Goal: Task Accomplishment & Management: Complete application form

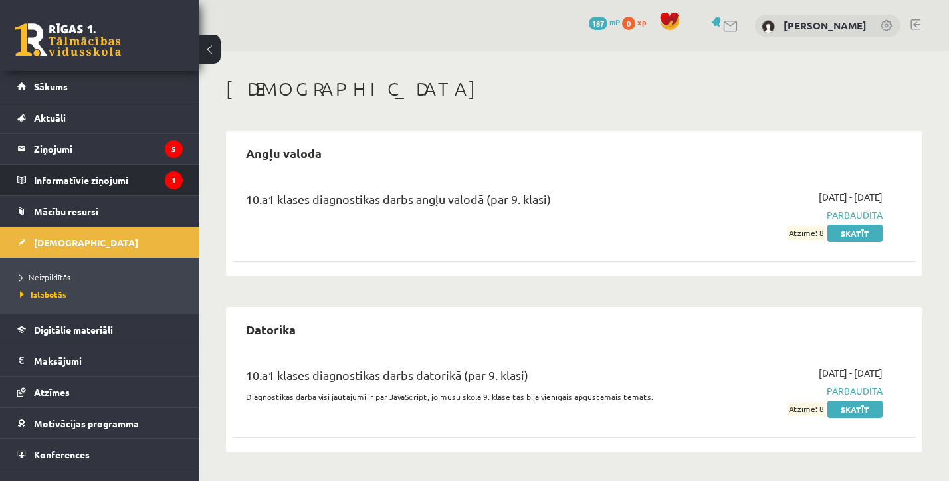
click at [144, 164] on li "Informatīvie ziņojumi 1" at bounding box center [99, 180] width 199 height 32
click at [144, 176] on legend "Informatīvie ziņojumi 1" at bounding box center [108, 180] width 149 height 31
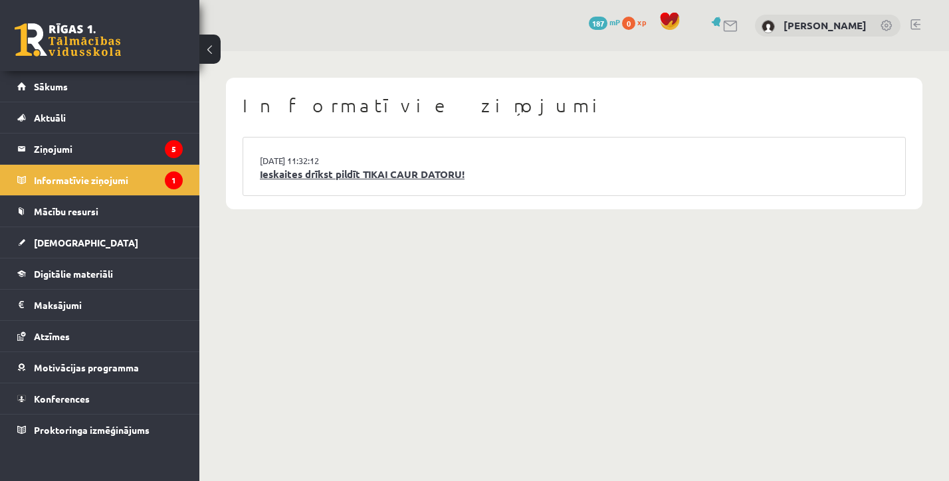
click at [356, 174] on link "Ieskaites drīkst pildīt TIKAI CAUR DATORU!" at bounding box center [574, 174] width 629 height 15
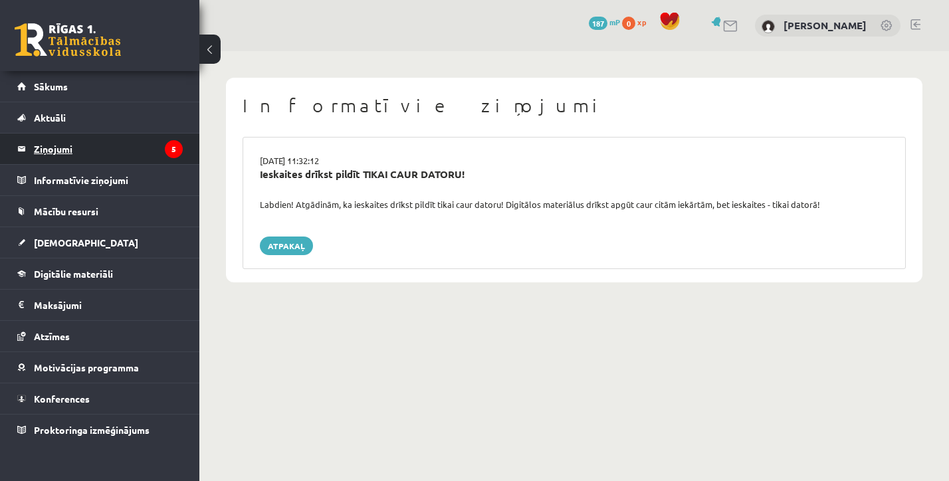
click at [142, 144] on legend "Ziņojumi 5" at bounding box center [108, 149] width 149 height 31
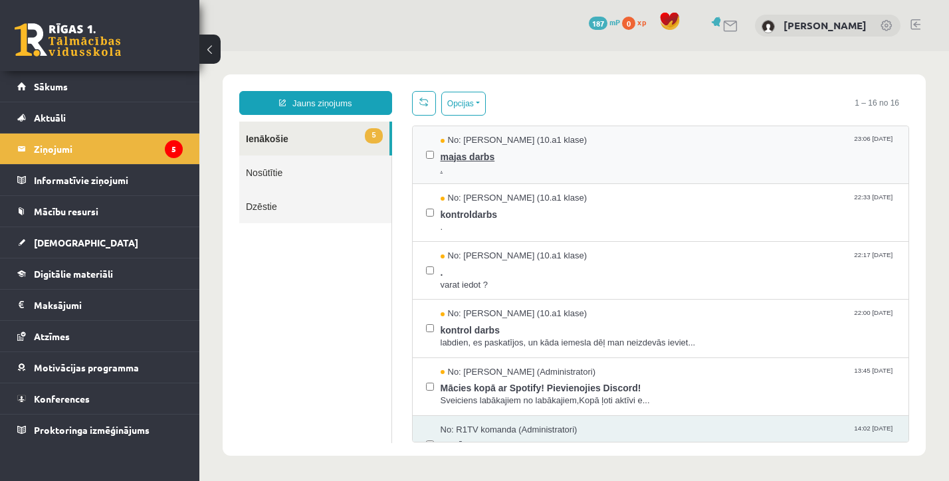
click at [485, 171] on span "." at bounding box center [668, 169] width 455 height 13
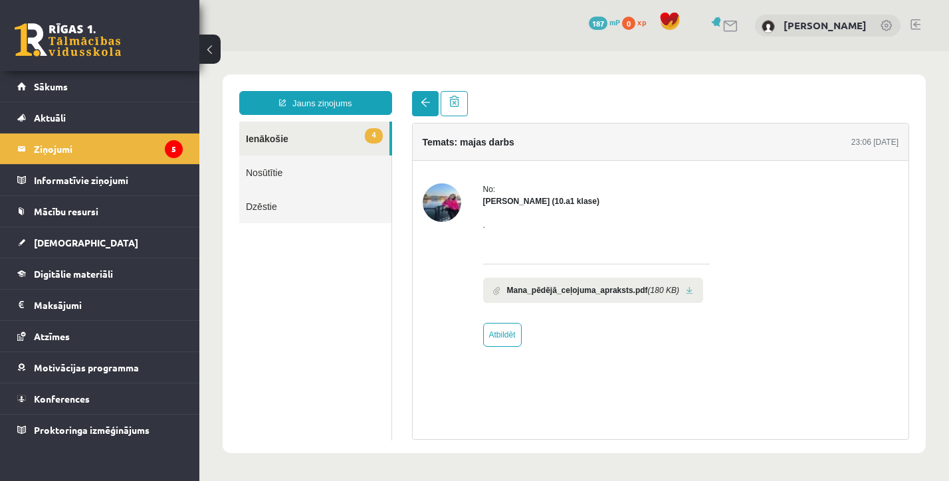
click at [426, 104] on span at bounding box center [425, 102] width 9 height 9
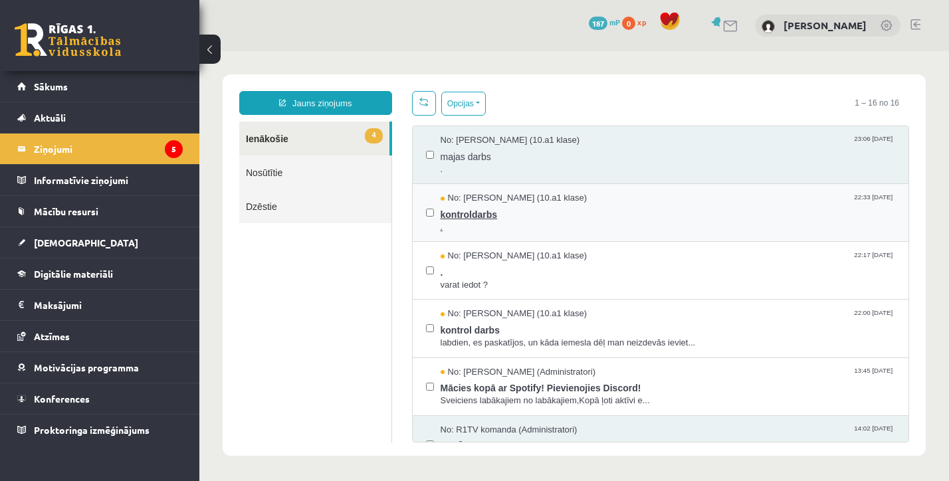
click at [490, 221] on span "." at bounding box center [668, 227] width 455 height 13
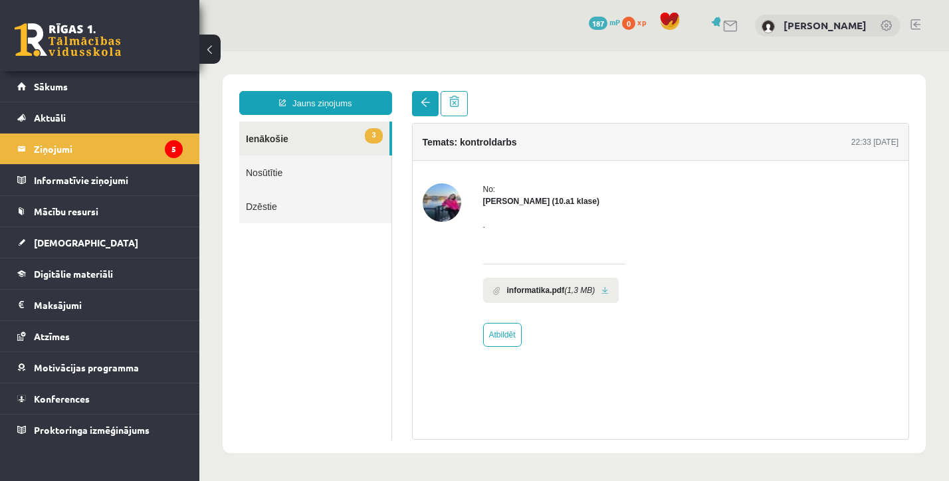
click at [424, 112] on link at bounding box center [425, 103] width 27 height 25
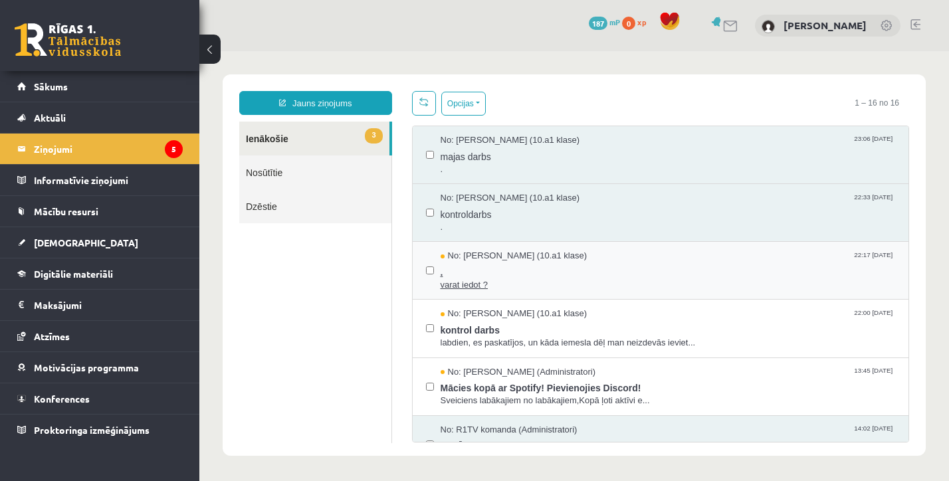
scroll to position [19, 0]
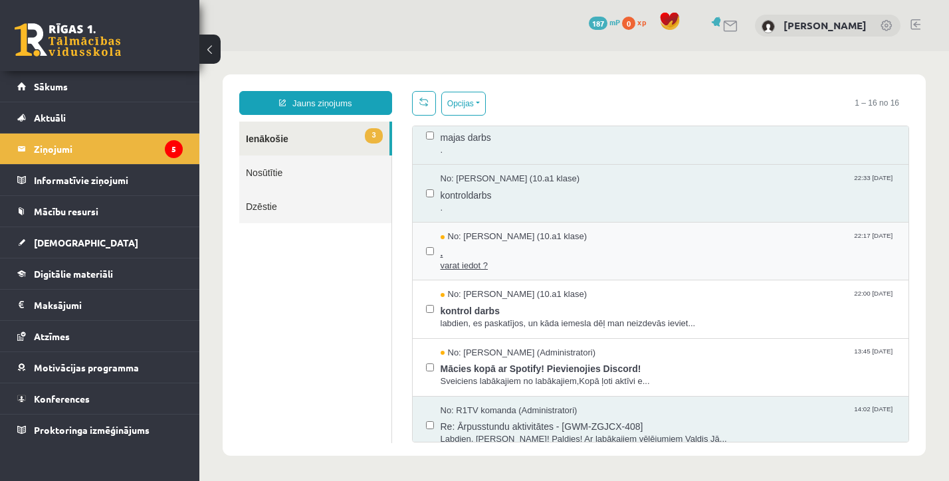
click at [486, 249] on span "." at bounding box center [668, 251] width 455 height 17
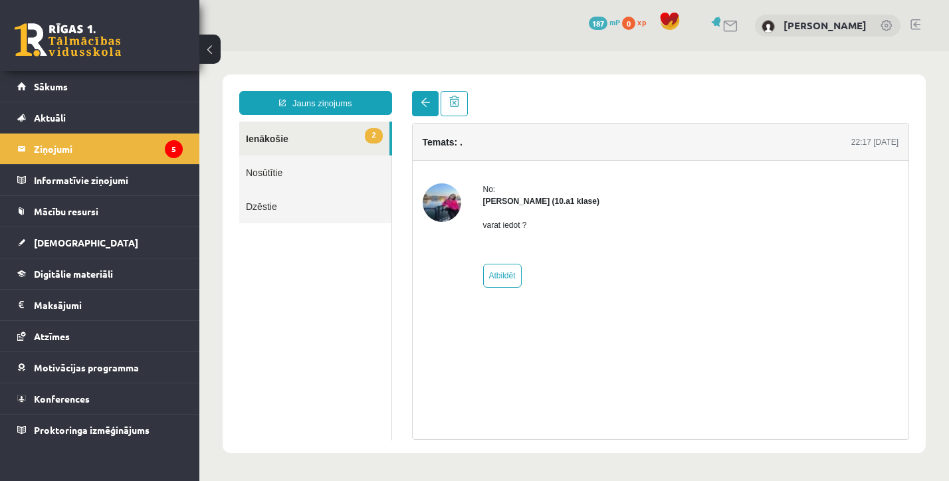
scroll to position [0, 0]
click at [422, 112] on link at bounding box center [425, 103] width 27 height 25
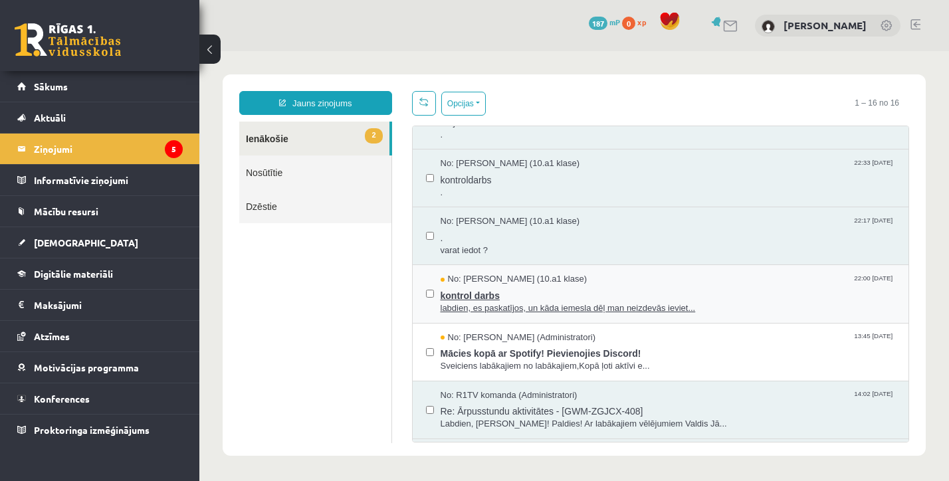
click at [499, 305] on span "labdien, es paskatījos, un kāda iemesla dēļ man neizdevās ieviet..." at bounding box center [668, 308] width 455 height 13
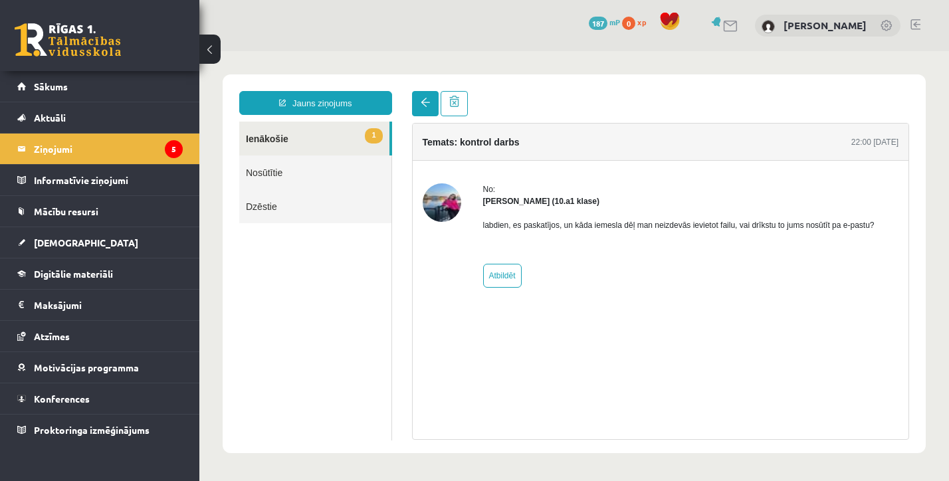
click at [421, 97] on link at bounding box center [425, 103] width 27 height 25
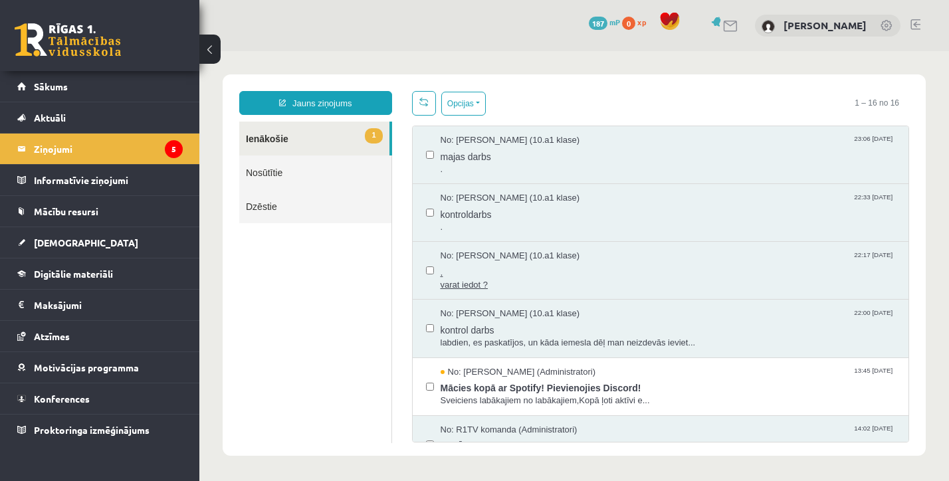
click at [505, 286] on span "varat iedot ?" at bounding box center [668, 285] width 455 height 13
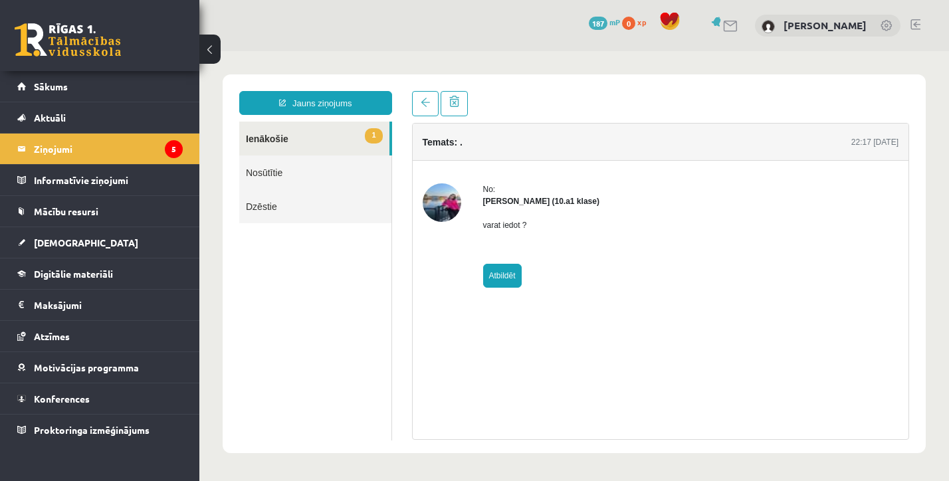
click at [504, 273] on link "Atbildēt" at bounding box center [502, 276] width 39 height 24
type input "*****"
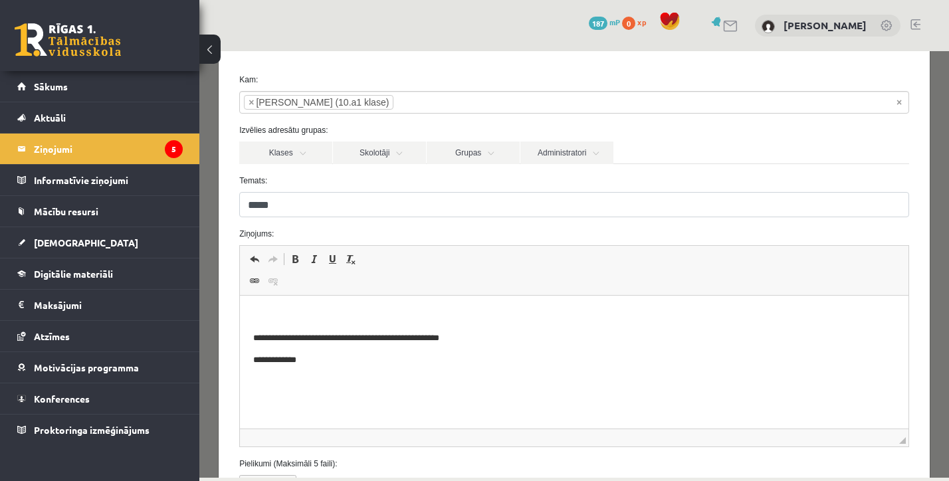
scroll to position [70, 0]
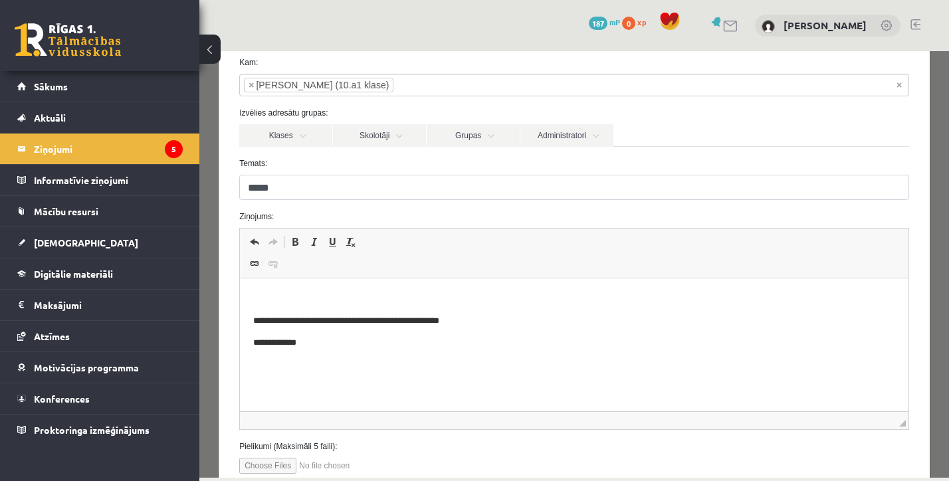
click at [294, 317] on p "**********" at bounding box center [574, 320] width 642 height 13
click at [285, 303] on p "Rich Text Editor, wiswyg-editor-47024923573160-1757959812-290" at bounding box center [574, 299] width 642 height 14
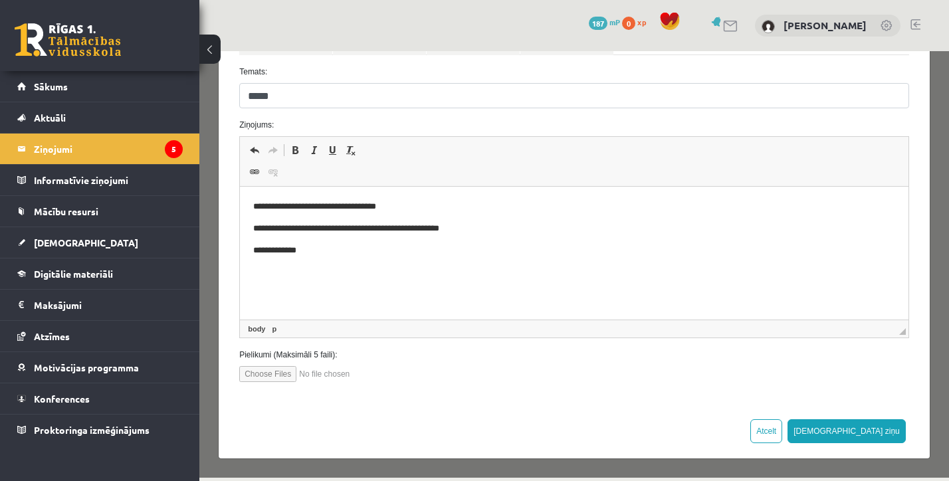
scroll to position [161, 0]
click at [887, 443] on button "Sūtīt ziņu" at bounding box center [847, 432] width 118 height 24
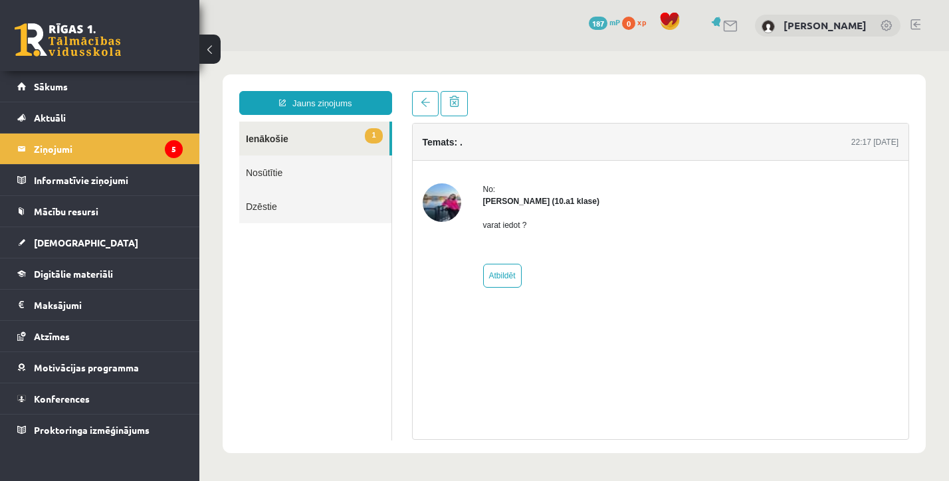
scroll to position [0, 0]
click at [288, 149] on link "1 Ienākošie" at bounding box center [314, 139] width 150 height 34
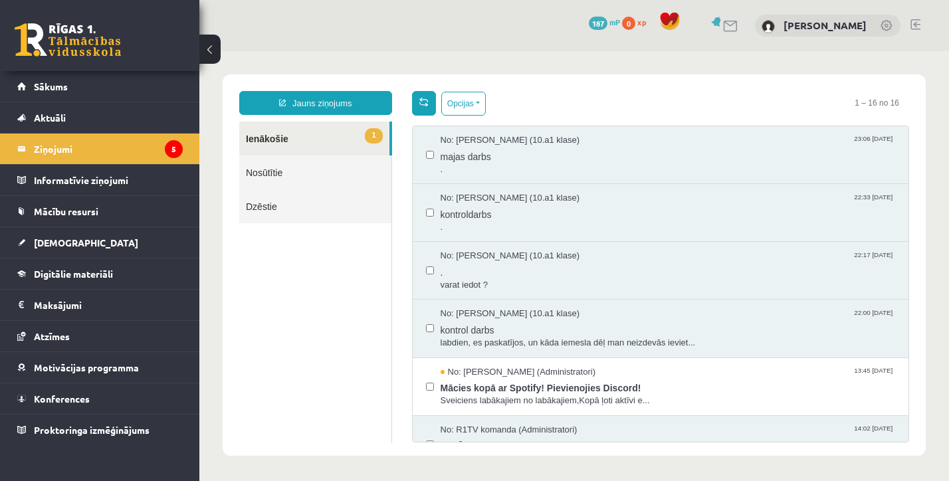
click at [426, 105] on span at bounding box center [423, 101] width 9 height 9
click at [463, 212] on span "kontroldarbs" at bounding box center [668, 213] width 455 height 17
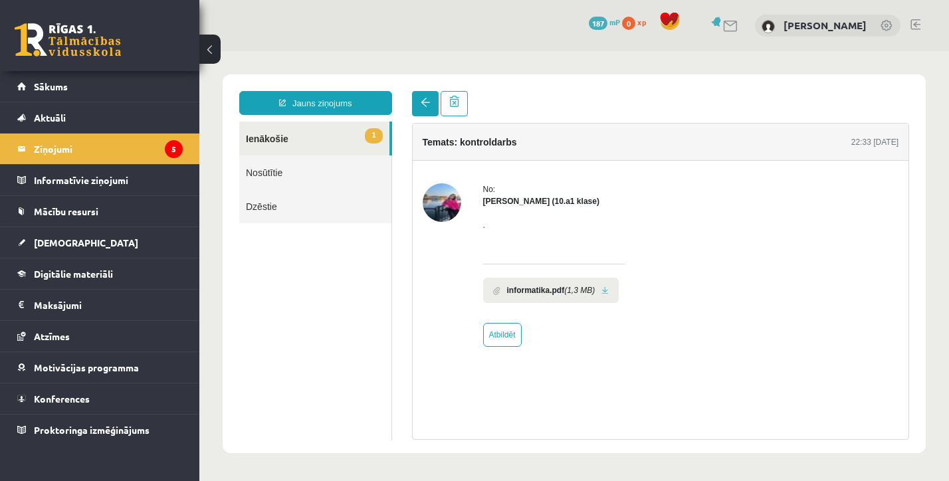
click at [428, 94] on link at bounding box center [425, 103] width 27 height 25
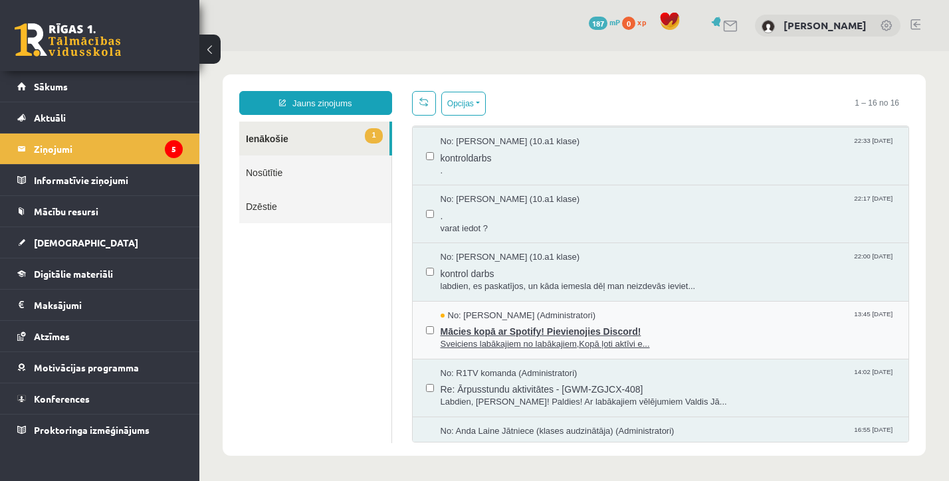
click at [506, 330] on span "Mācies kopā ar Spotify! Pievienojies Discord!" at bounding box center [668, 330] width 455 height 17
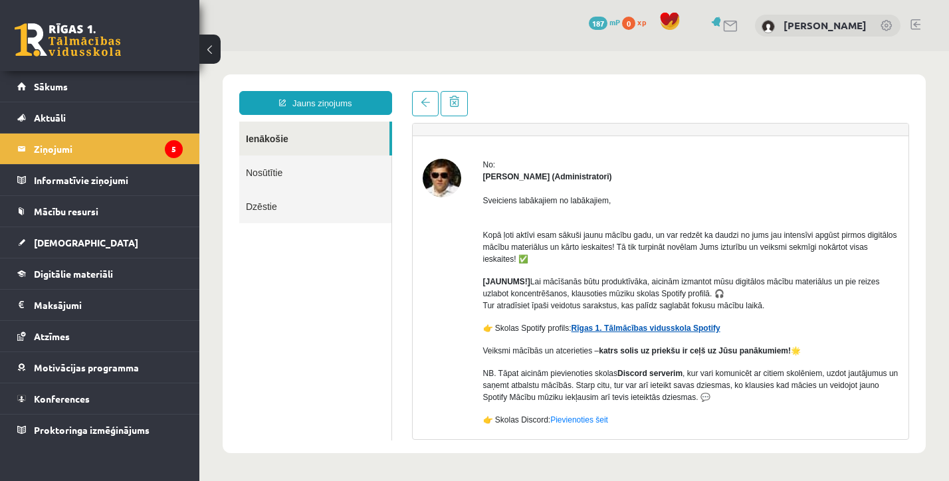
click at [670, 328] on link "Rīgas 1. Tālmācības vidusskola Spotify" at bounding box center [646, 328] width 149 height 9
click at [423, 100] on span at bounding box center [425, 102] width 9 height 9
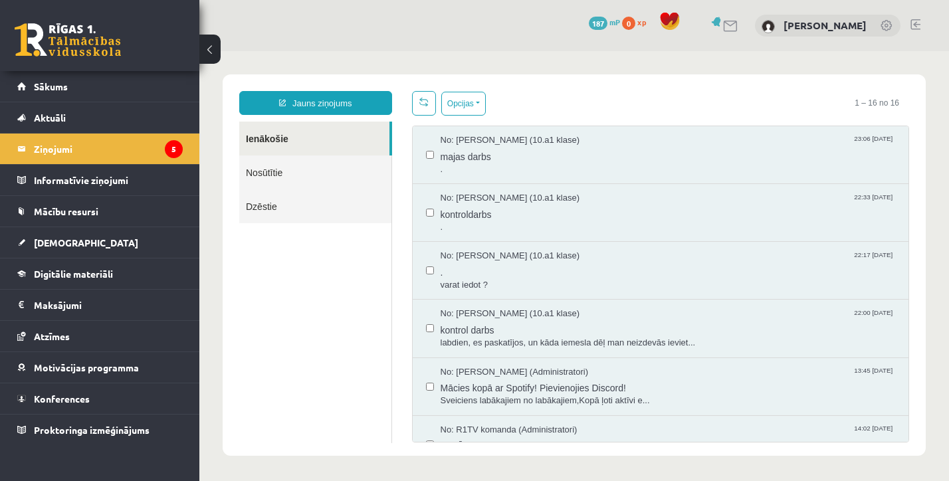
click at [304, 137] on link "Ienākošie" at bounding box center [314, 139] width 150 height 34
click at [87, 241] on link "[DEMOGRAPHIC_DATA]" at bounding box center [99, 242] width 165 height 31
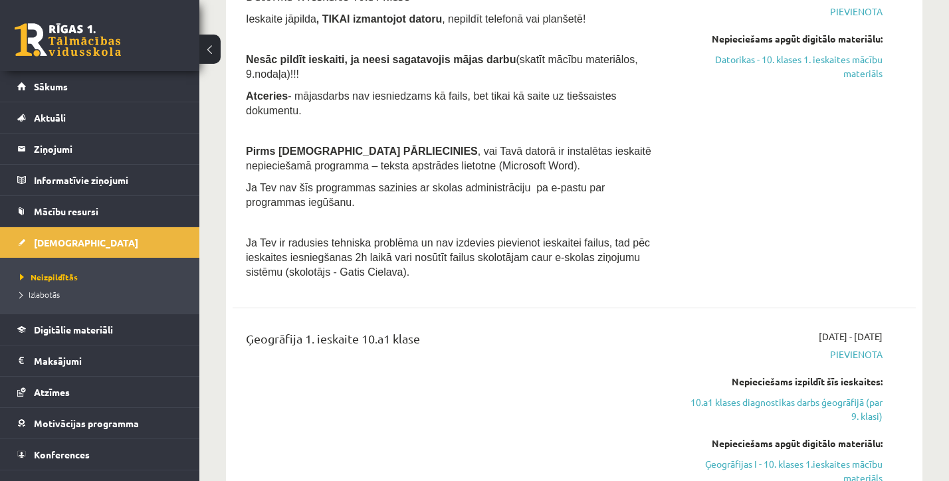
scroll to position [511, 0]
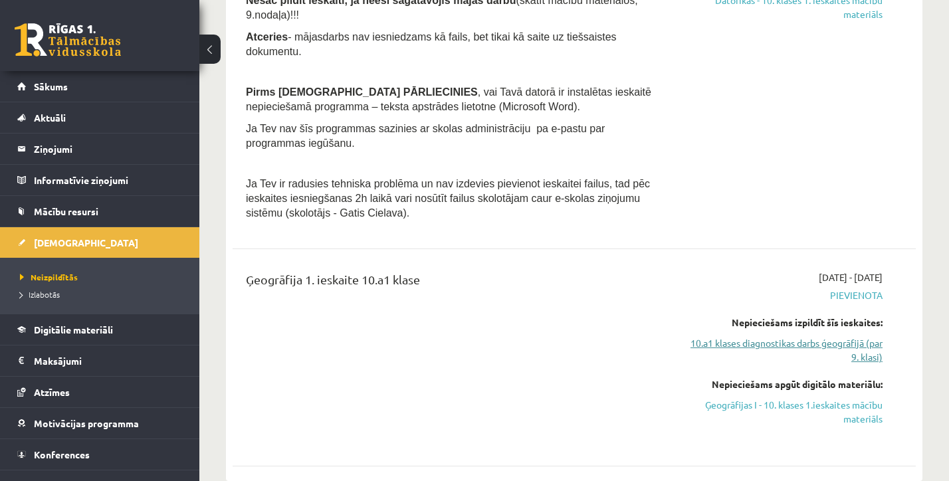
click at [784, 343] on link "10.a1 klases diagnostikas darbs ģeogrāfijā (par 9. klasi)" at bounding box center [783, 350] width 199 height 28
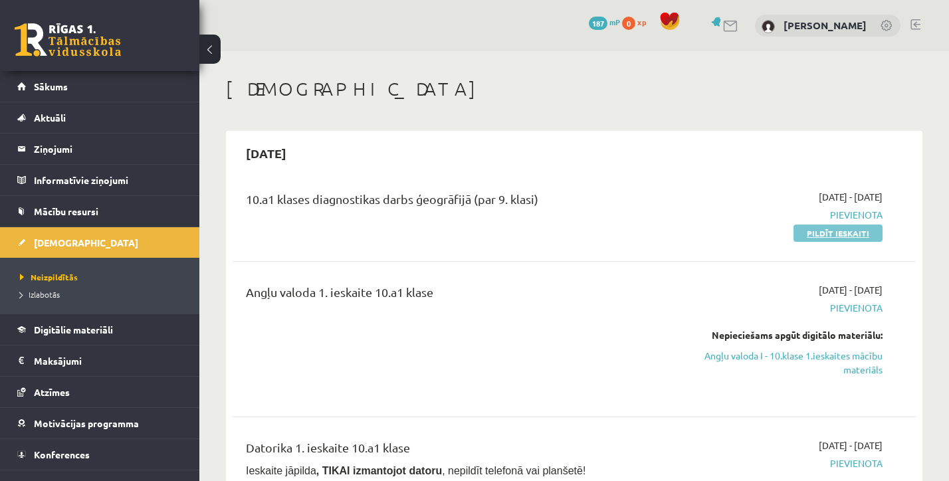
click at [827, 233] on link "Pildīt ieskaiti" at bounding box center [838, 233] width 89 height 17
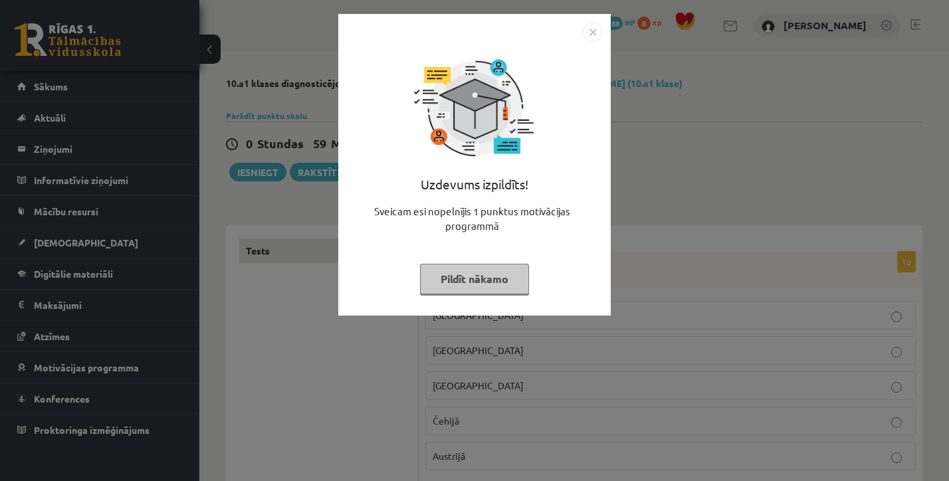
click at [589, 32] on img "Close" at bounding box center [593, 32] width 20 height 20
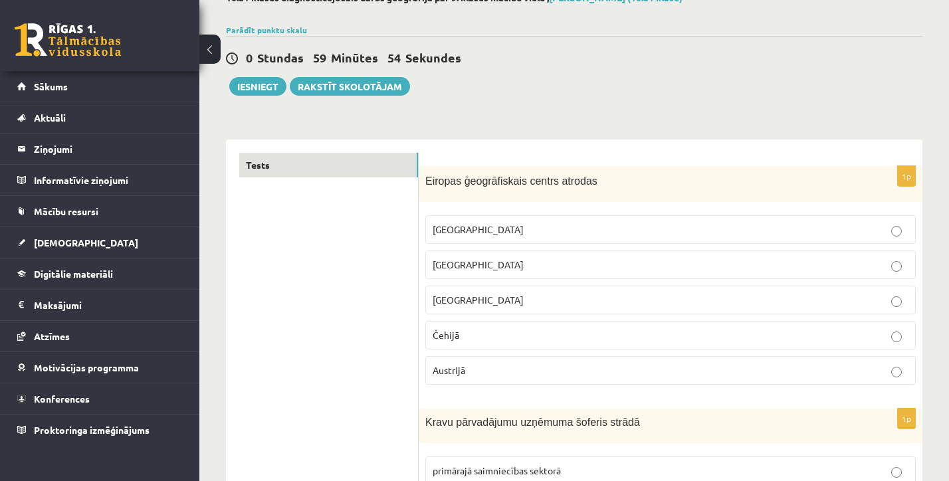
scroll to position [94, 0]
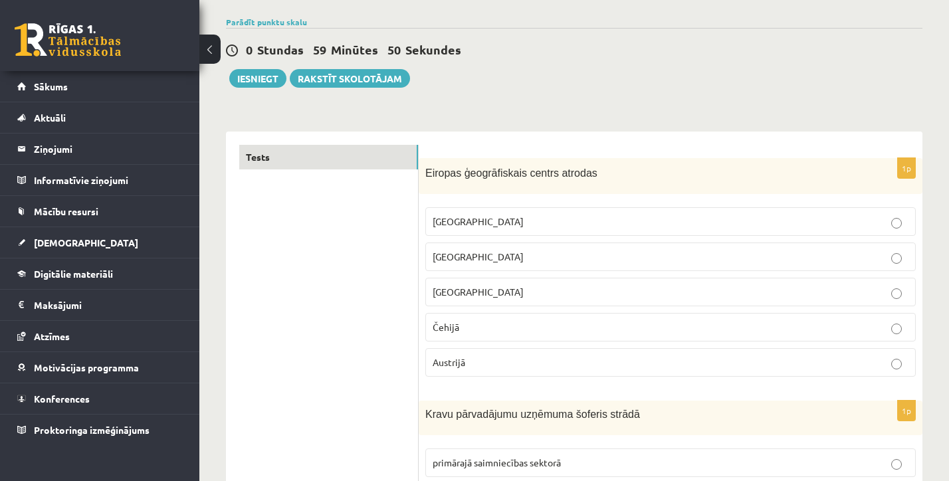
click at [469, 296] on p "Vācijā" at bounding box center [671, 292] width 476 height 14
click at [468, 262] on p "Lietuvā" at bounding box center [671, 257] width 476 height 14
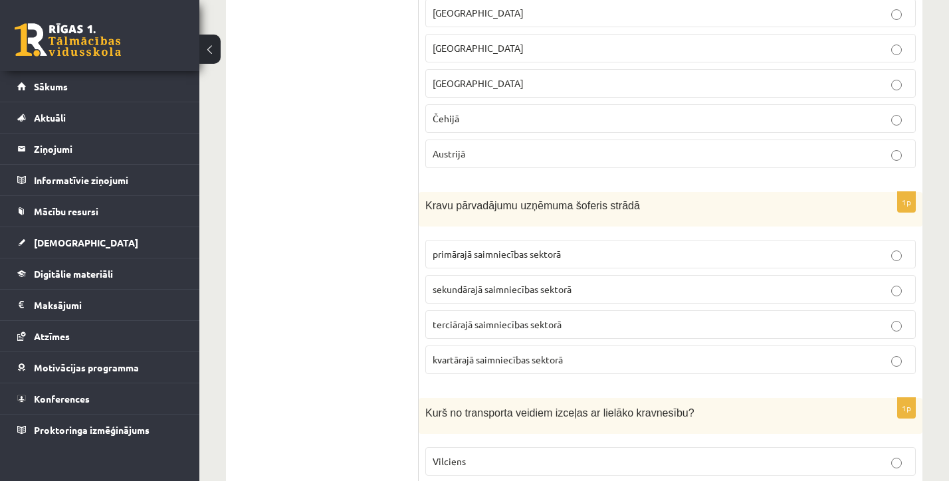
scroll to position [310, 0]
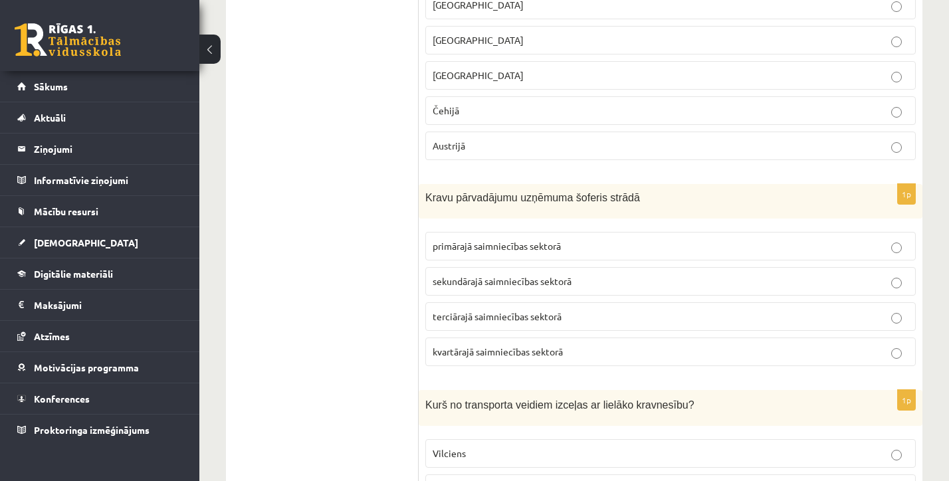
click at [434, 313] on span "terciārajā saimniecības sektorā" at bounding box center [497, 316] width 129 height 12
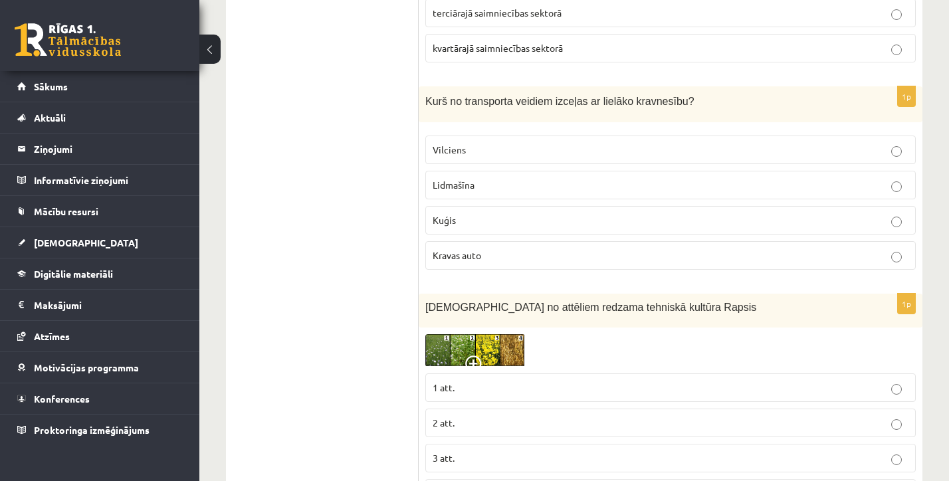
scroll to position [609, 0]
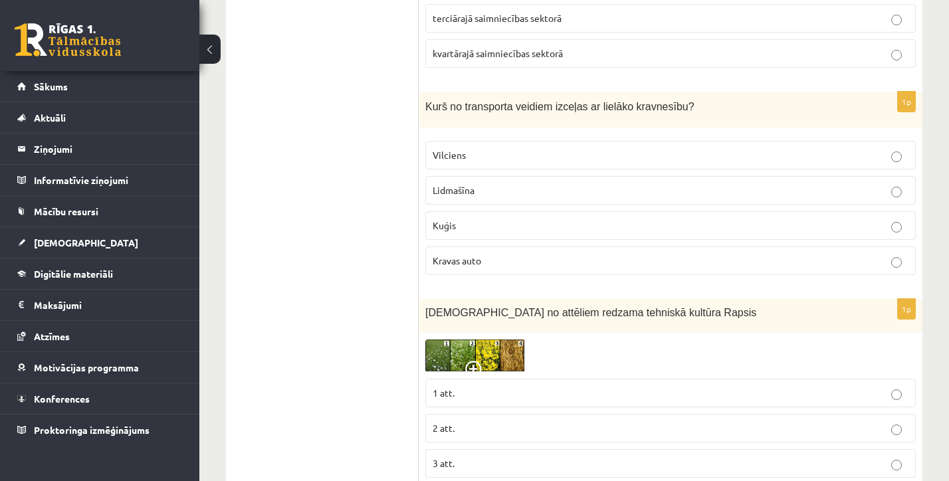
click at [455, 220] on span "Kuģis" at bounding box center [444, 225] width 23 height 12
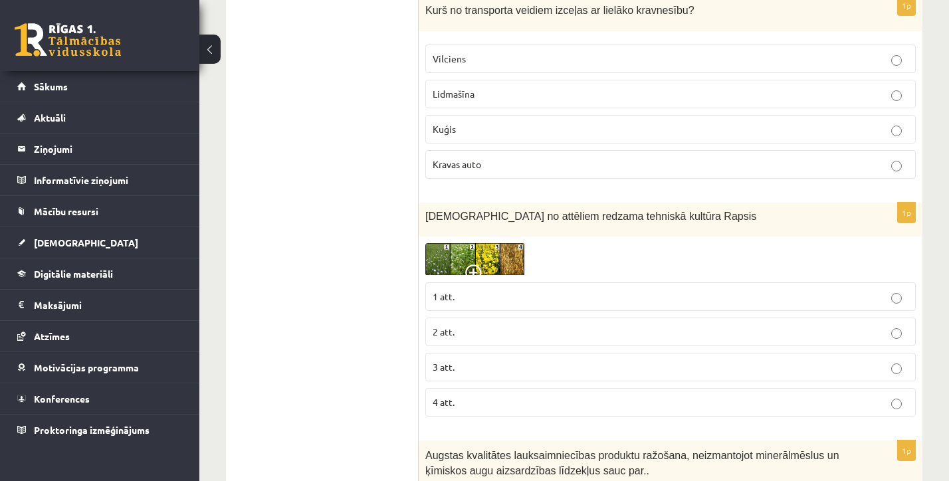
scroll to position [705, 0]
click at [469, 269] on span at bounding box center [475, 275] width 21 height 21
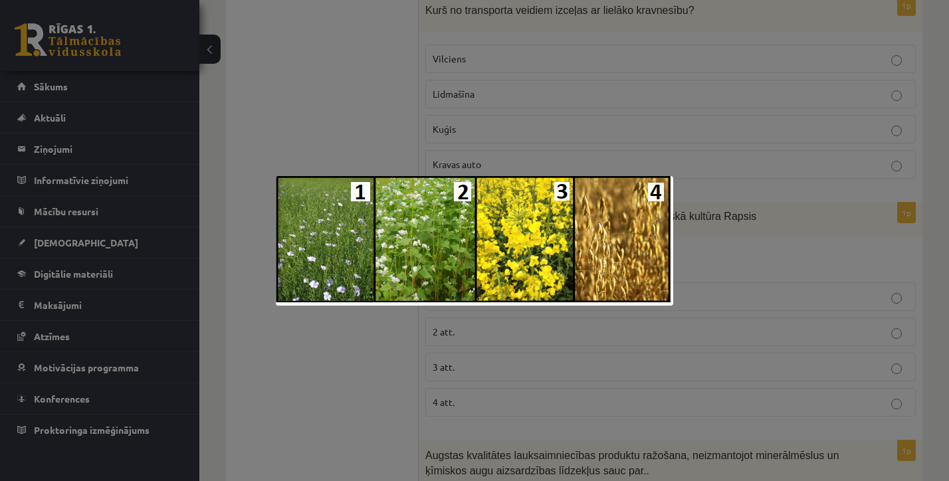
click at [792, 152] on div at bounding box center [474, 240] width 949 height 481
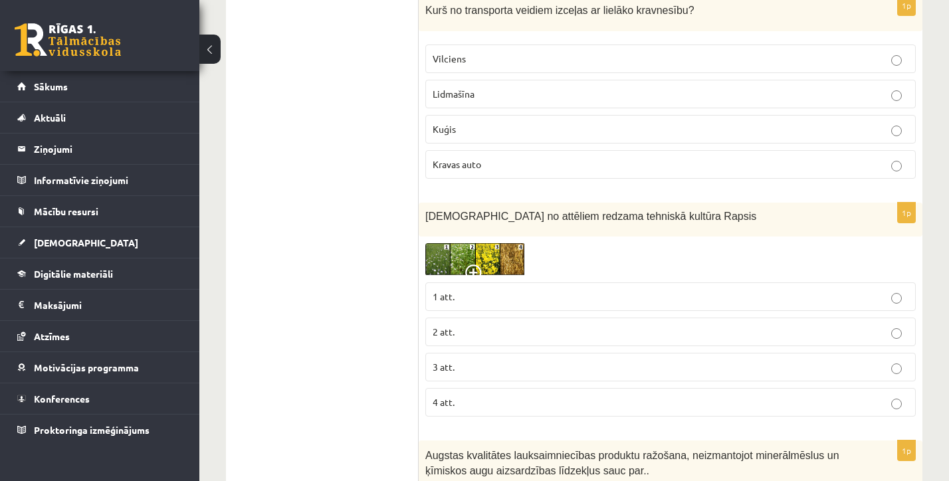
click at [467, 259] on img at bounding box center [475, 259] width 100 height 33
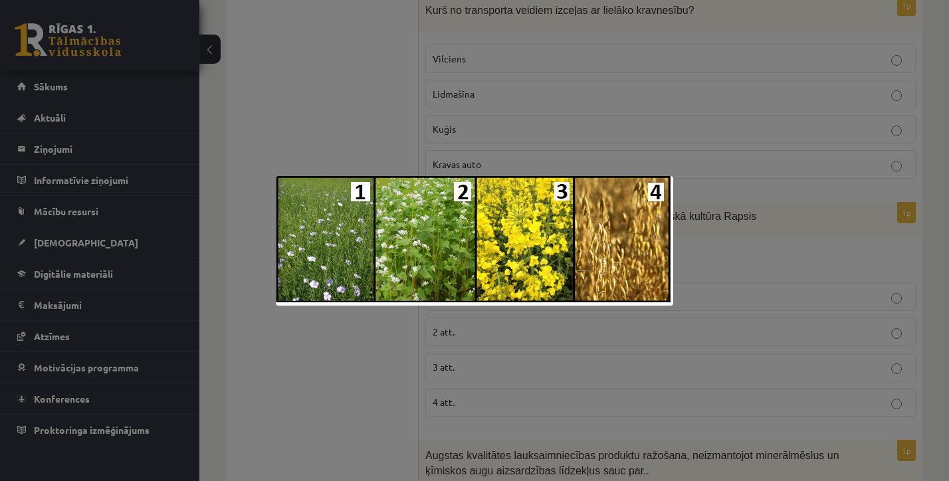
click at [695, 239] on div at bounding box center [474, 240] width 949 height 481
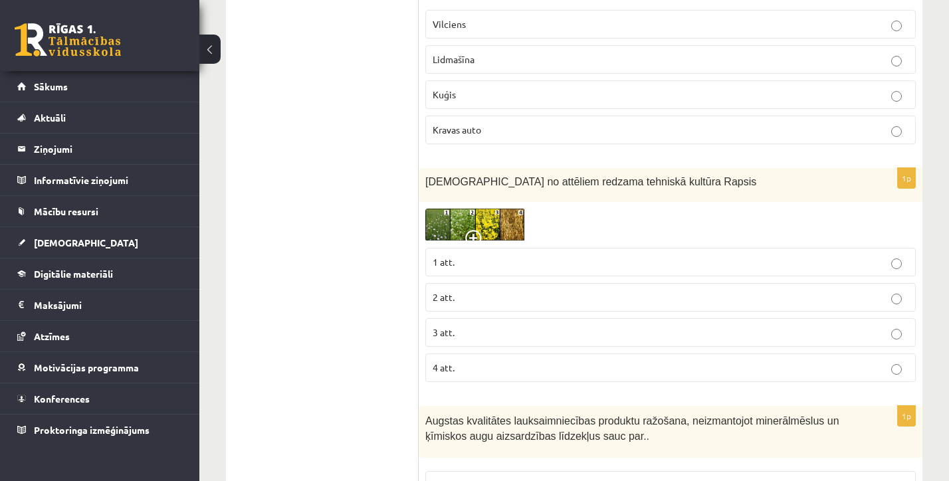
scroll to position [745, 0]
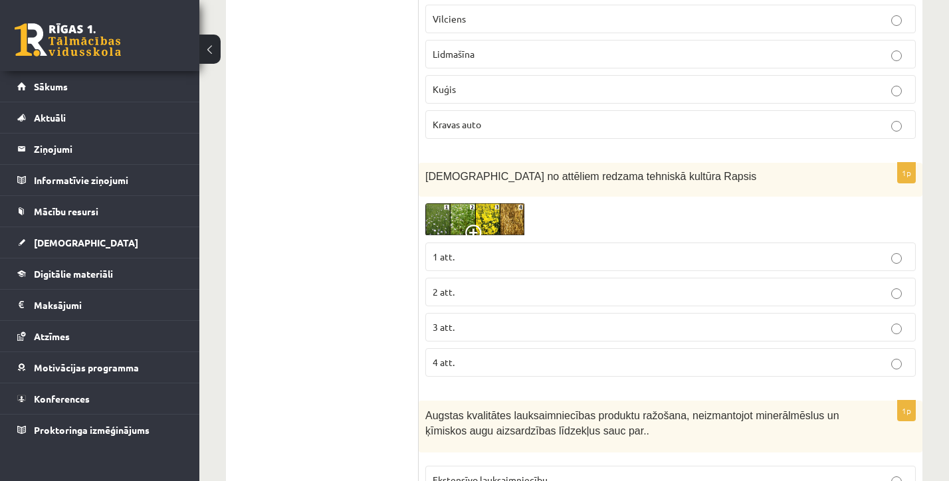
click at [462, 338] on label "3 att." at bounding box center [670, 327] width 490 height 29
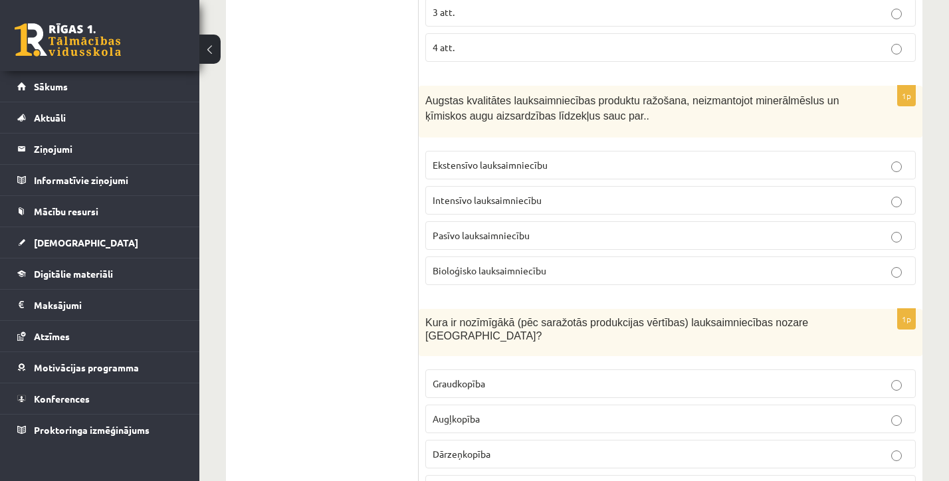
scroll to position [1059, 0]
click at [488, 272] on span "Bioloģisko lauksaimniecību" at bounding box center [490, 272] width 114 height 12
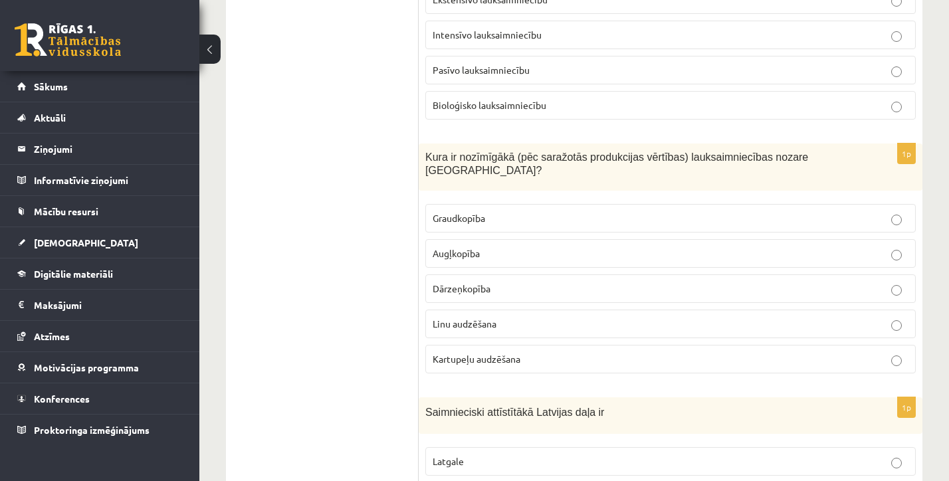
scroll to position [1231, 0]
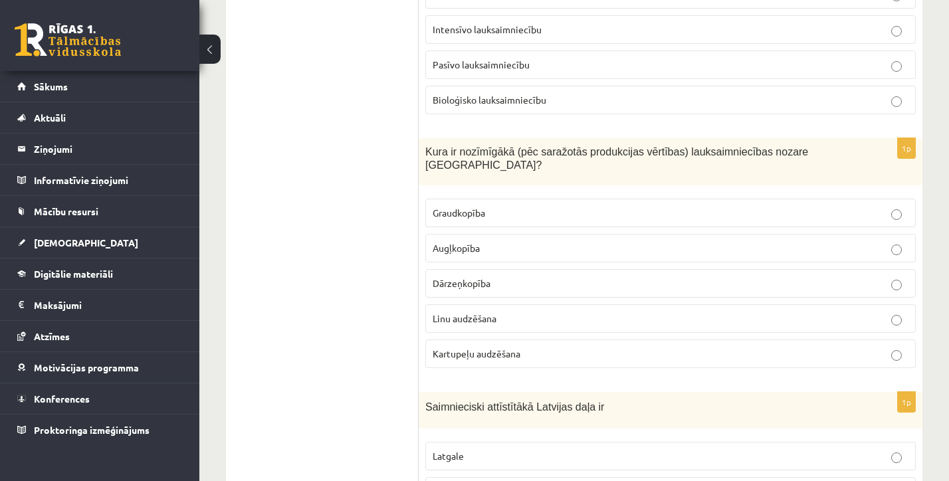
click at [471, 225] on label "Graudkopība" at bounding box center [670, 213] width 490 height 29
click at [466, 195] on fieldset "Graudkopība Augļkopība Dārzeņkopība Linu audzēšana Kartupeļu audzēšana" at bounding box center [670, 282] width 490 height 180
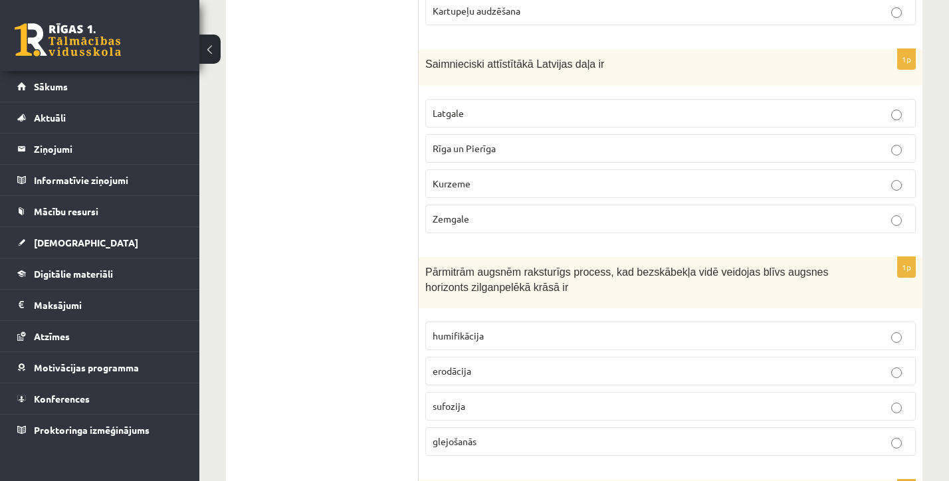
scroll to position [1572, 0]
click at [449, 155] on p "Rīga un Pierīga" at bounding box center [671, 151] width 476 height 14
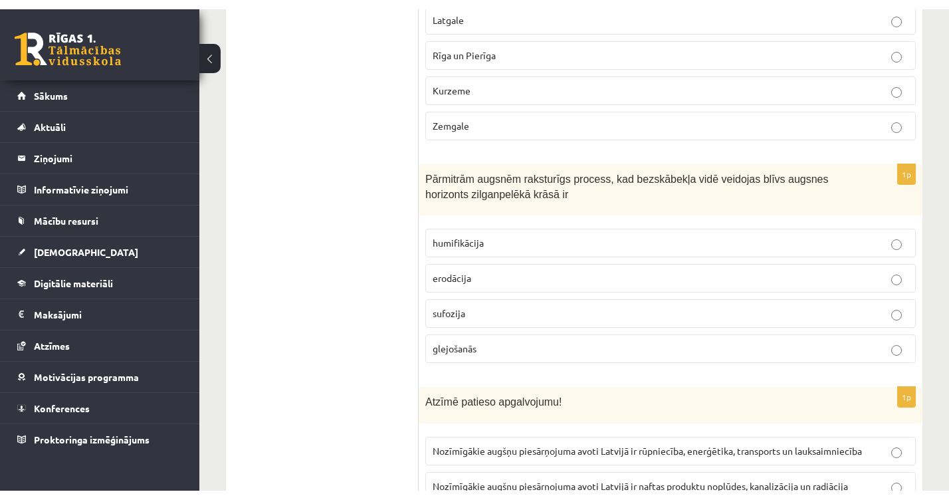
scroll to position [1674, 0]
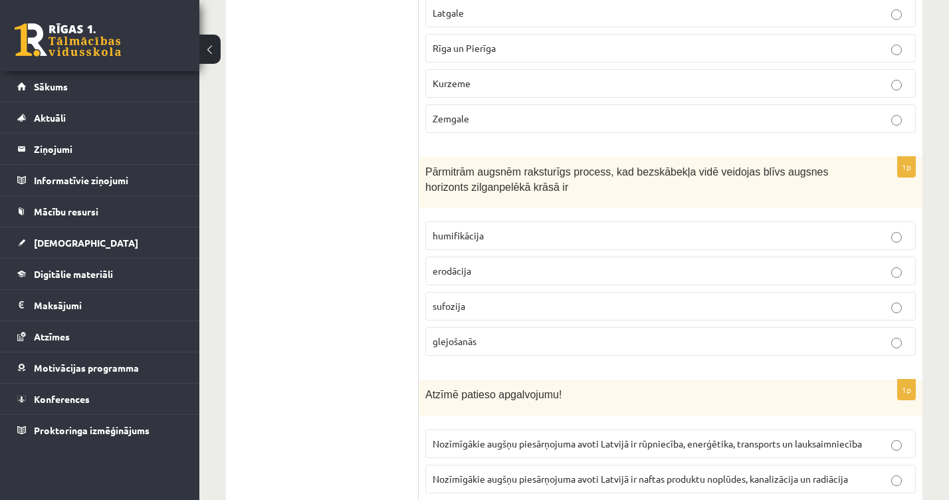
click at [460, 336] on span "glejošanās" at bounding box center [455, 341] width 44 height 12
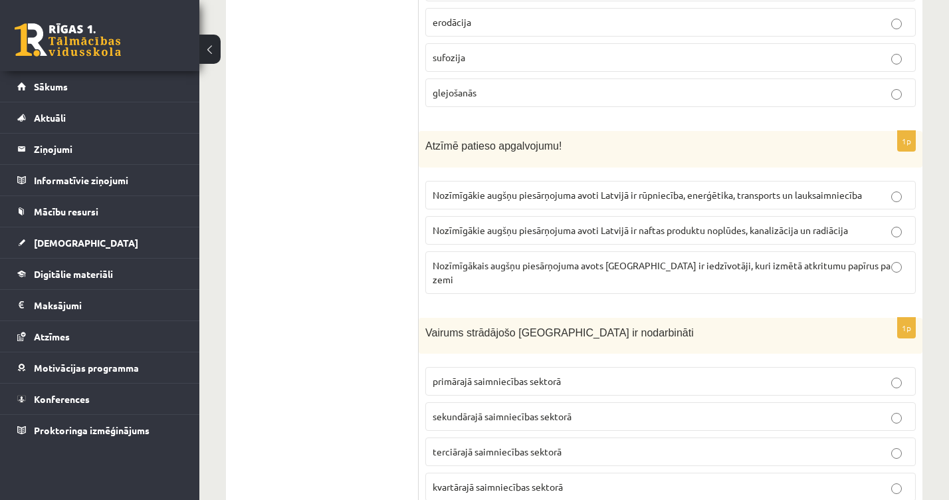
scroll to position [1923, 0]
click at [478, 198] on p "Nozīmīgākie augšņu piesārņojuma avoti Latvijā ir rūpniecība, enerģētika, transp…" at bounding box center [671, 194] width 476 height 14
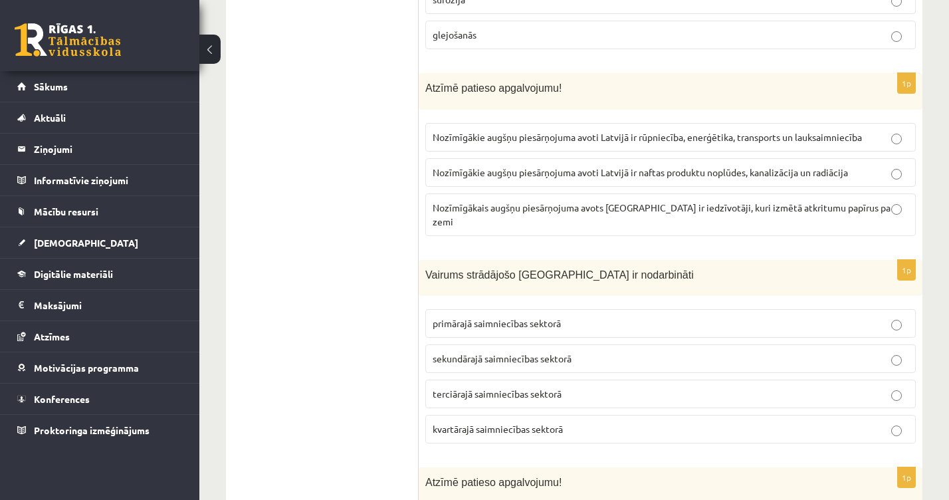
scroll to position [1980, 0]
click at [562, 167] on span "Nozīmīgākie augšņu piesārņojuma avoti Latvijā ir naftas produktu noplūdes, kana…" at bounding box center [640, 173] width 415 height 12
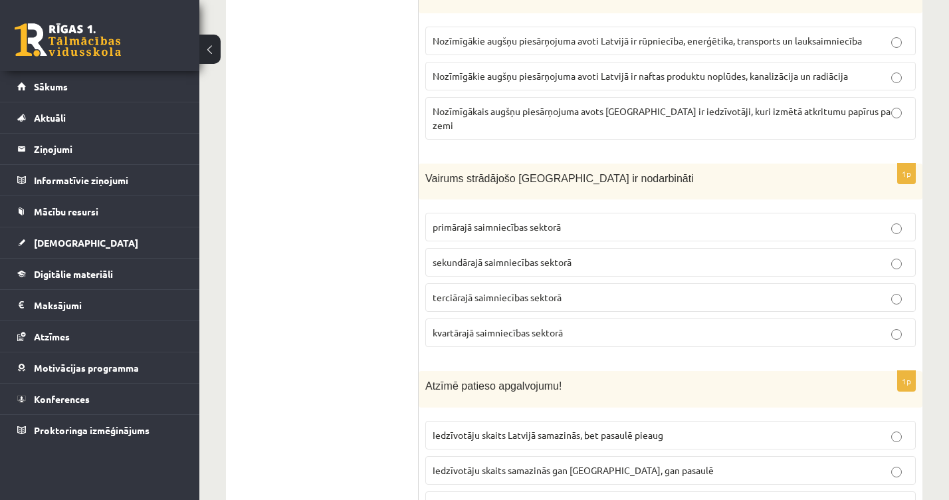
scroll to position [2077, 0]
click at [454, 291] on span "terciārajā saimniecības sektorā" at bounding box center [497, 297] width 129 height 12
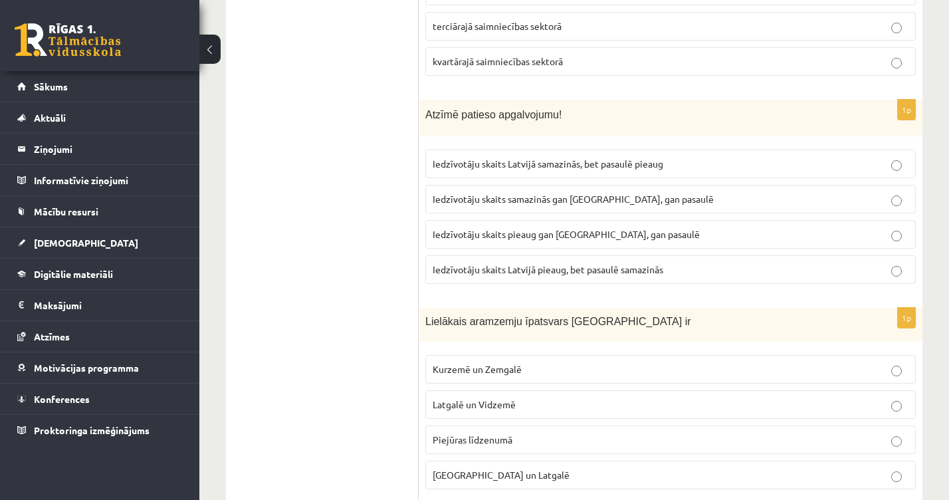
scroll to position [2345, 0]
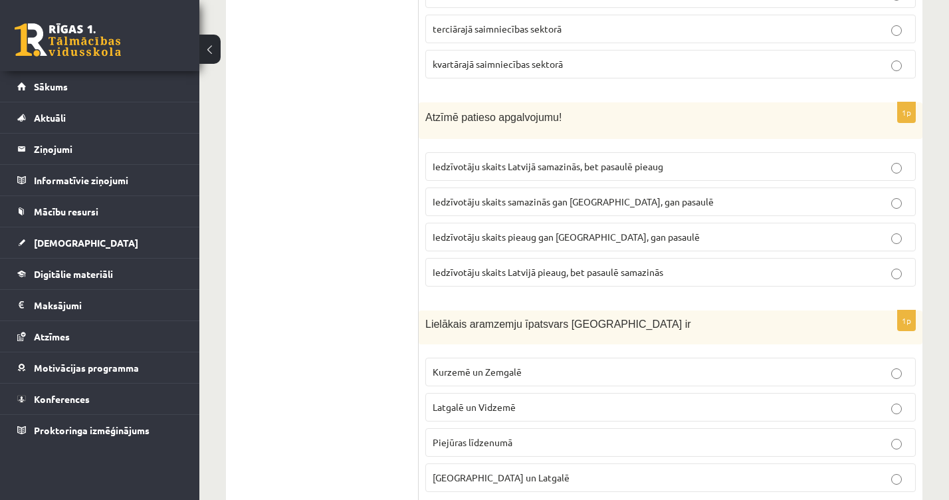
click at [459, 159] on label "Iedzīvotāju skaits Latvijā samazinās, bet pasaulē pieaug" at bounding box center [670, 166] width 490 height 29
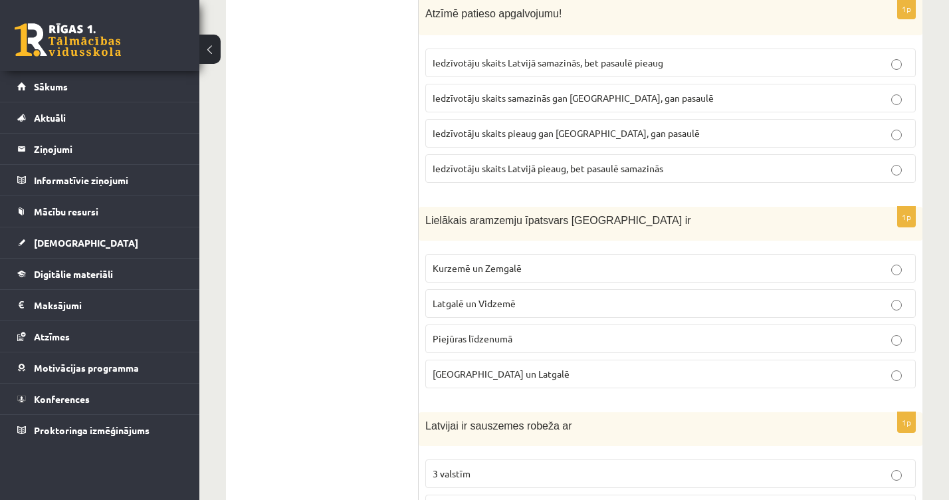
scroll to position [2453, 0]
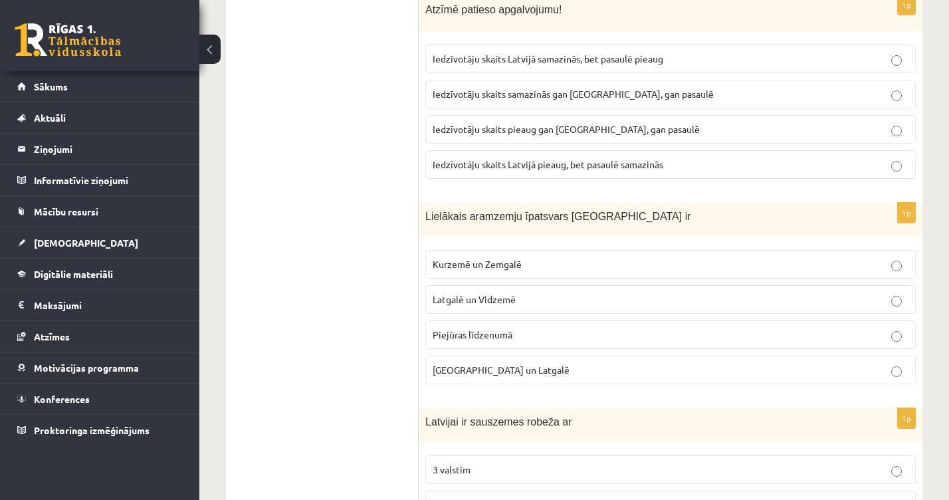
click at [470, 293] on span "Latgalē un Vidzemē" at bounding box center [474, 299] width 83 height 12
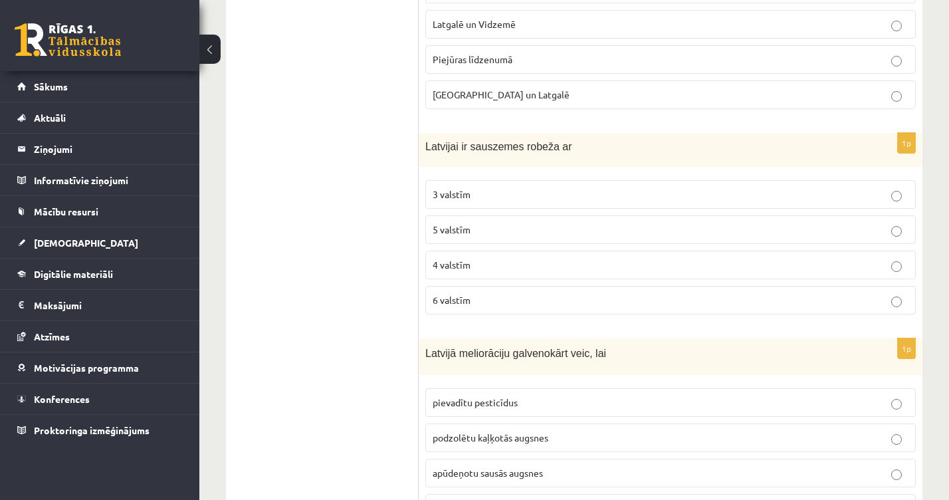
scroll to position [2727, 0]
click at [442, 259] on p "4 valstīm" at bounding box center [671, 266] width 476 height 14
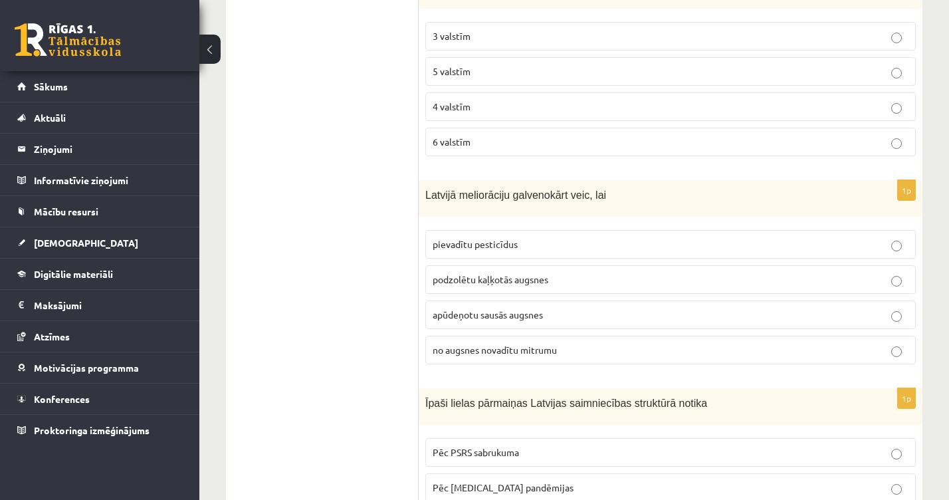
scroll to position [2888, 0]
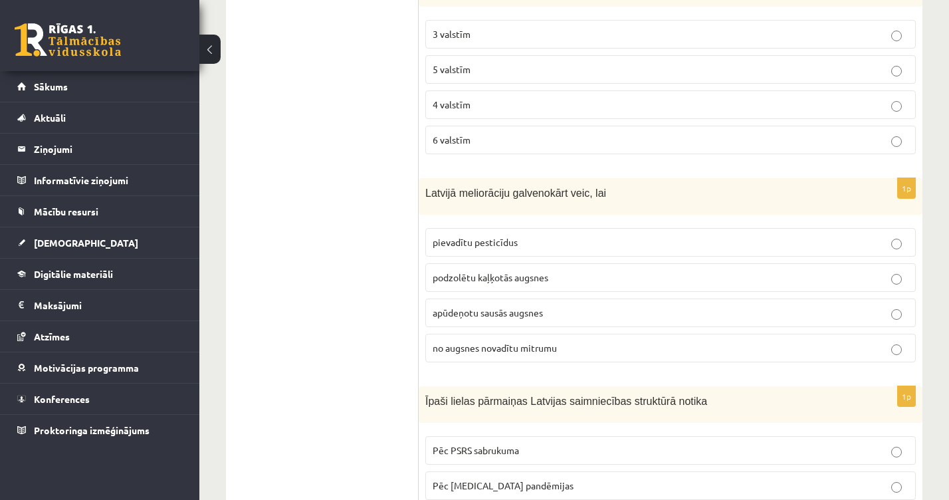
click at [439, 304] on label "apūdeņotu sausās augsnes" at bounding box center [670, 312] width 490 height 29
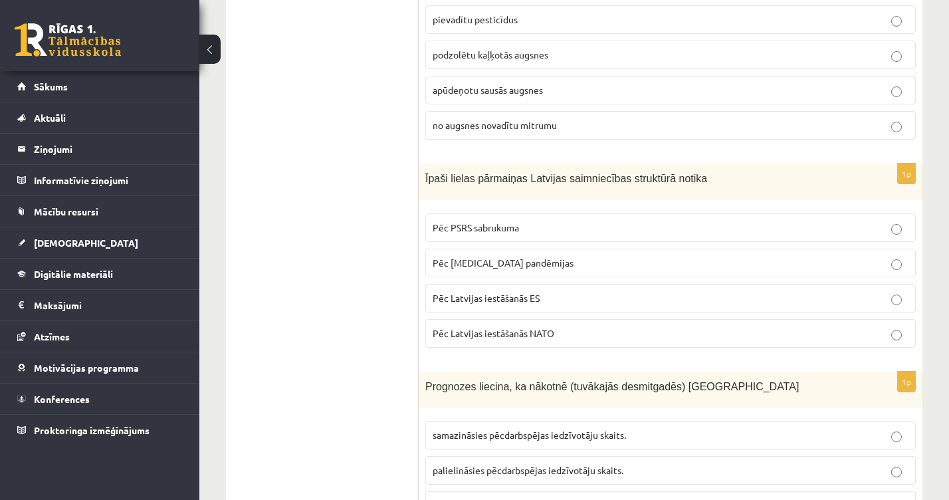
scroll to position [3113, 0]
click at [447, 219] on label "Pēc PSRS sabrukuma" at bounding box center [670, 225] width 490 height 29
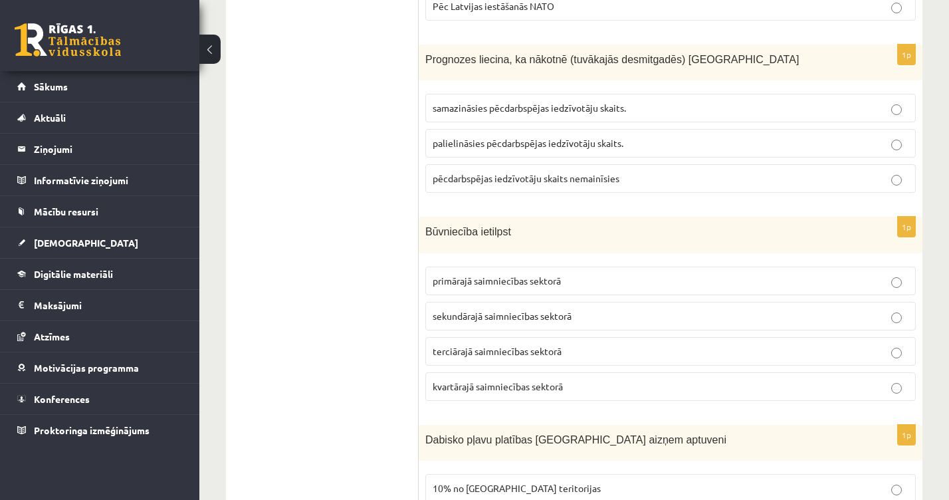
scroll to position [3440, 0]
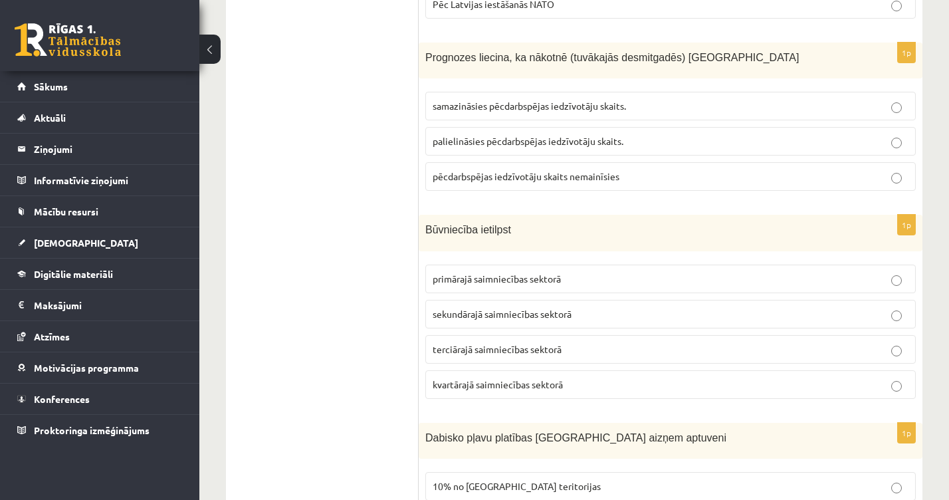
click at [461, 92] on label "samazināsies pēcdarbspējas iedzīvotāju skaits." at bounding box center [670, 106] width 490 height 29
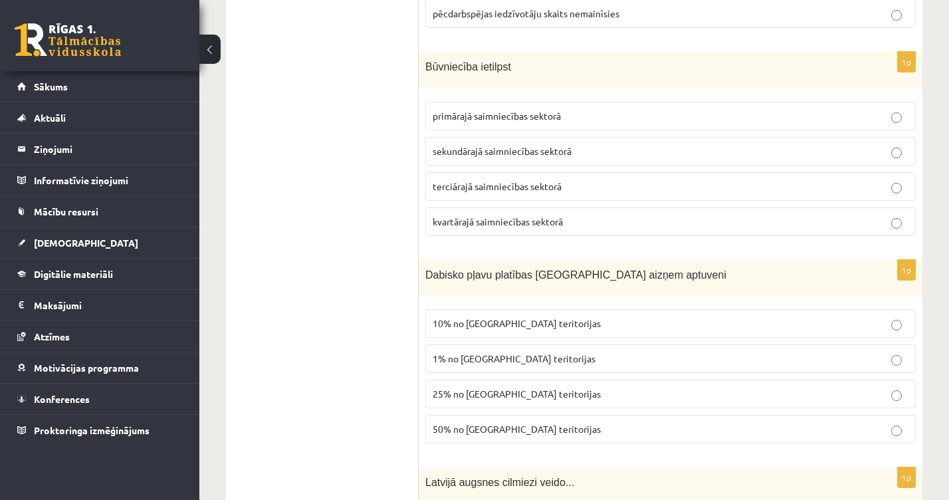
scroll to position [3604, 0]
click at [543, 144] on p "sekundārajā saimniecības sektorā" at bounding box center [671, 151] width 476 height 14
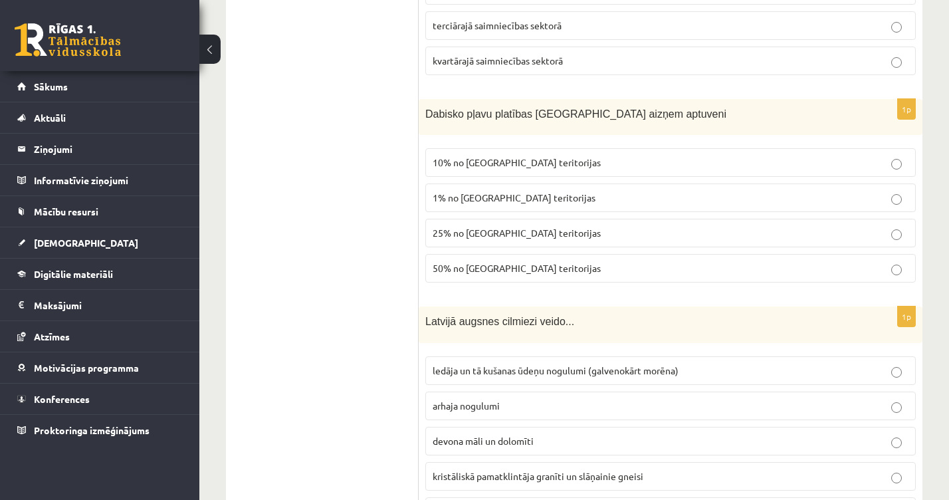
scroll to position [3764, 0]
click at [449, 191] on span "1% no Latvijas teritorijas" at bounding box center [514, 197] width 163 height 12
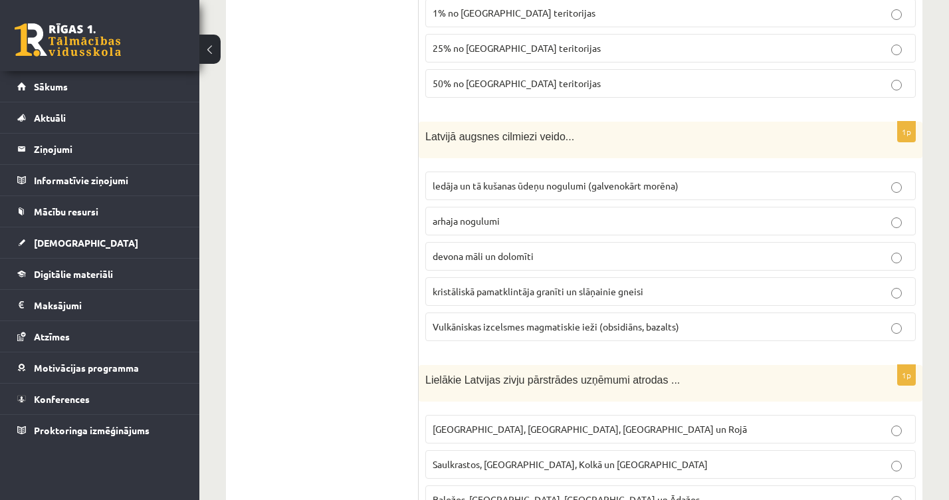
scroll to position [3938, 0]
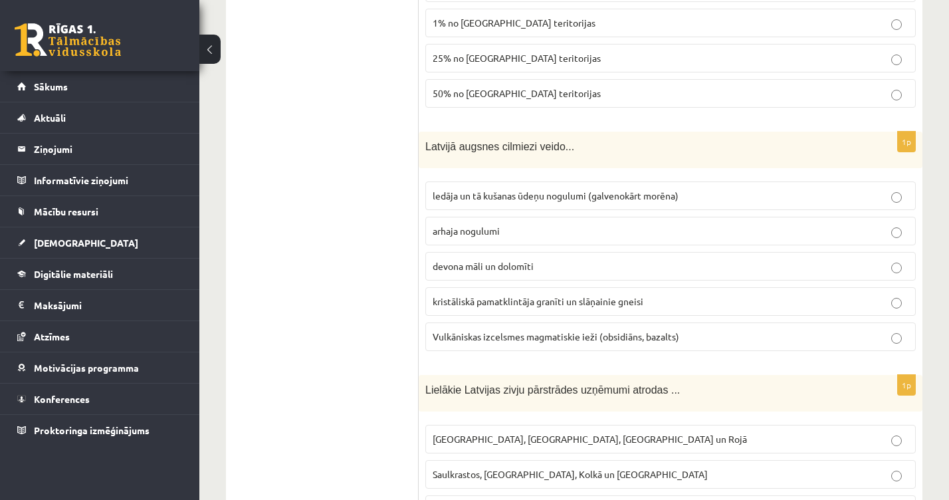
click at [494, 189] on span "ledāja un tā kušanas ūdeņu nogulumi (galvenokārt morēna)" at bounding box center [556, 195] width 246 height 12
click at [481, 259] on p "devona māli un dolomīti" at bounding box center [671, 266] width 476 height 14
click at [459, 224] on label "arhaja nogulumi" at bounding box center [670, 231] width 490 height 29
click at [459, 225] on span "arhaja nogulumi" at bounding box center [466, 231] width 67 height 12
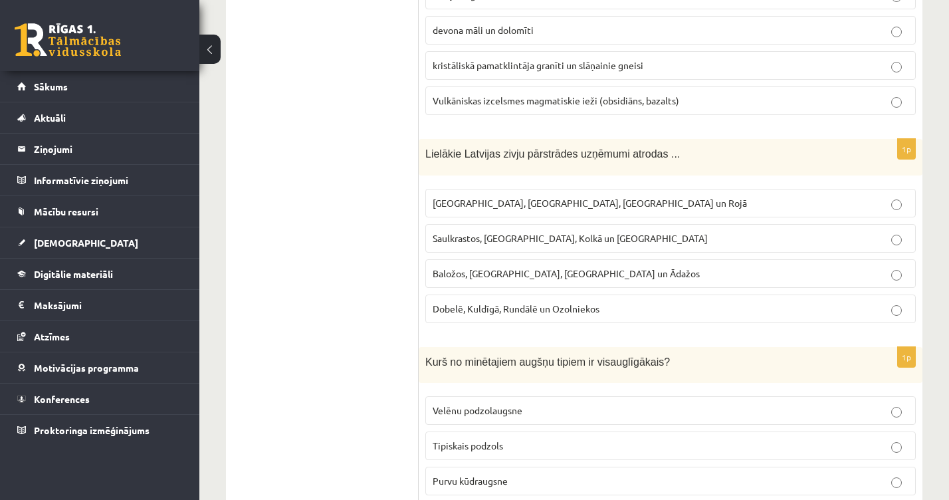
scroll to position [4174, 0]
click at [458, 197] on span "Rīgā, Liepājā, Salacgrīvā un Rojā" at bounding box center [590, 203] width 314 height 12
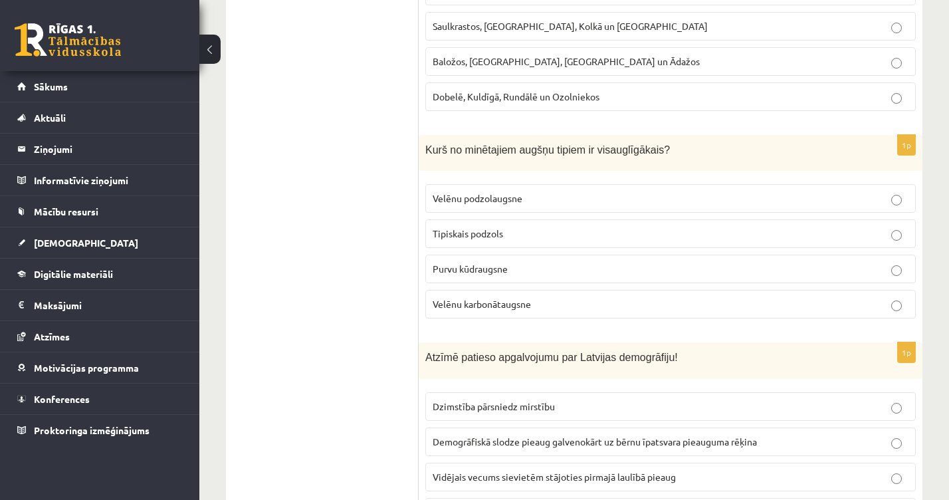
scroll to position [4386, 0]
click at [447, 298] on span "Velēnu karbonātaugsne" at bounding box center [482, 304] width 98 height 12
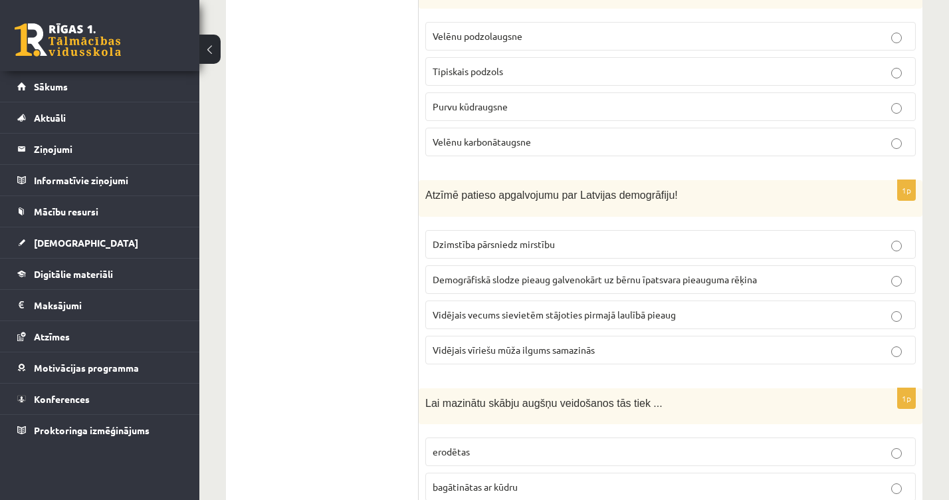
scroll to position [4552, 0]
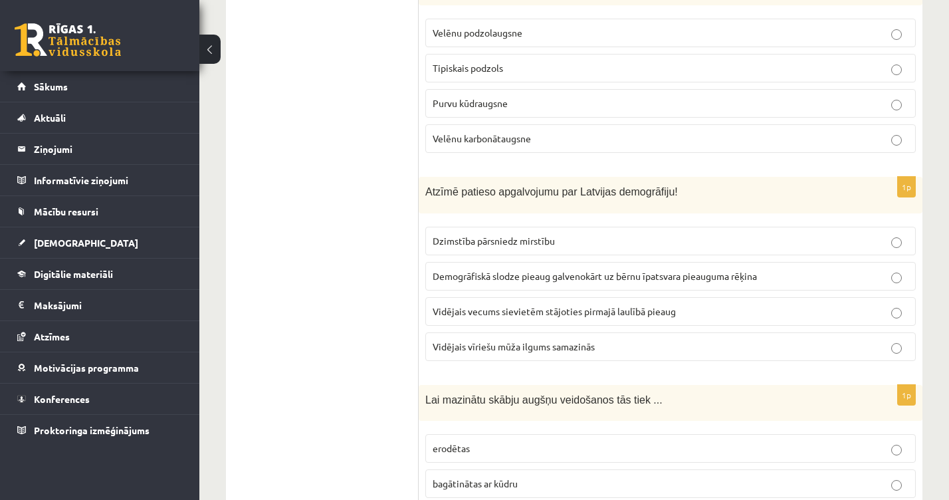
click at [462, 332] on label "Vidējais vīriešu mūža ilgums samazinās" at bounding box center [670, 346] width 490 height 29
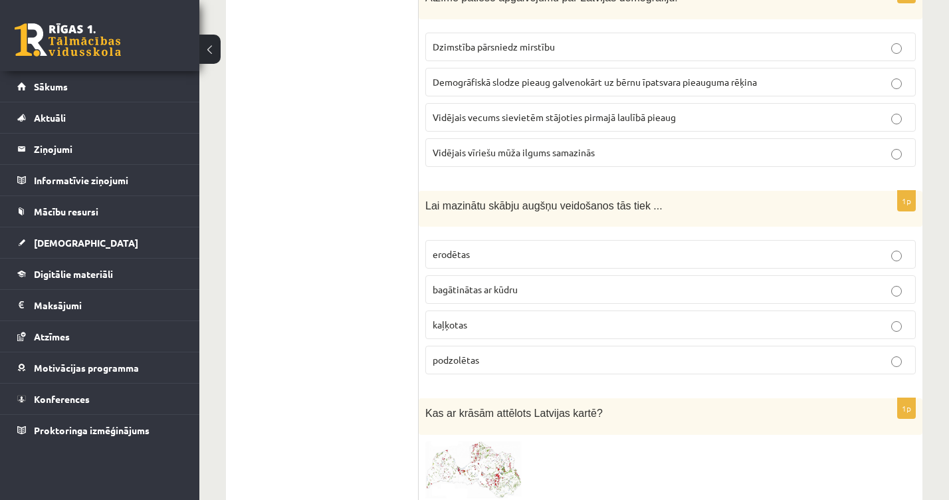
scroll to position [4743, 0]
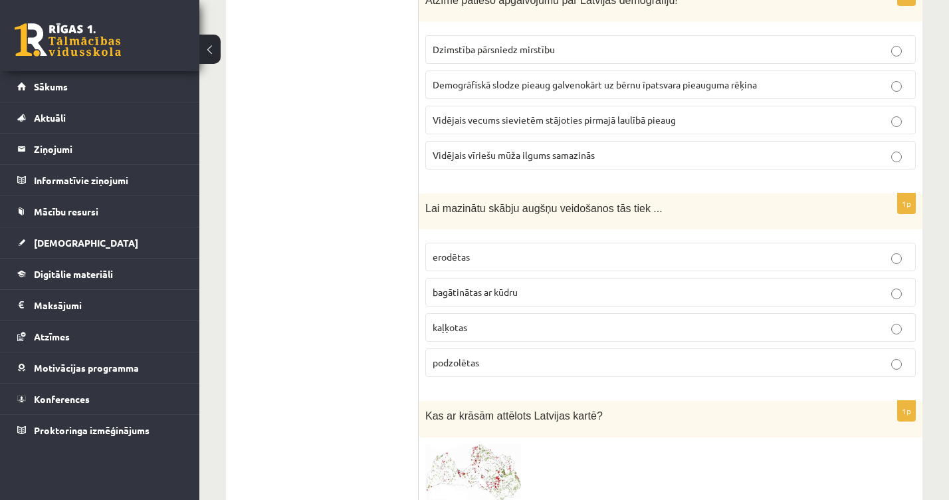
click at [483, 317] on label "kaļķotas" at bounding box center [670, 327] width 490 height 29
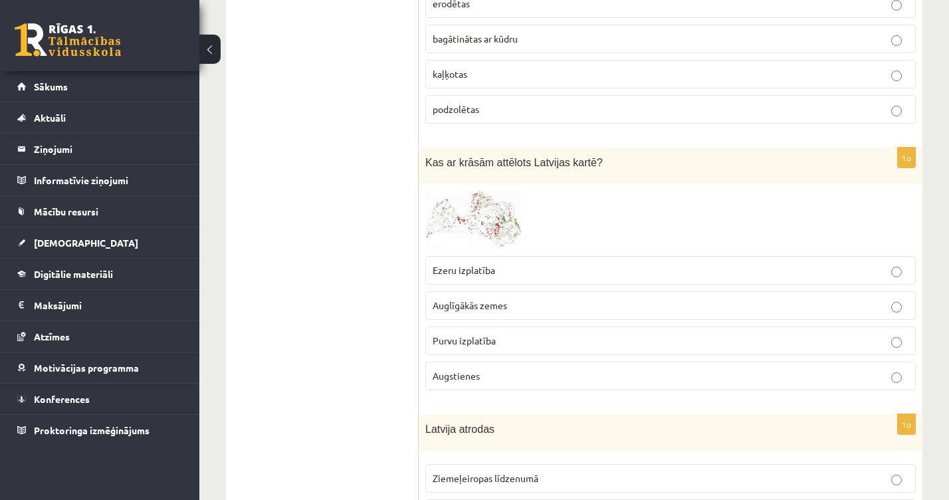
scroll to position [4997, 0]
click at [450, 298] on p "Auglīgākās zemes" at bounding box center [671, 305] width 476 height 14
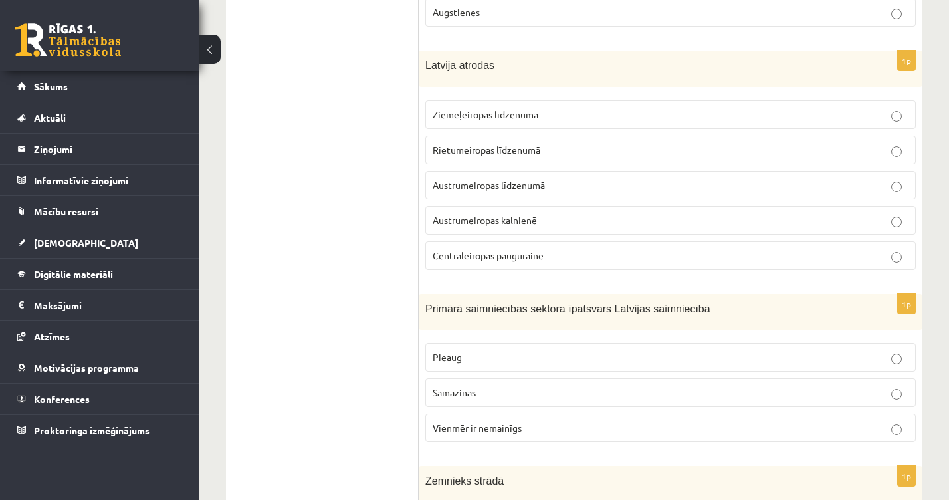
scroll to position [5358, 0]
click at [479, 148] on fieldset "Ziemeļeiropas līdzenumā Rietumeiropas līdzenumā Austrumeiropas līdzenumā Austru…" at bounding box center [670, 186] width 490 height 180
click at [479, 181] on span "Austrumeiropas līdzenumā" at bounding box center [489, 187] width 112 height 12
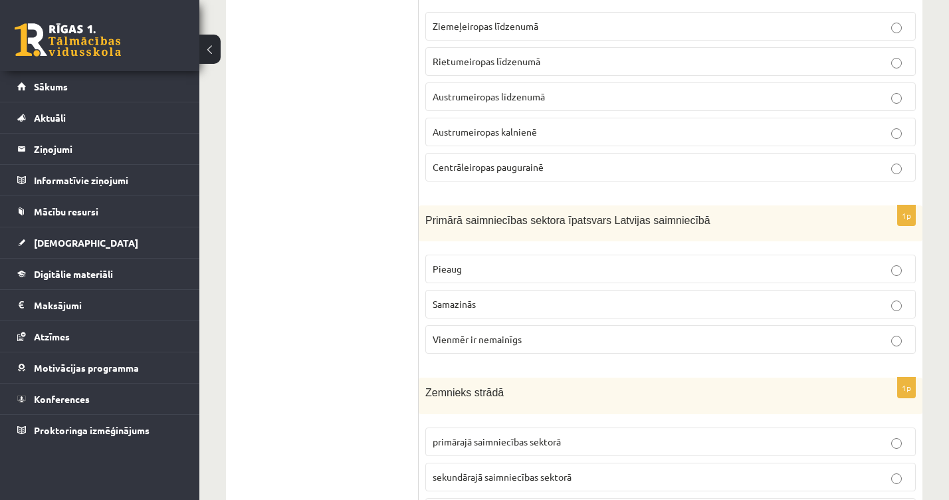
scroll to position [5454, 0]
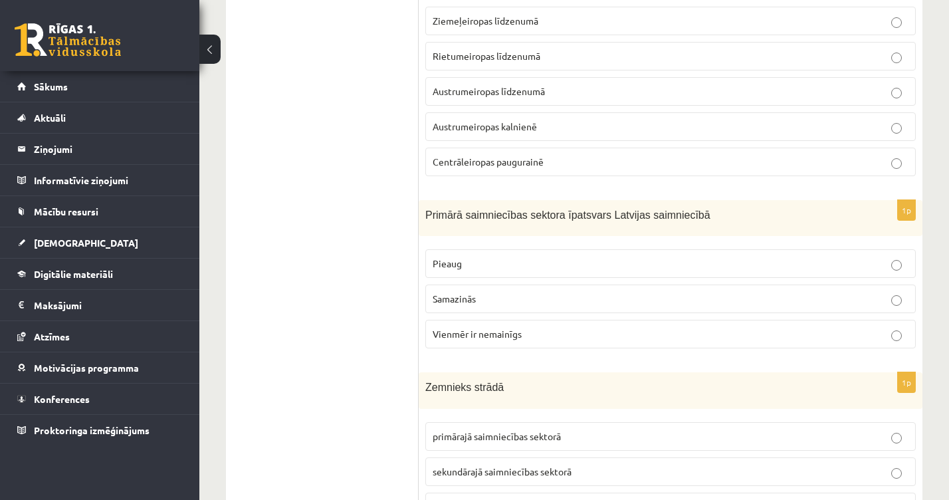
click at [485, 292] on p "Samazinās" at bounding box center [671, 299] width 476 height 14
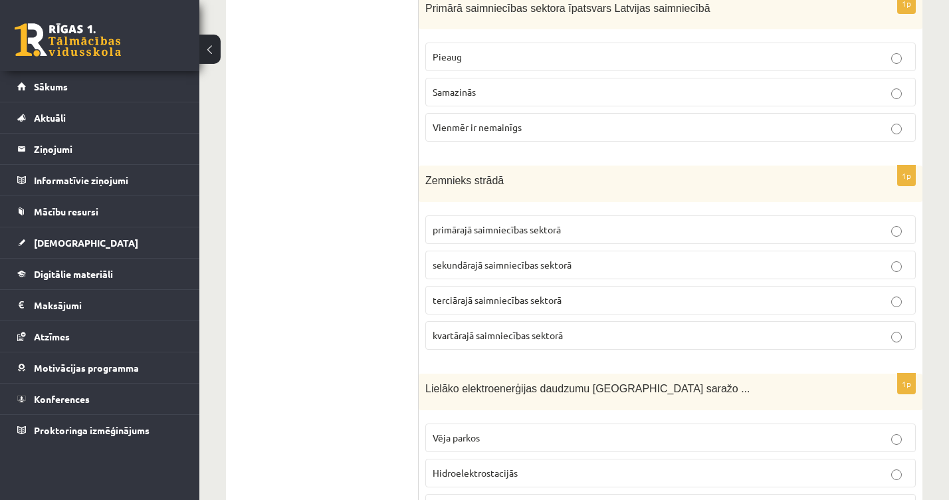
scroll to position [5663, 0]
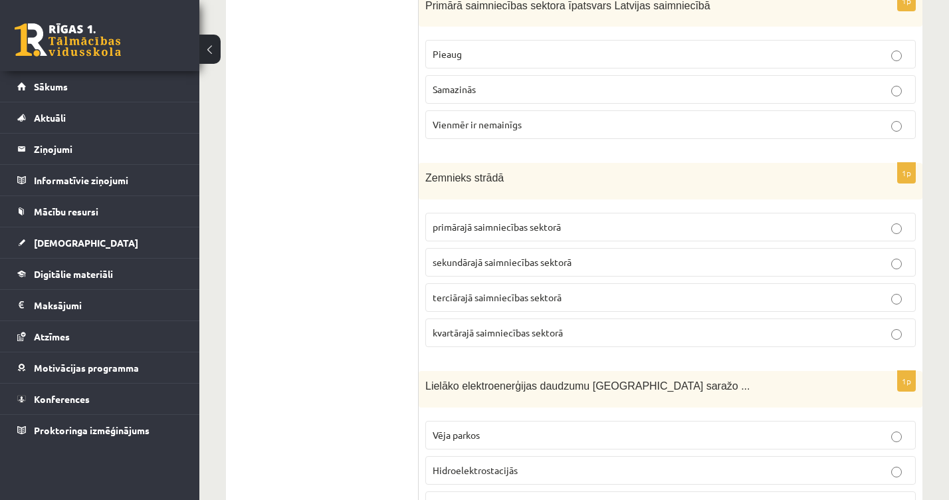
click at [470, 213] on label "primārajā saimniecības sektorā" at bounding box center [670, 227] width 490 height 29
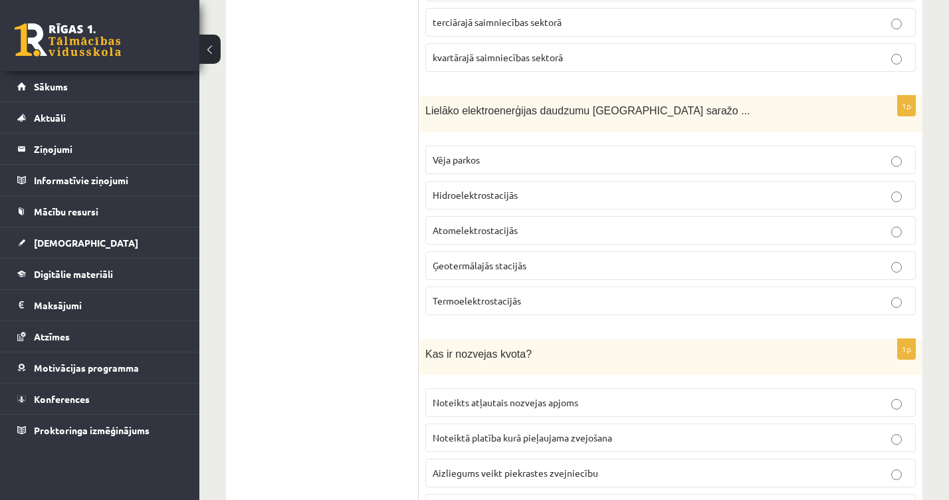
scroll to position [5938, 0]
click at [467, 181] on label "Hidroelektrostacijās" at bounding box center [670, 195] width 490 height 29
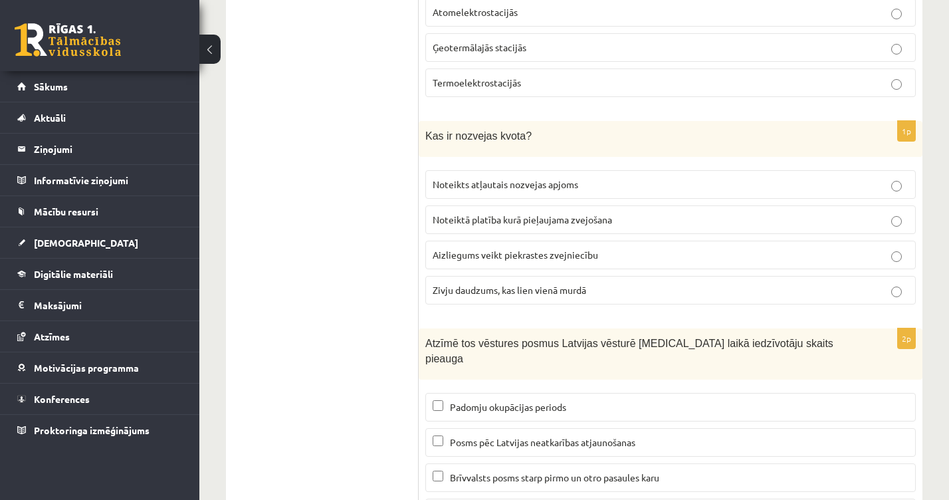
scroll to position [6151, 0]
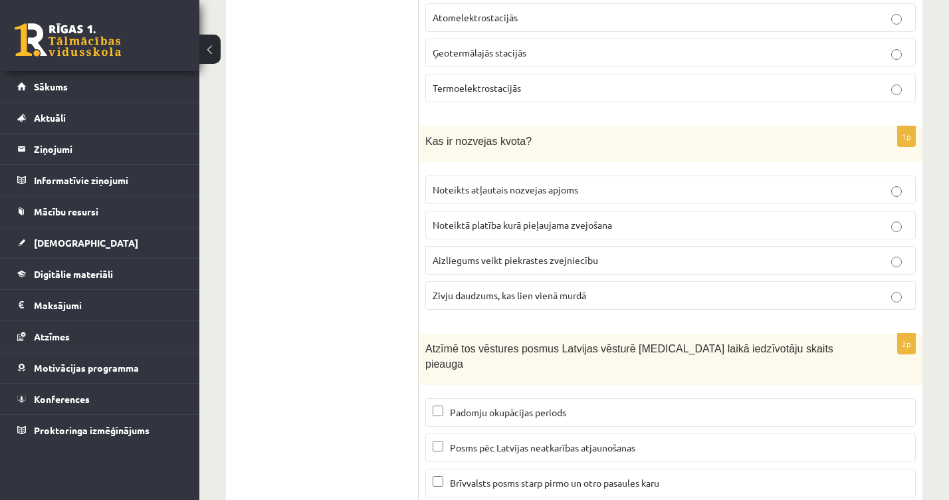
click at [463, 289] on span "Zivju daudzums, kas lien vienā murdā" at bounding box center [510, 295] width 154 height 12
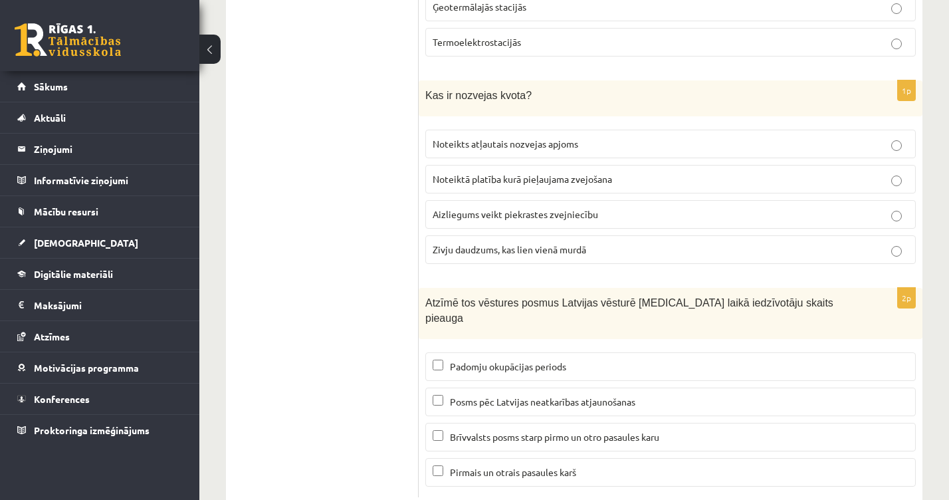
scroll to position [6196, 0]
click at [447, 360] on p "Padomju okupācijas periods" at bounding box center [671, 367] width 476 height 14
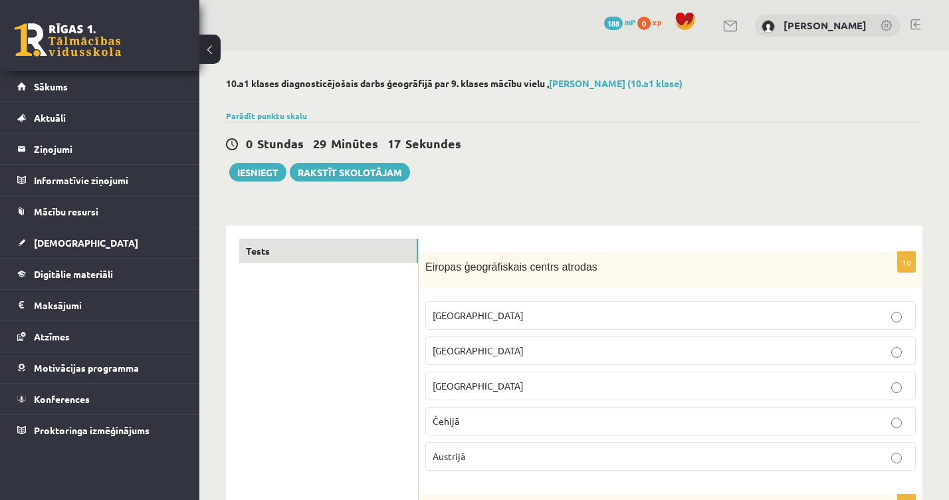
scroll to position [0, 0]
click at [266, 169] on button "Iesniegt" at bounding box center [257, 172] width 57 height 19
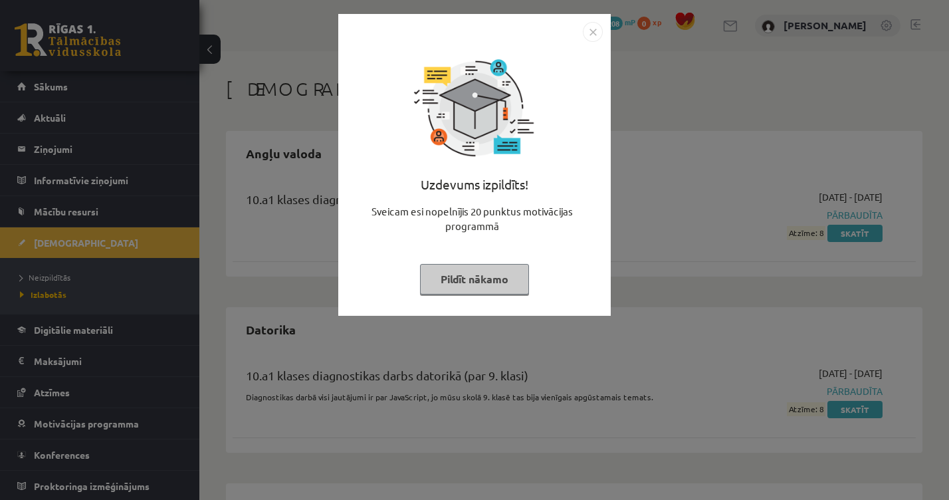
click at [590, 31] on img "Close" at bounding box center [593, 32] width 20 height 20
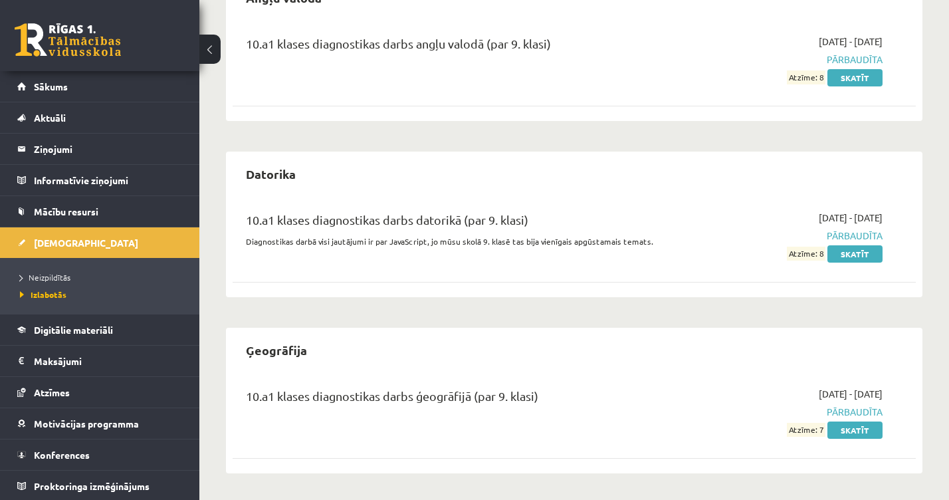
scroll to position [155, 0]
click at [62, 244] on span "[DEMOGRAPHIC_DATA]" at bounding box center [86, 243] width 104 height 12
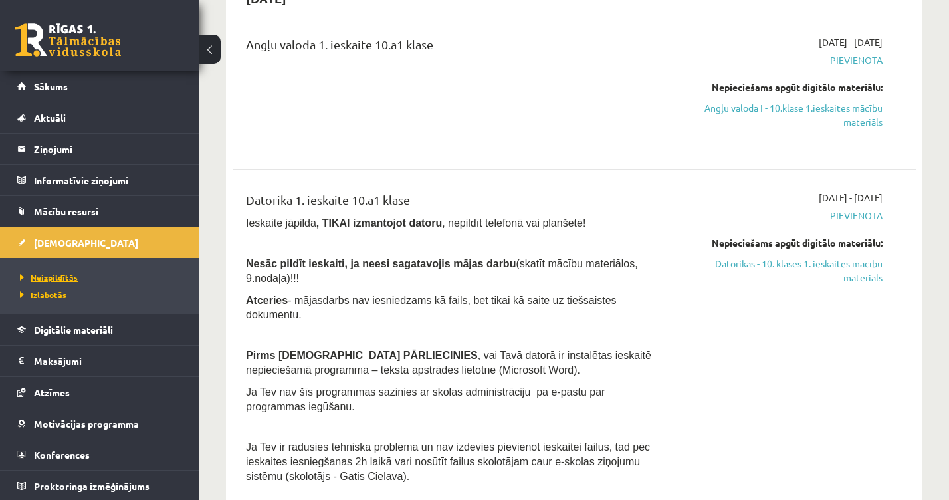
click at [50, 276] on span "Neizpildītās" at bounding box center [49, 277] width 58 height 11
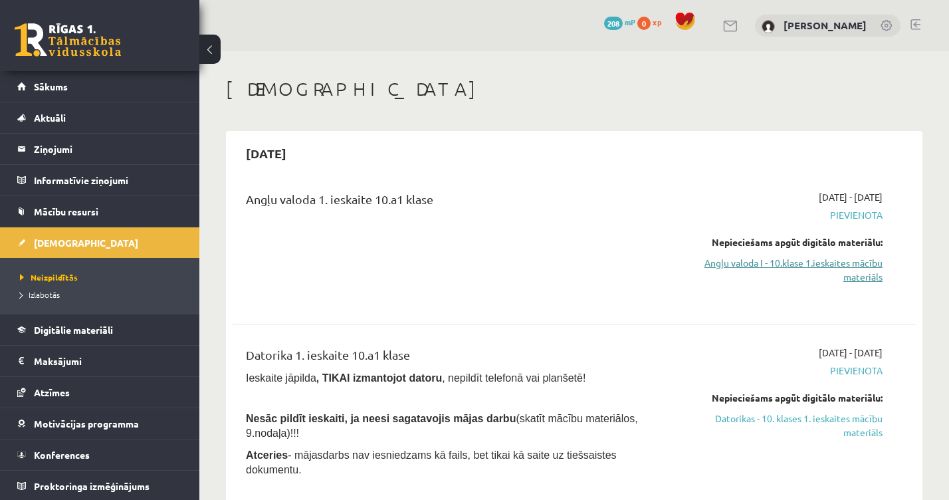
click at [849, 265] on link "Angļu valoda I - 10.klase 1.ieskaites mācību materiāls" at bounding box center [783, 270] width 199 height 28
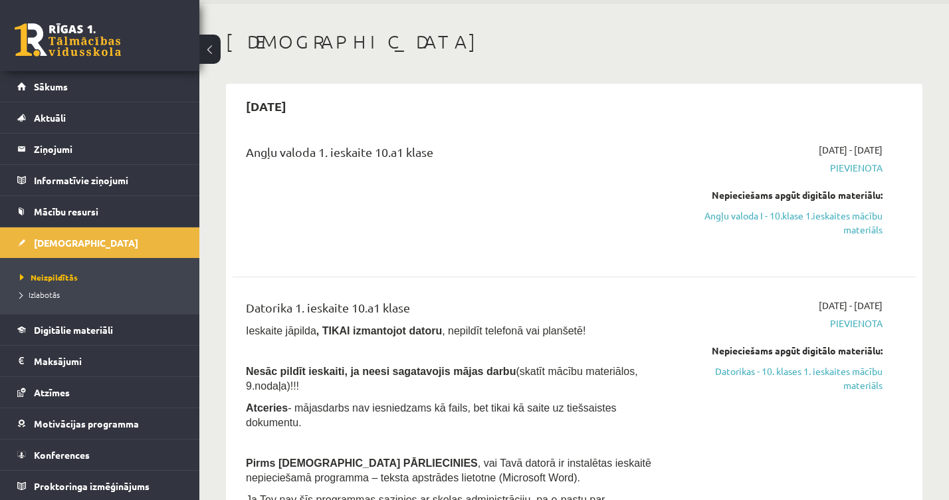
scroll to position [47, 0]
click at [764, 211] on link "Angļu valoda I - 10.klase 1.ieskaites mācību materiāls" at bounding box center [783, 223] width 199 height 28
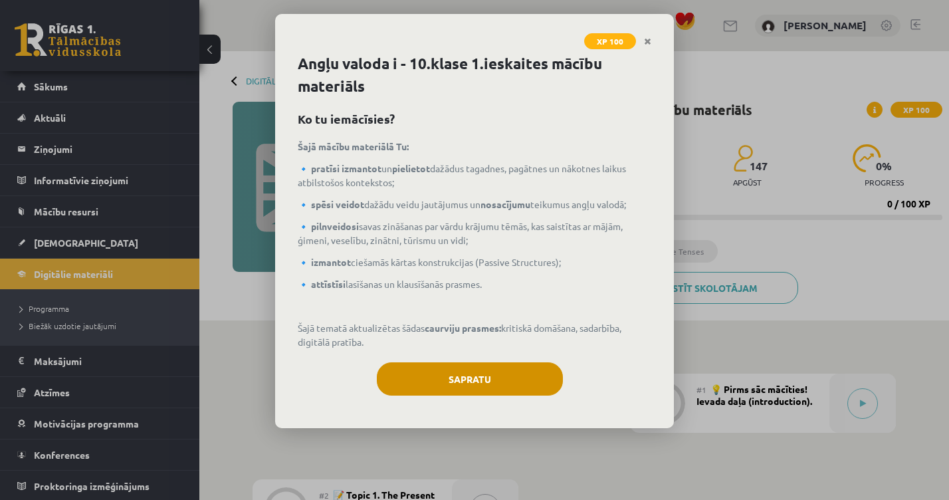
click at [509, 378] on button "Sapratu" at bounding box center [470, 378] width 186 height 33
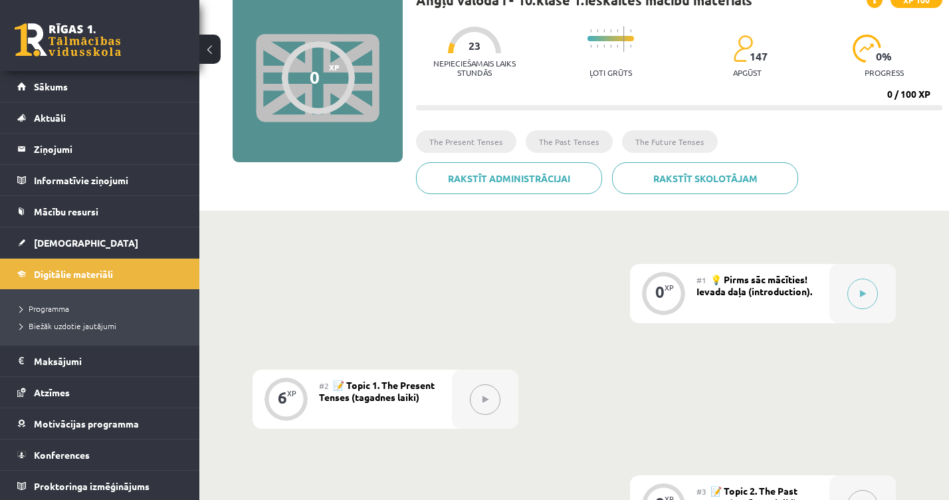
scroll to position [130, 0]
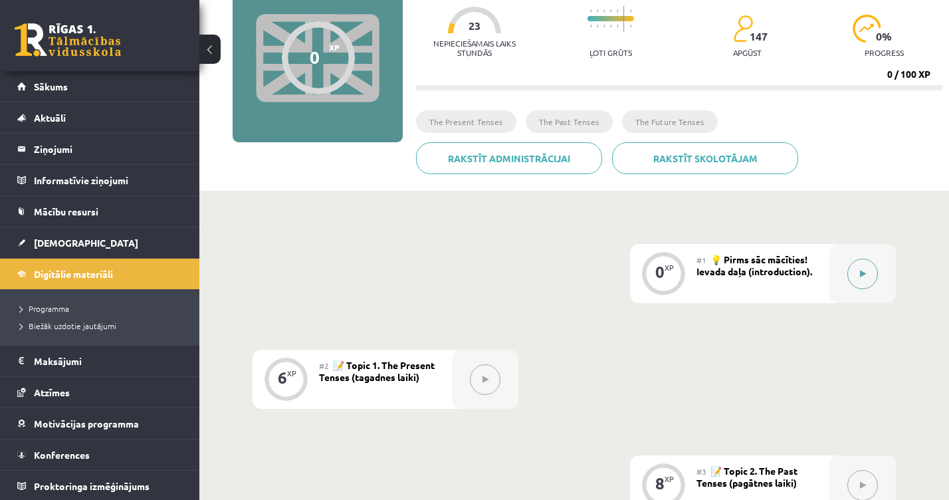
click at [856, 263] on button at bounding box center [862, 274] width 31 height 31
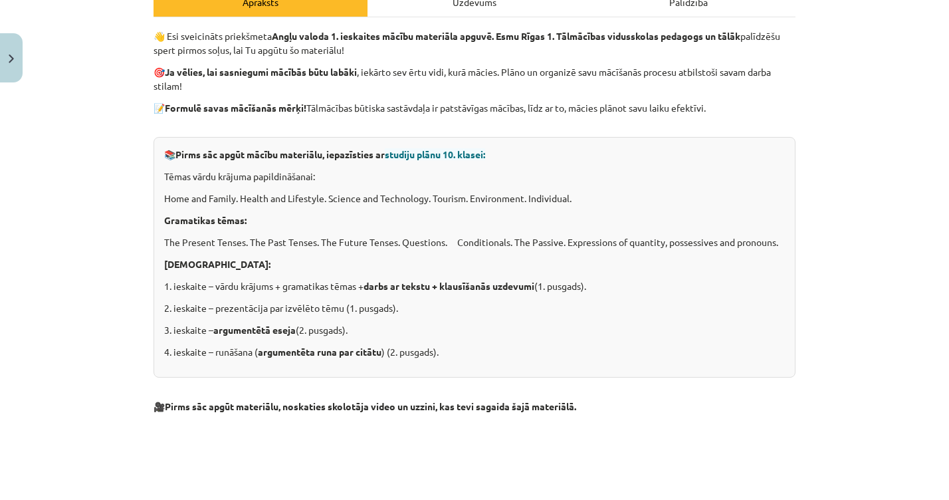
scroll to position [126, 0]
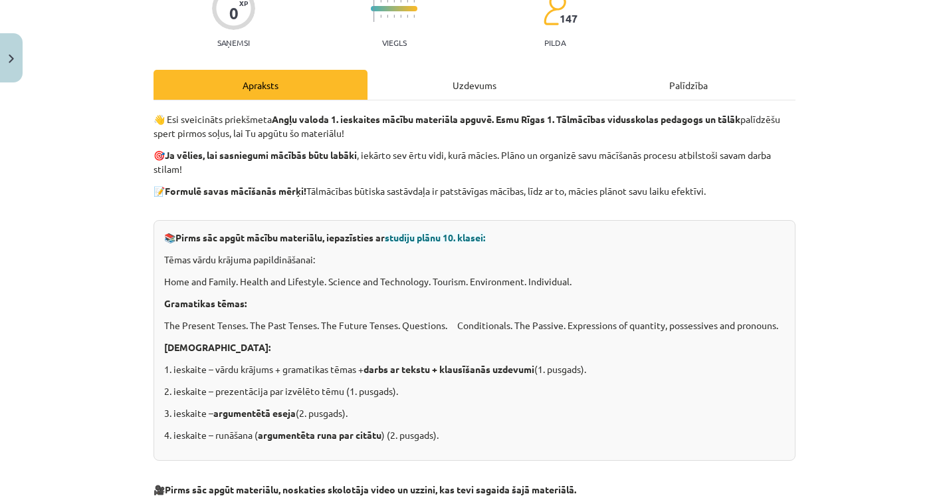
click at [27, 75] on div "Mācību tēma: Angļu valoda i - 10.klase 1.ieskaites mācību materiāls #1 💡 Pirms …" at bounding box center [474, 250] width 949 height 500
click at [20, 70] on button "Close" at bounding box center [11, 57] width 23 height 49
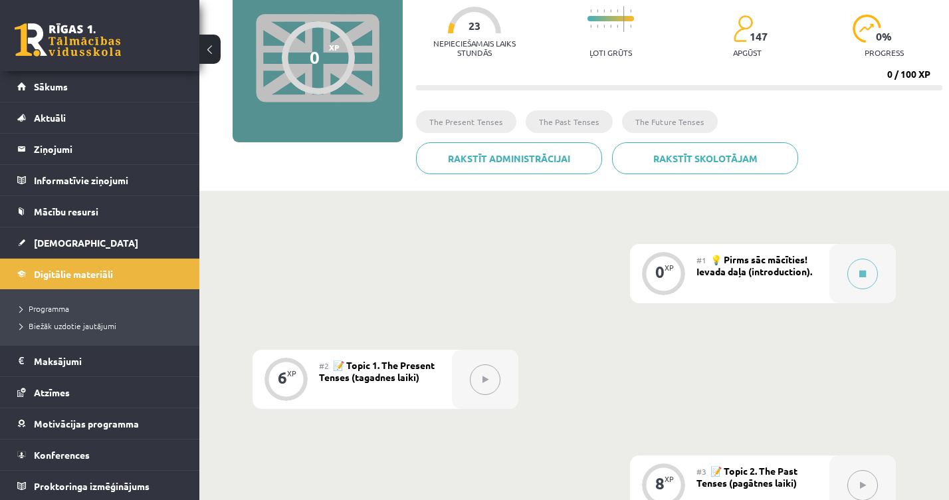
scroll to position [249, 0]
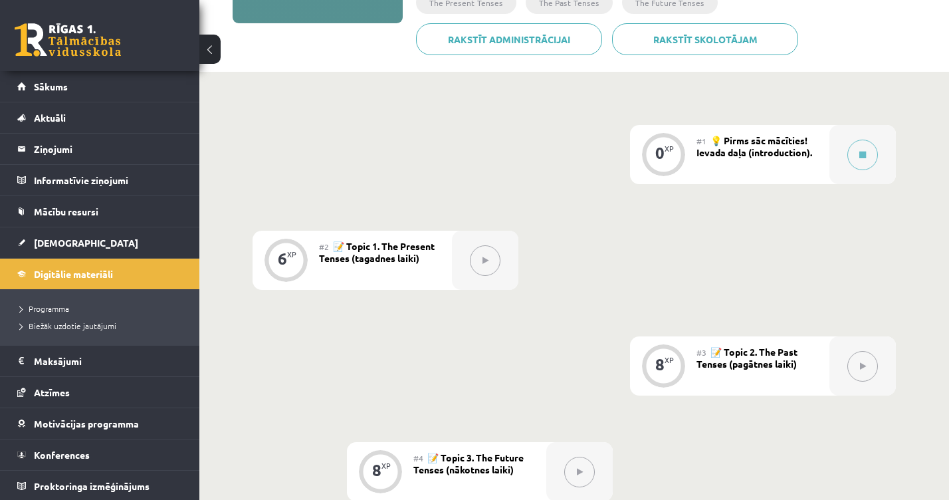
click at [477, 254] on button at bounding box center [485, 260] width 31 height 31
click at [485, 257] on icon at bounding box center [486, 261] width 6 height 8
click at [805, 154] on span "💡 Pirms sāc mācīties! Ievada daļa (introduction)." at bounding box center [755, 146] width 116 height 24
click at [863, 150] on button at bounding box center [862, 155] width 31 height 31
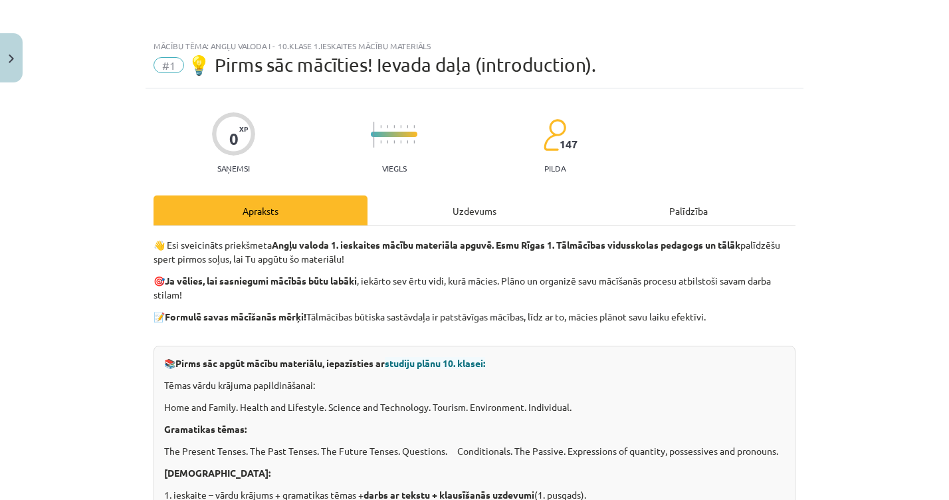
click at [11, 38] on button "Close" at bounding box center [11, 57] width 23 height 49
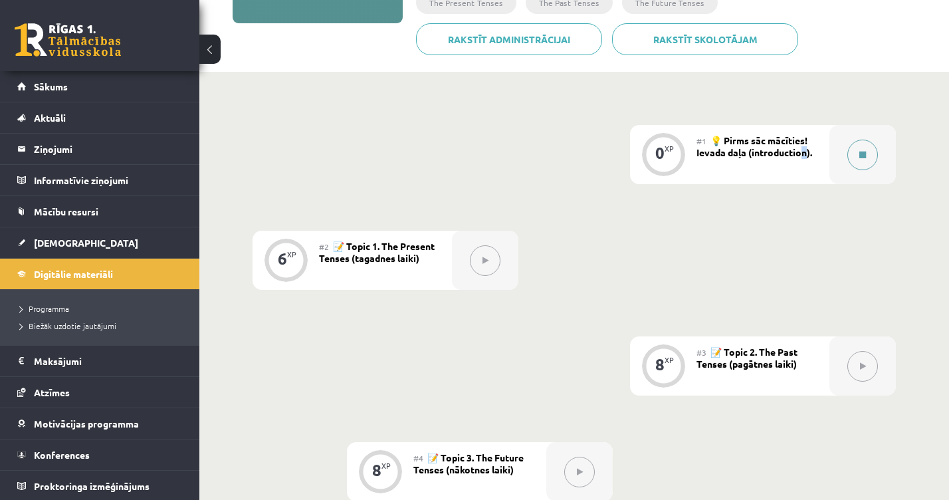
click at [857, 149] on button at bounding box center [862, 155] width 31 height 31
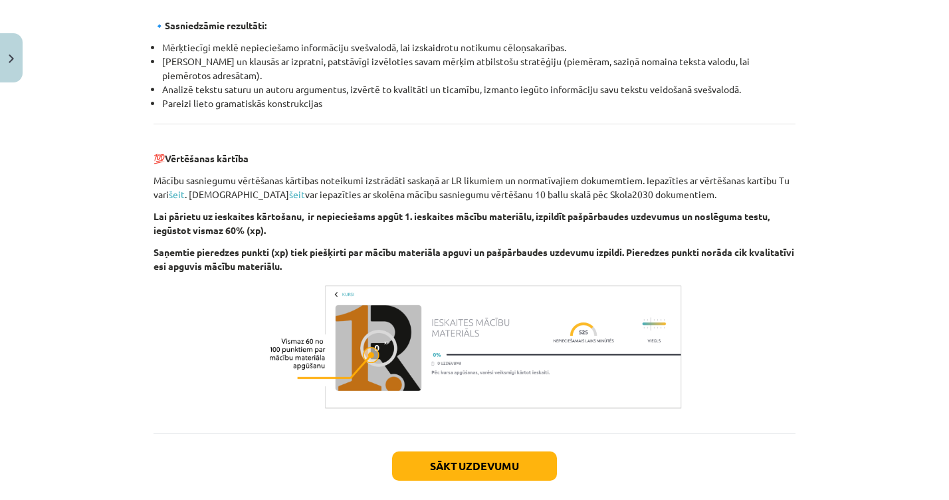
scroll to position [1429, 0]
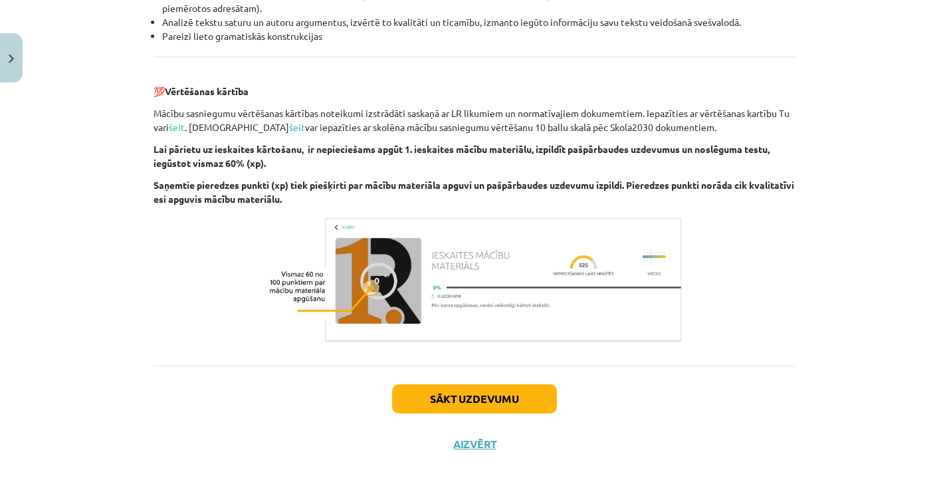
click at [472, 384] on button "Sākt uzdevumu" at bounding box center [474, 398] width 165 height 29
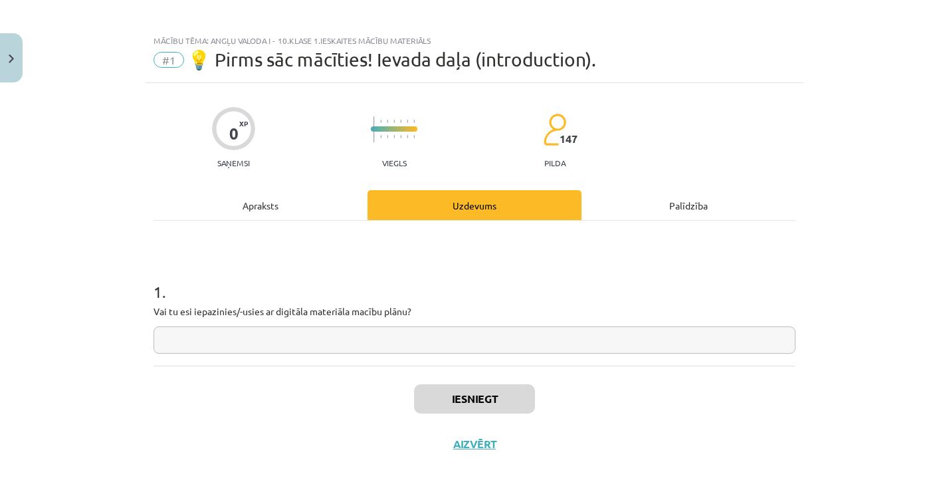
scroll to position [7, 0]
click at [221, 351] on input "text" at bounding box center [475, 339] width 642 height 27
type input "**"
click at [457, 394] on button "Iesniegt" at bounding box center [474, 398] width 121 height 29
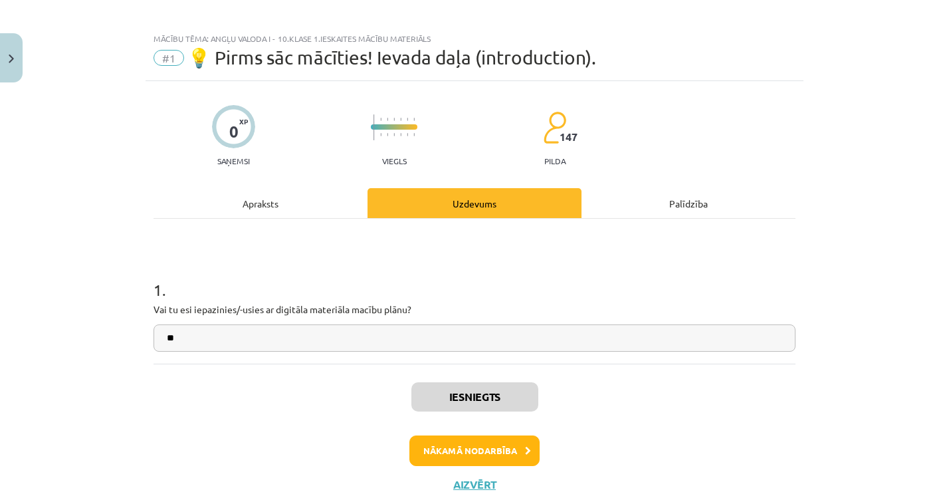
click at [458, 455] on button "Nākamā nodarbība" at bounding box center [474, 450] width 130 height 31
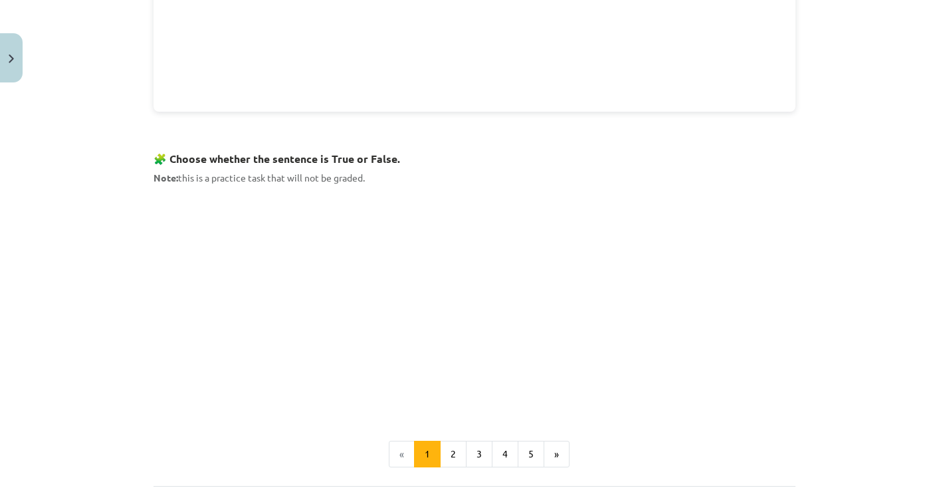
scroll to position [771, 0]
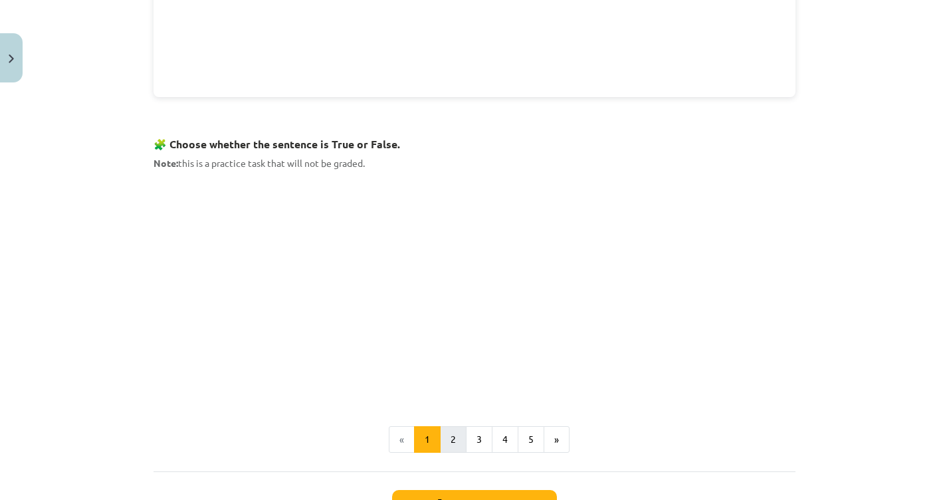
click at [453, 435] on button "2" at bounding box center [453, 439] width 27 height 27
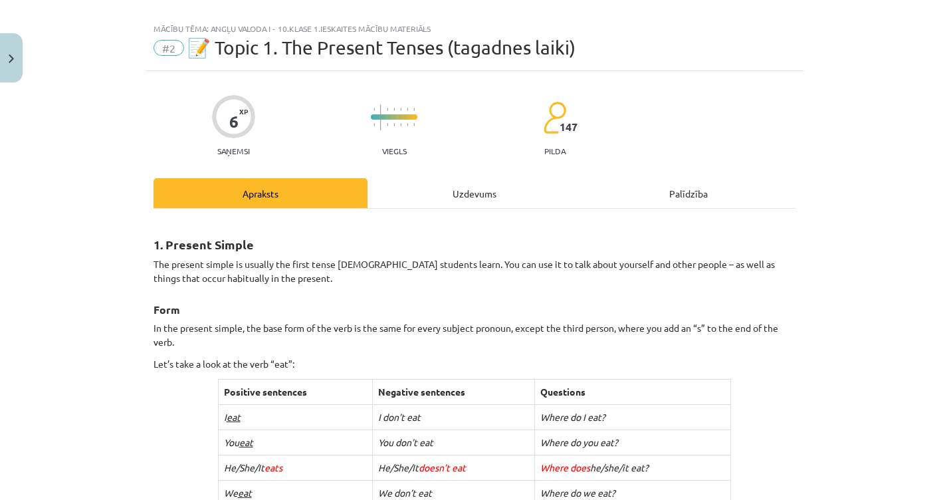
scroll to position [0, 0]
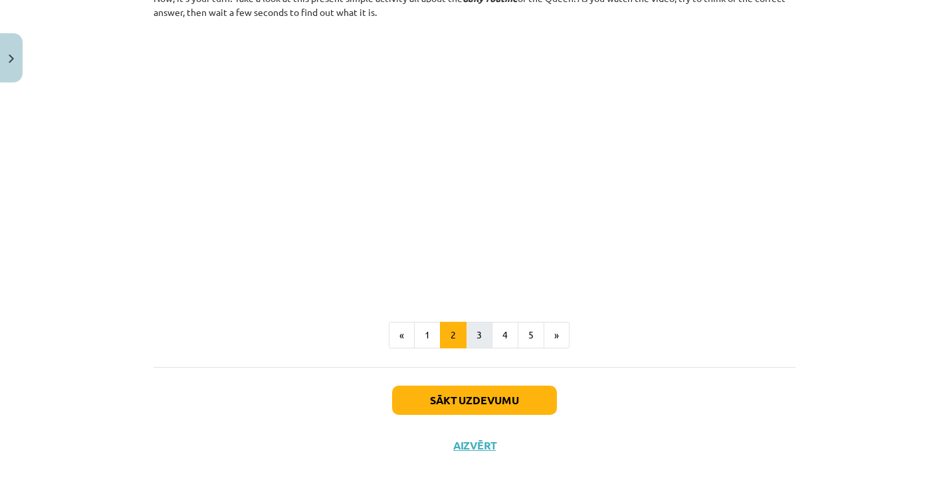
click at [474, 338] on button "3" at bounding box center [479, 335] width 27 height 27
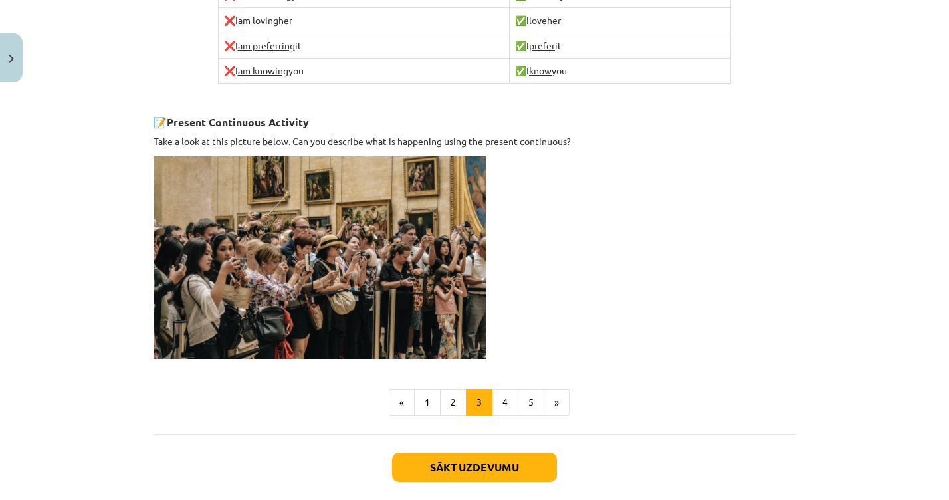
scroll to position [842, 0]
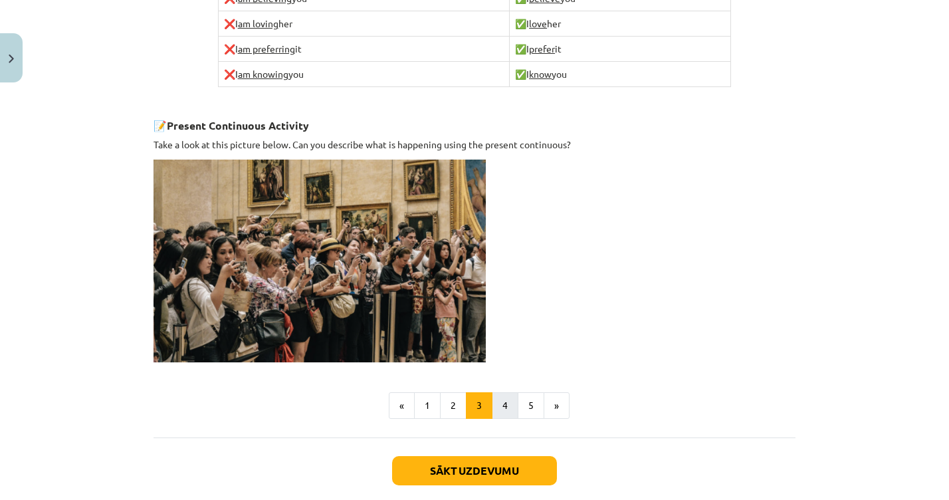
click at [507, 399] on button "4" at bounding box center [505, 405] width 27 height 27
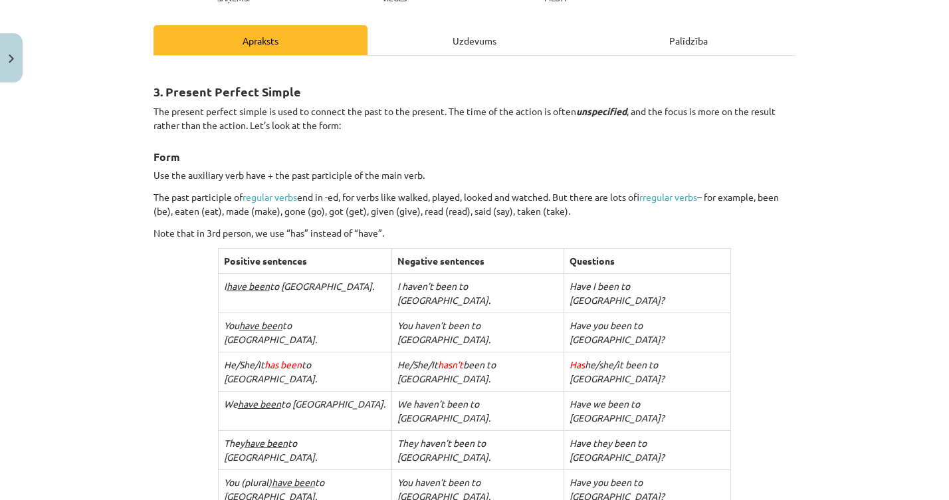
scroll to position [163, 0]
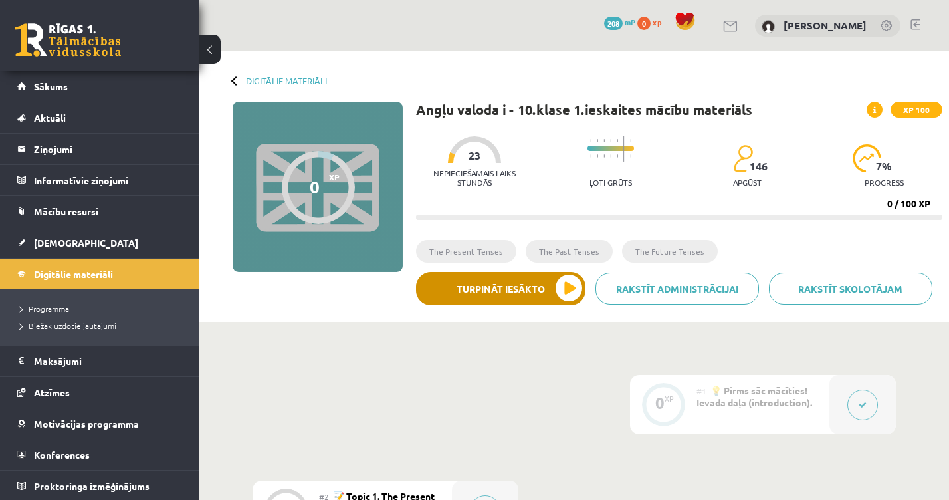
scroll to position [29, 0]
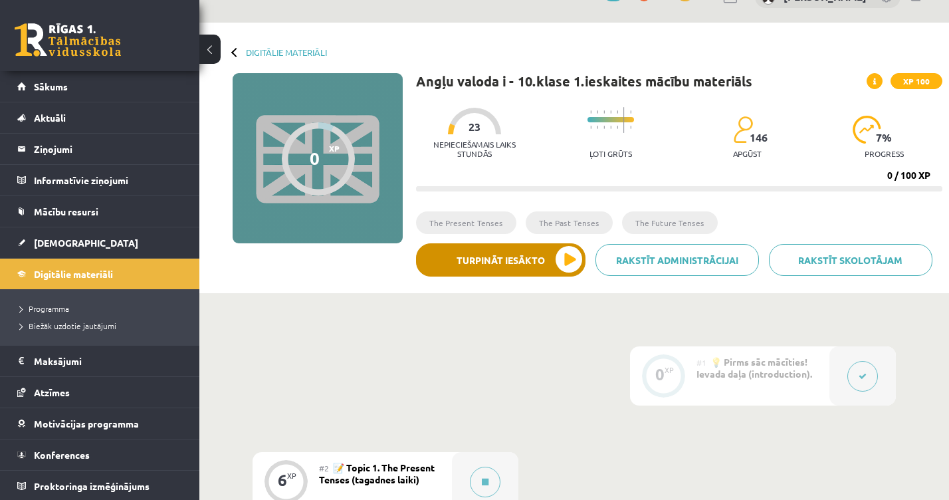
click at [504, 267] on button "Turpināt iesākto" at bounding box center [500, 259] width 169 height 33
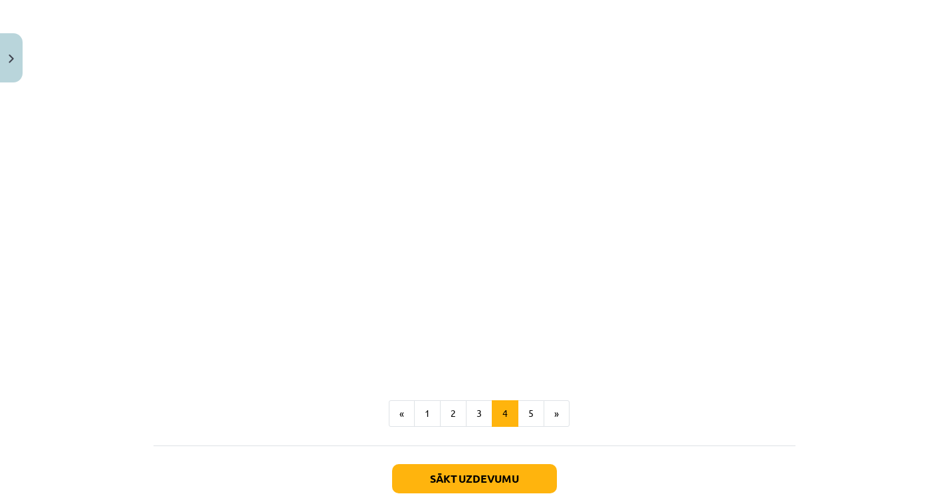
scroll to position [1174, 0]
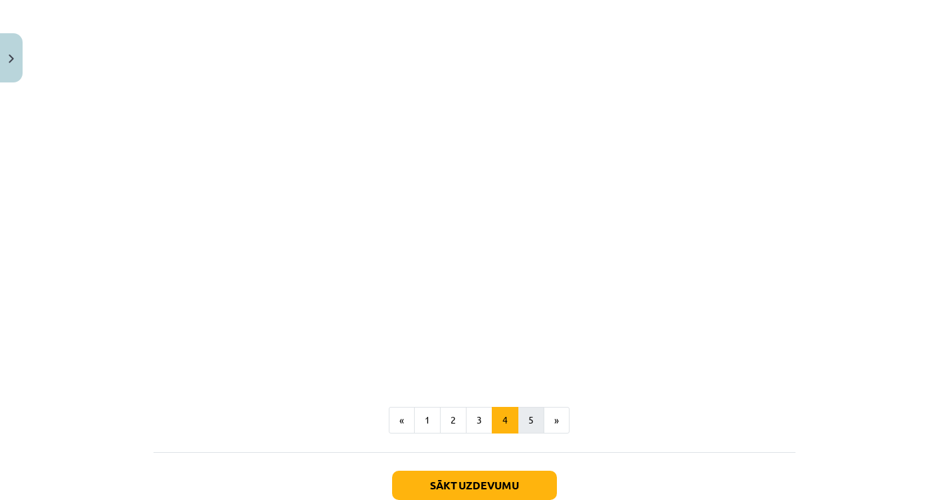
click at [521, 407] on button "5" at bounding box center [531, 420] width 27 height 27
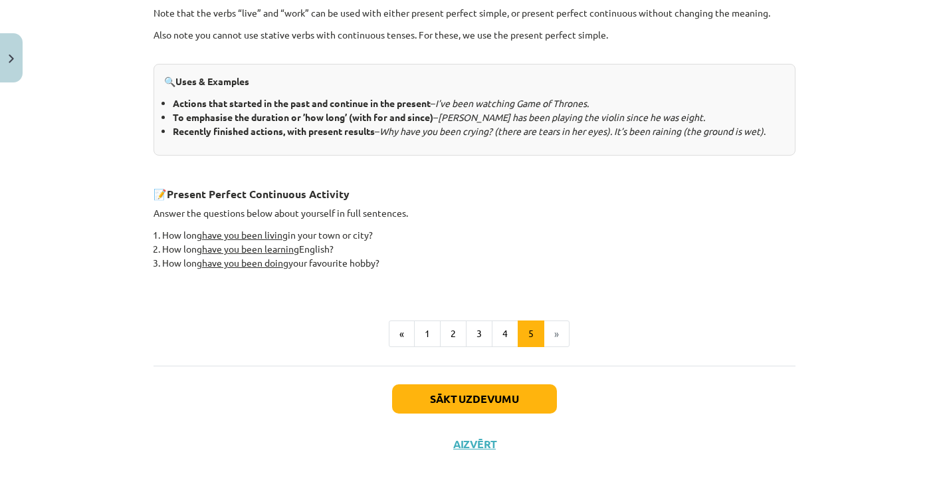
scroll to position [552, 0]
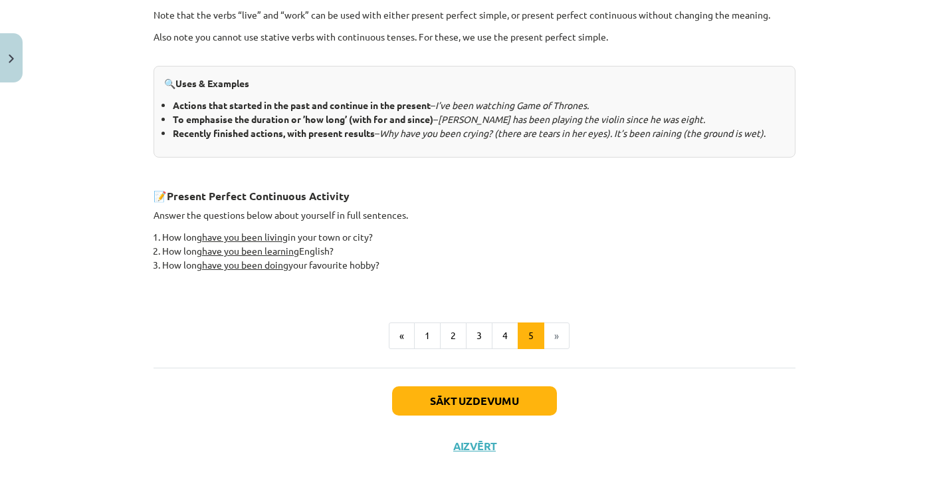
click at [558, 335] on li "»" at bounding box center [556, 335] width 25 height 27
click at [469, 388] on button "Sākt uzdevumu" at bounding box center [474, 400] width 165 height 29
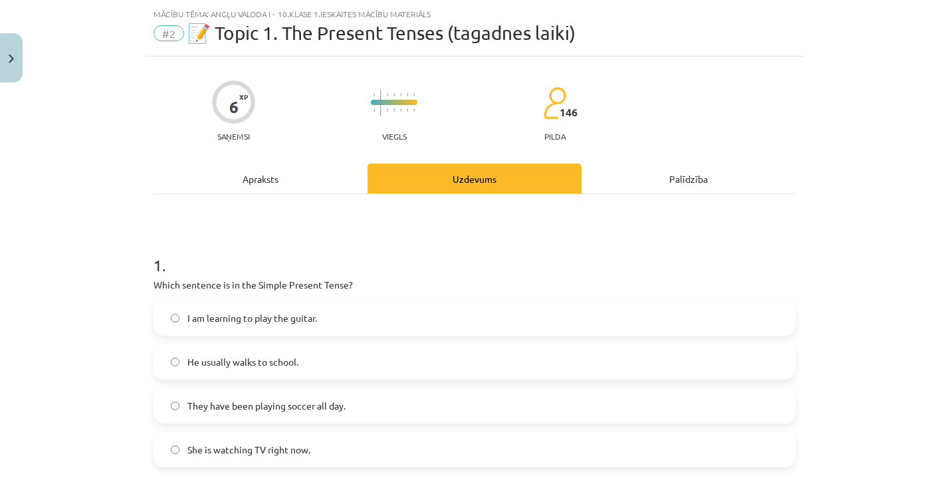
scroll to position [14, 0]
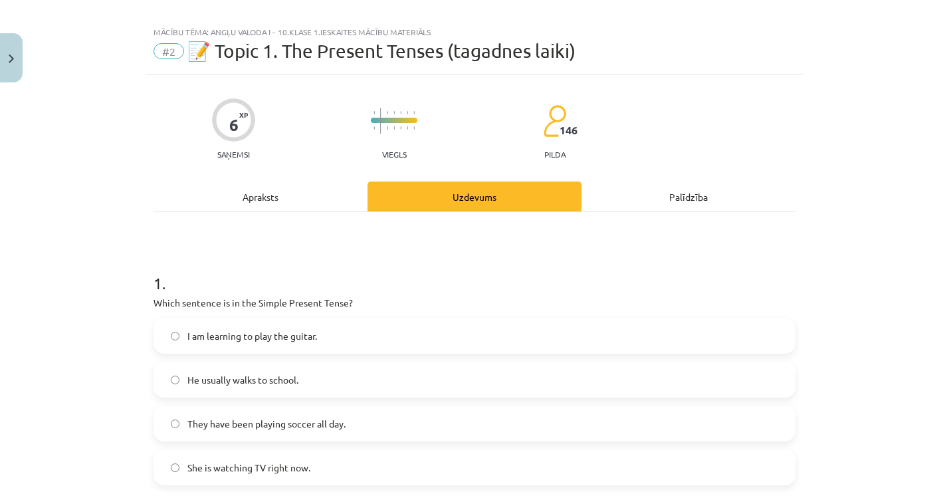
click at [581, 128] on div "6 XP Saņemsi Viegls 146 pilda" at bounding box center [475, 124] width 642 height 68
click at [574, 132] on span "146" at bounding box center [569, 130] width 18 height 12
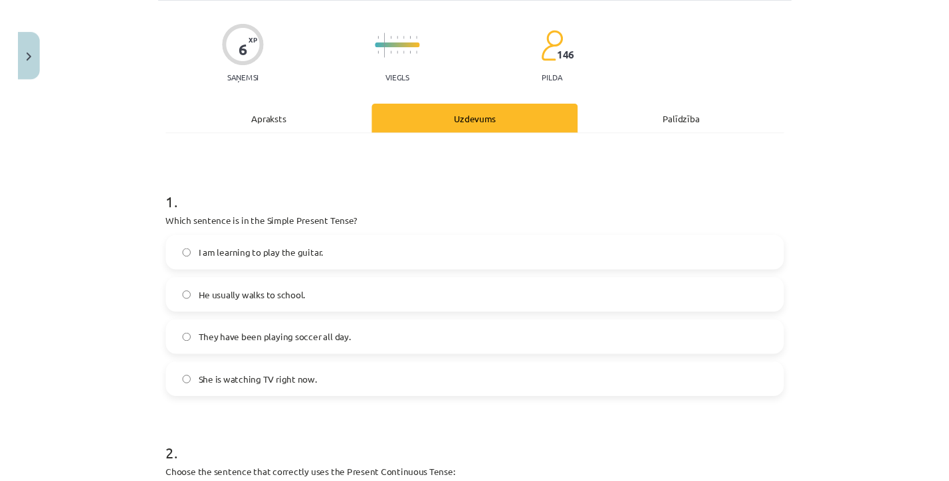
scroll to position [126, 0]
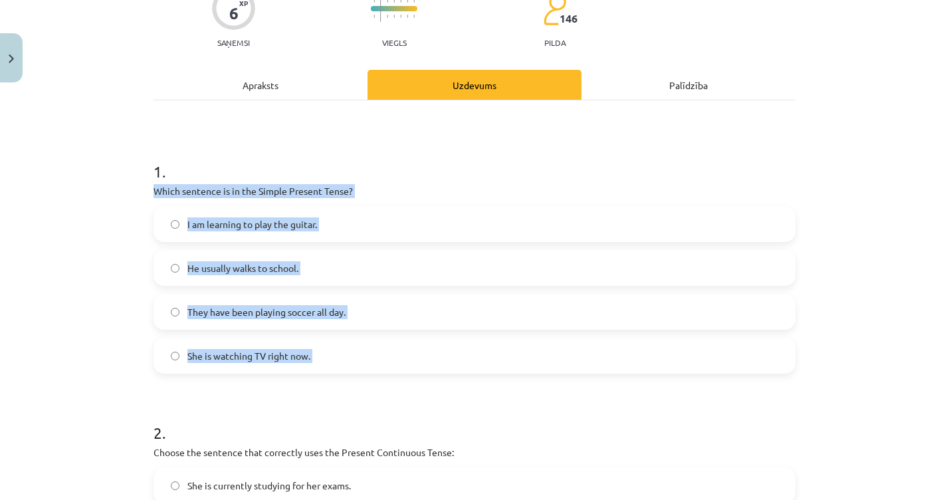
drag, startPoint x: 149, startPoint y: 191, endPoint x: 338, endPoint y: 407, distance: 287.8
click at [338, 407] on div "6 XP Saņemsi Viegls 146 pilda Apraksts Uzdevums Palīdzība 1 . Which sentence is…" at bounding box center [475, 490] width 658 height 1054
copy div "Which sentence is in the Simple Present Tense? I am learning to play the guitar…"
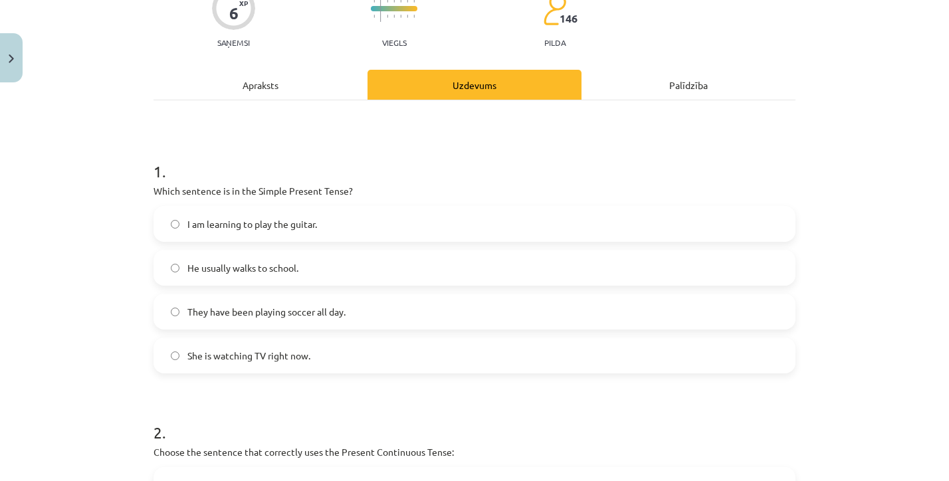
click at [498, 167] on h1 "1 ." at bounding box center [475, 159] width 642 height 41
click at [249, 358] on span "She is watching TV right now." at bounding box center [248, 356] width 123 height 14
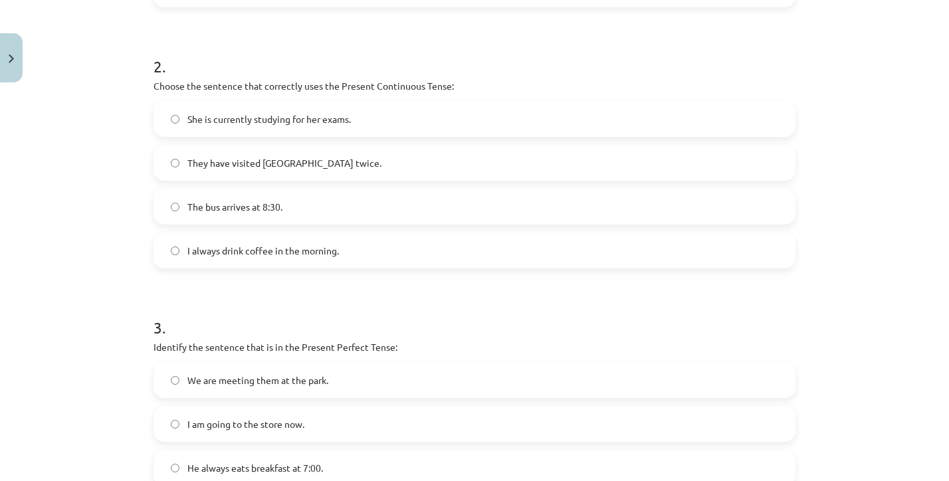
scroll to position [453, 0]
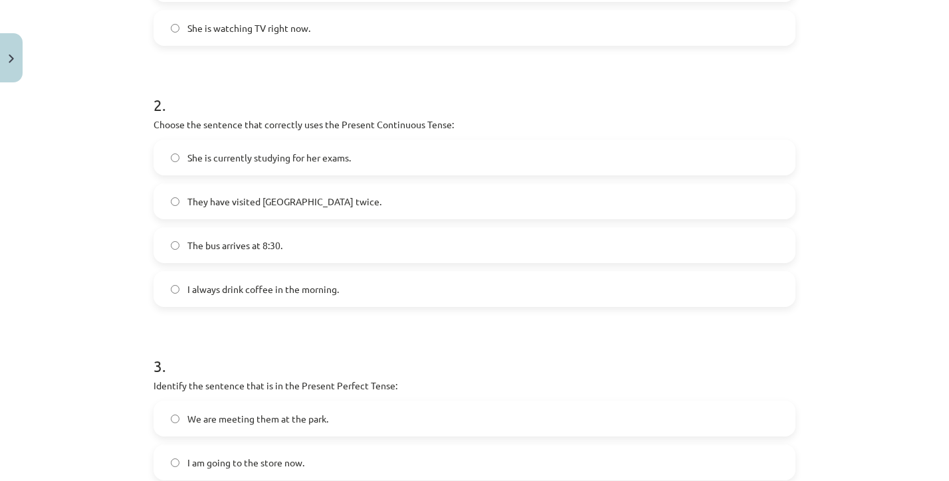
click at [210, 239] on span "The bus arrives at 8:30." at bounding box center [234, 246] width 95 height 14
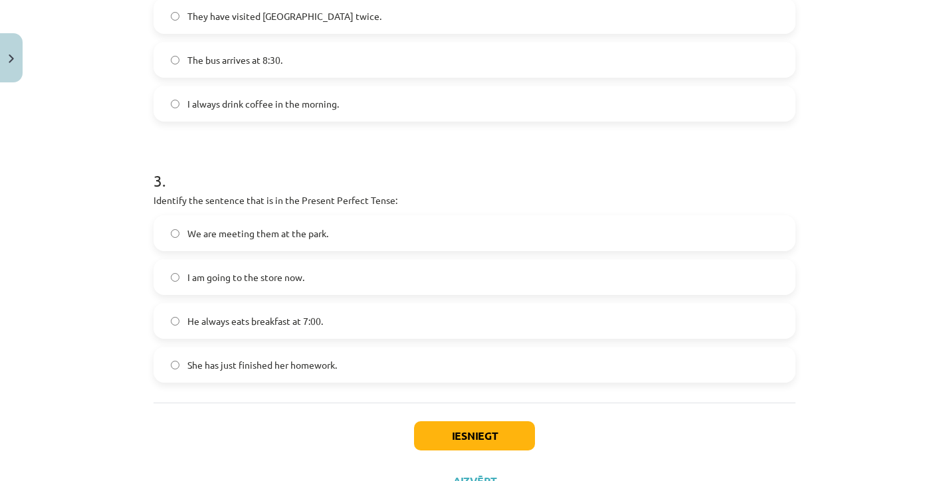
scroll to position [677, 0]
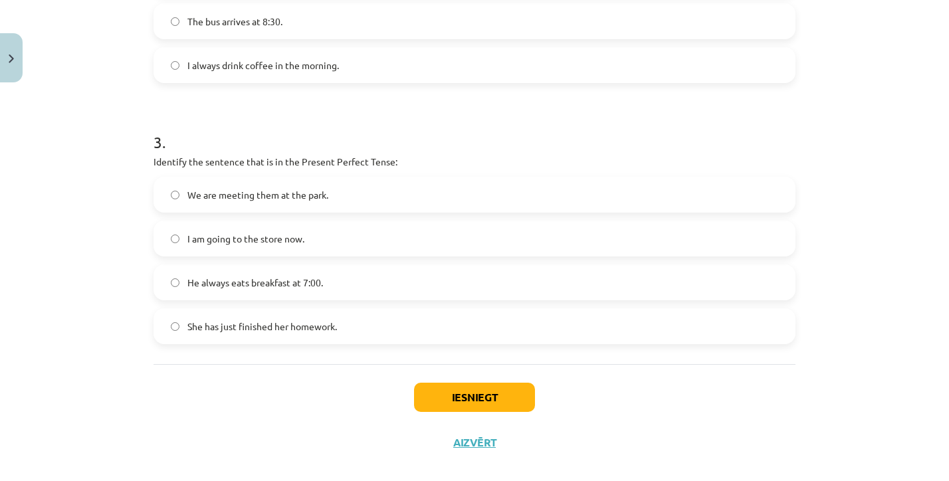
click at [235, 241] on span "I am going to the store now." at bounding box center [245, 239] width 117 height 14
click at [447, 387] on button "Iesniegt" at bounding box center [474, 397] width 121 height 29
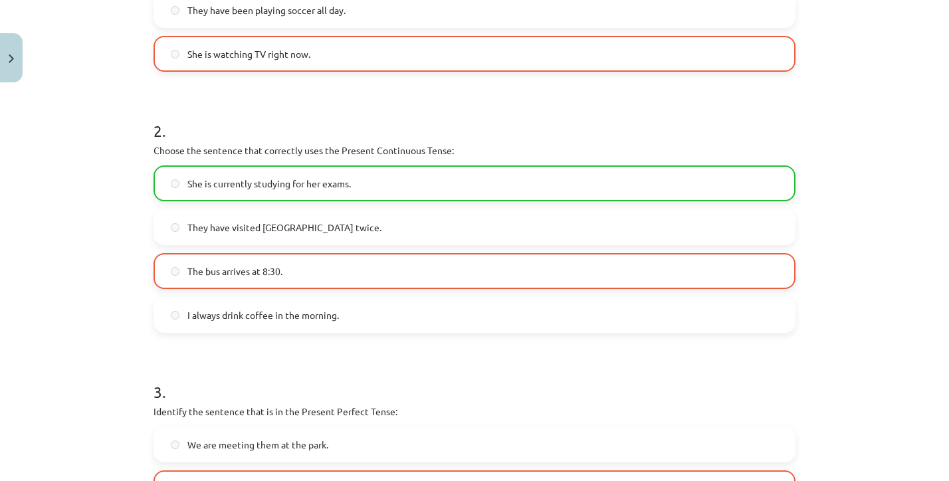
scroll to position [738, 0]
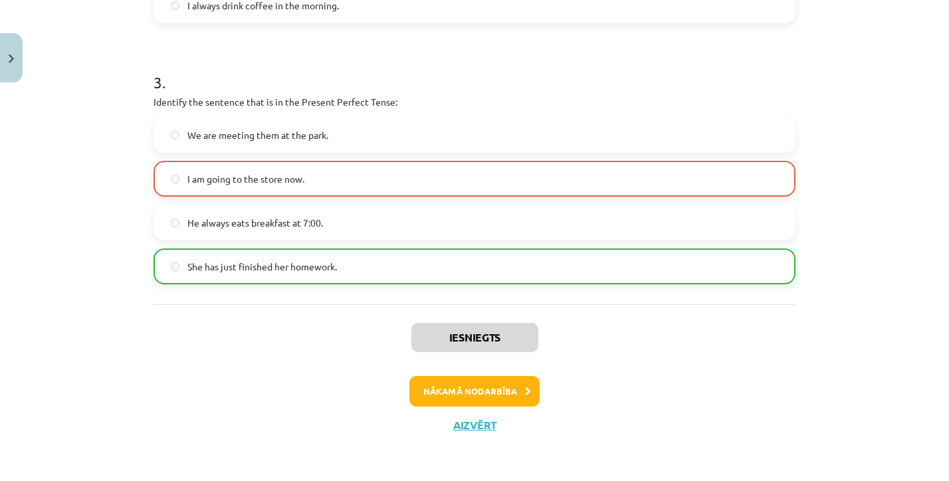
click at [467, 395] on button "Nākamā nodarbība" at bounding box center [474, 391] width 130 height 31
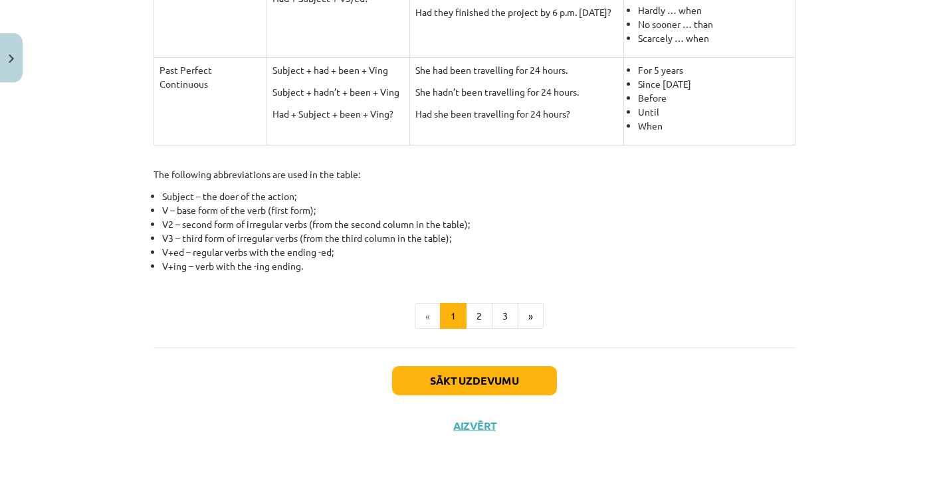
click at [415, 402] on div "Sākt uzdevumu Aizvērt" at bounding box center [475, 394] width 642 height 93
click at [415, 383] on button "Sākt uzdevumu" at bounding box center [474, 380] width 165 height 29
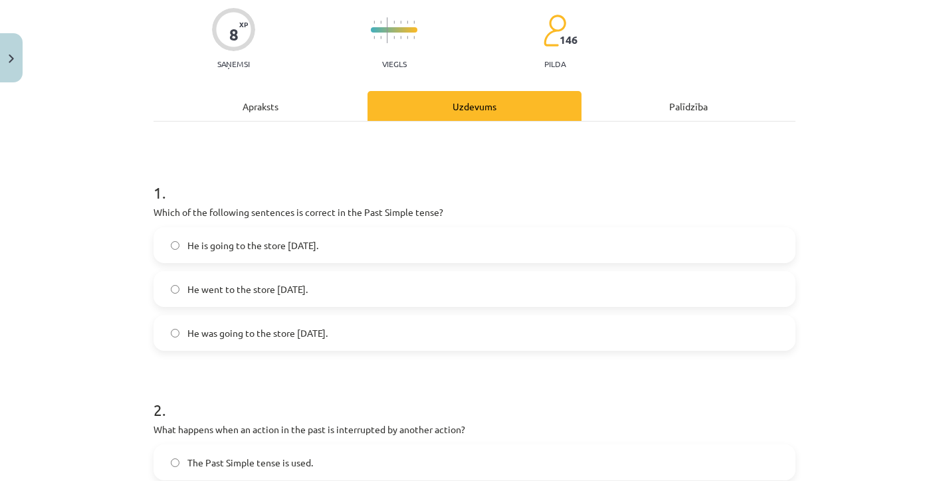
scroll to position [109, 0]
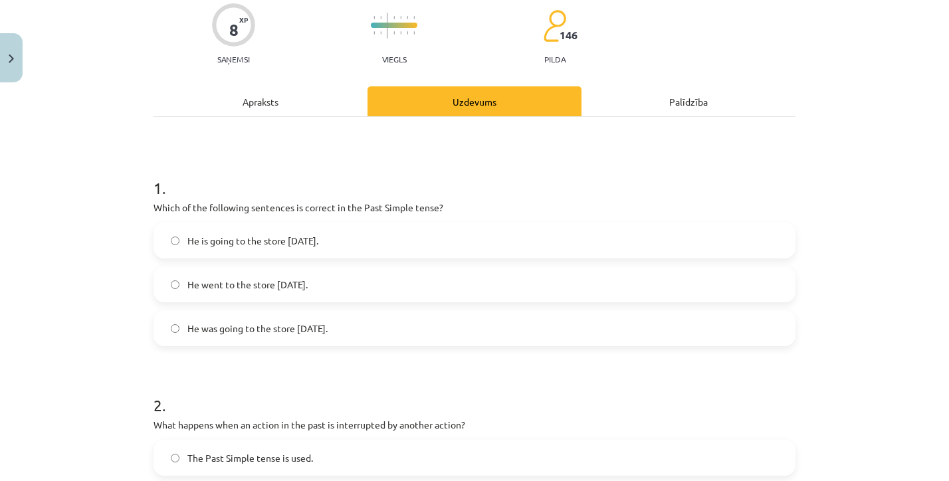
click at [346, 276] on label "He went to the store yesterday." at bounding box center [474, 284] width 639 height 33
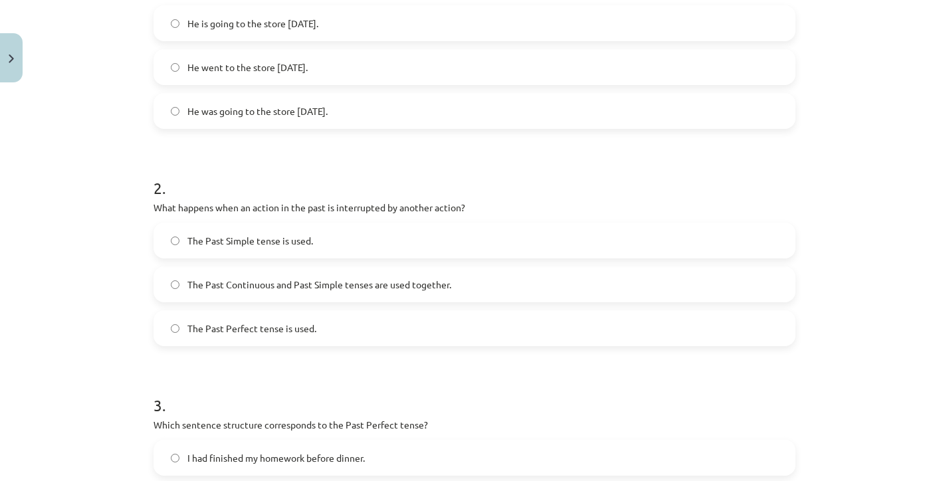
scroll to position [324, 0]
click at [280, 233] on label "The Past Simple tense is used." at bounding box center [474, 242] width 639 height 33
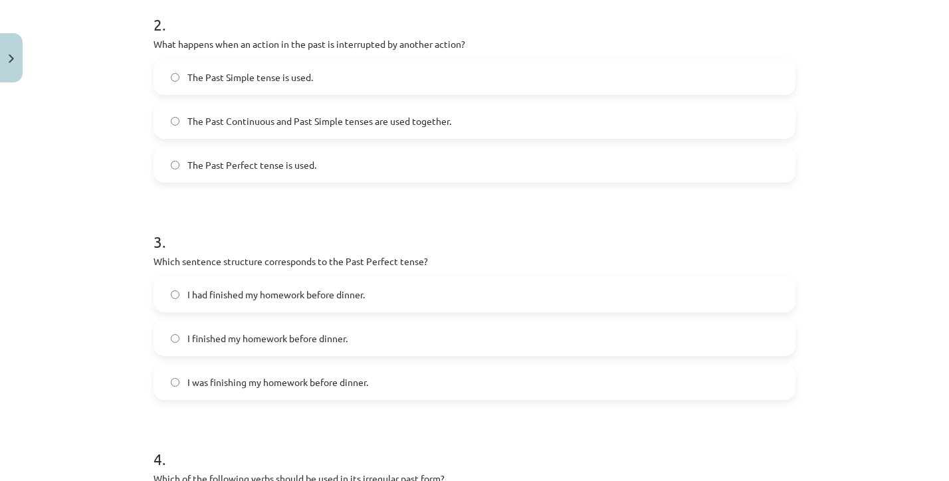
scroll to position [714, 0]
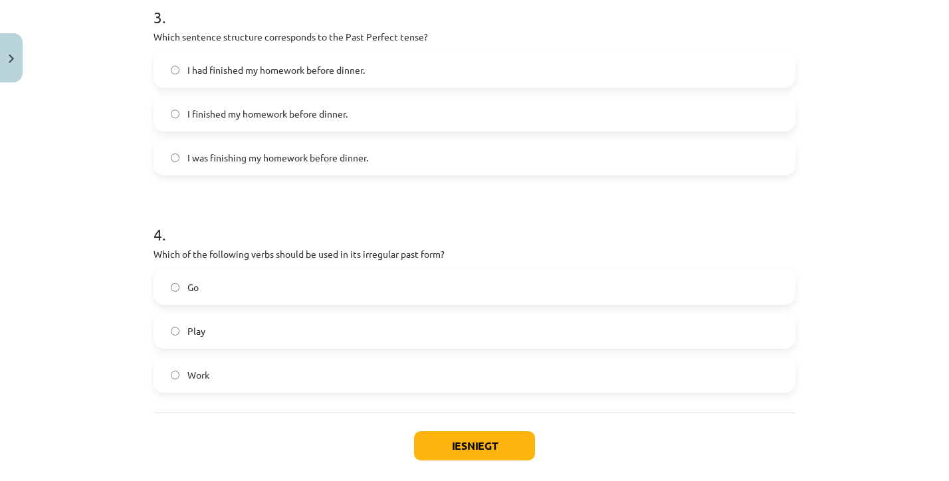
click at [258, 334] on label "Play" at bounding box center [474, 330] width 639 height 33
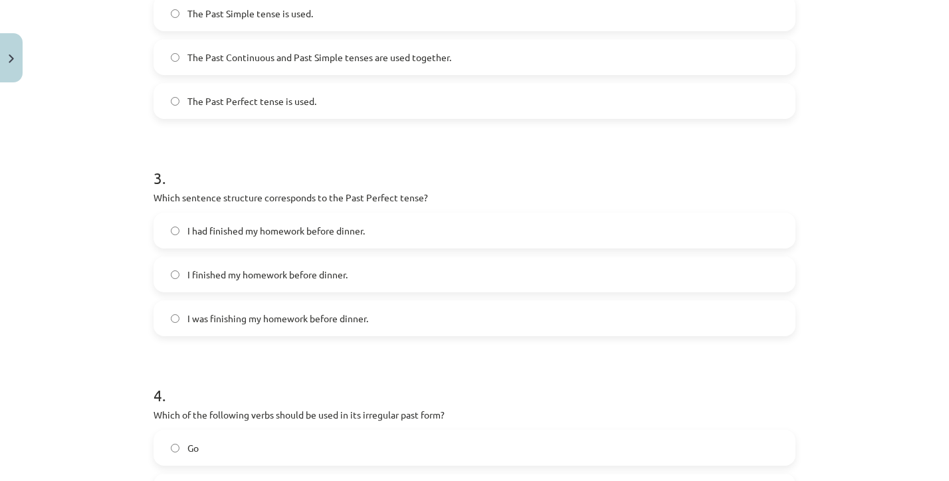
click at [246, 227] on span "I had finished my homework before dinner." at bounding box center [275, 231] width 177 height 14
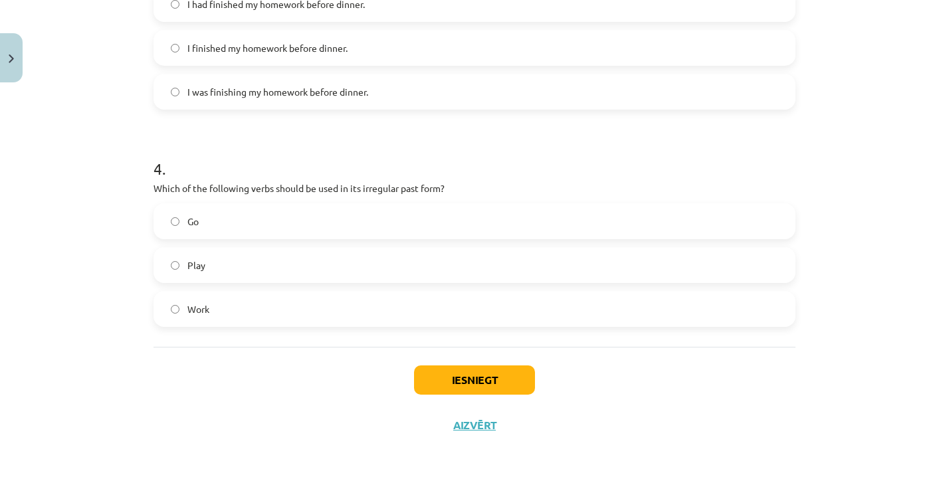
scroll to position [782, 0]
click at [451, 385] on button "Iesniegt" at bounding box center [474, 380] width 121 height 29
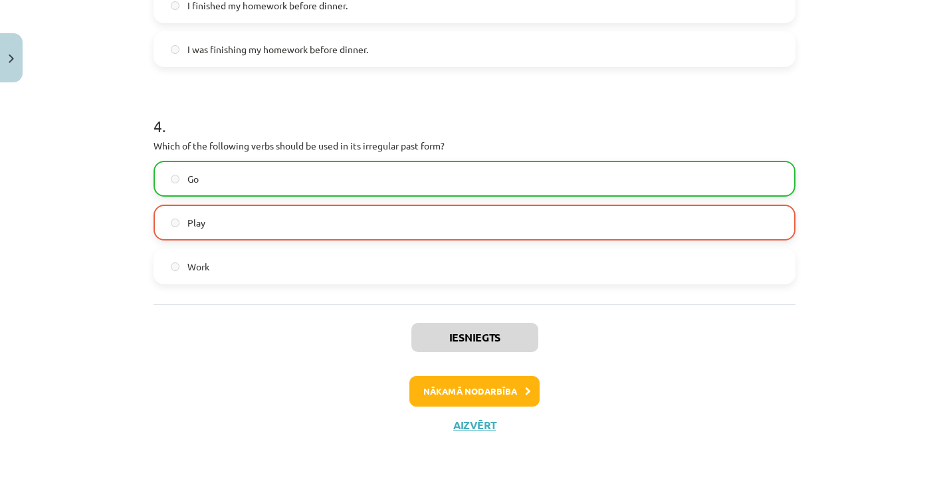
scroll to position [824, 0]
click at [462, 385] on button "Nākamā nodarbība" at bounding box center [474, 391] width 130 height 31
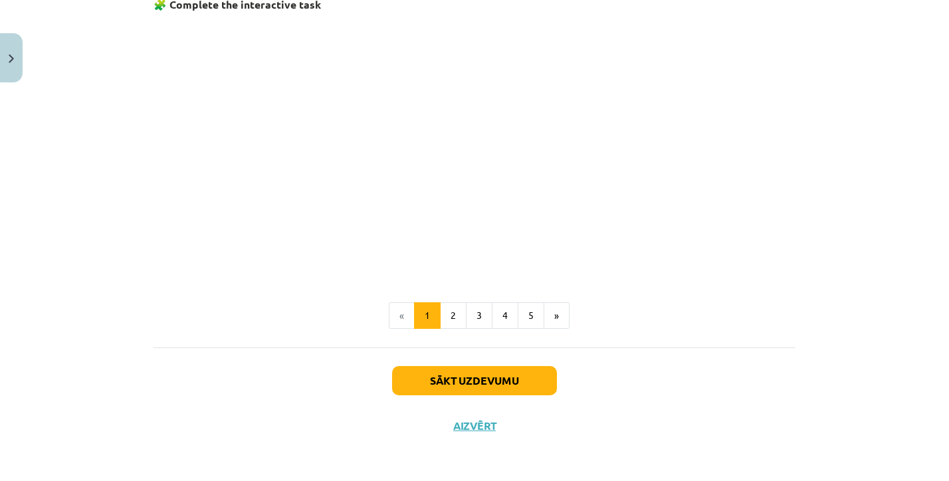
scroll to position [868, 0]
click at [467, 382] on button "Sākt uzdevumu" at bounding box center [474, 380] width 165 height 29
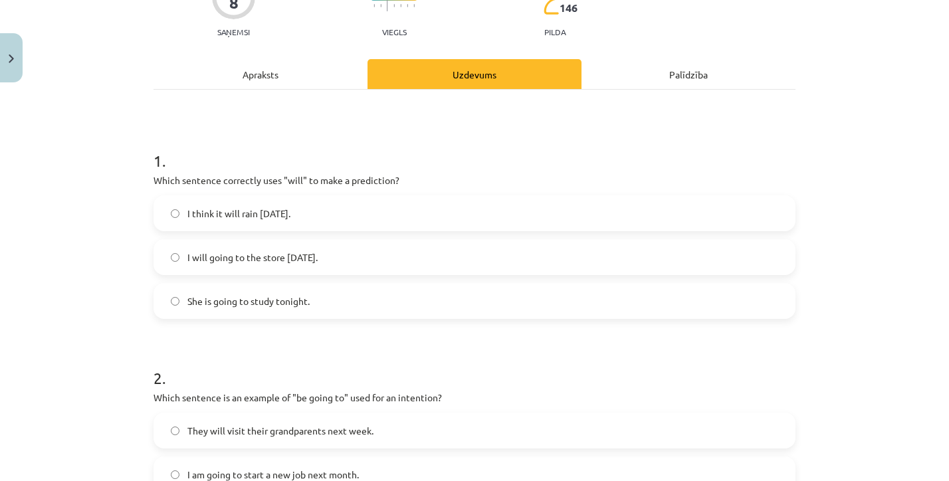
scroll to position [133, 0]
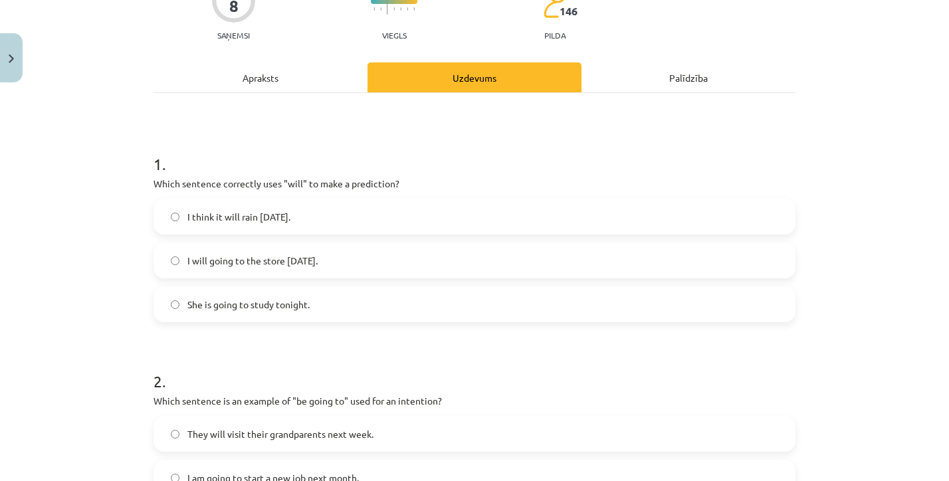
click at [218, 215] on span "I think it will rain tomorrow." at bounding box center [238, 217] width 103 height 14
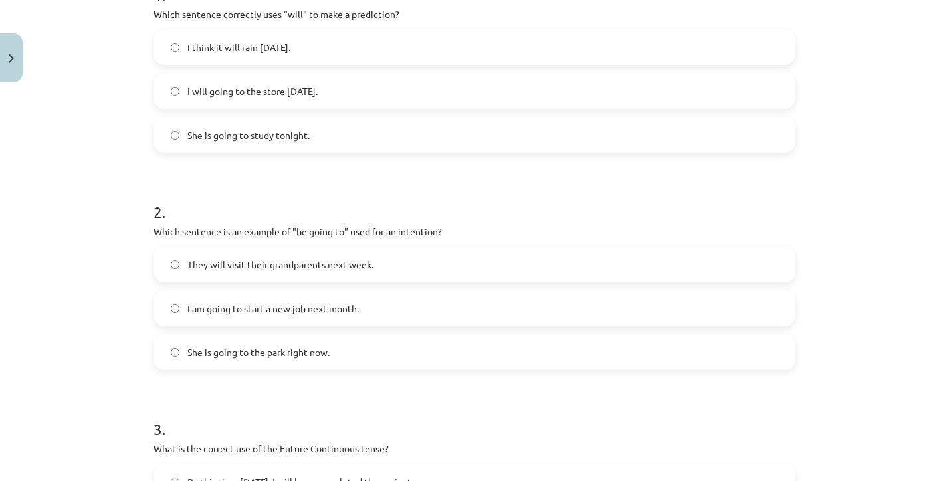
scroll to position [319, 0]
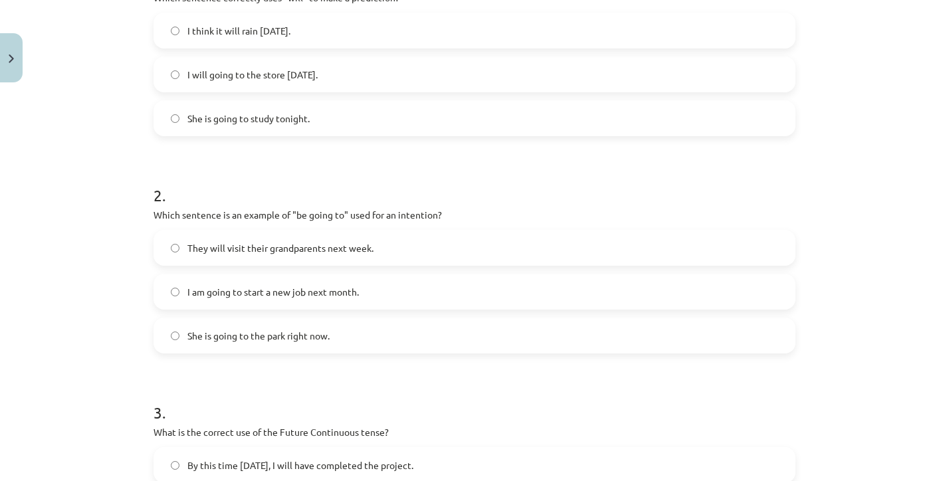
click at [262, 334] on span "She is going to the park right now." at bounding box center [258, 336] width 142 height 14
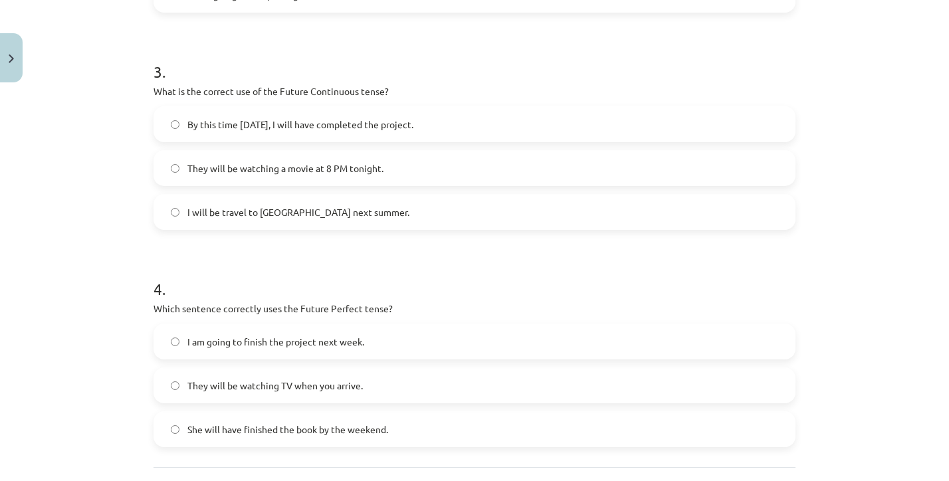
scroll to position [650, 0]
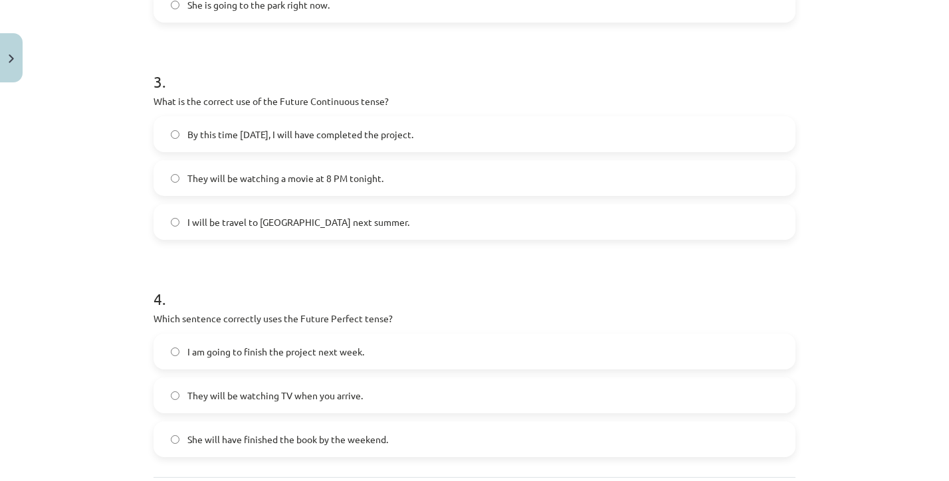
click at [262, 140] on span "By this time tomorrow, I will have completed the project." at bounding box center [300, 135] width 226 height 14
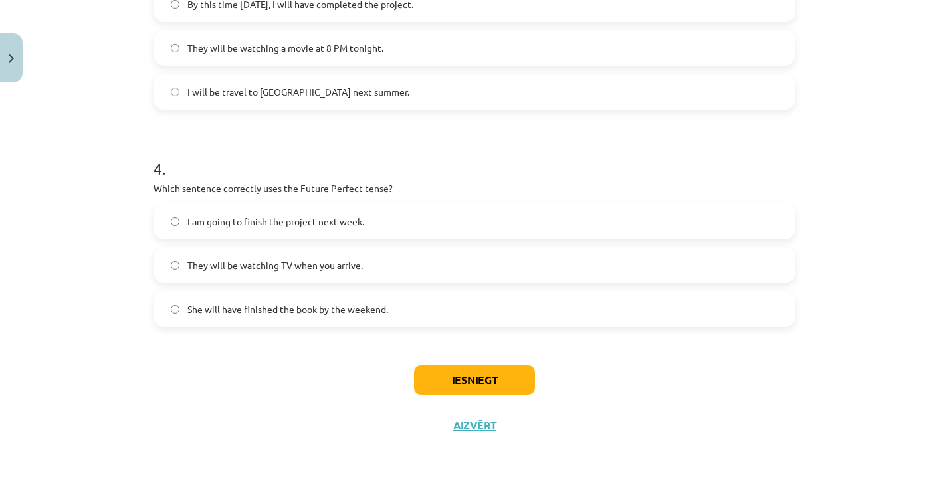
scroll to position [777, 0]
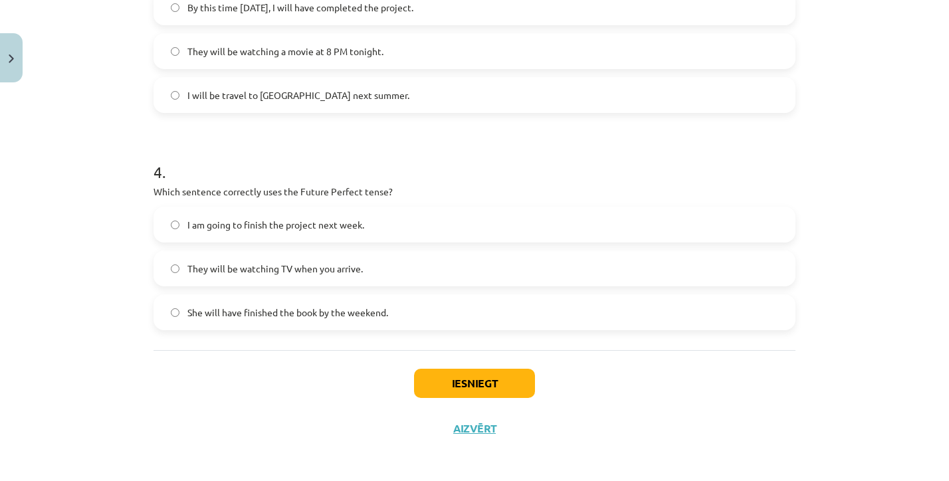
click at [408, 234] on label "I am going to finish the project next week." at bounding box center [474, 224] width 639 height 33
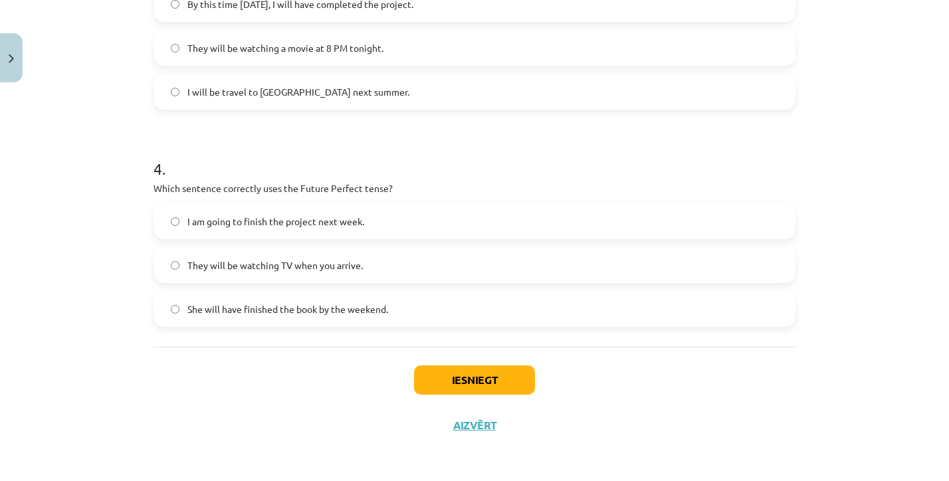
scroll to position [779, 0]
click at [506, 377] on button "Iesniegt" at bounding box center [474, 381] width 121 height 29
click at [249, 226] on span "I am going to finish the project next week." at bounding box center [275, 223] width 177 height 14
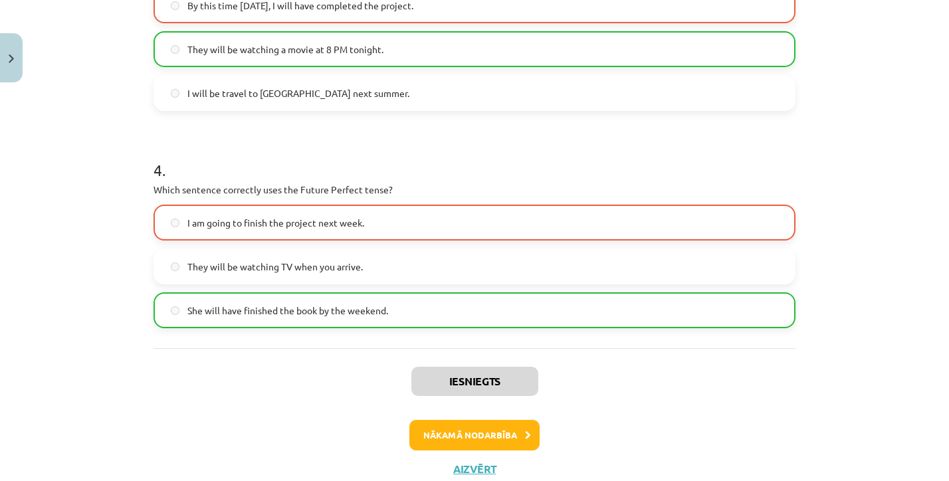
click at [472, 418] on div "Iesniegts Nākamā nodarbība Aizvērt" at bounding box center [475, 416] width 642 height 136
click at [492, 438] on button "Nākamā nodarbība" at bounding box center [474, 435] width 130 height 31
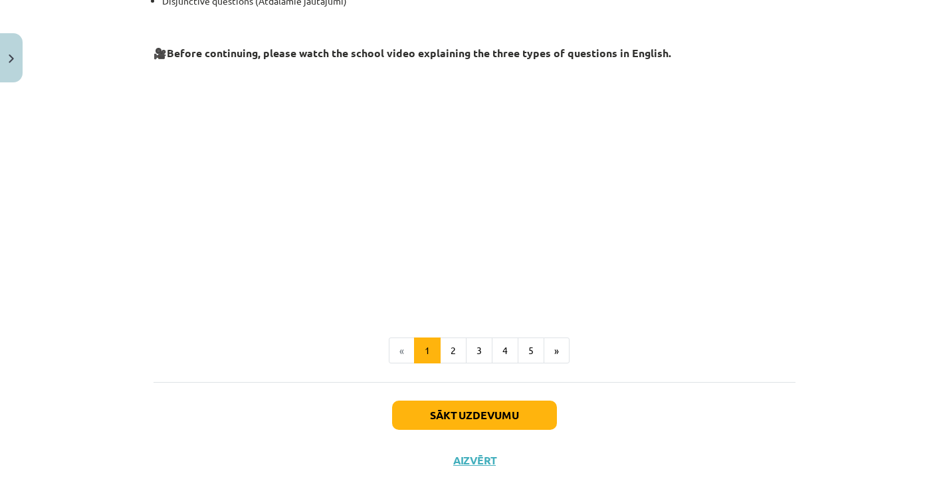
scroll to position [251, 0]
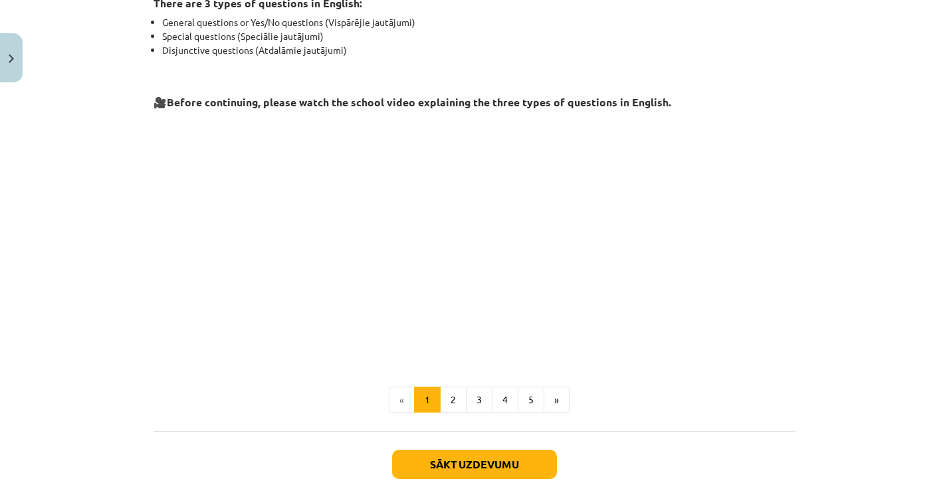
click at [465, 459] on button "Sākt uzdevumu" at bounding box center [474, 464] width 165 height 29
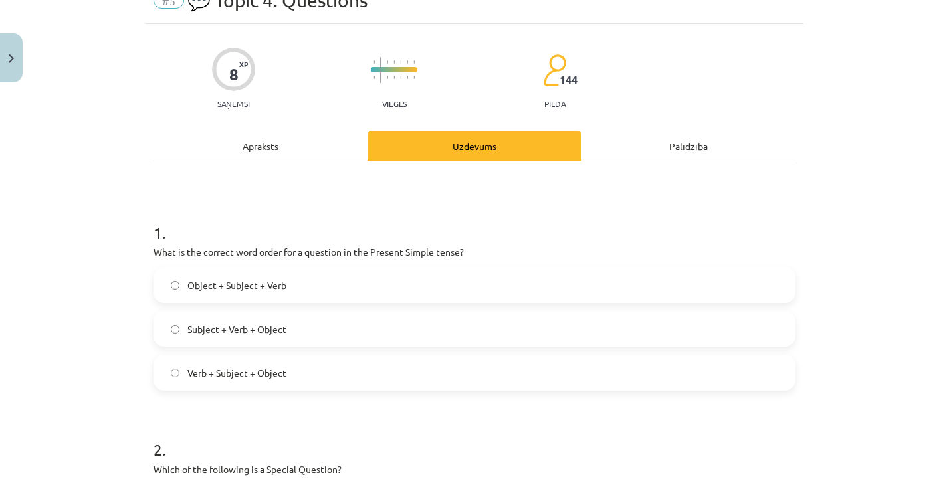
scroll to position [66, 0]
click at [181, 284] on label "Object + Subject + Verb" at bounding box center [474, 283] width 639 height 33
click at [176, 322] on label "Subject + Verb + Object" at bounding box center [474, 327] width 639 height 33
click at [175, 298] on label "Object + Subject + Verb" at bounding box center [474, 283] width 639 height 33
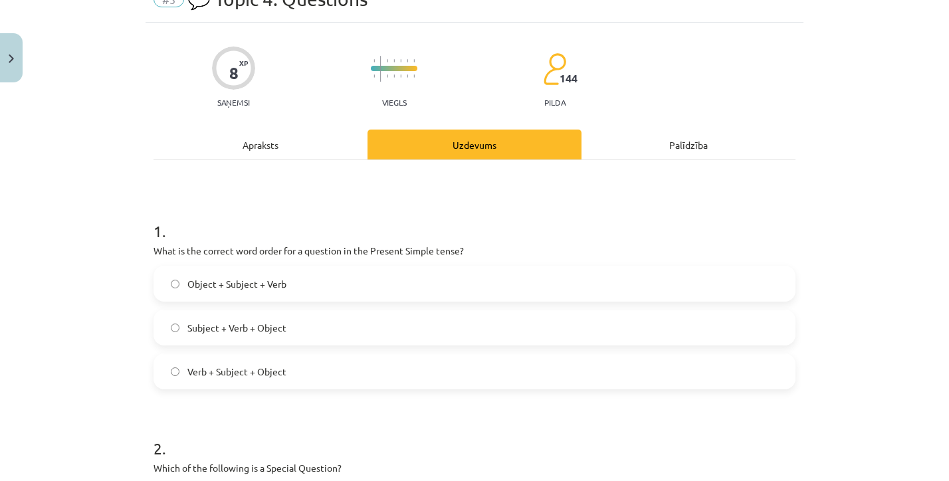
click at [183, 325] on label "Subject + Verb + Object" at bounding box center [474, 327] width 639 height 33
click at [183, 352] on div "Object + Subject + Verb Subject + Verb + Object Verb + Subject + Object" at bounding box center [475, 328] width 642 height 124
click at [184, 287] on label "Object + Subject + Verb" at bounding box center [474, 283] width 639 height 33
click at [185, 346] on div "Object + Subject + Verb Subject + Verb + Object Verb + Subject + Object" at bounding box center [475, 328] width 642 height 124
click at [185, 360] on label "Verb + Subject + Object" at bounding box center [474, 371] width 639 height 33
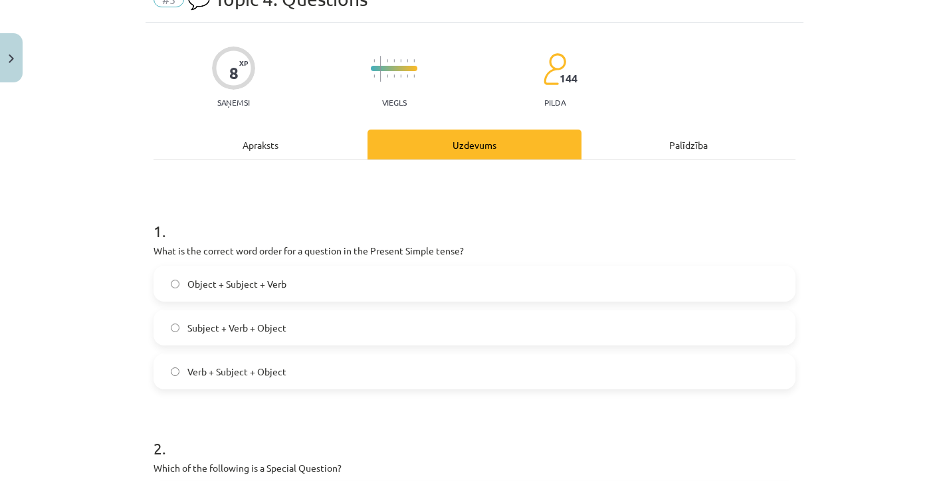
click at [195, 322] on span "Subject + Verb + Object" at bounding box center [236, 328] width 99 height 14
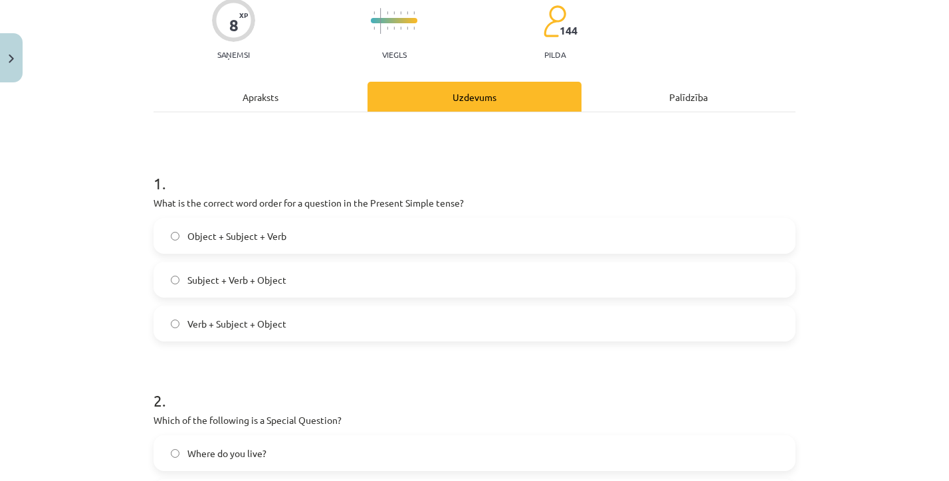
scroll to position [115, 0]
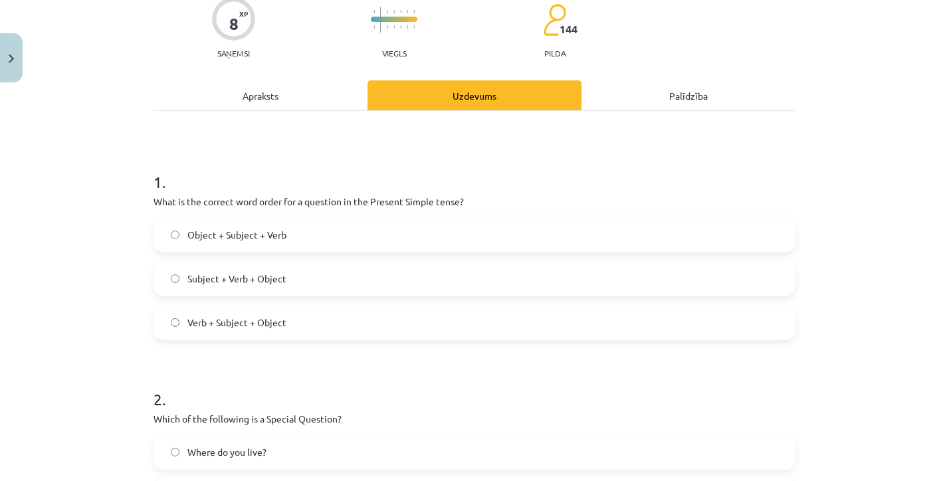
click at [237, 233] on span "Object + Subject + Verb" at bounding box center [236, 235] width 99 height 14
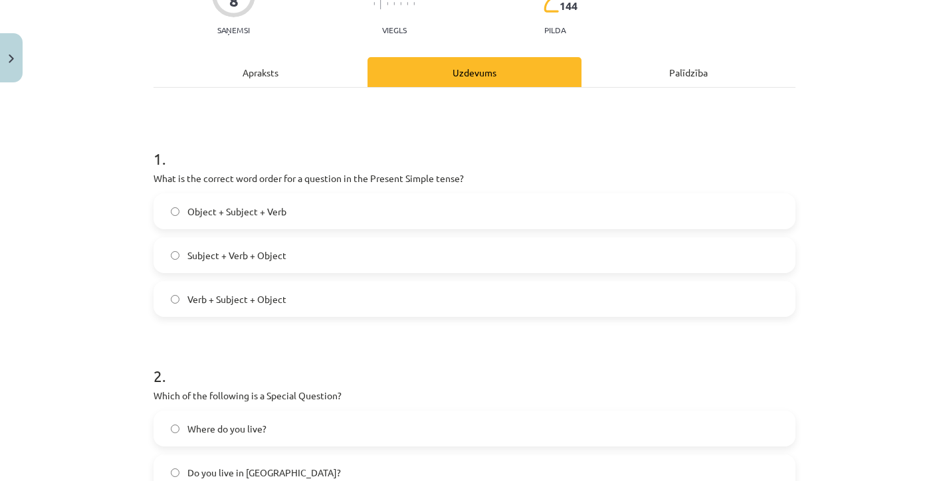
scroll to position [139, 0]
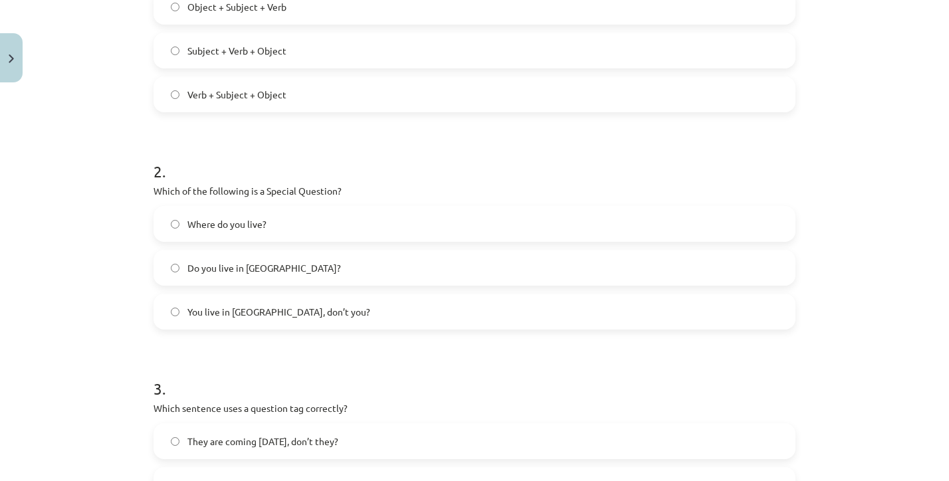
click at [246, 220] on span "Where do you live?" at bounding box center [226, 224] width 79 height 14
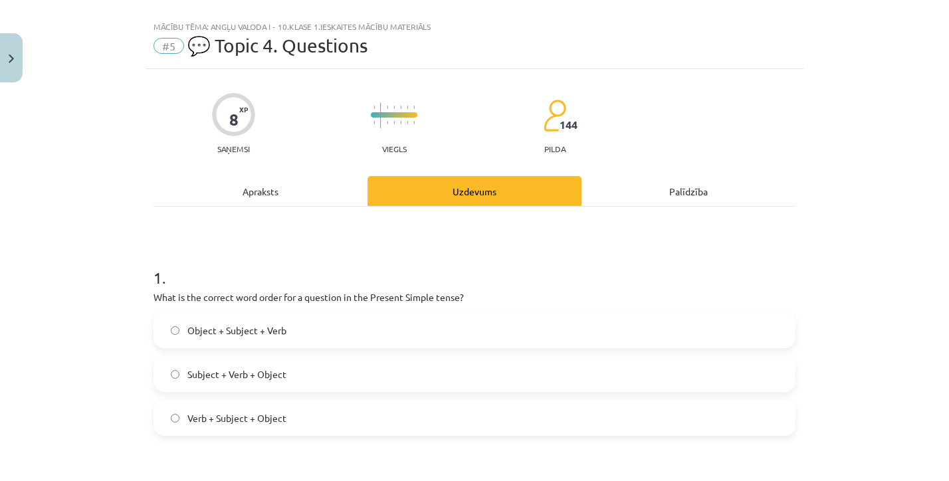
scroll to position [25, 0]
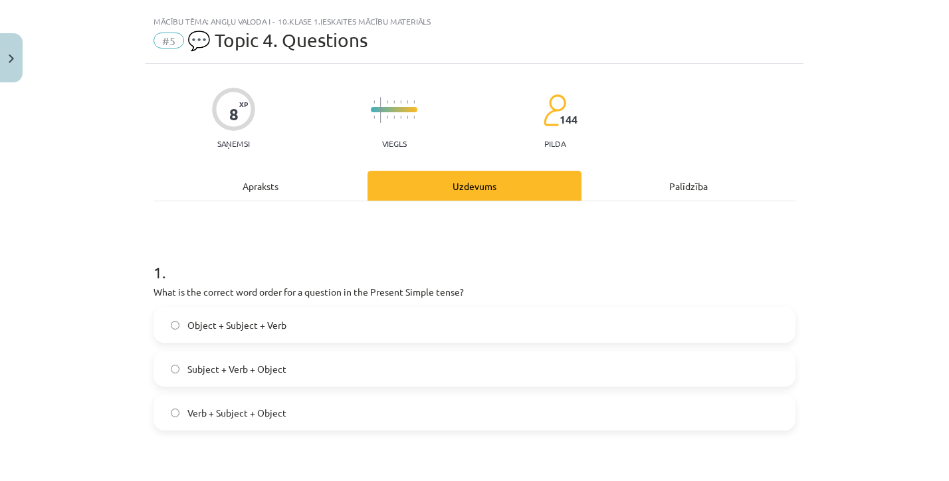
click at [251, 317] on label "Object + Subject + Verb" at bounding box center [474, 324] width 639 height 33
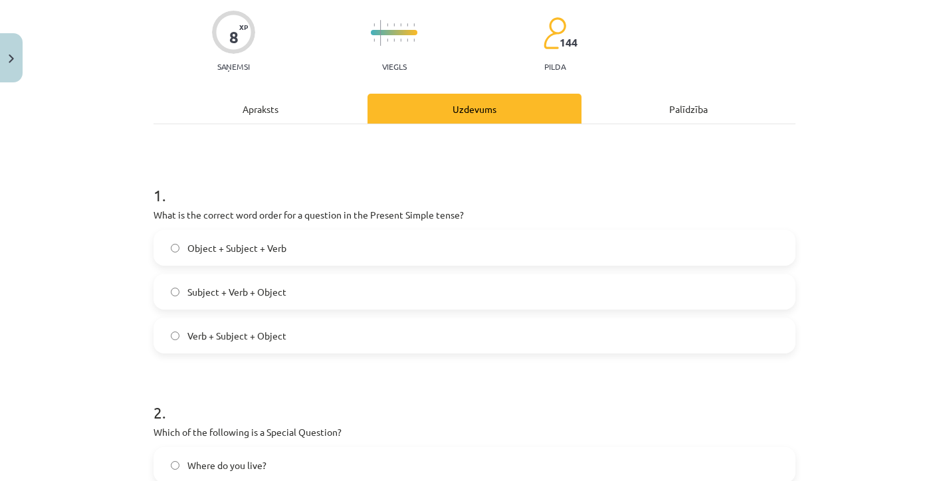
scroll to position [104, 0]
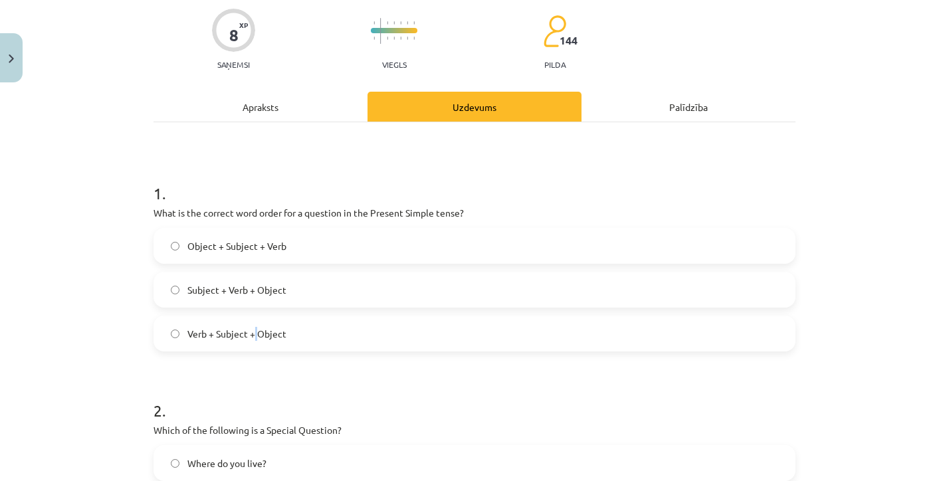
drag, startPoint x: 261, startPoint y: 334, endPoint x: 108, endPoint y: 279, distance: 162.5
click at [256, 334] on span "Verb + Subject + Object" at bounding box center [236, 334] width 99 height 14
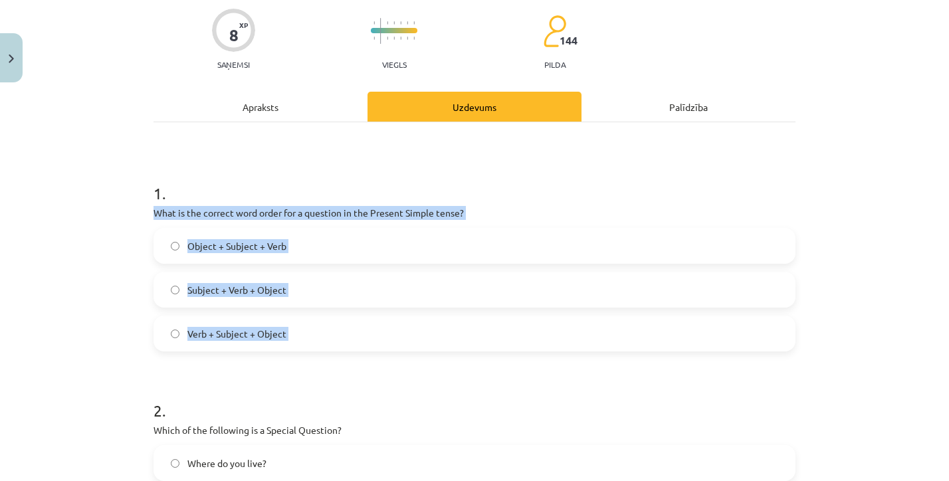
drag, startPoint x: 146, startPoint y: 206, endPoint x: 299, endPoint y: 361, distance: 217.6
copy div "What is the correct word order for a question in the Present Simple tense? Obje…"
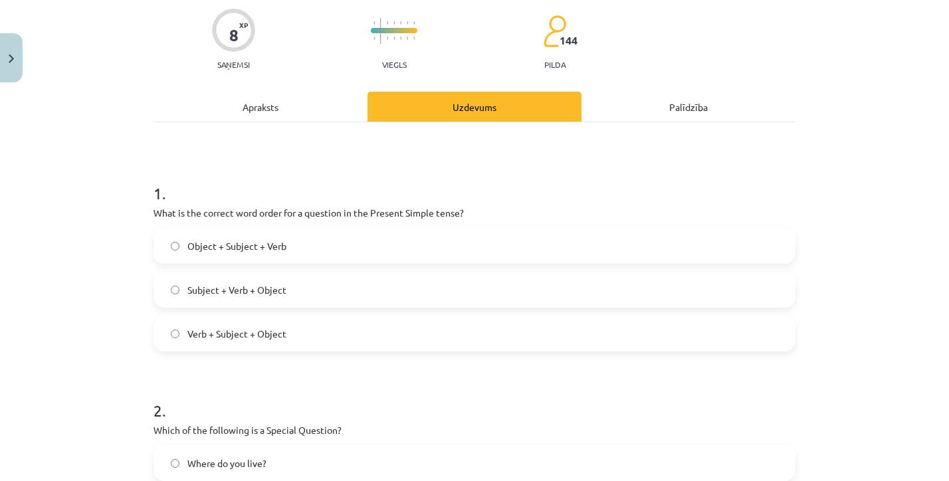
click at [316, 272] on div "Subject + Verb + Object" at bounding box center [475, 290] width 642 height 36
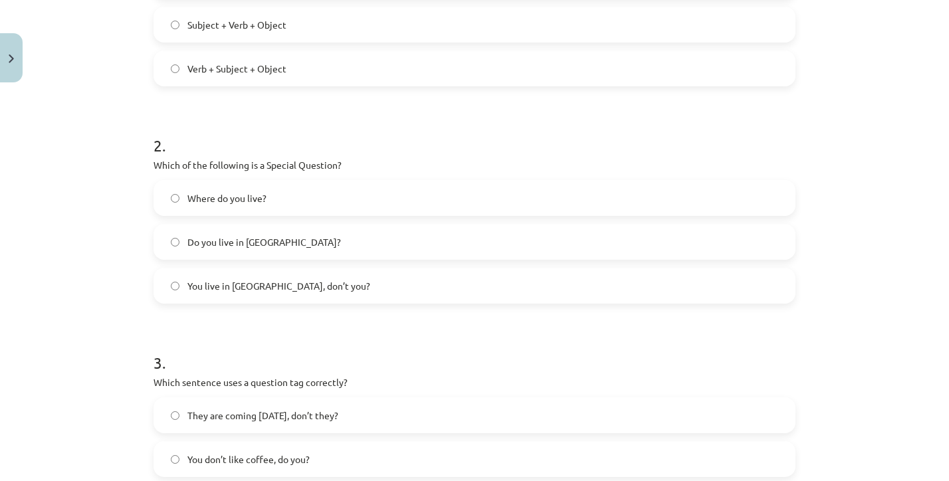
scroll to position [372, 0]
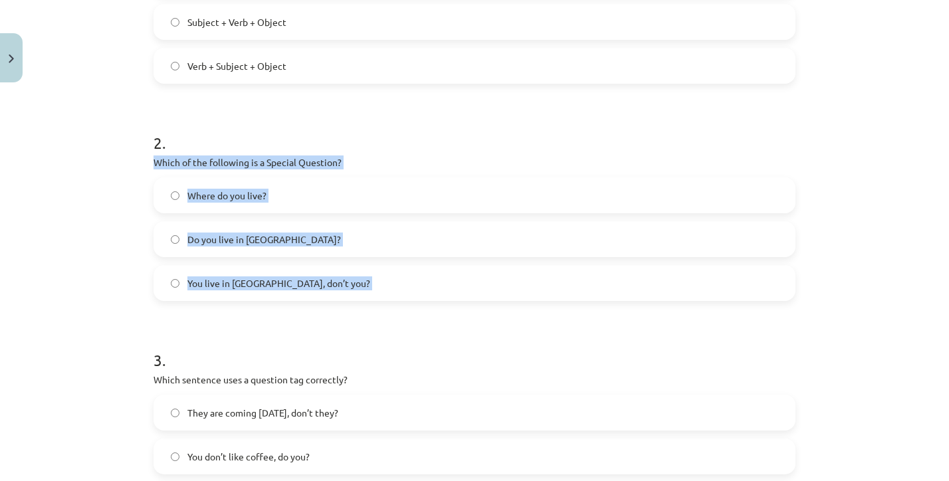
drag, startPoint x: 146, startPoint y: 162, endPoint x: 324, endPoint y: 322, distance: 239.0
click at [324, 322] on div "8 XP Saņemsi Viegls 144 pilda Apraksts Uzdevums Palīdzība 1 . What is the corre…" at bounding box center [475, 287] width 658 height 1140
copy div "Which of the following is a Special Question? Where do you live? Do you live in…"
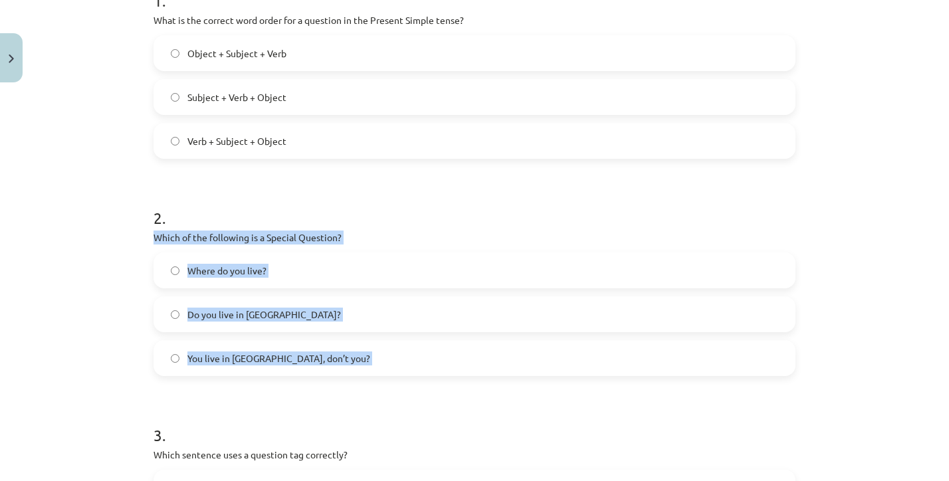
scroll to position [279, 0]
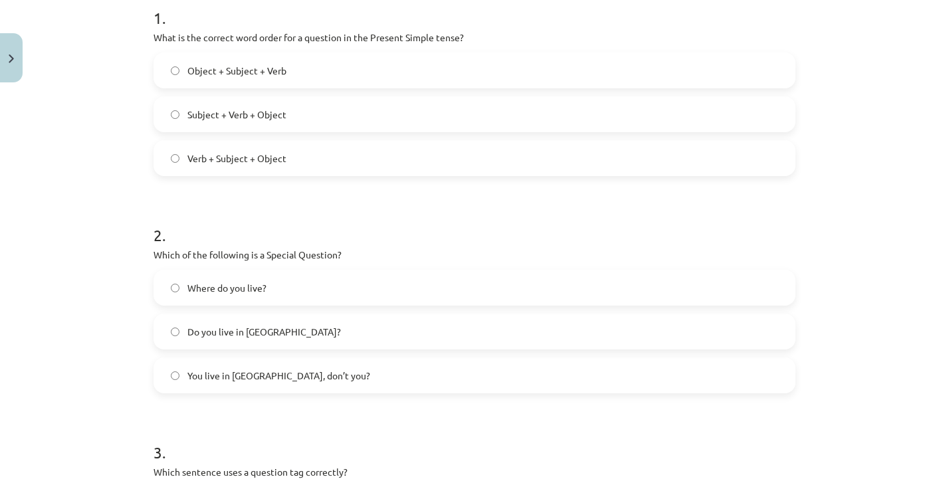
click at [433, 221] on h1 "2 ." at bounding box center [475, 223] width 642 height 41
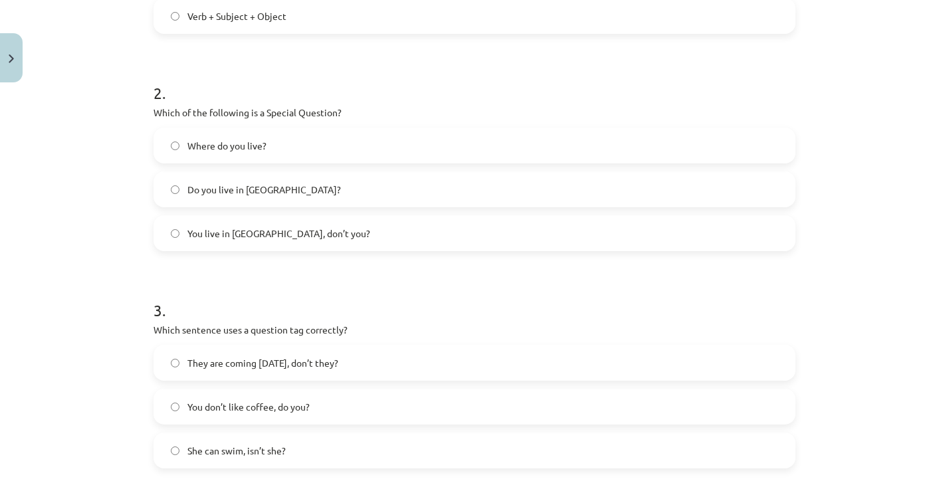
scroll to position [452, 0]
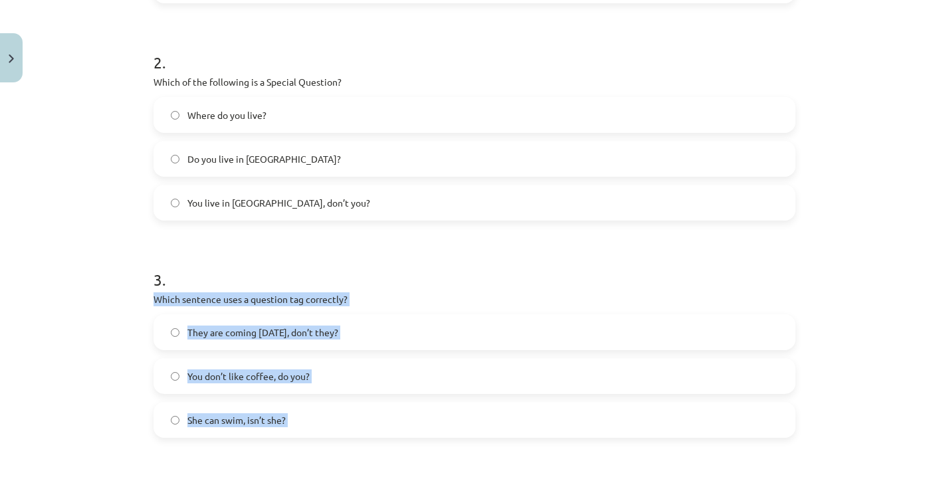
drag, startPoint x: 154, startPoint y: 297, endPoint x: 314, endPoint y: 469, distance: 234.6
click at [314, 469] on form "1 . What is the correct word order for a question in the Present Simple tense? …" at bounding box center [475, 234] width 642 height 843
copy div "Which sentence uses a question tag correctly? They are coming tomorrow, don’t t…"
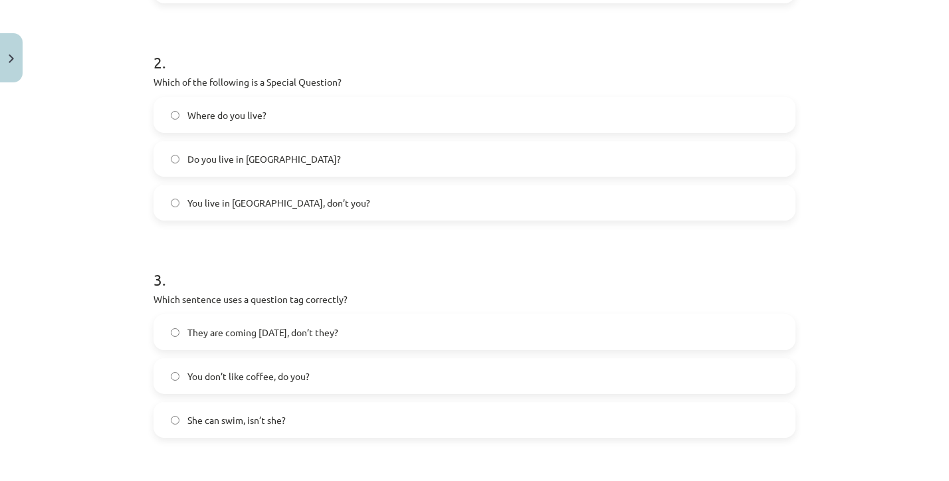
click at [164, 376] on label "You don’t like coffee, do you?" at bounding box center [474, 376] width 639 height 33
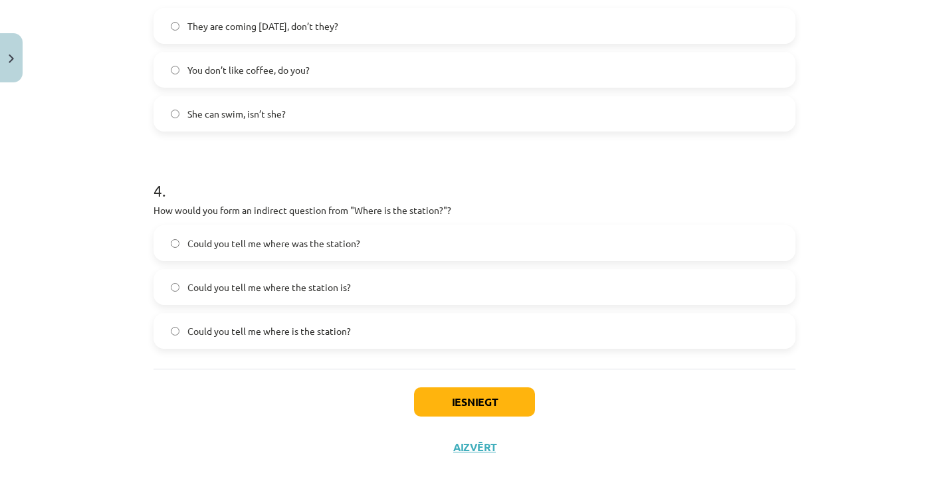
scroll to position [779, 0]
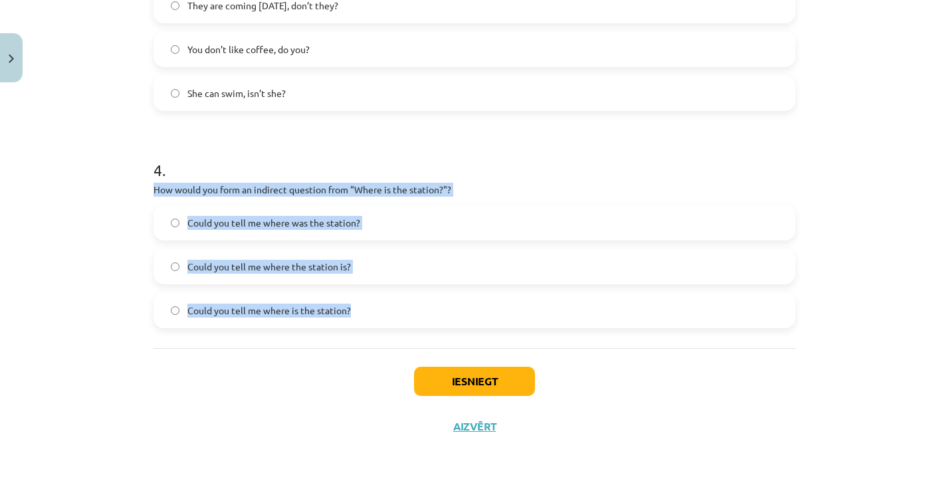
drag, startPoint x: 149, startPoint y: 191, endPoint x: 336, endPoint y: 326, distance: 230.9
copy div "How would you form an indirect question from "Where is the station?"? Could you…"
click at [183, 310] on label "Could you tell me where is the station?" at bounding box center [474, 310] width 639 height 33
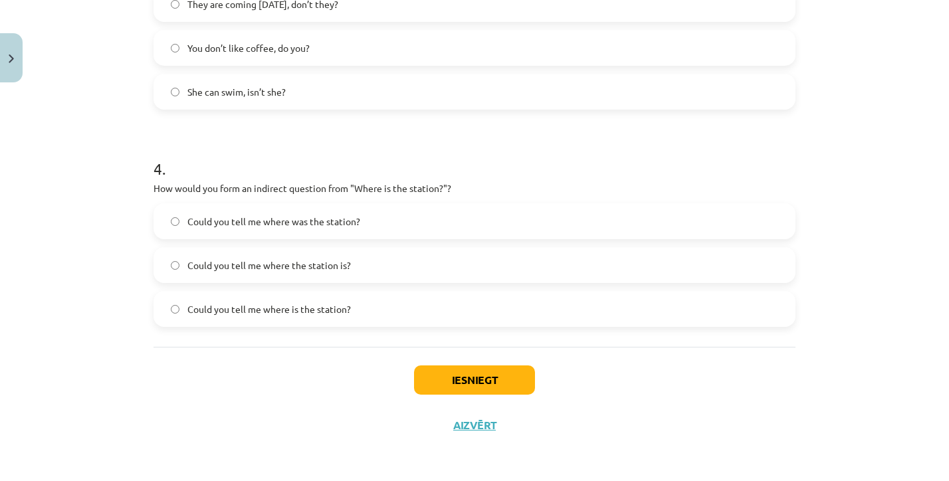
scroll to position [782, 0]
click at [285, 272] on label "Could you tell me where the station is?" at bounding box center [474, 265] width 639 height 33
click at [471, 374] on button "Iesniegt" at bounding box center [474, 380] width 121 height 29
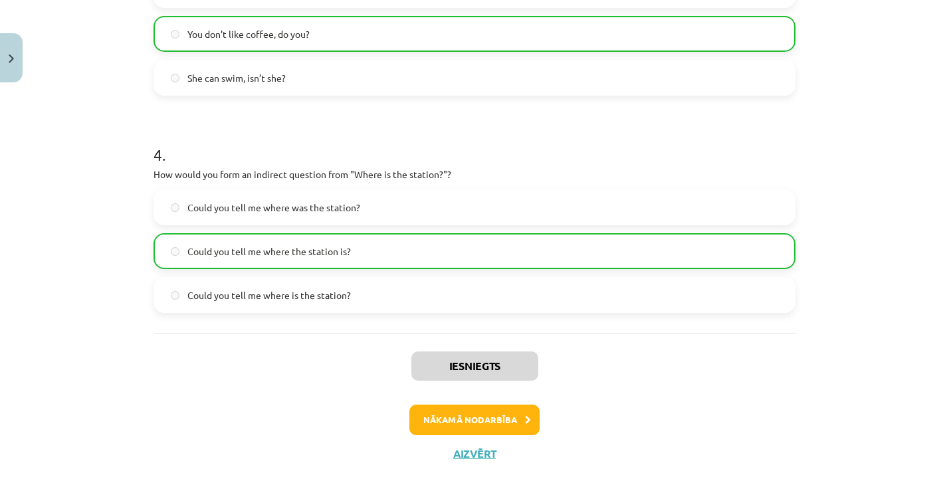
scroll to position [824, 0]
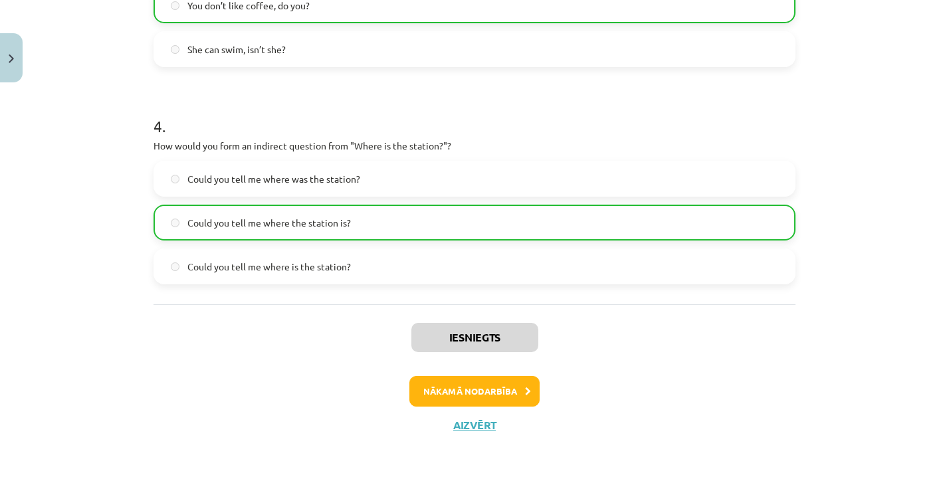
click at [473, 396] on button "Nākamā nodarbība" at bounding box center [474, 391] width 130 height 31
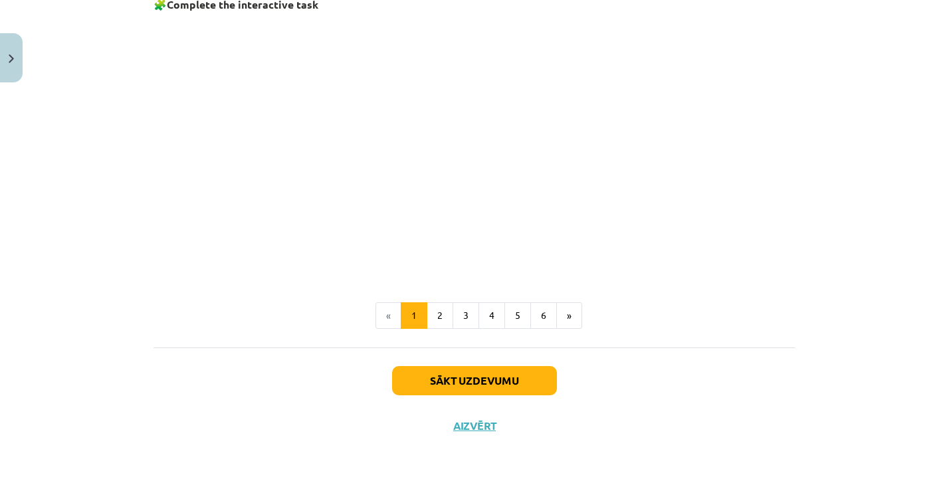
click at [437, 385] on button "Sākt uzdevumu" at bounding box center [474, 380] width 165 height 29
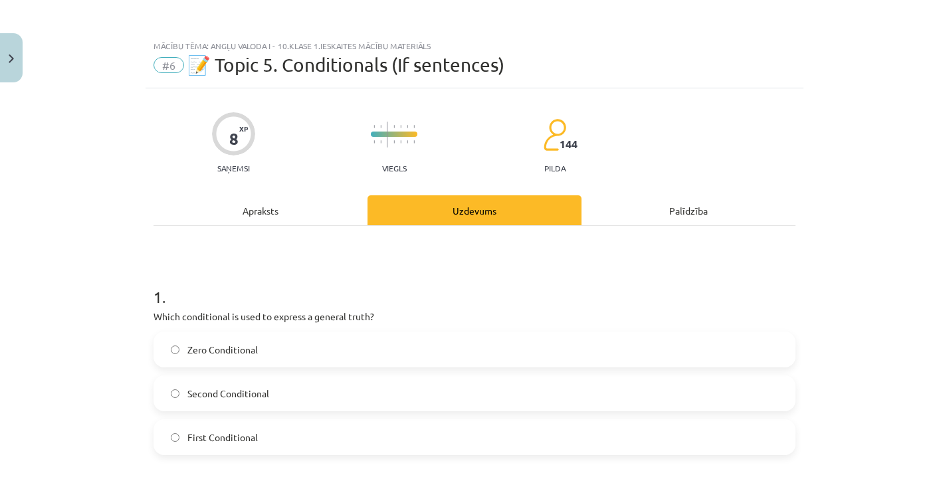
scroll to position [41, 0]
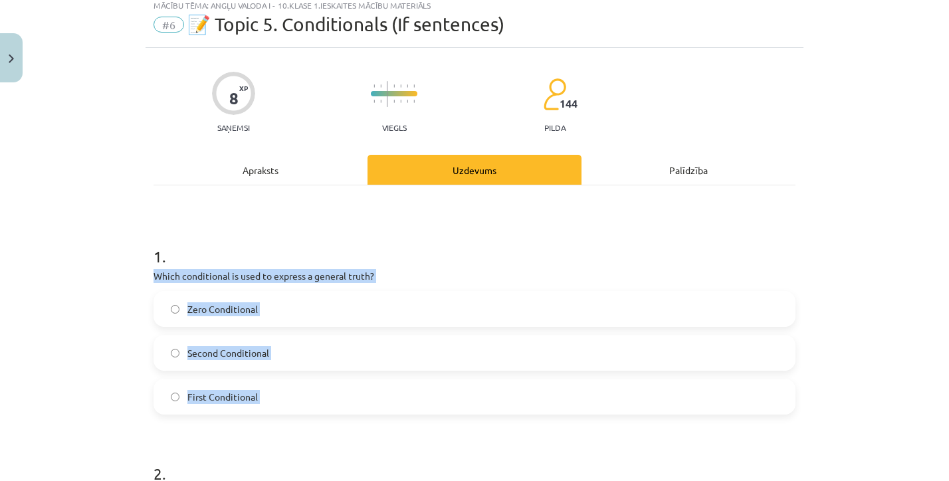
drag, startPoint x: 152, startPoint y: 272, endPoint x: 262, endPoint y: 417, distance: 181.7
copy div "Which conditional is used to express a general truth? Zero Conditional Second C…"
click at [231, 329] on div "Zero Conditional Second Conditional First Conditional" at bounding box center [475, 353] width 642 height 124
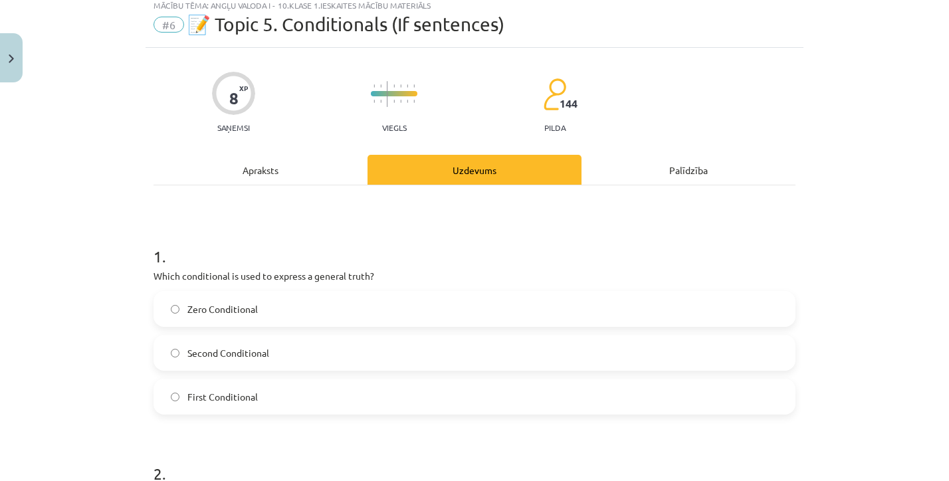
click at [181, 307] on label "Zero Conditional" at bounding box center [474, 308] width 639 height 33
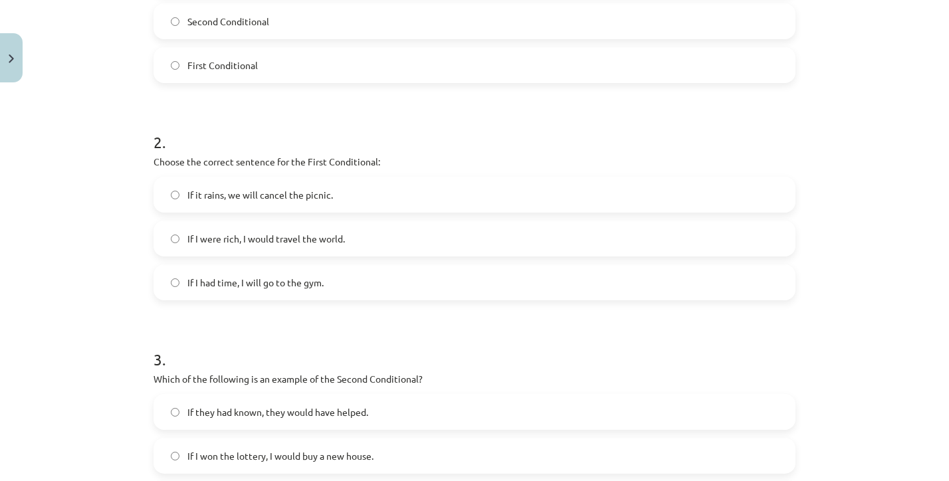
scroll to position [374, 0]
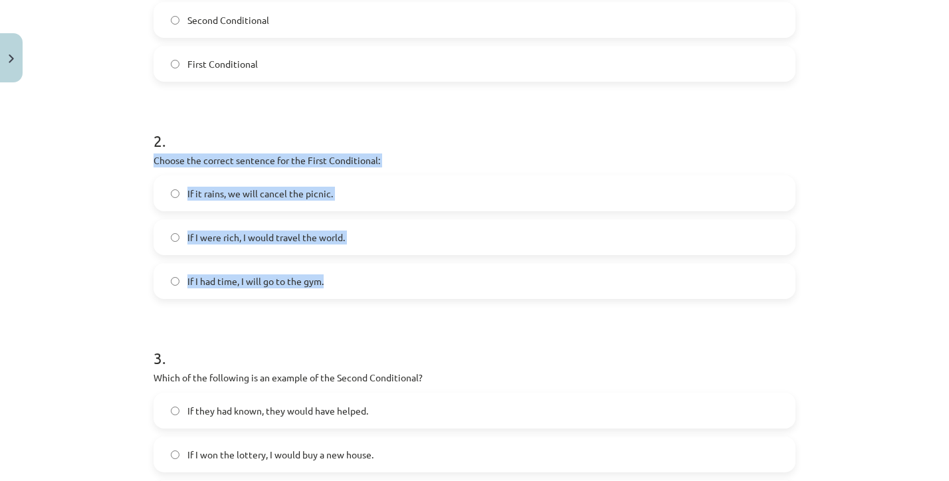
drag, startPoint x: 151, startPoint y: 163, endPoint x: 336, endPoint y: 289, distance: 223.4
click at [336, 288] on div "8 XP Saņemsi Viegls 144 pilda Apraksts Uzdevums Palīdzība 1 . Which conditional…" at bounding box center [475, 285] width 658 height 1140
copy div "Choose the correct sentence for the First Conditional: If it rains, we will can…"
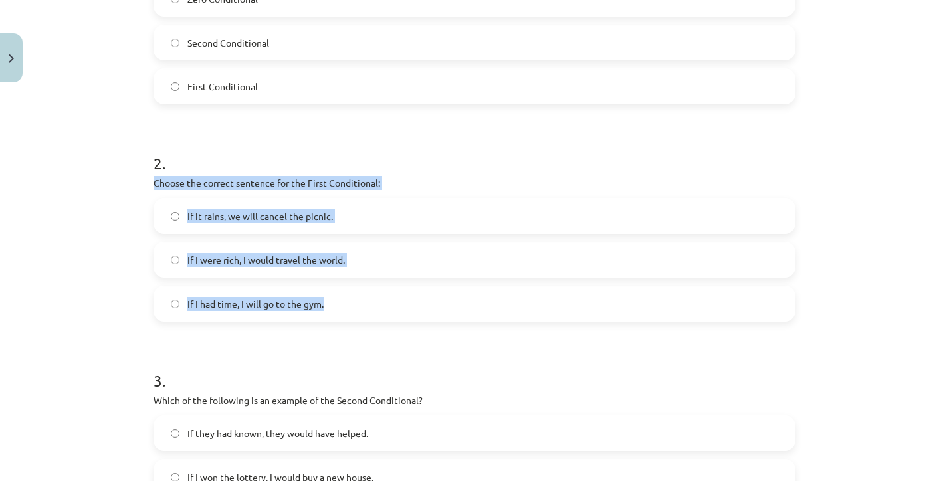
scroll to position [347, 0]
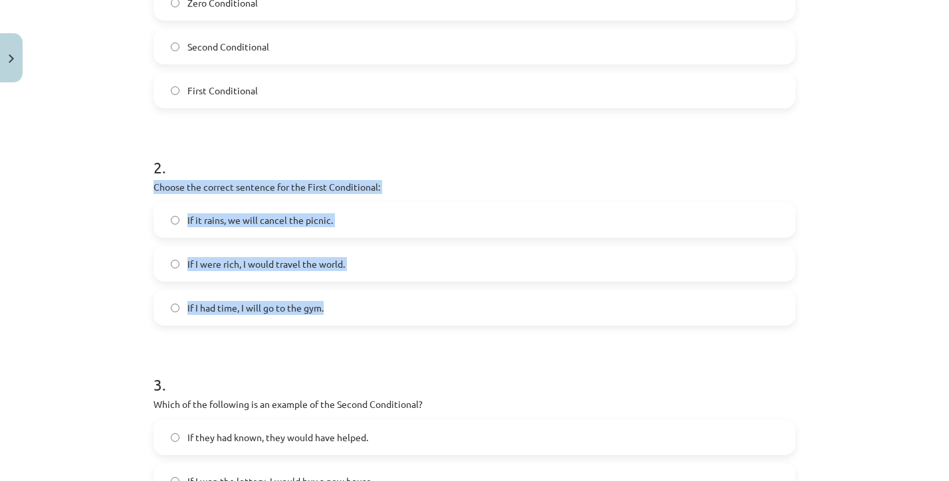
click at [332, 236] on label "If it rains, we will cancel the picnic." at bounding box center [474, 219] width 639 height 33
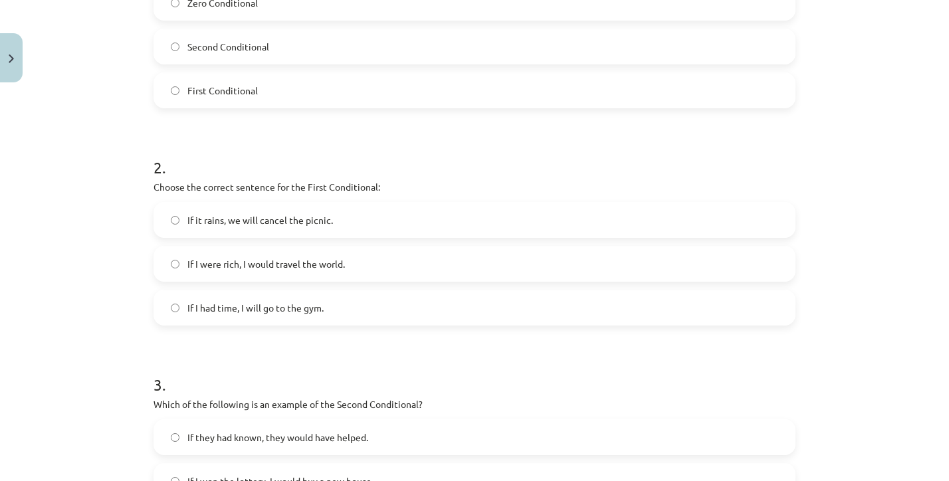
click at [327, 217] on span "If it rains, we will cancel the picnic." at bounding box center [260, 220] width 146 height 14
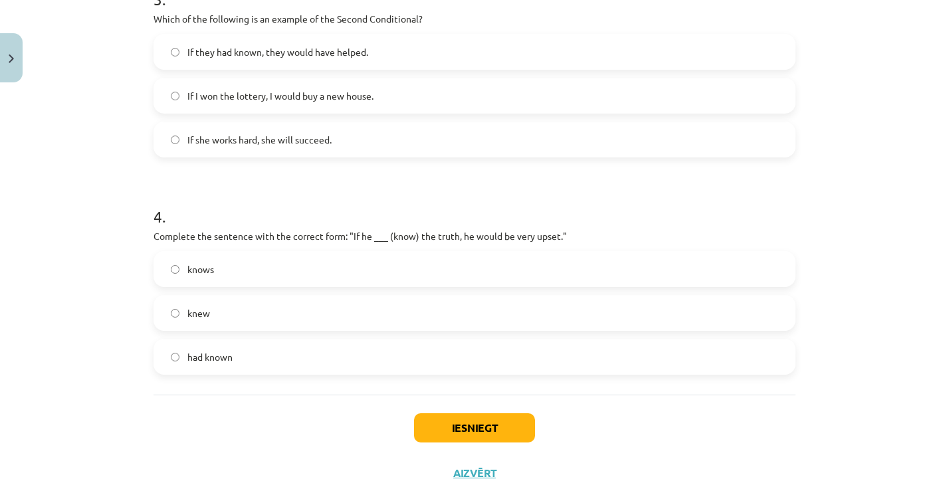
scroll to position [695, 0]
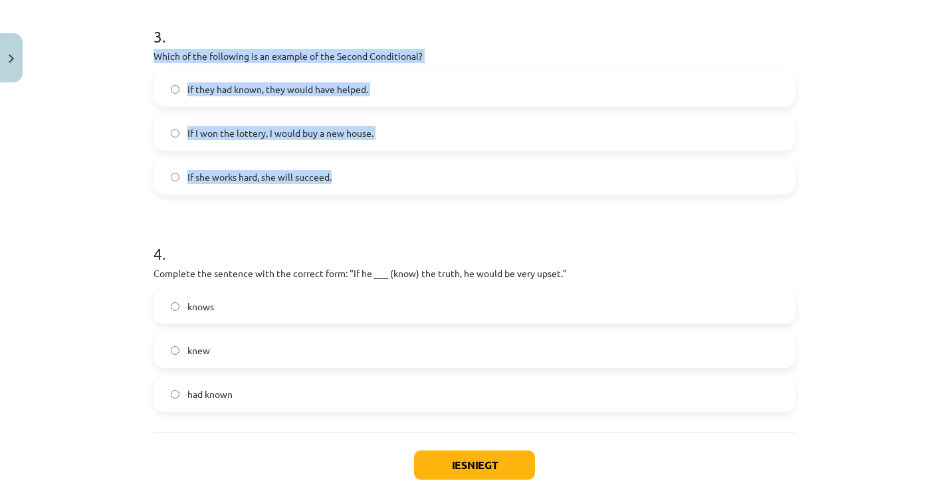
drag, startPoint x: 151, startPoint y: 58, endPoint x: 354, endPoint y: 175, distance: 234.0
copy div "Which of the following is an example of the Second Conditional? If they had kno…"
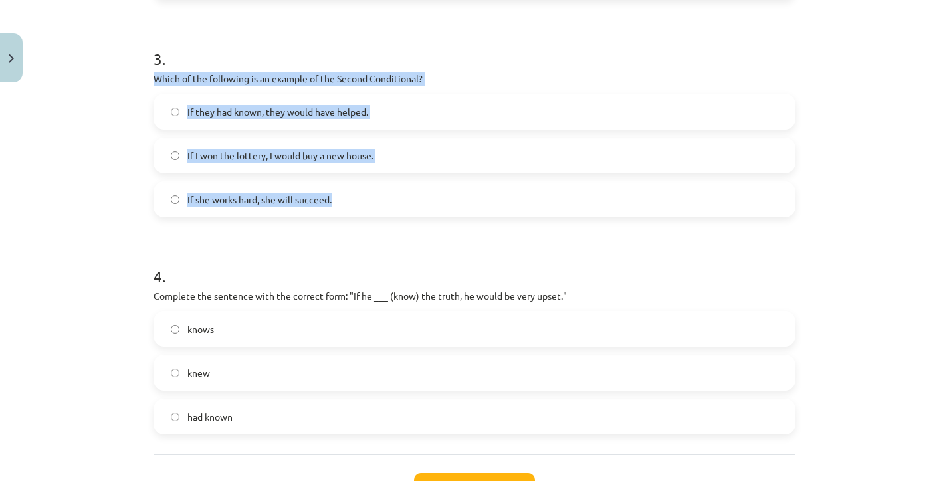
scroll to position [669, 0]
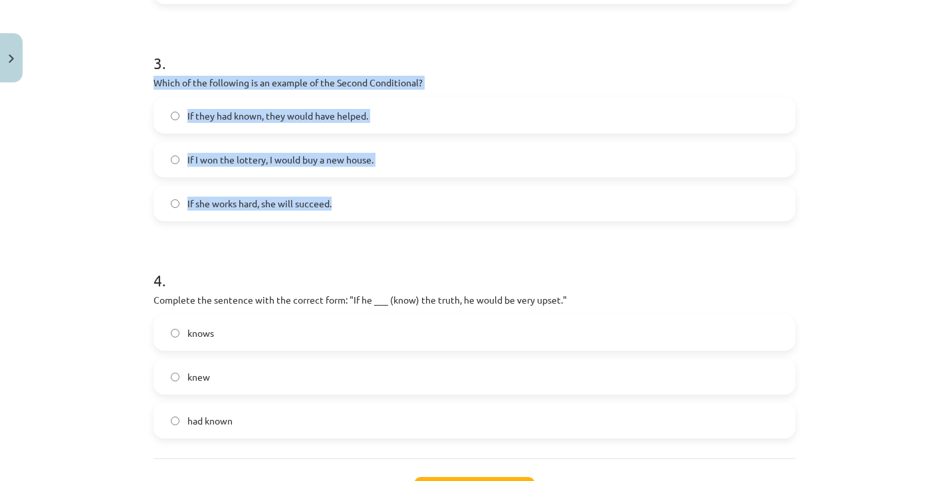
click at [548, 230] on form "1 . Which conditional is used to express a general truth? Zero Conditional Seco…" at bounding box center [475, 17] width 642 height 843
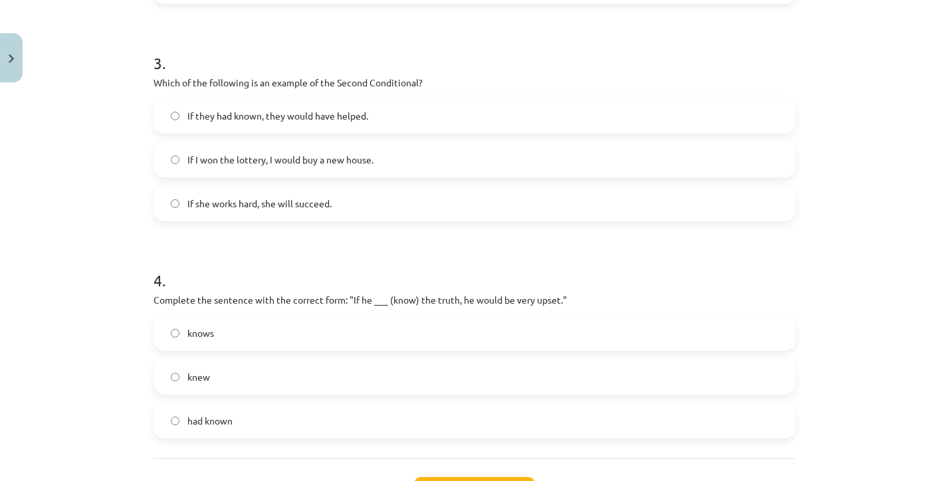
click at [234, 170] on label "If I won the lottery, I would buy a new house." at bounding box center [474, 159] width 639 height 33
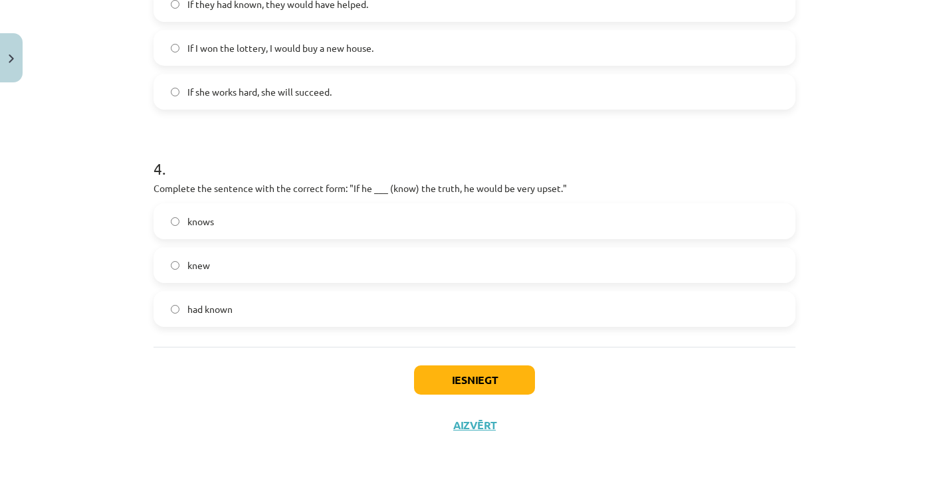
scroll to position [782, 0]
drag, startPoint x: 146, startPoint y: 191, endPoint x: 270, endPoint y: 353, distance: 203.4
click at [136, 242] on div "Mācību tēma: Angļu valoda i - 10.klase 1.ieskaites mācību materiāls #6 📝 Topic …" at bounding box center [474, 240] width 949 height 481
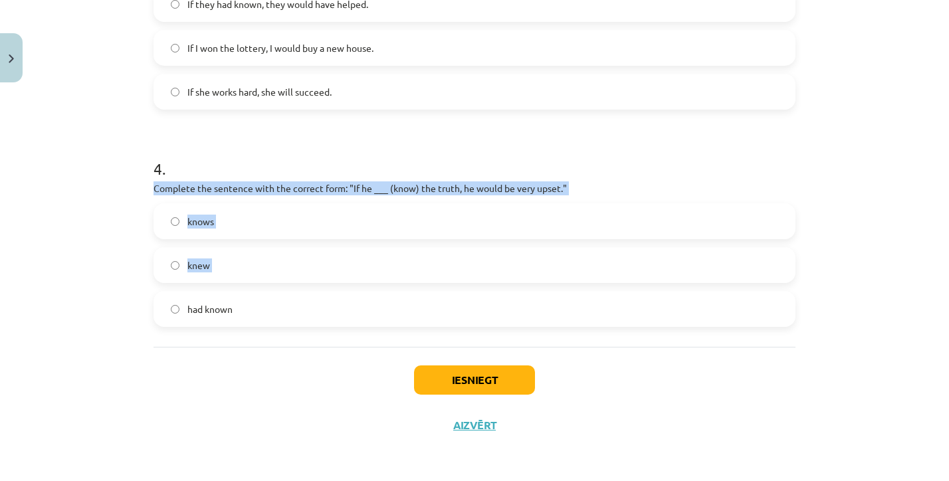
drag, startPoint x: 149, startPoint y: 185, endPoint x: 338, endPoint y: 295, distance: 218.9
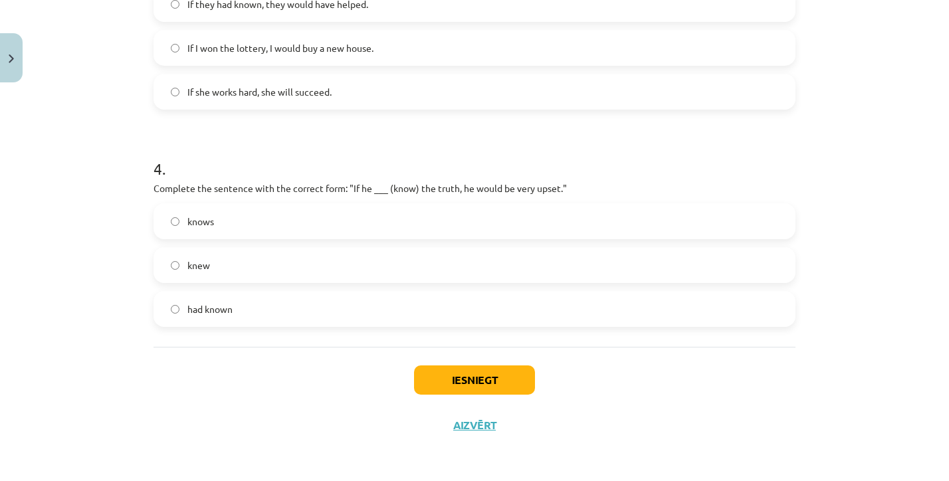
click at [136, 197] on div "Mācību tēma: Angļu valoda i - 10.klase 1.ieskaites mācību materiāls #6 📝 Topic …" at bounding box center [474, 240] width 949 height 481
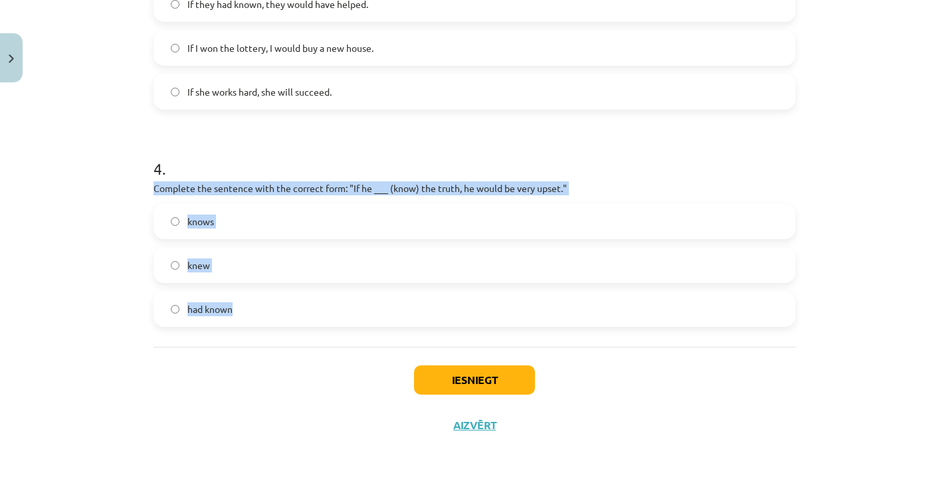
drag, startPoint x: 152, startPoint y: 182, endPoint x: 291, endPoint y: 322, distance: 197.4
click at [201, 304] on span "had known" at bounding box center [209, 309] width 45 height 14
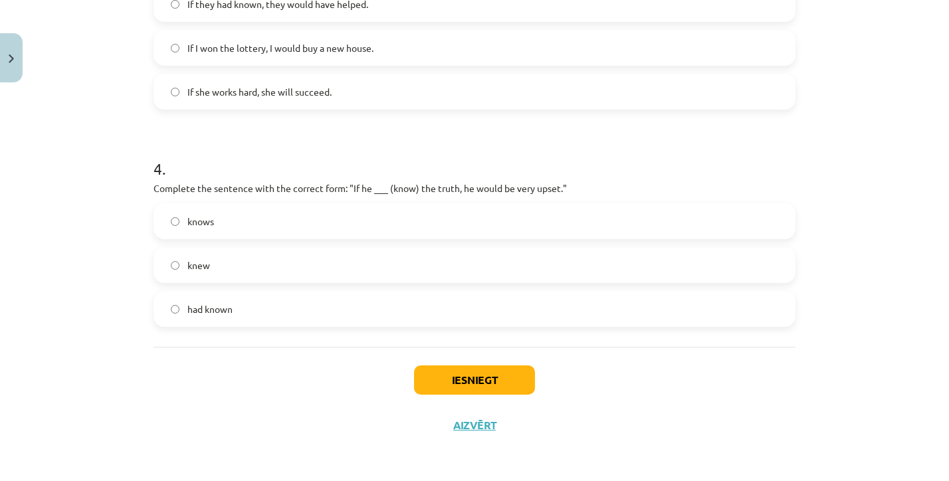
click at [191, 275] on label "knew" at bounding box center [474, 265] width 639 height 33
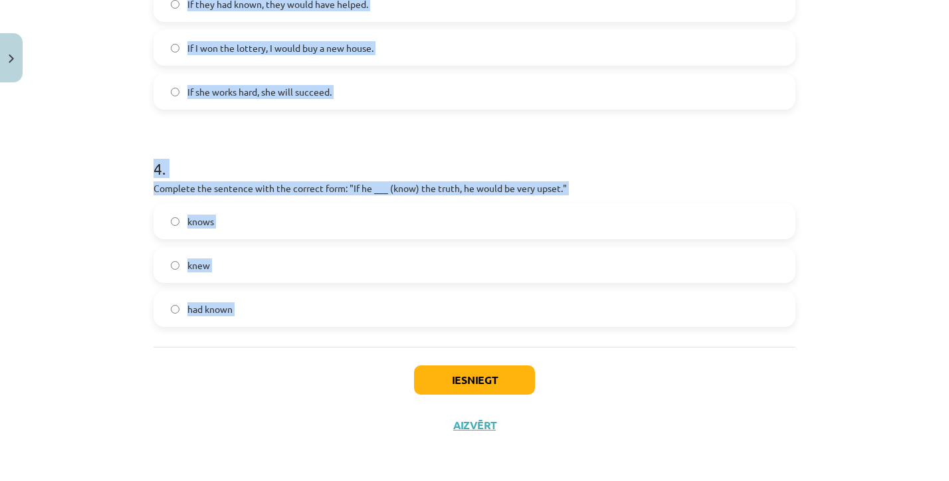
drag, startPoint x: 141, startPoint y: 187, endPoint x: 361, endPoint y: 374, distance: 289.0
click at [363, 376] on div "Mācību tēma: Angļu valoda i - 10.klase 1.ieskaites mācību materiāls #6 📝 Topic …" at bounding box center [474, 240] width 949 height 481
click at [361, 374] on div "Iesniegt Aizvērt" at bounding box center [475, 393] width 642 height 93
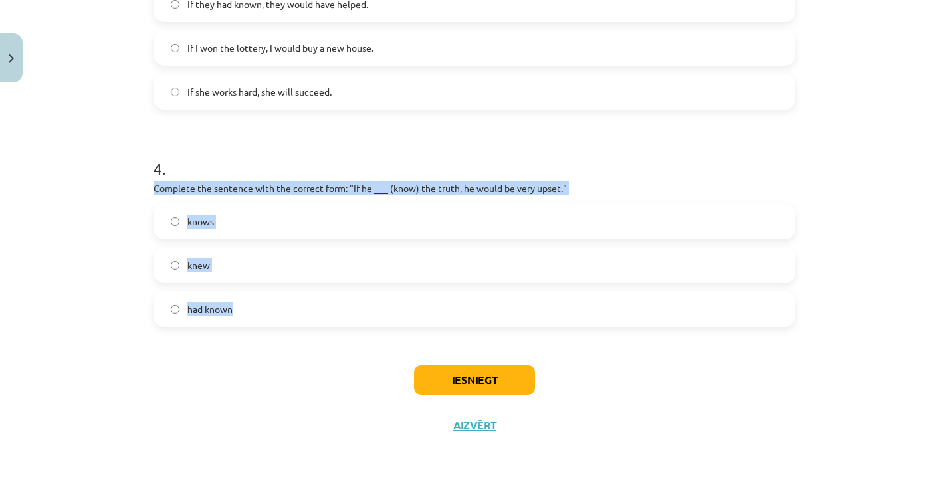
drag, startPoint x: 150, startPoint y: 187, endPoint x: 270, endPoint y: 313, distance: 173.9
copy div "Complete the sentence with the correct form: "If he ___ (know) the truth, he wo…"
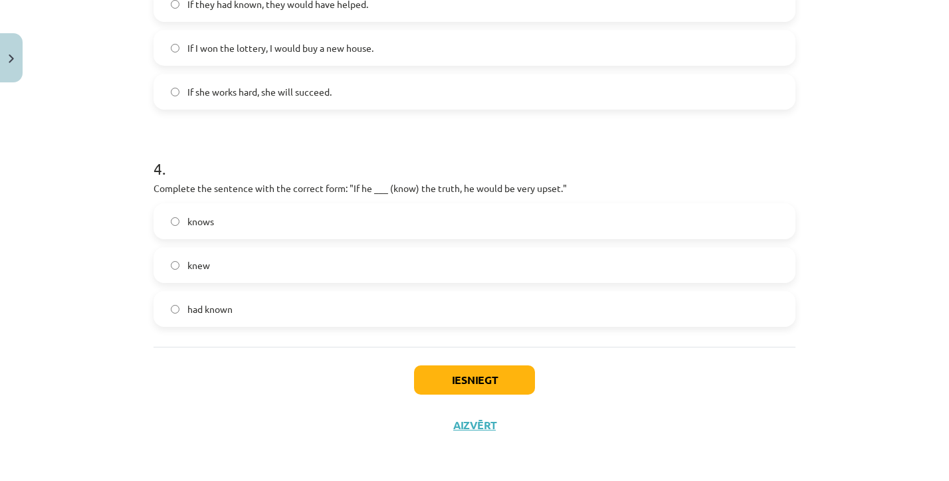
click at [300, 350] on div "Iesniegt Aizvērt" at bounding box center [475, 393] width 642 height 93
click at [508, 376] on button "Iesniegt" at bounding box center [474, 380] width 121 height 29
click at [470, 384] on button "Iesniegt" at bounding box center [474, 380] width 121 height 29
click at [499, 362] on div "Iesniegt Aizvērt" at bounding box center [475, 393] width 642 height 93
click at [495, 375] on button "Iesniegt" at bounding box center [474, 380] width 121 height 29
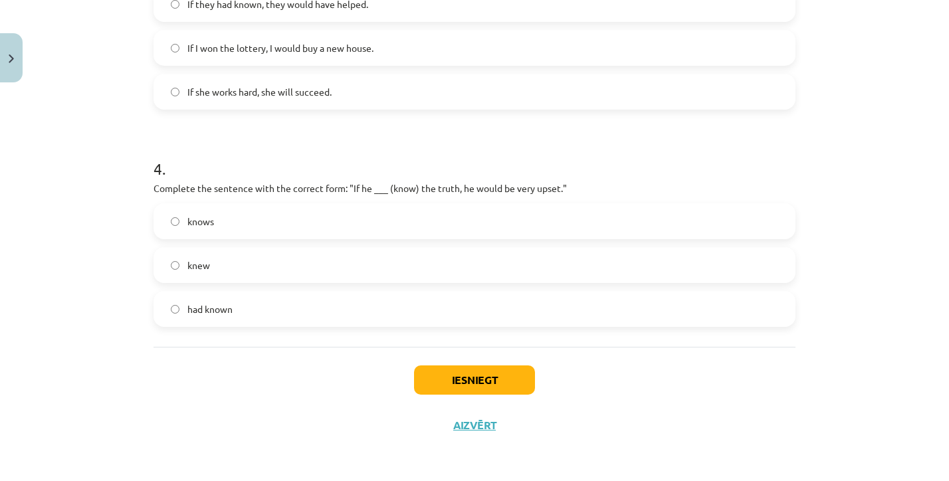
click at [495, 375] on button "Iesniegt" at bounding box center [474, 380] width 121 height 29
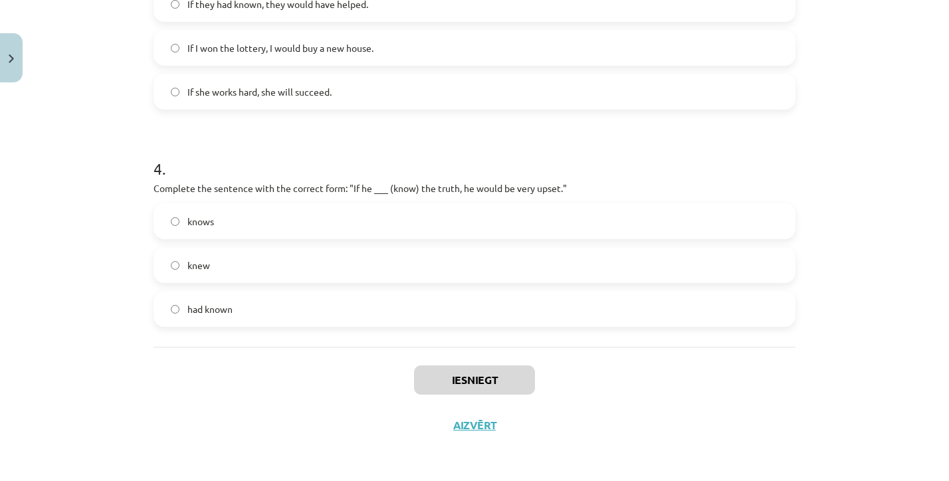
click at [502, 376] on button "Iesniegt" at bounding box center [474, 380] width 121 height 29
click at [467, 377] on button "Iesniegt" at bounding box center [474, 380] width 121 height 29
click at [466, 378] on button "Iesniegt" at bounding box center [474, 380] width 121 height 29
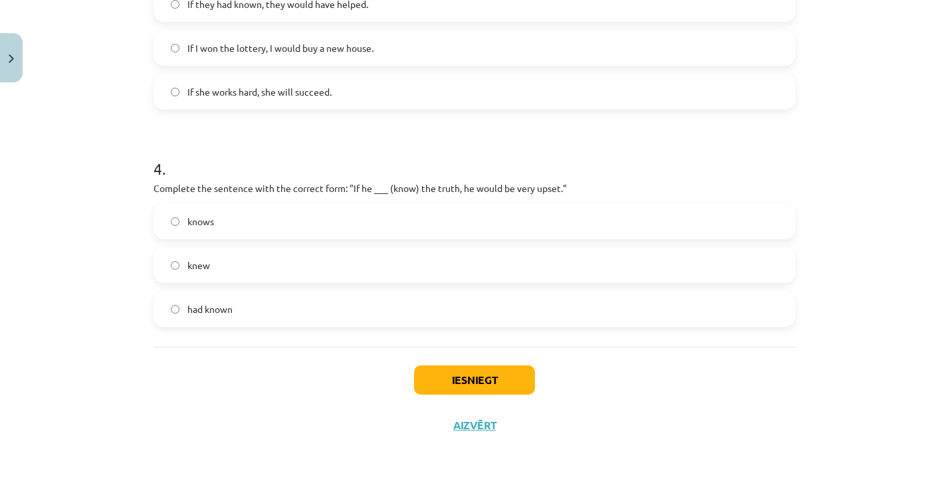
click at [474, 376] on button "Iesniegt" at bounding box center [474, 380] width 121 height 29
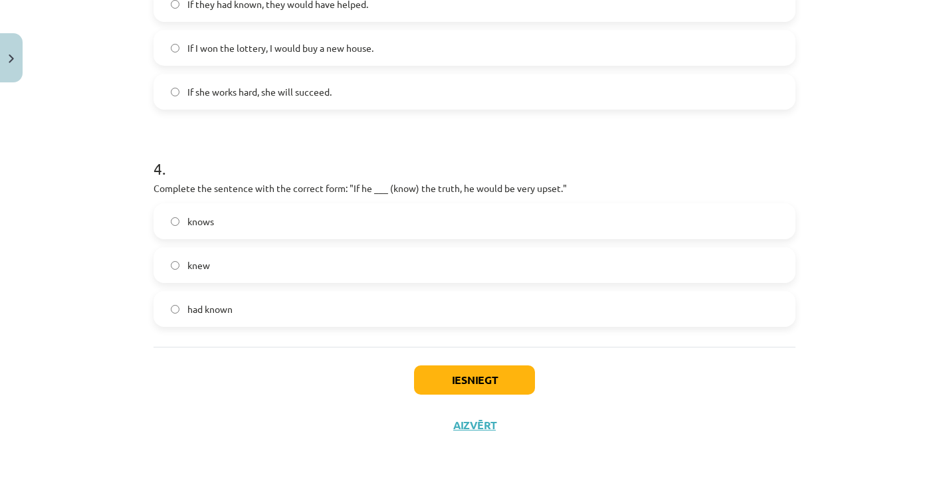
click at [469, 372] on button "Iesniegt" at bounding box center [474, 380] width 121 height 29
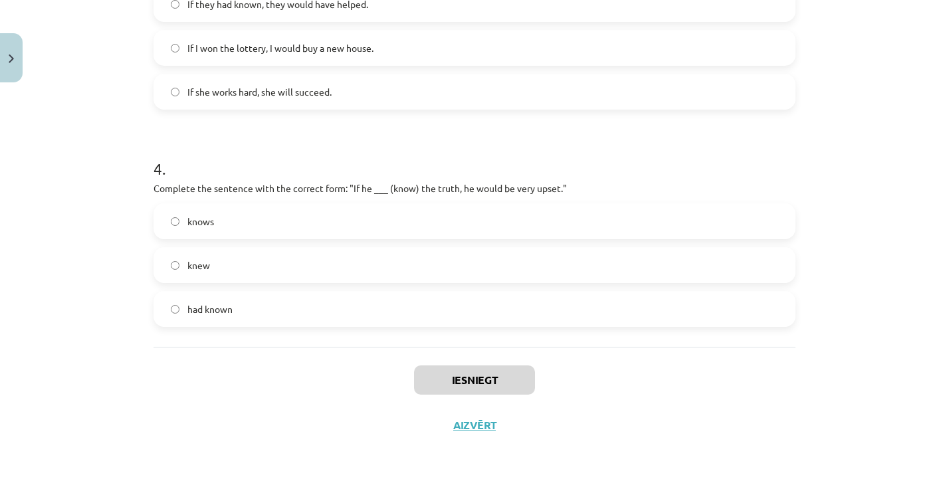
click at [469, 372] on button "Iesniegt" at bounding box center [474, 380] width 121 height 29
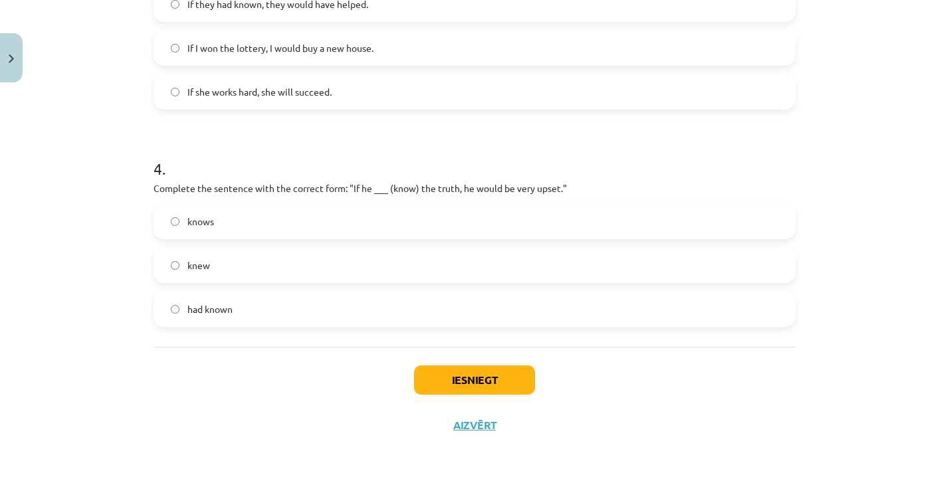
click at [469, 372] on button "Iesniegt" at bounding box center [474, 380] width 121 height 29
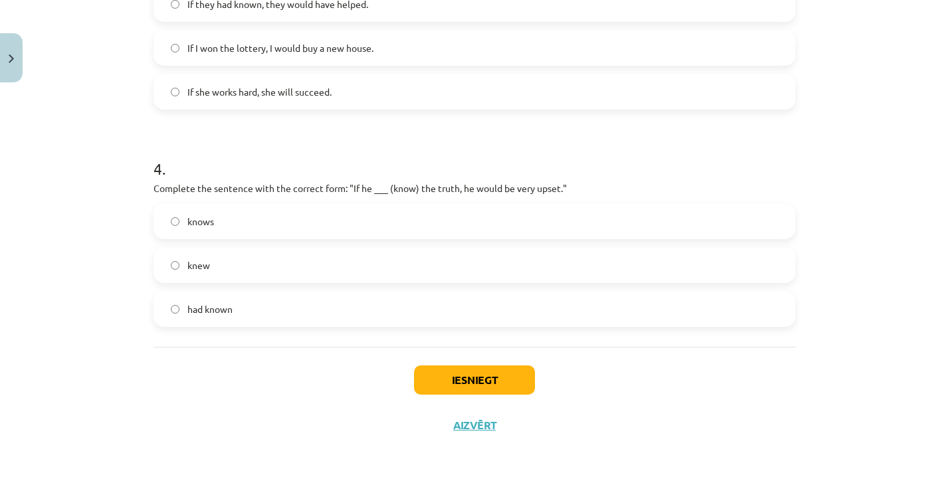
click at [469, 372] on button "Iesniegt" at bounding box center [474, 380] width 121 height 29
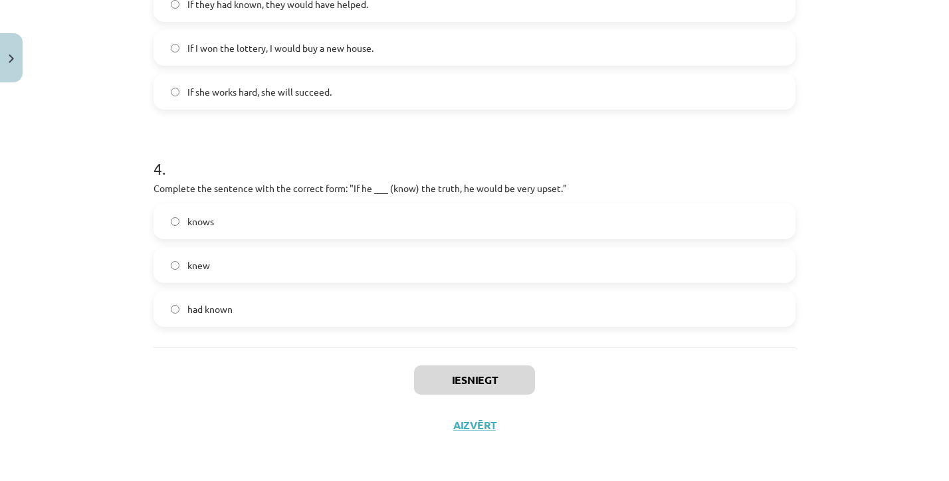
click at [469, 372] on button "Iesniegt" at bounding box center [474, 380] width 121 height 29
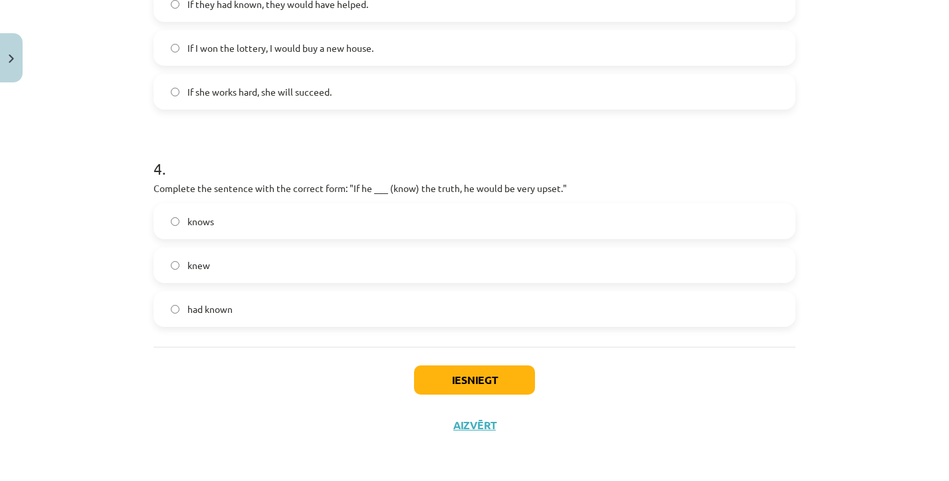
click at [219, 276] on label "knew" at bounding box center [474, 265] width 639 height 33
click at [225, 302] on span "had known" at bounding box center [209, 309] width 45 height 14
click at [223, 275] on label "knew" at bounding box center [474, 265] width 639 height 33
click at [501, 387] on button "Iesniegt" at bounding box center [474, 380] width 121 height 29
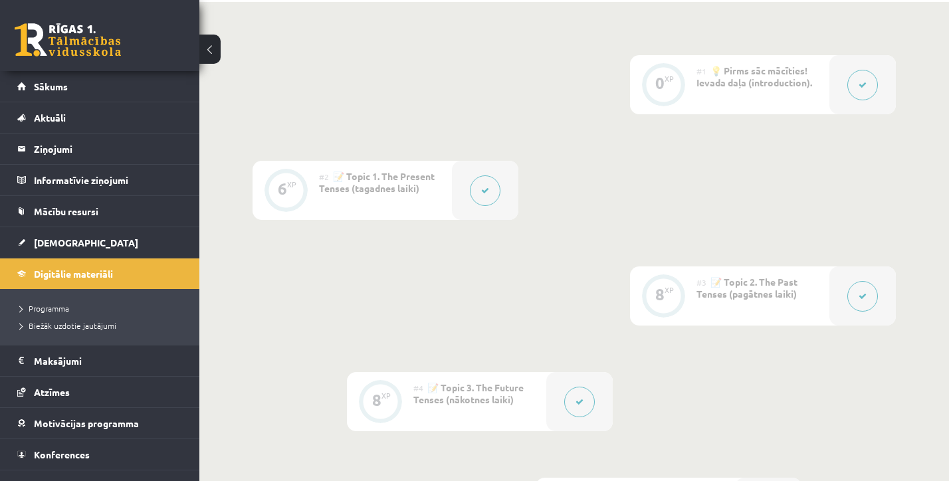
scroll to position [316, 0]
click at [878, 100] on div at bounding box center [862, 87] width 66 height 59
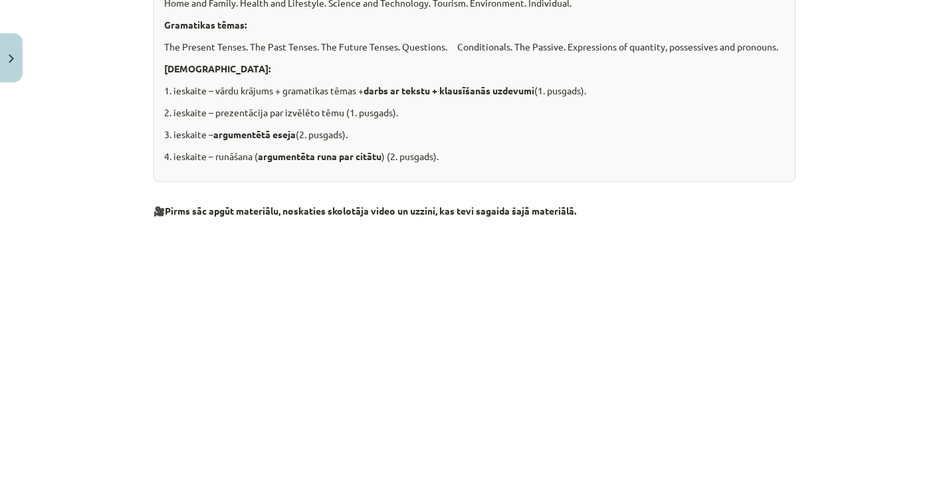
scroll to position [457, 0]
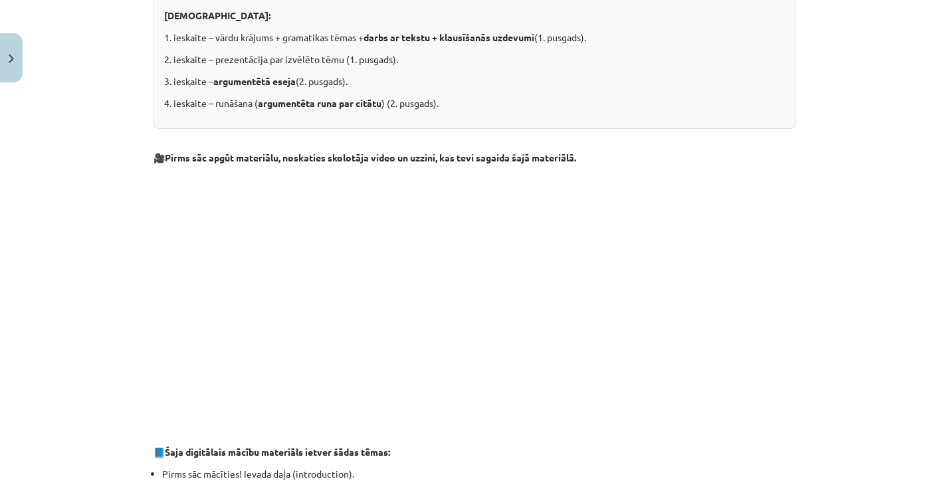
click at [8, 58] on button "Close" at bounding box center [11, 57] width 23 height 49
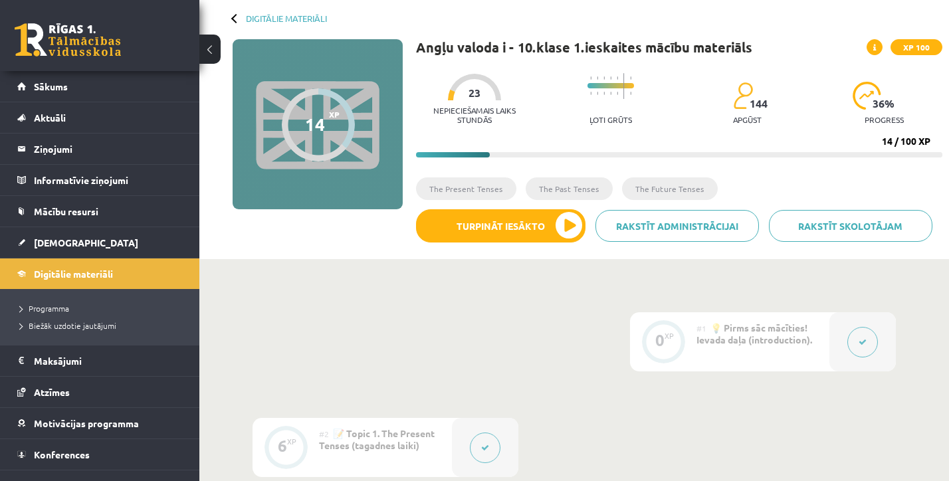
scroll to position [60, 0]
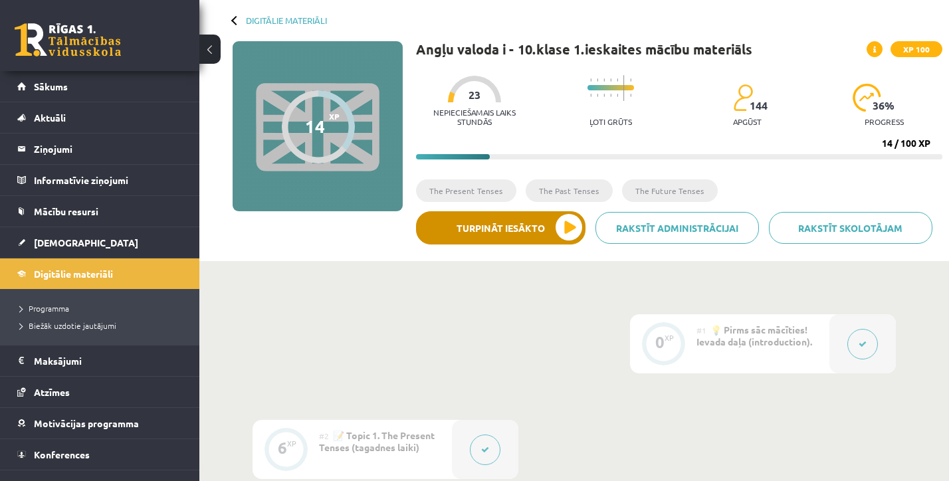
click at [467, 244] on button "Turpināt iesākto" at bounding box center [500, 227] width 169 height 33
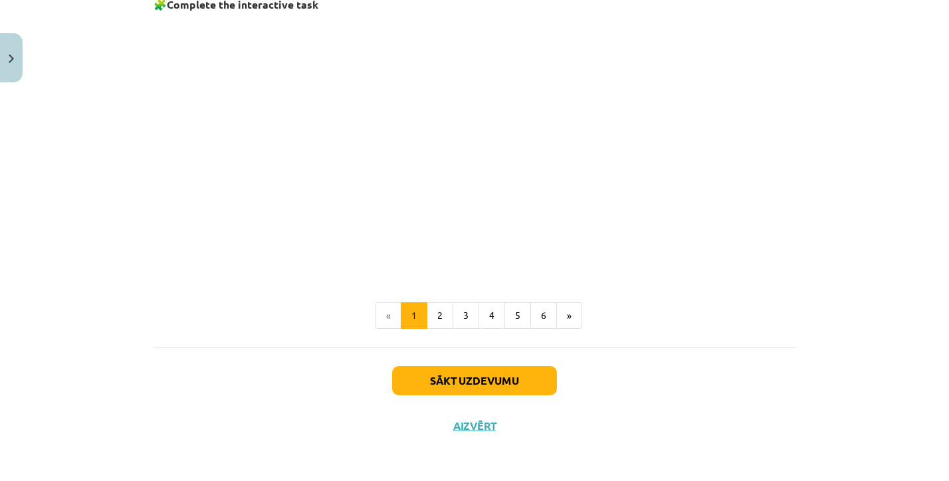
click at [491, 381] on button "Sākt uzdevumu" at bounding box center [474, 380] width 165 height 29
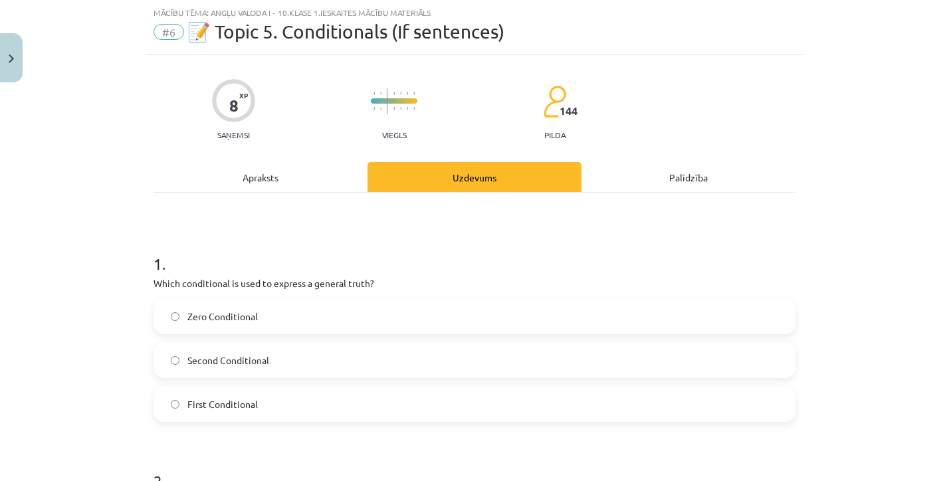
scroll to position [102, 0]
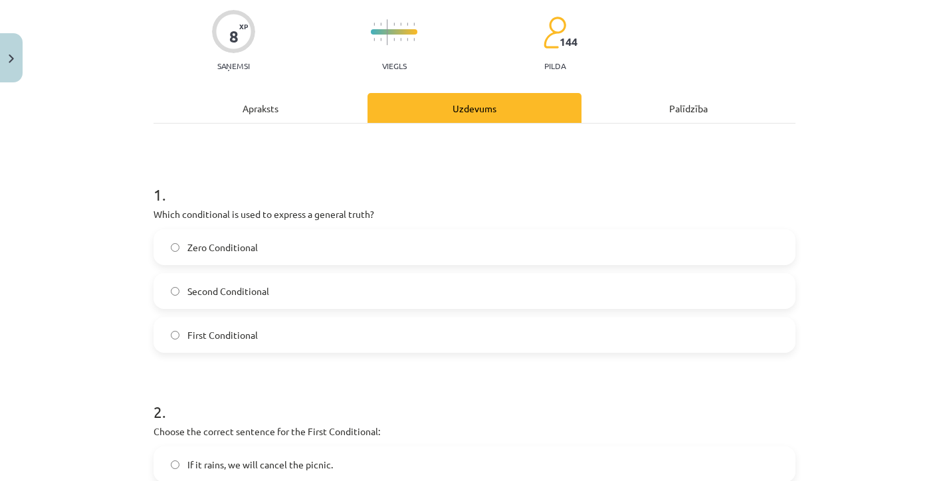
click at [300, 239] on label "Zero Conditional" at bounding box center [474, 247] width 639 height 33
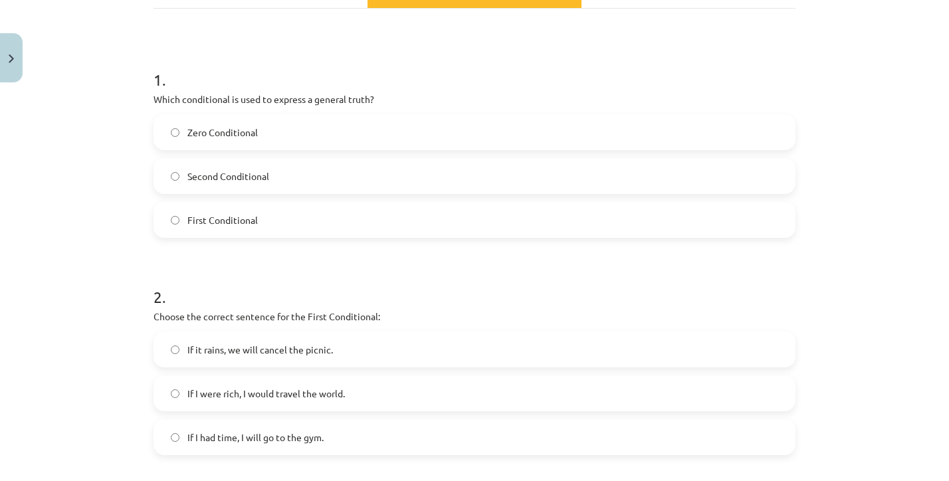
scroll to position [218, 0]
click at [325, 346] on span "If it rains, we will cancel the picnic." at bounding box center [260, 349] width 146 height 14
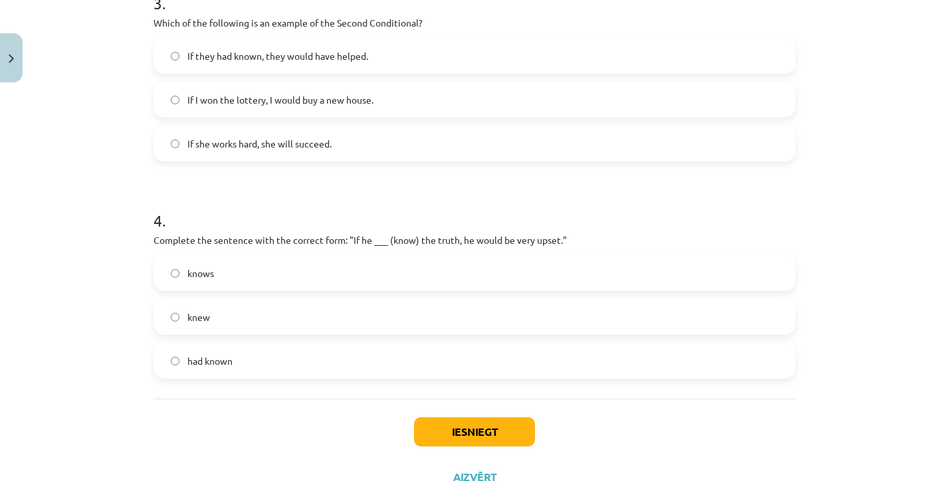
scroll to position [729, 0]
click at [259, 100] on span "If I won the lottery, I would buy a new house." at bounding box center [280, 99] width 186 height 14
click at [251, 324] on label "knew" at bounding box center [474, 316] width 639 height 33
click at [451, 429] on button "Iesniegt" at bounding box center [474, 431] width 121 height 29
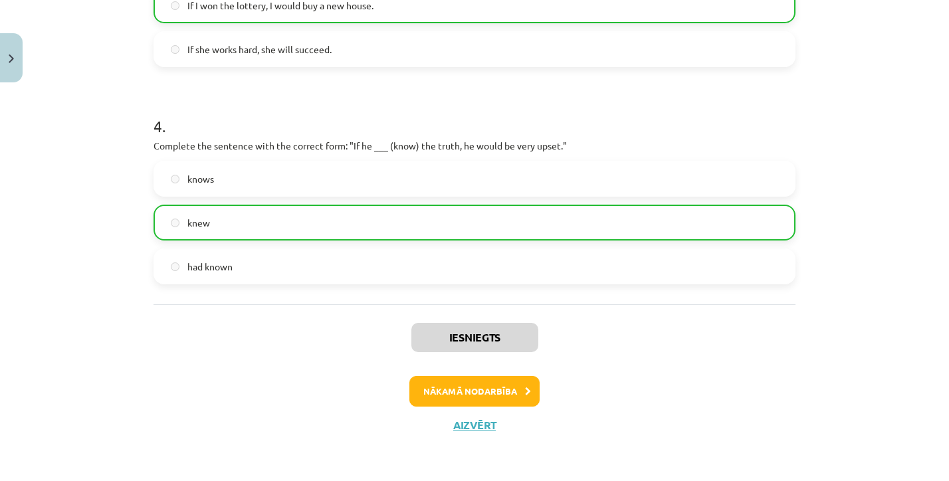
scroll to position [824, 0]
click at [469, 391] on button "Nākamā nodarbība" at bounding box center [474, 391] width 130 height 31
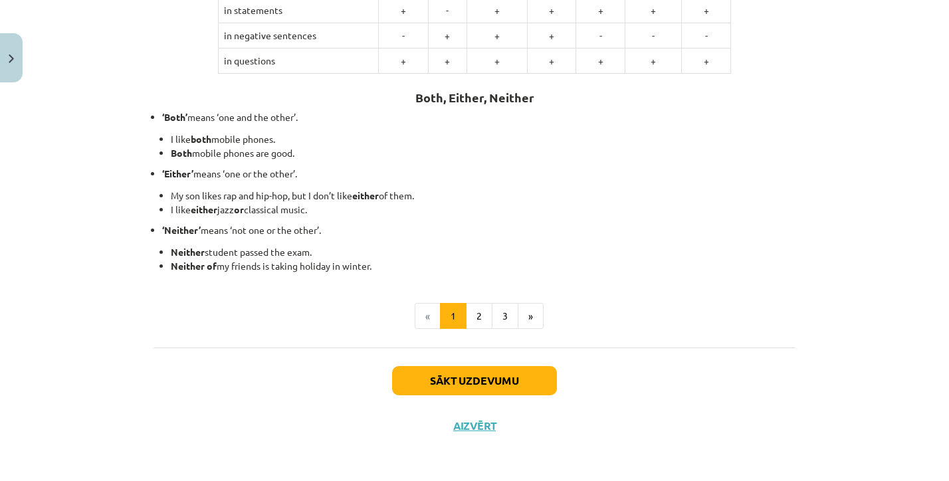
click at [467, 376] on button "Sākt uzdevumu" at bounding box center [474, 380] width 165 height 29
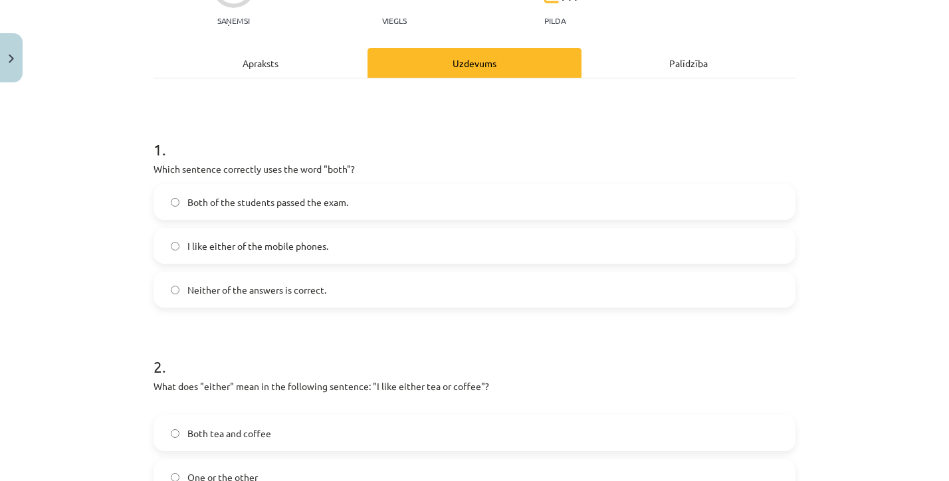
scroll to position [152, 0]
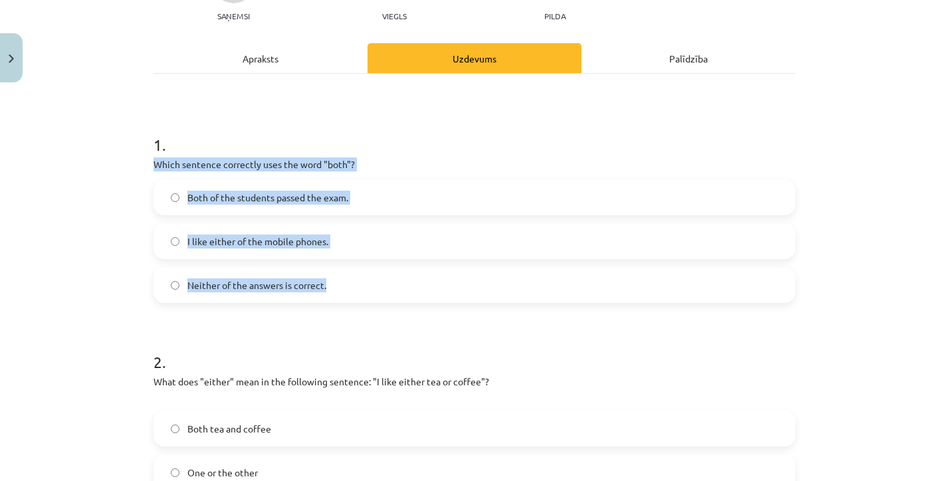
drag, startPoint x: 147, startPoint y: 162, endPoint x: 344, endPoint y: 285, distance: 232.0
click at [344, 284] on div "6 XP Saņemsi Viegls 144 pilda Apraksts Uzdevums Palīdzība 1 . Which sentence co…" at bounding box center [475, 404] width 658 height 936
copy div "Which sentence correctly uses the word "both"? Both of the students passed the …"
click at [270, 214] on div "Both of the students passed the exam." at bounding box center [475, 197] width 642 height 36
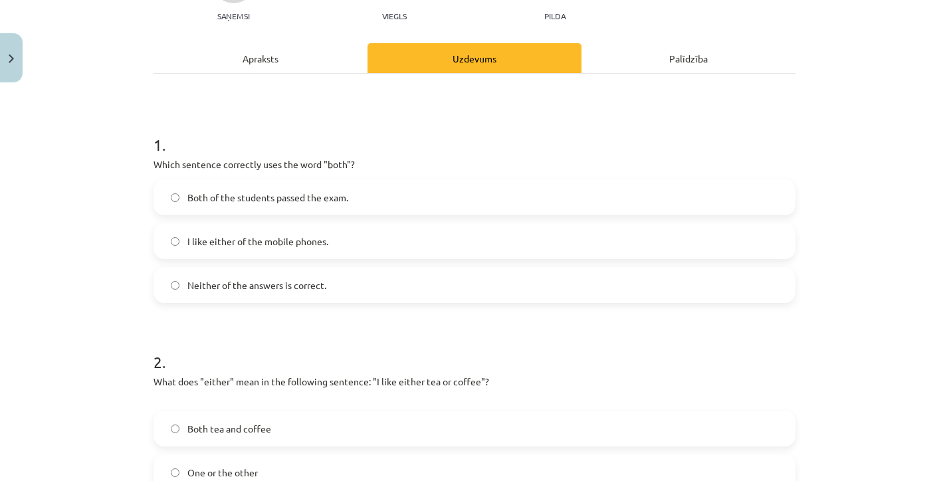
click at [270, 196] on span "Both of the students passed the exam." at bounding box center [267, 198] width 161 height 14
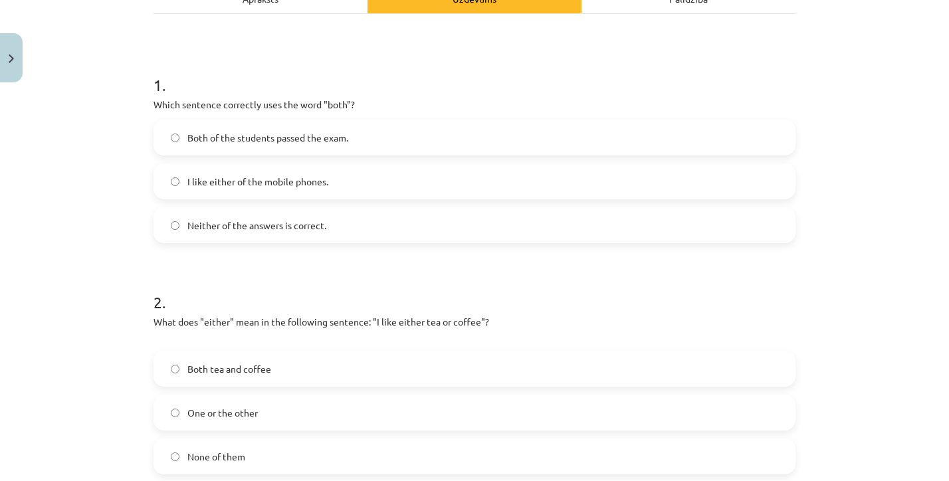
scroll to position [243, 0]
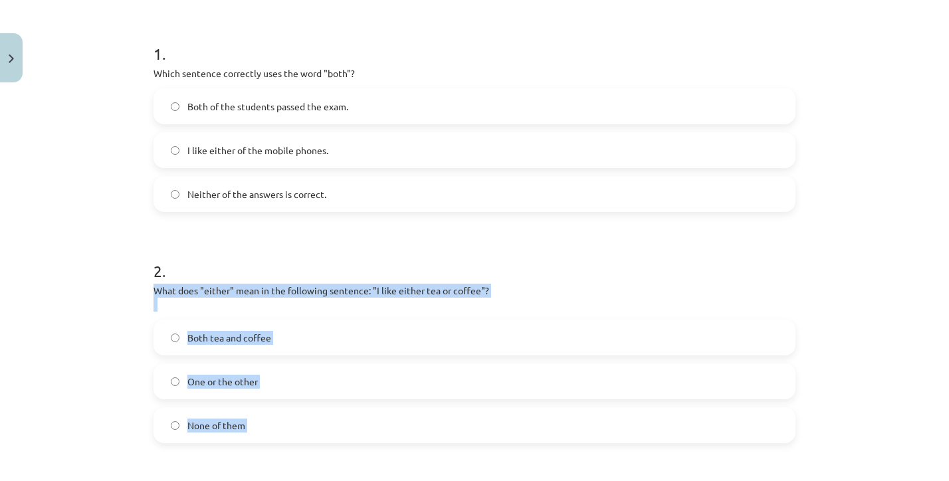
drag, startPoint x: 151, startPoint y: 293, endPoint x: 271, endPoint y: 465, distance: 209.5
click at [271, 465] on div "6 XP Saņemsi Viegls 144 pilda Apraksts Uzdevums Palīdzība 1 . Which sentence co…" at bounding box center [475, 313] width 658 height 936
copy div "What does "either" mean in the following sentence: "I like either tea or coffee…"
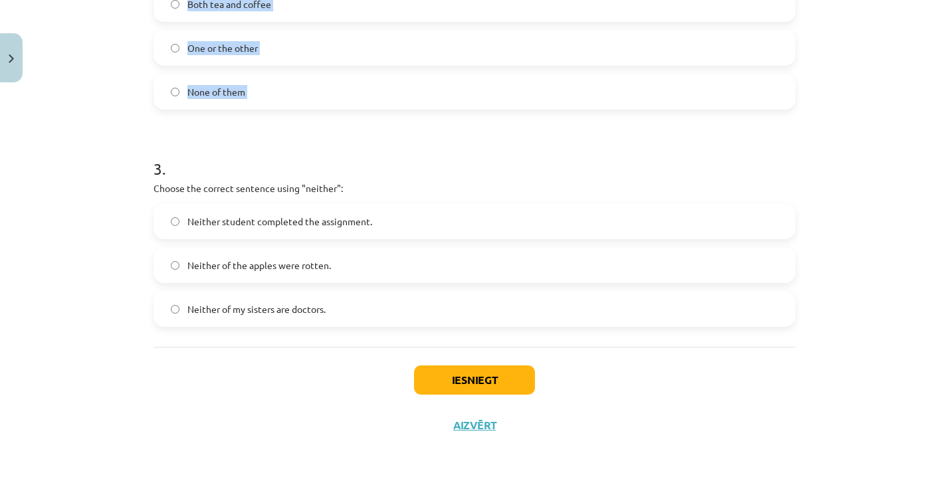
scroll to position [579, 0]
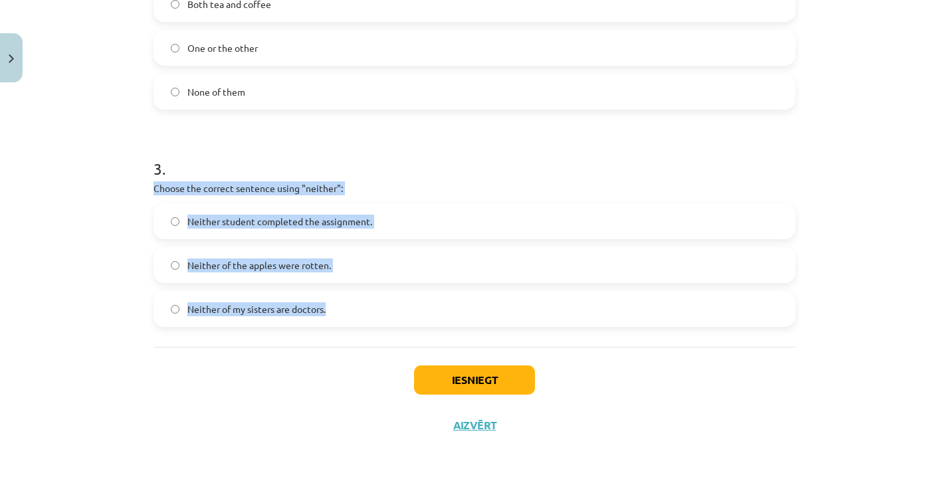
drag, startPoint x: 155, startPoint y: 187, endPoint x: 325, endPoint y: 320, distance: 215.5
click at [325, 320] on div "3 . Choose the correct sentence using "neither": Neither student completed the …" at bounding box center [475, 231] width 642 height 191
copy div "Choose the correct sentence using "neither": Neither student completed the assi…"
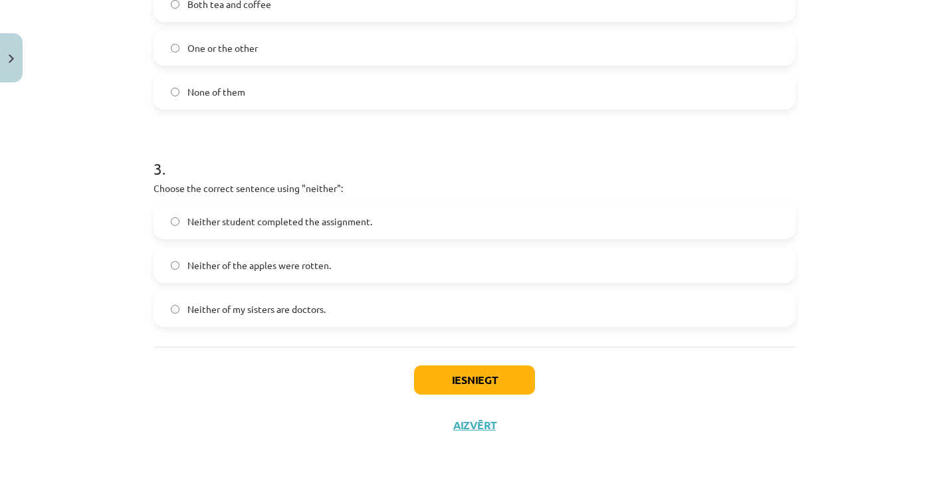
click at [247, 215] on span "Neither student completed the assignment." at bounding box center [279, 222] width 185 height 14
click at [467, 378] on button "Iesniegt" at bounding box center [474, 380] width 121 height 29
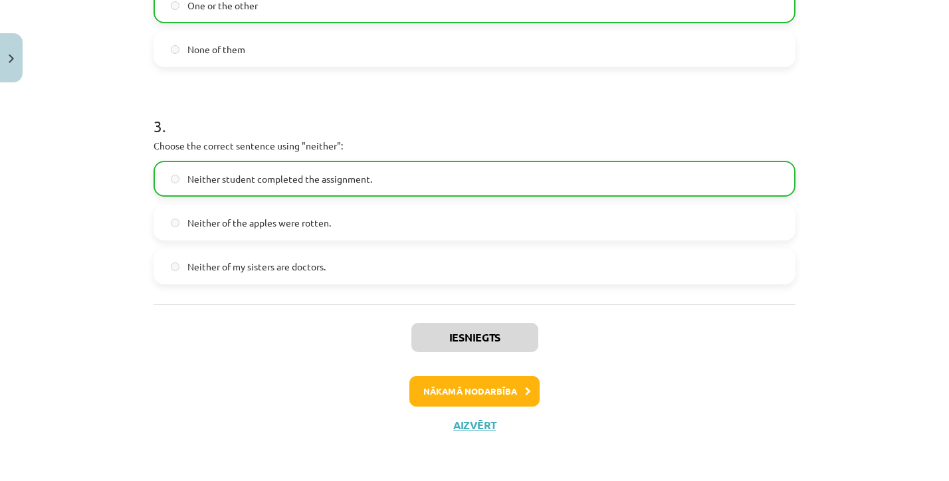
scroll to position [621, 0]
click at [476, 385] on button "Nākamā nodarbība" at bounding box center [474, 391] width 130 height 31
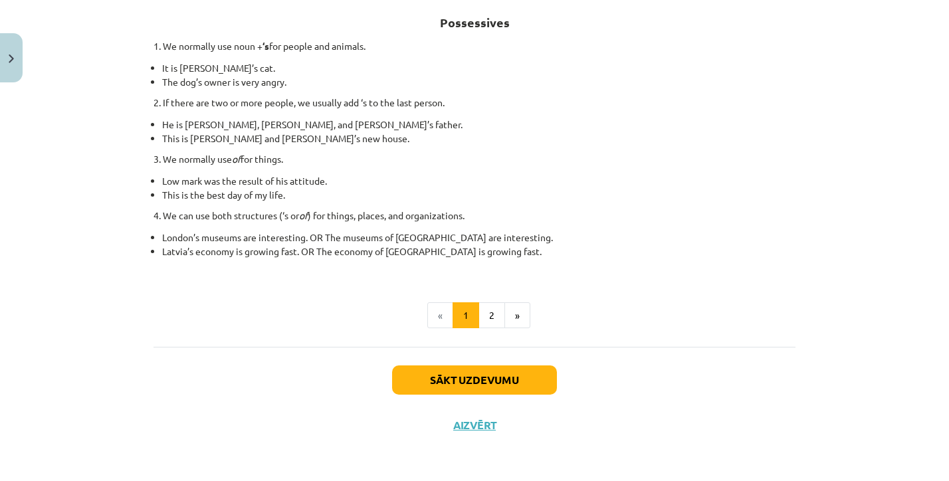
scroll to position [241, 0]
click at [475, 376] on button "Sākt uzdevumu" at bounding box center [474, 380] width 165 height 29
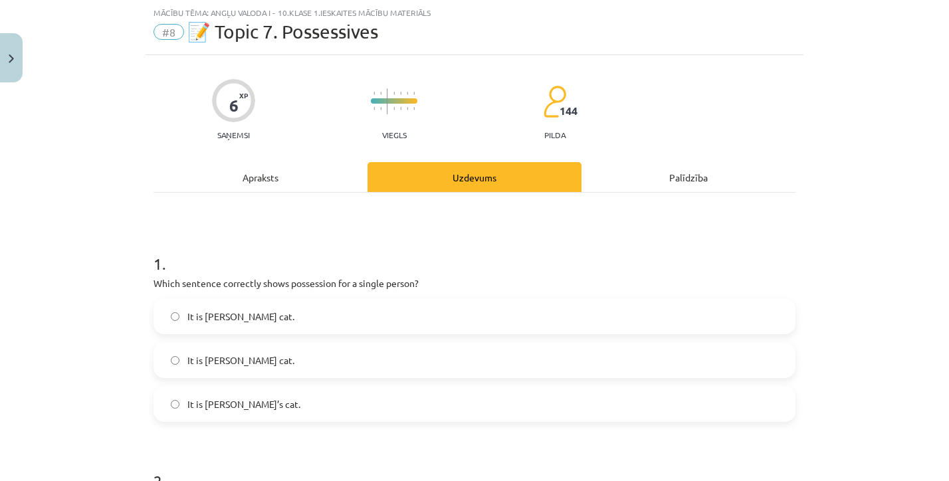
scroll to position [68, 0]
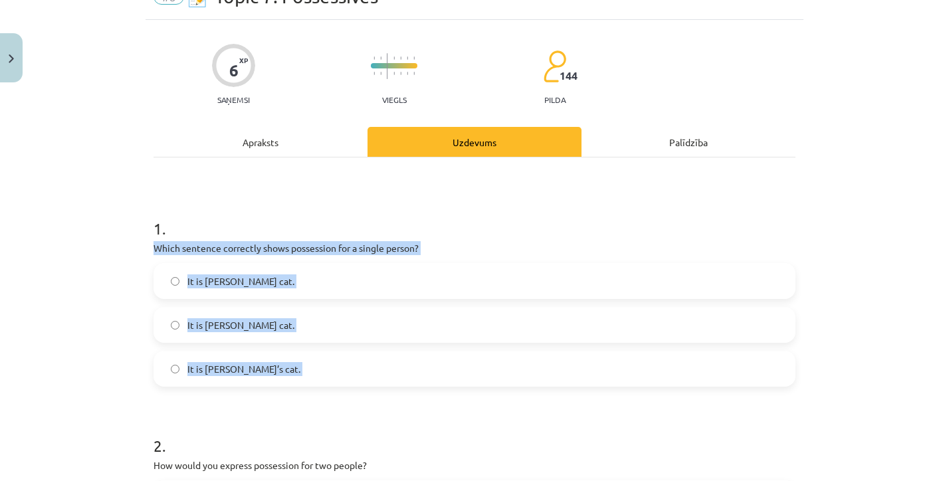
drag, startPoint x: 152, startPoint y: 251, endPoint x: 274, endPoint y: 388, distance: 184.1
click at [274, 388] on div "6 XP Saņemsi Viegls 144 pilda Apraksts Uzdevums Palīdzība 1 . Which sentence co…" at bounding box center [475, 481] width 658 height 922
copy div "Which sentence correctly shows possession for a single person? It is Janes’s ca…"
click at [274, 292] on label "It is Janes’s cat." at bounding box center [474, 281] width 639 height 33
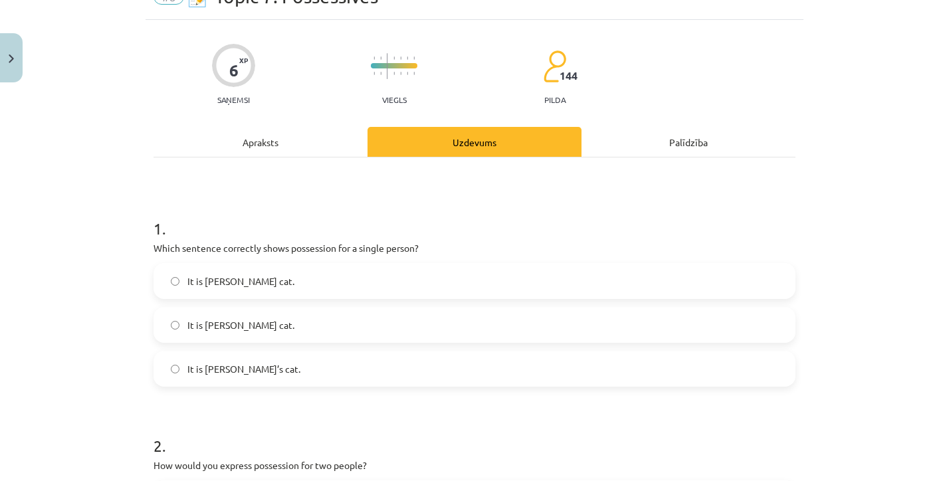
click at [288, 359] on label "It is Jane’s cat." at bounding box center [474, 368] width 639 height 33
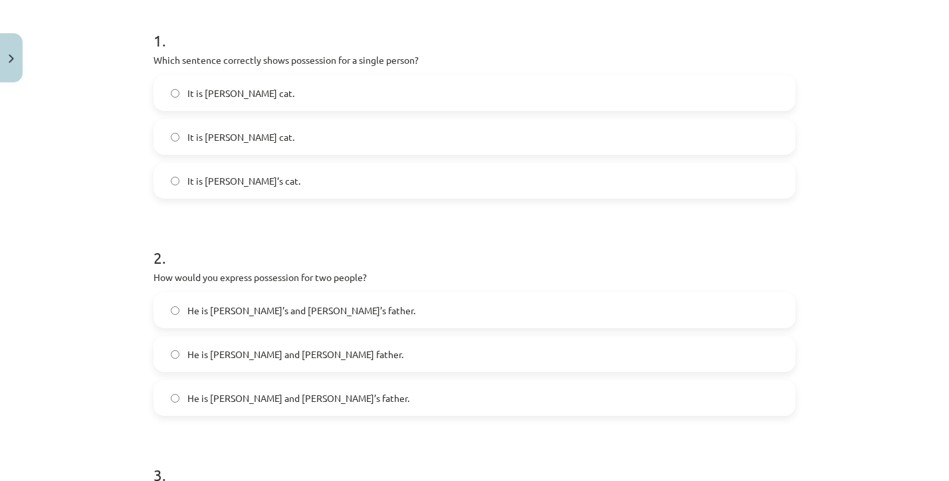
scroll to position [292, 0]
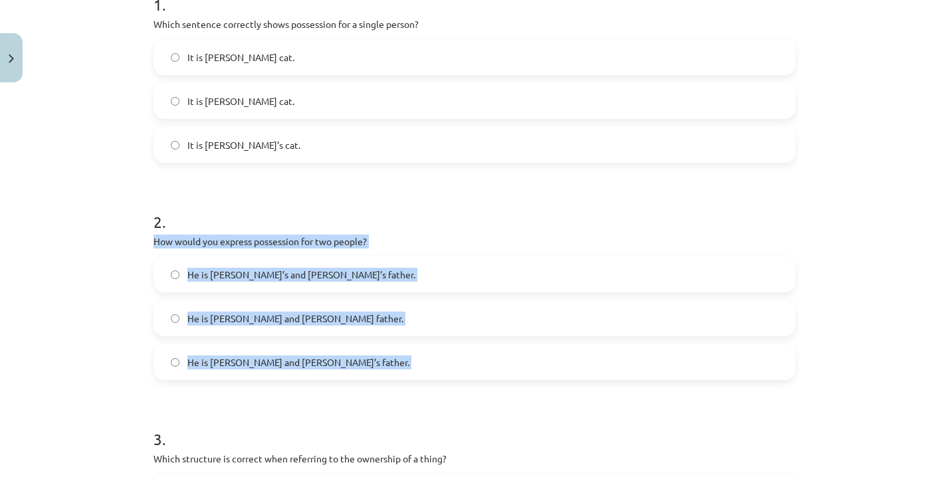
drag, startPoint x: 151, startPoint y: 245, endPoint x: 341, endPoint y: 384, distance: 235.8
click at [341, 384] on div "6 XP Saņemsi Viegls 144 pilda Apraksts Uzdevums Palīdzība 1 . Which sentence co…" at bounding box center [475, 257] width 658 height 922
copy div "How would you express possession for two people? He is Alice’s and James’s fath…"
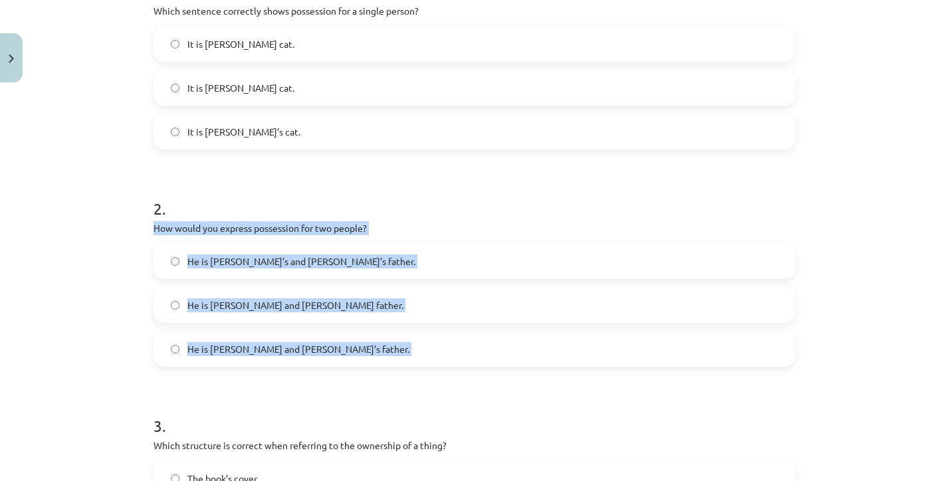
click at [353, 274] on label "He is Alice’s and James’s father." at bounding box center [474, 261] width 639 height 33
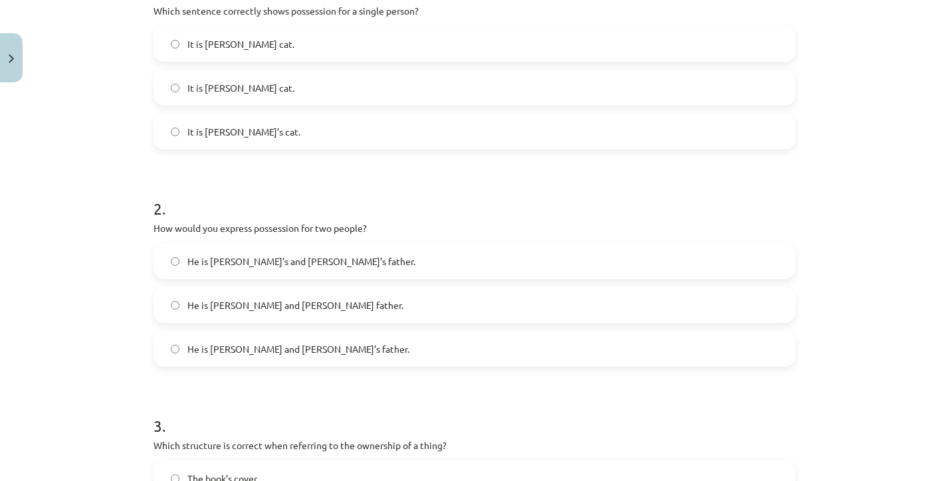
click at [330, 349] on label "He is Alice and James’s father." at bounding box center [474, 348] width 639 height 33
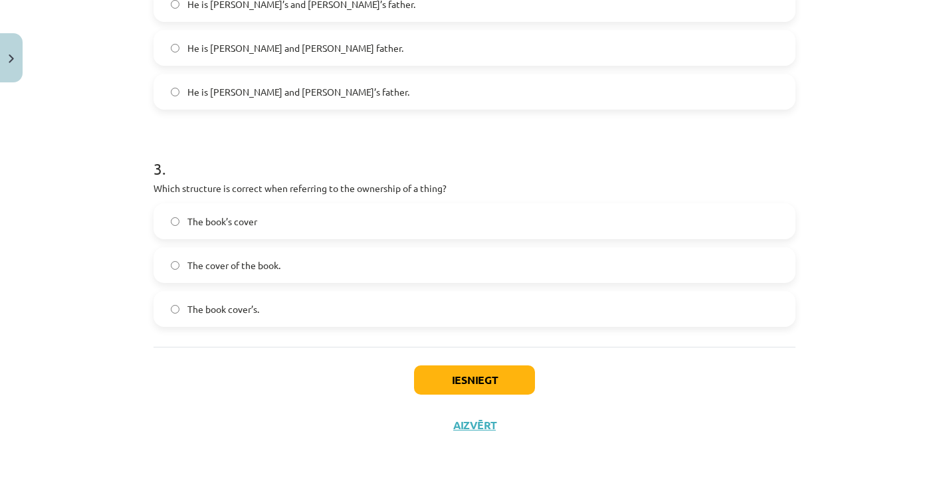
scroll to position [565, 0]
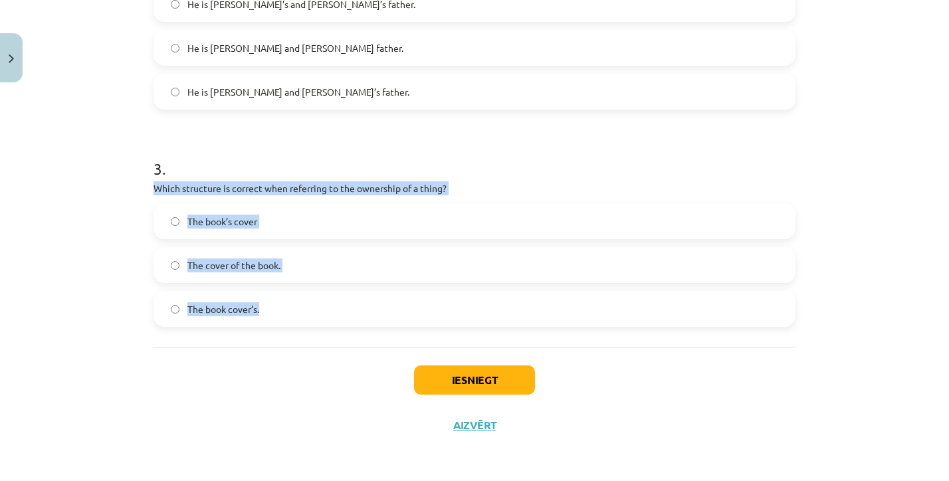
drag, startPoint x: 147, startPoint y: 183, endPoint x: 296, endPoint y: 312, distance: 197.4
copy div "Which structure is correct when referring to the ownership of a thing? The book…"
click at [269, 212] on label "The book’s cover" at bounding box center [474, 221] width 639 height 33
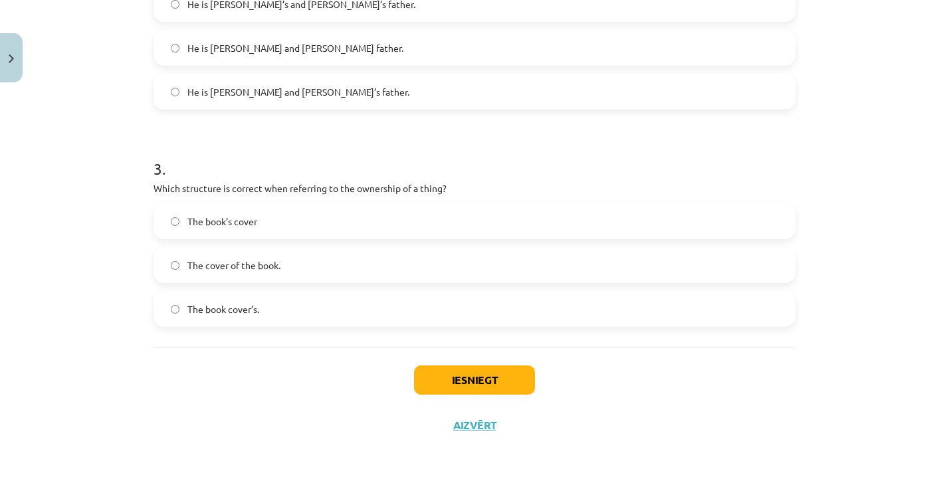
click at [432, 385] on button "Iesniegt" at bounding box center [474, 380] width 121 height 29
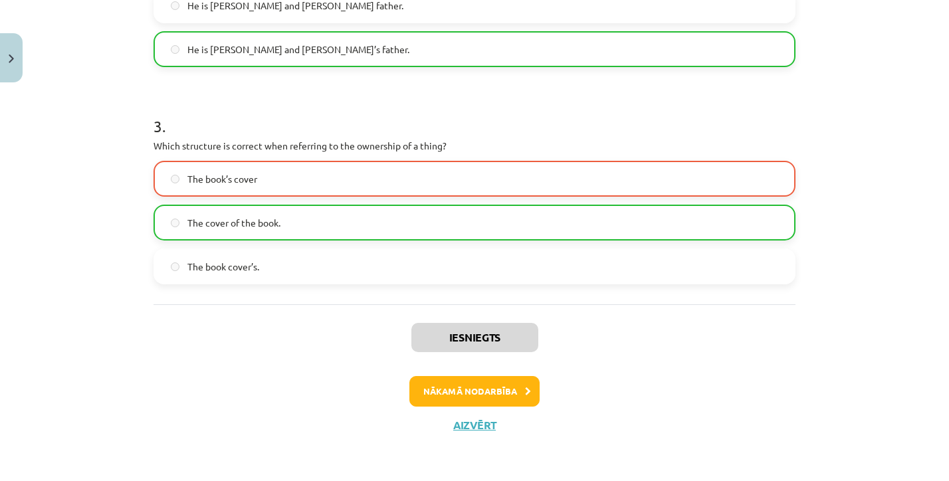
click at [457, 386] on button "Nākamā nodarbība" at bounding box center [474, 391] width 130 height 31
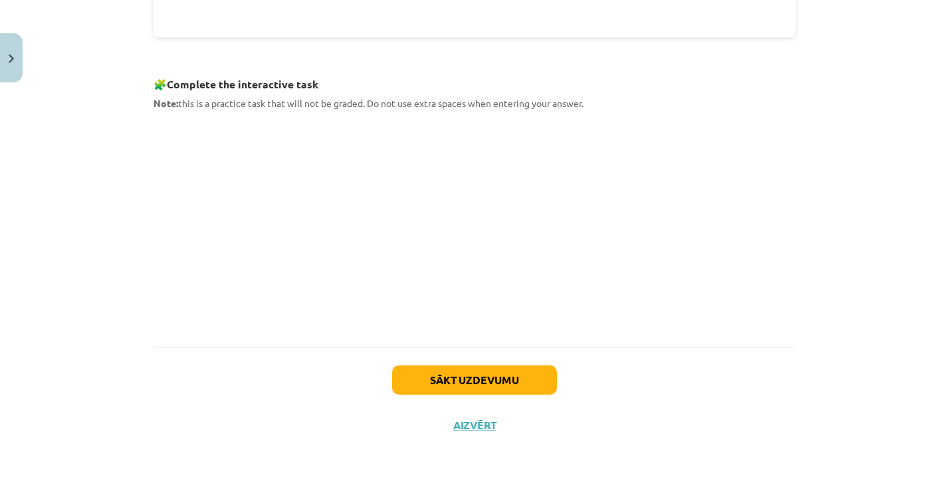
scroll to position [647, 0]
click at [449, 383] on button "Sākt uzdevumu" at bounding box center [474, 380] width 165 height 29
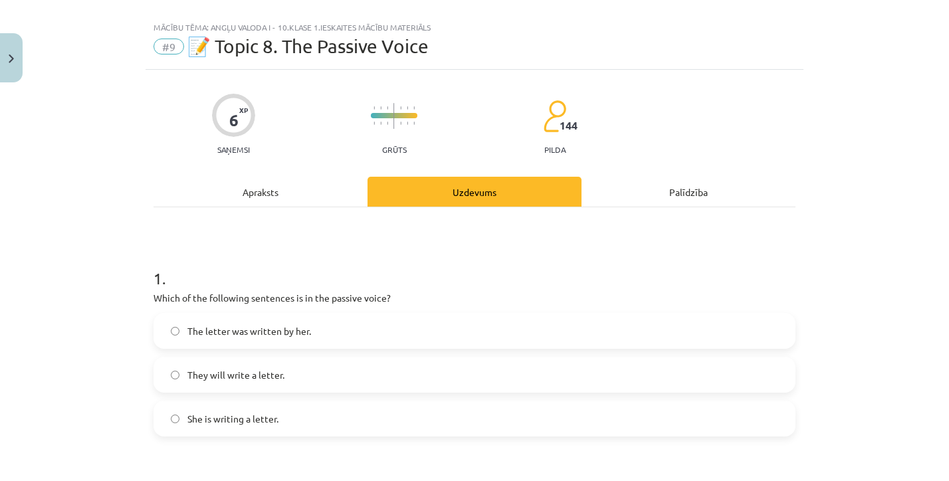
scroll to position [0, 0]
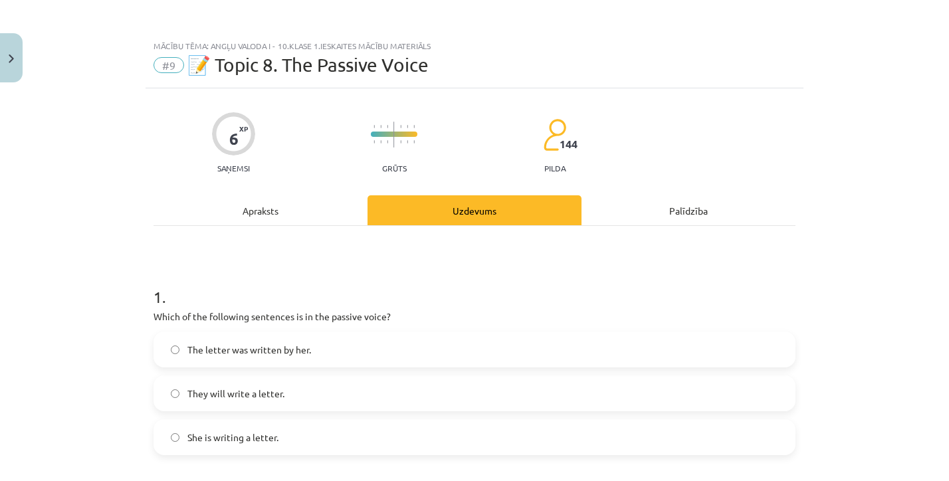
click at [330, 203] on div "Apraksts" at bounding box center [261, 210] width 214 height 30
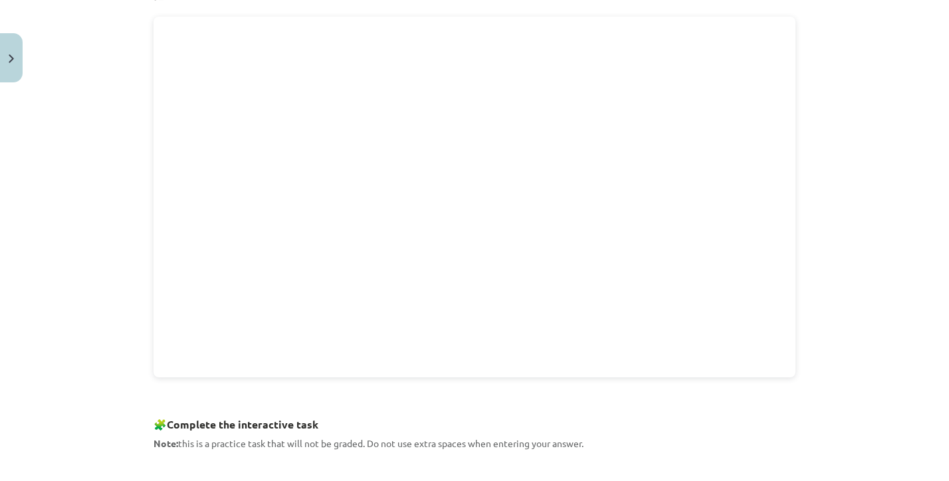
scroll to position [132, 0]
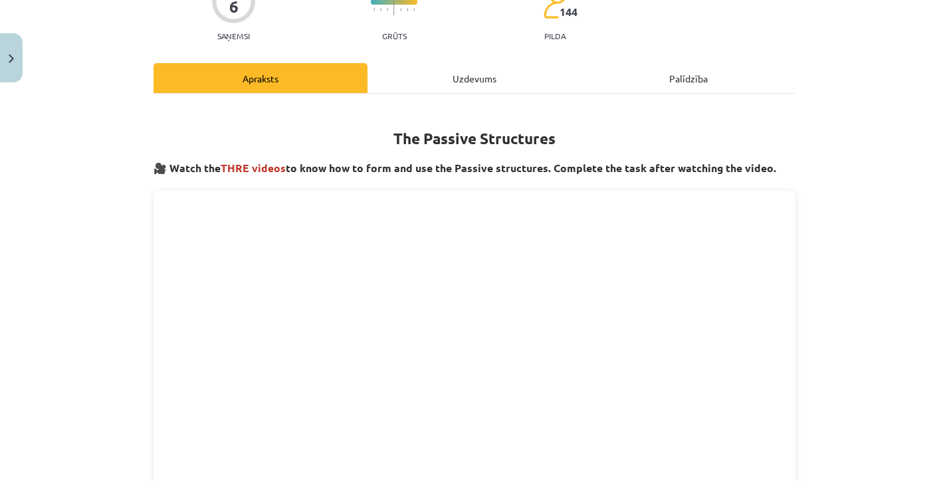
click at [676, 80] on div "Palīdzība" at bounding box center [689, 78] width 214 height 30
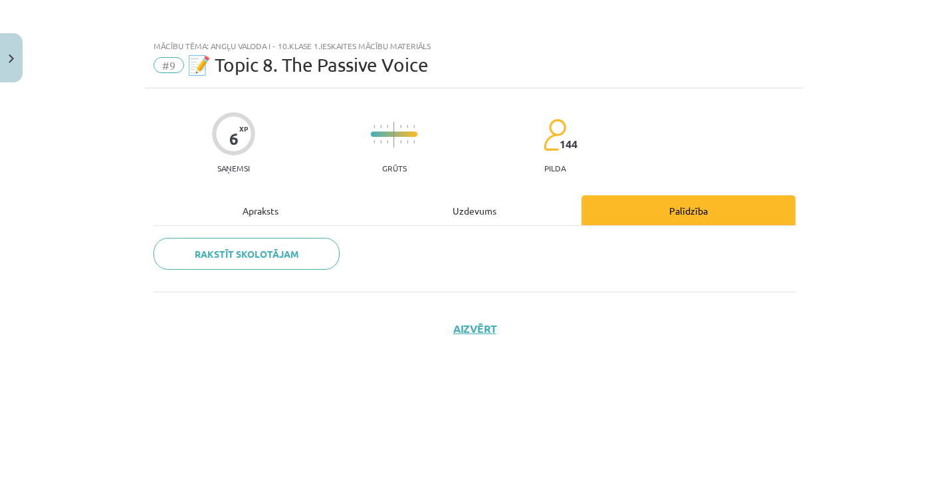
scroll to position [0, 0]
click at [478, 207] on div "Uzdevums" at bounding box center [475, 210] width 214 height 30
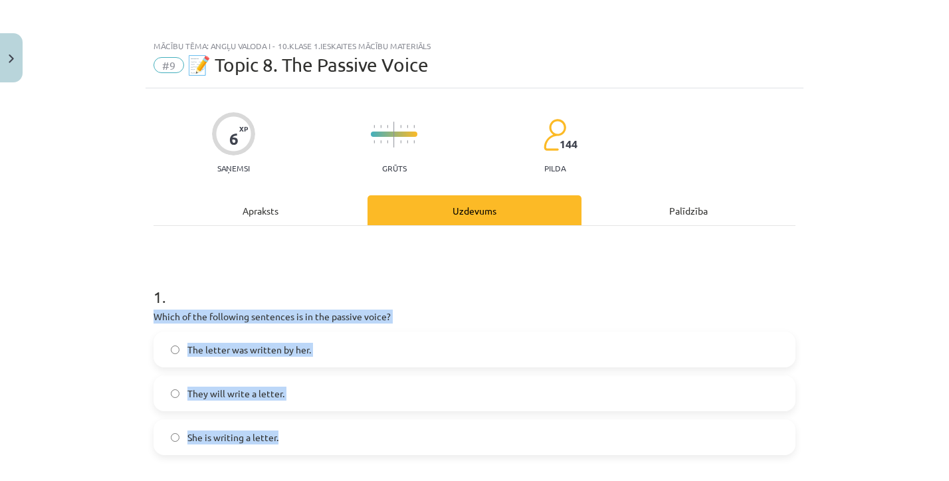
drag, startPoint x: 149, startPoint y: 318, endPoint x: 286, endPoint y: 435, distance: 181.0
click at [259, 433] on span "She is writing a letter." at bounding box center [232, 438] width 91 height 14
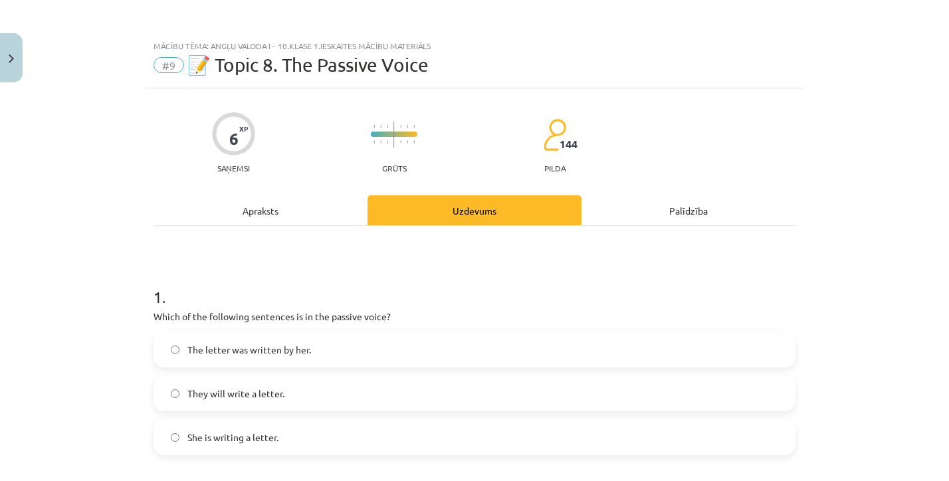
click at [225, 414] on div "The letter was written by her. They will write a letter. She is writing a lette…" at bounding box center [475, 394] width 642 height 124
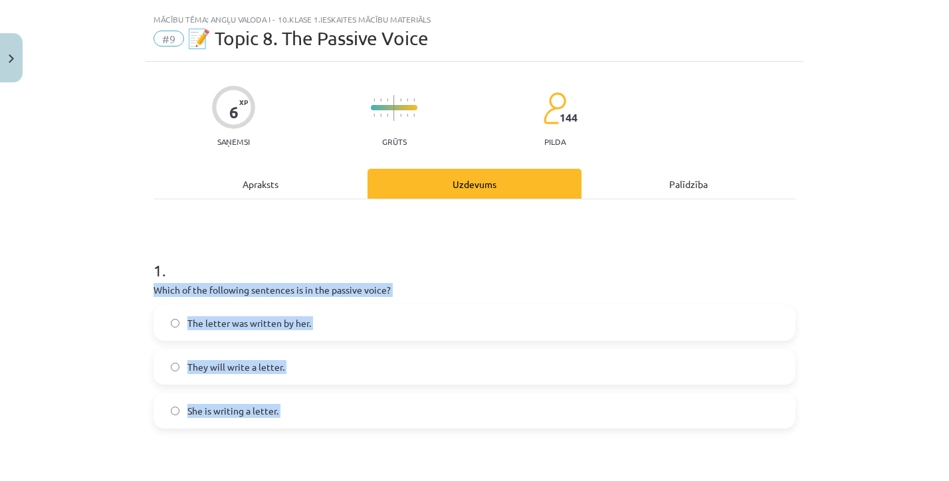
drag, startPoint x: 148, startPoint y: 290, endPoint x: 303, endPoint y: 453, distance: 224.7
copy div "Which of the following sentences is in the passive voice? The letter was writte…"
click at [231, 335] on label "The letter was written by her." at bounding box center [474, 322] width 639 height 33
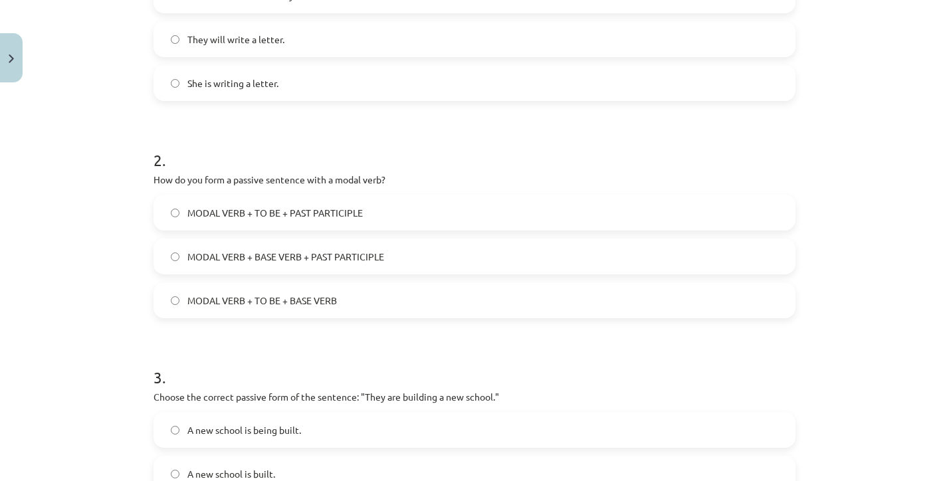
scroll to position [442, 0]
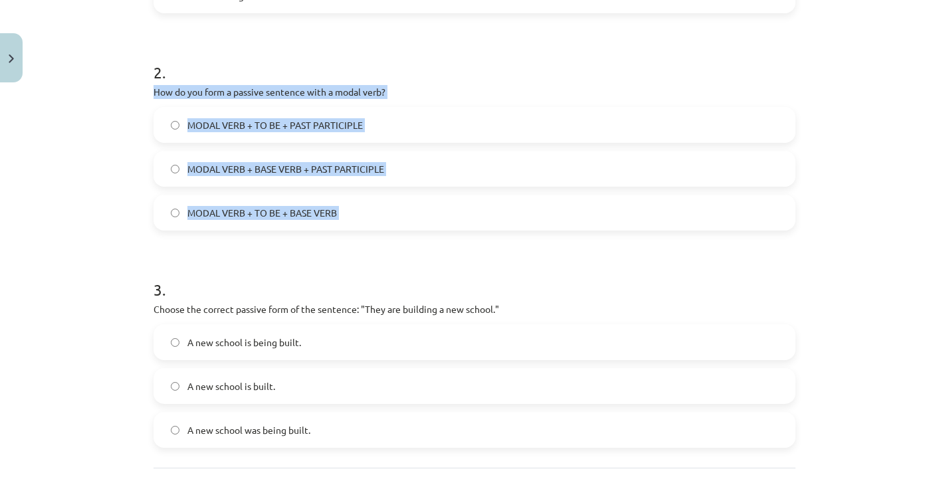
drag, startPoint x: 156, startPoint y: 92, endPoint x: 375, endPoint y: 237, distance: 262.9
click at [375, 237] on form "1 . Which of the following sentences is in the passive voice? The letter was wr…" at bounding box center [475, 135] width 642 height 625
click at [299, 212] on span "MODAL VERB + TO BE + BASE VERB" at bounding box center [262, 213] width 150 height 14
drag, startPoint x: 348, startPoint y: 218, endPoint x: 147, endPoint y: 90, distance: 238.4
click at [147, 90] on div "6 XP Saņemsi Grūts 144 pilda Apraksts Uzdevums Palīdzība 1 . Which of the follo…" at bounding box center [475, 107] width 658 height 922
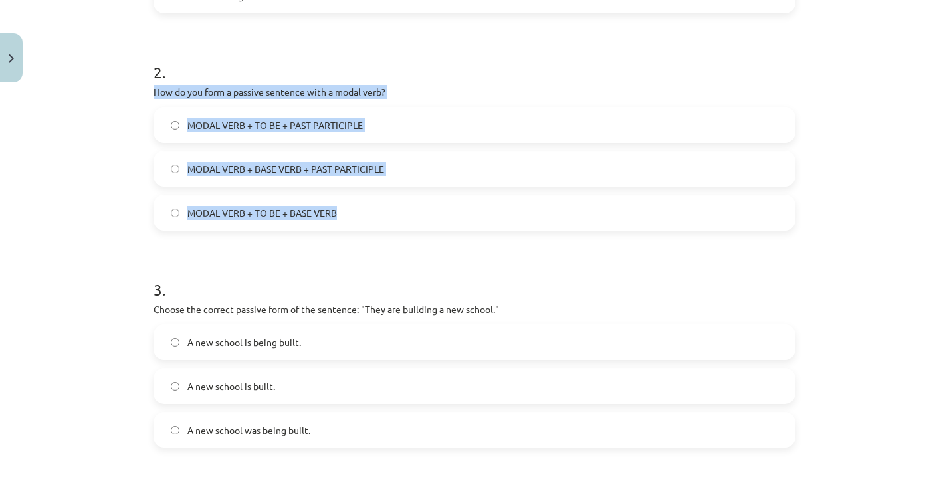
copy div "How do you form a passive sentence with a modal verb? MODAL VERB + TO BE + PAST…"
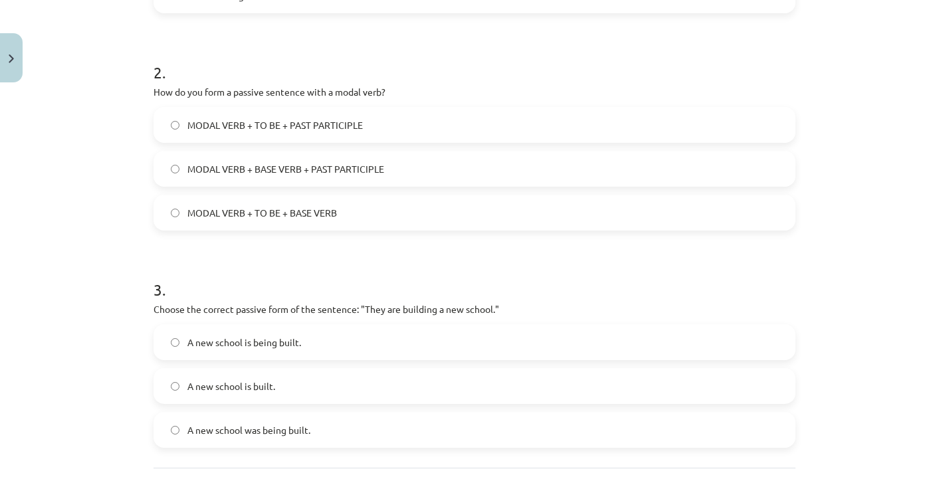
click at [344, 144] on div "MODAL VERB + TO BE + PAST PARTICIPLE MODAL VERB + BASE VERB + PAST PARTICIPLE M…" at bounding box center [475, 169] width 642 height 124
click at [298, 127] on span "MODAL VERB + TO BE + PAST PARTICIPLE" at bounding box center [274, 125] width 175 height 14
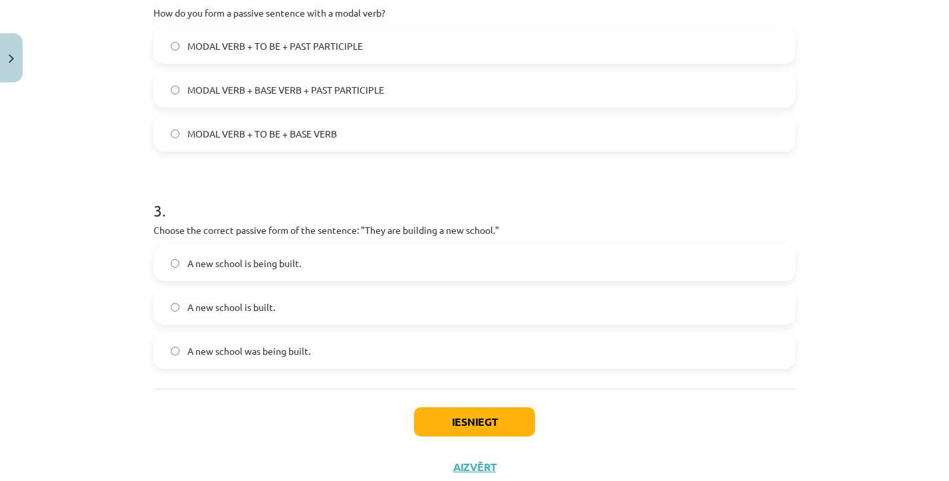
scroll to position [526, 0]
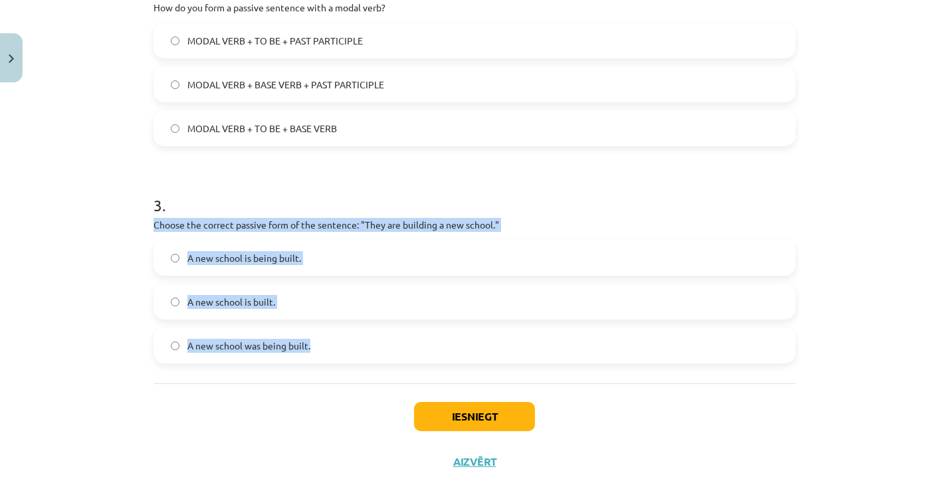
drag, startPoint x: 150, startPoint y: 225, endPoint x: 356, endPoint y: 355, distance: 244.0
click at [364, 355] on div "6 XP Saņemsi Grūts 144 pilda Apraksts Uzdevums Palīdzība 1 . Which of the follo…" at bounding box center [475, 23] width 658 height 922
copy div "Choose the correct passive form of the sentence: "They are building a new schoo…"
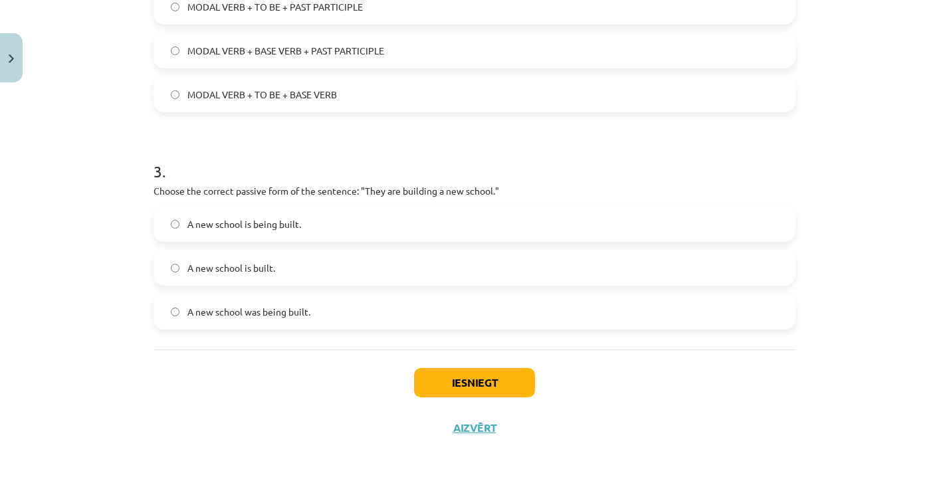
click at [191, 206] on div "A new school is being built." at bounding box center [475, 224] width 642 height 36
click at [271, 230] on span "A new school is being built." at bounding box center [244, 224] width 114 height 14
click at [489, 386] on button "Iesniegt" at bounding box center [474, 382] width 121 height 29
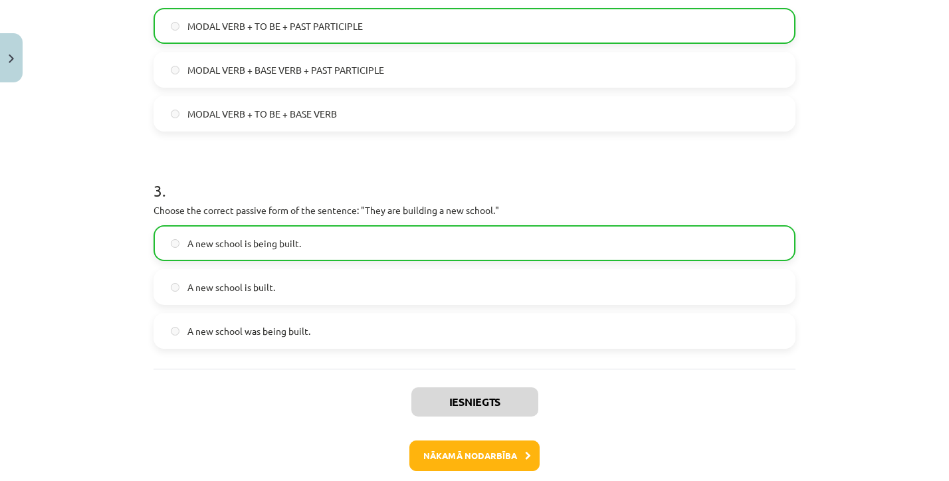
scroll to position [607, 0]
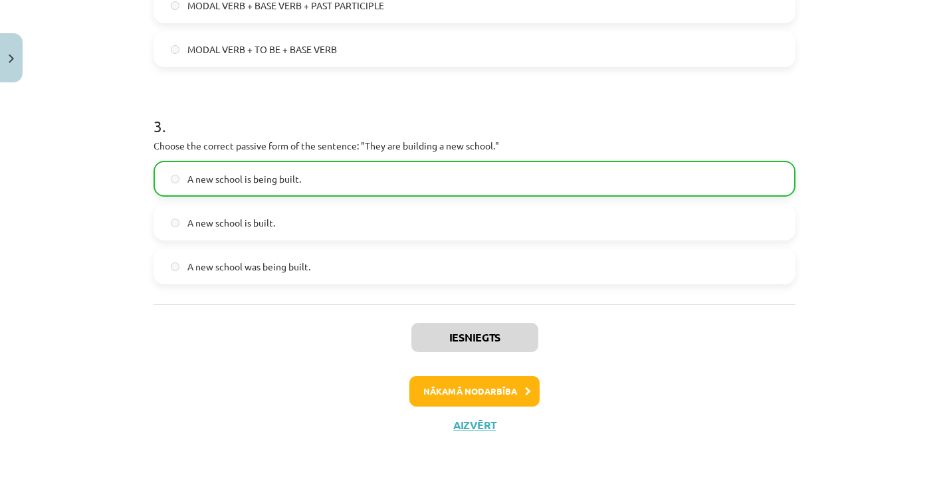
click at [474, 383] on button "Nākamā nodarbība" at bounding box center [474, 391] width 130 height 31
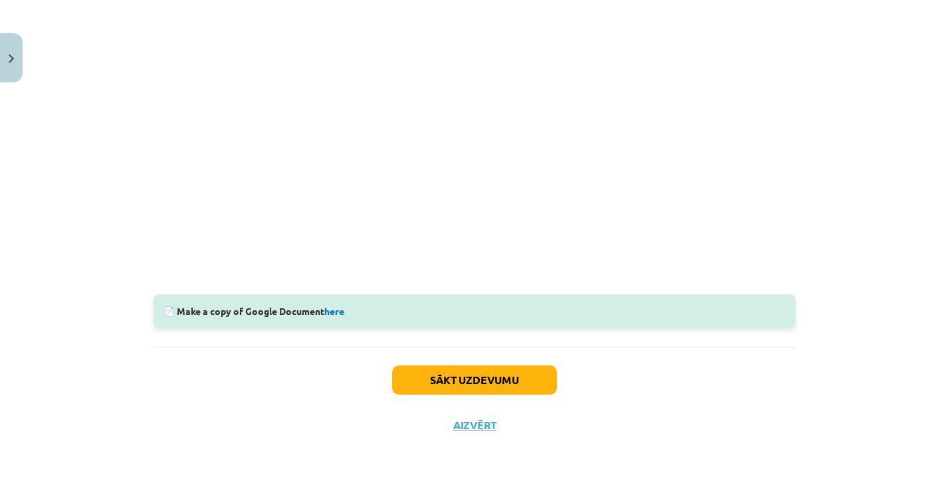
click at [441, 378] on button "Sākt uzdevumu" at bounding box center [474, 380] width 165 height 29
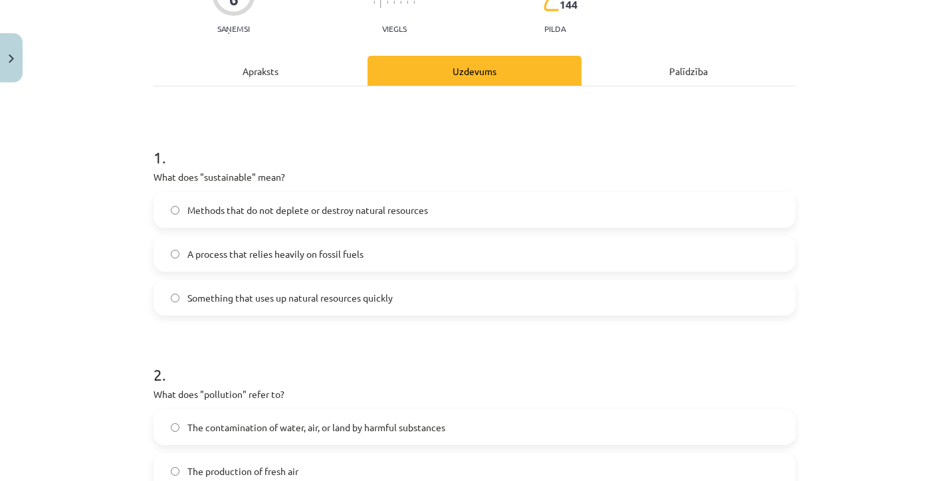
scroll to position [175, 0]
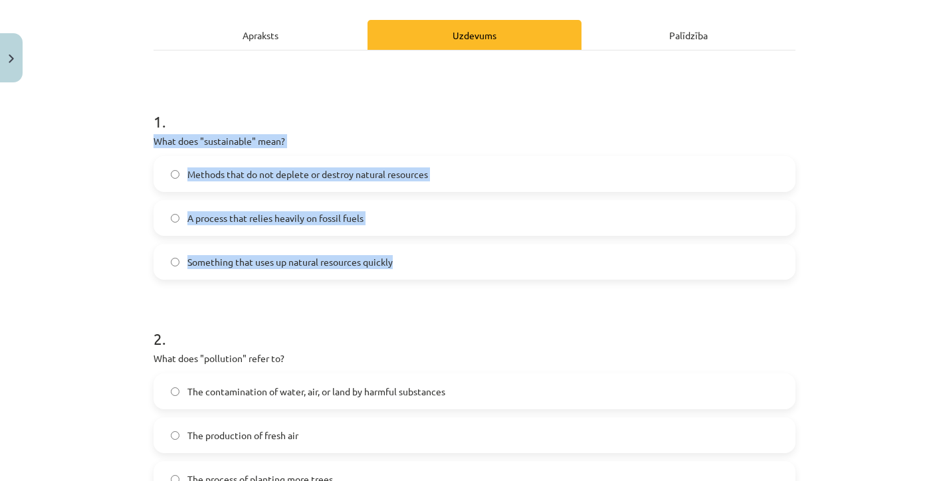
drag, startPoint x: 146, startPoint y: 142, endPoint x: 414, endPoint y: 258, distance: 292.0
click at [413, 258] on div "6 XP Saņemsi Viegls 144 pilda Apraksts Uzdevums Palīdzība 1 . What does "sustai…" at bounding box center [475, 374] width 658 height 922
click at [352, 261] on span "Something that uses up natural resources quickly" at bounding box center [289, 262] width 205 height 14
drag, startPoint x: 403, startPoint y: 265, endPoint x: 151, endPoint y: 141, distance: 281.2
click at [151, 141] on div "6 XP Saņemsi Viegls 144 pilda Apraksts Uzdevums Palīdzība 1 . What does "sustai…" at bounding box center [475, 374] width 658 height 922
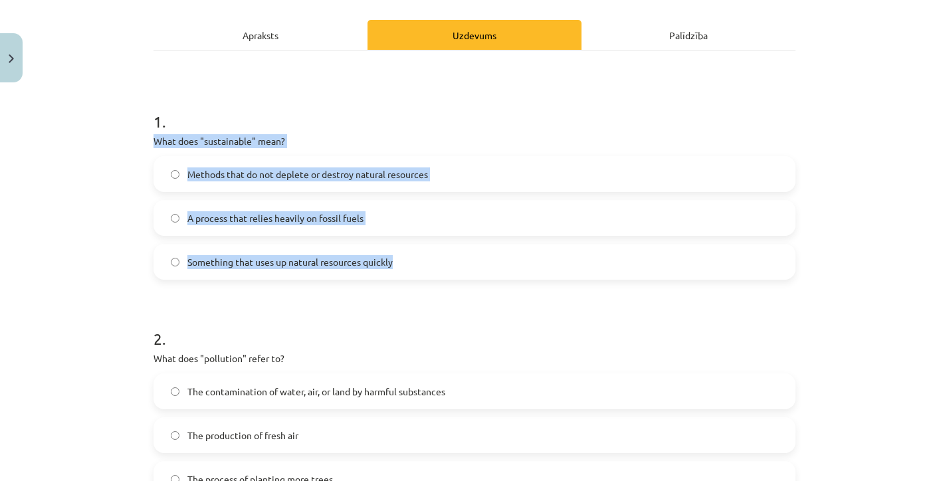
copy div "What does "sustainable" mean? Methods that do not deplete or destroy natural re…"
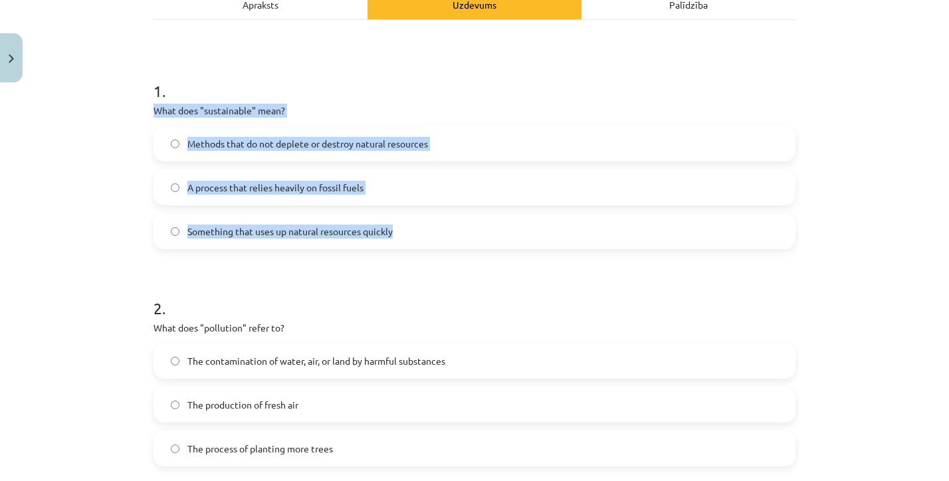
scroll to position [159, 0]
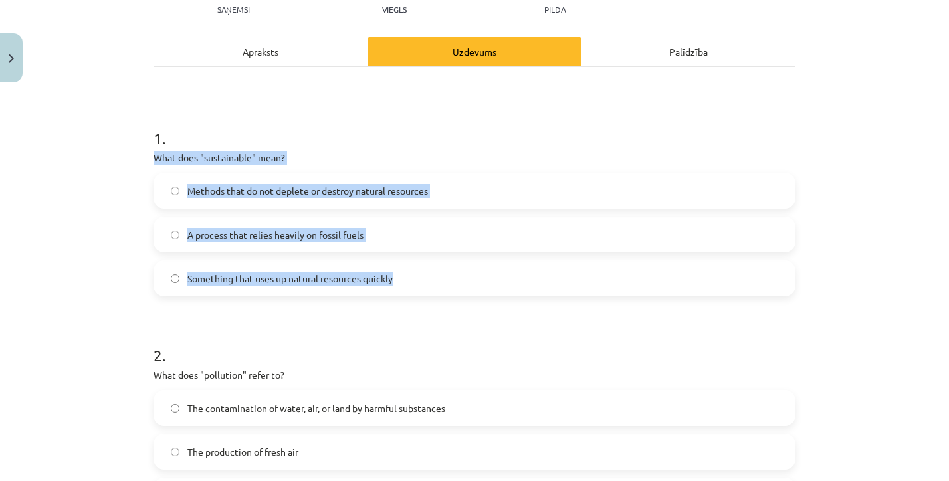
click at [272, 195] on span "Methods that do not deplete or destroy natural resources" at bounding box center [307, 191] width 241 height 14
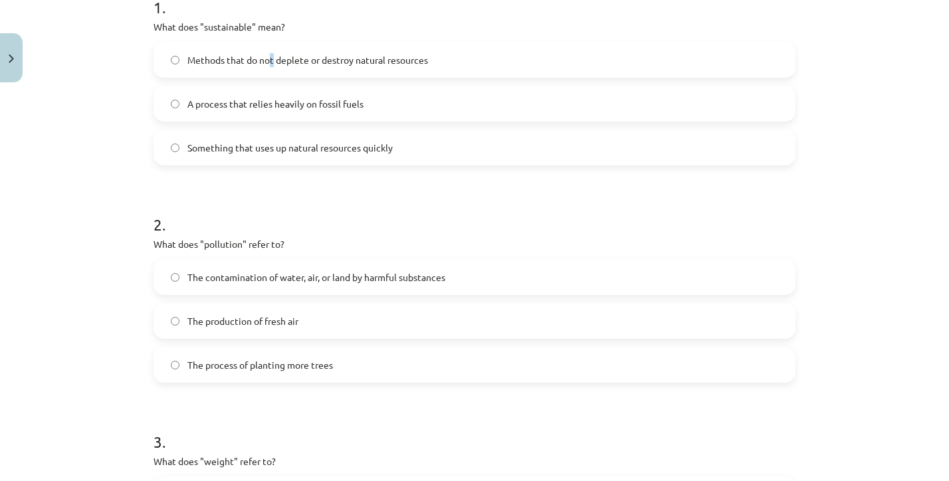
scroll to position [302, 0]
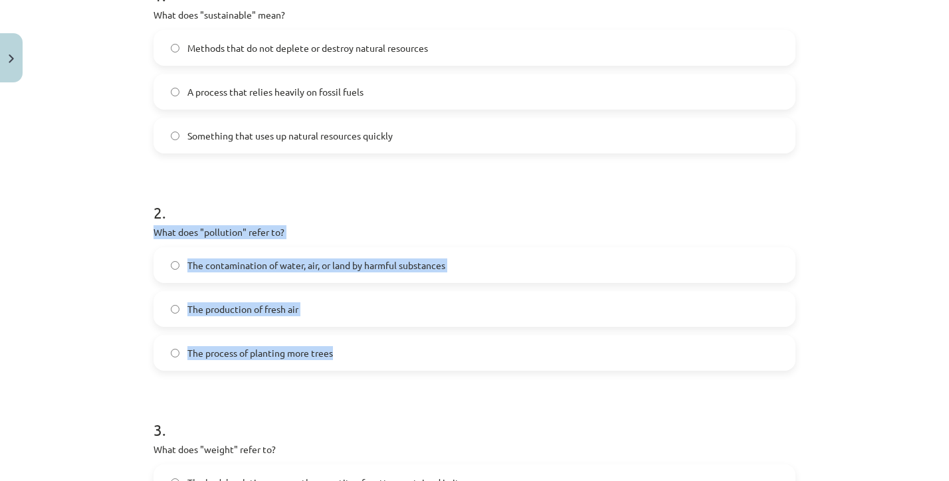
drag, startPoint x: 146, startPoint y: 232, endPoint x: 353, endPoint y: 358, distance: 242.8
click at [353, 358] on div "6 XP Saņemsi Viegls 144 pilda Apraksts Uzdevums Palīdzība 1 . What does "sustai…" at bounding box center [475, 248] width 658 height 922
click at [256, 288] on div "The contamination of water, air, or land by harmful substances The production o…" at bounding box center [475, 309] width 642 height 124
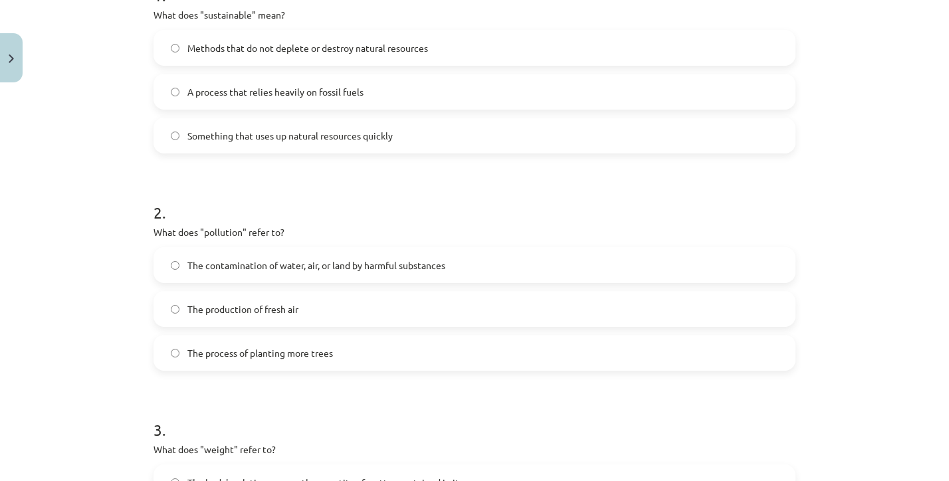
click at [259, 264] on span "The contamination of water, air, or land by harmful substances" at bounding box center [316, 266] width 258 height 14
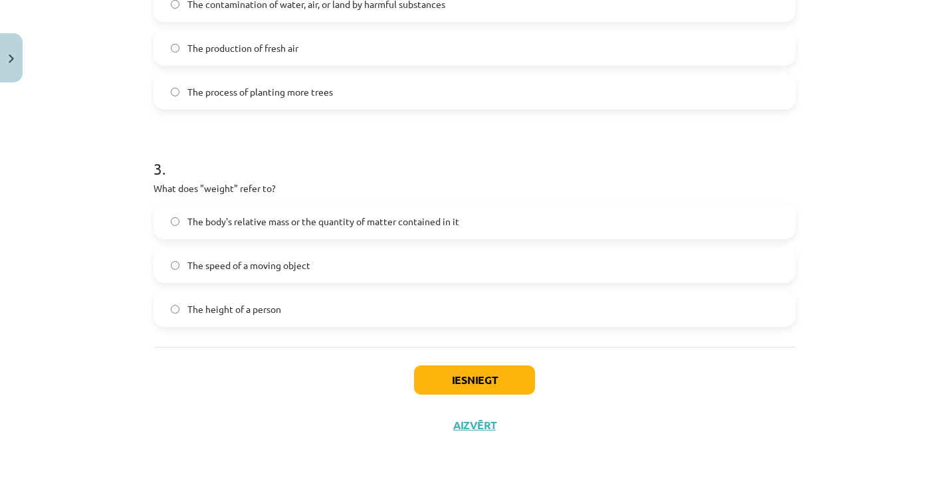
scroll to position [565, 0]
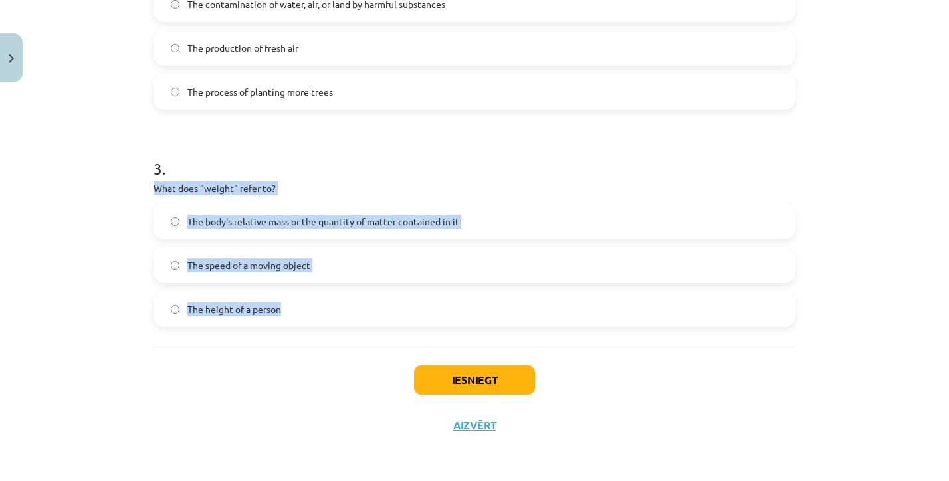
drag, startPoint x: 151, startPoint y: 190, endPoint x: 332, endPoint y: 317, distance: 220.9
click at [282, 224] on span "The body's relative mass or the quantity of matter contained in it" at bounding box center [323, 222] width 272 height 14
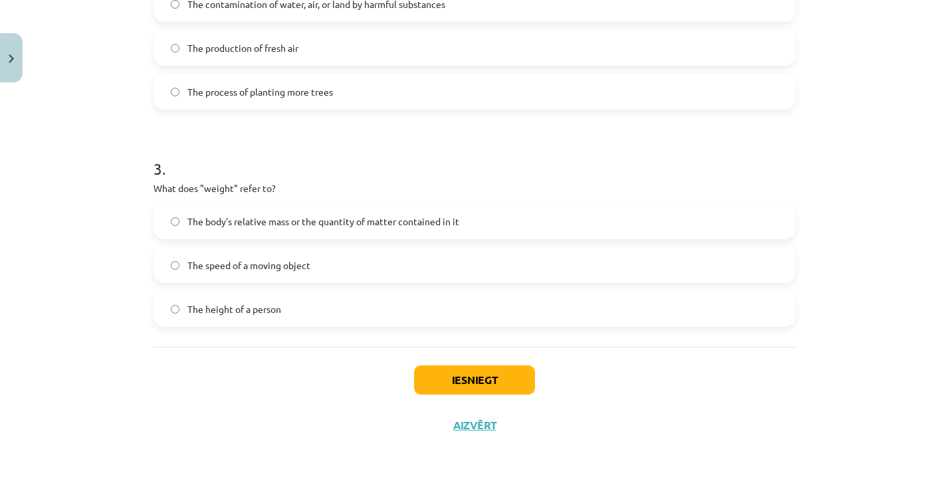
click at [465, 360] on div "Iesniegt Aizvērt" at bounding box center [475, 393] width 642 height 93
click at [465, 366] on button "Iesniegt" at bounding box center [474, 380] width 121 height 29
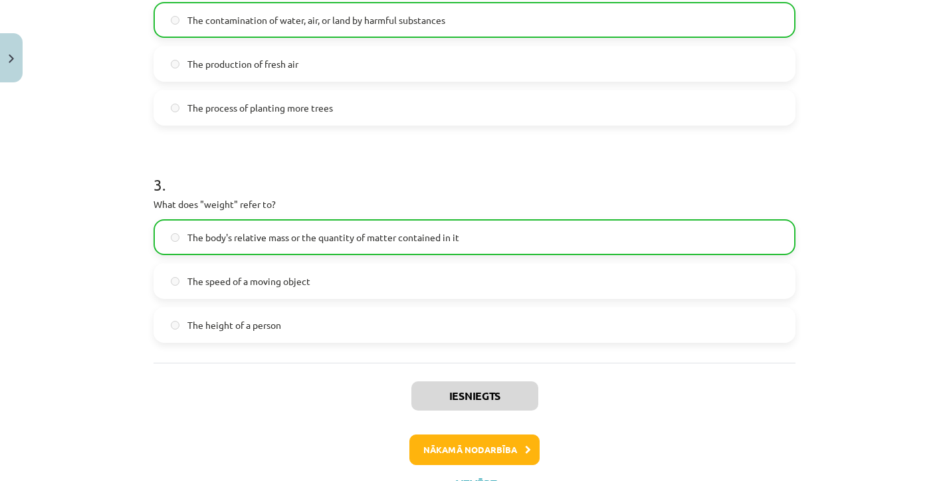
click at [459, 441] on button "Nākamā nodarbība" at bounding box center [474, 450] width 130 height 31
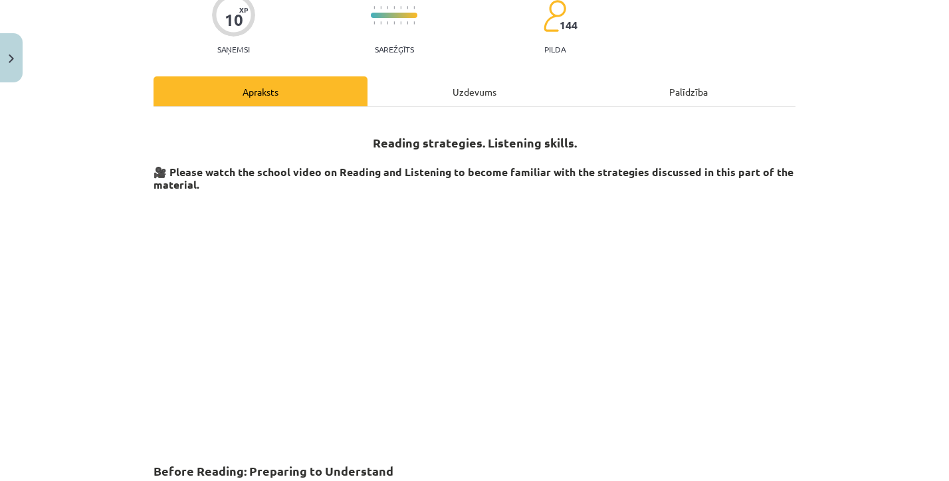
scroll to position [33, 0]
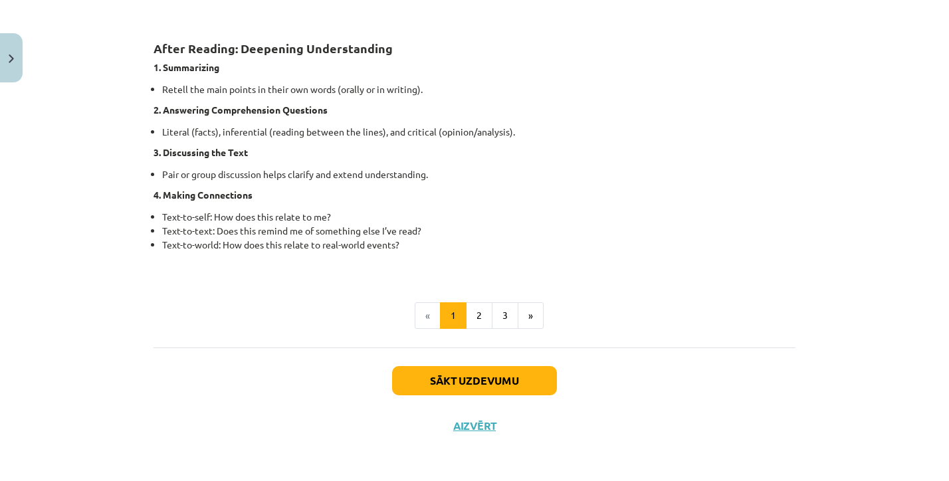
click at [463, 378] on button "Sākt uzdevumu" at bounding box center [474, 380] width 165 height 29
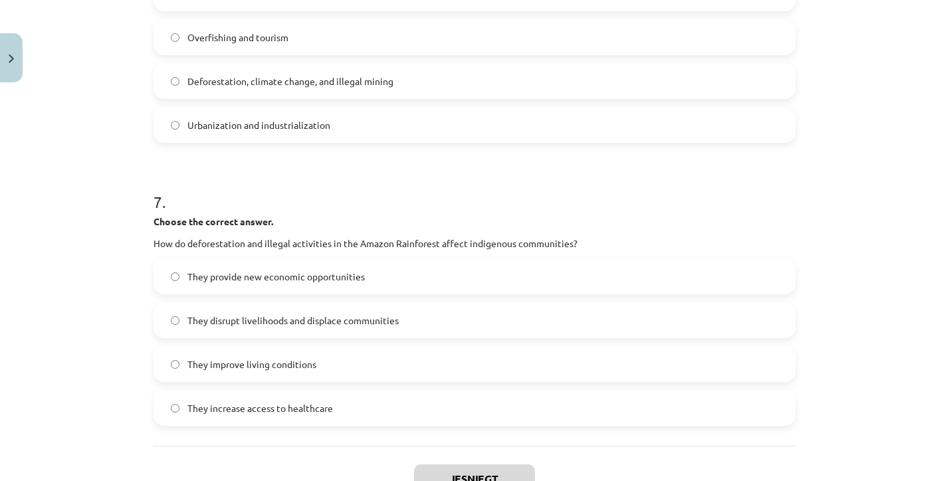
scroll to position [1447, 0]
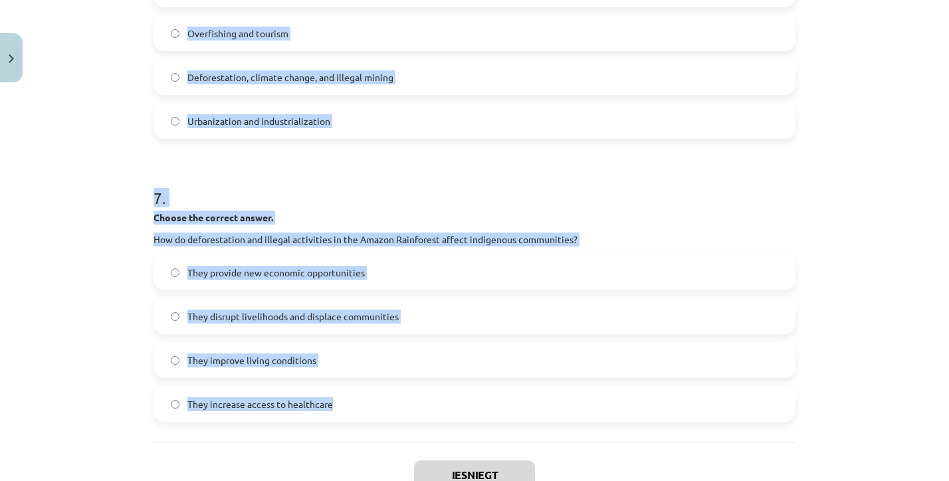
drag, startPoint x: 152, startPoint y: 292, endPoint x: 310, endPoint y: 434, distance: 212.3
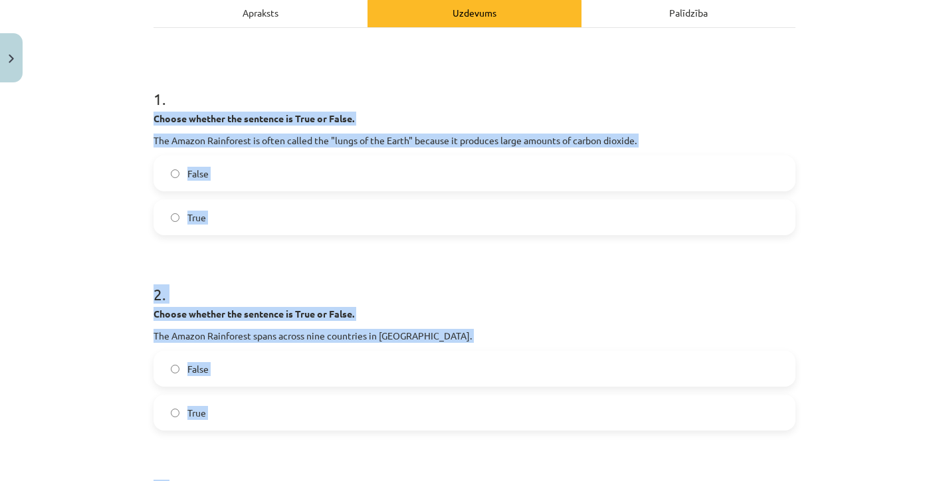
scroll to position [147, 0]
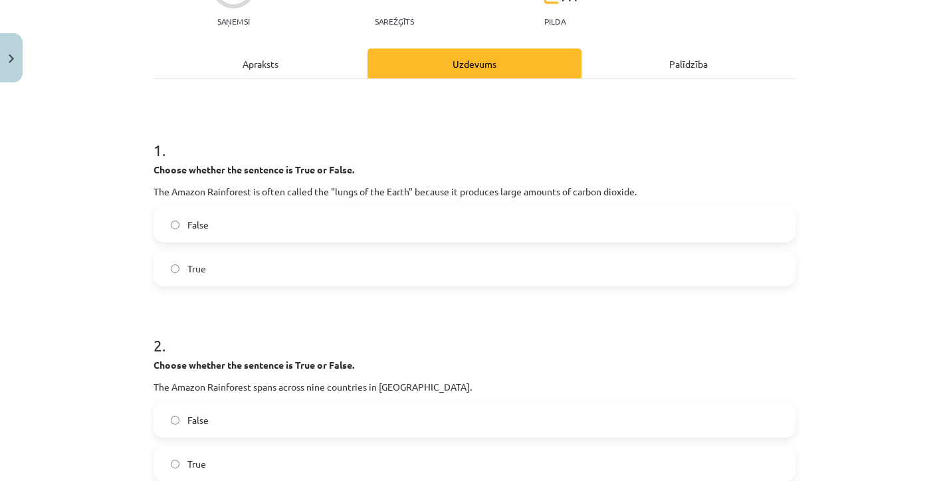
click at [118, 193] on div "Mācību tēma: Angļu valoda i - 10.klase 1.ieskaites mācību materiāls #11 📖 🎧 Top…" at bounding box center [474, 240] width 949 height 481
click at [205, 223] on span "False" at bounding box center [197, 225] width 21 height 14
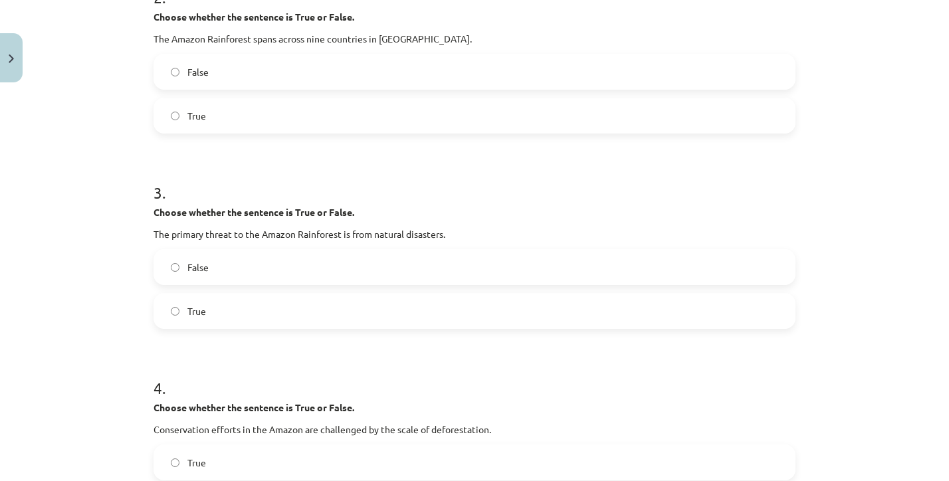
click at [222, 124] on label "True" at bounding box center [474, 115] width 639 height 33
click at [203, 304] on label "True" at bounding box center [474, 310] width 639 height 33
click at [208, 254] on label "False" at bounding box center [474, 267] width 639 height 33
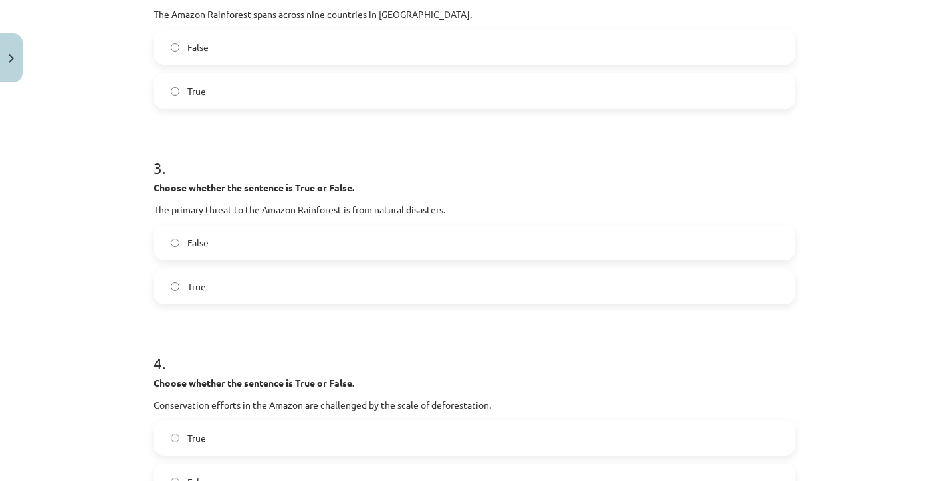
scroll to position [542, 0]
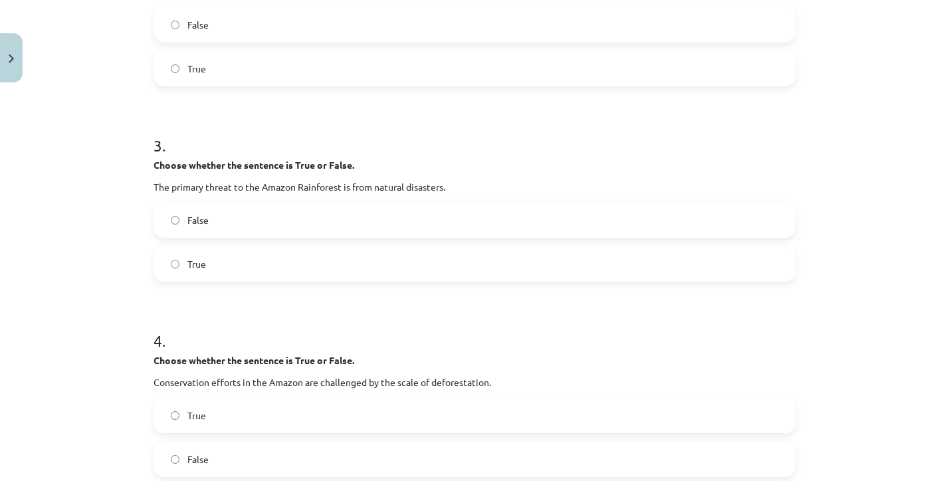
click at [215, 414] on label "True" at bounding box center [474, 415] width 639 height 33
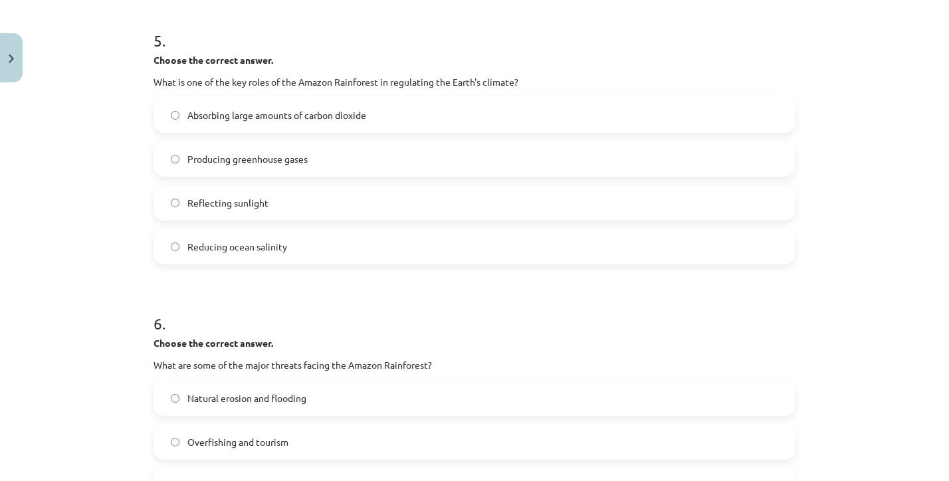
scroll to position [1037, 0]
click at [233, 128] on label "Absorbing large amounts of carbon dioxide" at bounding box center [474, 115] width 639 height 33
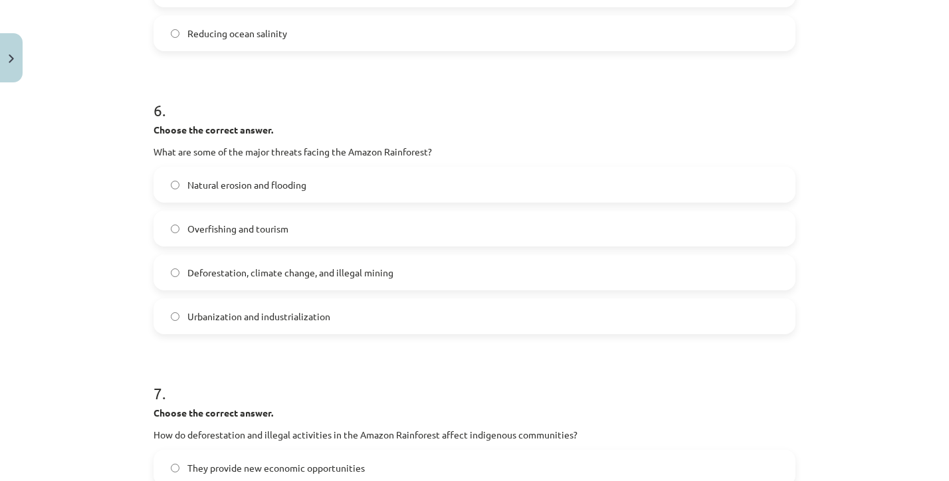
scroll to position [1265, 0]
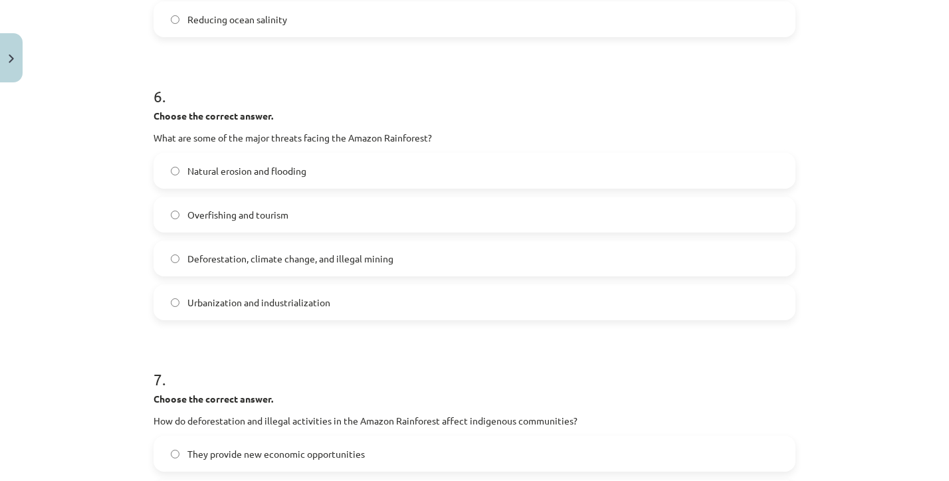
click at [263, 264] on span "Deforestation, climate change, and illegal mining" at bounding box center [290, 259] width 206 height 14
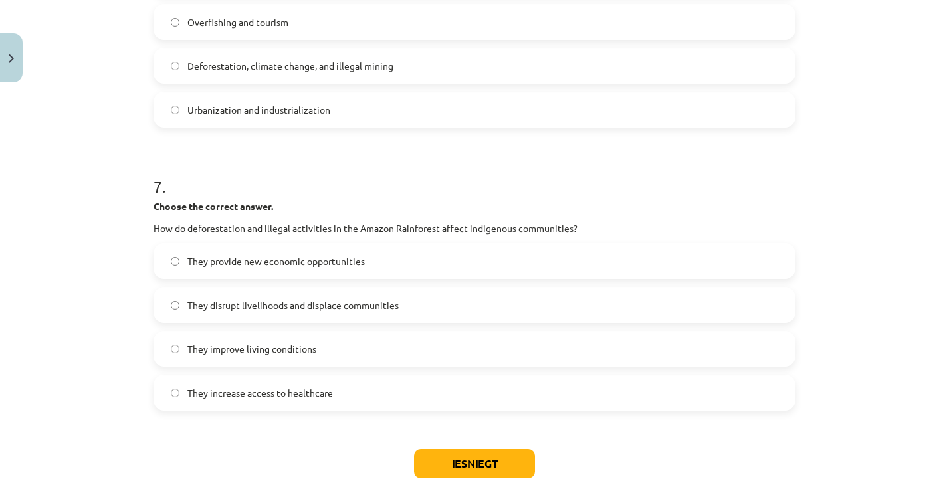
scroll to position [1469, 0]
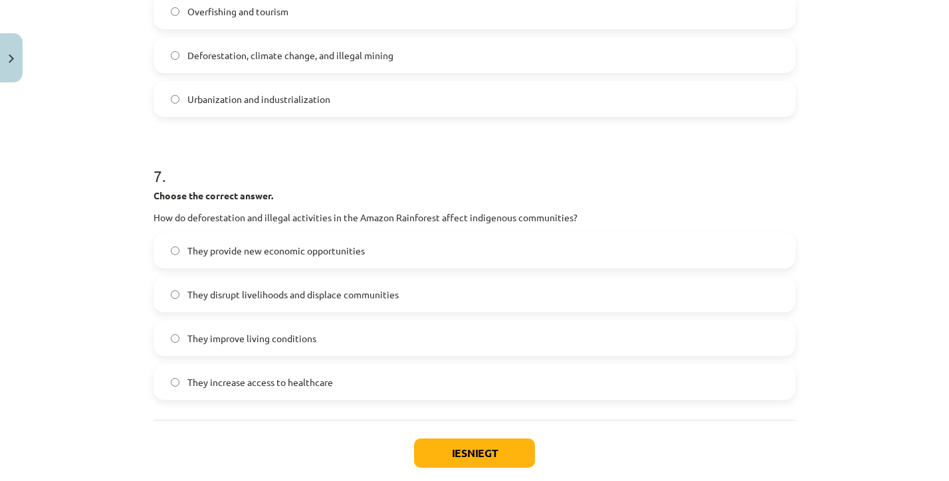
click at [305, 297] on span "They disrupt livelihoods and displace communities" at bounding box center [292, 295] width 211 height 14
click at [457, 456] on button "Iesniegt" at bounding box center [474, 453] width 121 height 29
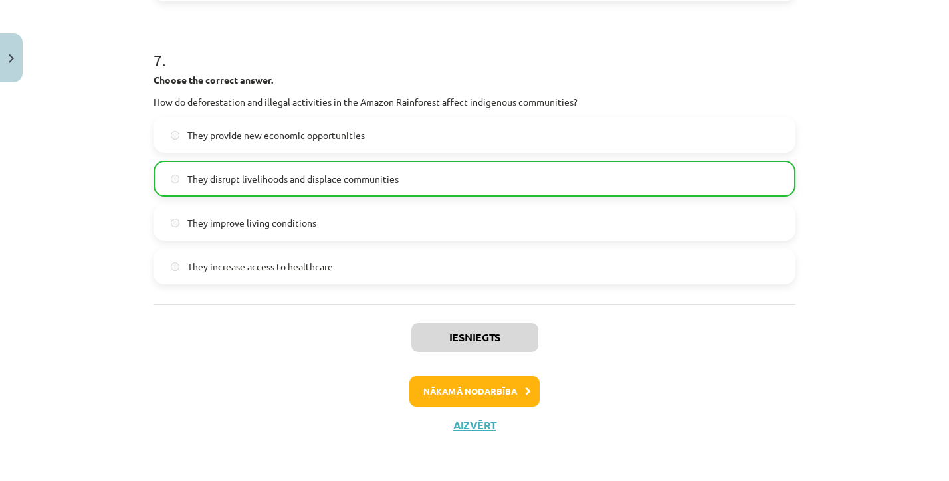
click at [465, 383] on button "Nākamā nodarbība" at bounding box center [474, 391] width 130 height 31
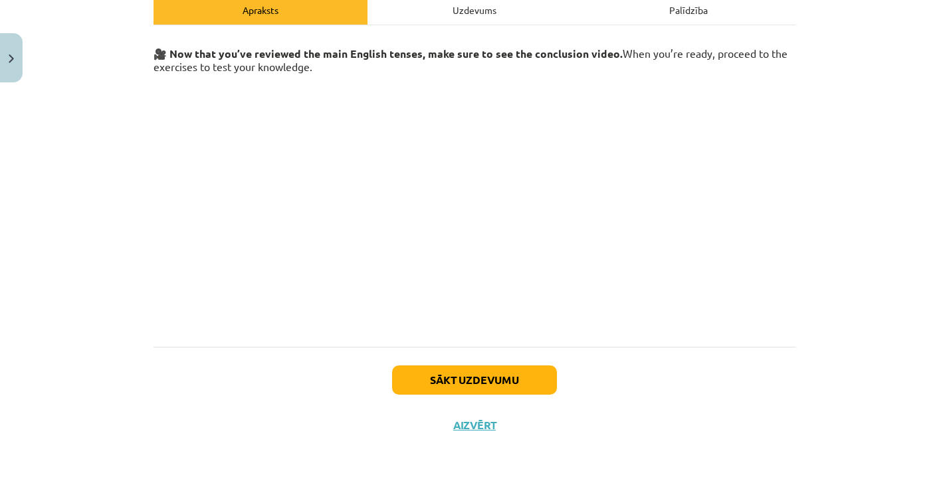
click at [465, 385] on button "Sākt uzdevumu" at bounding box center [474, 380] width 165 height 29
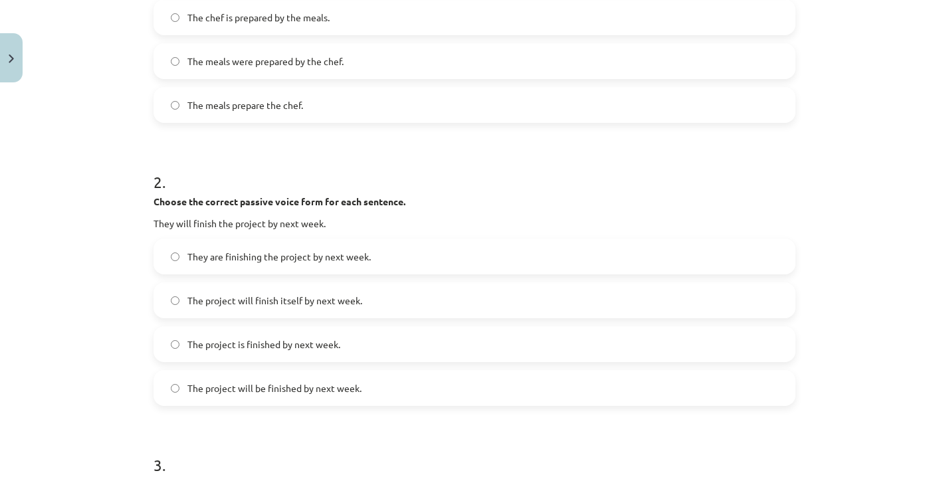
scroll to position [411, 0]
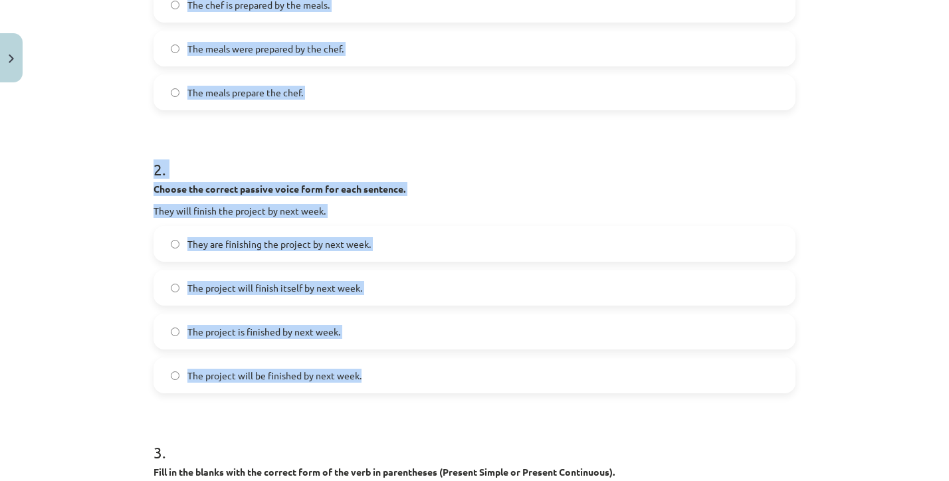
drag, startPoint x: 151, startPoint y: 267, endPoint x: 394, endPoint y: 372, distance: 264.9
click at [394, 372] on div "20 XP Saņemsi Grūts 144 pilda Apraksts Uzdevums Palīdzība 1 . Choose the correc…" at bounding box center [475, 433] width 658 height 1511
click at [595, 7] on label "The chef is prepared by the meals." at bounding box center [474, 4] width 639 height 33
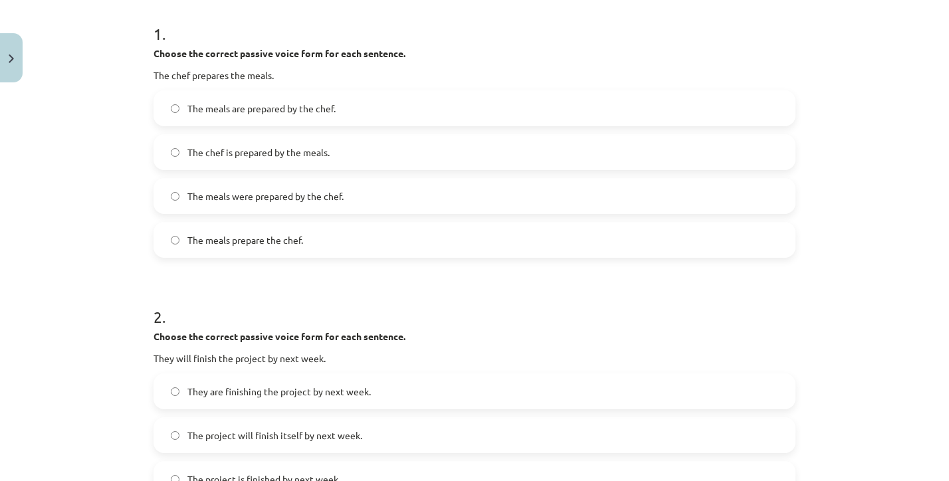
scroll to position [259, 0]
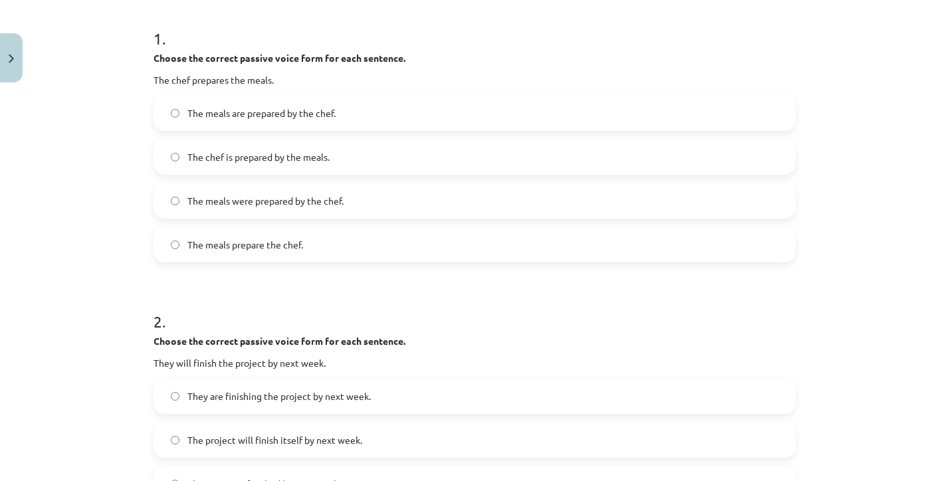
click at [259, 128] on label "The meals are prepared by the chef." at bounding box center [474, 112] width 639 height 33
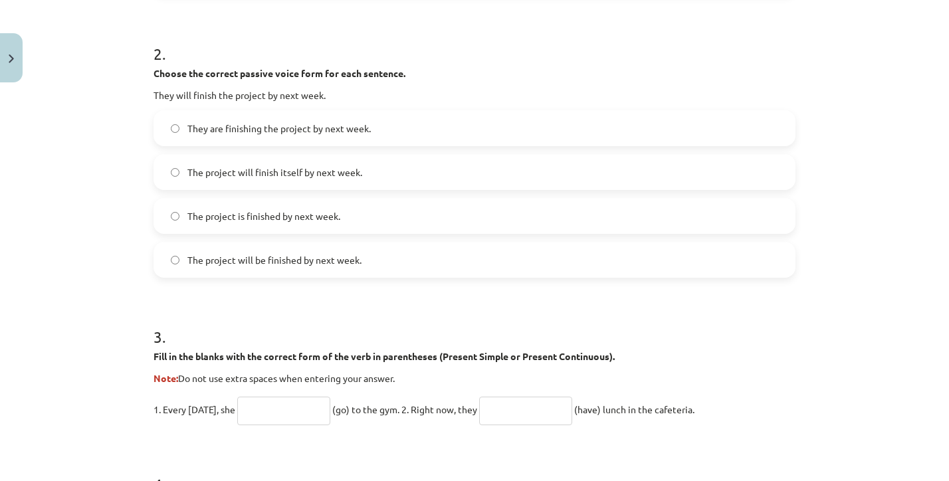
scroll to position [528, 0]
click at [292, 258] on span "The project will be finished by next week." at bounding box center [274, 259] width 174 height 14
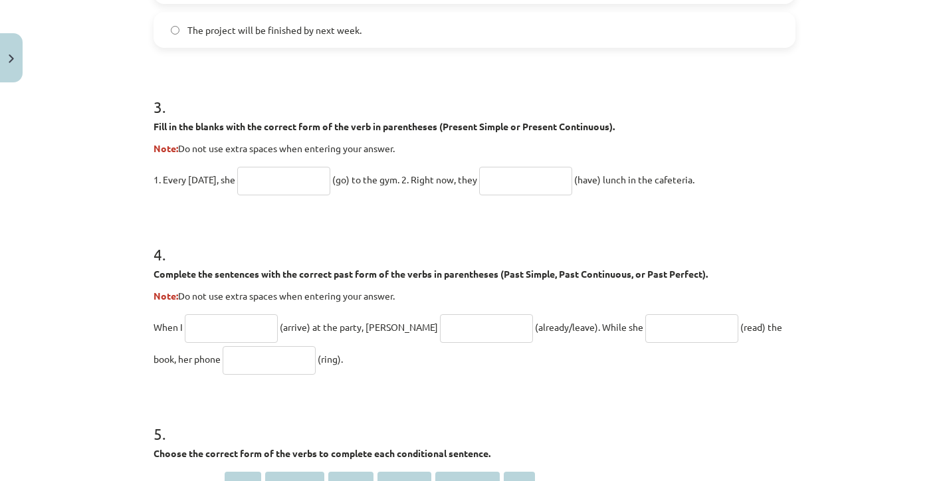
scroll to position [781, 0]
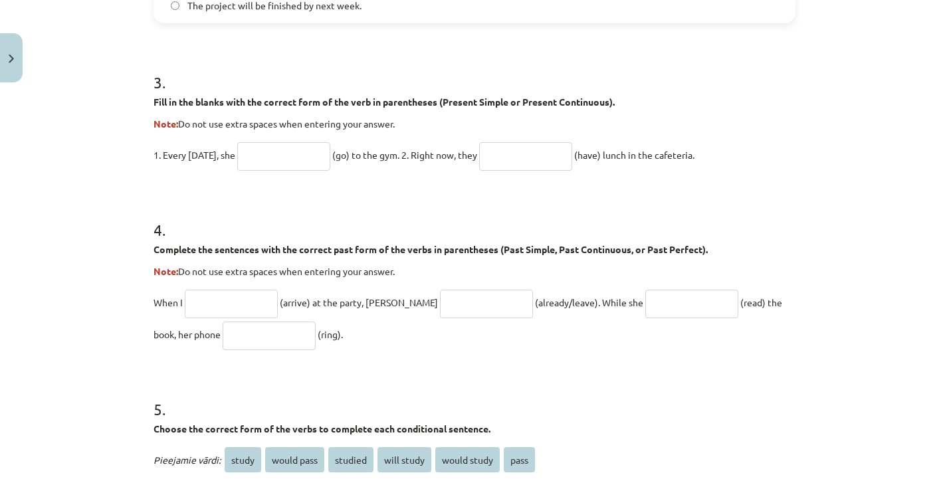
click at [269, 157] on input "text" at bounding box center [283, 156] width 93 height 29
type input "****"
click at [543, 143] on input "text" at bounding box center [525, 156] width 93 height 29
click at [543, 154] on input "text" at bounding box center [525, 156] width 93 height 29
type input "*"
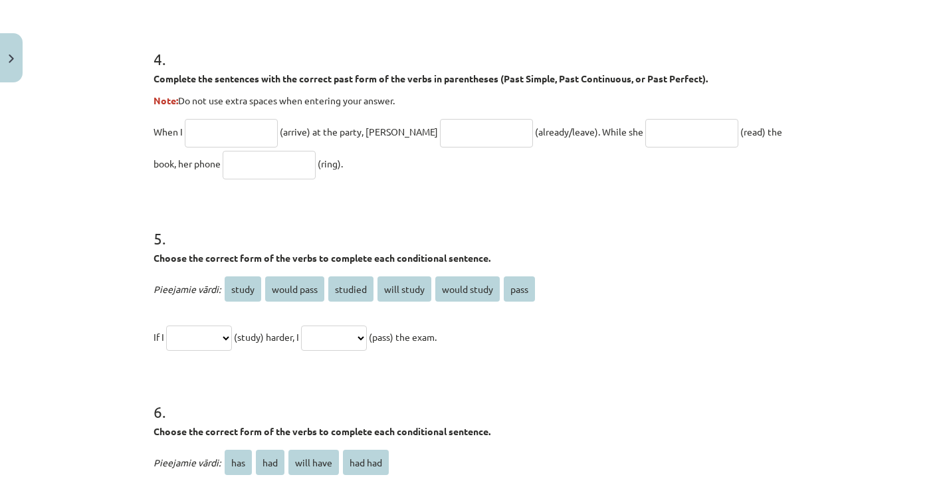
scroll to position [959, 0]
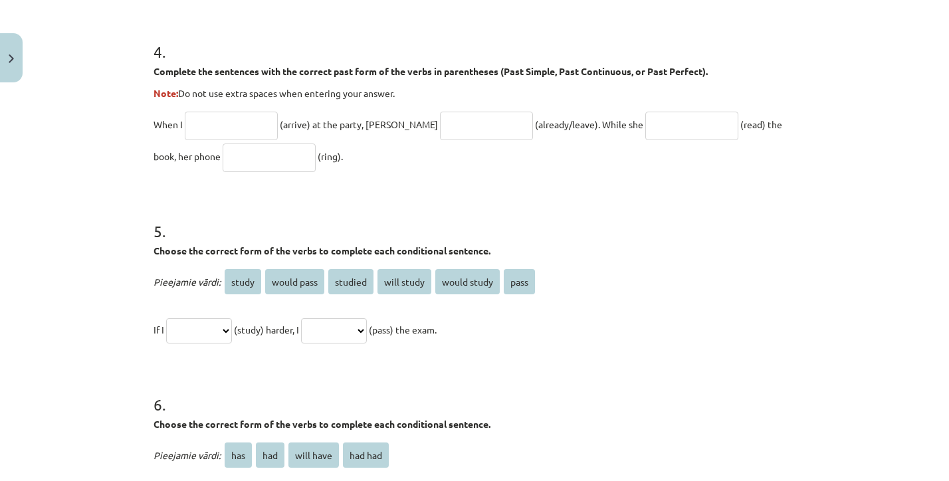
type input "****"
click at [229, 137] on input "text" at bounding box center [231, 126] width 93 height 29
type input "*******"
click at [467, 115] on input "text" at bounding box center [486, 126] width 93 height 29
type input "**********"
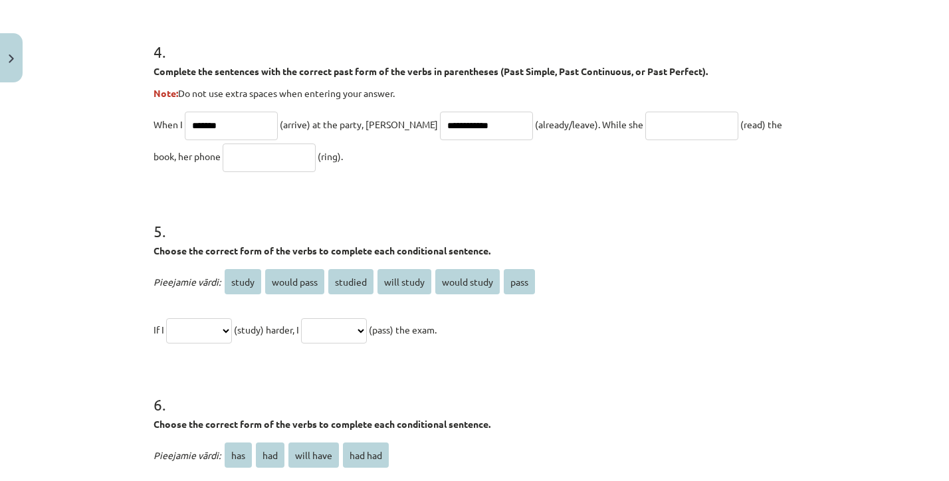
click at [656, 130] on input "text" at bounding box center [691, 126] width 93 height 29
click at [223, 152] on input "text" at bounding box center [269, 158] width 93 height 29
click at [646, 134] on input "****" at bounding box center [691, 126] width 93 height 29
type input "*"
type input "**********"
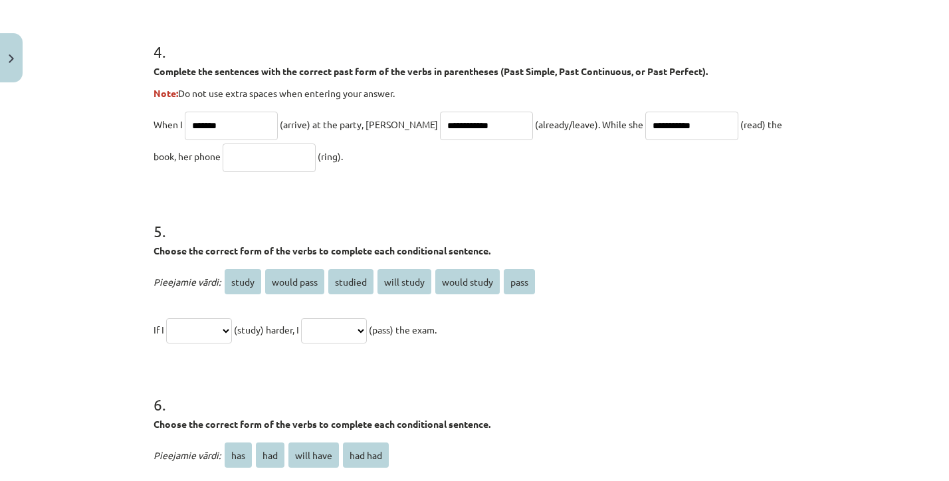
click at [223, 156] on input "text" at bounding box center [269, 158] width 93 height 29
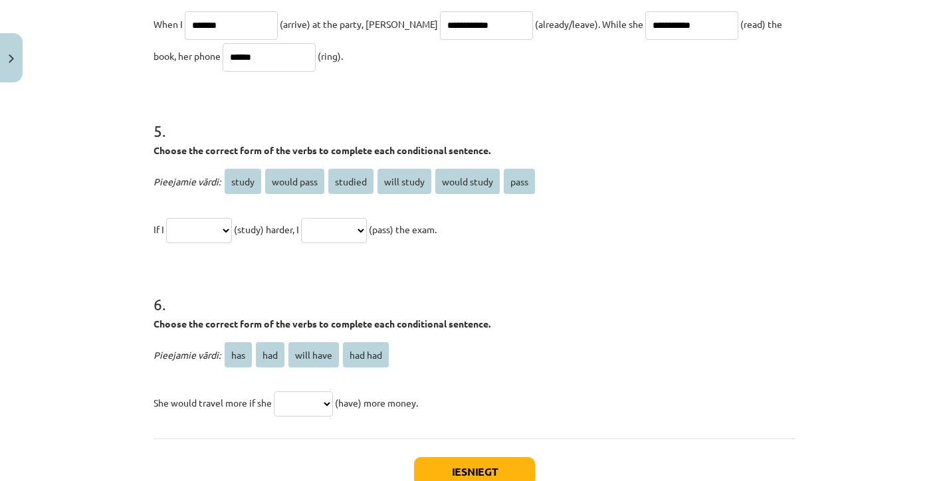
scroll to position [1119, 0]
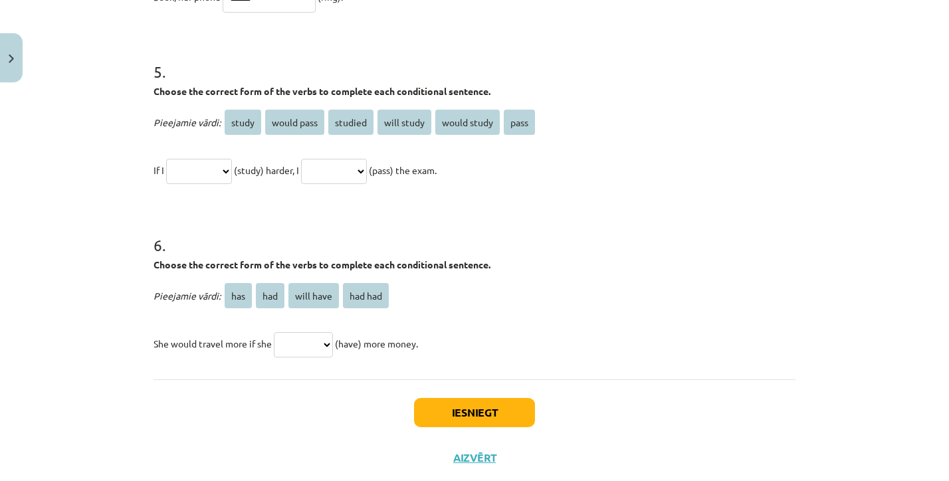
type input "******"
select select "**********"
select select "*******"
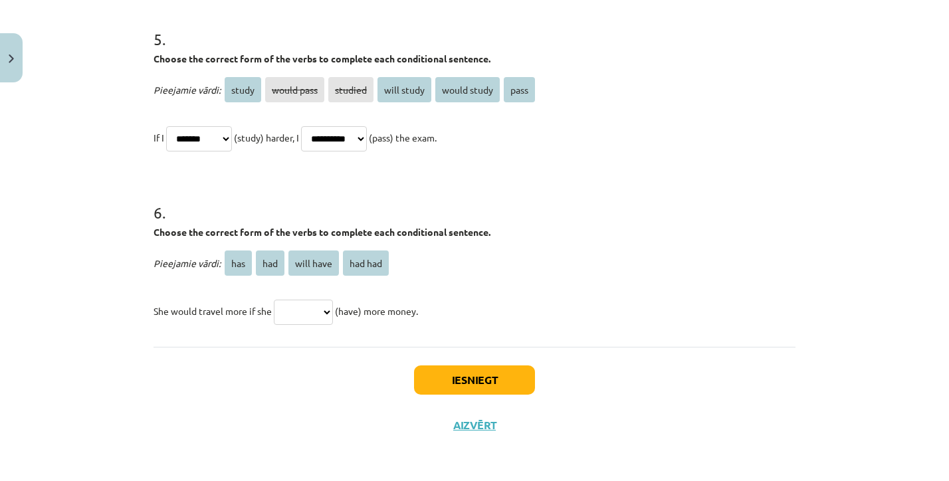
scroll to position [1153, 0]
click at [347, 146] on p "**********" at bounding box center [475, 138] width 642 height 32
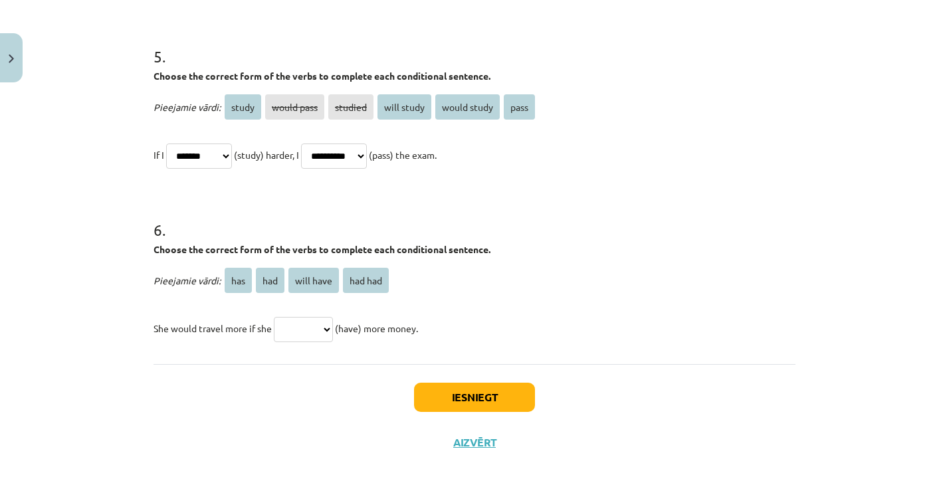
scroll to position [1125, 0]
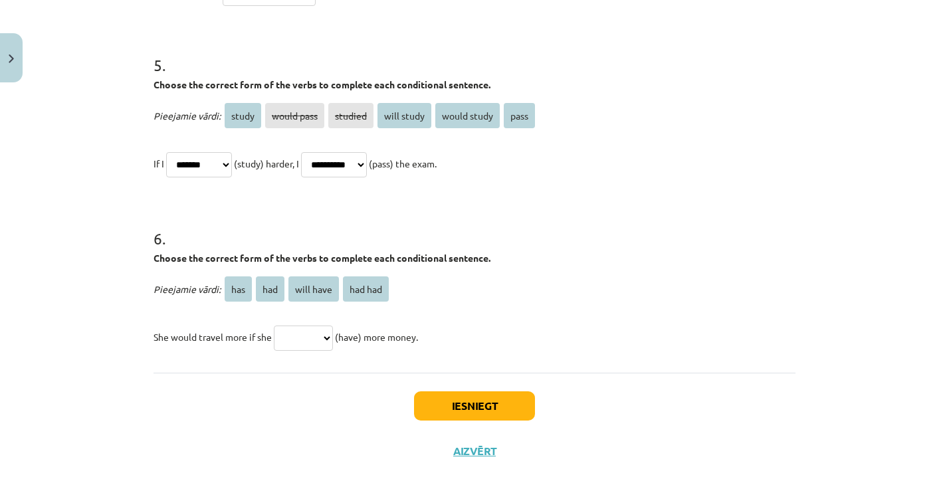
click at [393, 125] on span "will study" at bounding box center [404, 115] width 54 height 25
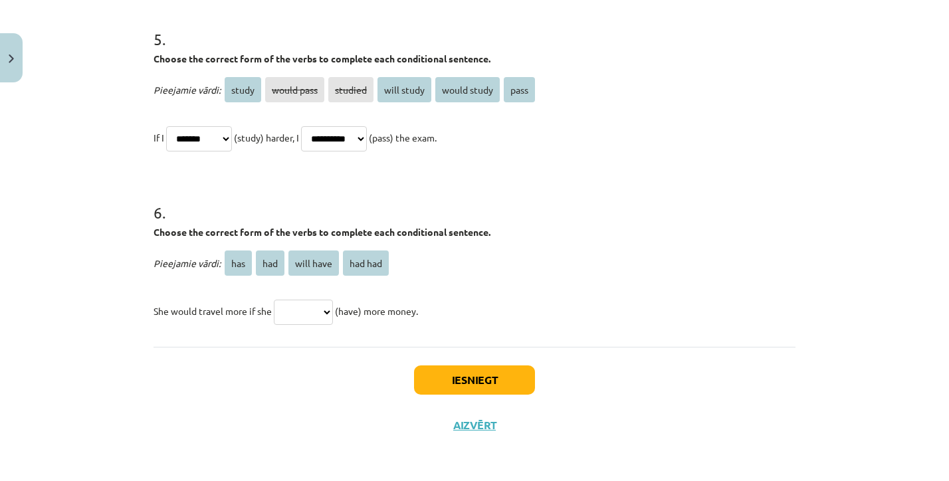
scroll to position [1153, 0]
select select "***"
click at [437, 374] on button "Iesniegt" at bounding box center [474, 380] width 121 height 29
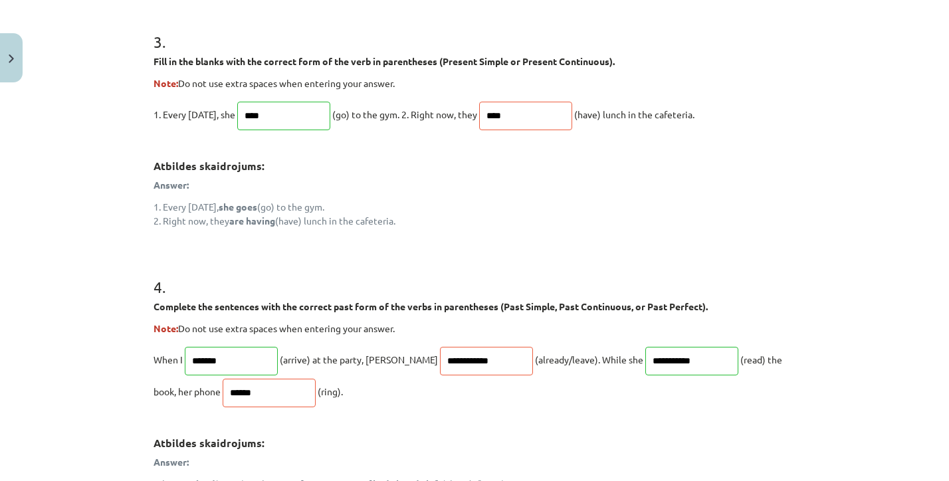
scroll to position [823, 0]
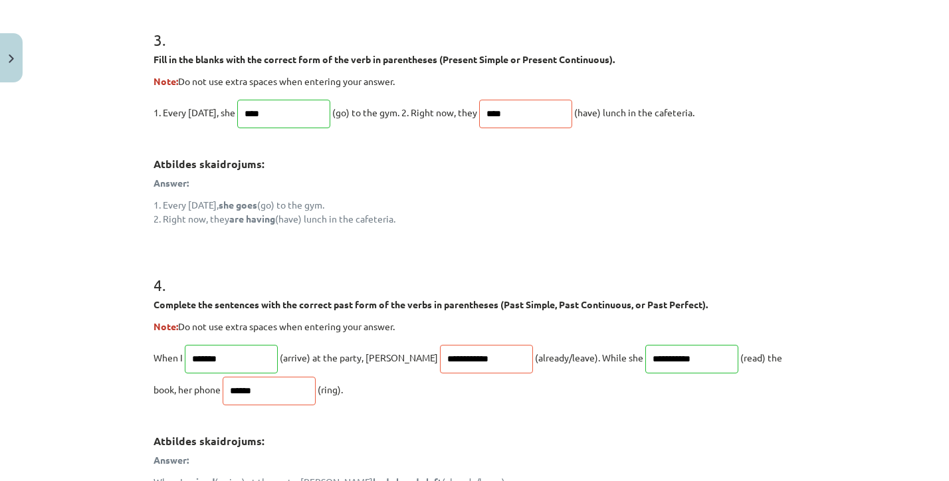
click at [440, 365] on input "**********" at bounding box center [486, 359] width 93 height 29
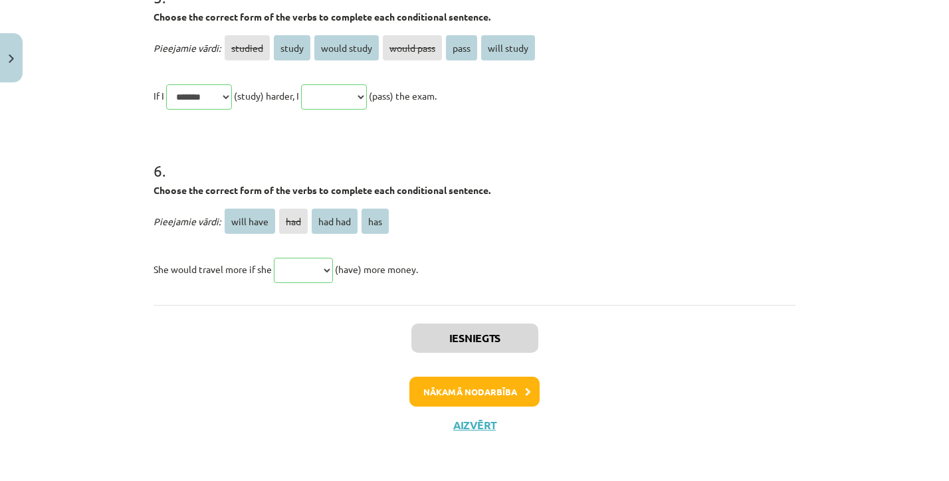
click at [462, 377] on button "Nākamā nodarbība" at bounding box center [474, 392] width 130 height 31
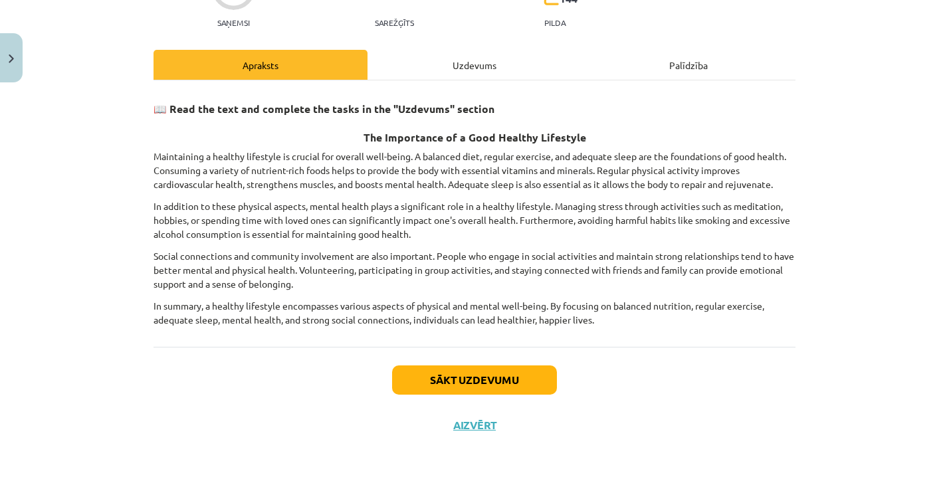
click at [451, 375] on button "Sākt uzdevumu" at bounding box center [474, 380] width 165 height 29
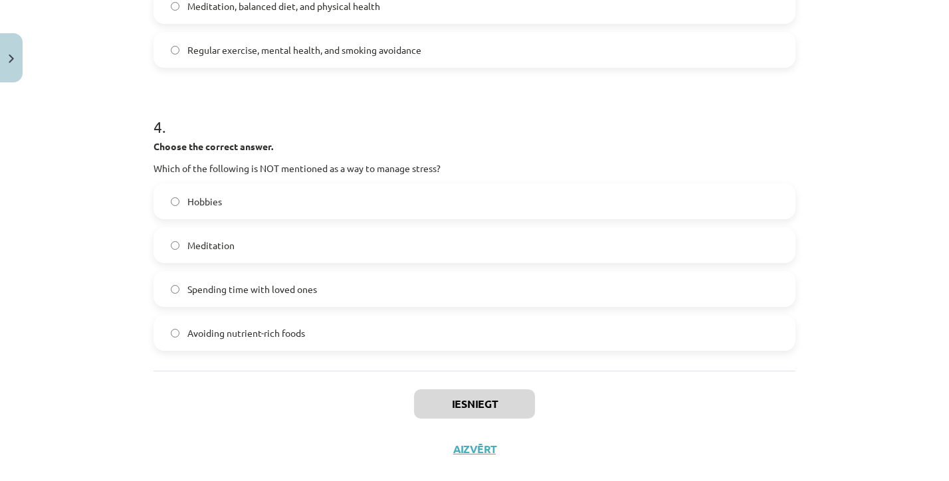
scroll to position [195, 0]
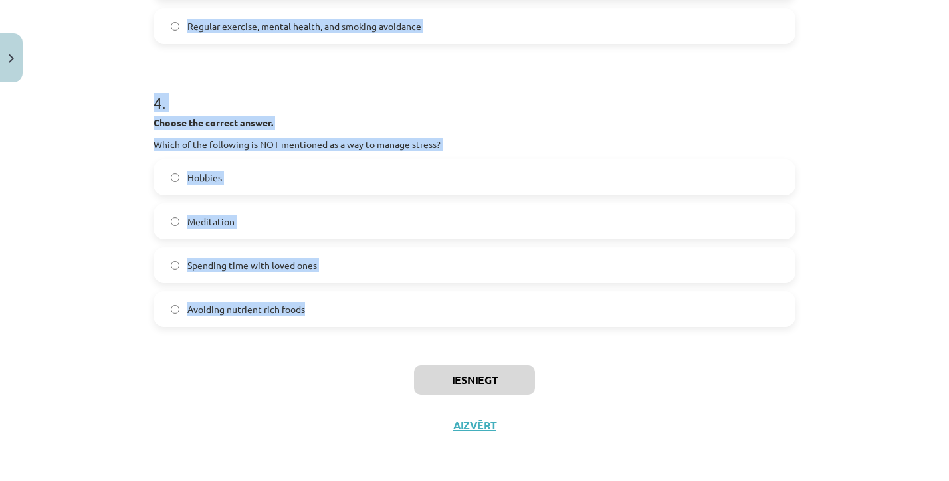
drag, startPoint x: 153, startPoint y: 132, endPoint x: 363, endPoint y: 320, distance: 281.9
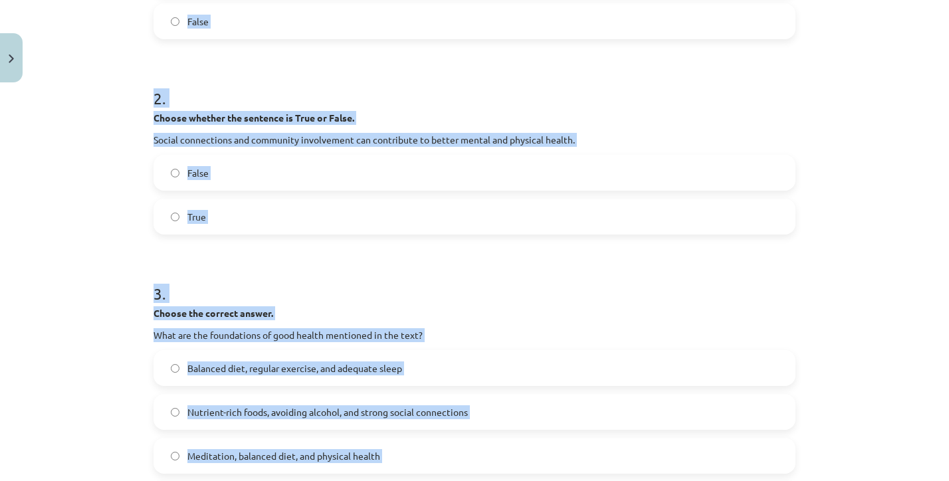
click at [329, 192] on div "False True" at bounding box center [475, 195] width 642 height 80
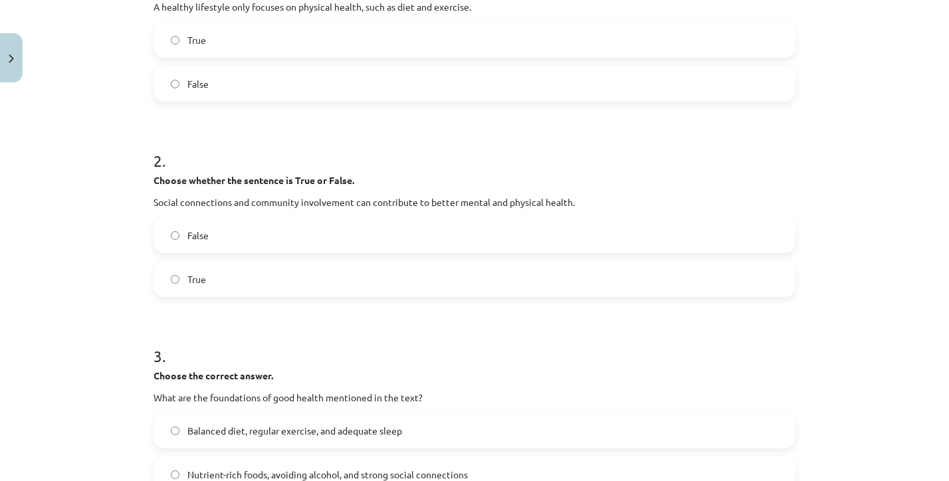
scroll to position [326, 0]
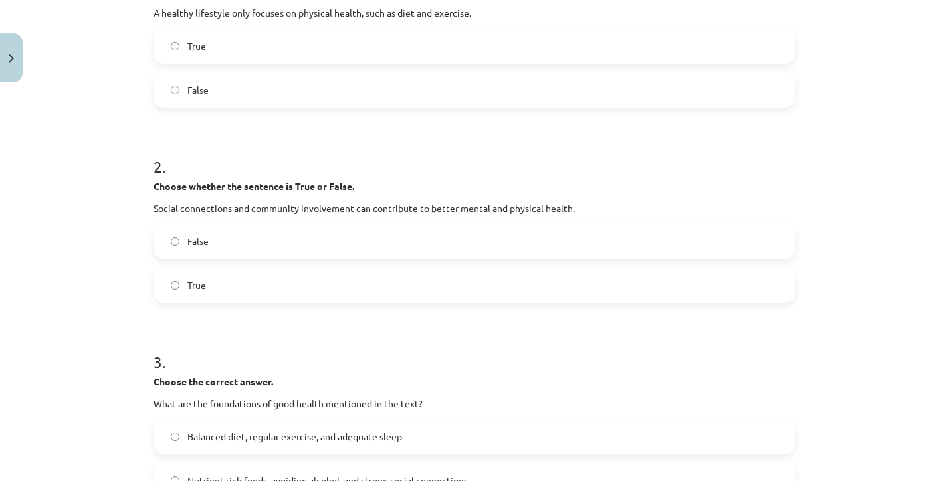
click at [212, 82] on label "False" at bounding box center [474, 89] width 639 height 33
click at [207, 279] on label "True" at bounding box center [474, 285] width 639 height 33
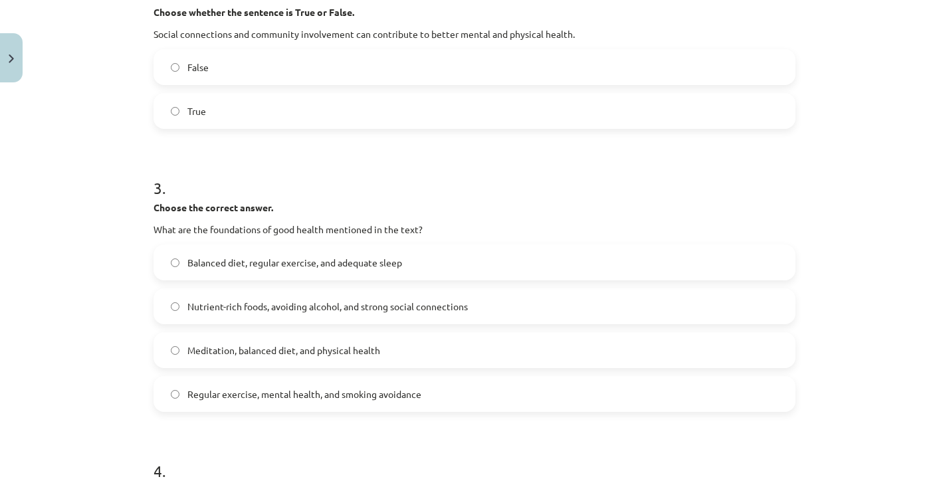
scroll to position [500, 0]
click at [314, 250] on label "Balanced diet, regular exercise, and adequate sleep" at bounding box center [474, 261] width 639 height 33
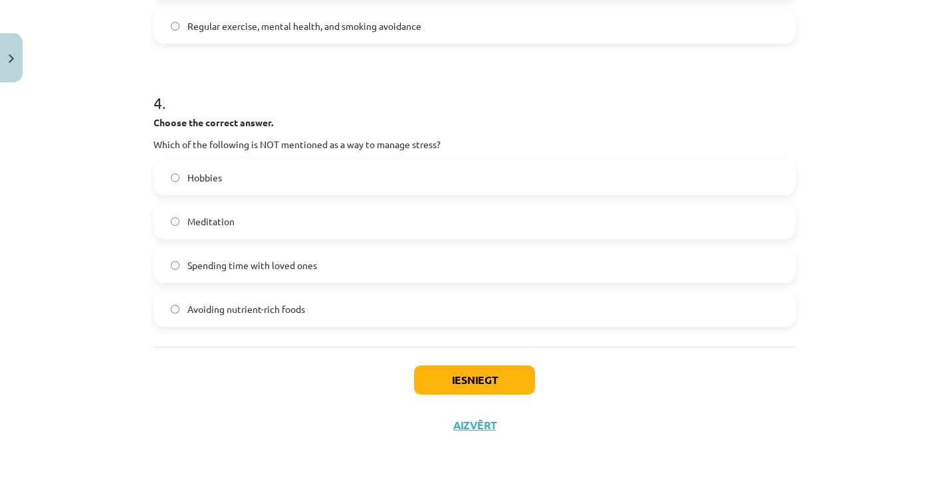
scroll to position [870, 0]
click at [281, 306] on span "Avoiding nutrient-rich foods" at bounding box center [246, 309] width 118 height 14
click at [456, 374] on button "Iesniegt" at bounding box center [474, 380] width 121 height 29
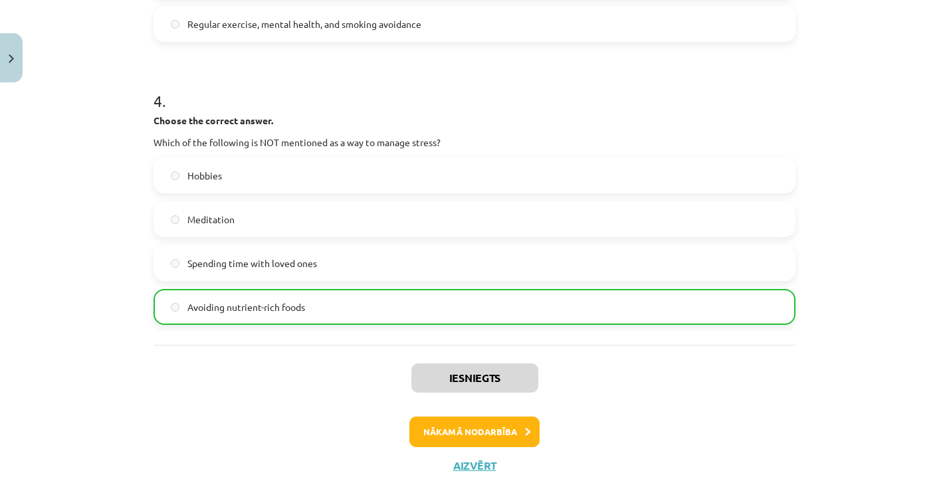
click at [461, 439] on button "Nākamā nodarbība" at bounding box center [474, 432] width 130 height 31
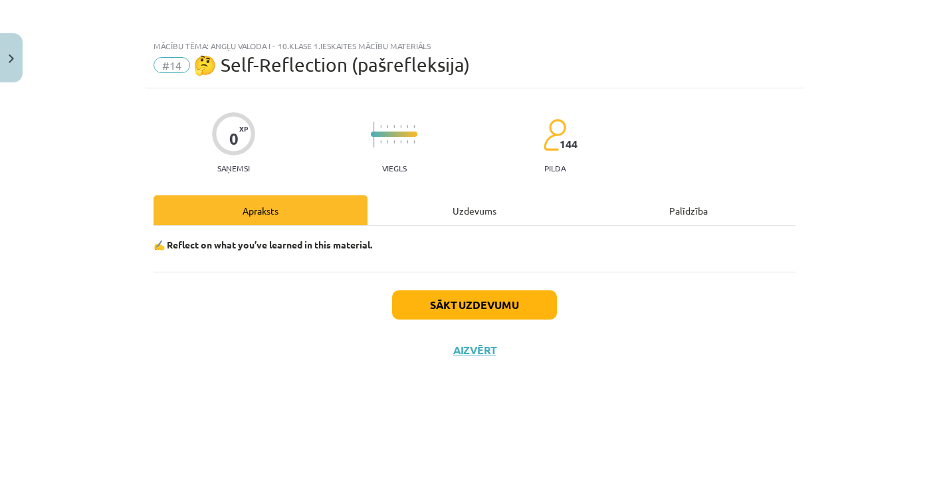
click at [451, 304] on button "Sākt uzdevumu" at bounding box center [474, 304] width 165 height 29
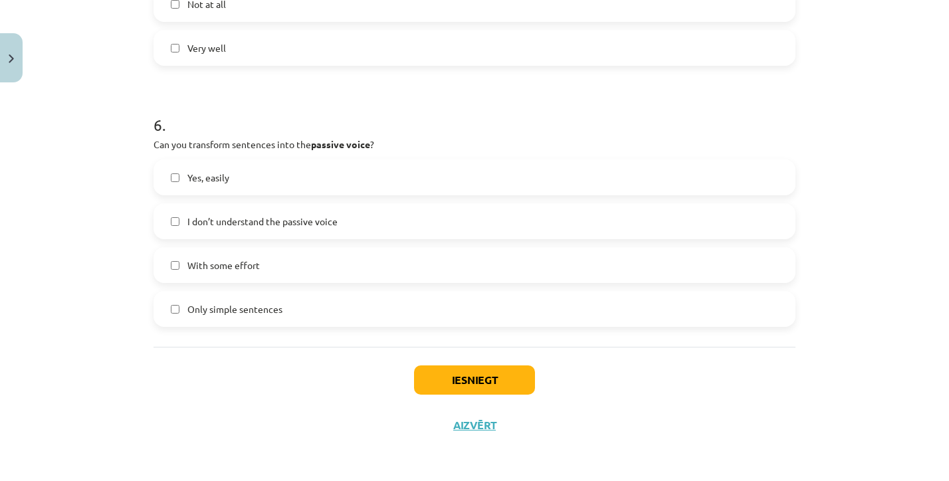
scroll to position [675, 0]
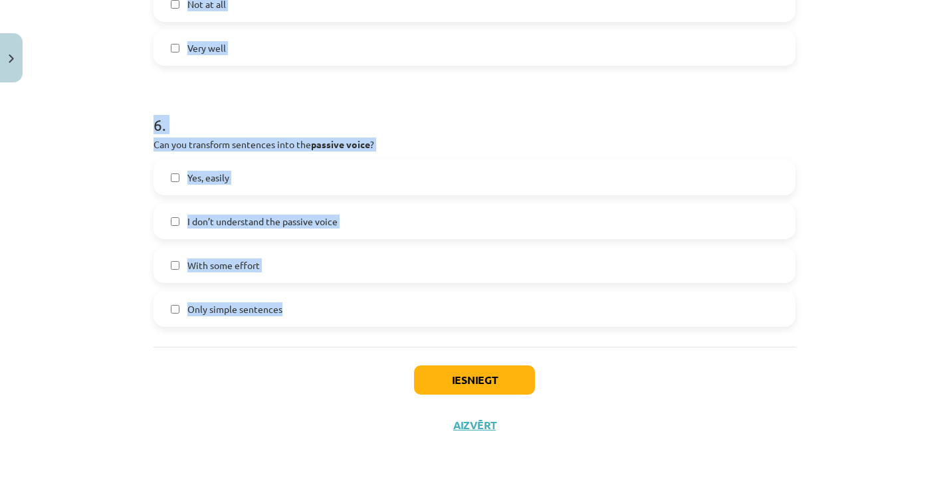
drag, startPoint x: 143, startPoint y: 313, endPoint x: 346, endPoint y: 331, distance: 203.5
click at [346, 331] on div "Mācību tēma: Angļu valoda i - 10.klase 1.ieskaites mācību materiāls #14 🤔 Self-…" at bounding box center [474, 240] width 949 height 481
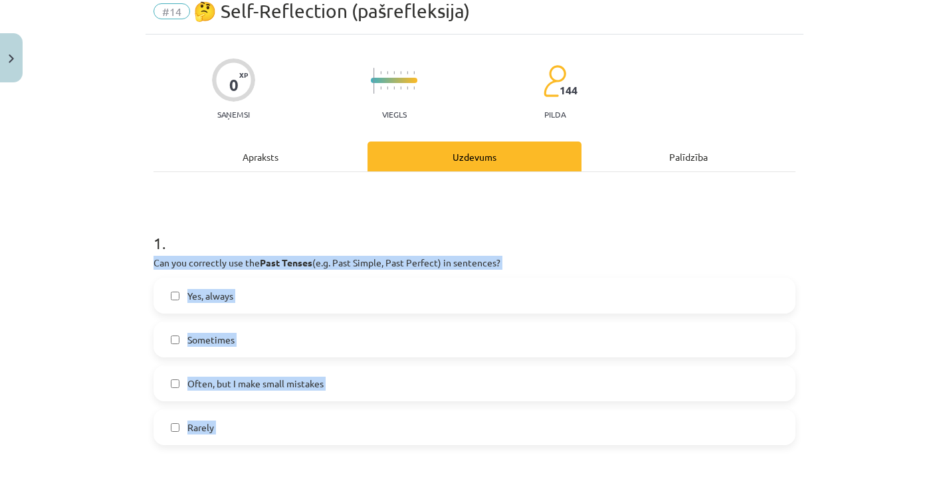
scroll to position [80, 0]
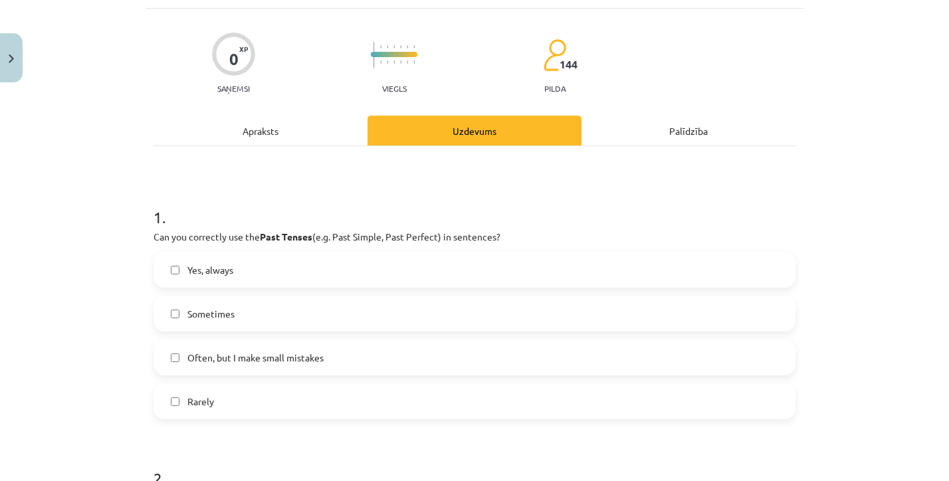
click at [276, 265] on label "Yes, always" at bounding box center [474, 269] width 639 height 33
click at [253, 304] on label "Sometimes" at bounding box center [474, 313] width 639 height 33
click at [228, 277] on label "Yes, always" at bounding box center [474, 269] width 639 height 33
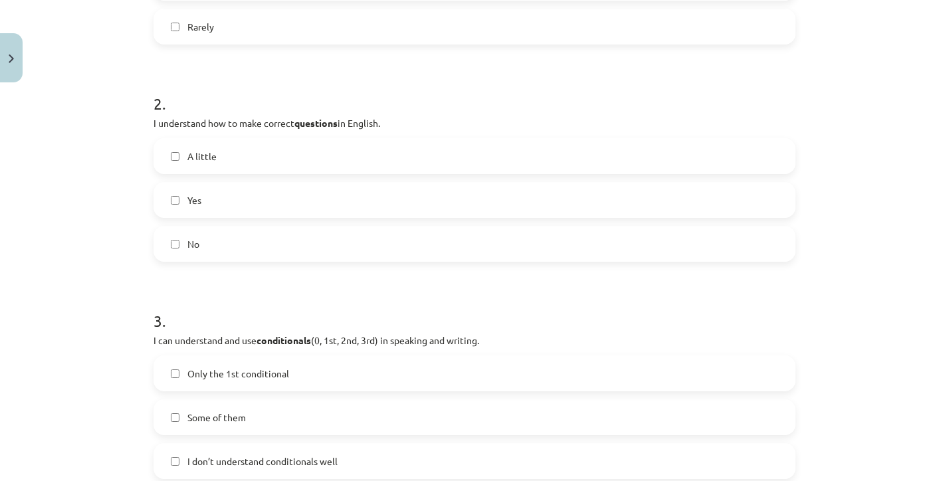
scroll to position [455, 0]
click at [247, 186] on label "Yes" at bounding box center [474, 199] width 639 height 33
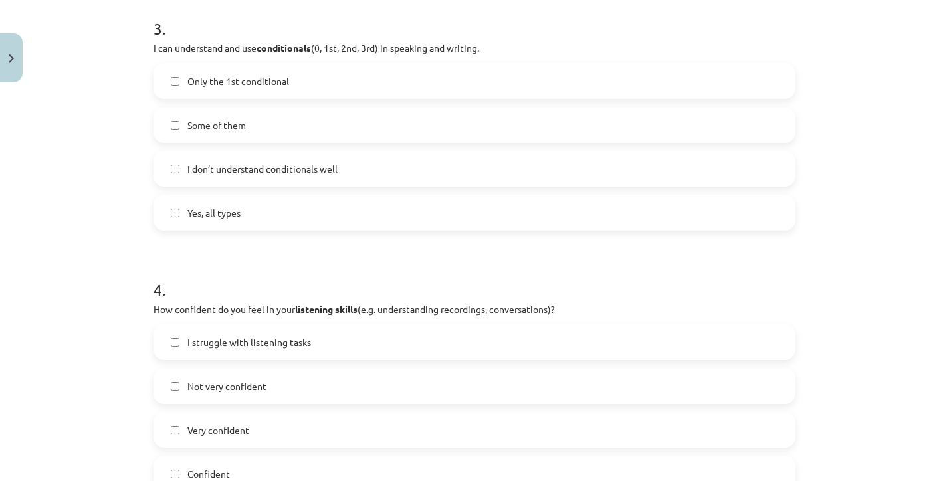
scroll to position [750, 0]
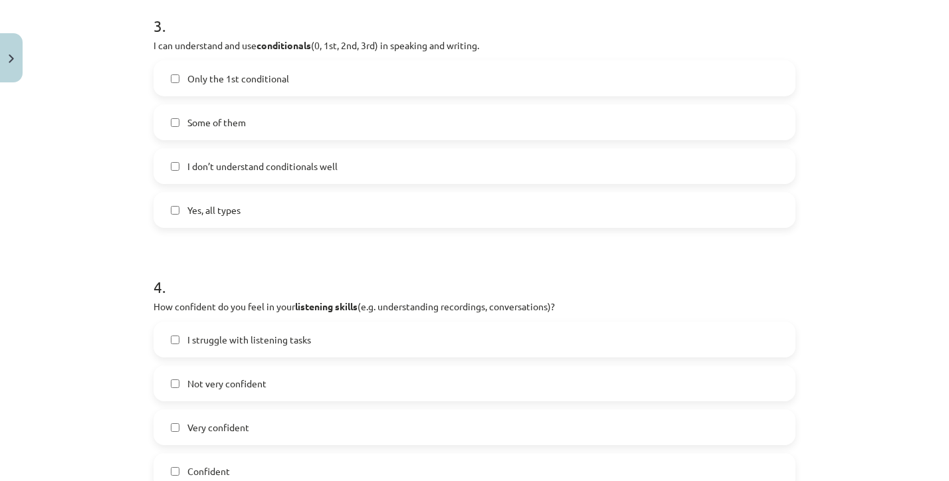
click at [202, 129] on span "Some of them" at bounding box center [216, 123] width 58 height 14
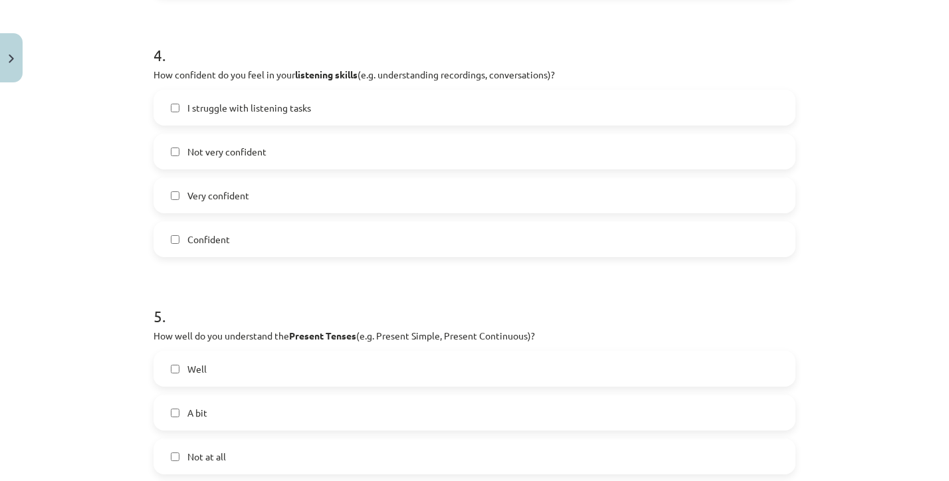
scroll to position [999, 0]
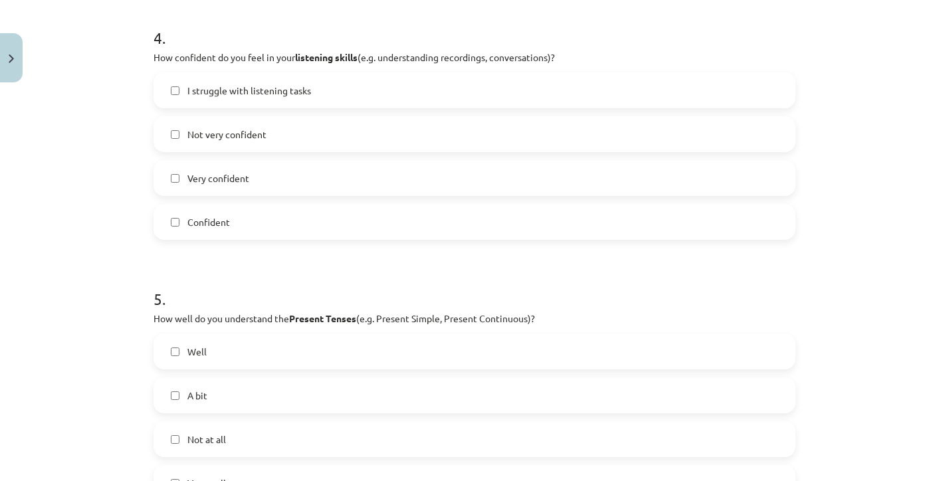
click at [594, 1] on form "1 . Can you correctly use the Past Tenses (e.g. Past Simple, Past Perfect) in s…" at bounding box center [475, 14] width 642 height 1497
click at [233, 233] on label "Confident" at bounding box center [474, 221] width 639 height 33
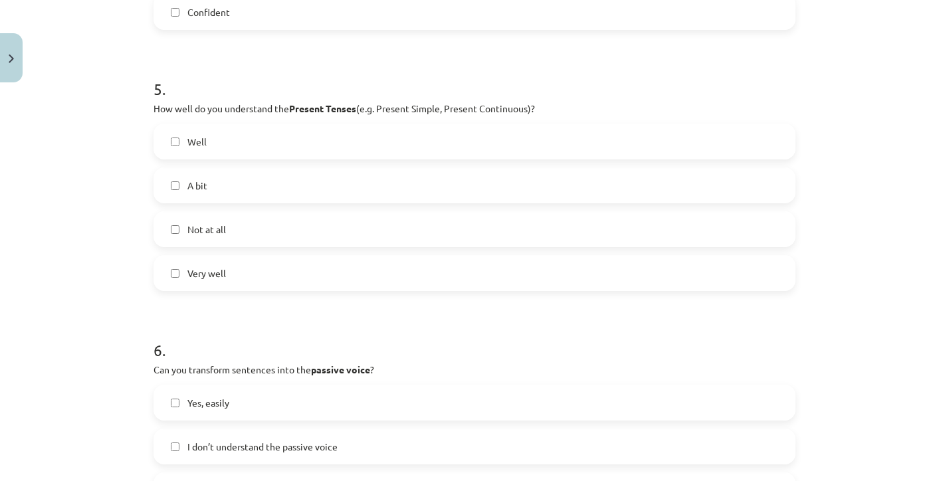
scroll to position [1218, 0]
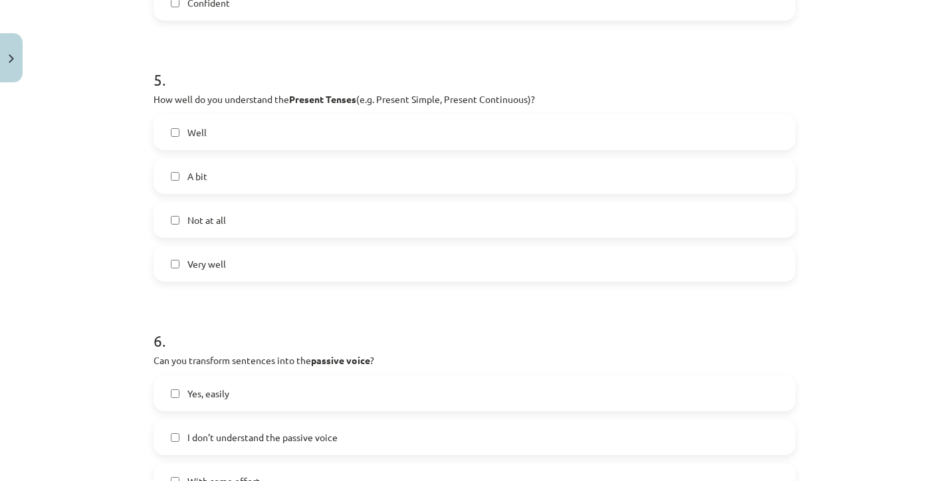
click at [255, 273] on label "Very well" at bounding box center [474, 263] width 639 height 33
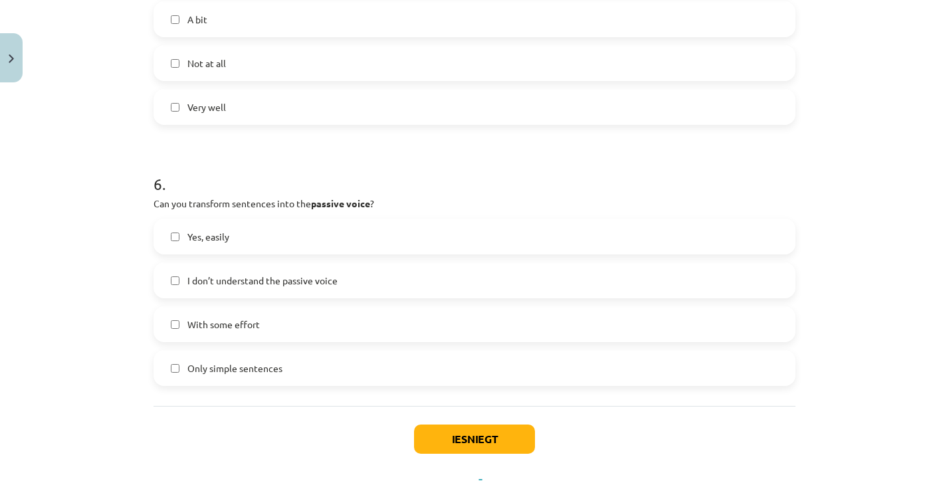
scroll to position [1420, 0]
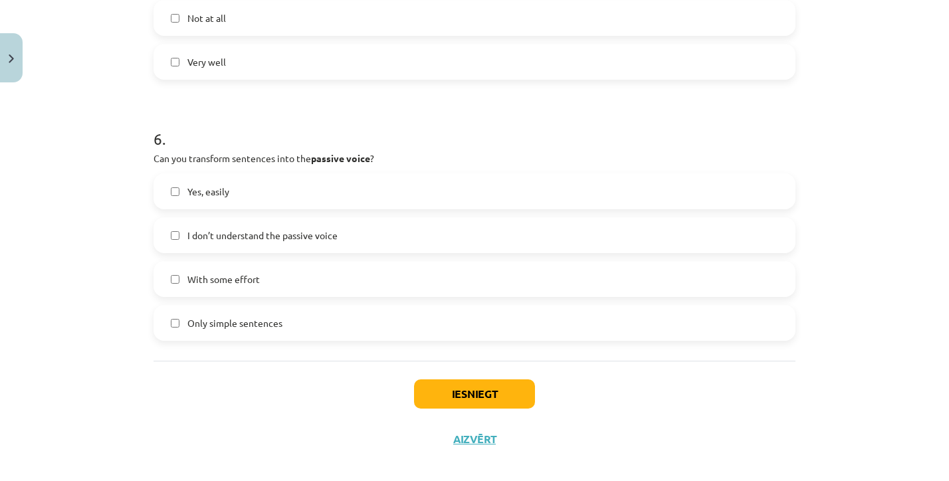
click at [251, 270] on label "With some effort" at bounding box center [474, 279] width 639 height 33
click at [436, 392] on button "Iesniegt" at bounding box center [474, 393] width 121 height 29
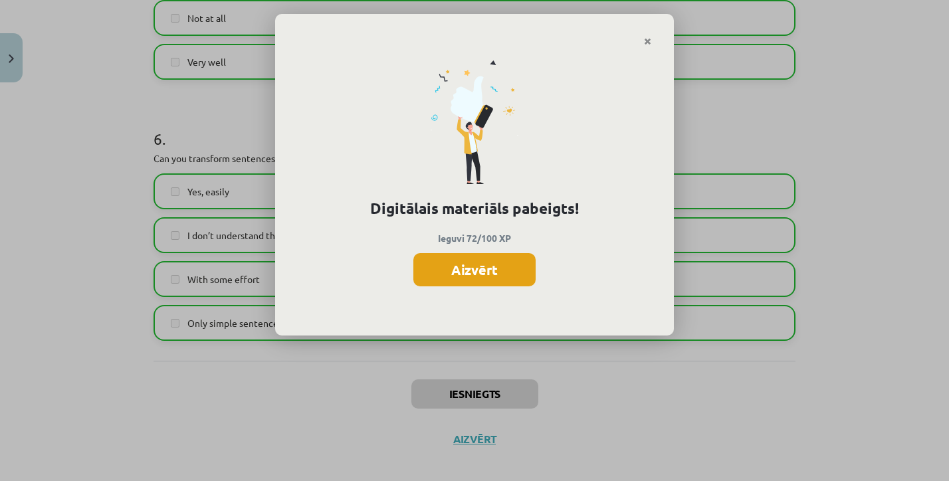
click at [474, 271] on button "Aizvērt" at bounding box center [474, 269] width 122 height 33
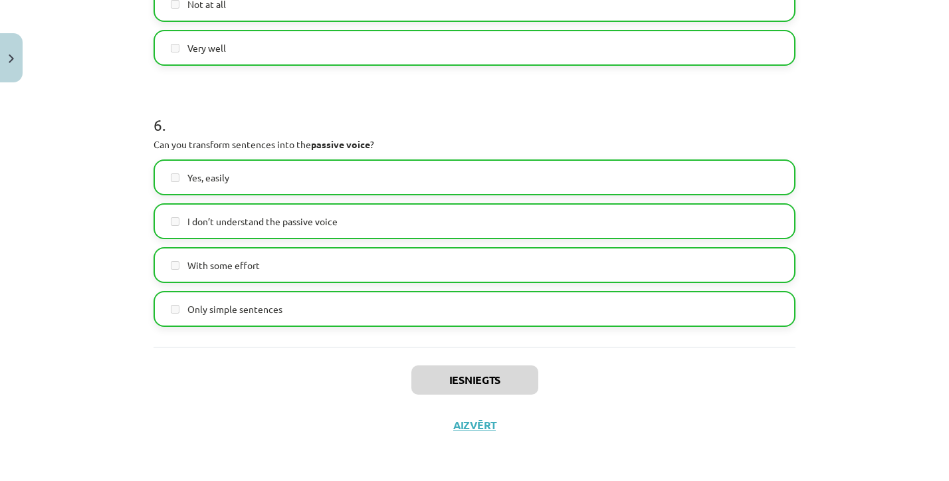
scroll to position [1436, 0]
click at [481, 427] on button "Aizvērt" at bounding box center [474, 425] width 51 height 13
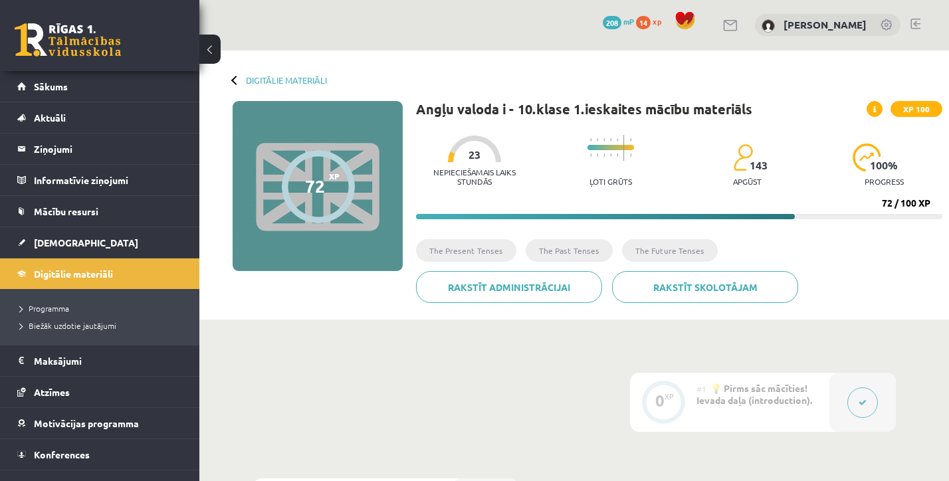
scroll to position [6, 0]
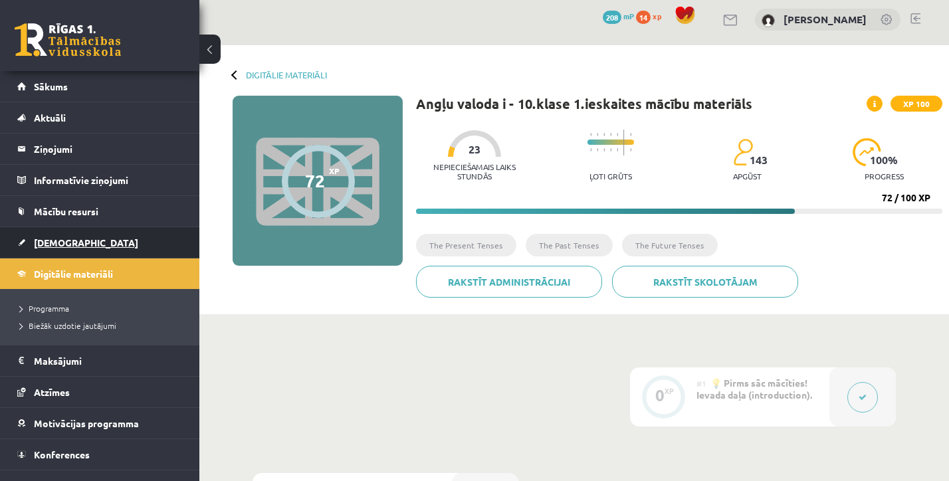
click at [73, 239] on span "[DEMOGRAPHIC_DATA]" at bounding box center [86, 243] width 104 height 12
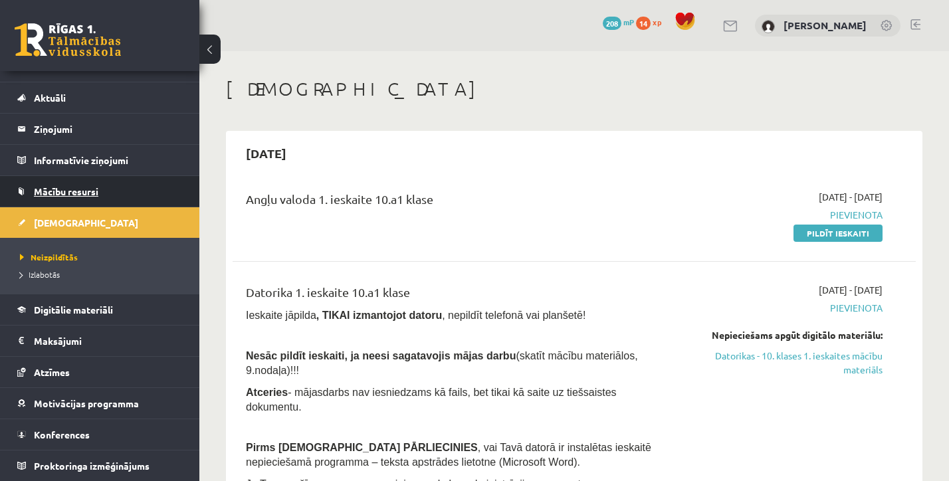
scroll to position [20, 0]
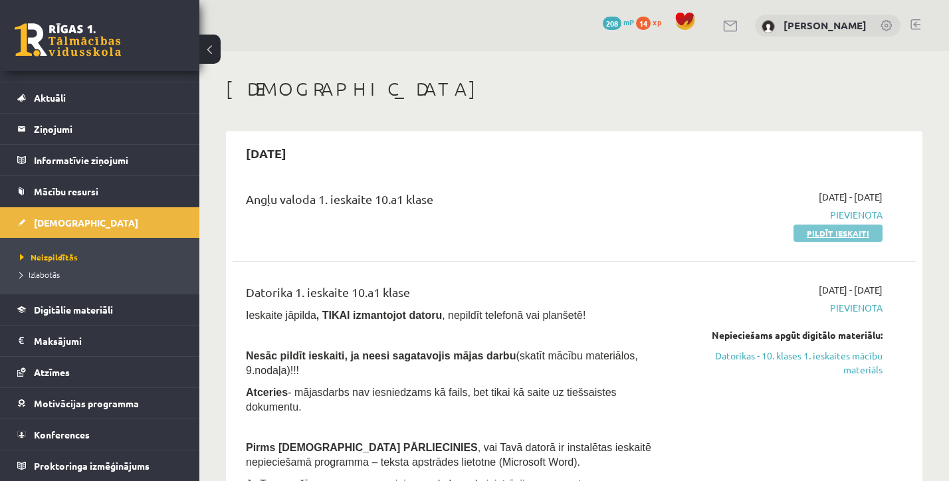
click at [826, 236] on link "Pildīt ieskaiti" at bounding box center [838, 233] width 89 height 17
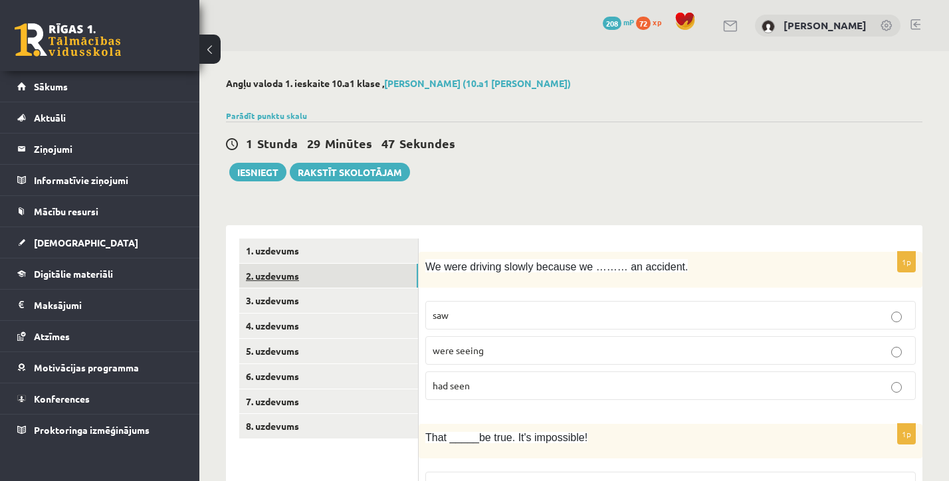
click at [348, 264] on link "2. uzdevums" at bounding box center [328, 276] width 179 height 25
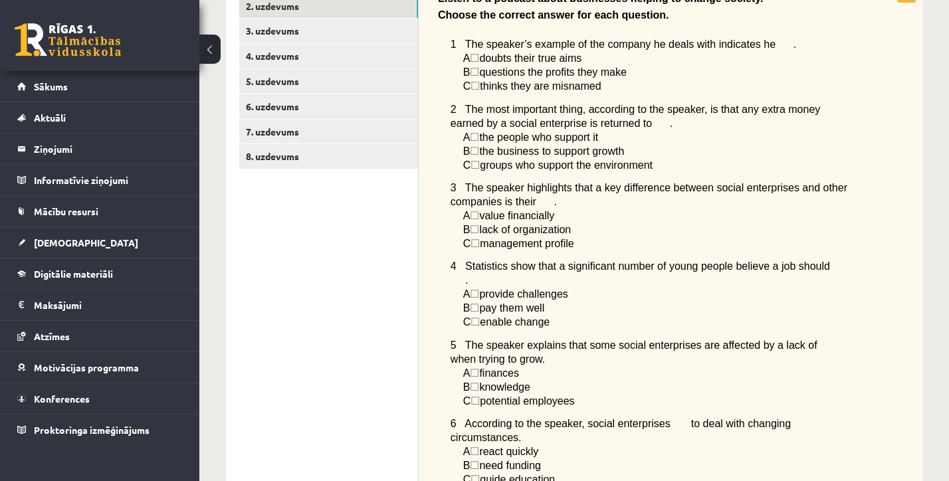
scroll to position [70, 0]
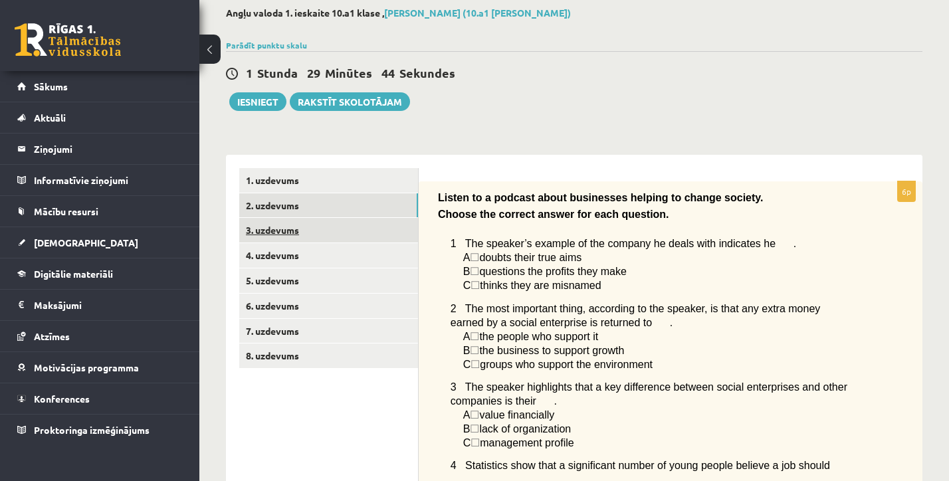
click at [330, 235] on link "3. uzdevums" at bounding box center [328, 230] width 179 height 25
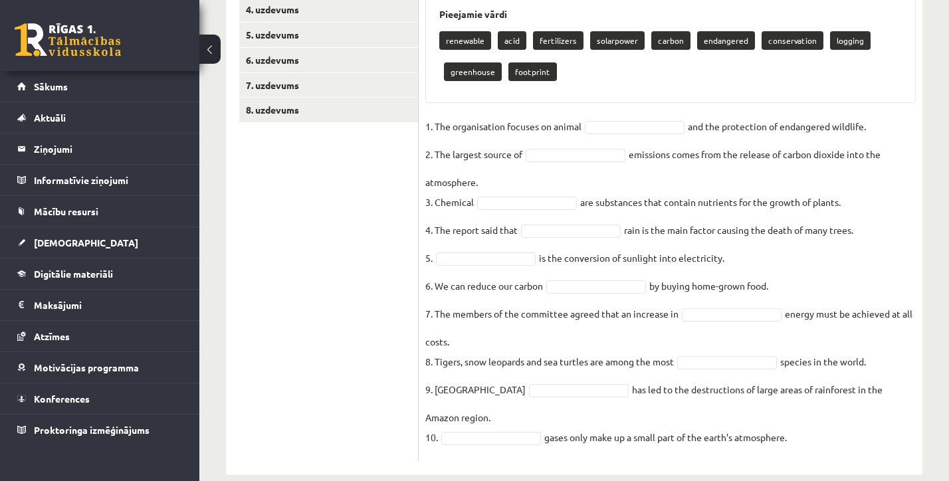
scroll to position [312, 0]
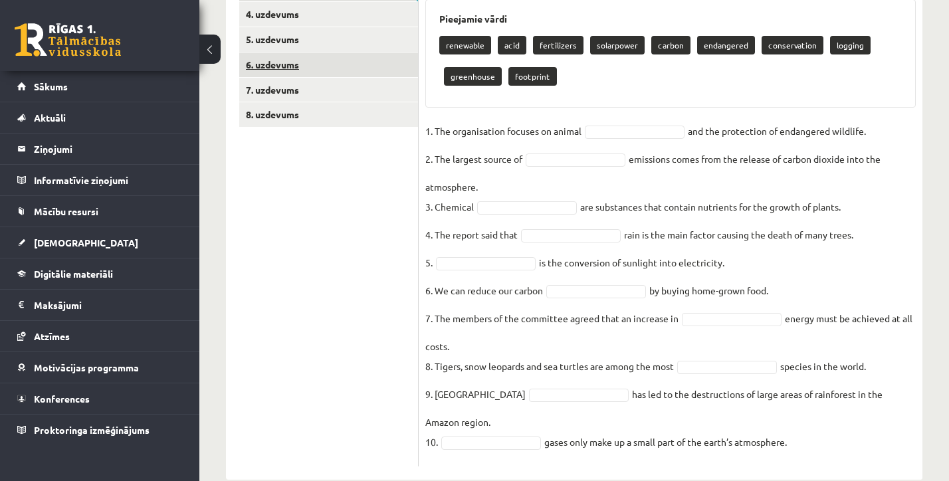
click at [312, 64] on link "6. uzdevums" at bounding box center [328, 65] width 179 height 25
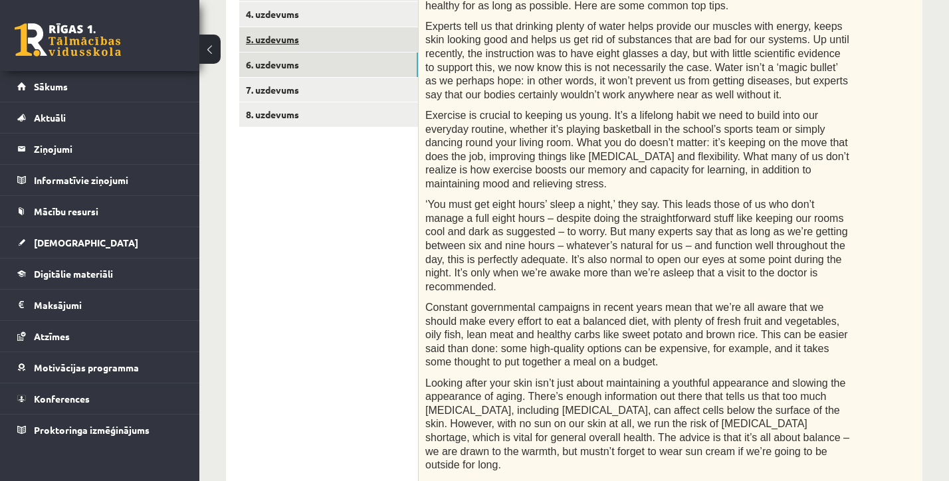
click at [305, 43] on link "5. uzdevums" at bounding box center [328, 39] width 179 height 25
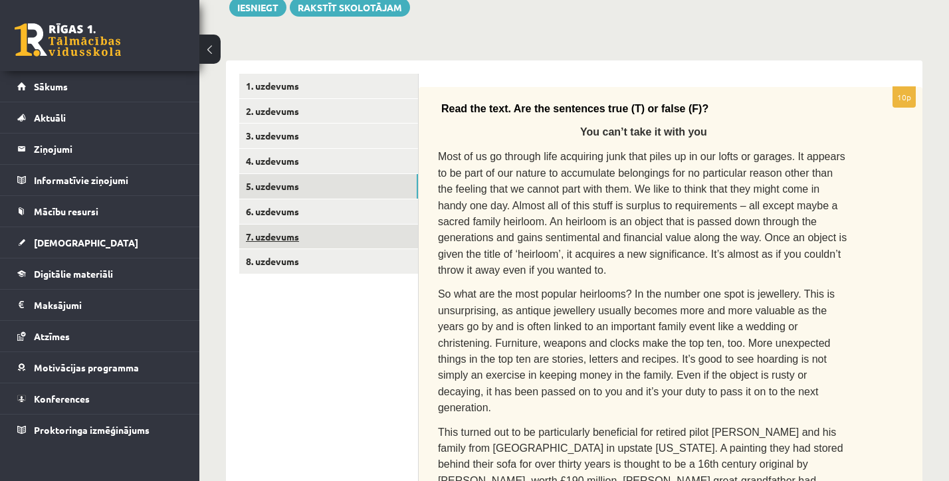
scroll to position [156, 0]
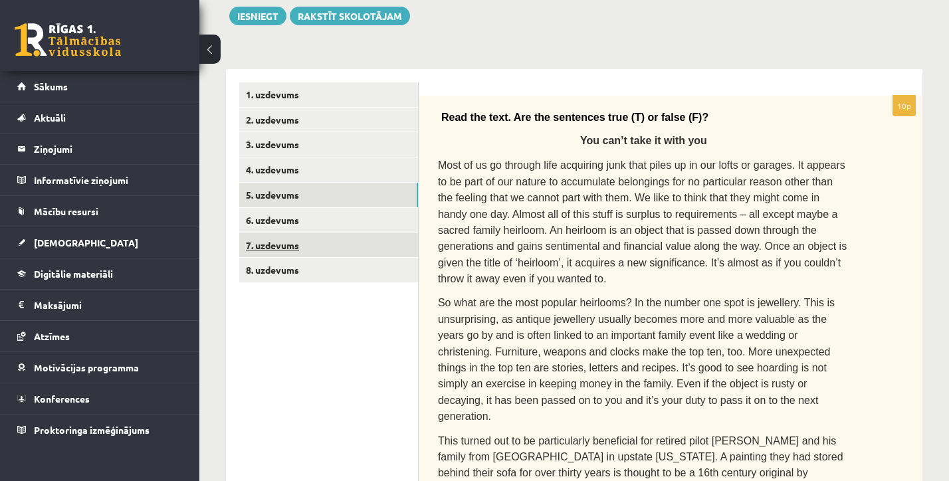
click at [350, 235] on link "7. uzdevums" at bounding box center [328, 245] width 179 height 25
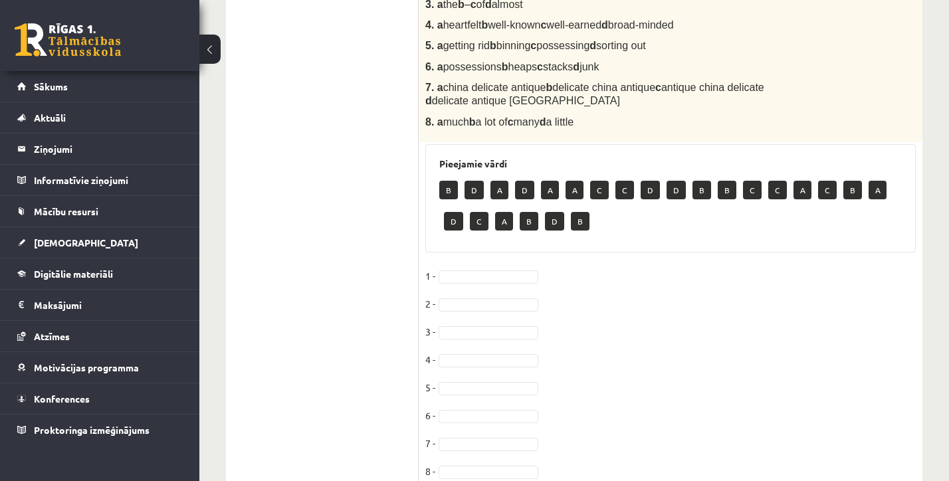
scroll to position [397, 0]
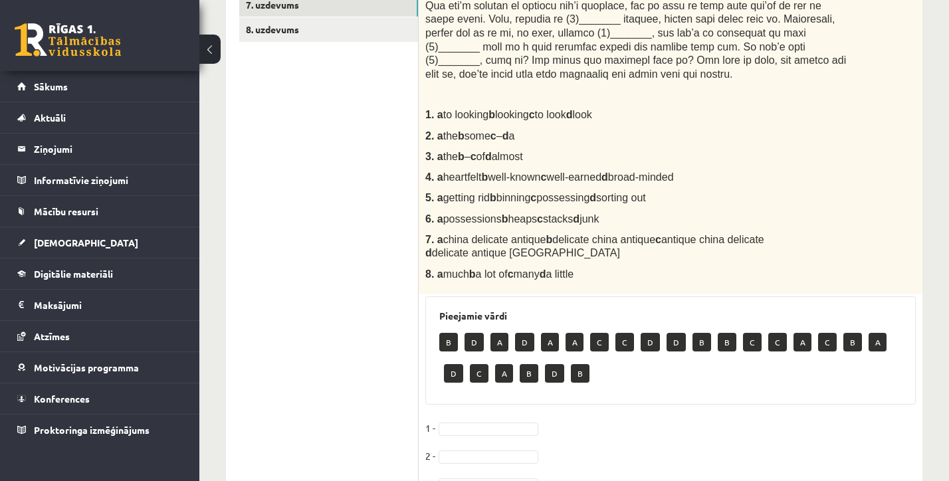
click at [338, 38] on ul "1. uzdevums 2. uzdevums 3. uzdevums 4. uzdevums 5. uzdevums 6. uzdevums 7. uzde…" at bounding box center [328, 245] width 179 height 806
click at [339, 27] on link "8. uzdevums" at bounding box center [328, 29] width 179 height 25
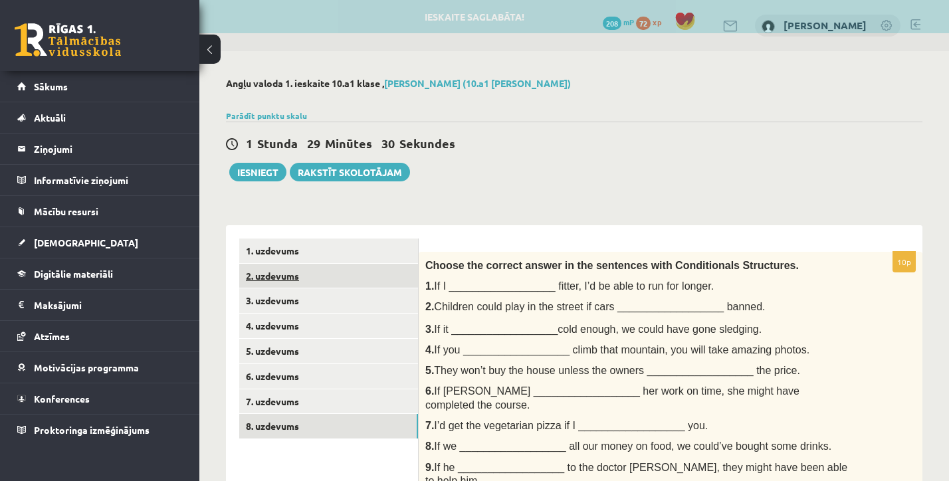
scroll to position [0, 0]
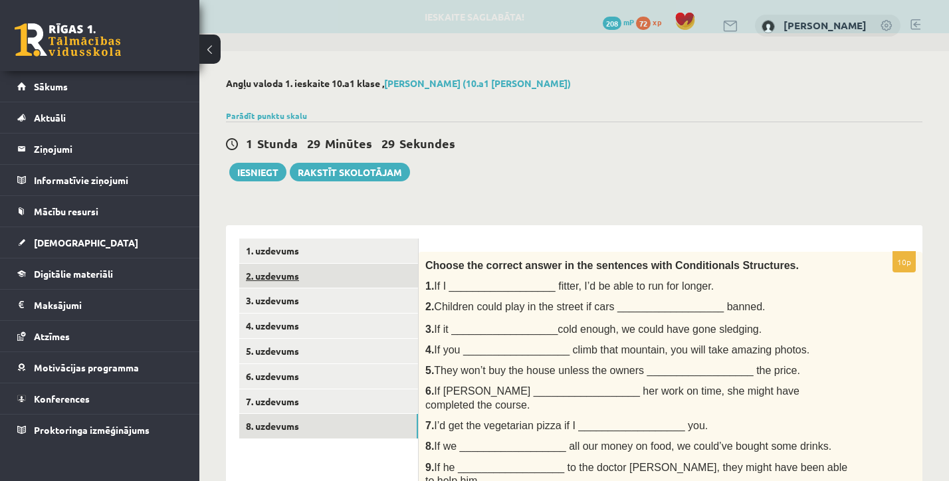
click at [332, 272] on link "2. uzdevums" at bounding box center [328, 276] width 179 height 25
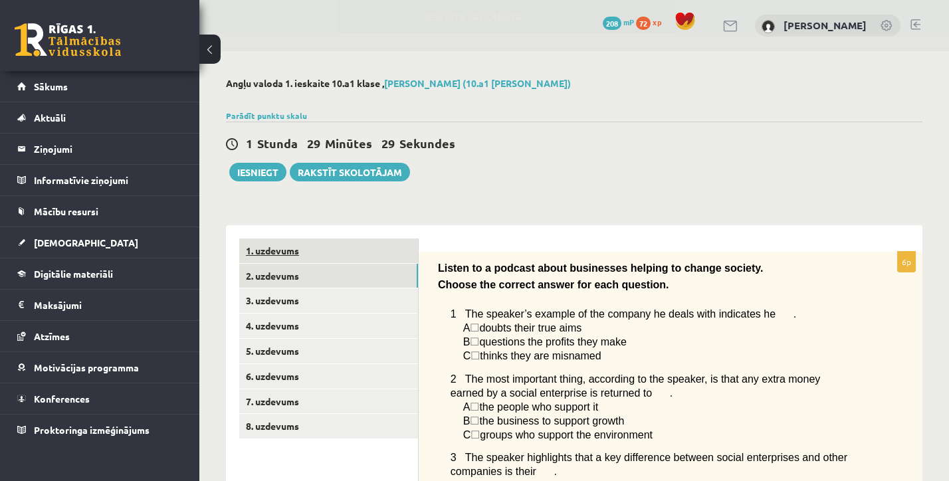
click at [332, 259] on link "1. uzdevums" at bounding box center [328, 251] width 179 height 25
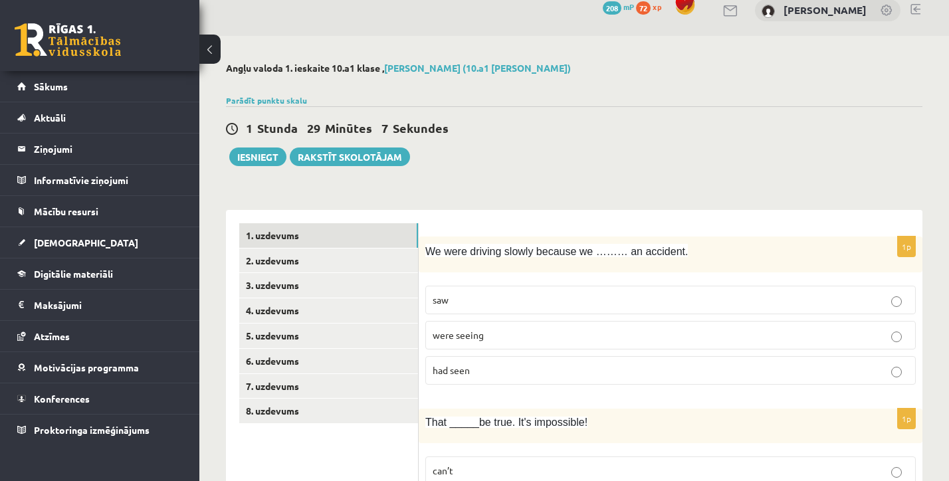
scroll to position [26, 0]
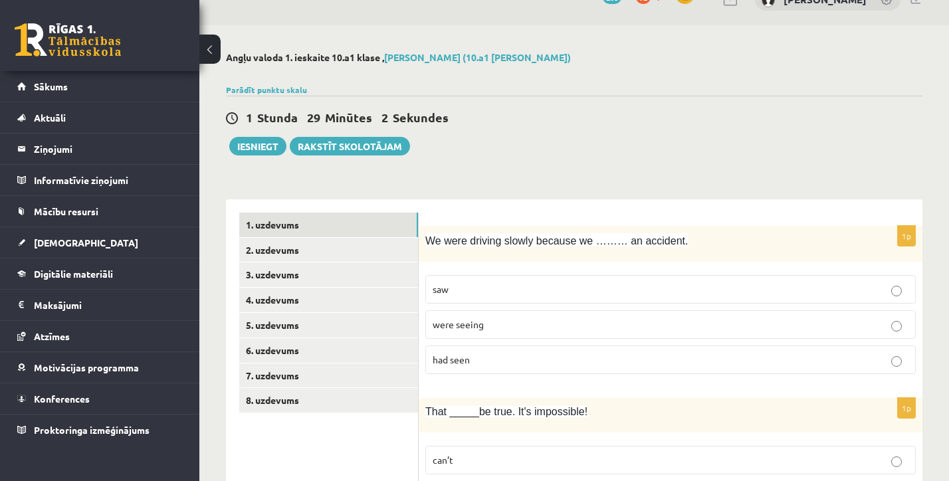
click at [449, 292] on p "saw" at bounding box center [671, 289] width 476 height 14
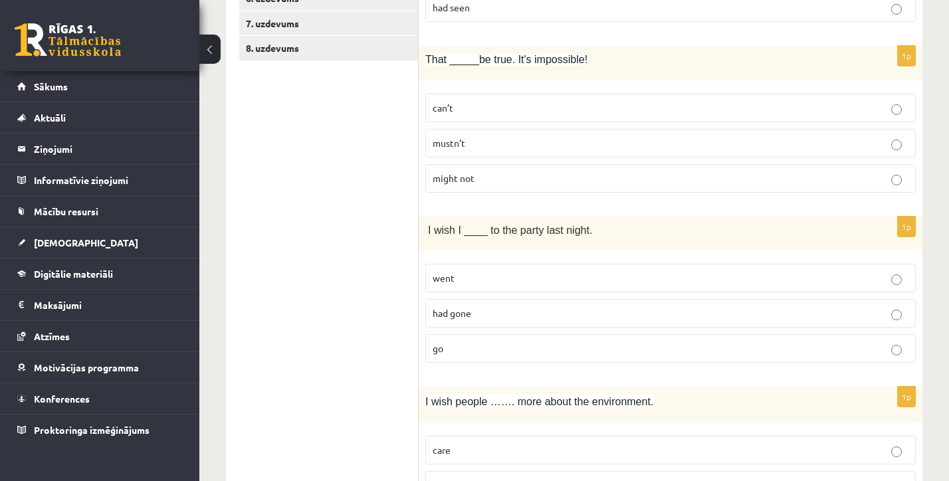
scroll to position [381, 0]
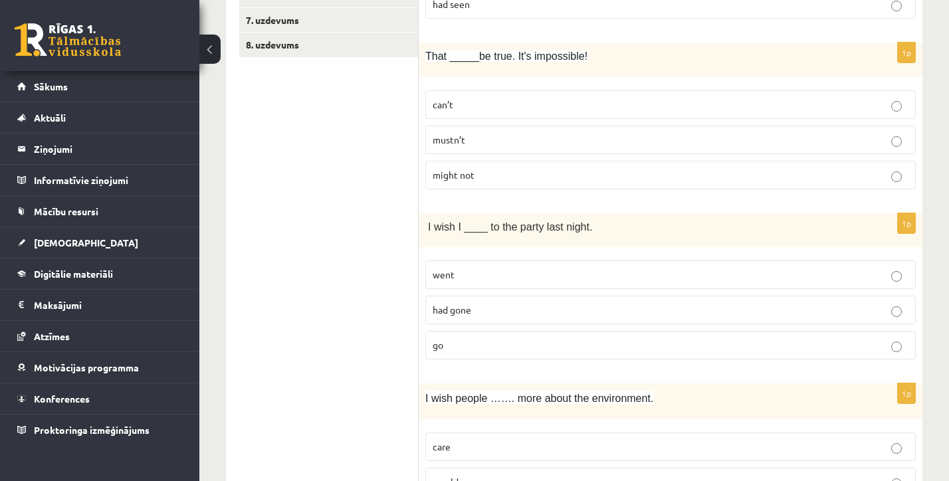
click at [447, 102] on span "can’t" at bounding box center [443, 104] width 21 height 12
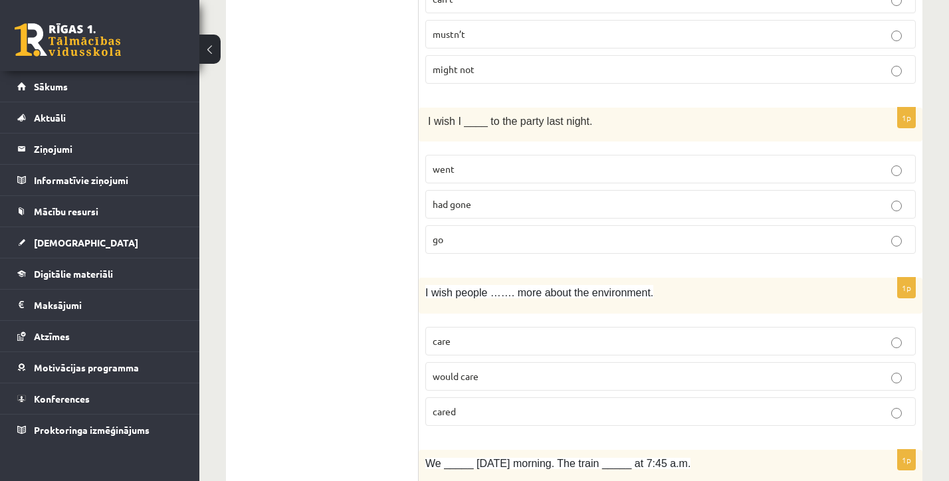
scroll to position [520, 0]
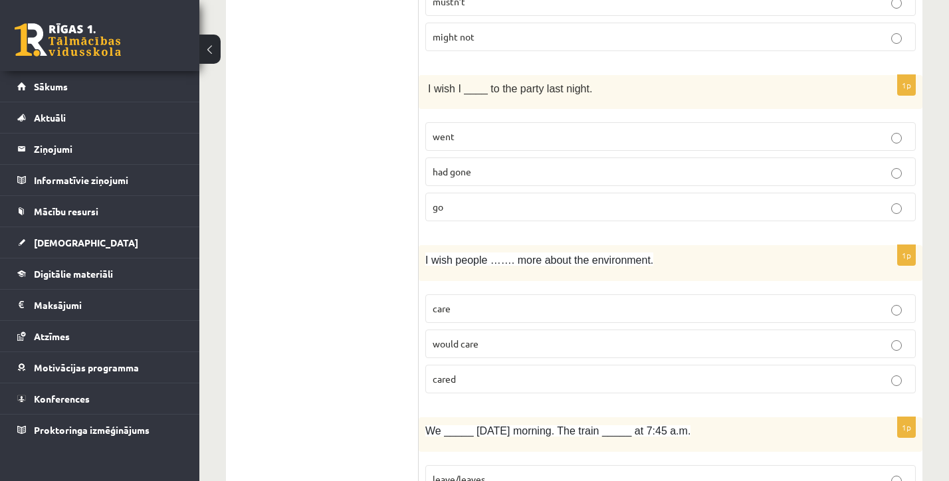
click at [471, 142] on p "went" at bounding box center [671, 137] width 476 height 14
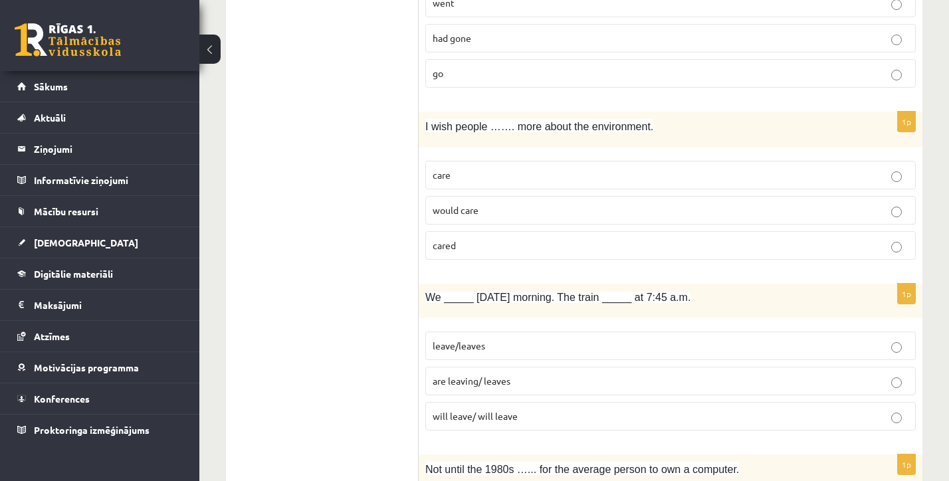
scroll to position [656, 0]
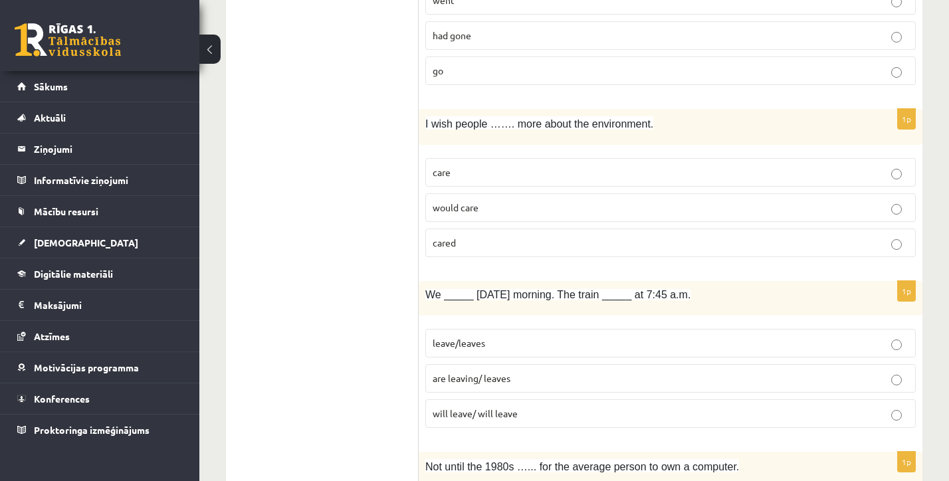
click at [459, 245] on p "cared" at bounding box center [671, 243] width 476 height 14
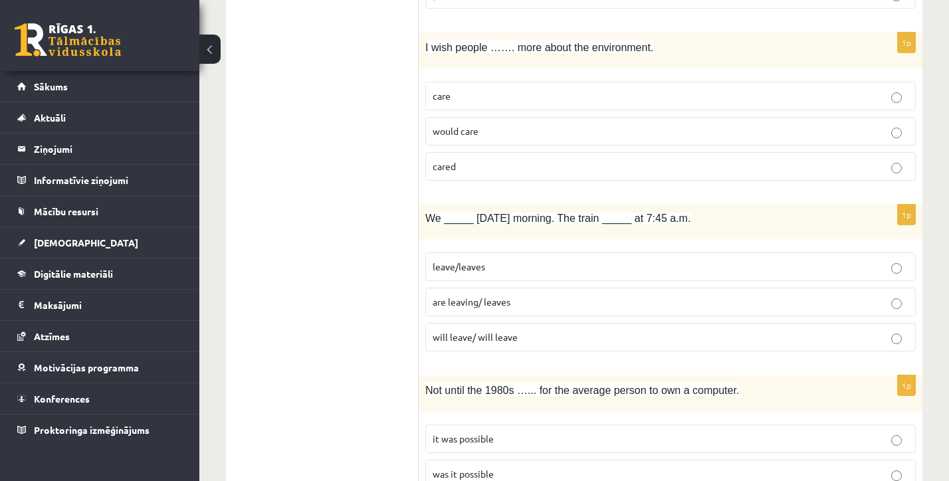
scroll to position [732, 0]
click at [480, 295] on p "are leaving/ leaves" at bounding box center [671, 302] width 476 height 14
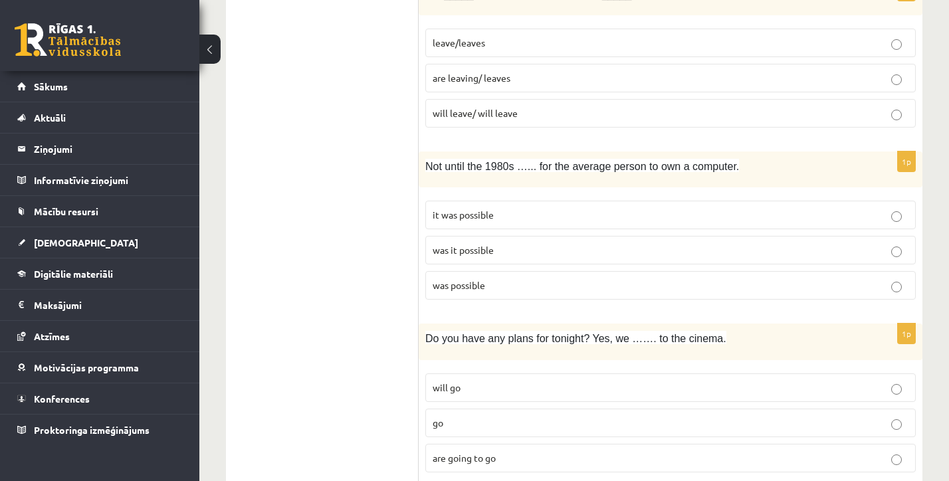
scroll to position [960, 0]
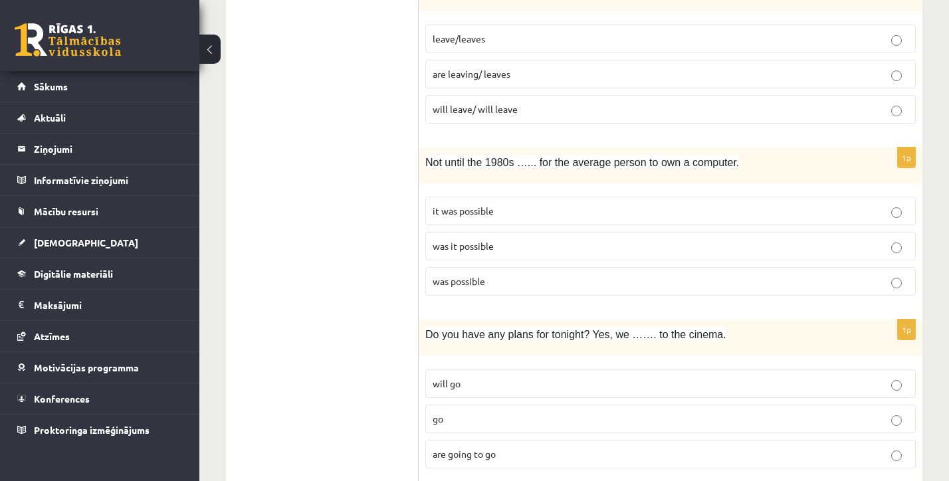
click at [473, 211] on span "it was possible" at bounding box center [463, 211] width 61 height 12
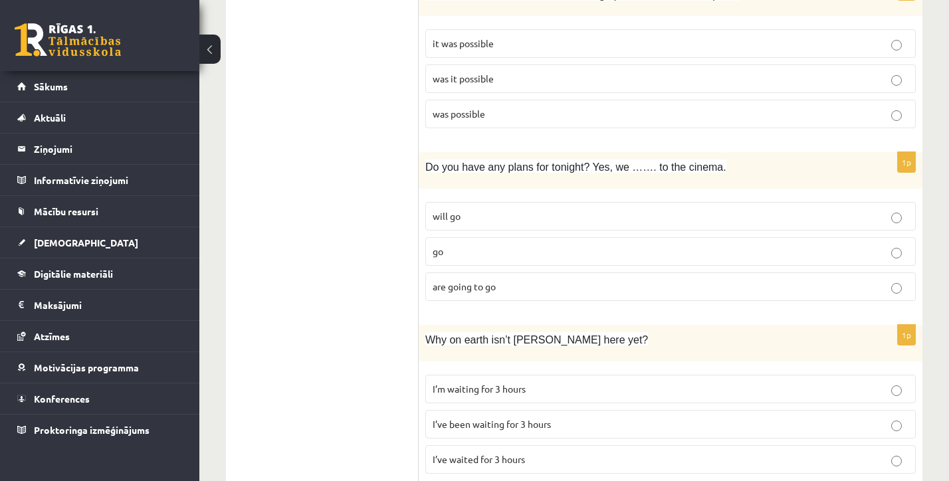
scroll to position [1127, 0]
click at [453, 217] on span "will go" at bounding box center [447, 217] width 28 height 12
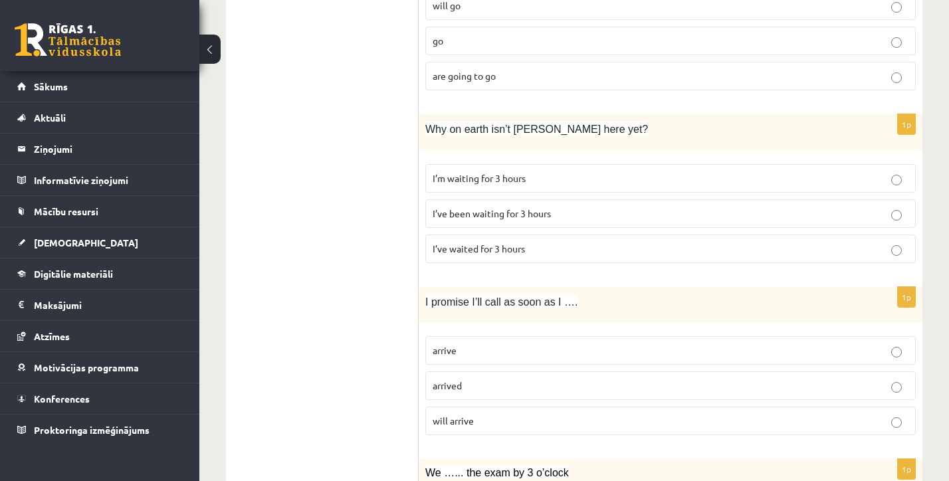
scroll to position [1350, 0]
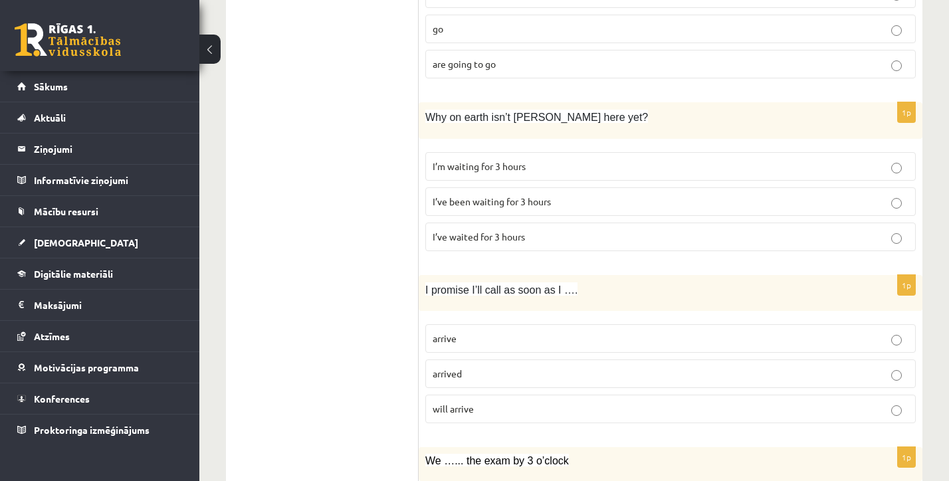
click at [478, 197] on span "I’ve been waiting for 3 hours" at bounding box center [492, 201] width 118 height 12
click at [502, 237] on span "I’ve waited for 3 hours" at bounding box center [479, 237] width 92 height 12
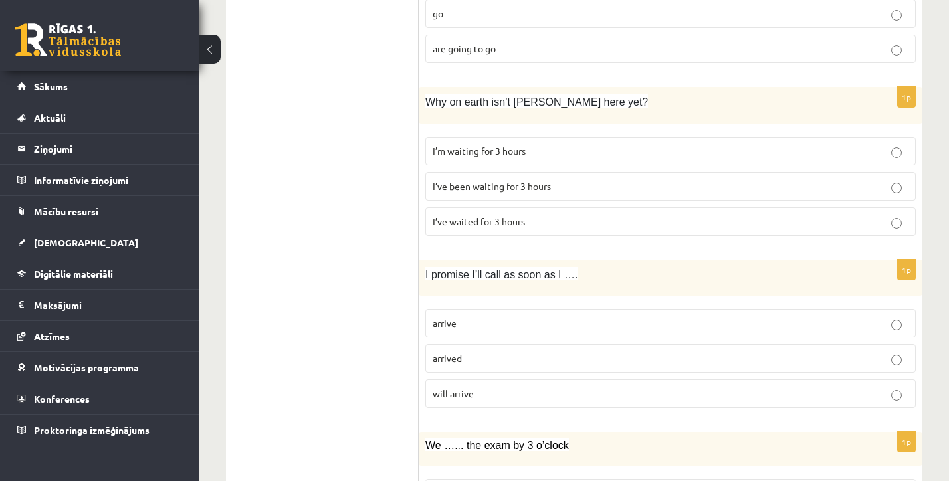
scroll to position [1366, 0]
click at [469, 181] on span "I’ve been waiting for 3 hours" at bounding box center [492, 185] width 118 height 12
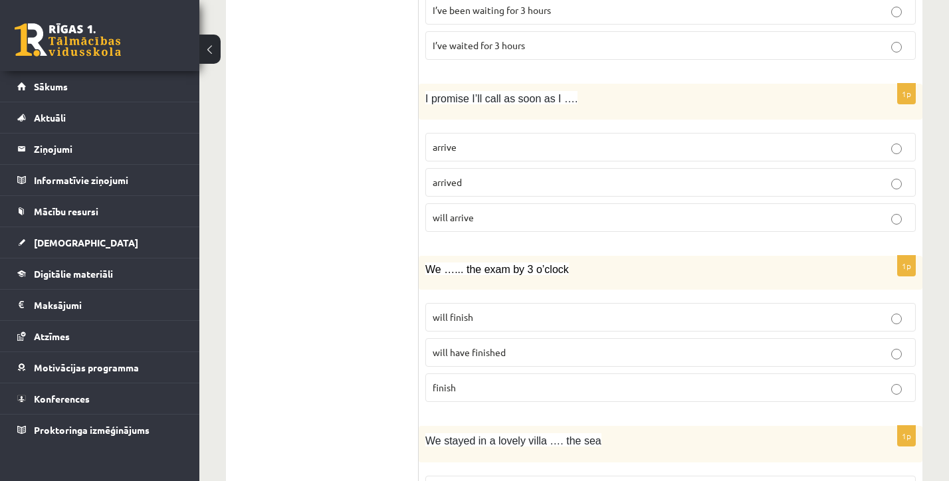
scroll to position [1543, 0]
click at [457, 140] on span "arrive" at bounding box center [445, 146] width 24 height 12
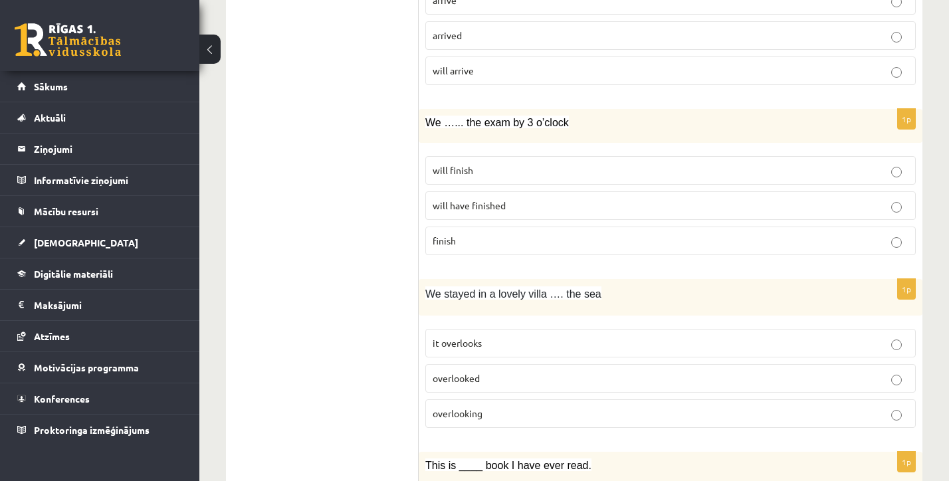
scroll to position [1701, 0]
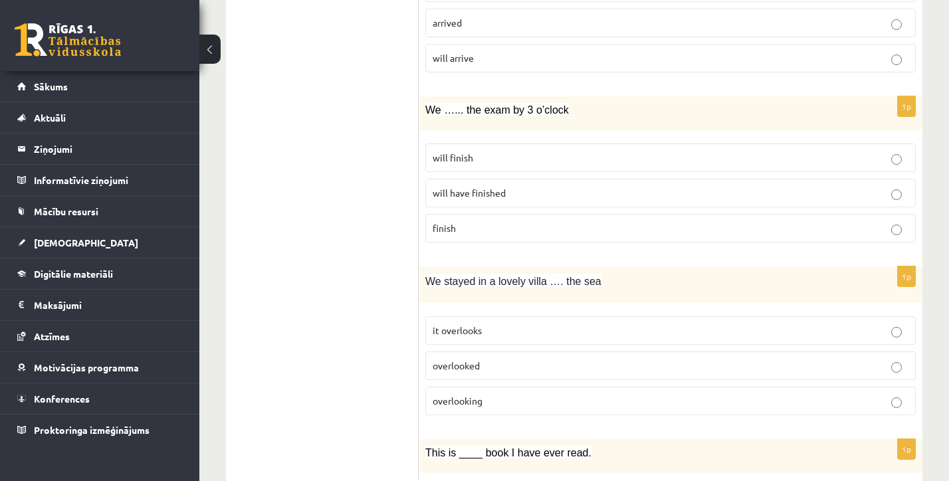
click at [449, 168] on label "will finish" at bounding box center [670, 158] width 490 height 29
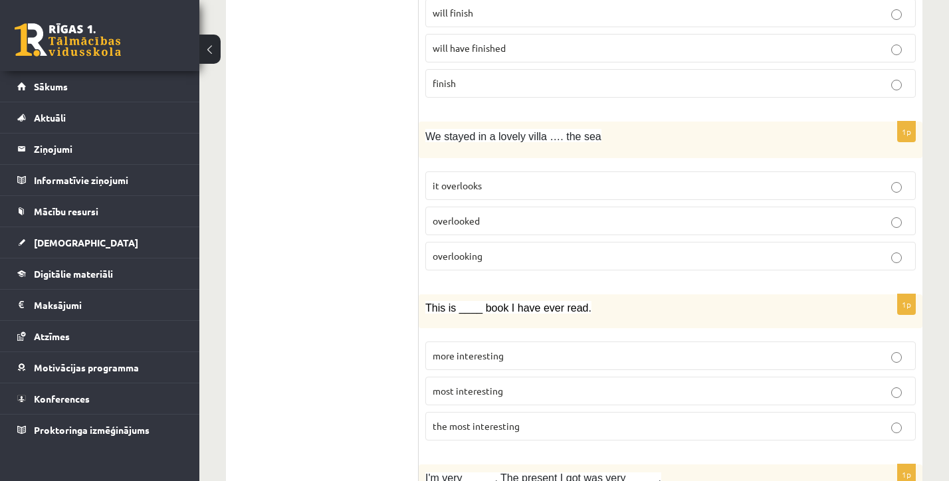
scroll to position [1848, 0]
click at [473, 241] on label "overlooking" at bounding box center [670, 255] width 490 height 29
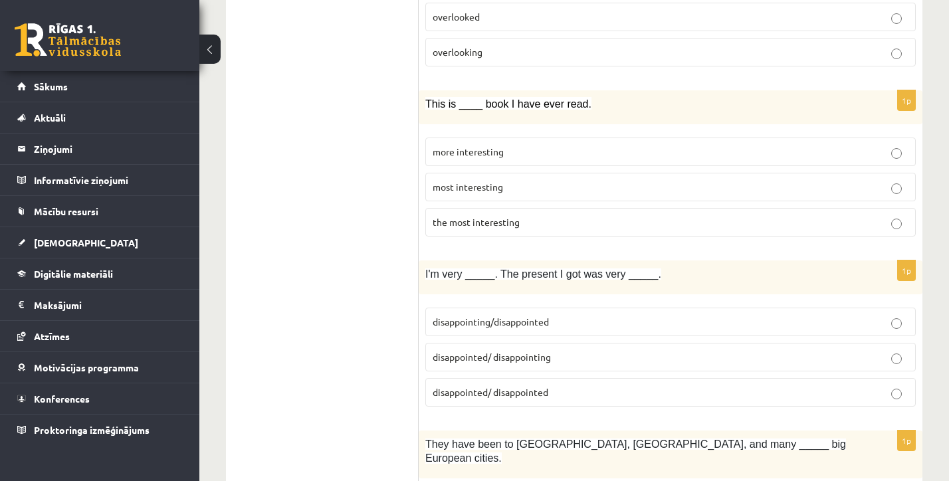
scroll to position [2051, 0]
click at [493, 227] on p "the most interesting" at bounding box center [671, 222] width 476 height 14
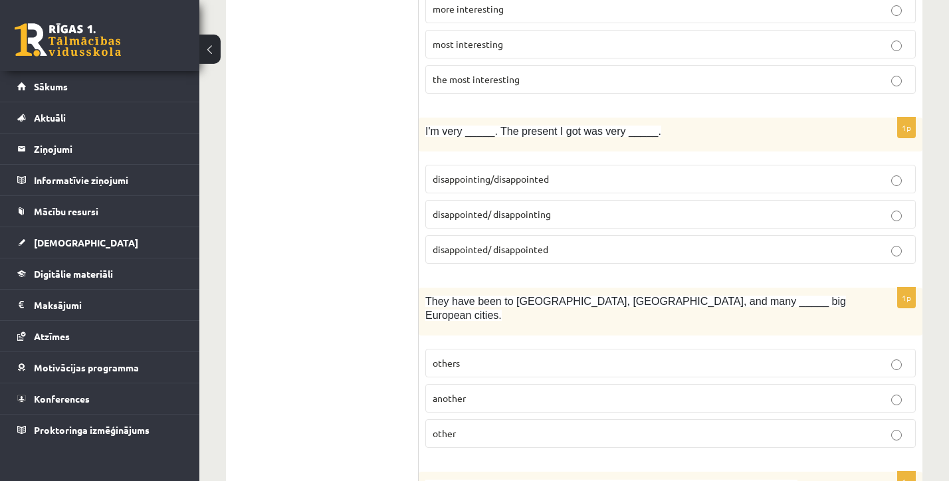
scroll to position [2211, 0]
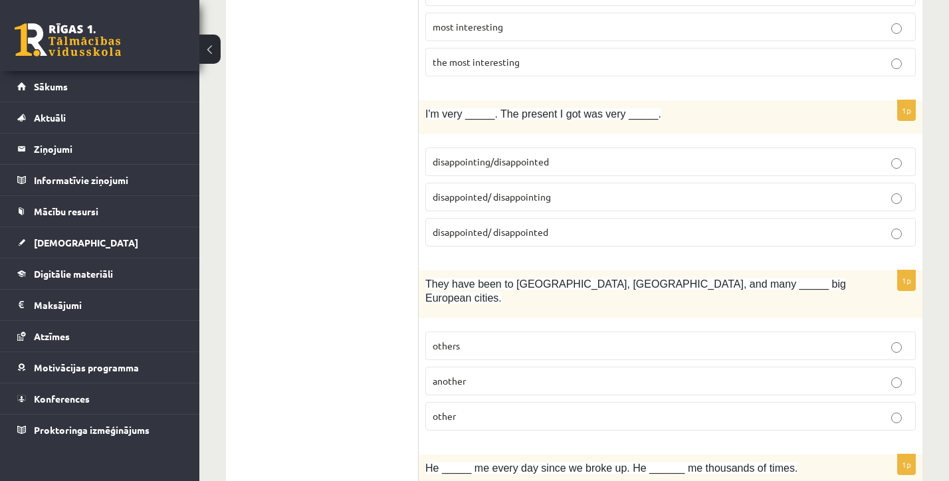
click at [474, 192] on span "disappointed/ disappointing" at bounding box center [492, 197] width 118 height 12
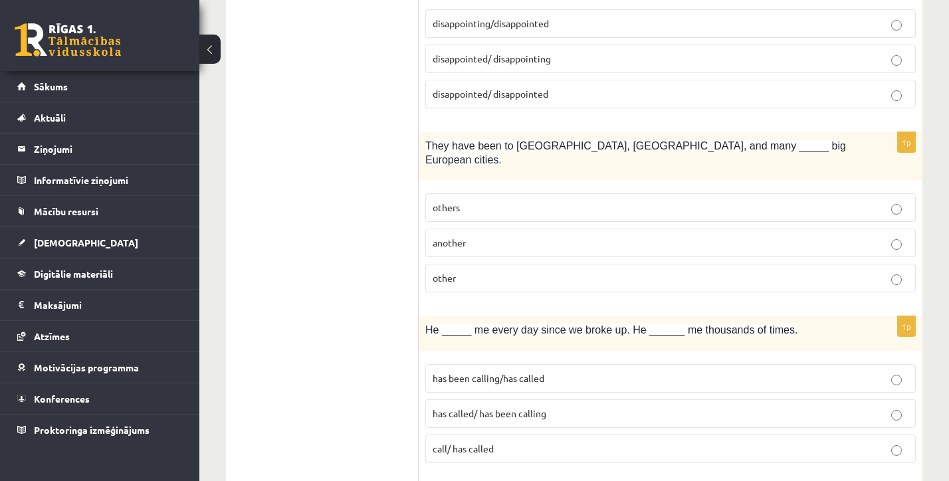
scroll to position [2397, 0]
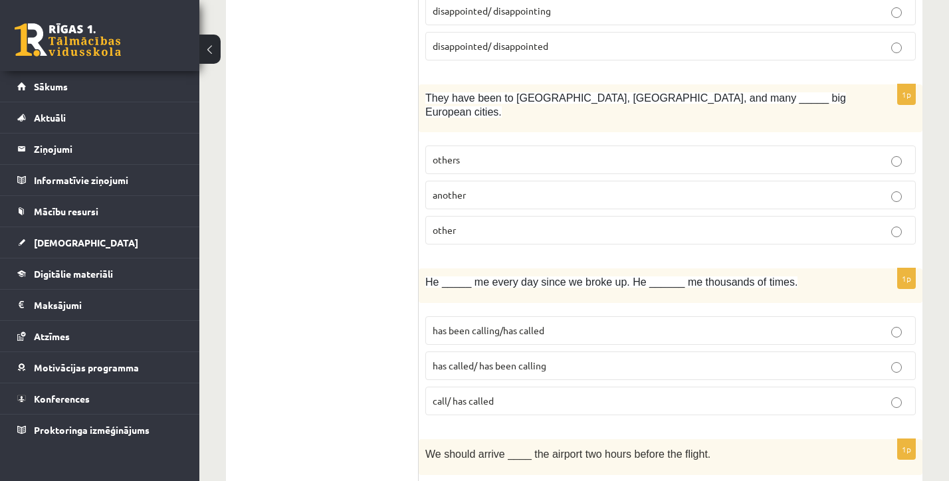
click at [453, 216] on label "other" at bounding box center [670, 230] width 490 height 29
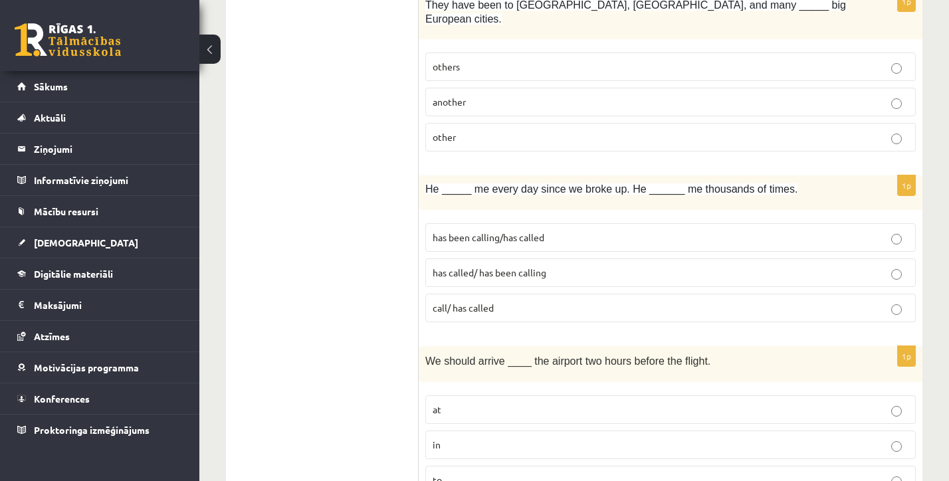
scroll to position [2492, 0]
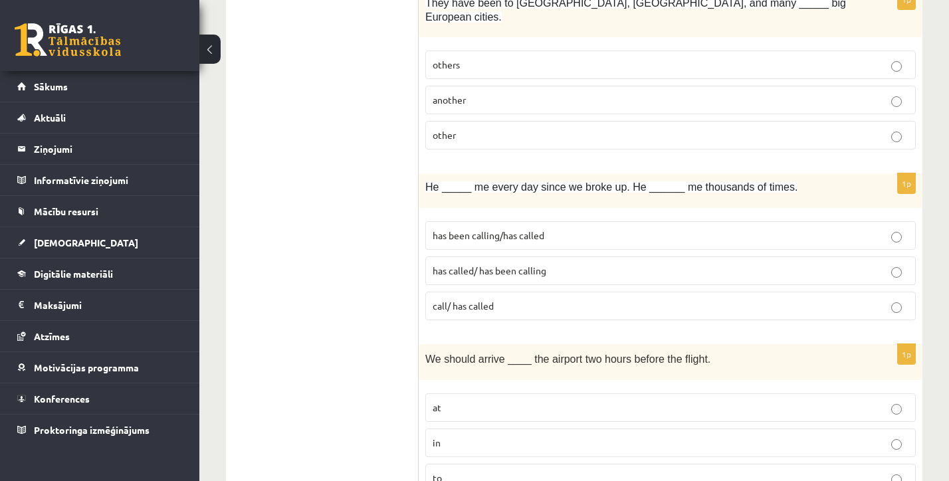
click at [503, 229] on span "has been calling/has called" at bounding box center [489, 235] width 112 height 12
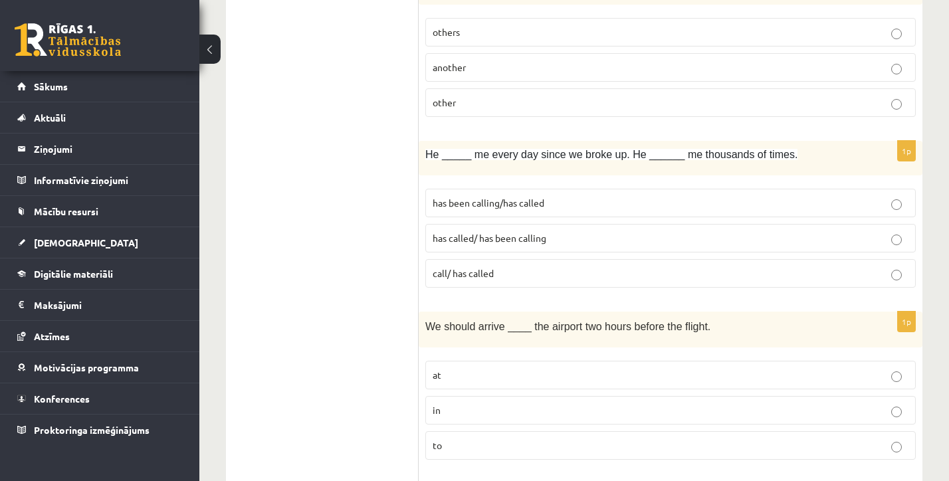
scroll to position [2526, 0]
click at [478, 231] on span "has called/ has been calling" at bounding box center [490, 237] width 114 height 12
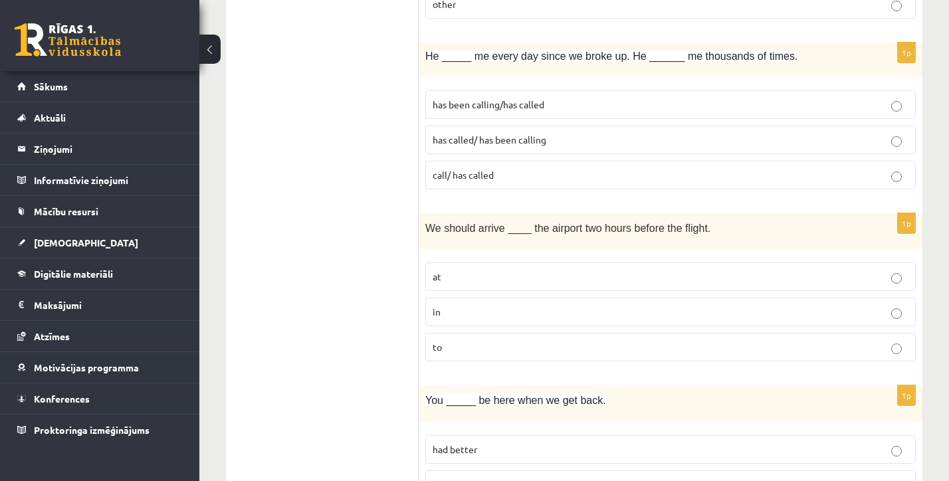
scroll to position [2620, 0]
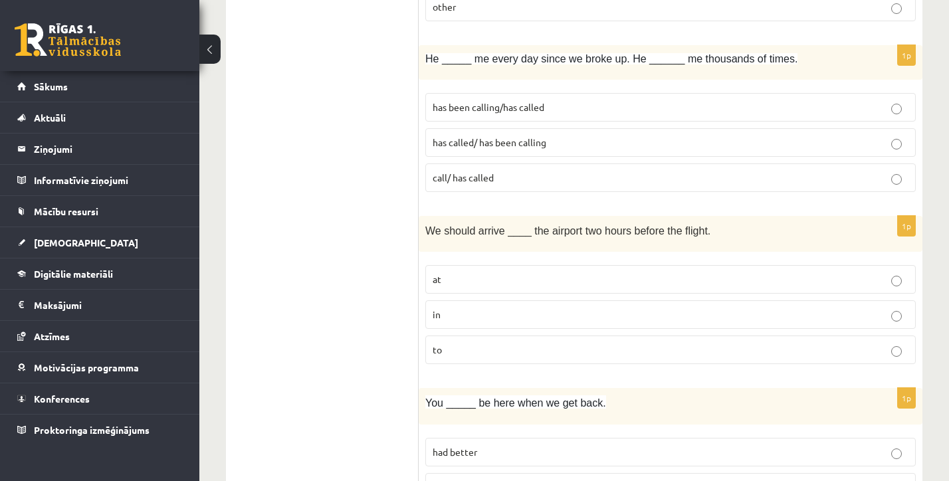
click at [443, 101] on span "has been calling/has called" at bounding box center [489, 107] width 112 height 12
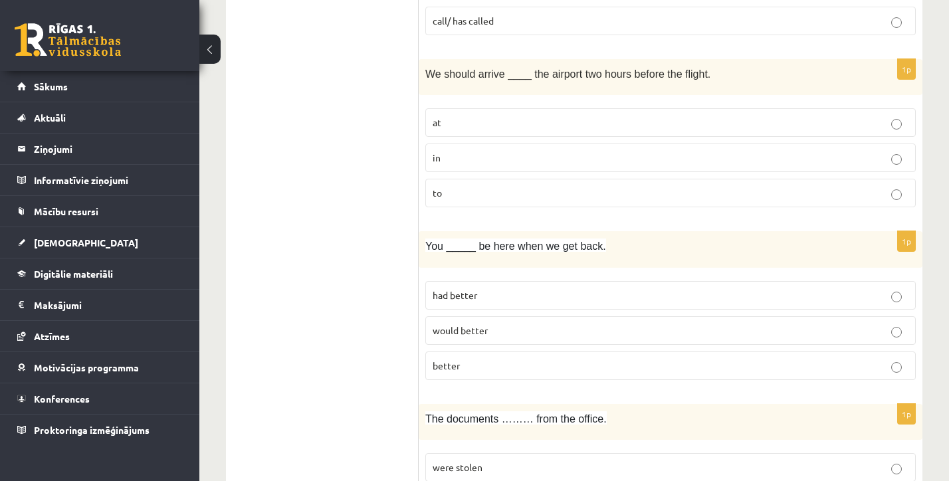
scroll to position [2775, 0]
click at [440, 120] on label "at" at bounding box center [670, 124] width 490 height 29
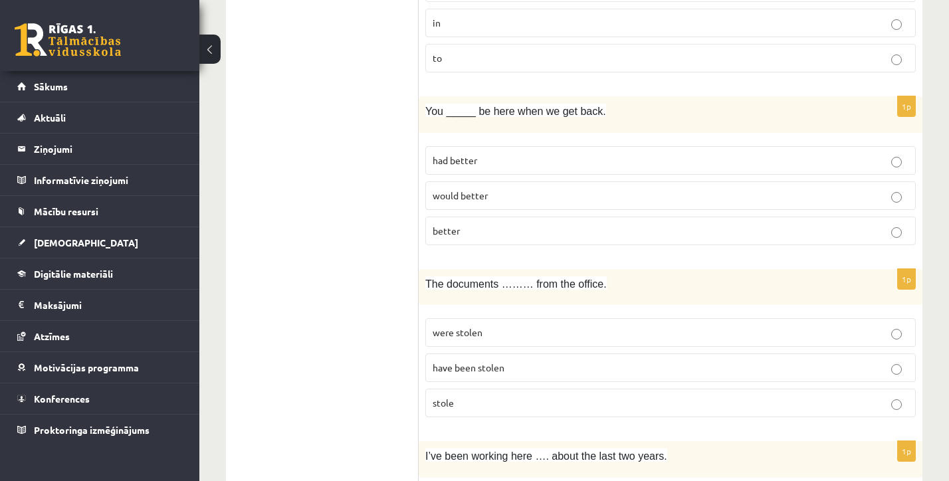
scroll to position [2914, 0]
click at [477, 221] on p "better" at bounding box center [671, 228] width 476 height 14
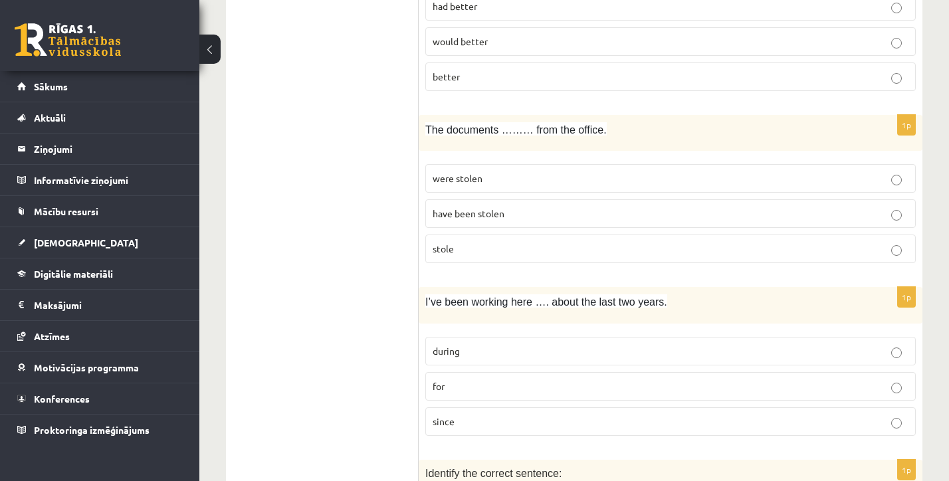
scroll to position [3065, 0]
click at [477, 173] on span "were stolen" at bounding box center [458, 179] width 50 height 12
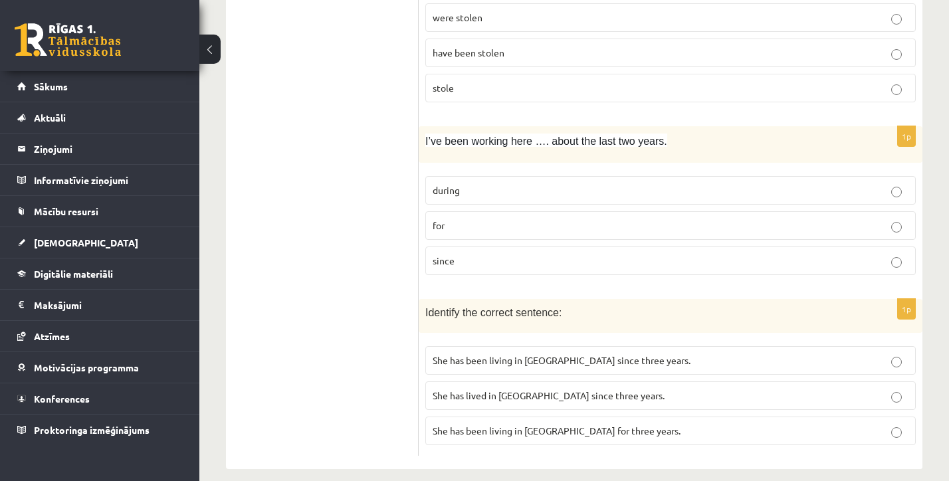
scroll to position [3226, 0]
click at [455, 219] on p "for" at bounding box center [671, 226] width 476 height 14
click at [500, 355] on span "She has been living in [GEOGRAPHIC_DATA] since three years." at bounding box center [562, 361] width 258 height 12
click at [558, 425] on span "She has been living in [GEOGRAPHIC_DATA] for three years." at bounding box center [557, 431] width 248 height 12
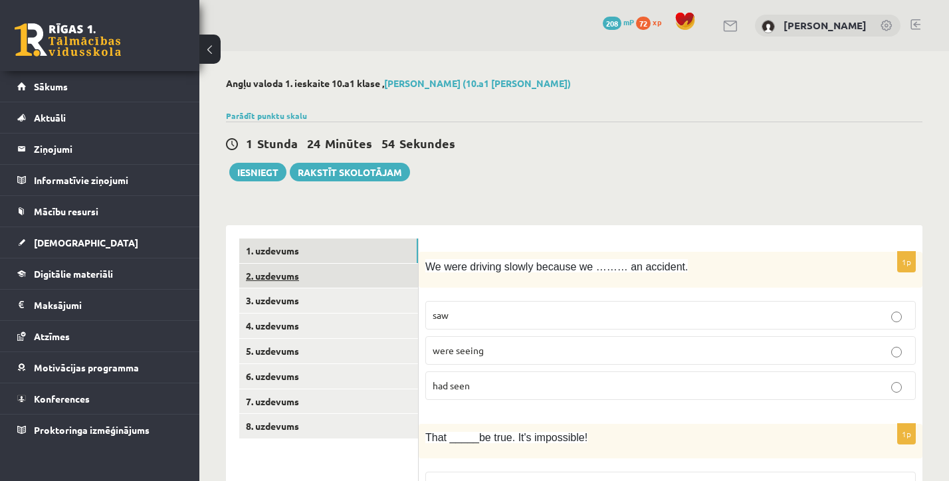
scroll to position [0, 0]
click at [375, 286] on link "2. uzdevums" at bounding box center [328, 276] width 179 height 25
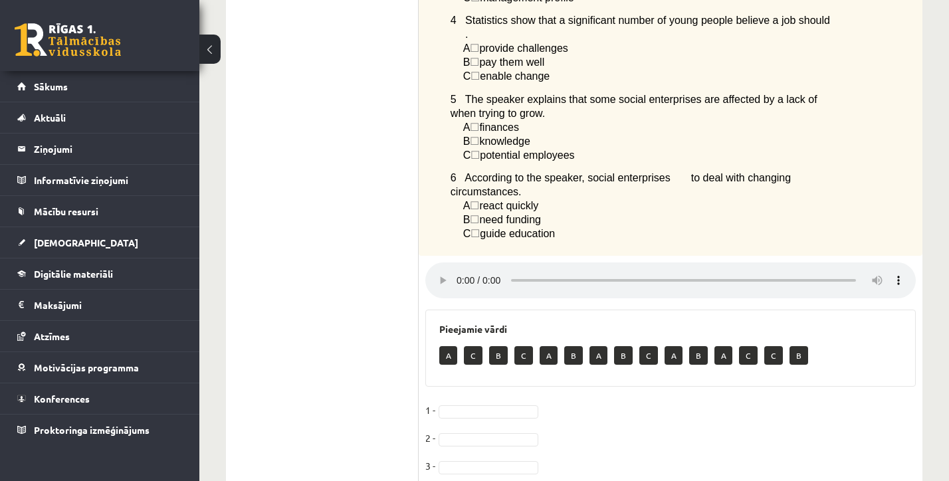
scroll to position [562, 0]
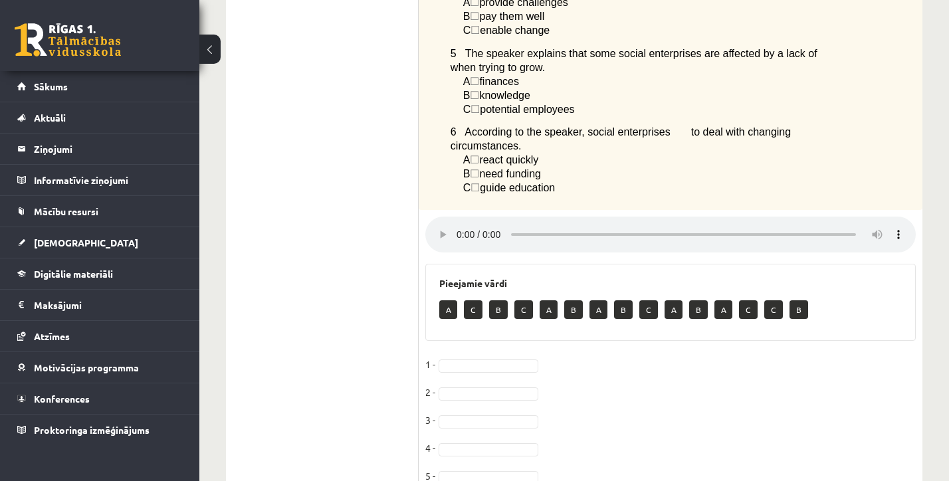
click at [460, 226] on audio at bounding box center [670, 235] width 490 height 36
click at [899, 228] on audio at bounding box center [670, 235] width 490 height 36
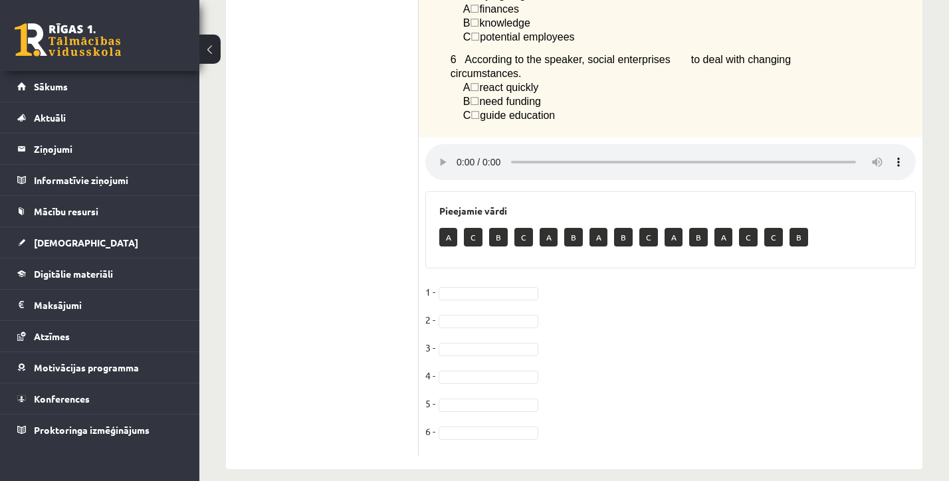
scroll to position [633, 0]
click at [900, 151] on audio at bounding box center [670, 163] width 490 height 36
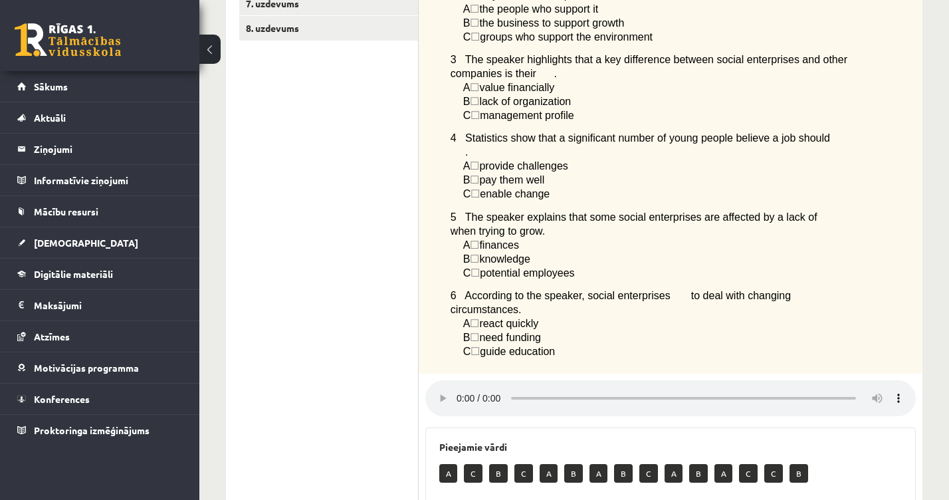
scroll to position [396, 0]
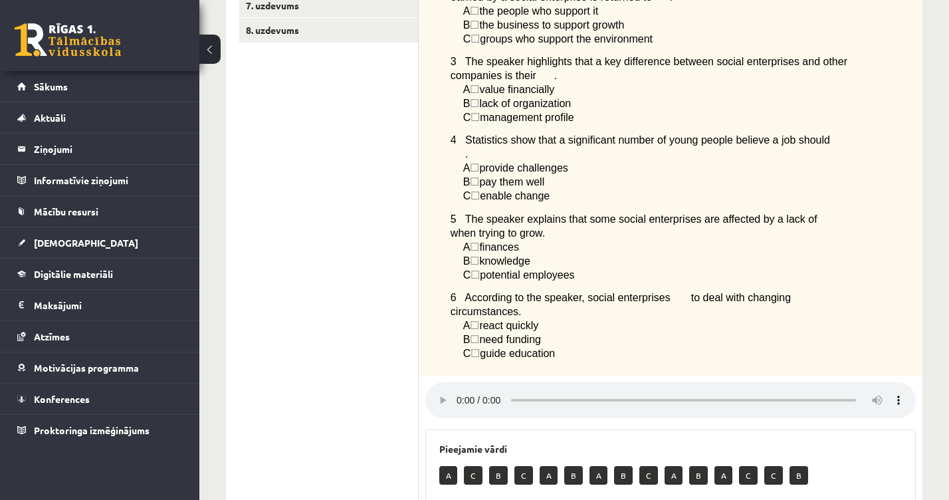
click at [479, 328] on span "☐" at bounding box center [474, 325] width 9 height 11
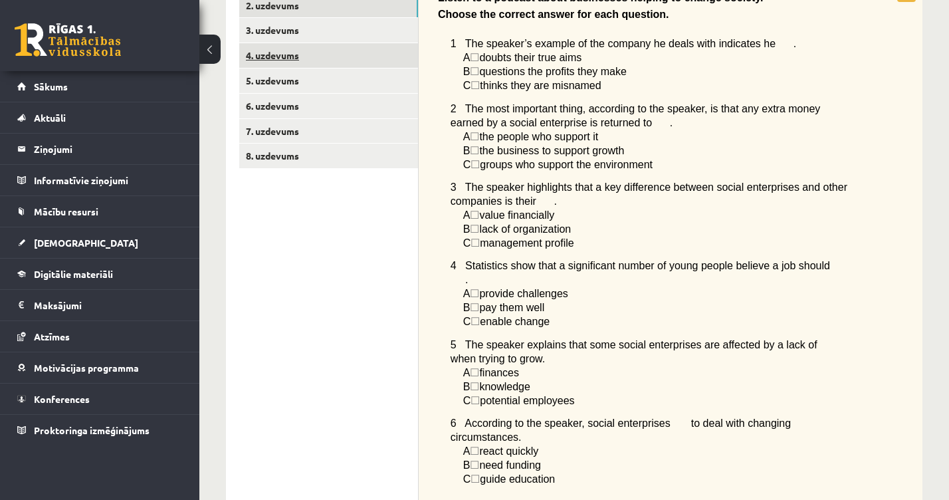
scroll to position [261, 0]
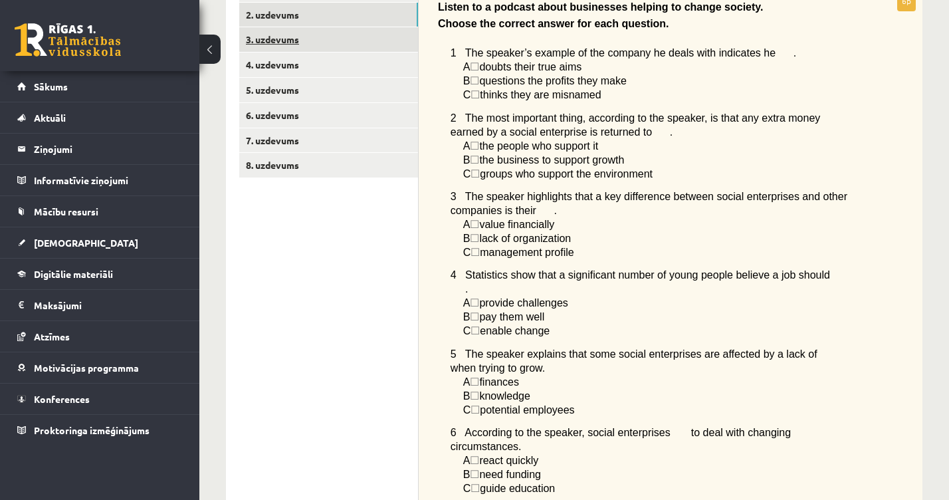
click at [354, 35] on link "3. uzdevums" at bounding box center [328, 39] width 179 height 25
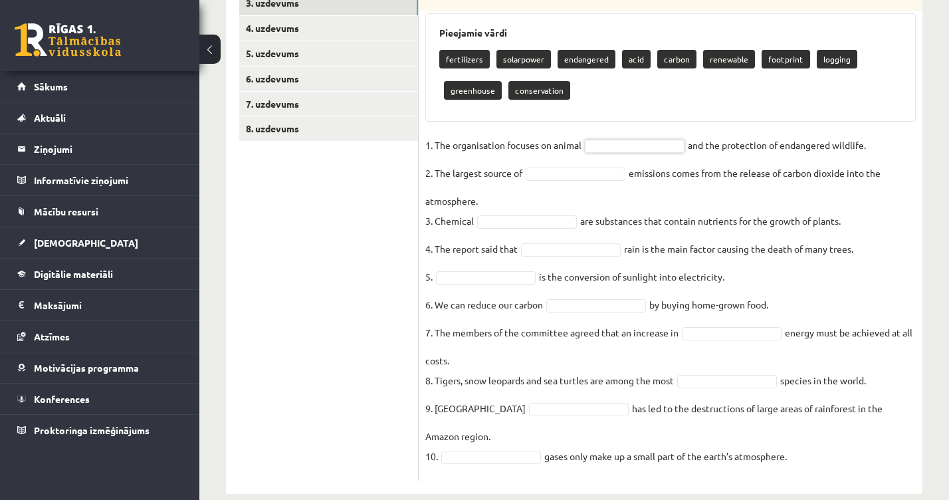
scroll to position [297, 0]
type input "***"
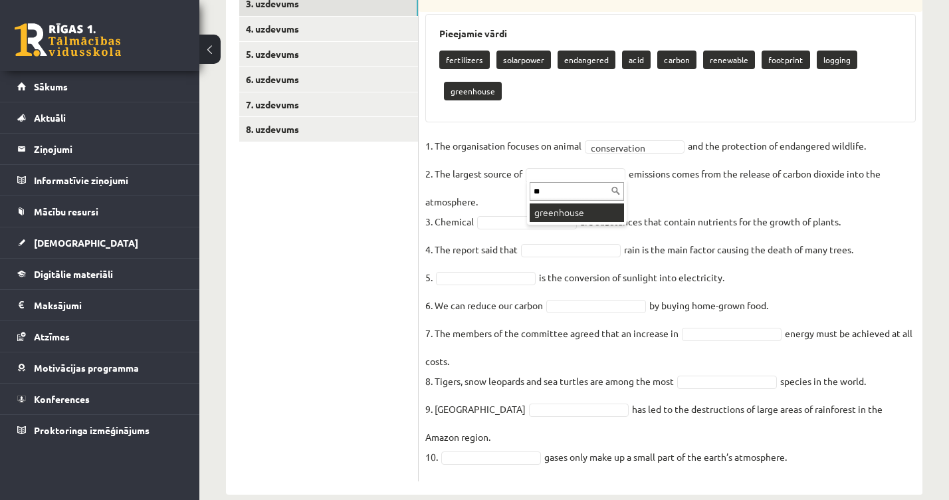
type input "**"
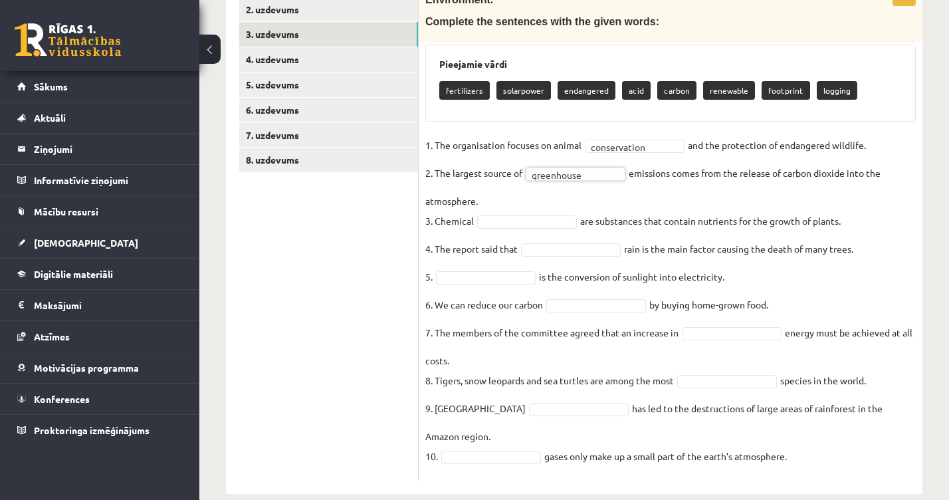
scroll to position [266, 0]
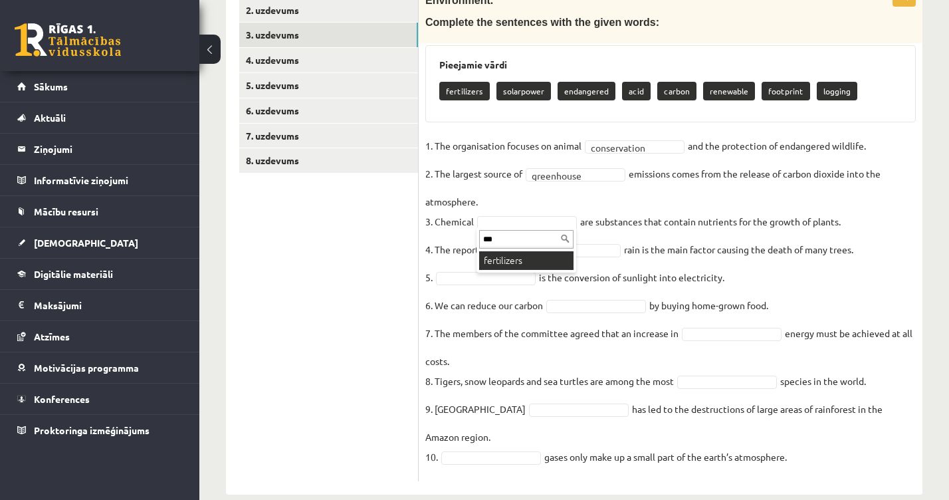
type input "***"
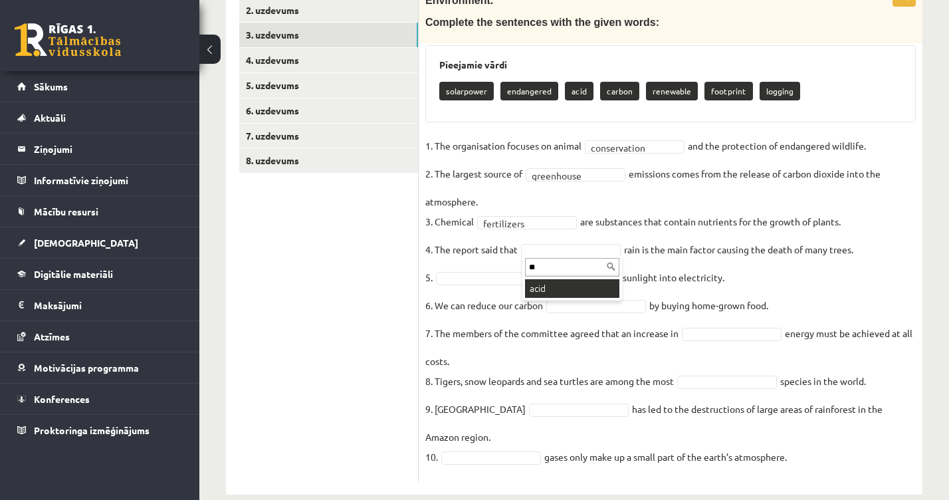
type input "**"
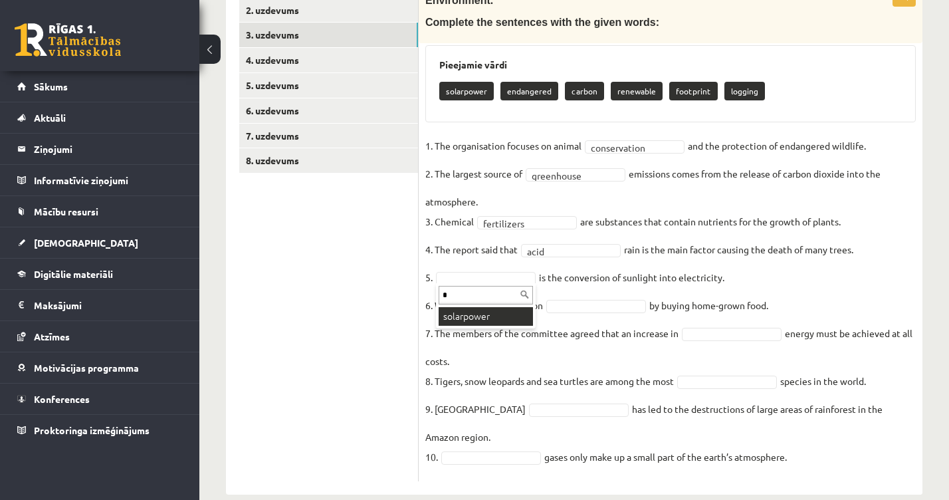
type input "*"
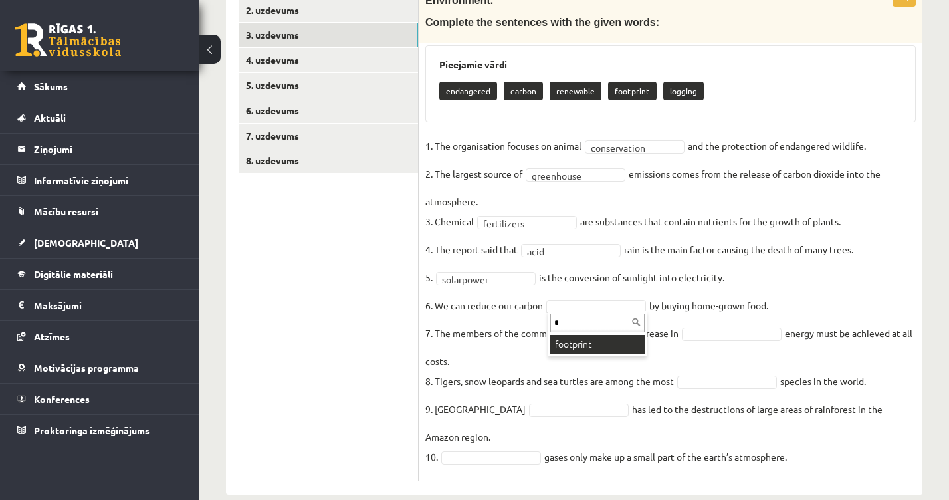
type input "*"
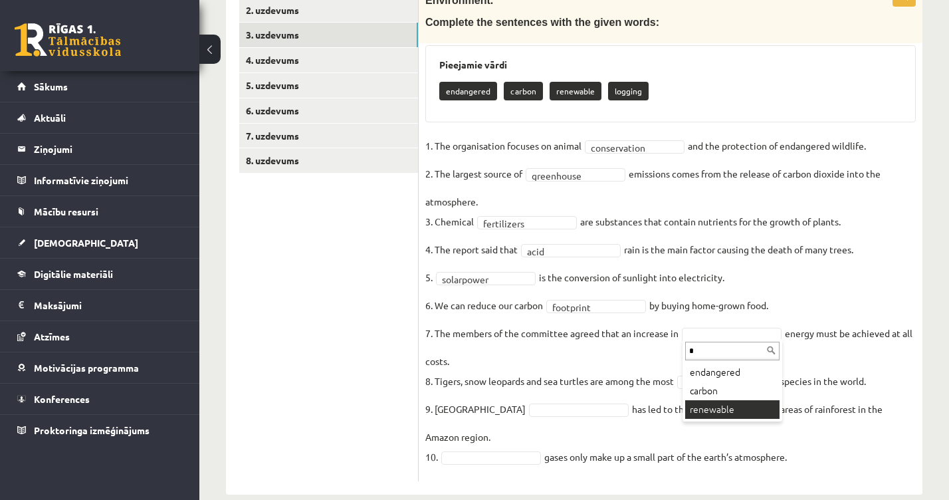
type input "*"
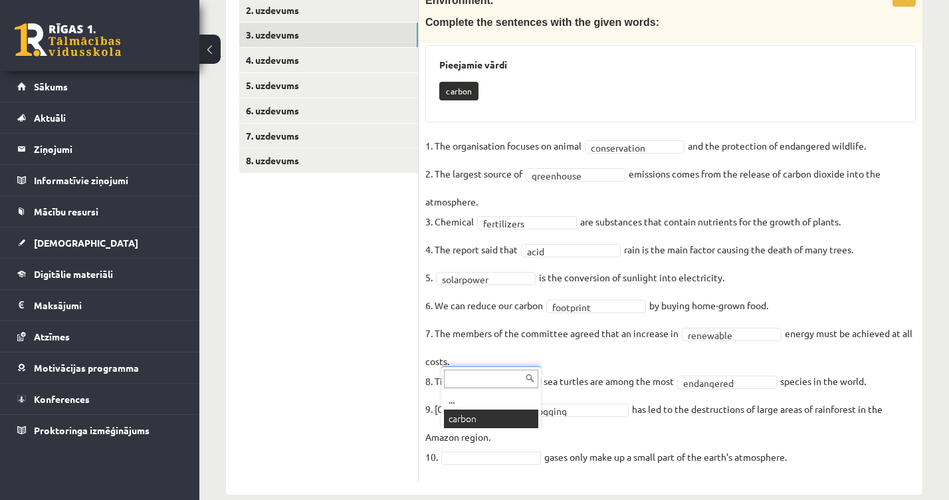
scroll to position [235, 0]
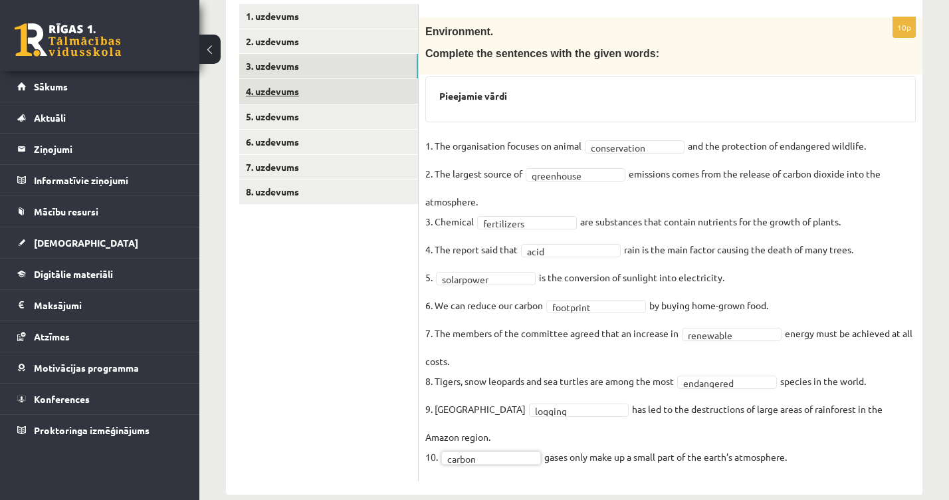
click at [306, 91] on link "4. uzdevums" at bounding box center [328, 91] width 179 height 25
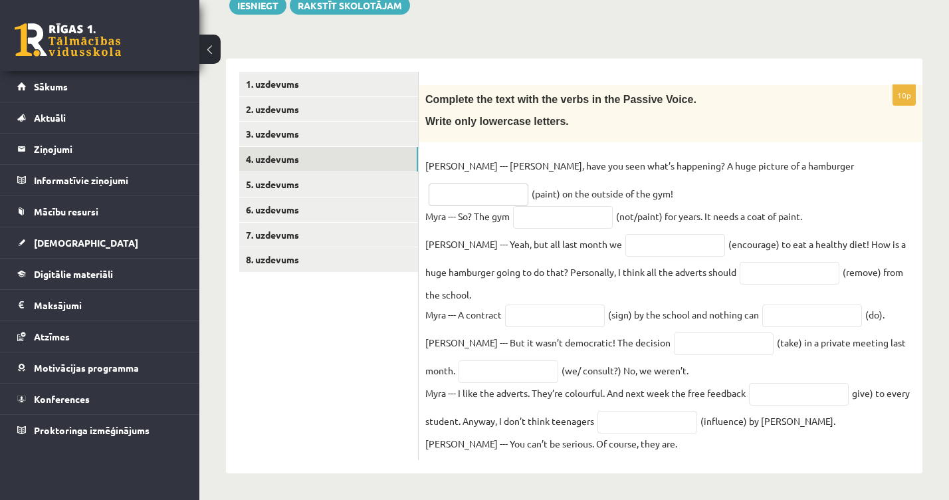
click at [528, 183] on input "text" at bounding box center [479, 194] width 100 height 23
type input "**********"
click at [578, 213] on input "text" at bounding box center [563, 217] width 100 height 23
type input "**********"
click at [625, 241] on input "text" at bounding box center [675, 245] width 100 height 23
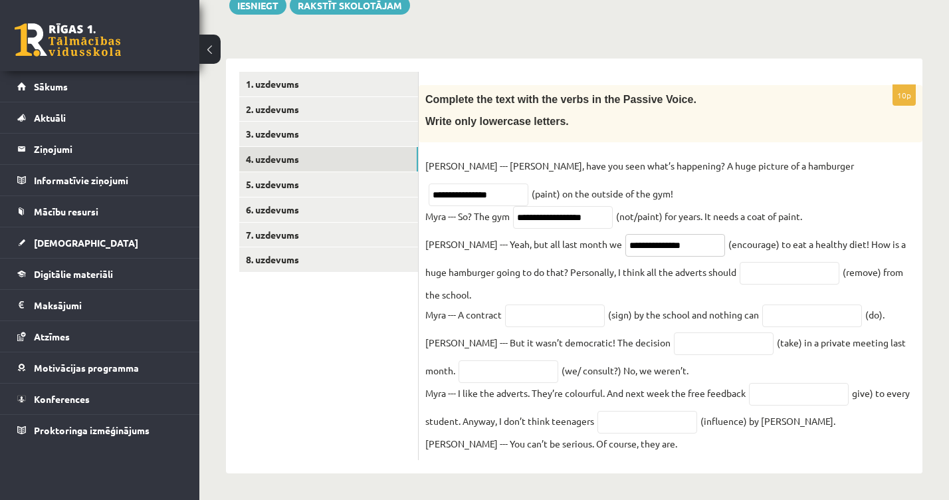
type input "**********"
click at [762, 284] on fieldset "**********" at bounding box center [670, 305] width 490 height 298
click at [762, 273] on input "text" at bounding box center [790, 273] width 100 height 23
type input "*******"
click at [568, 299] on fieldset "**********" at bounding box center [670, 305] width 490 height 298
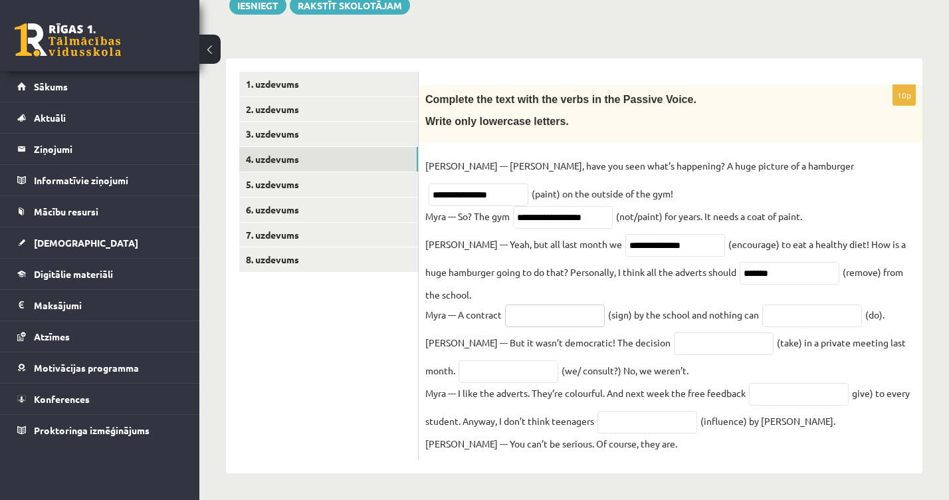
click at [562, 315] on input "text" at bounding box center [555, 315] width 100 height 23
type input "**********"
click at [823, 316] on input "text" at bounding box center [812, 315] width 100 height 23
type input "*******"
click at [674, 342] on input "text" at bounding box center [724, 343] width 100 height 23
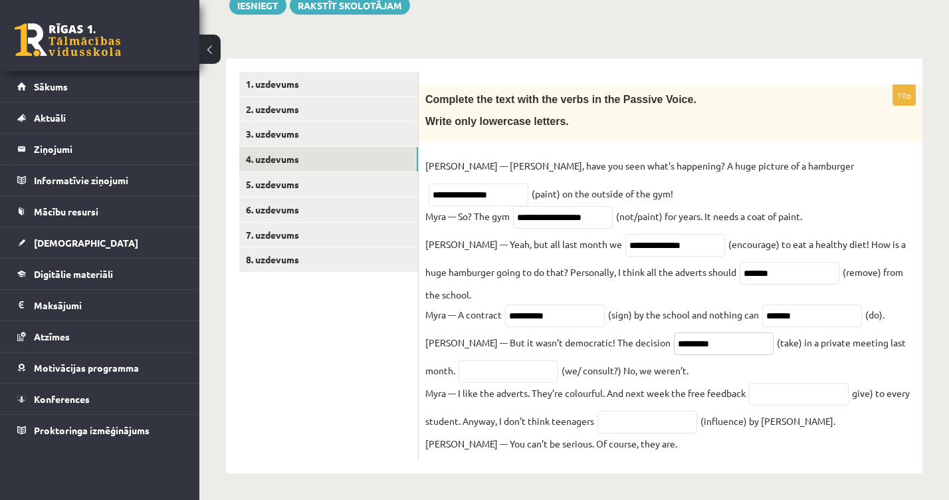
type input "*********"
click at [471, 368] on input "text" at bounding box center [509, 371] width 100 height 23
type input "**********"
click at [794, 404] on input "text" at bounding box center [799, 394] width 100 height 23
type input "**********"
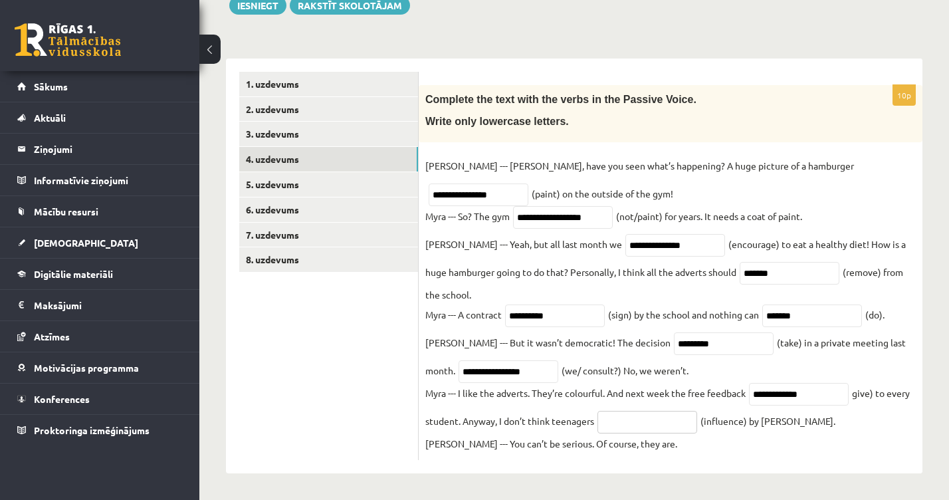
click at [623, 423] on input "text" at bounding box center [647, 422] width 100 height 23
type input "**********"
click at [334, 173] on link "5. uzdevums" at bounding box center [328, 184] width 179 height 25
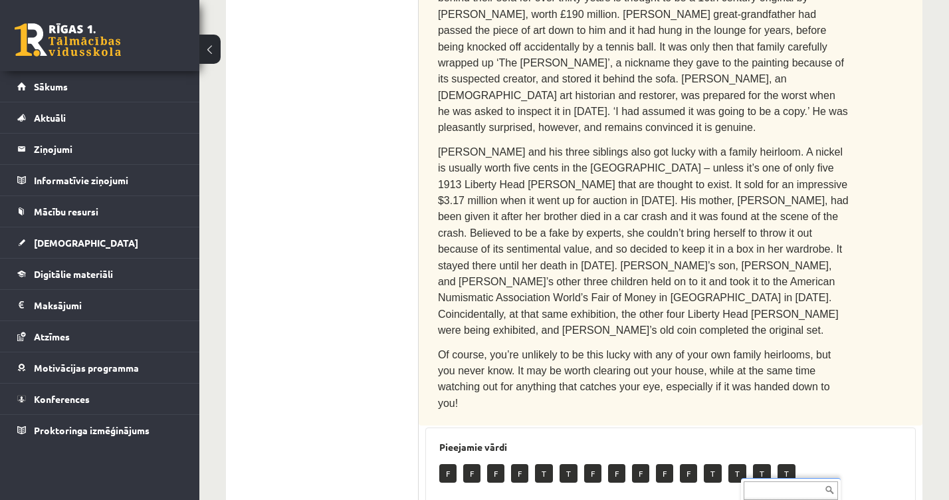
scroll to position [725, 0]
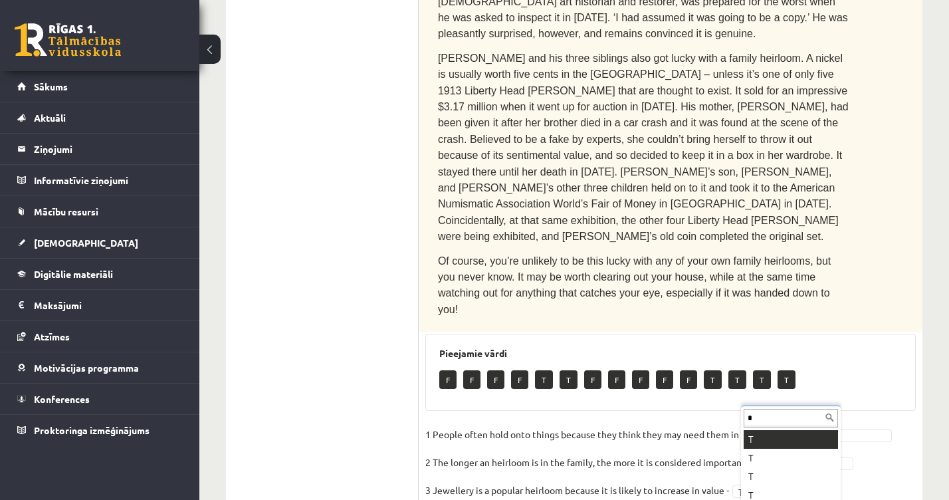
type input "*"
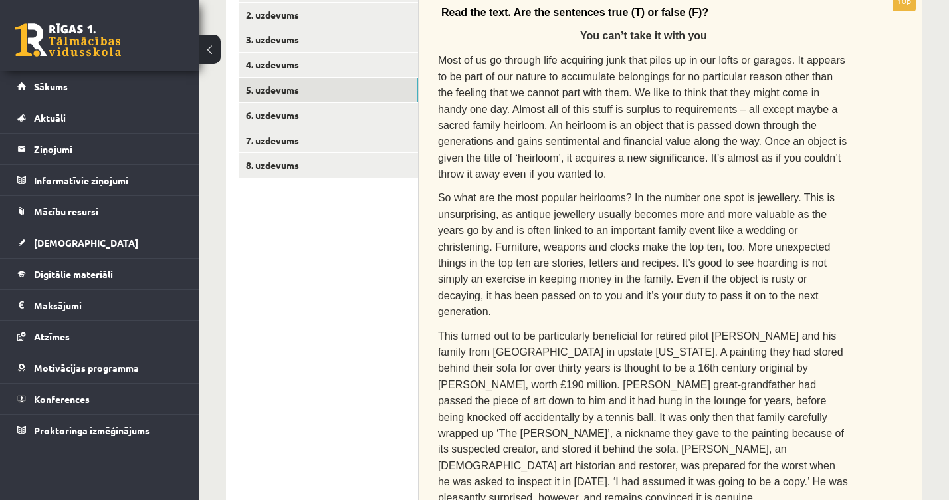
scroll to position [215, 0]
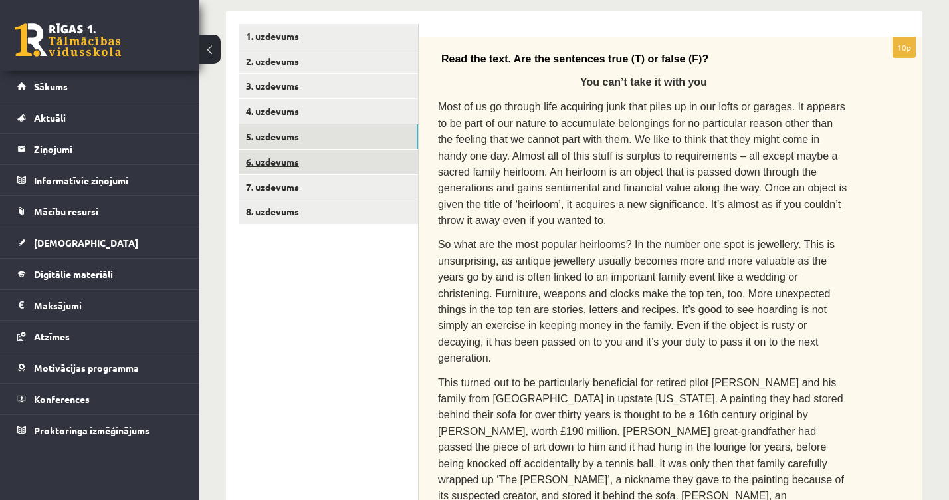
click at [326, 156] on link "6. uzdevums" at bounding box center [328, 162] width 179 height 25
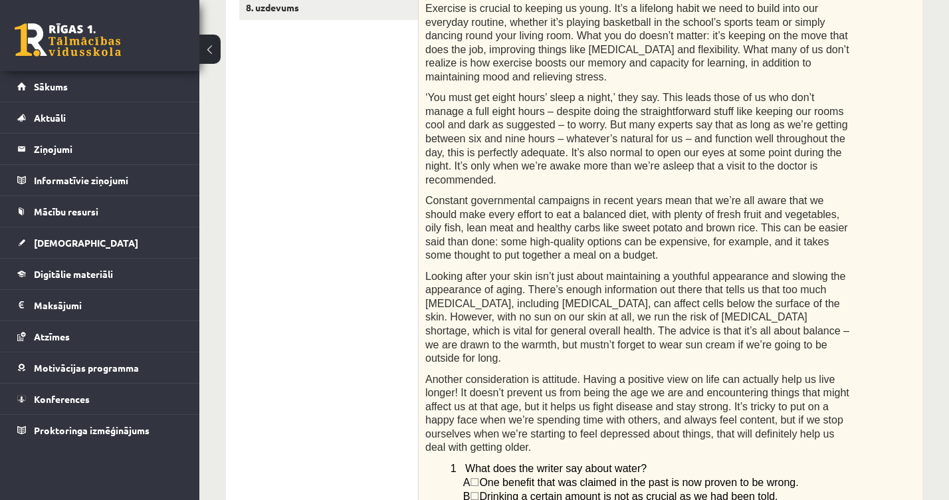
scroll to position [321, 0]
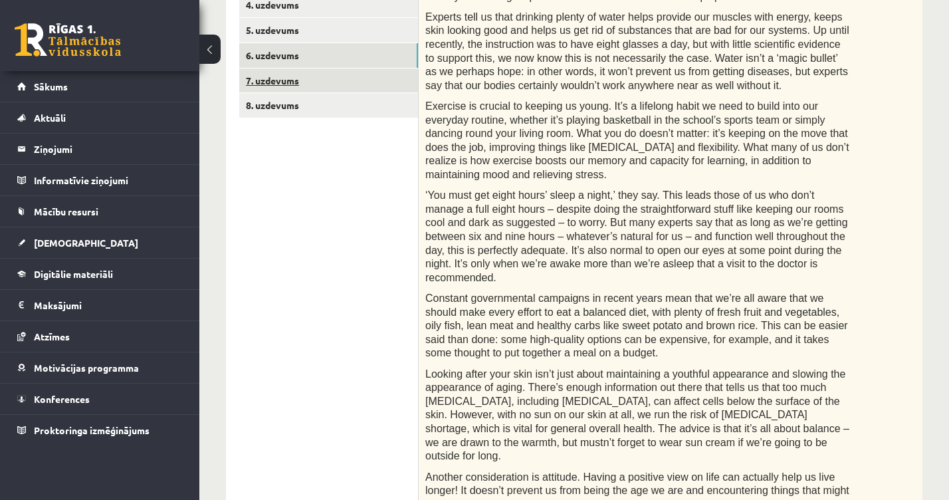
click at [295, 78] on link "7. uzdevums" at bounding box center [328, 80] width 179 height 25
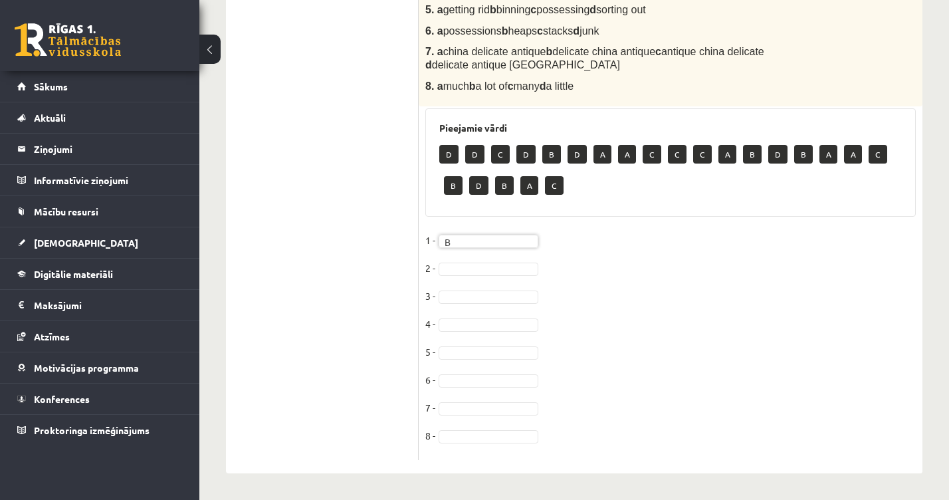
scroll to position [589, 0]
type input "*"
click at [451, 306] on fieldset "1 - B * 2 - A * 3 - 4 - 5 - 6 - 7 - 8 -" at bounding box center [670, 341] width 490 height 223
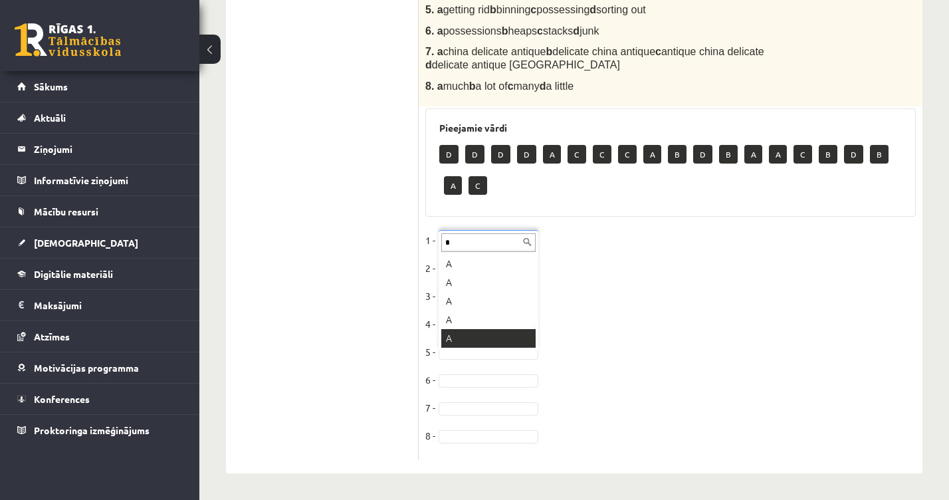
type input "*"
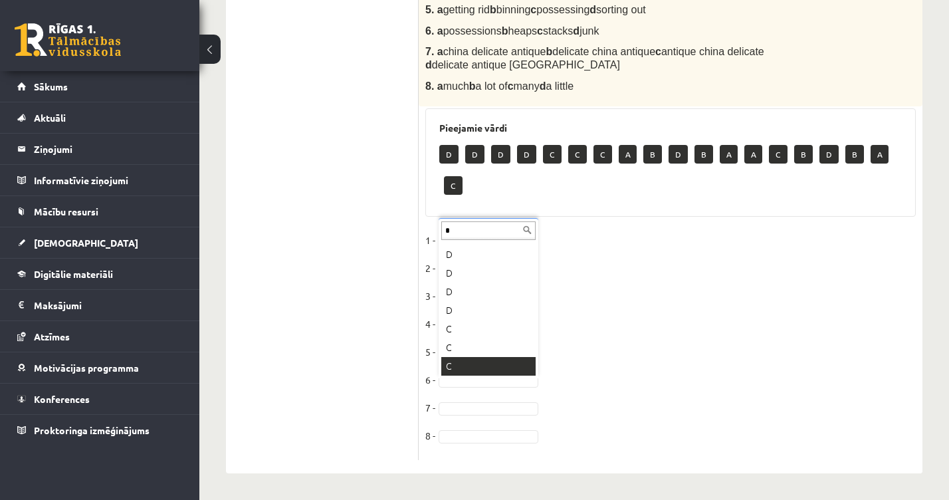
scroll to position [0, 0]
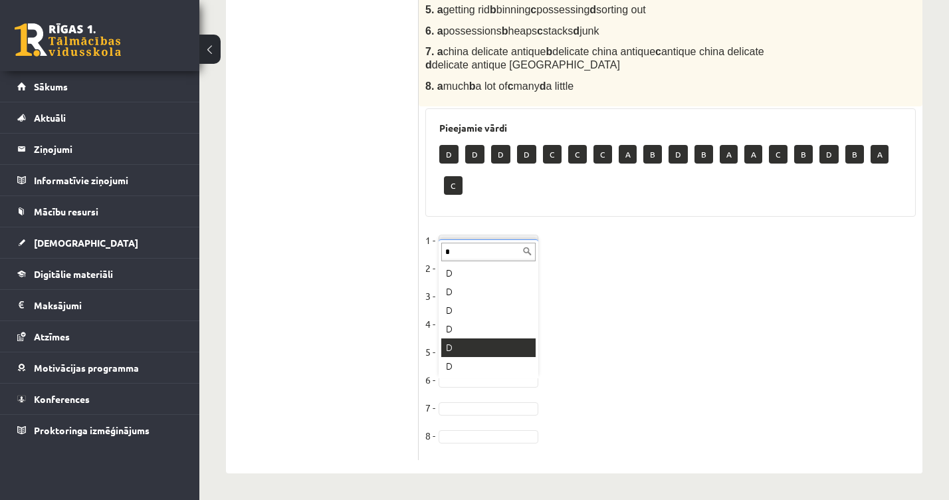
type input "*"
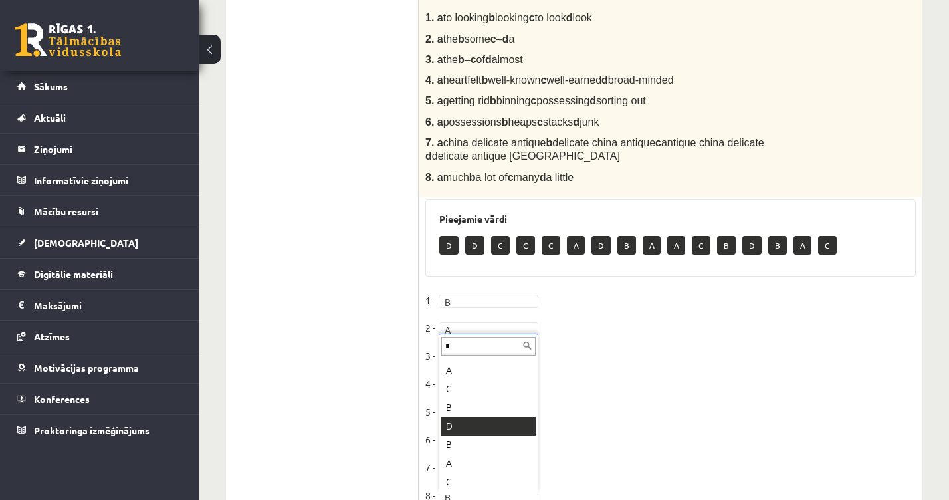
scroll to position [494, 0]
type input "*"
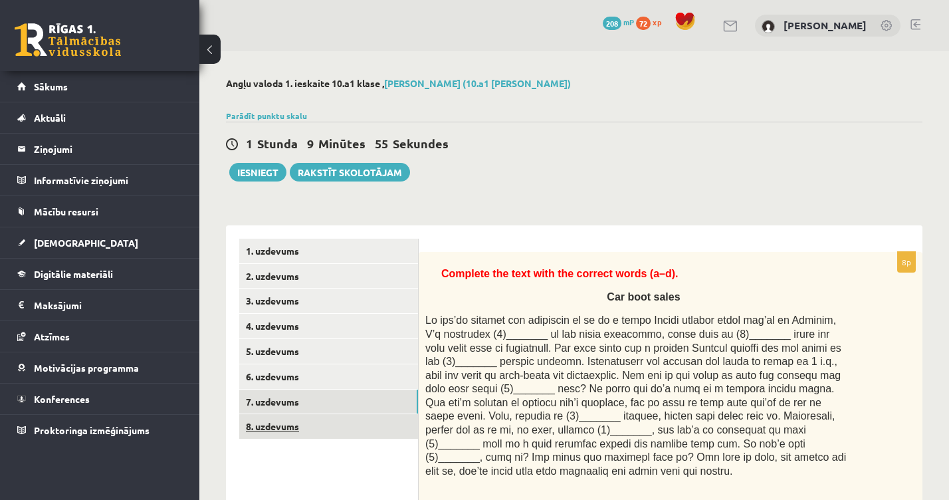
scroll to position [0, 0]
click at [348, 414] on link "8. uzdevums" at bounding box center [328, 426] width 179 height 25
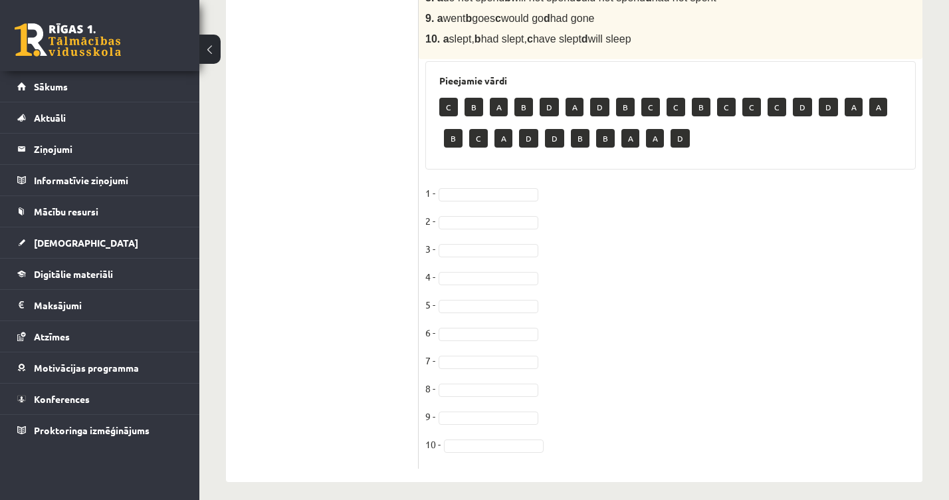
scroll to position [690, 0]
click at [348, 412] on ul "1. uzdevums 2. uzdevums 3. uzdevums 4. uzdevums 5. uzdevums 6. uzdevums 7. uzde…" at bounding box center [328, 9] width 179 height 920
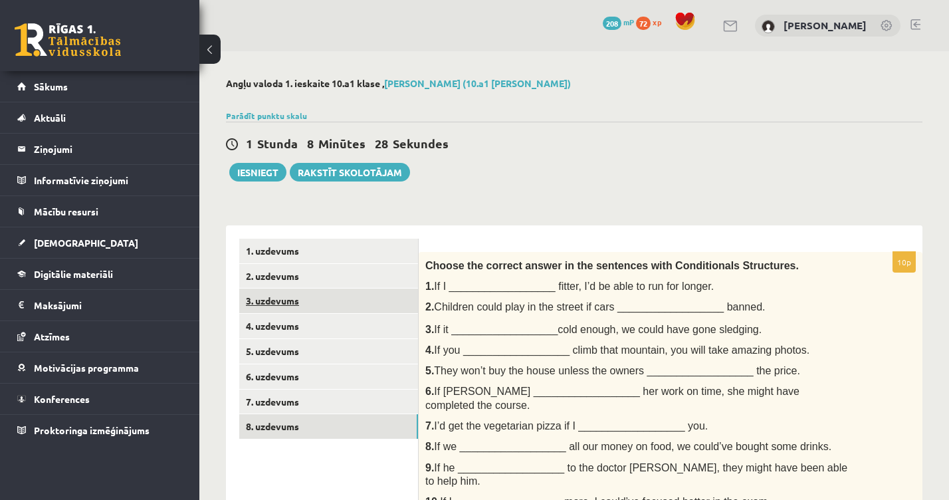
scroll to position [0, 0]
click at [297, 280] on link "2. uzdevums" at bounding box center [328, 276] width 179 height 25
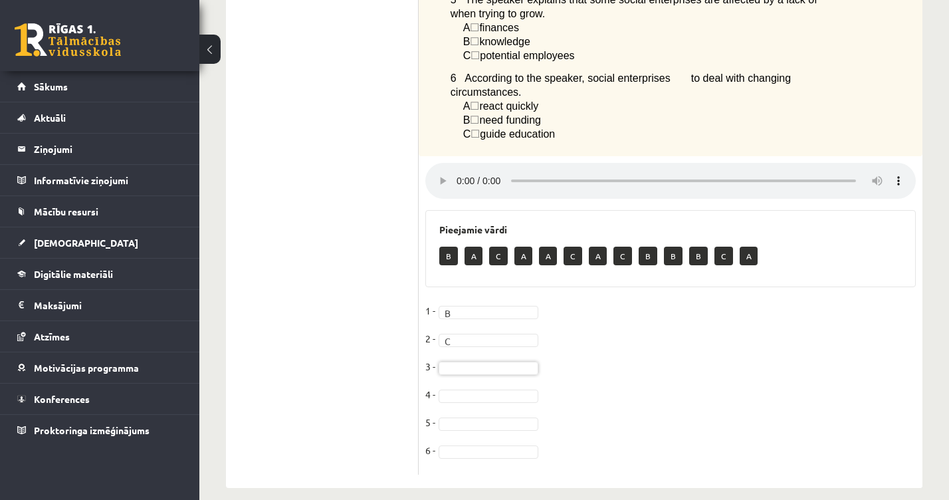
scroll to position [615, 0]
click at [528, 247] on p "A" at bounding box center [523, 256] width 18 height 19
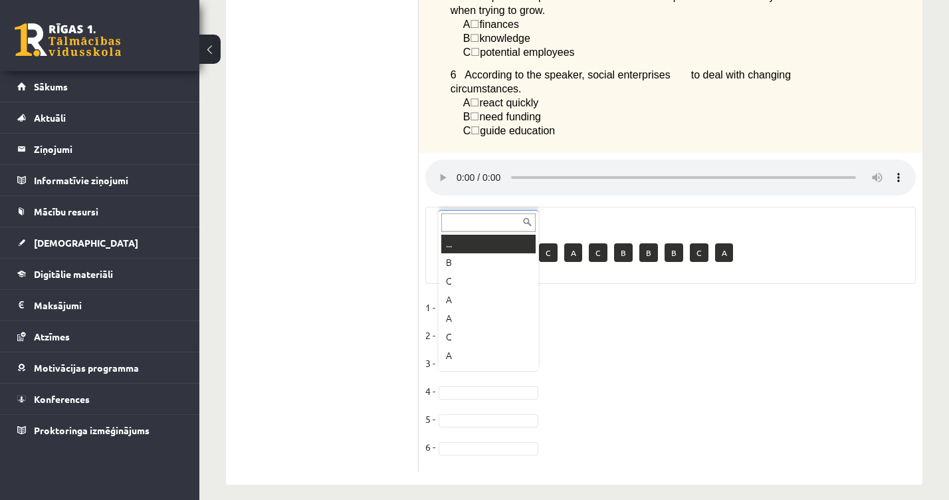
scroll to position [0, 0]
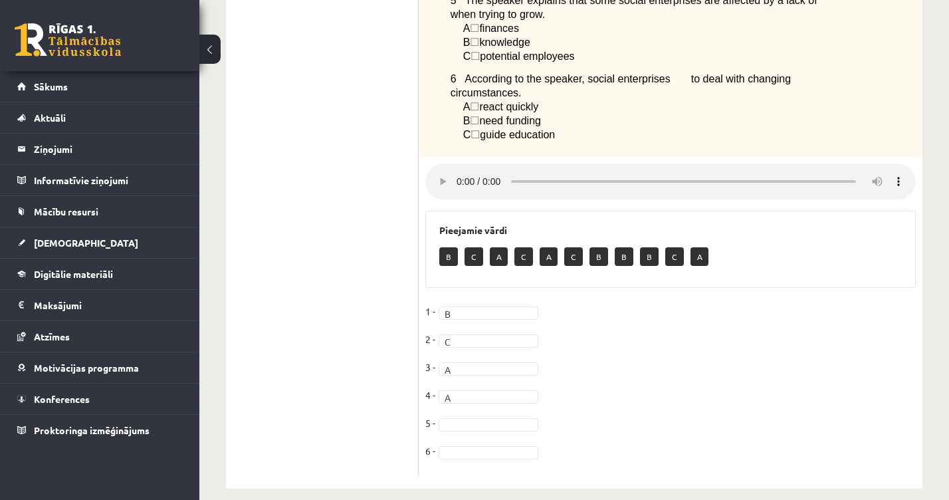
click at [457, 399] on fieldset "1 - B * 2 - C * 3 - A * 4 - A * 5 - 6 -" at bounding box center [670, 384] width 490 height 167
click at [457, 416] on fieldset "1 - B * 2 - C * 3 - A * 4 - A * 5 - 6 -" at bounding box center [670, 384] width 490 height 167
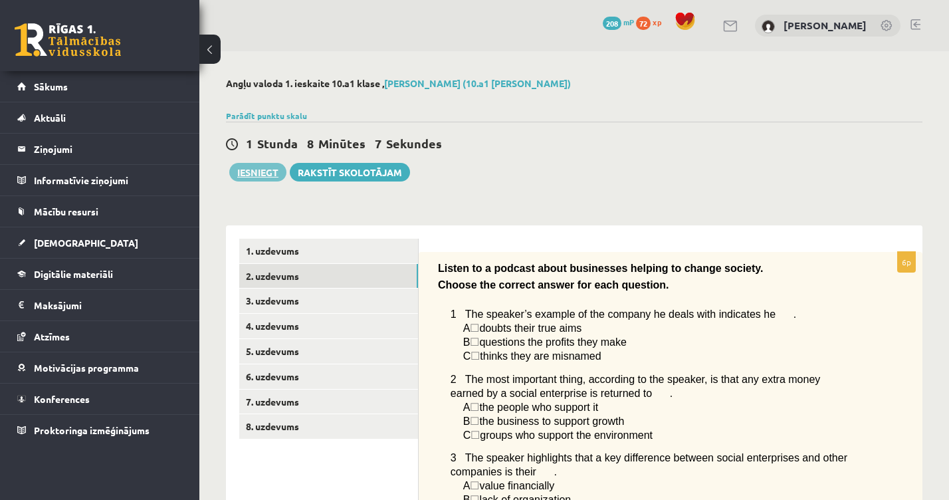
click at [265, 171] on button "Iesniegt" at bounding box center [257, 172] width 57 height 19
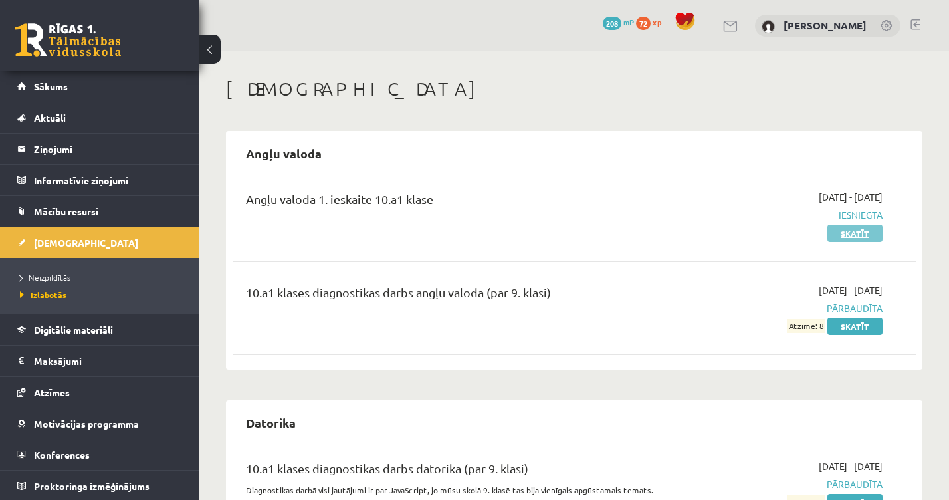
click at [850, 237] on link "Skatīt" at bounding box center [854, 233] width 55 height 17
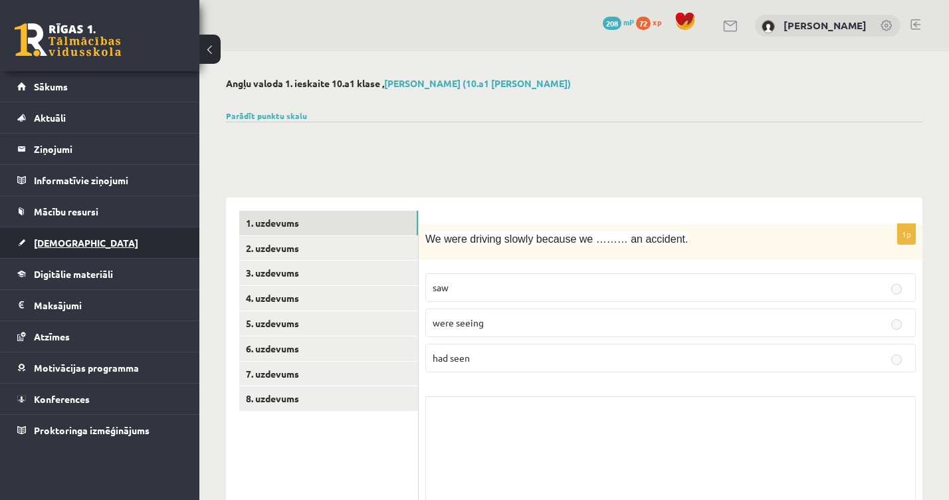
click at [58, 237] on span "[DEMOGRAPHIC_DATA]" at bounding box center [86, 243] width 104 height 12
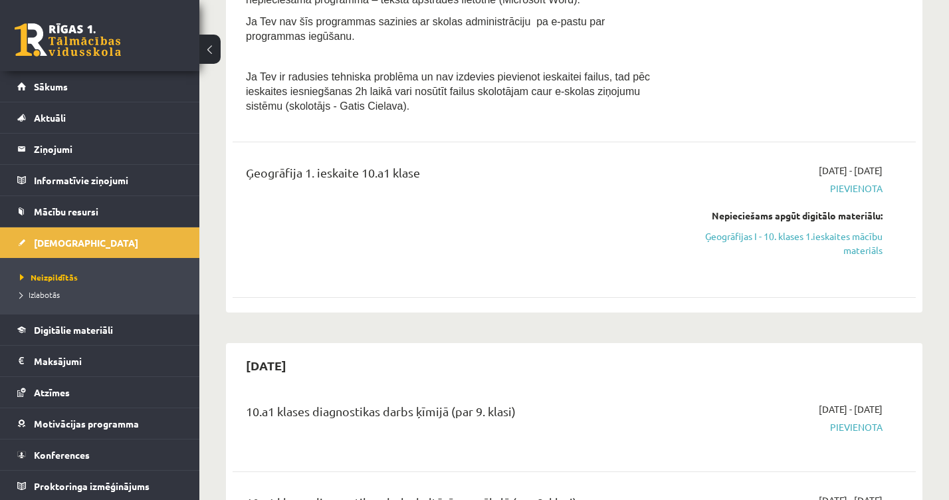
scroll to position [486, 0]
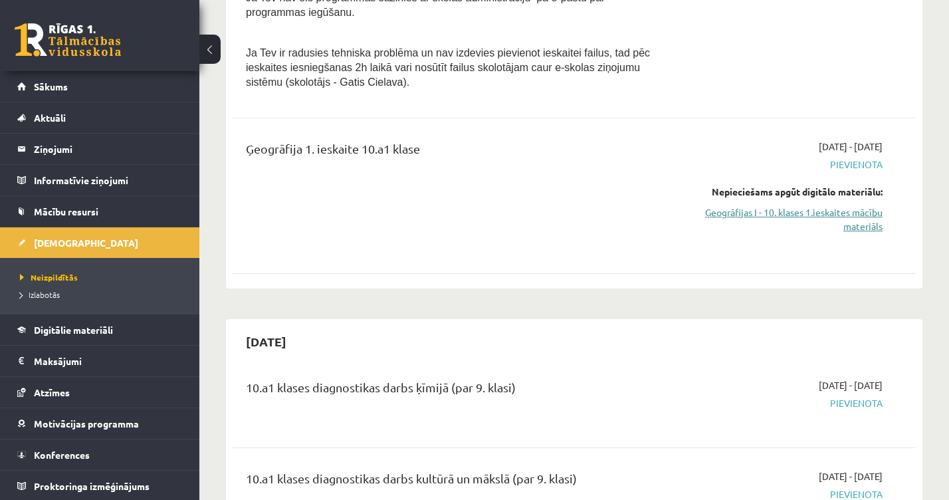
click at [745, 211] on link "Ģeogrāfijas I - 10. klases 1.ieskaites mācību materiāls" at bounding box center [783, 219] width 199 height 28
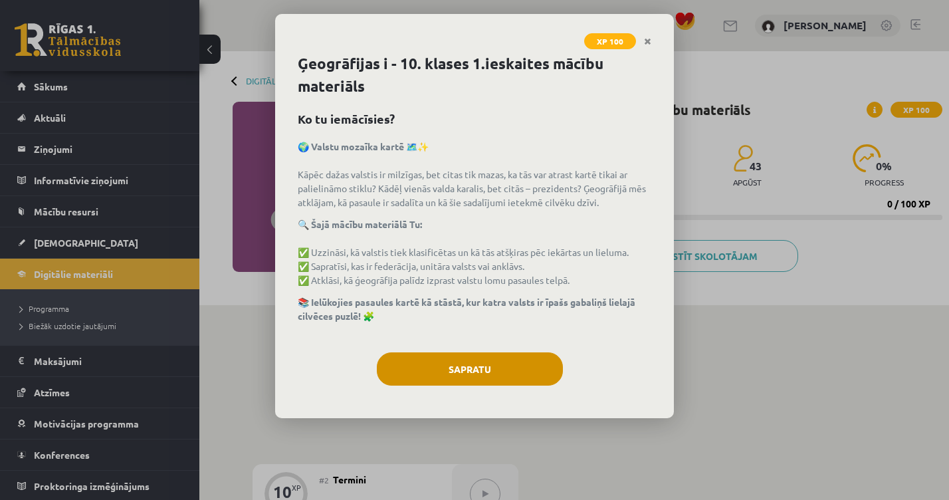
click at [528, 366] on button "Sapratu" at bounding box center [470, 368] width 186 height 33
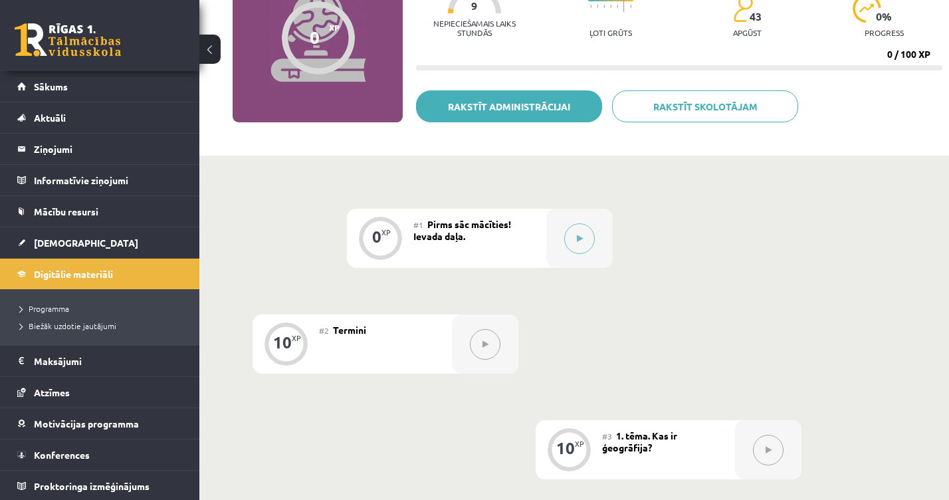
scroll to position [242, 0]
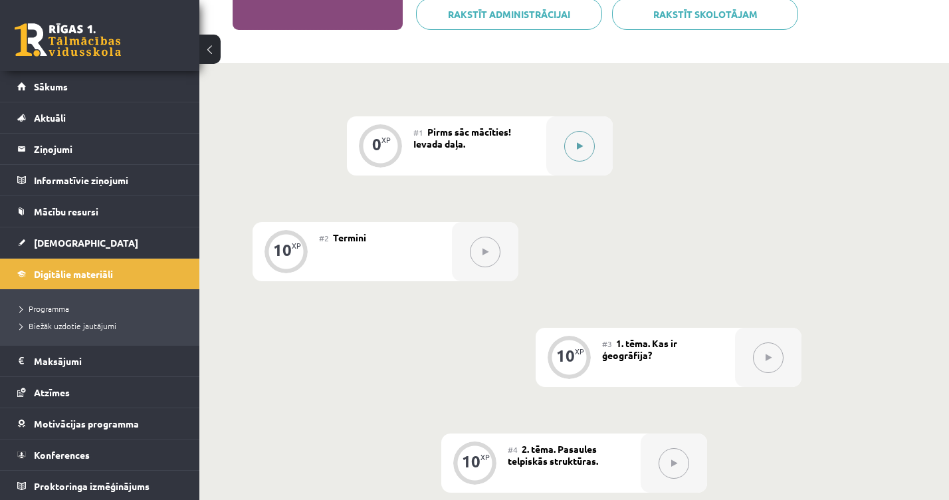
click at [581, 151] on button at bounding box center [579, 146] width 31 height 31
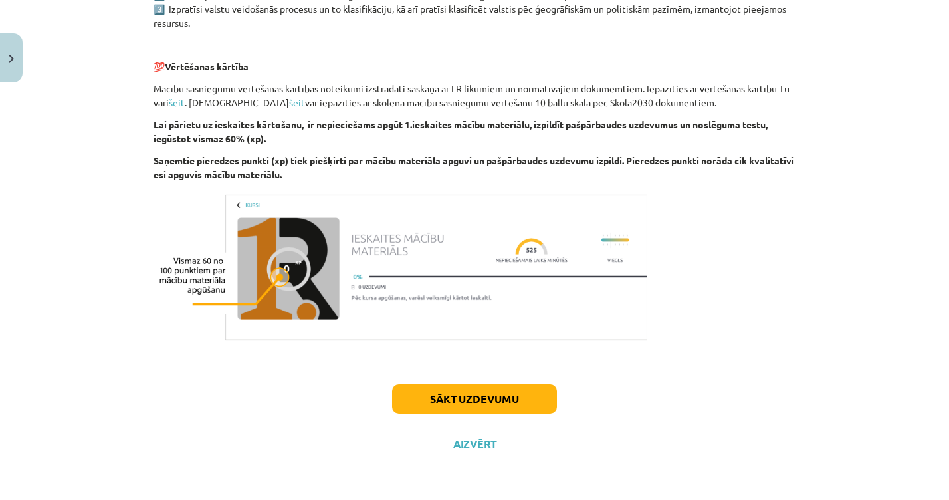
click at [467, 394] on button "Sākt uzdevumu" at bounding box center [474, 398] width 165 height 29
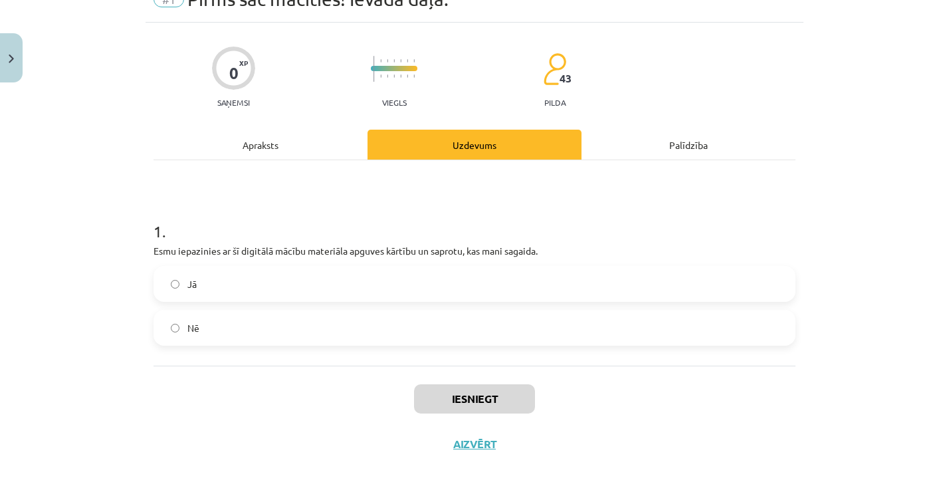
click at [250, 281] on label "Jā" at bounding box center [474, 283] width 639 height 33
click at [454, 395] on button "Iesniegt" at bounding box center [474, 398] width 121 height 29
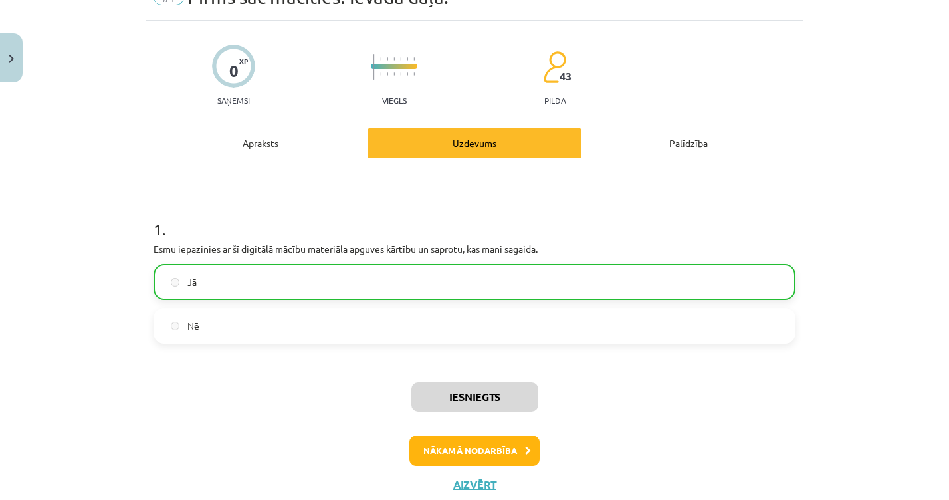
click at [462, 445] on button "Nākamā nodarbība" at bounding box center [474, 450] width 130 height 31
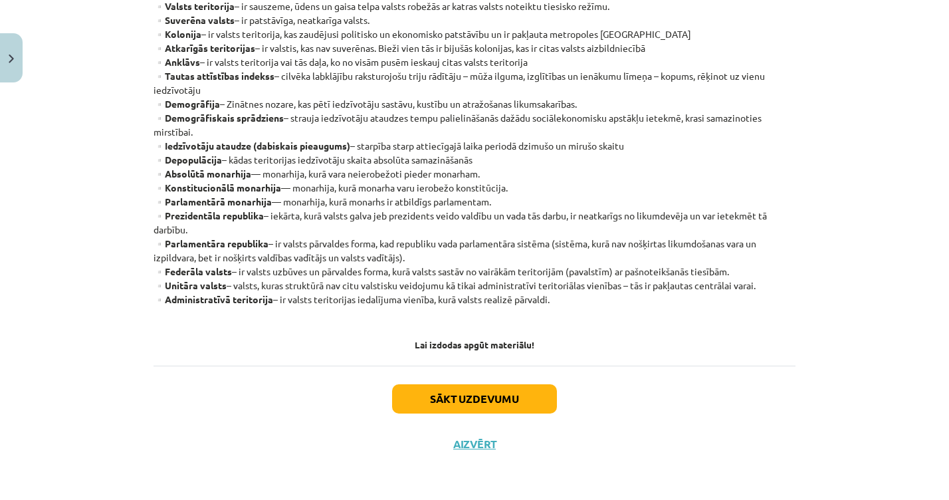
click at [459, 397] on button "Sākt uzdevumu" at bounding box center [474, 398] width 165 height 29
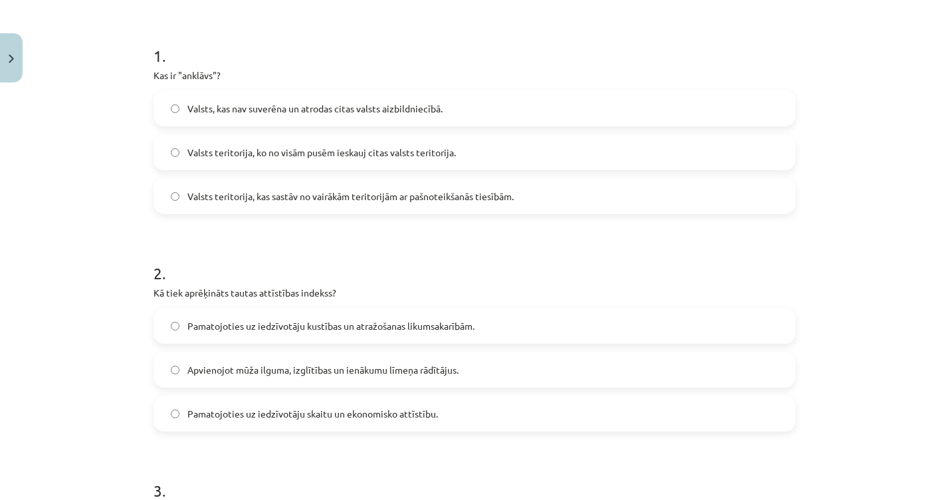
scroll to position [243, 0]
click at [235, 165] on label "Valsts teritorija, ko no visām pusēm ieskauj citas valsts teritorija." at bounding box center [474, 150] width 639 height 33
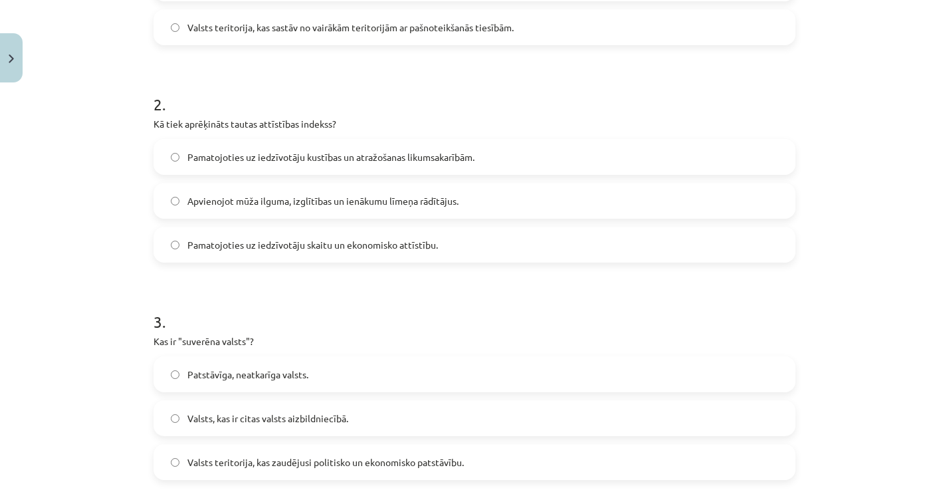
scroll to position [411, 0]
click at [223, 198] on span "Apvienojot mūža ilguma, izglītības un ienākumu līmeņa rādītājus." at bounding box center [322, 200] width 271 height 14
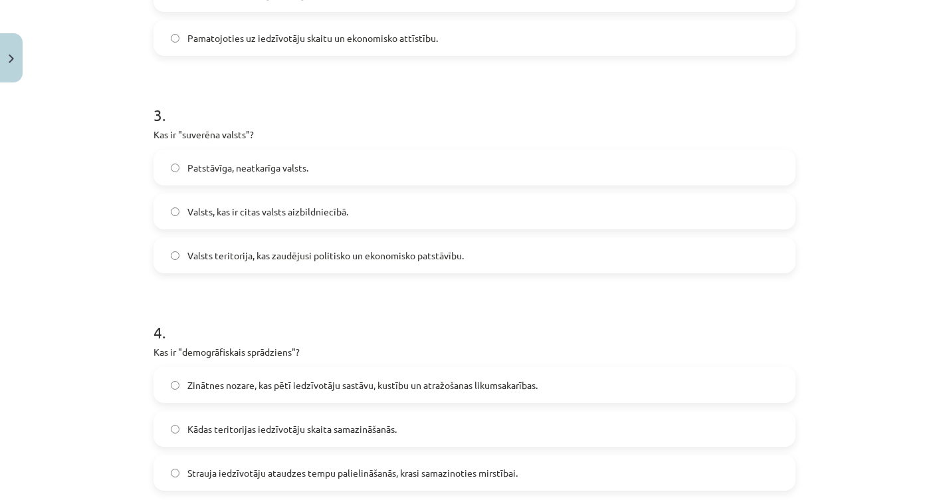
scroll to position [617, 0]
click at [197, 164] on span "Patstāvīga, neatkarīga valsts." at bounding box center [247, 167] width 121 height 14
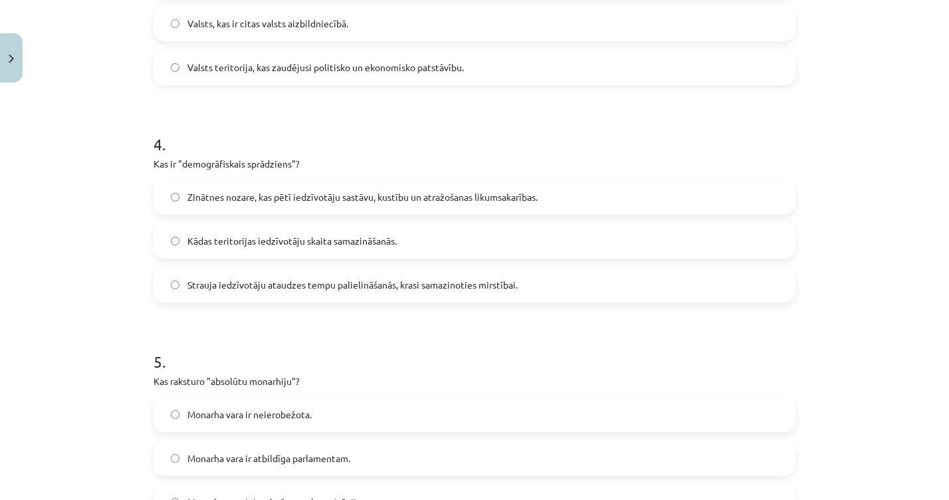
scroll to position [847, 0]
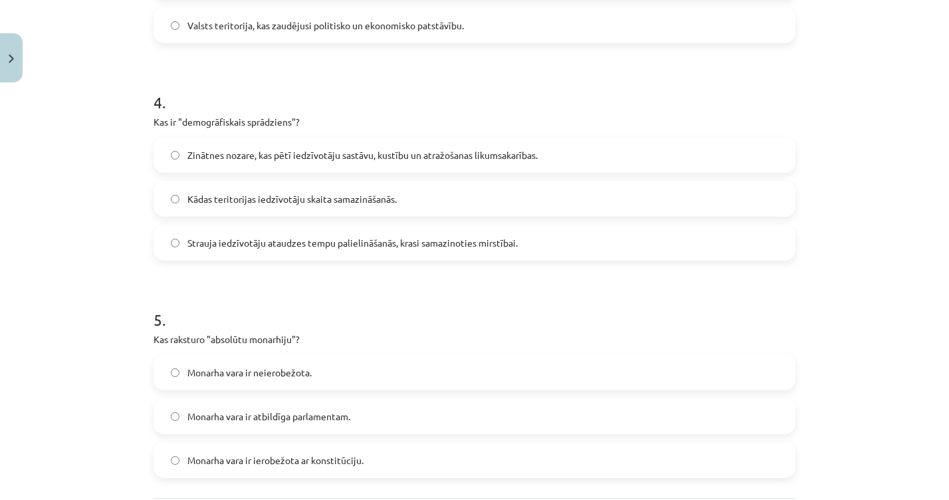
click at [207, 224] on div "Zinātnes nozare, kas pētī iedzīvotāju sastāvu, kustību un atražošanas likumsaka…" at bounding box center [475, 199] width 642 height 124
click at [207, 243] on span "Strauja iedzīvotāju ataudzes tempu palielināšanās, krasi samazinoties mirstībai." at bounding box center [352, 243] width 330 height 14
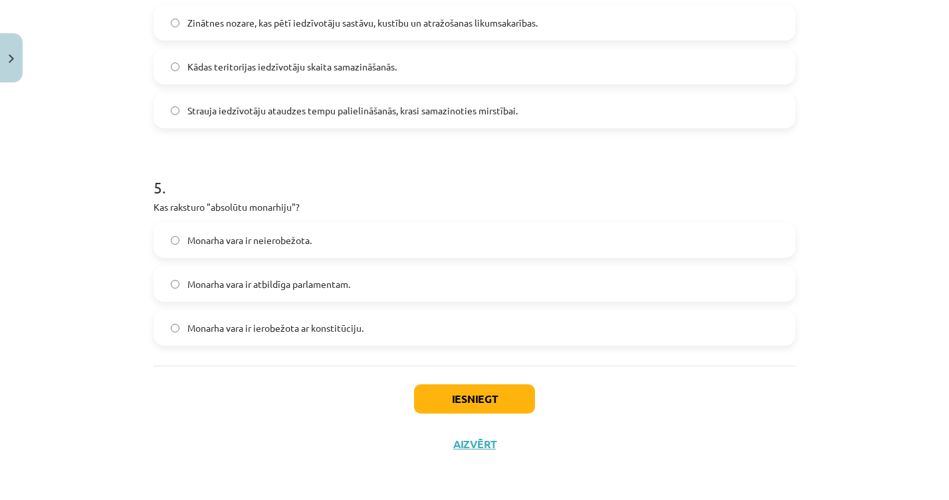
scroll to position [981, 0]
click at [199, 241] on span "Monarha vara ir neierobežota." at bounding box center [249, 240] width 124 height 14
click at [439, 388] on button "Iesniegt" at bounding box center [474, 398] width 121 height 29
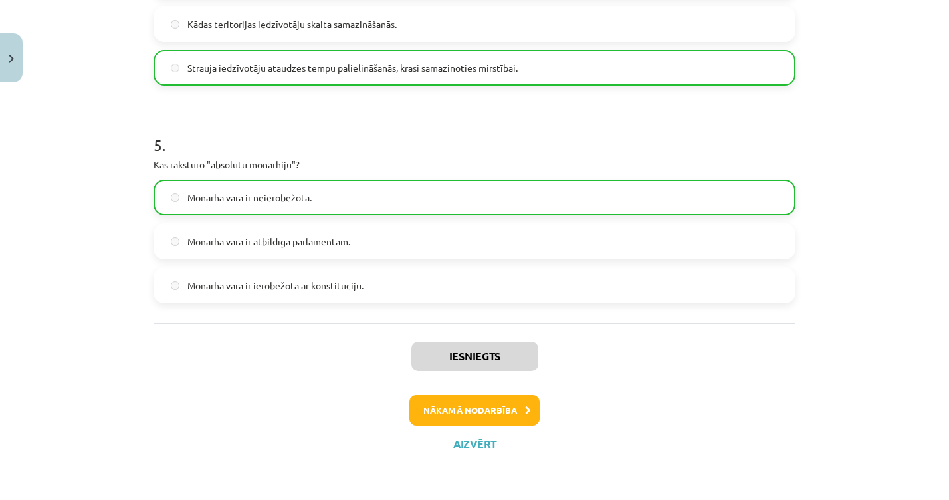
click at [452, 405] on button "Nākamā nodarbība" at bounding box center [474, 410] width 130 height 31
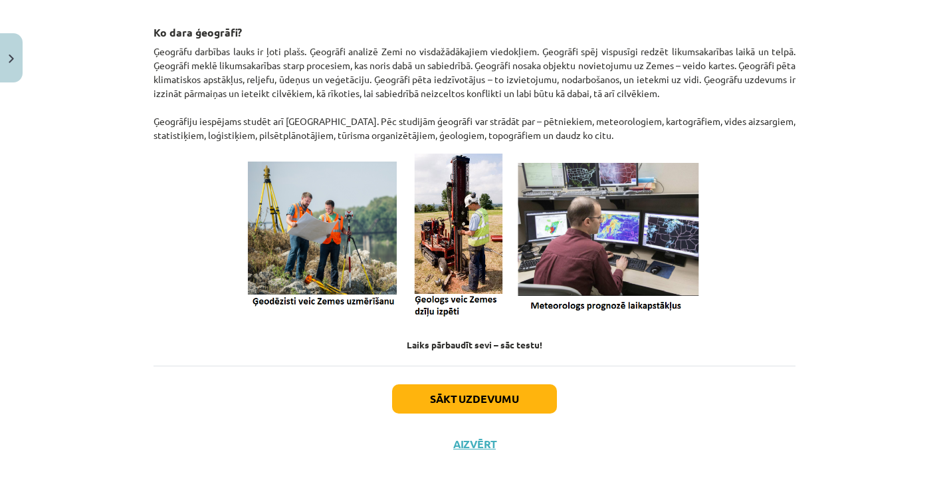
click at [452, 405] on button "Sākt uzdevumu" at bounding box center [474, 398] width 165 height 29
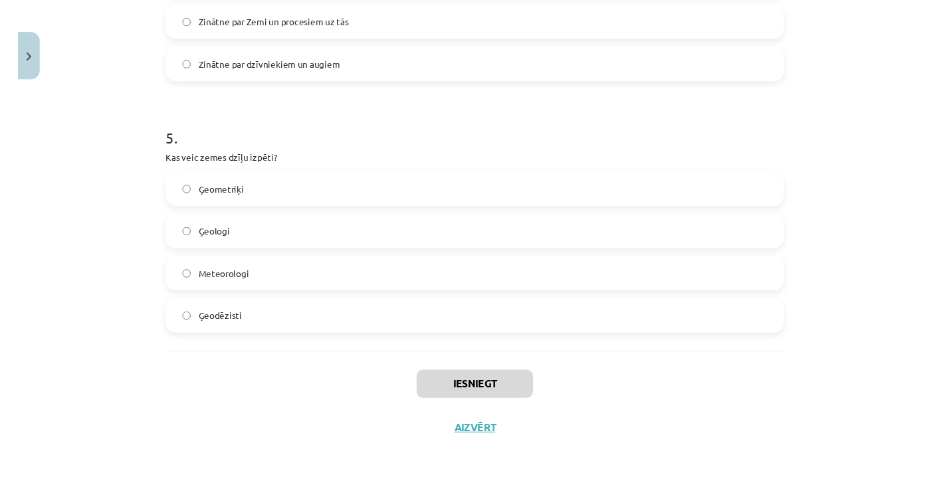
scroll to position [726, 0]
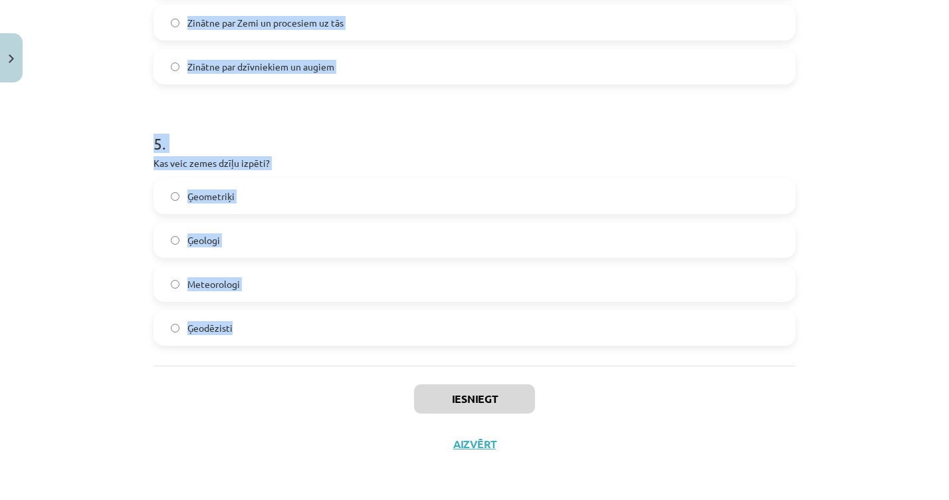
drag, startPoint x: 138, startPoint y: 289, endPoint x: 363, endPoint y: 342, distance: 230.8
click at [363, 342] on div "Mācību tēma: Ģeogrāfijas i - 10. klases 1.ieskaites mācību materiāls #3 1. tēma…" at bounding box center [474, 250] width 949 height 500
copy form "1 . Kas bija pirmais zinātnieks, kurš izmantoja terminu “ģeogrāfija”? Ptolemajs…"
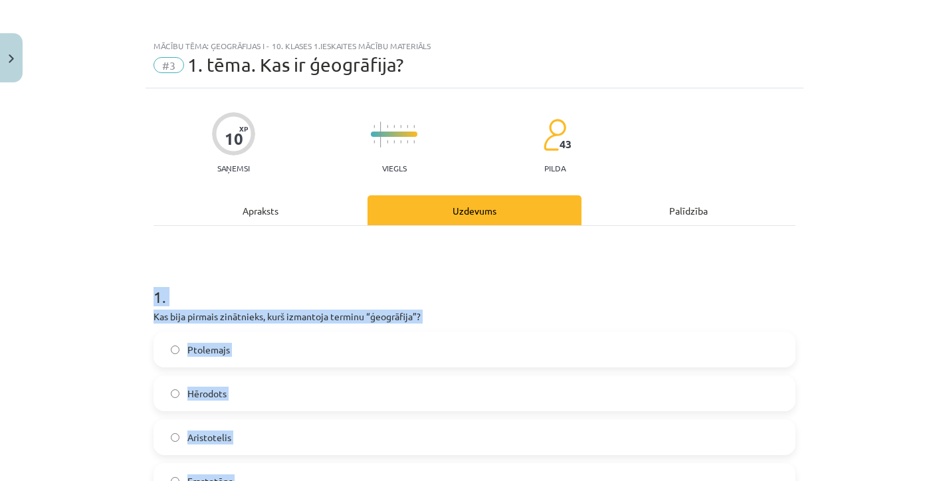
scroll to position [-3, 0]
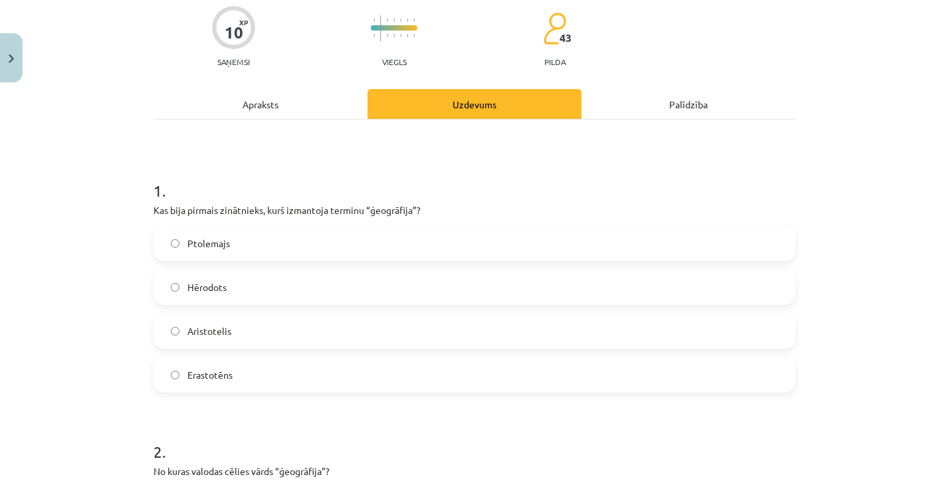
scroll to position [122, 0]
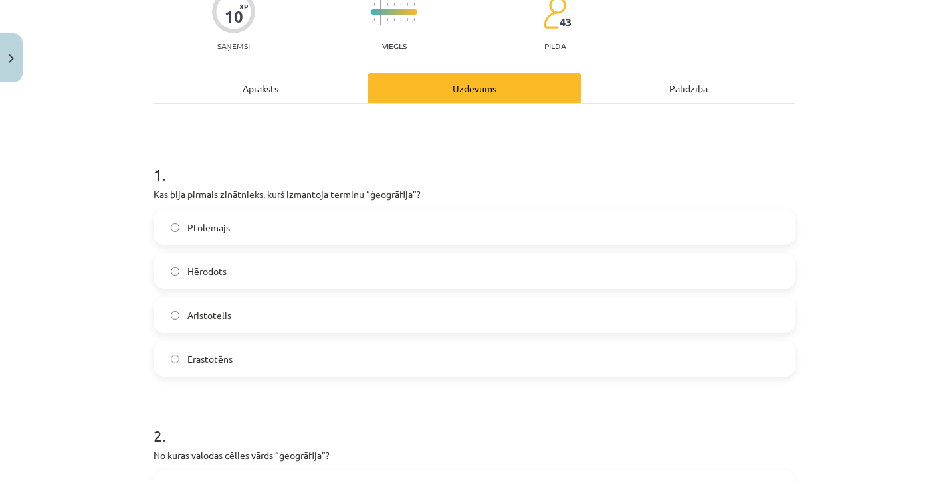
click at [215, 354] on span "Erastotēns" at bounding box center [209, 359] width 45 height 14
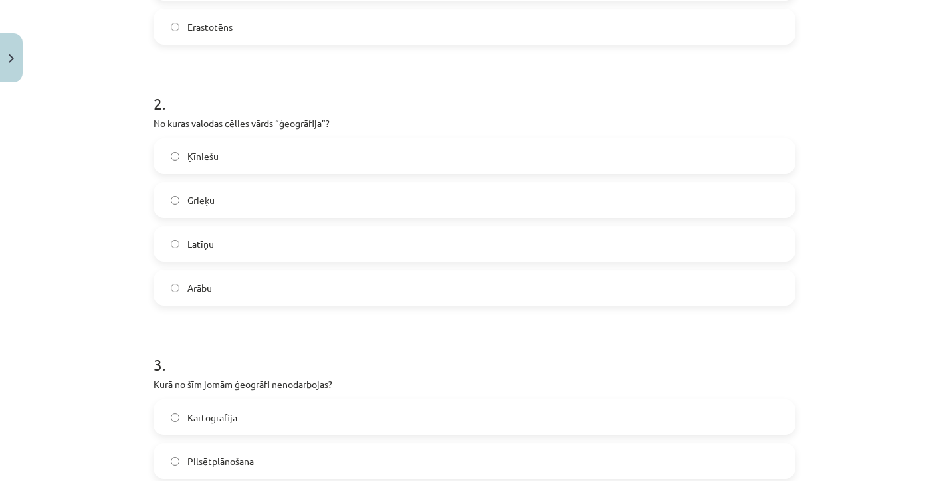
scroll to position [490, 0]
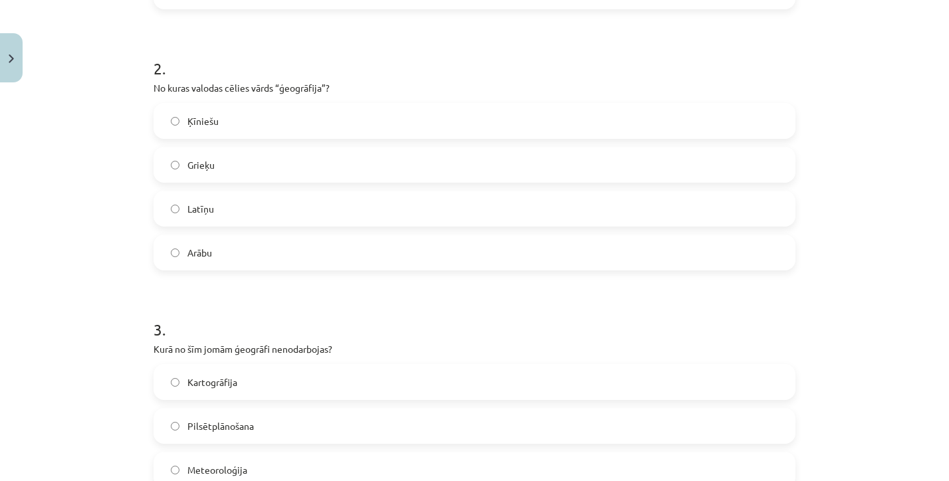
click at [219, 169] on label "Grieķu" at bounding box center [474, 164] width 639 height 33
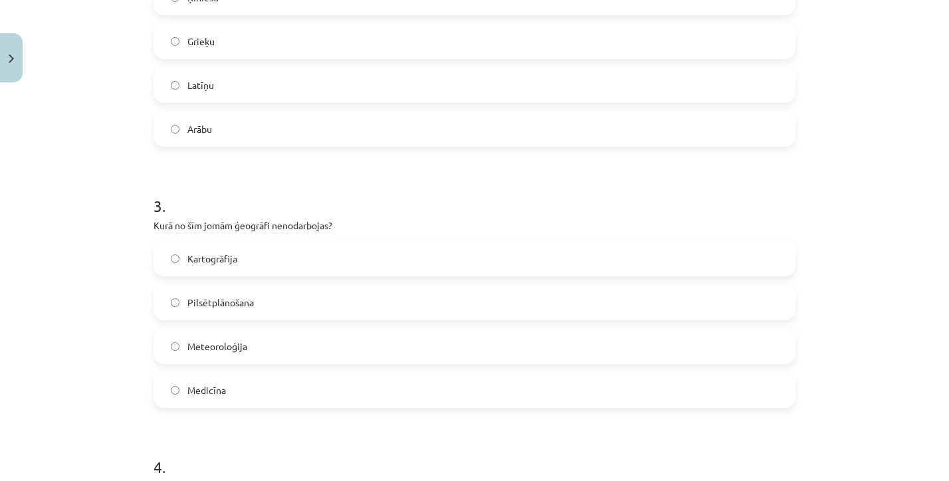
scroll to position [654, 0]
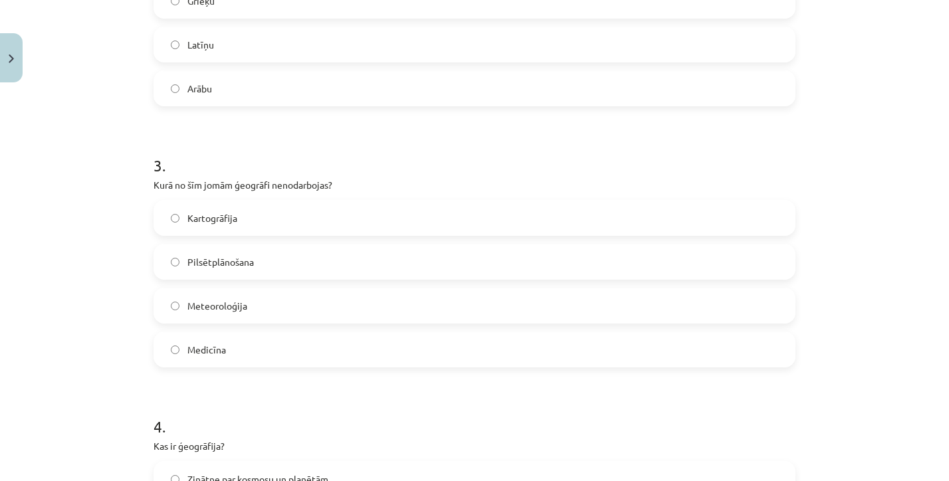
click at [219, 367] on div "Medicīna" at bounding box center [475, 350] width 642 height 36
click at [219, 359] on label "Medicīna" at bounding box center [474, 349] width 639 height 33
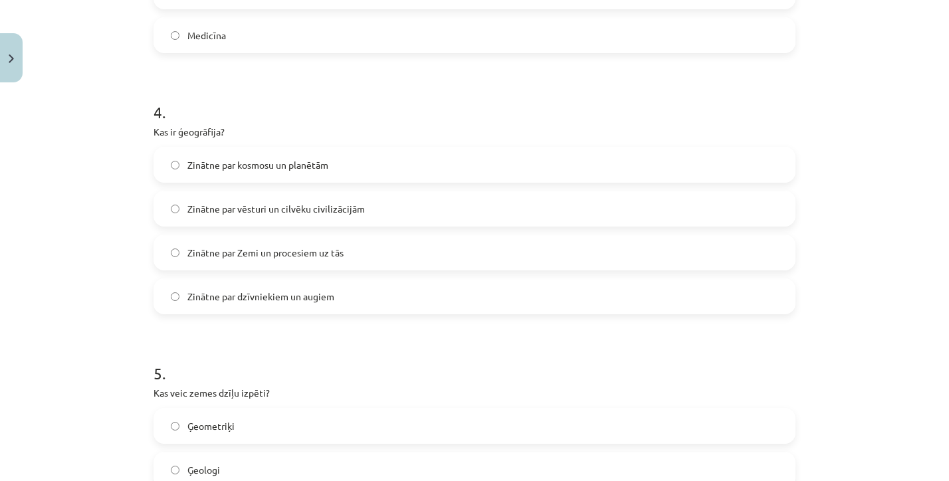
scroll to position [976, 0]
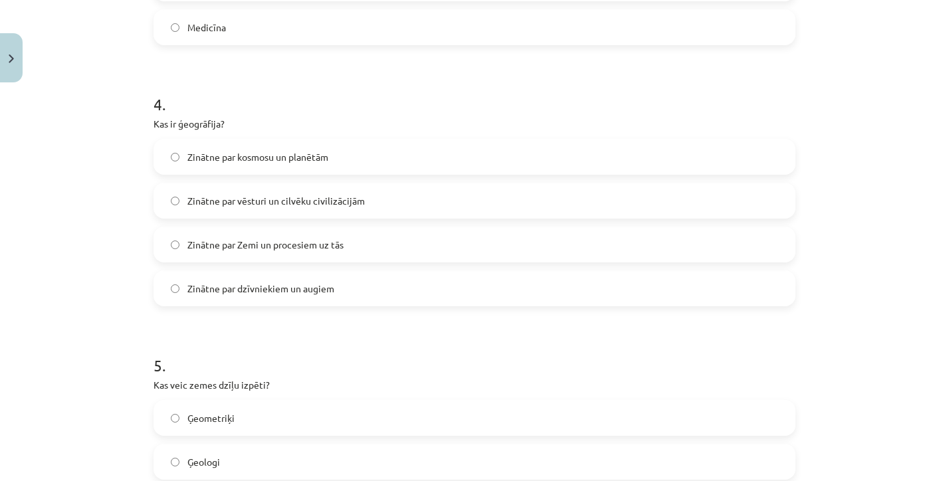
click at [281, 241] on span "Zinātne par Zemi un procesiem uz tās" at bounding box center [265, 245] width 156 height 14
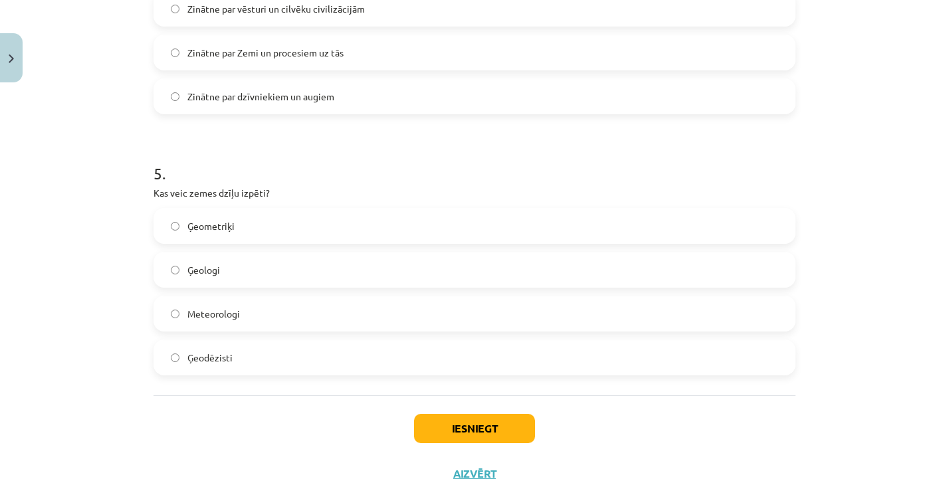
scroll to position [1174, 0]
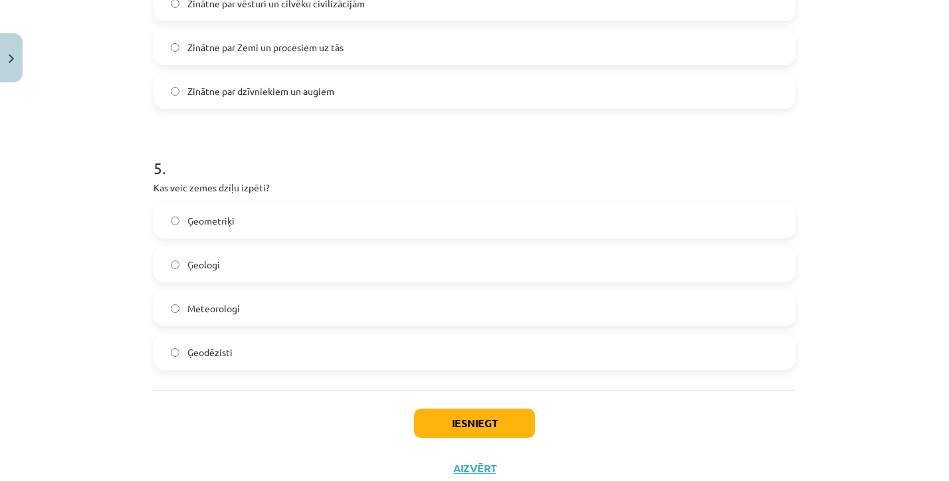
click at [231, 254] on label "Ģeologi" at bounding box center [474, 264] width 639 height 33
click at [457, 425] on button "Iesniegt" at bounding box center [474, 423] width 121 height 29
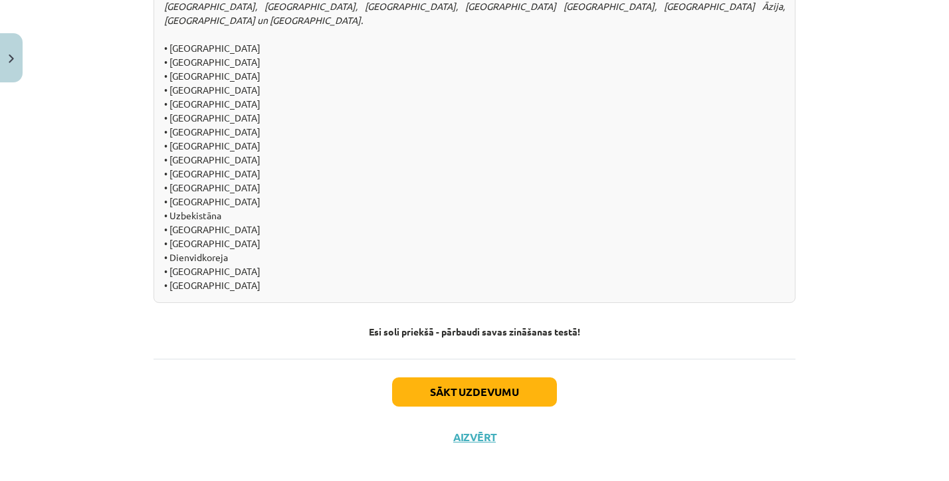
click at [465, 377] on button "Sākt uzdevumu" at bounding box center [474, 391] width 165 height 29
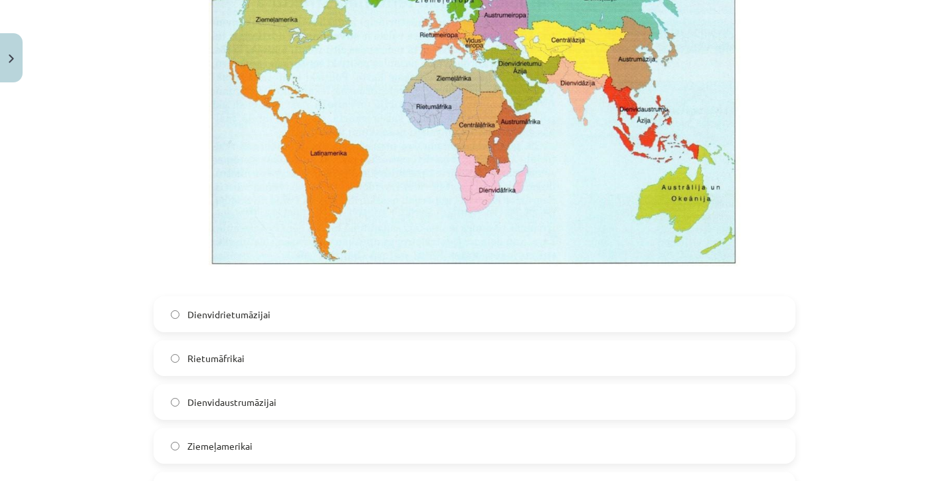
scroll to position [379, 0]
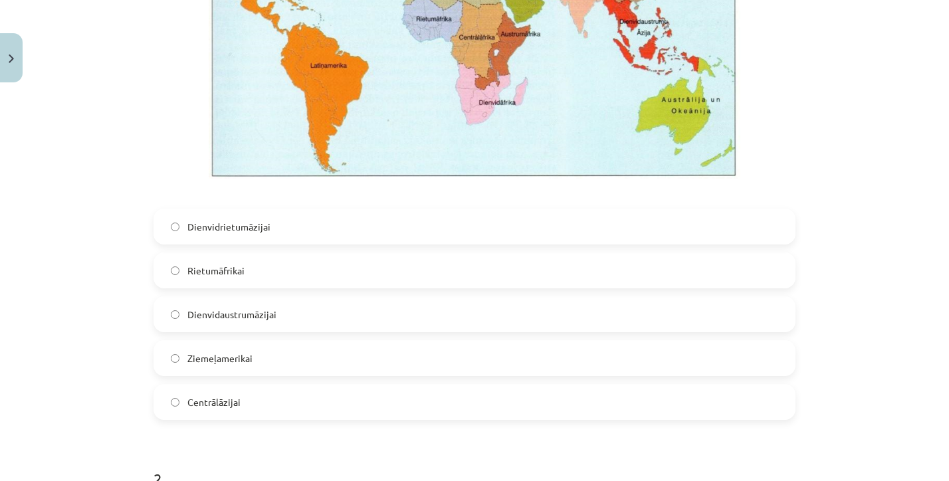
click at [284, 315] on label "Dienvidaustrumāzijai" at bounding box center [474, 314] width 639 height 33
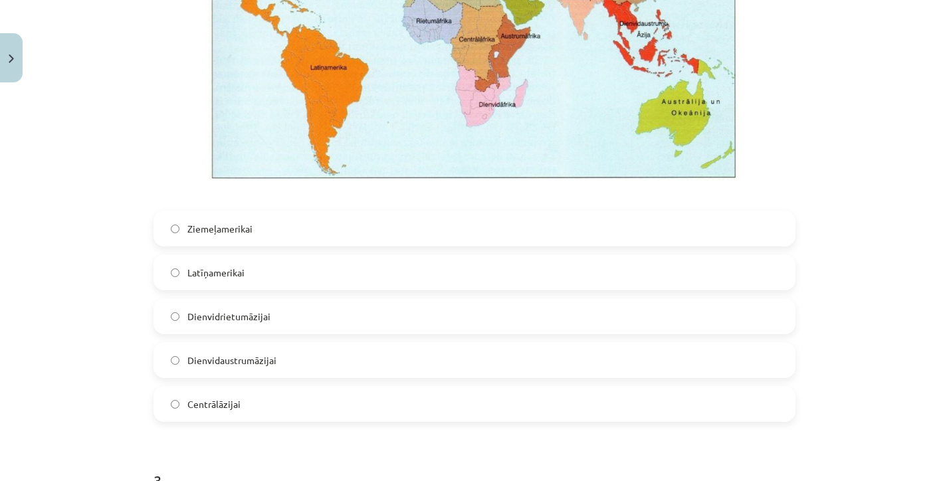
scroll to position [1124, 0]
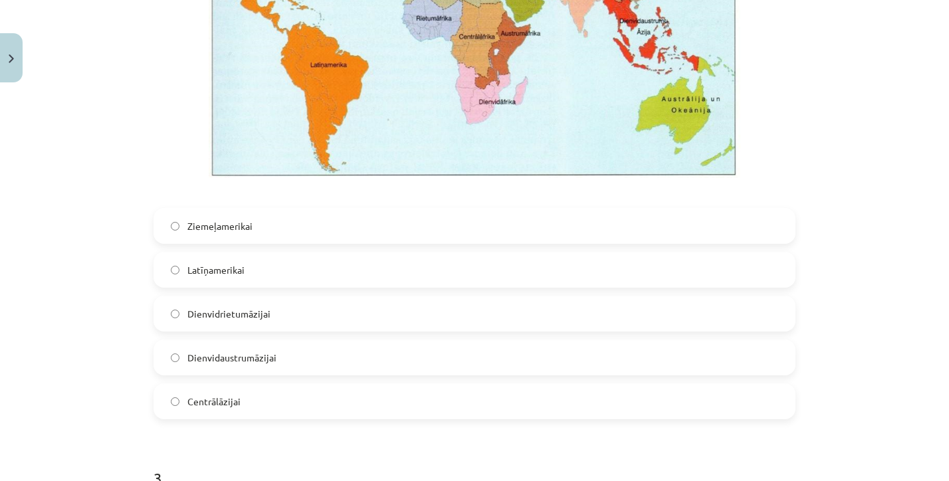
click at [247, 302] on label "Dienvidrietumāzijai" at bounding box center [474, 313] width 639 height 33
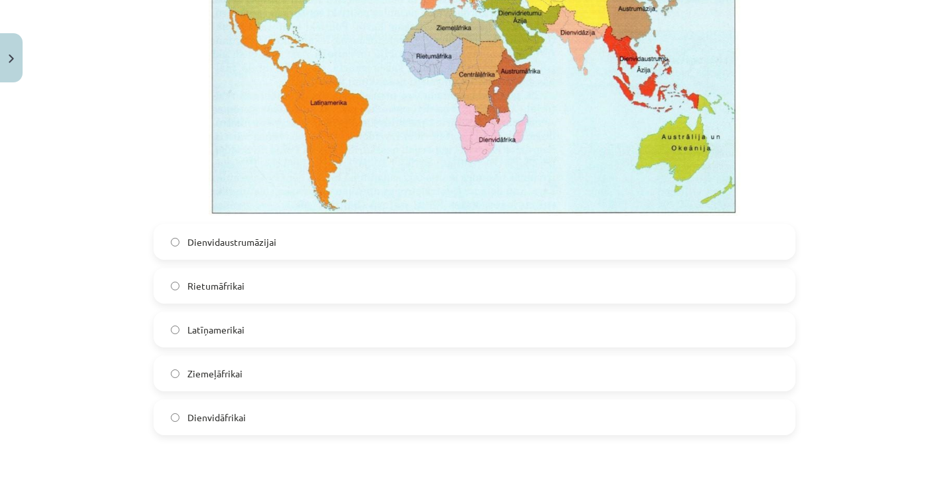
scroll to position [1754, 0]
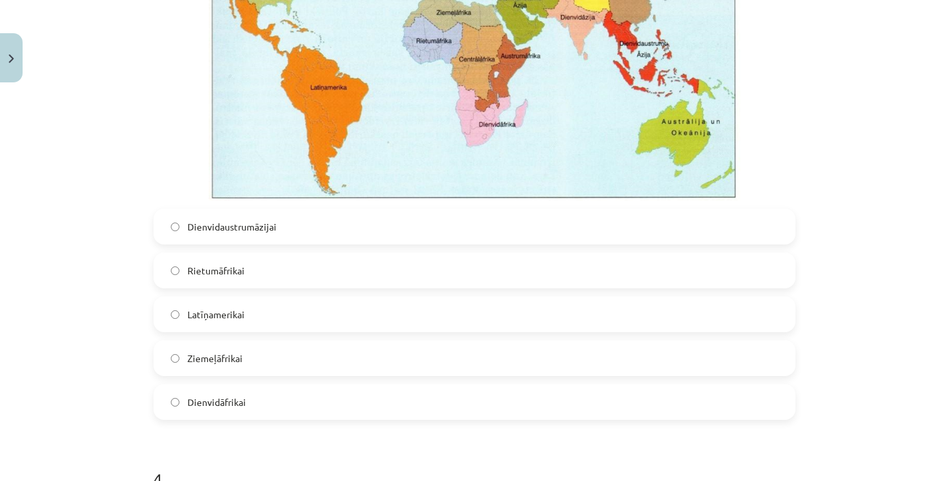
click at [231, 394] on label "Dienvidāfrikai" at bounding box center [474, 401] width 639 height 33
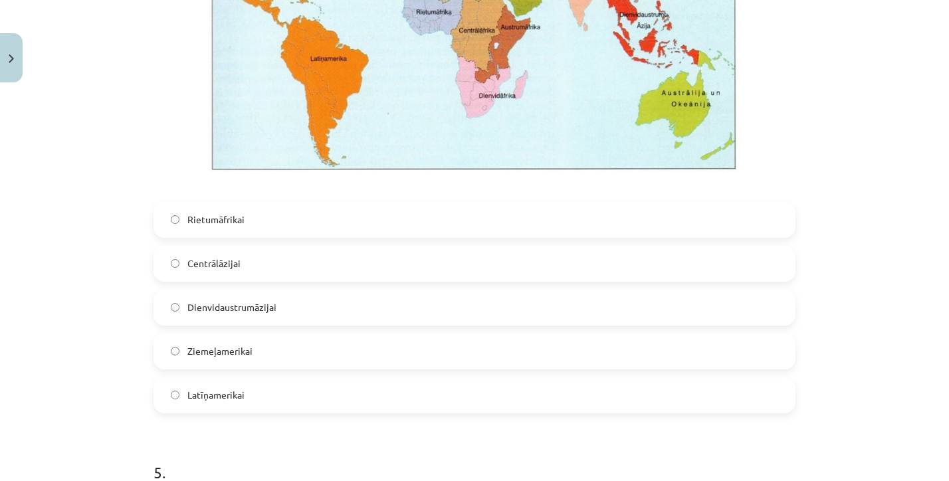
scroll to position [2417, 0]
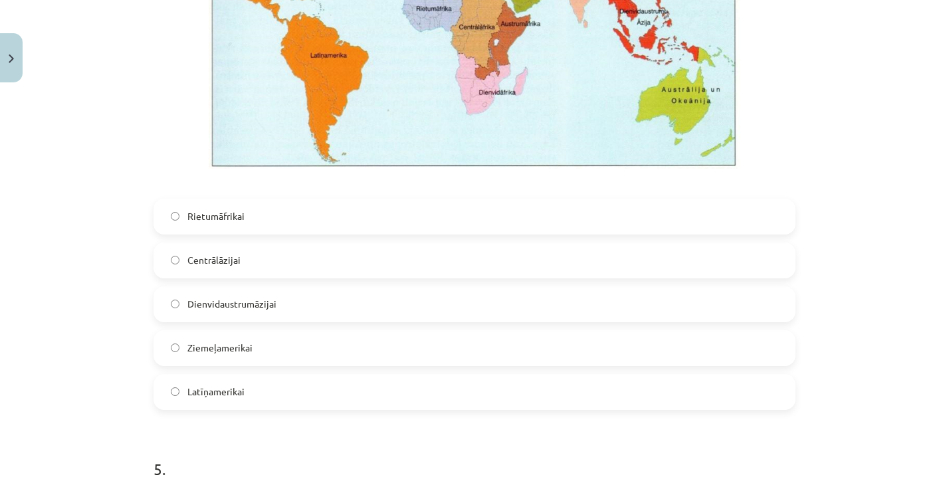
click at [234, 389] on span "Latīņamerikai" at bounding box center [215, 392] width 57 height 14
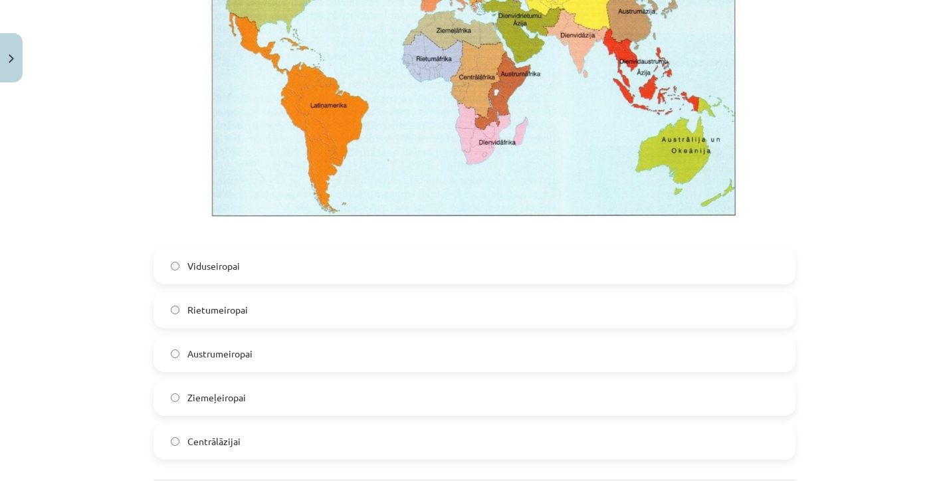
scroll to position [3024, 0]
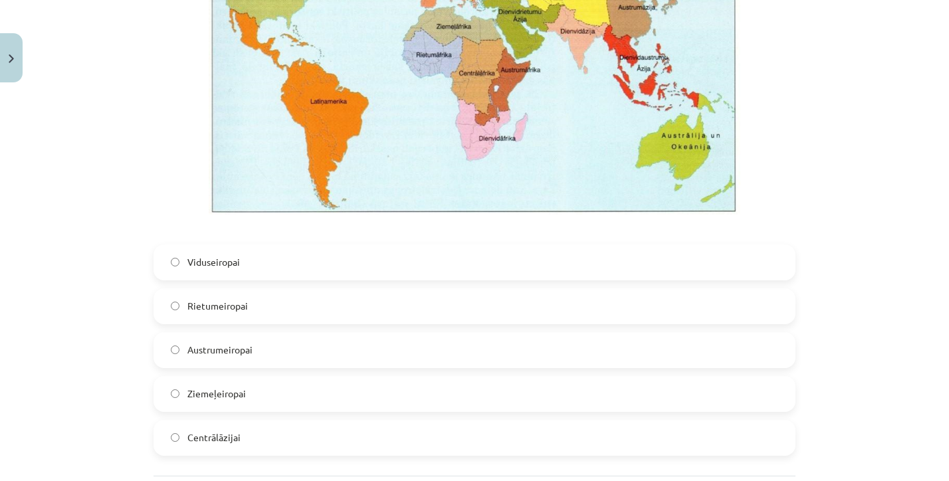
click at [197, 265] on span "Viduseiropai" at bounding box center [213, 262] width 53 height 14
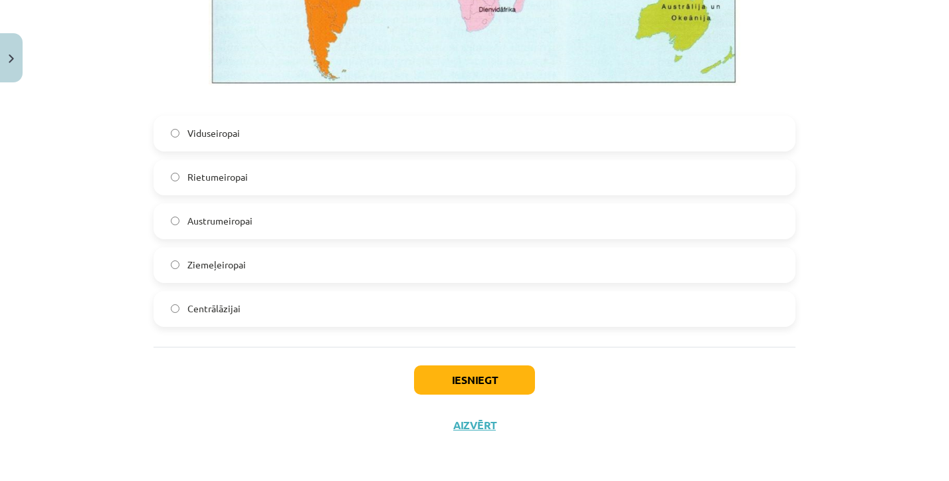
scroll to position [3154, 0]
click at [438, 372] on button "Iesniegt" at bounding box center [474, 380] width 121 height 29
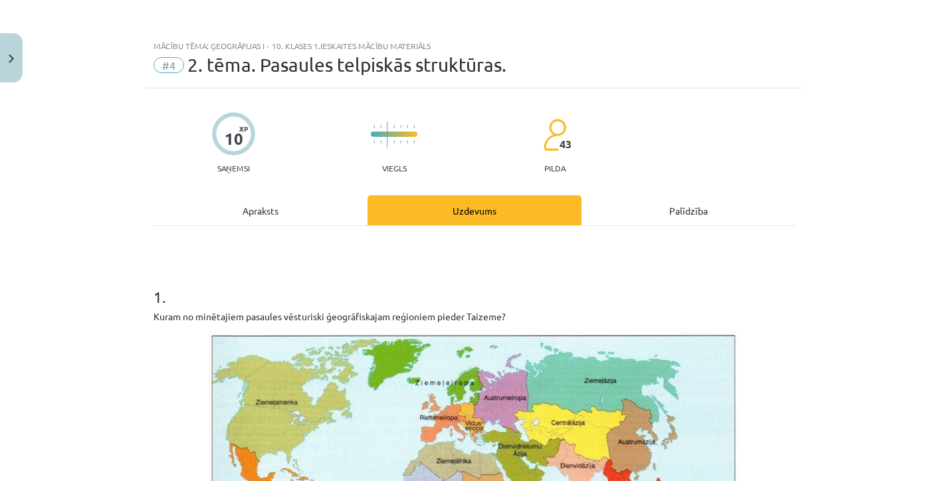
scroll to position [0, 0]
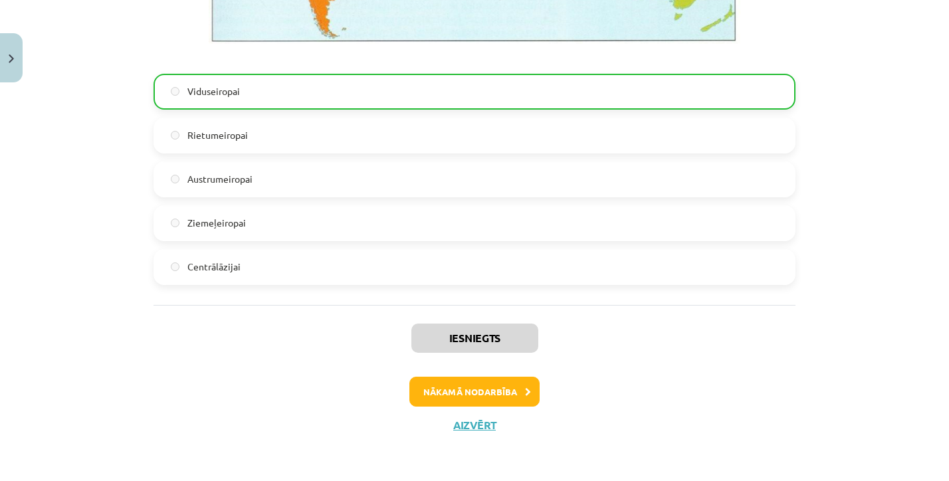
click at [461, 388] on button "Nākamā nodarbība" at bounding box center [474, 392] width 130 height 31
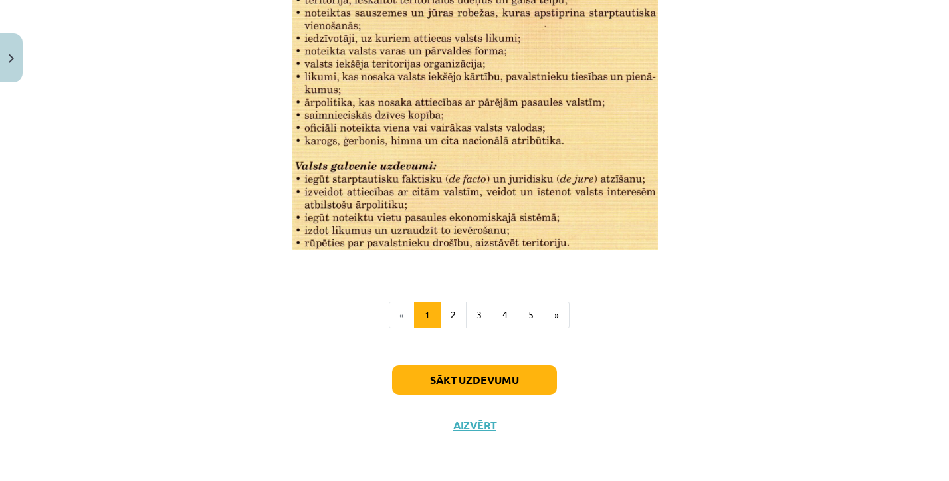
click at [461, 388] on button "Sākt uzdevumu" at bounding box center [474, 380] width 165 height 29
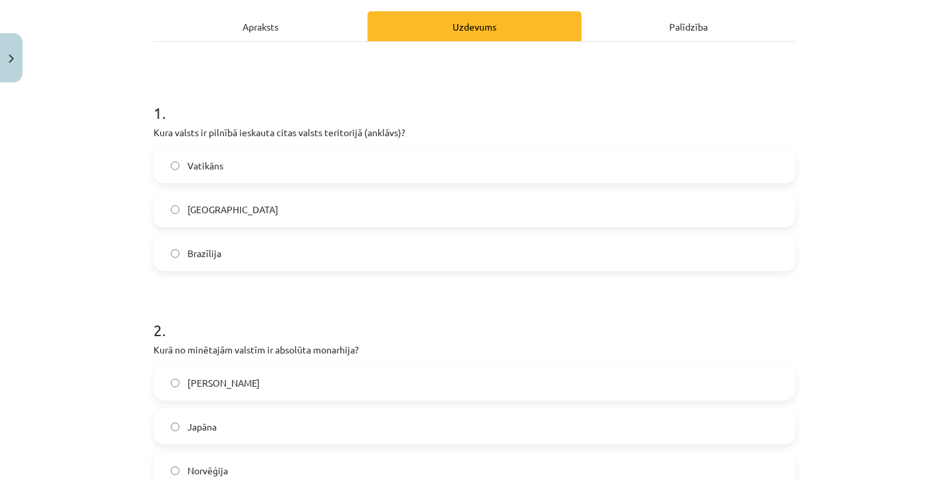
scroll to position [185, 0]
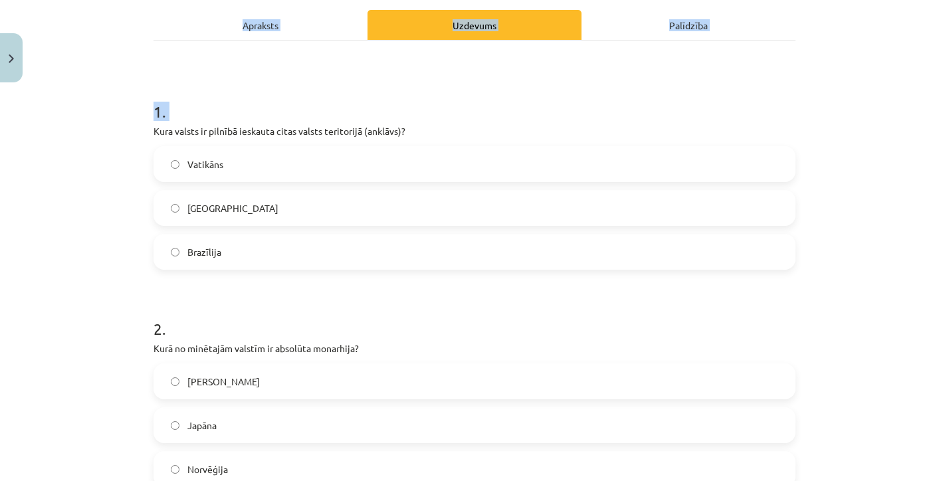
drag, startPoint x: 151, startPoint y: 124, endPoint x: 122, endPoint y: 132, distance: 30.5
click at [122, 132] on div "Mācību tēma: Ģeogrāfijas i - 10. klases 1.ieskaites mācību materiāls #5 3. tēma…" at bounding box center [474, 240] width 949 height 481
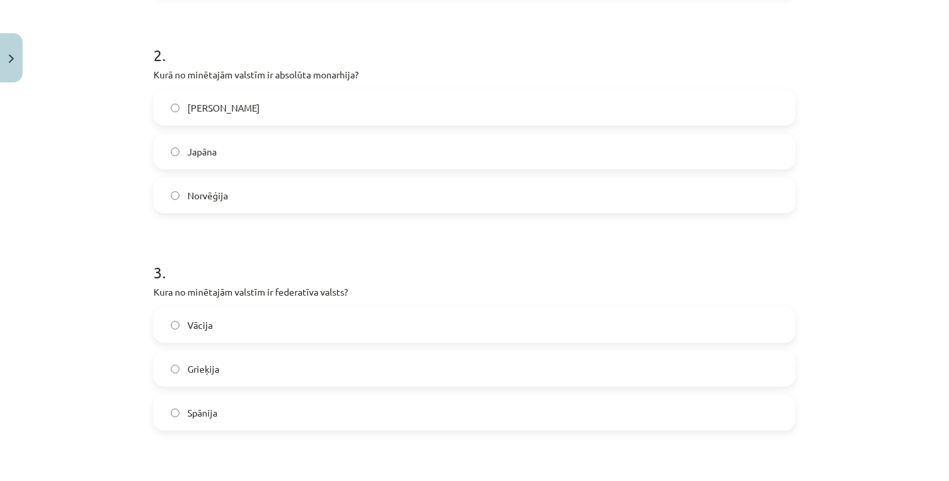
scroll to position [465, 0]
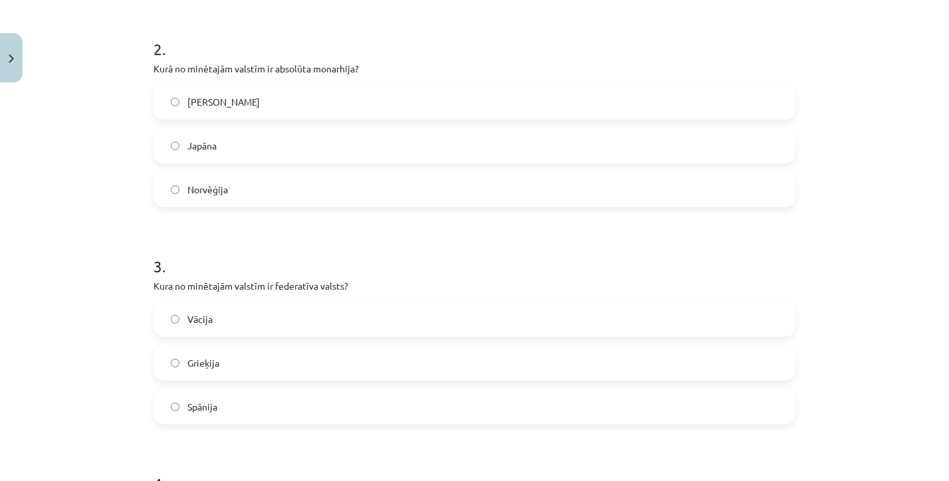
click at [136, 200] on div "Mācību tēma: Ģeogrāfijas i - 10. klases 1.ieskaites mācību materiāls #5 3. tēma…" at bounding box center [474, 240] width 949 height 481
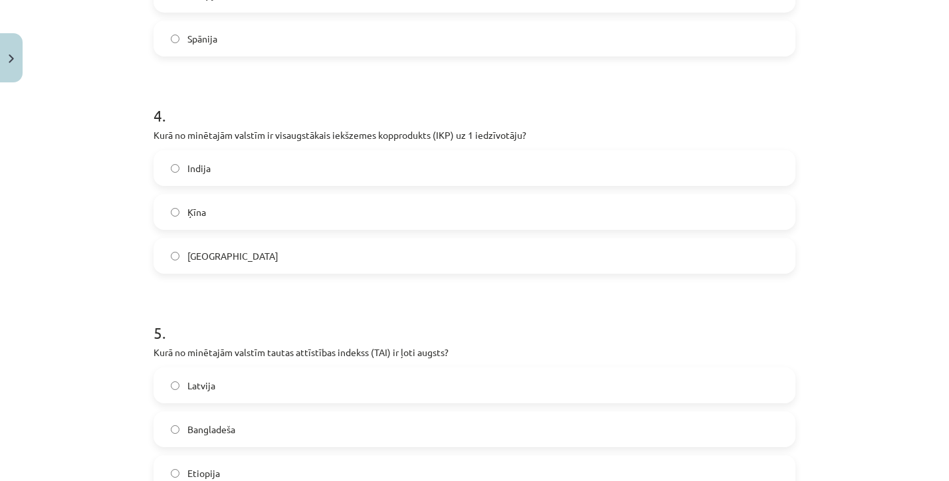
scroll to position [898, 0]
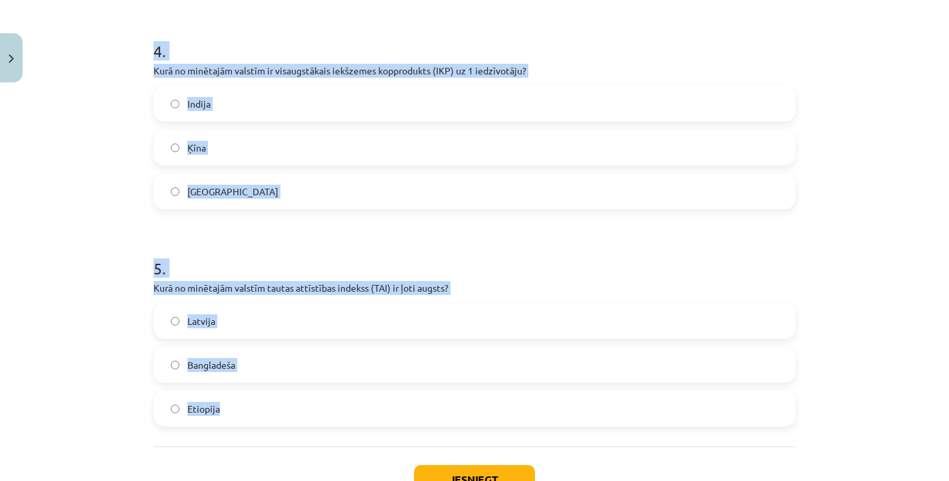
drag, startPoint x: 150, startPoint y: 70, endPoint x: 228, endPoint y: 435, distance: 372.4
copy form "Kurā no minētajām valstīm ir absolūta monarhija? Saūda Arābija Japāna Norvēģija…"
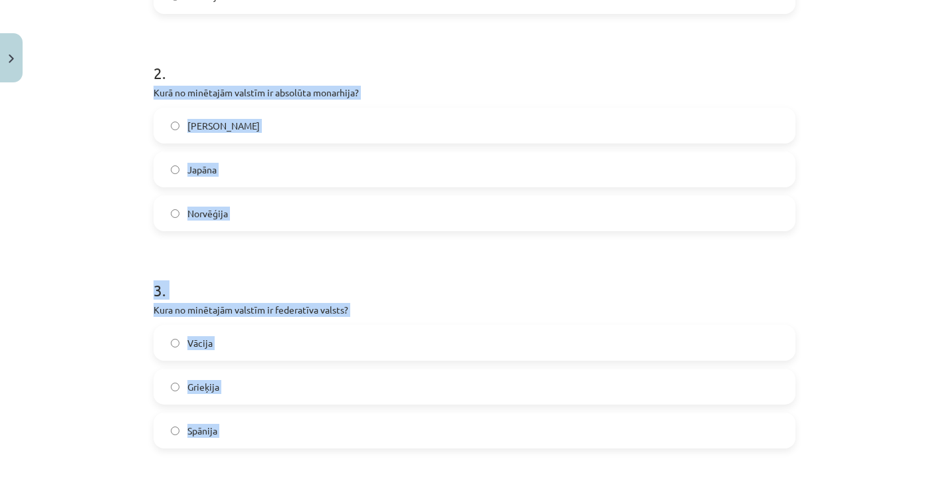
scroll to position [392, 0]
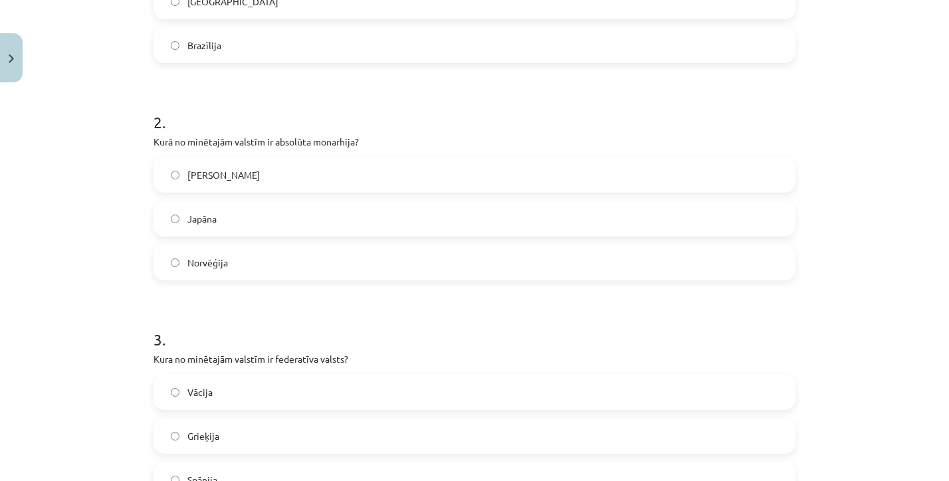
click at [166, 212] on label "Japāna" at bounding box center [474, 218] width 639 height 33
click at [183, 172] on label "Saūda Arābija" at bounding box center [474, 174] width 639 height 33
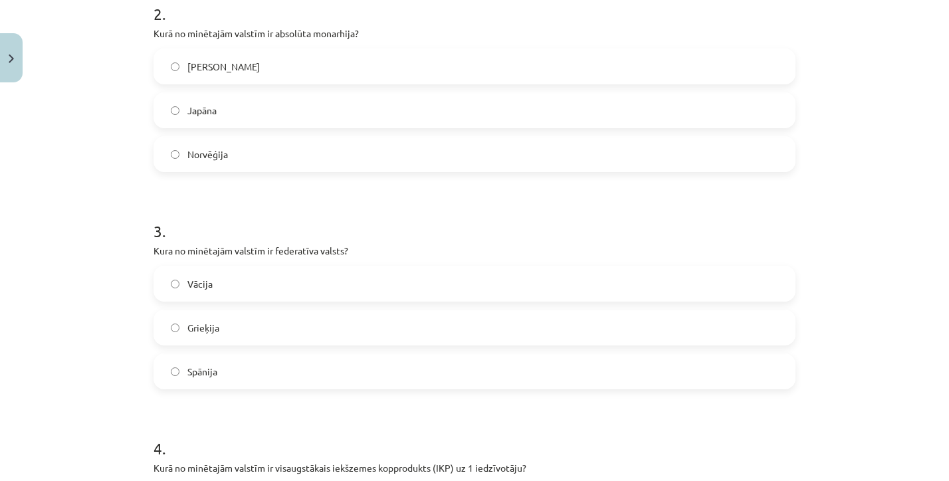
scroll to position [508, 0]
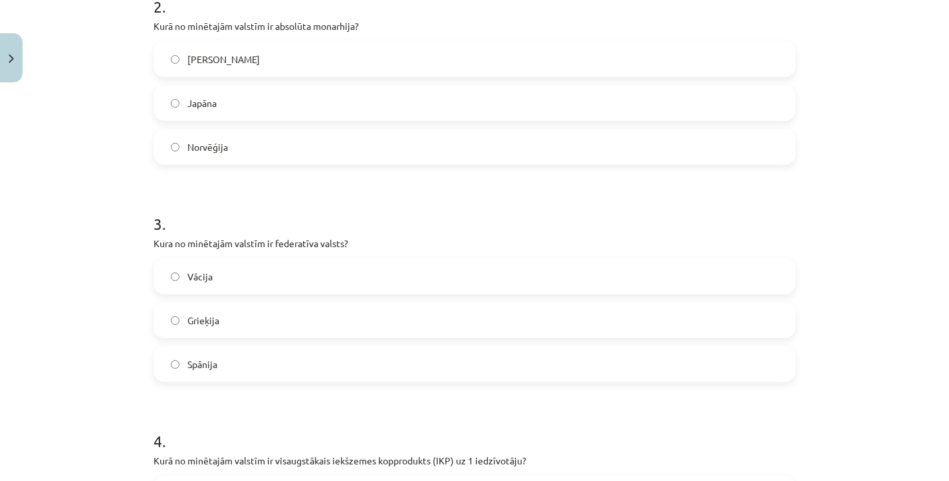
click at [210, 282] on span "Vācija" at bounding box center [199, 277] width 25 height 14
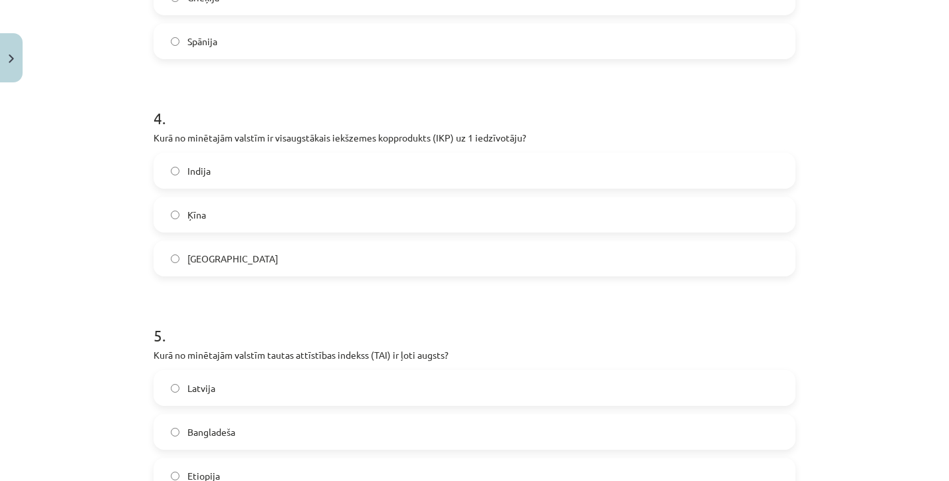
scroll to position [839, 0]
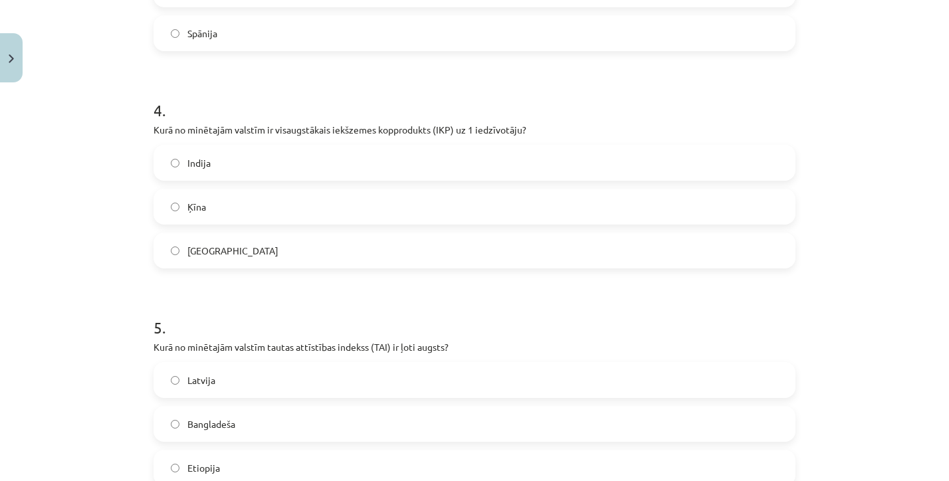
click at [257, 260] on label "ASV" at bounding box center [474, 250] width 639 height 33
click at [257, 250] on label "ASV" at bounding box center [474, 250] width 639 height 33
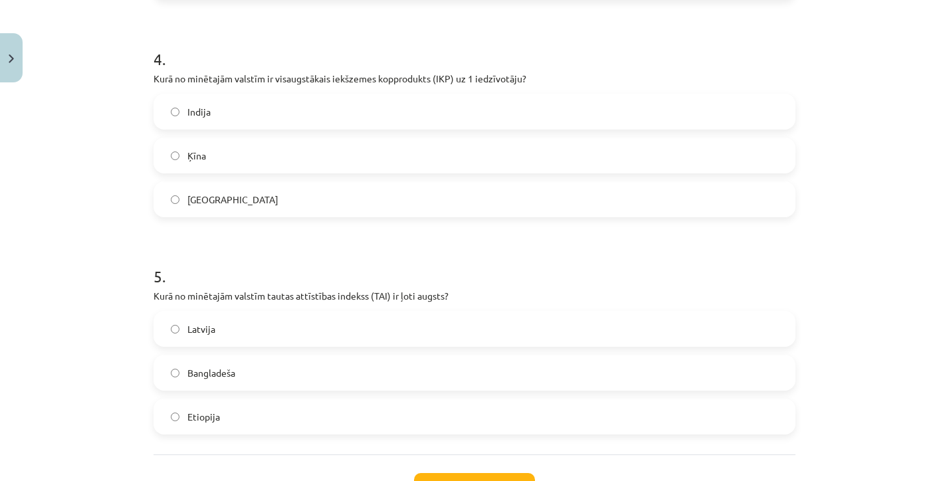
click at [219, 333] on label "Latvija" at bounding box center [474, 328] width 639 height 33
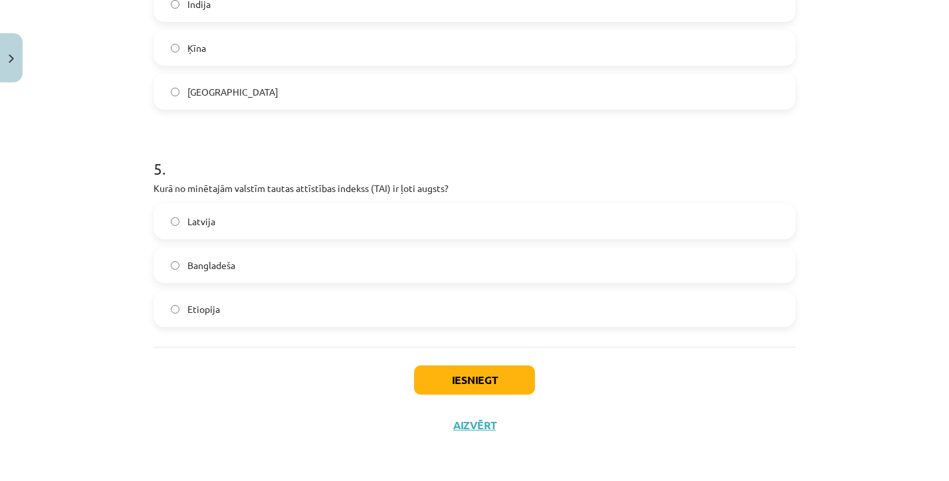
click at [446, 387] on button "Iesniegt" at bounding box center [474, 380] width 121 height 29
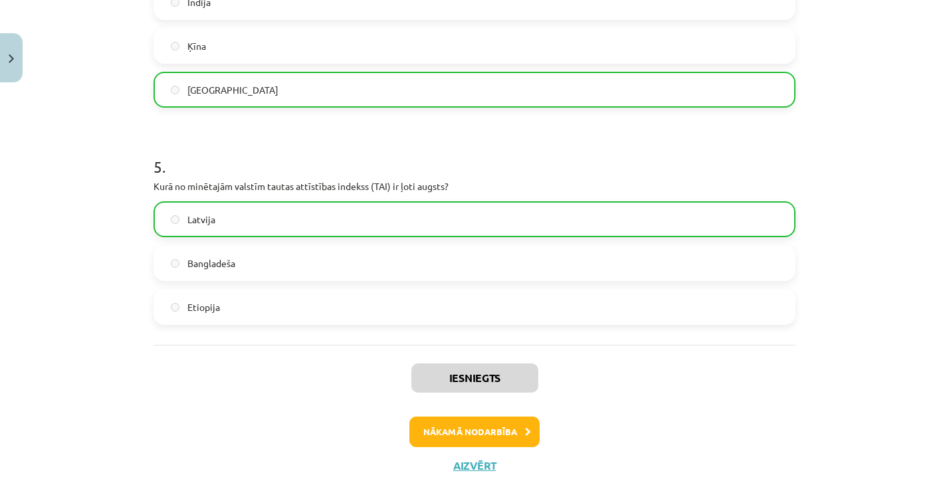
click at [461, 428] on button "Nākamā nodarbība" at bounding box center [474, 432] width 130 height 31
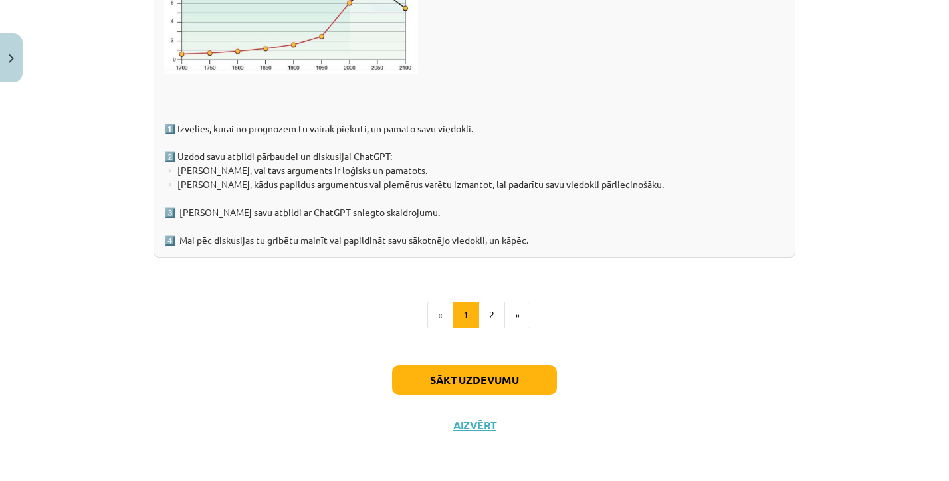
scroll to position [2132, 0]
click at [459, 377] on button "Sākt uzdevumu" at bounding box center [474, 380] width 165 height 29
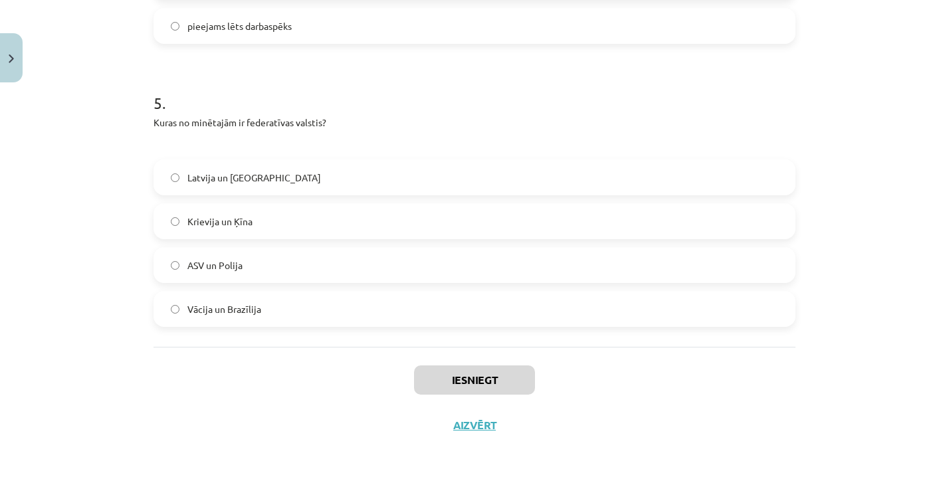
scroll to position [909, 0]
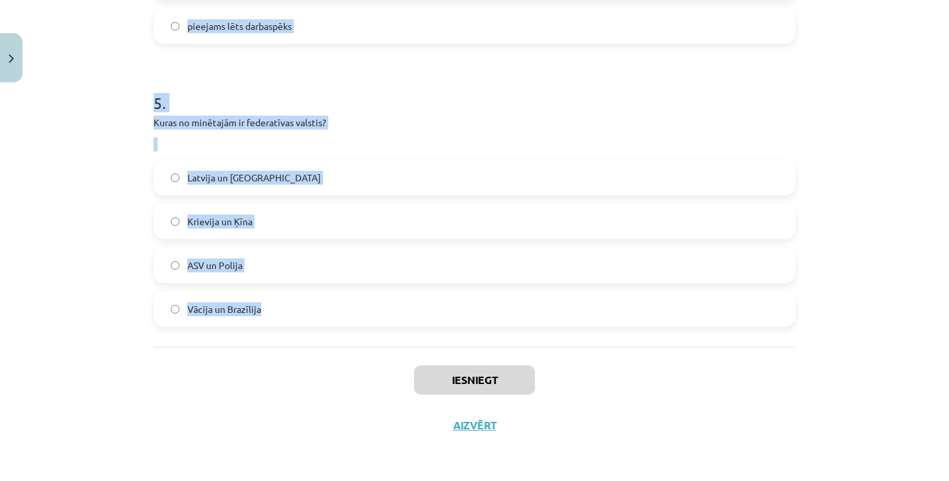
drag, startPoint x: 140, startPoint y: 312, endPoint x: 263, endPoint y: 316, distance: 123.7
click at [263, 316] on div "Mācību tēma: Ģeogrāfijas i - 10. klases 1.ieskaites mācību materiāls #6 4. tēma…" at bounding box center [474, 240] width 949 height 481
copy form "Cik neatkarīgu valstu pasaulē pastāv? 298 196 101 58 2 . Kuras no minētajām ir …"
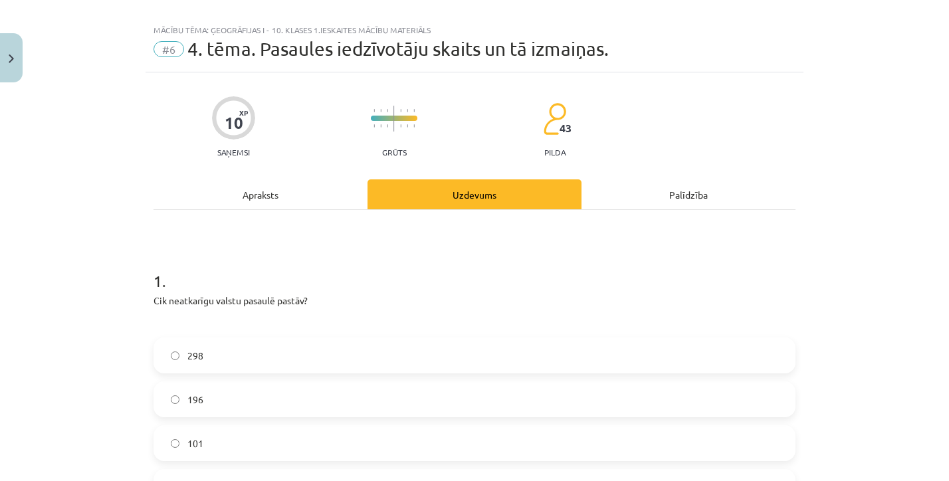
click at [402, 249] on h1 "1 ." at bounding box center [475, 269] width 642 height 41
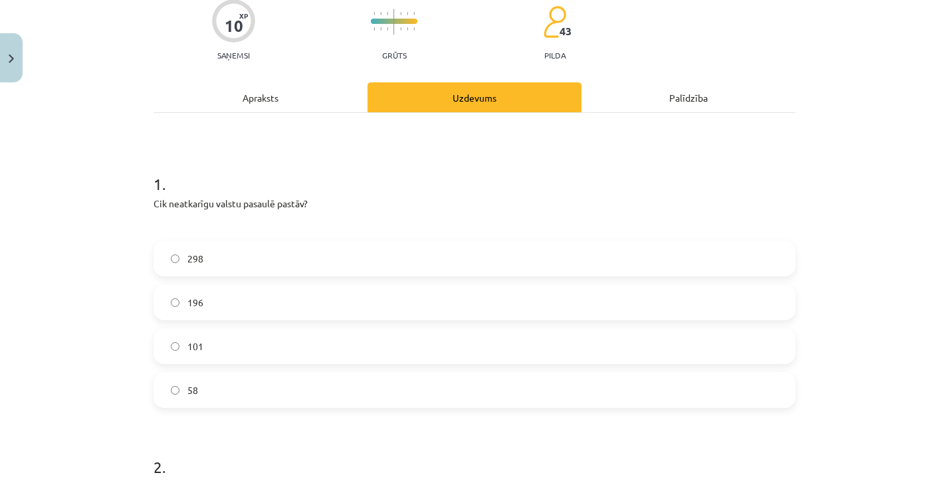
scroll to position [116, 0]
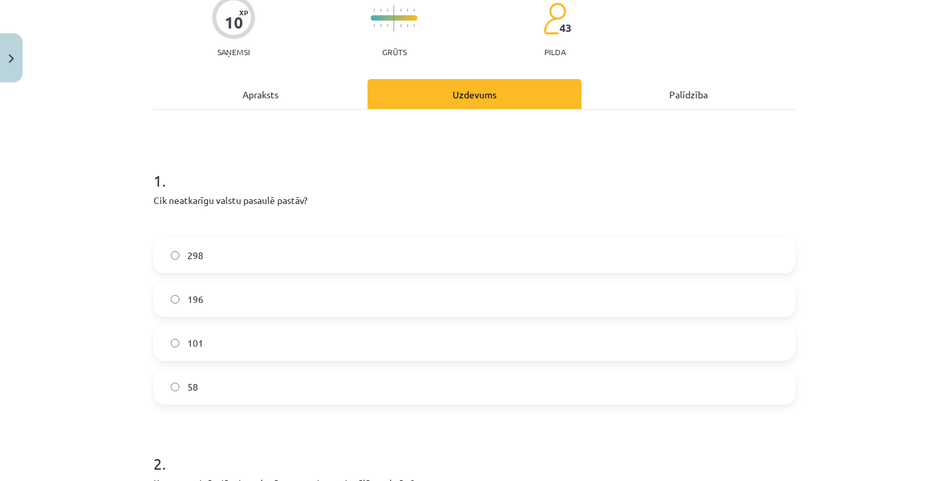
click at [199, 308] on label "196" at bounding box center [474, 298] width 639 height 33
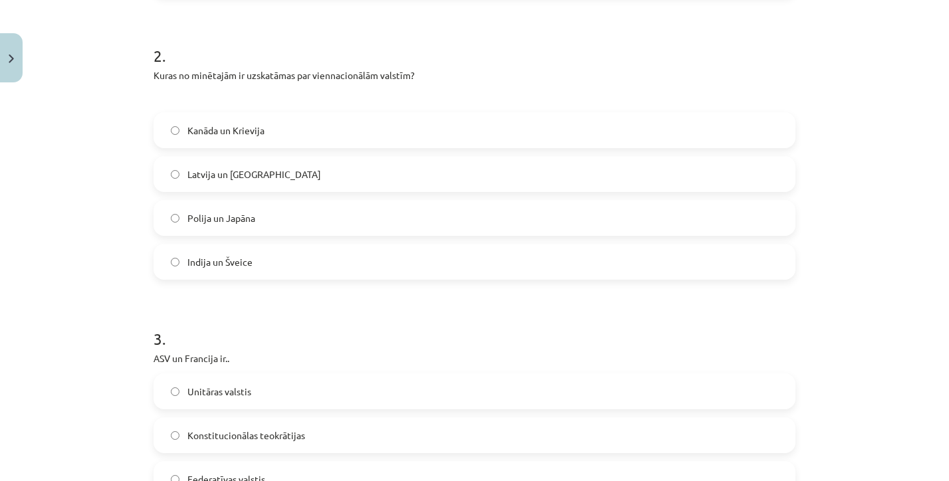
scroll to position [535, 0]
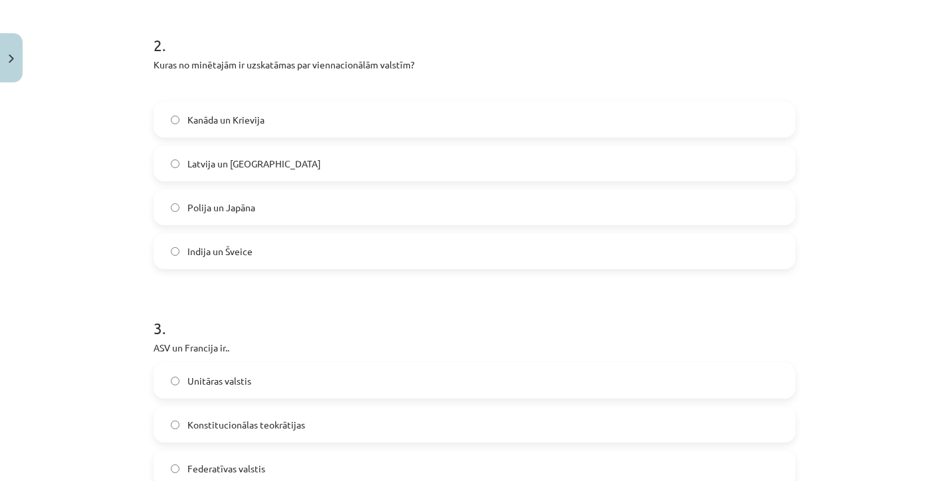
click at [590, 1] on form "1 . Cik neatkarīgu valstu pasaulē pastāv? 298 196 101 58 2 . Kuras no minētajām…" at bounding box center [475, 380] width 642 height 1301
click at [234, 193] on label "Polija un Japāna" at bounding box center [474, 207] width 639 height 33
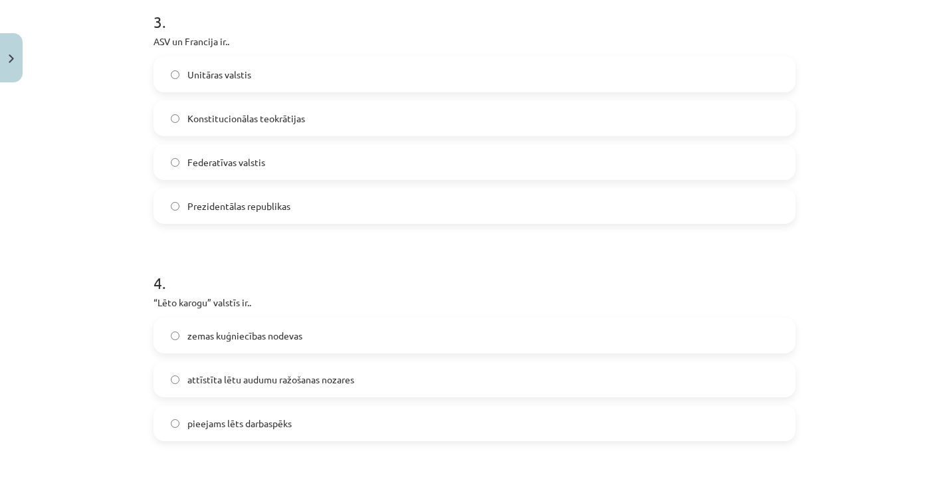
scroll to position [843, 0]
click at [227, 158] on span "Federatīvas valstis" at bounding box center [226, 161] width 78 height 14
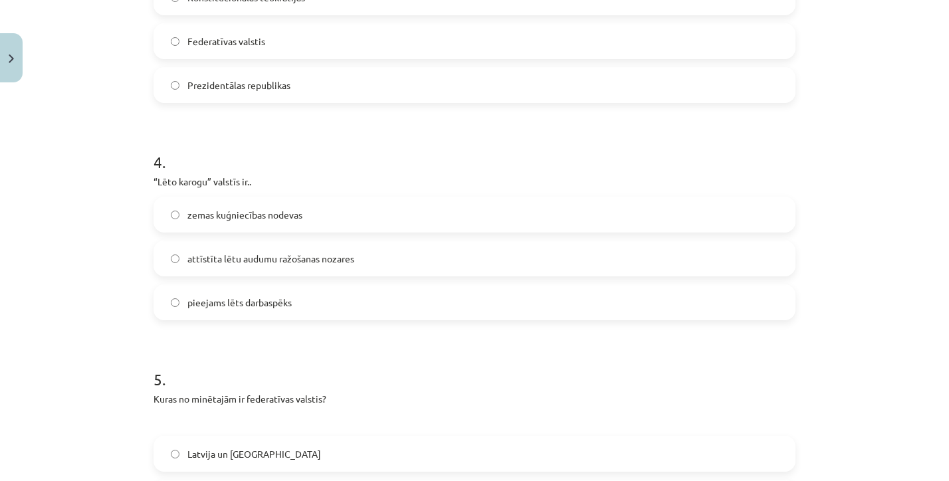
scroll to position [970, 0]
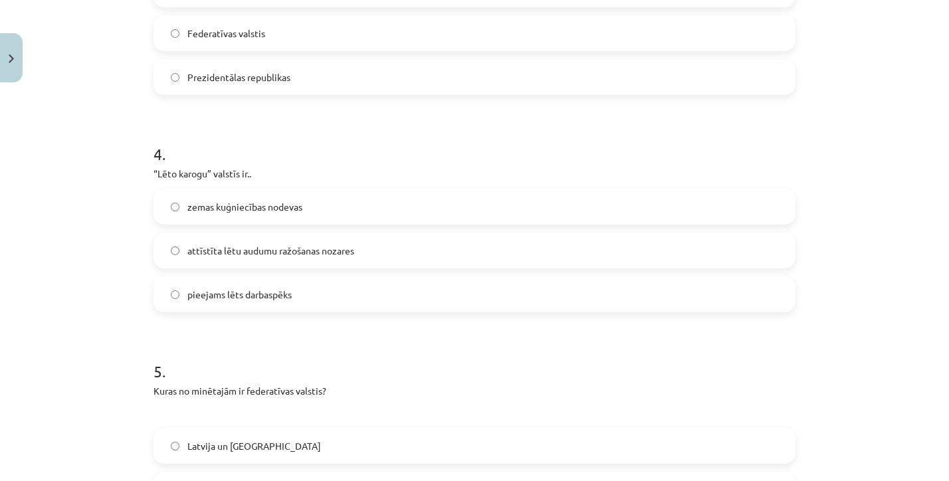
click at [270, 209] on span "zemas kuģniecības nodevas" at bounding box center [244, 207] width 115 height 14
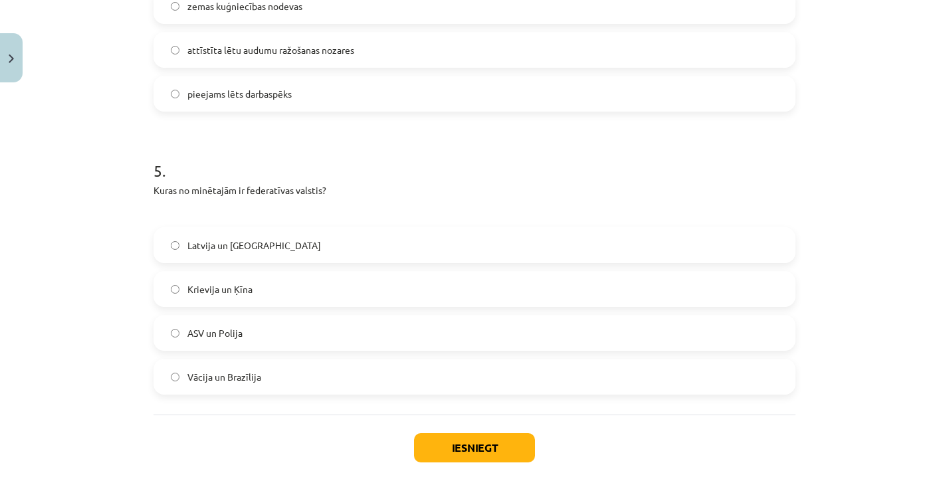
scroll to position [1172, 0]
click at [237, 373] on span "Vācija un Brazīlija" at bounding box center [224, 377] width 74 height 14
click at [479, 448] on button "Iesniegt" at bounding box center [474, 447] width 121 height 29
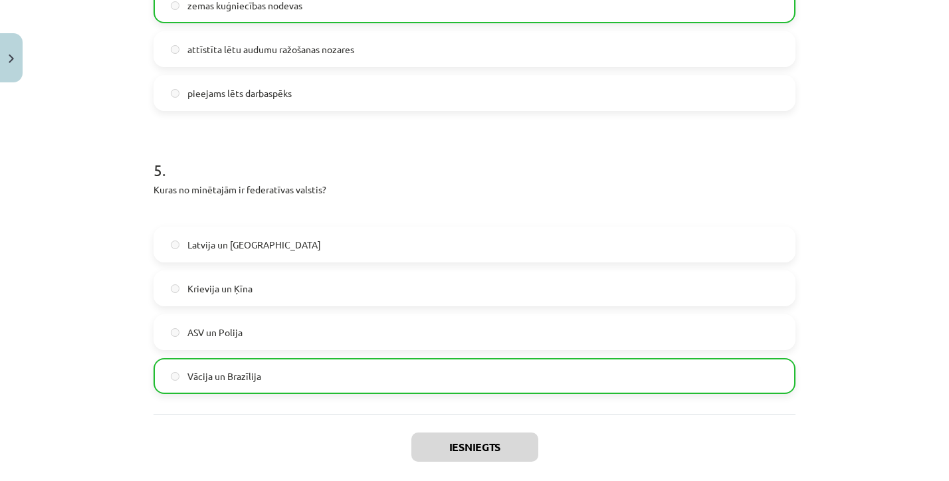
scroll to position [1273, 0]
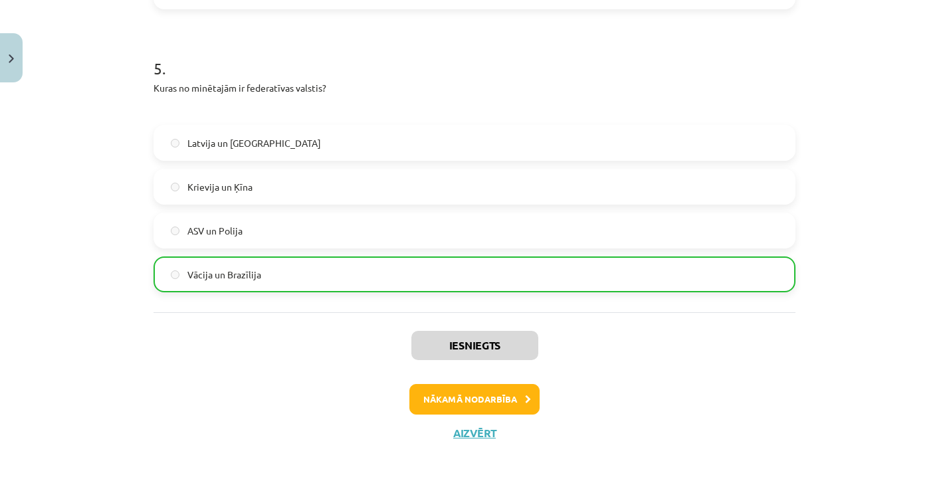
click at [454, 410] on button "Nākamā nodarbība" at bounding box center [474, 399] width 130 height 31
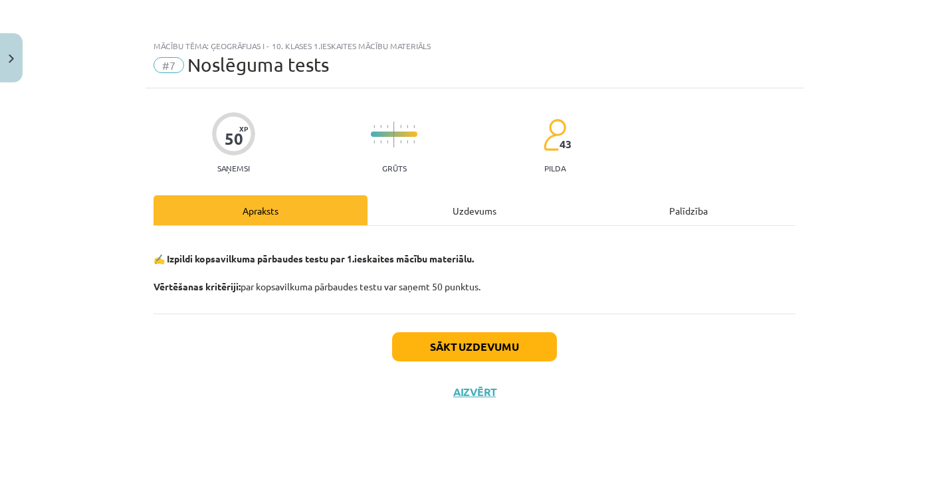
click at [451, 358] on button "Sākt uzdevumu" at bounding box center [474, 346] width 165 height 29
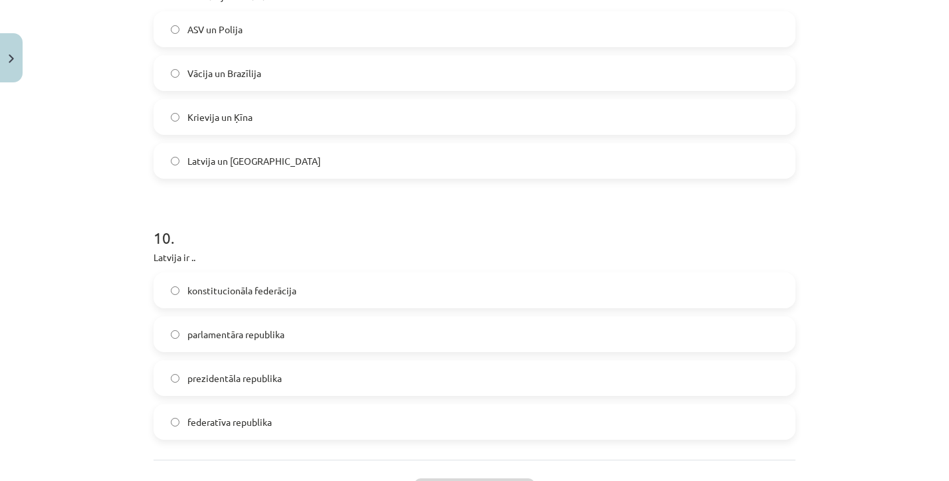
scroll to position [2829, 0]
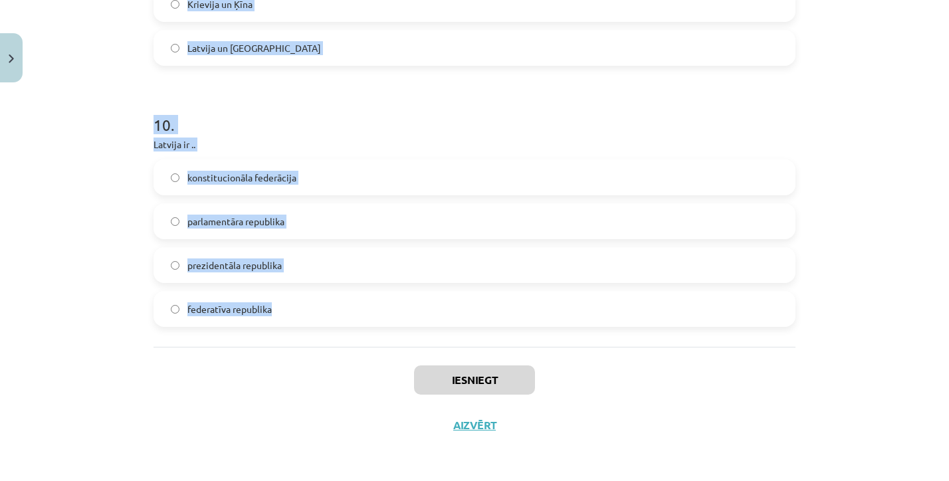
drag, startPoint x: 152, startPoint y: 184, endPoint x: 328, endPoint y: 321, distance: 223.1
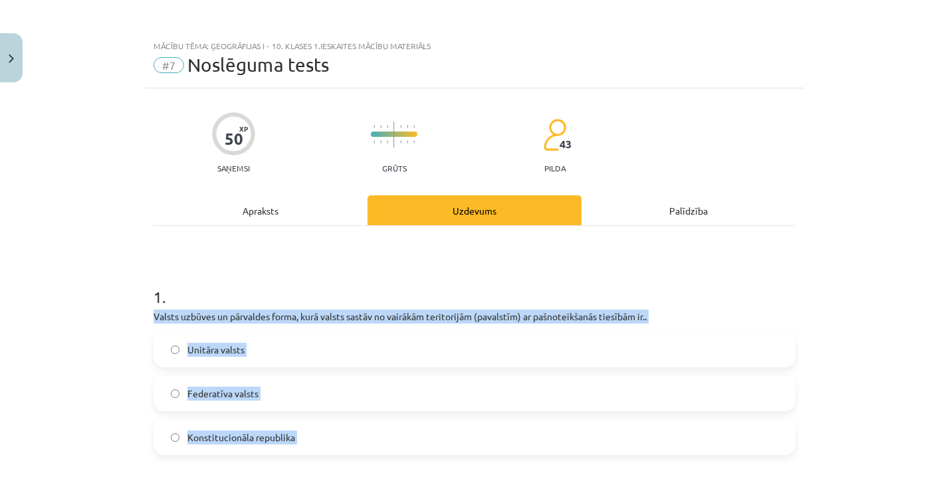
scroll to position [-1, 0]
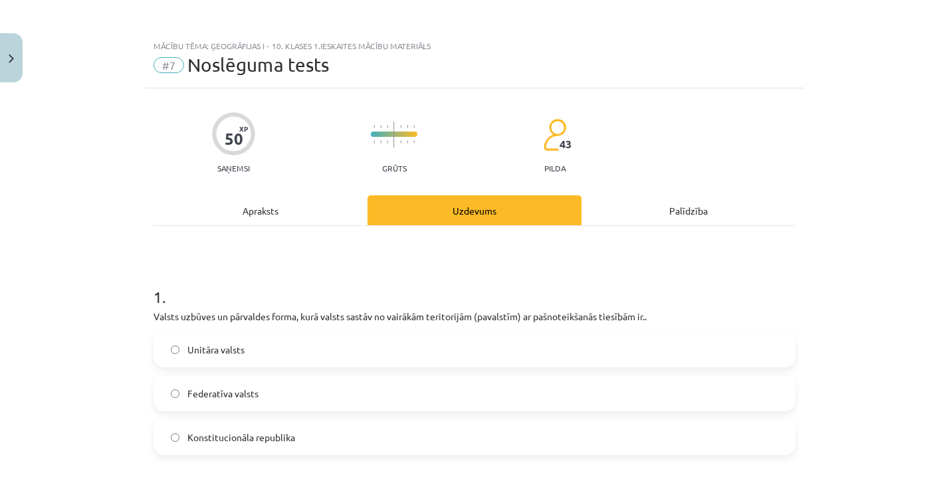
click at [269, 221] on div "Apraksts" at bounding box center [261, 210] width 214 height 30
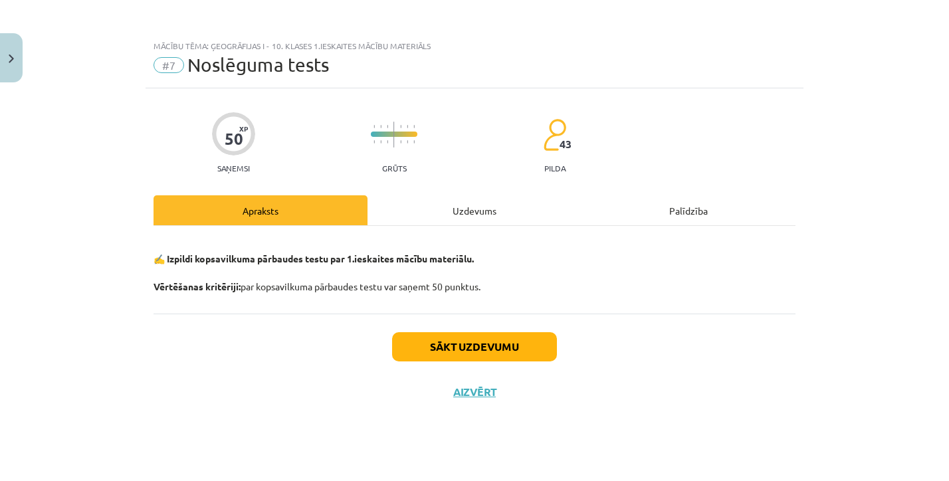
click at [472, 224] on div "Uzdevums" at bounding box center [475, 210] width 214 height 30
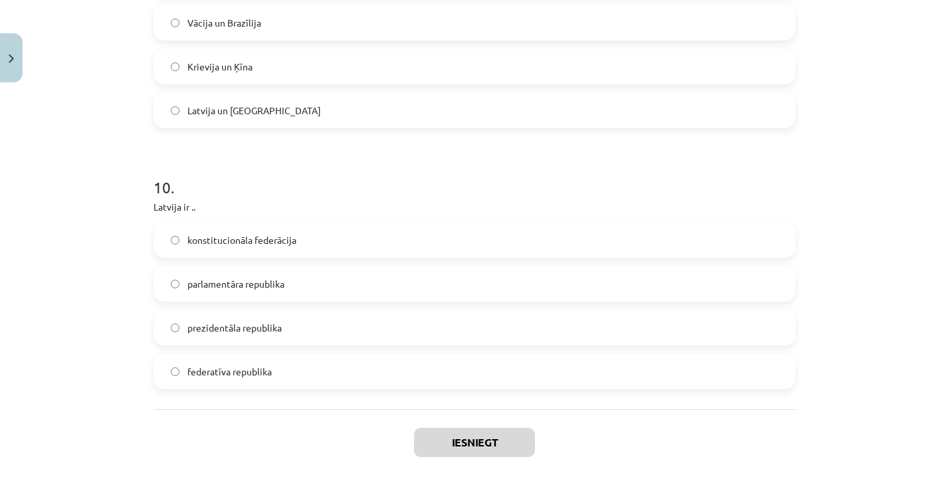
scroll to position [2829, 0]
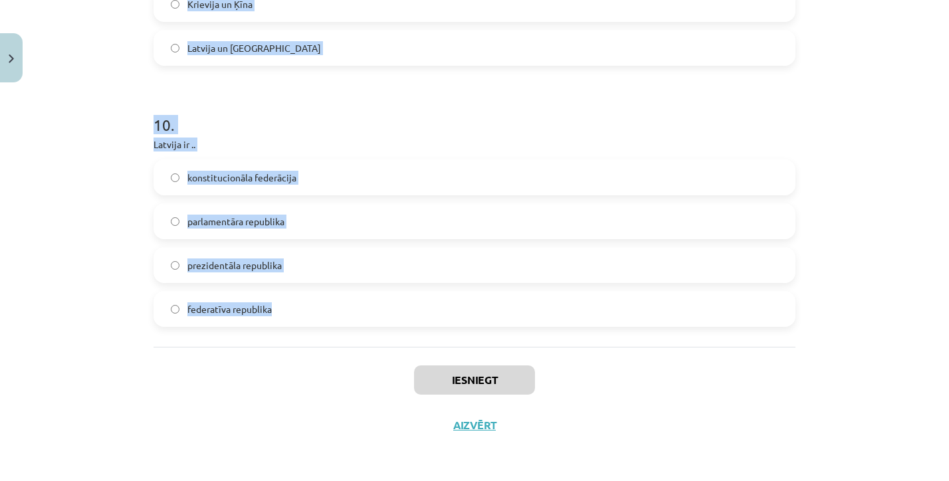
drag, startPoint x: 152, startPoint y: 258, endPoint x: 280, endPoint y: 307, distance: 136.8
copy form "Valsts uzbūves un pārvaldes forma, kurā valsts sastāv no vairākām teritorijām (…"
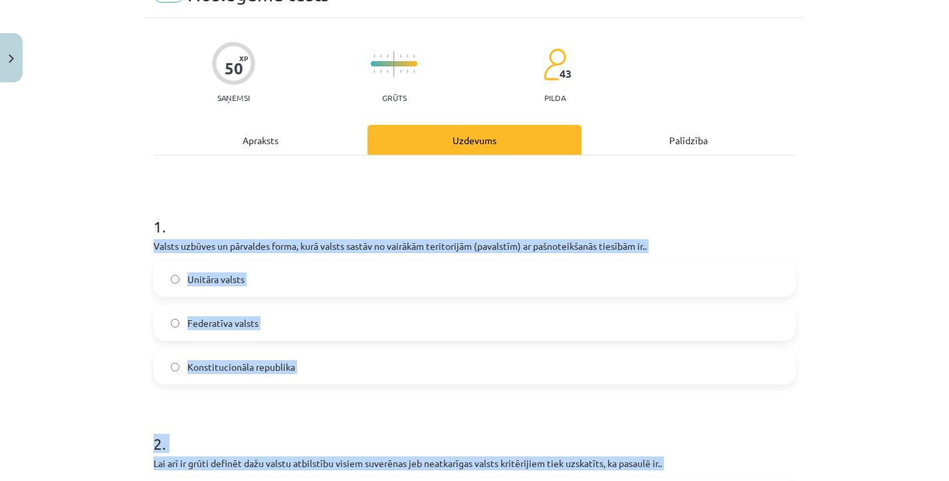
scroll to position [86, 0]
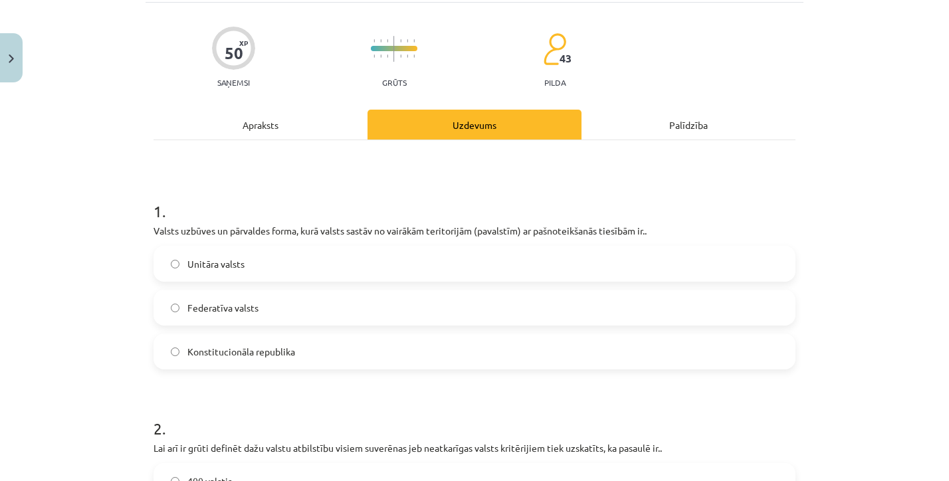
click at [282, 278] on label "Unitāra valsts" at bounding box center [474, 263] width 639 height 33
click at [253, 302] on span "Federatīva valsts" at bounding box center [222, 308] width 71 height 14
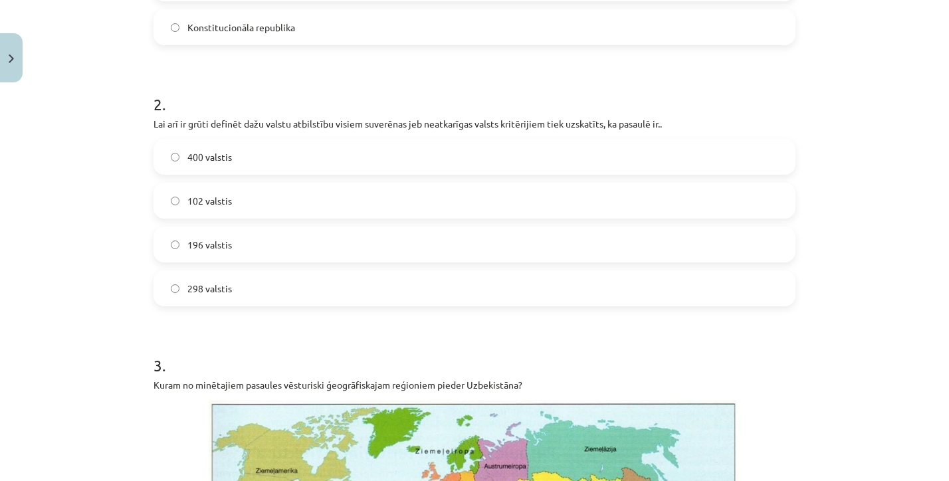
scroll to position [485, 0]
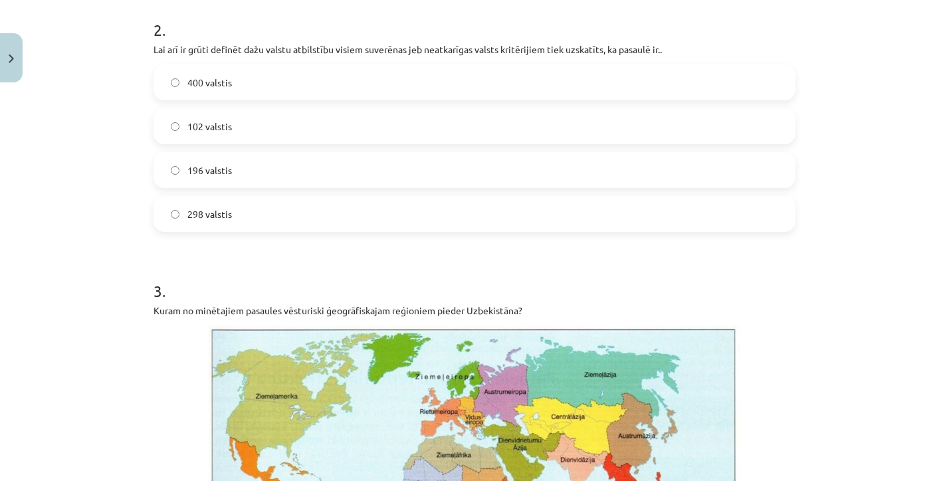
click at [269, 174] on label "196 valstis" at bounding box center [474, 170] width 639 height 33
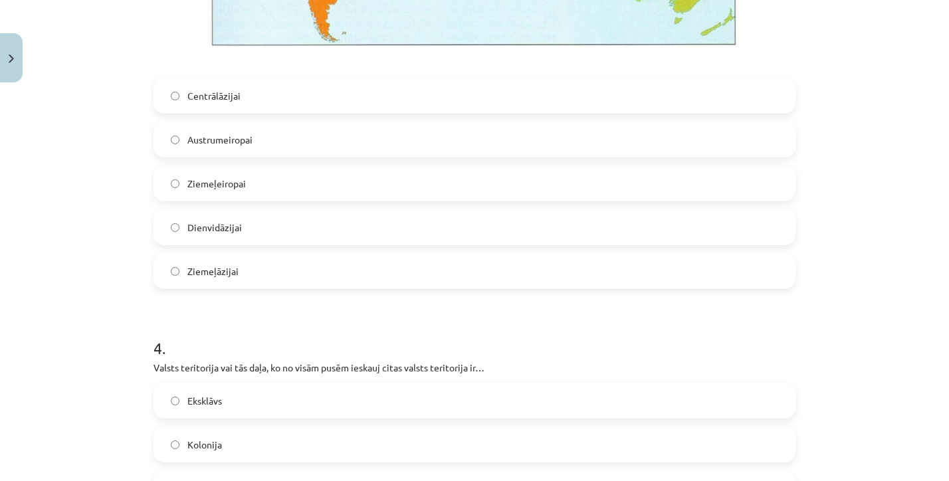
scroll to position [1112, 0]
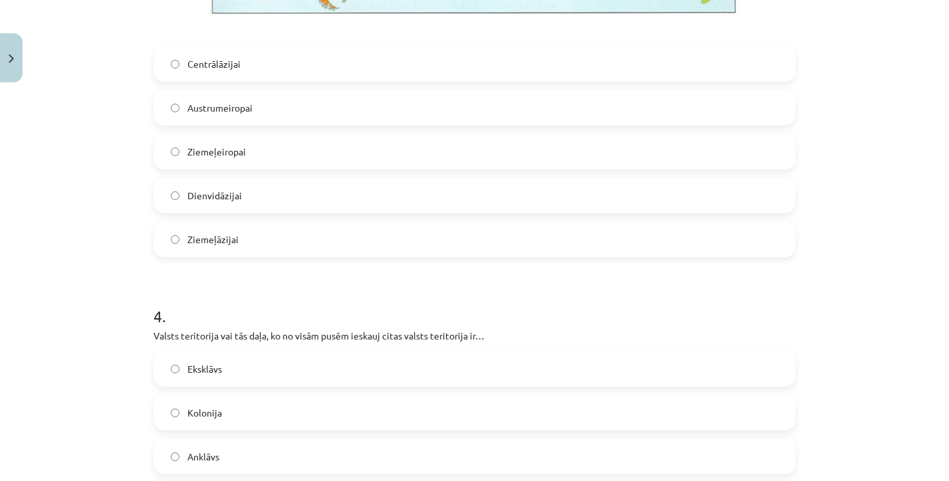
click at [202, 72] on label "Centrālāzijai" at bounding box center [474, 63] width 639 height 33
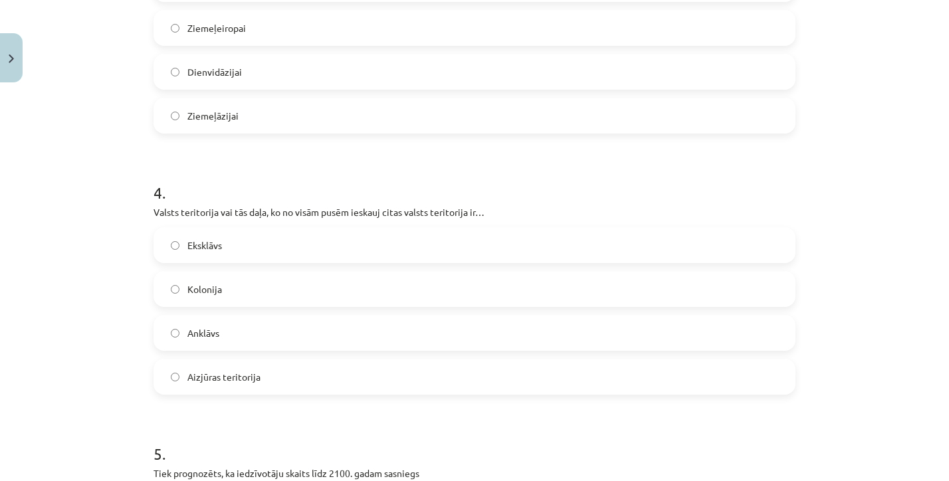
scroll to position [1255, 0]
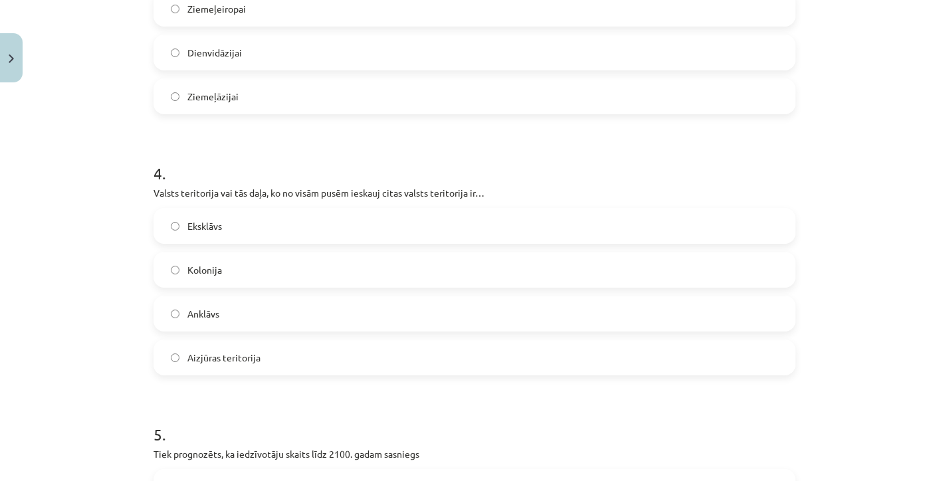
click at [228, 233] on label "Eksklāvs" at bounding box center [474, 225] width 639 height 33
click at [278, 316] on label "Anklāvs" at bounding box center [474, 313] width 639 height 33
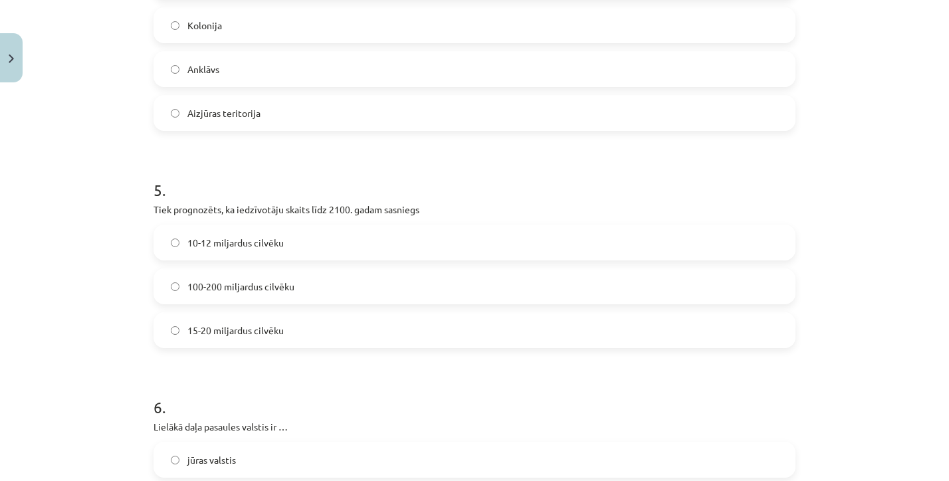
scroll to position [1519, 0]
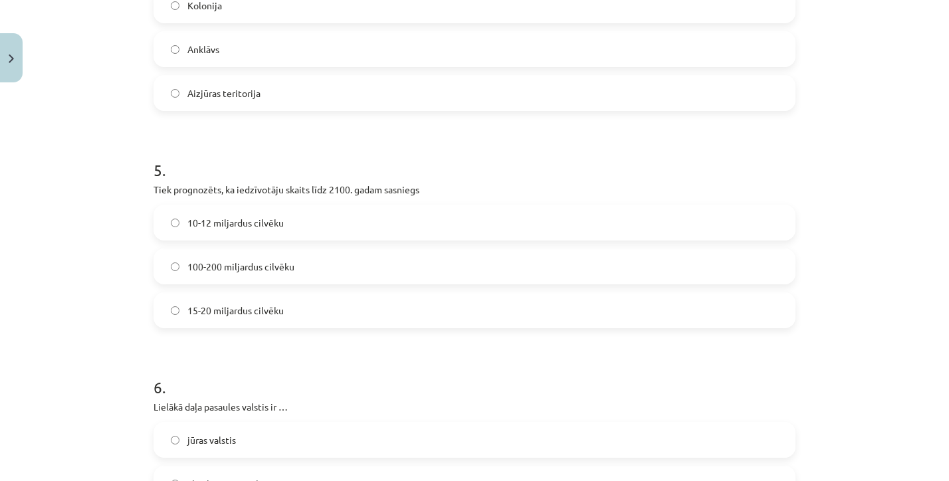
click at [257, 245] on div "10-12 miljardus cilvēku 100-200 miljardus cilvēku 15-20 miljardus cilvēku" at bounding box center [475, 267] width 642 height 124
click at [257, 230] on label "10-12 miljardus cilvēku" at bounding box center [474, 222] width 639 height 33
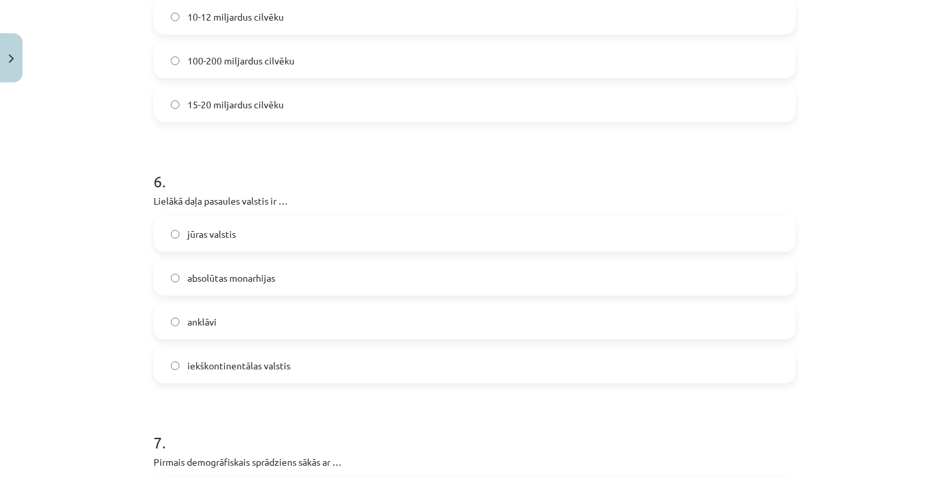
scroll to position [1733, 0]
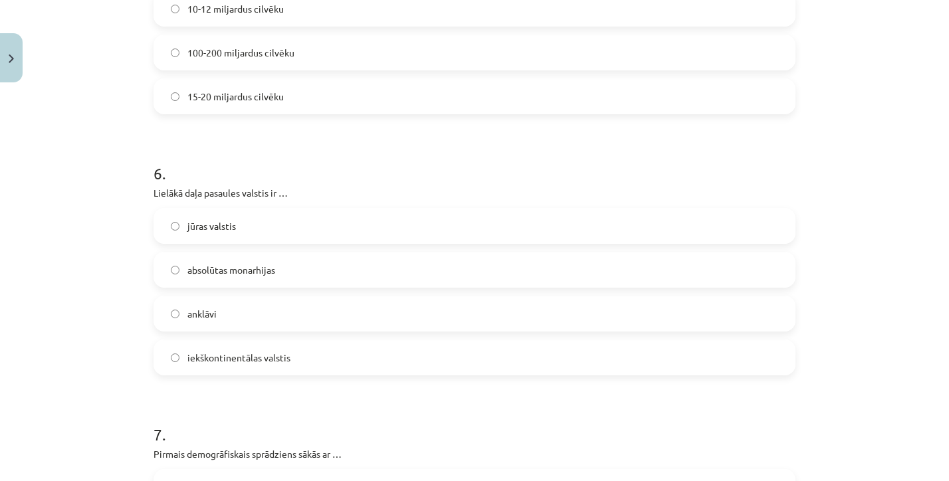
click at [200, 366] on label "iekškontinentālas valstis" at bounding box center [474, 357] width 639 height 33
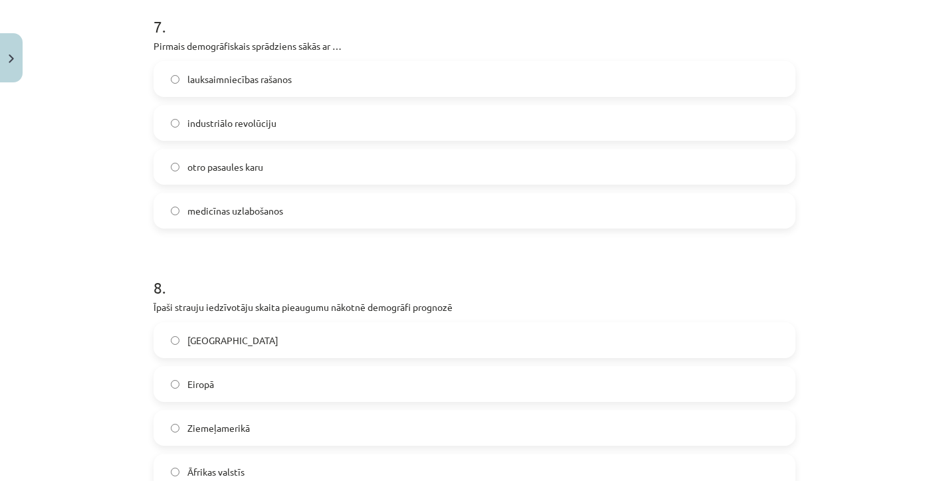
scroll to position [2133, 0]
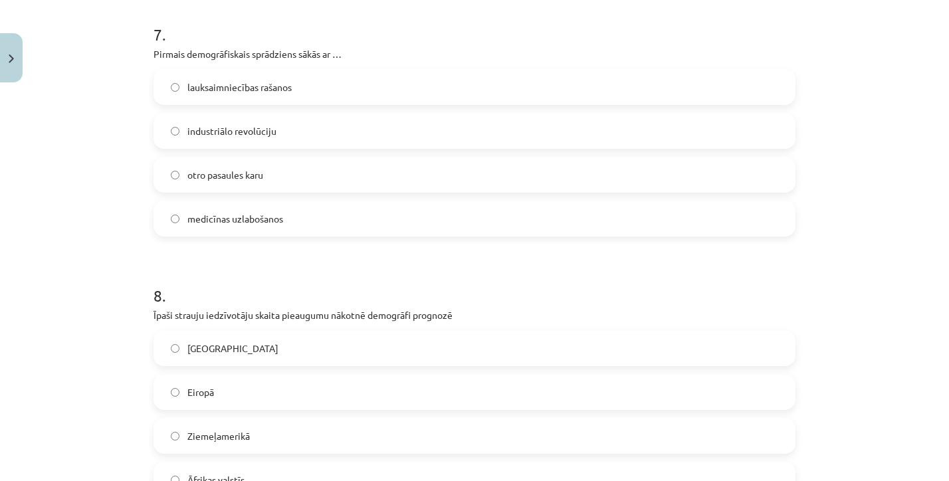
click at [239, 88] on span "lauksaimniecības rašanos" at bounding box center [239, 87] width 104 height 14
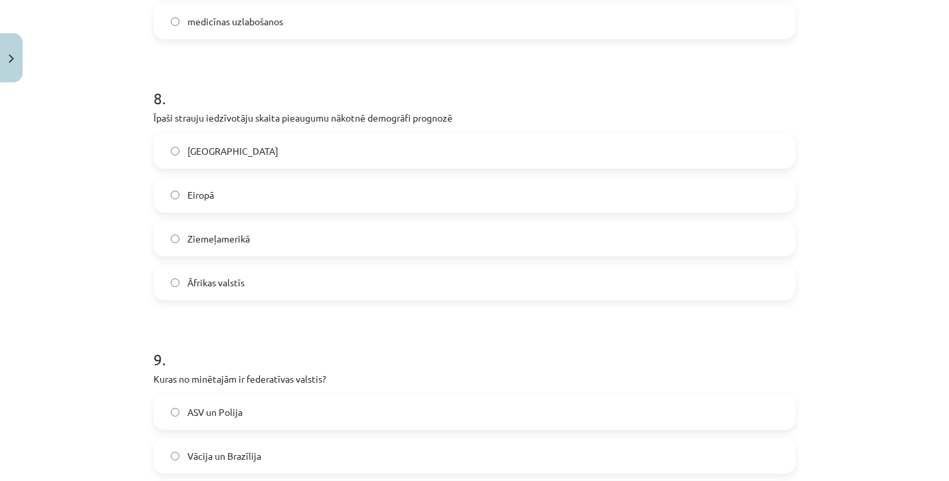
scroll to position [2337, 0]
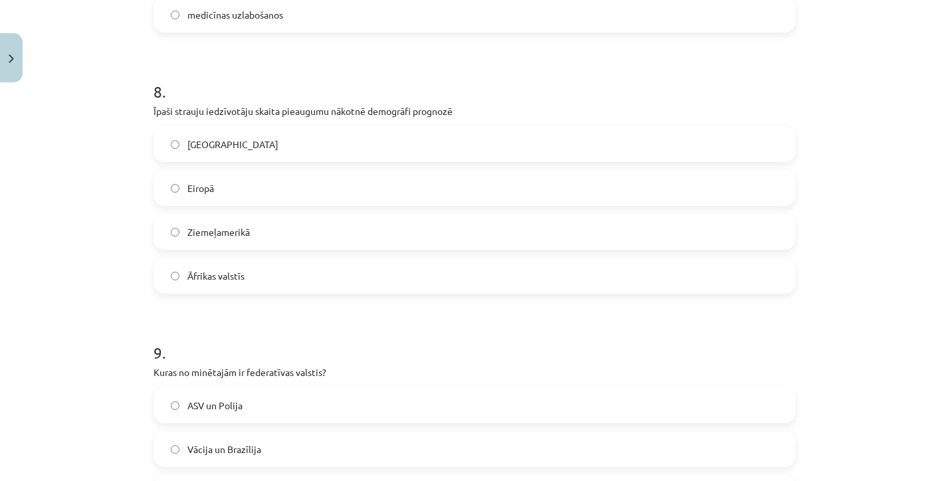
click at [223, 267] on label "Āfrikas valstīs" at bounding box center [474, 275] width 639 height 33
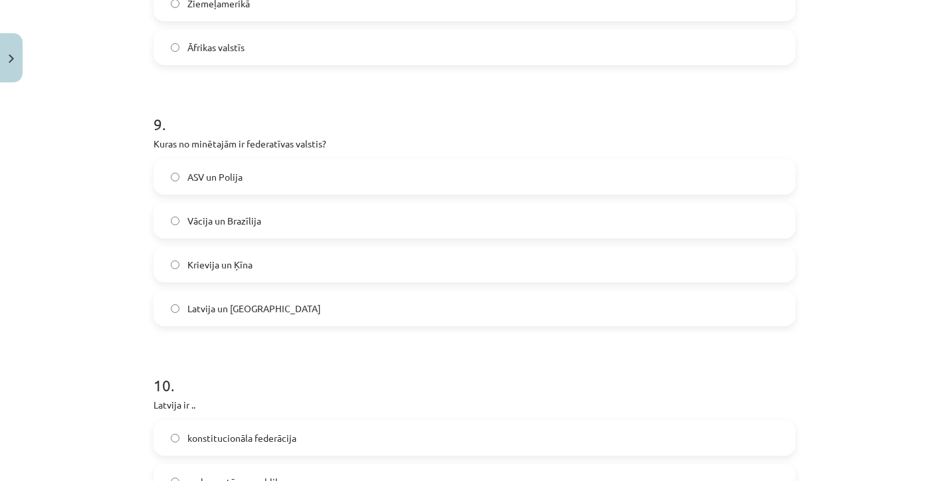
scroll to position [2570, 0]
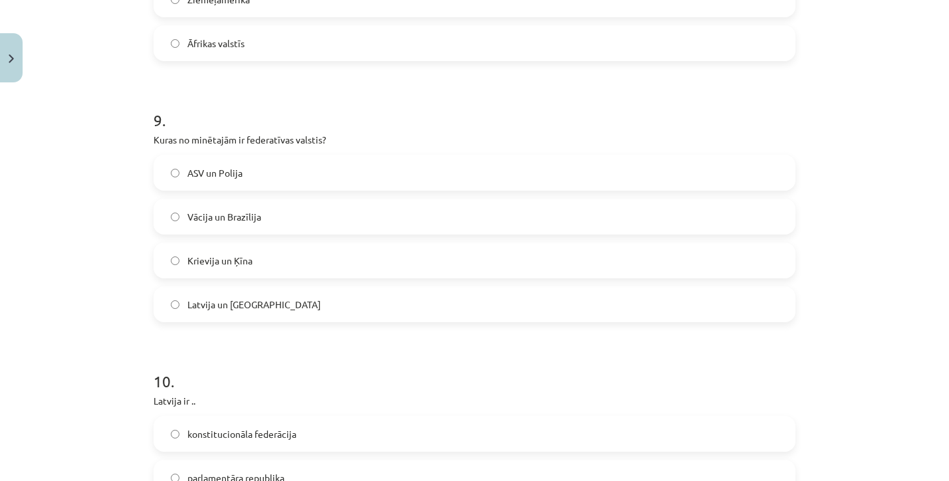
click at [257, 221] on span "Vācija un Brazīlija" at bounding box center [224, 217] width 74 height 14
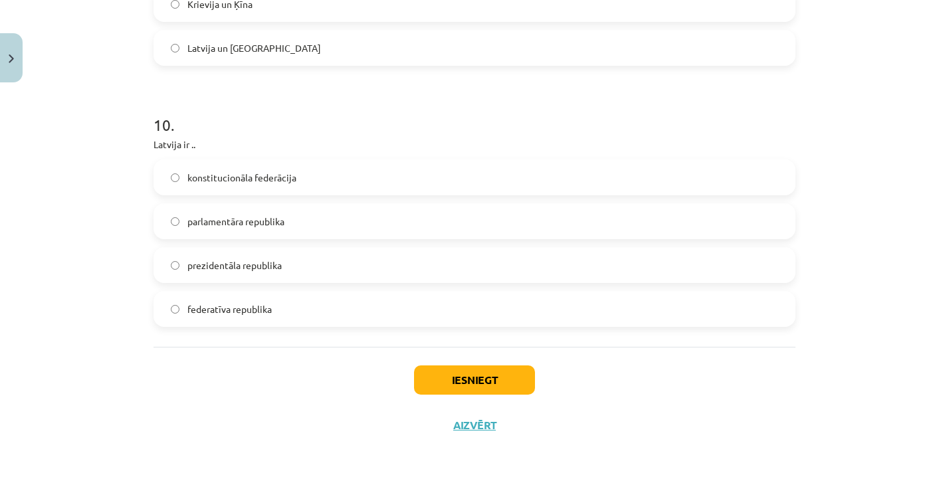
scroll to position [2829, 0]
click at [221, 224] on span "parlamentāra republika" at bounding box center [235, 222] width 97 height 14
click at [441, 373] on button "Iesniegt" at bounding box center [474, 380] width 121 height 29
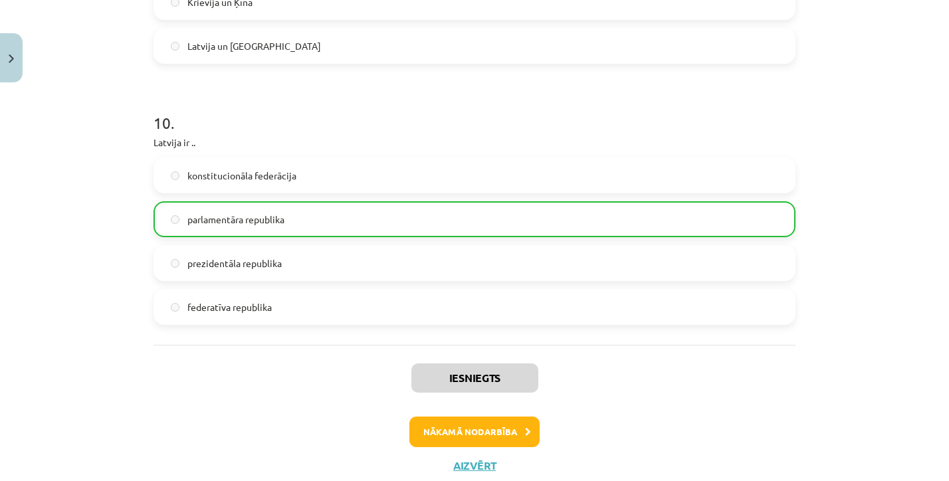
click at [490, 427] on button "Nākamā nodarbība" at bounding box center [474, 432] width 130 height 31
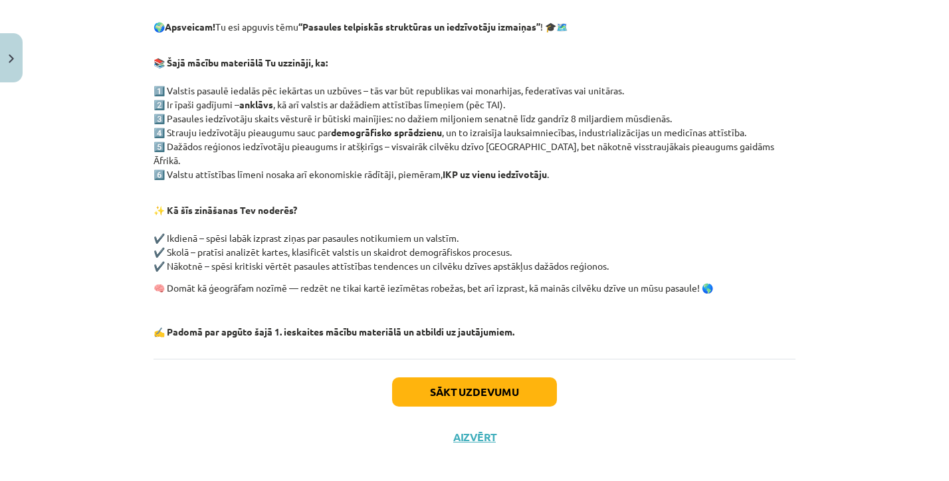
click at [463, 377] on button "Sākt uzdevumu" at bounding box center [474, 391] width 165 height 29
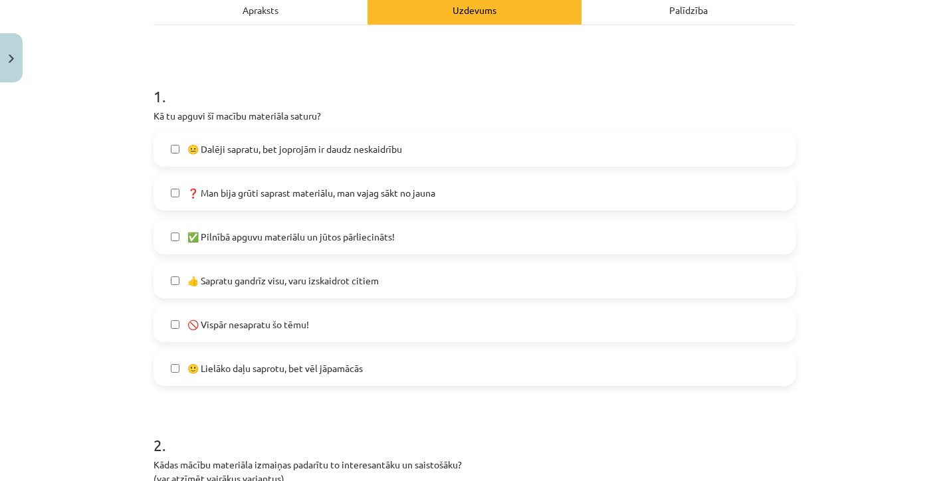
scroll to position [184, 0]
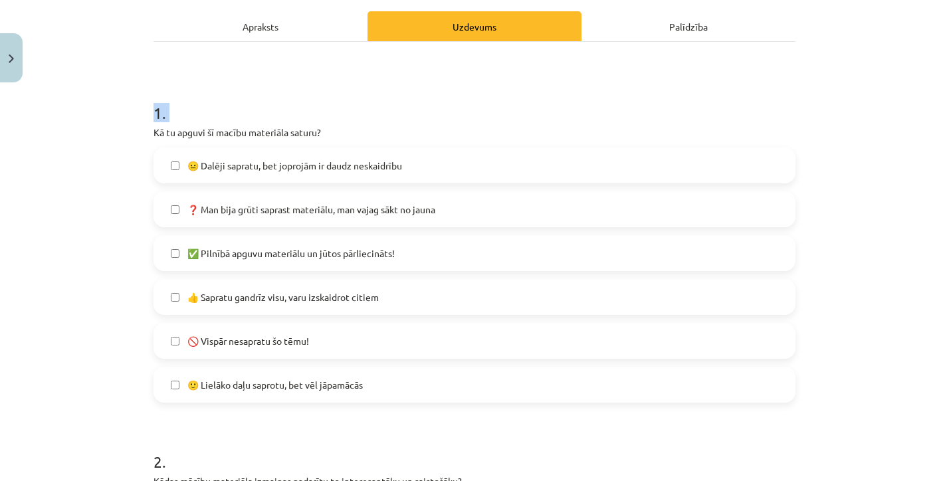
drag, startPoint x: 146, startPoint y: 122, endPoint x: 270, endPoint y: 90, distance: 127.5
click at [270, 90] on h1 "1 ." at bounding box center [475, 100] width 642 height 41
click at [270, 252] on span "✅ Pilnībā apguvu materiālu un jūtos pārliecināts!" at bounding box center [290, 254] width 207 height 14
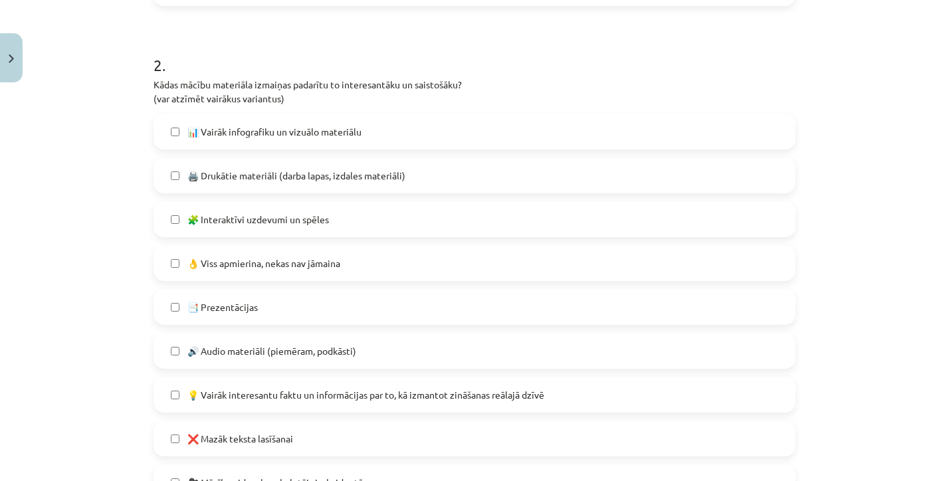
scroll to position [590, 0]
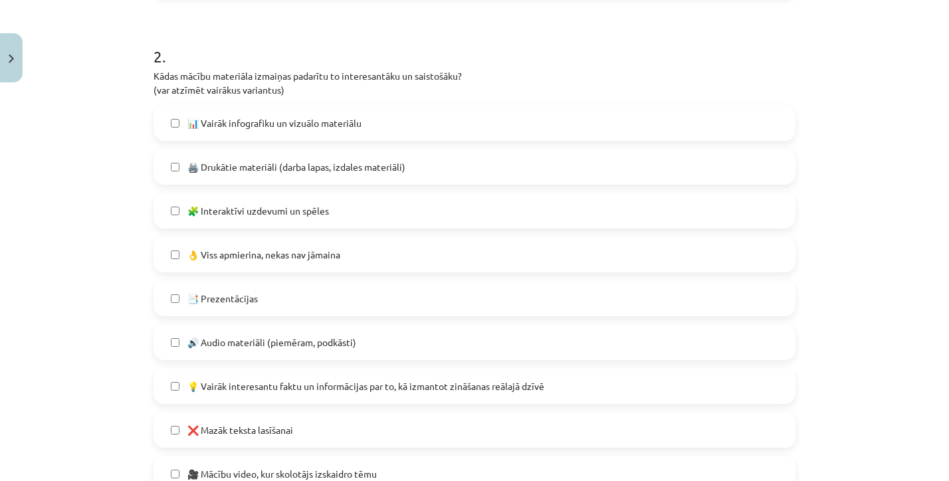
click at [251, 248] on span "👌 Viss apmierina, nekas nav jāmaina" at bounding box center [263, 255] width 153 height 14
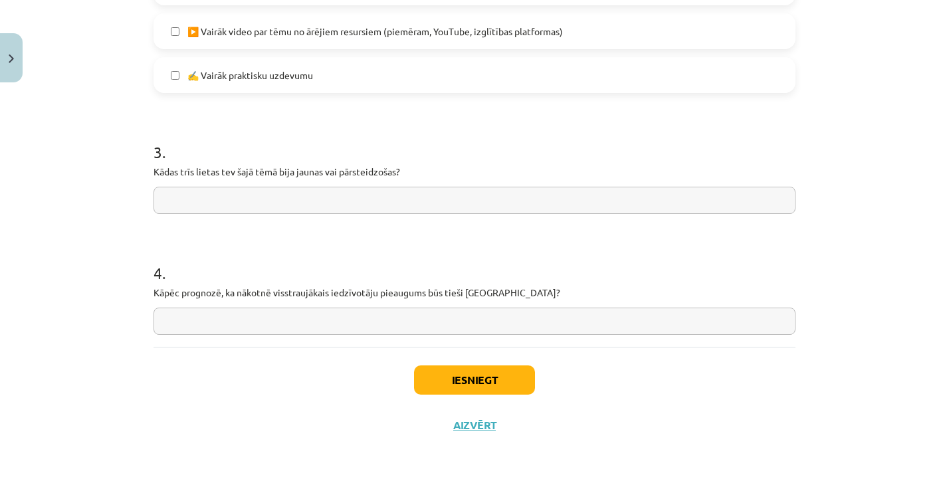
scroll to position [1078, 0]
click at [231, 206] on input "text" at bounding box center [475, 200] width 642 height 27
click at [464, 382] on button "Iesniegt" at bounding box center [474, 380] width 121 height 29
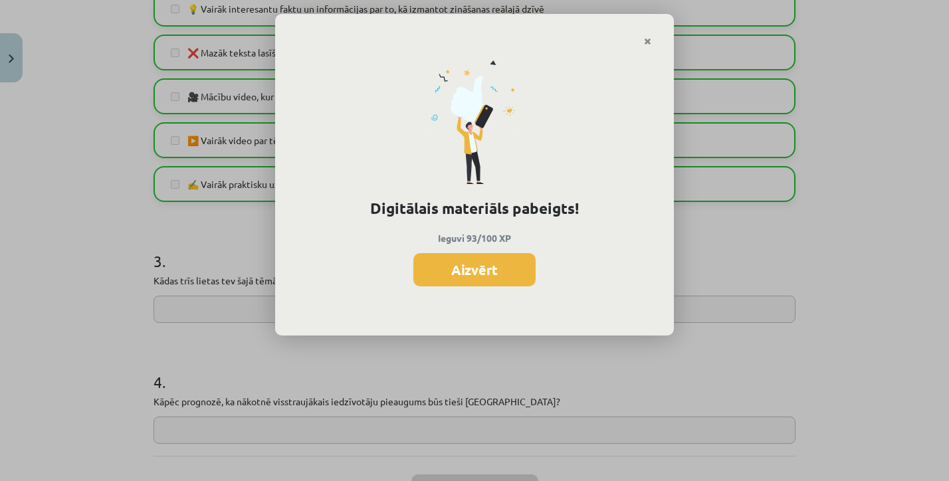
scroll to position [944, 0]
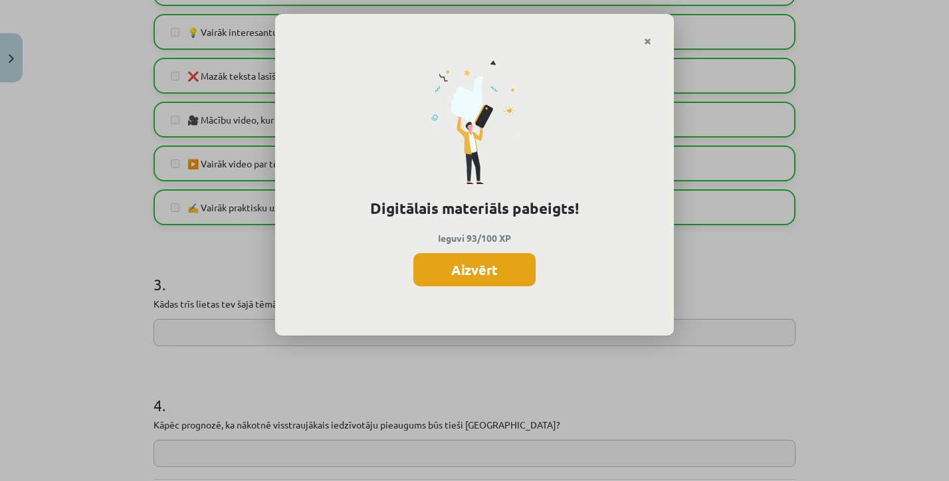
click at [517, 265] on button "Aizvērt" at bounding box center [474, 269] width 122 height 33
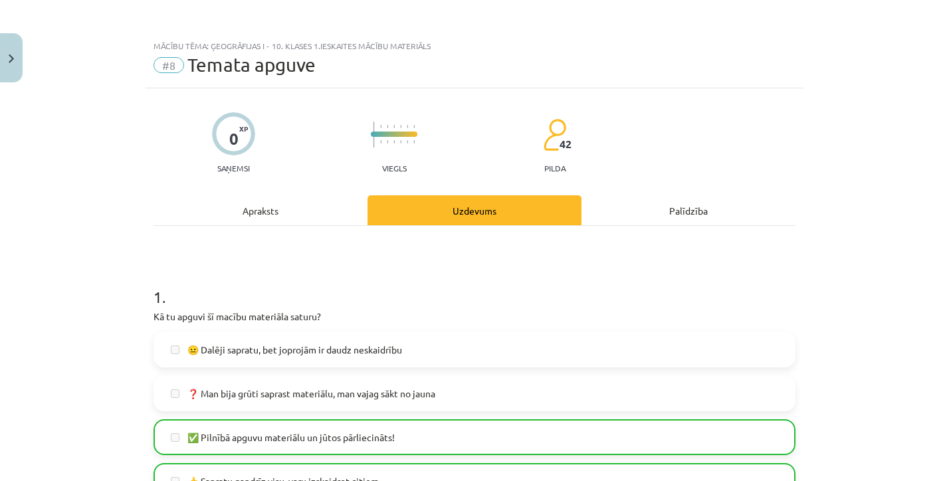
scroll to position [0, 0]
click at [23, 60] on div "Mācību tēma: Ģeogrāfijas i - 10. klases 1.ieskaites mācību materiāls #8 Temata …" at bounding box center [474, 240] width 949 height 481
click at [20, 61] on button "Close" at bounding box center [11, 57] width 23 height 49
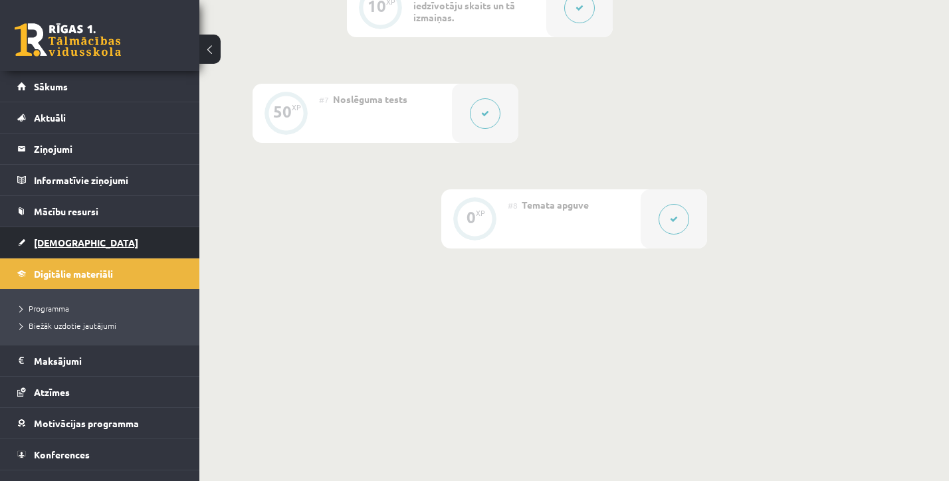
click at [58, 253] on link "[DEMOGRAPHIC_DATA]" at bounding box center [99, 242] width 165 height 31
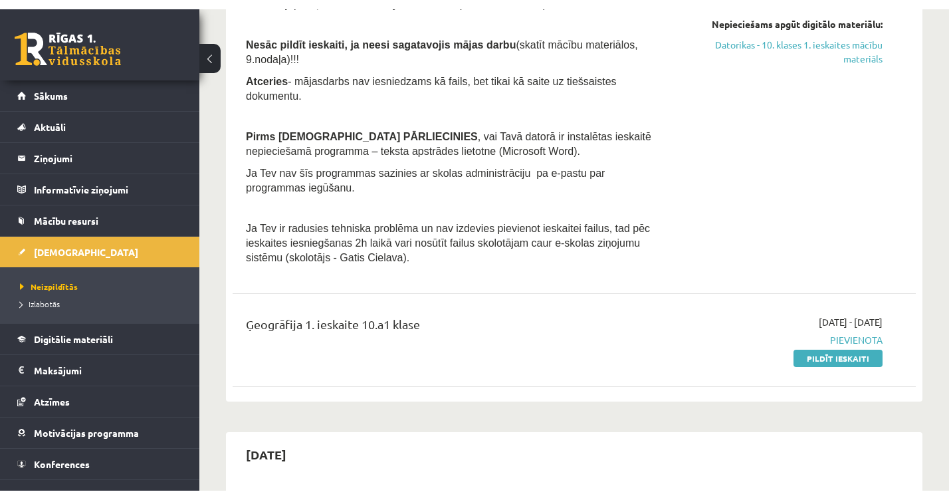
scroll to position [444, 0]
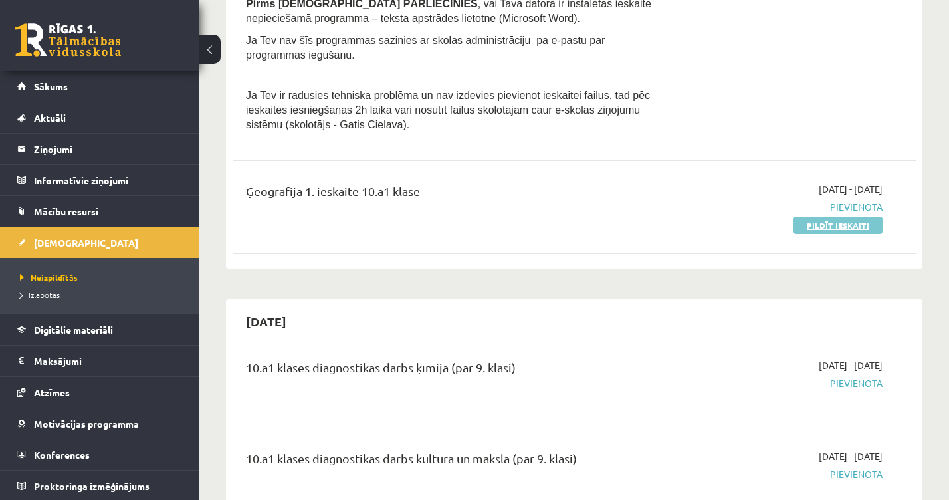
click at [813, 226] on link "Pildīt ieskaiti" at bounding box center [838, 225] width 89 height 17
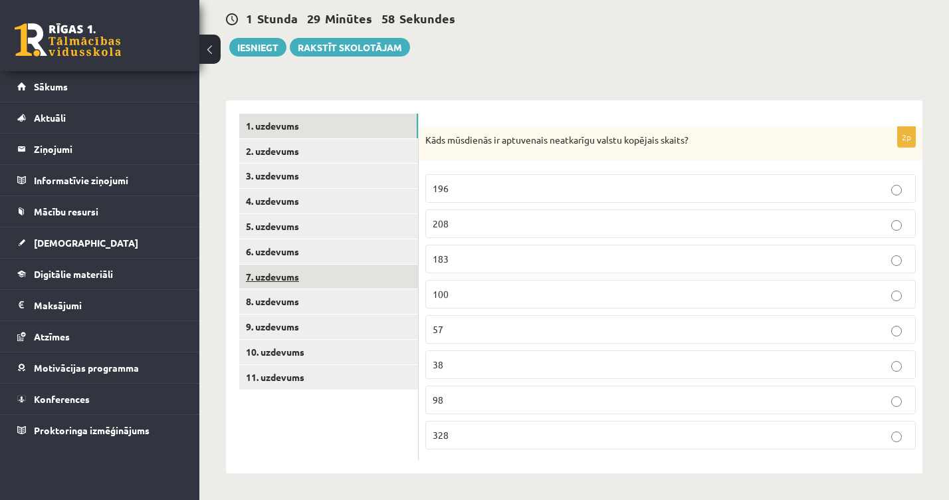
scroll to position [125, 0]
click at [440, 169] on fieldset "196 208 183 100 57 38 98 328" at bounding box center [670, 310] width 490 height 286
click at [443, 181] on label "196" at bounding box center [670, 188] width 490 height 29
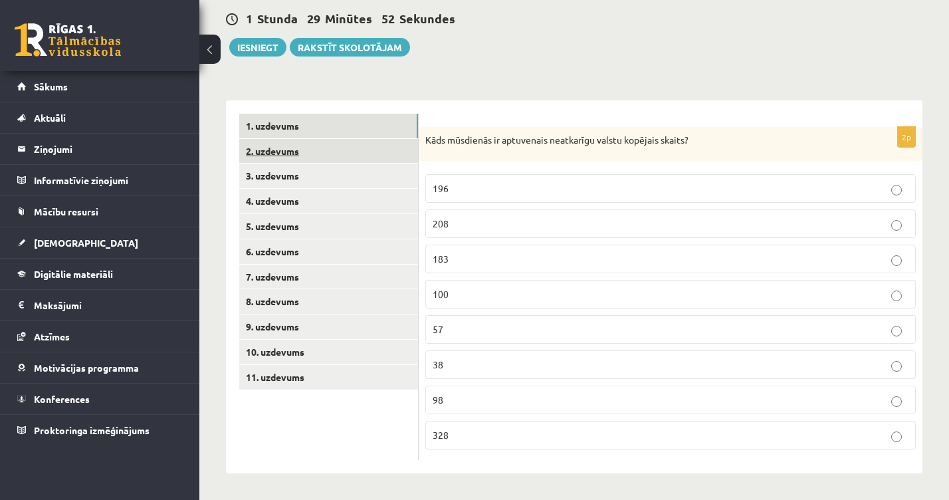
click at [322, 154] on link "2. uzdevums" at bounding box center [328, 151] width 179 height 25
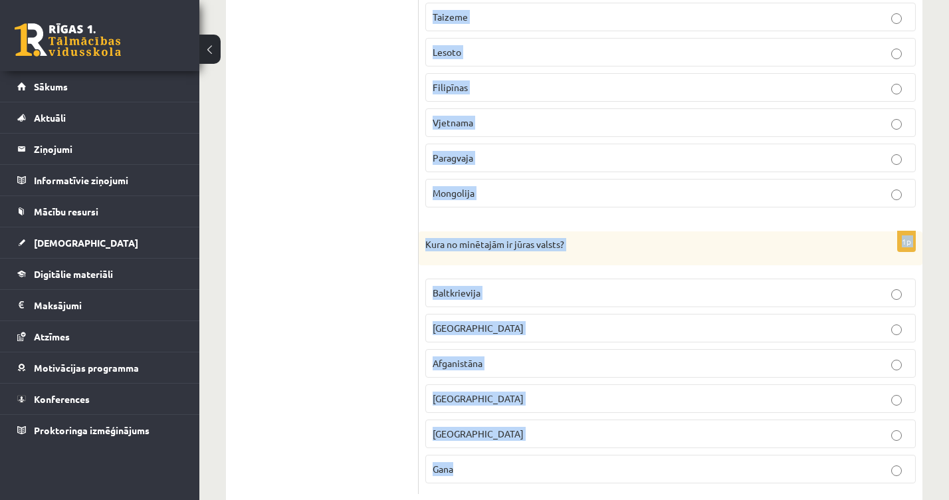
scroll to position [1434, 0]
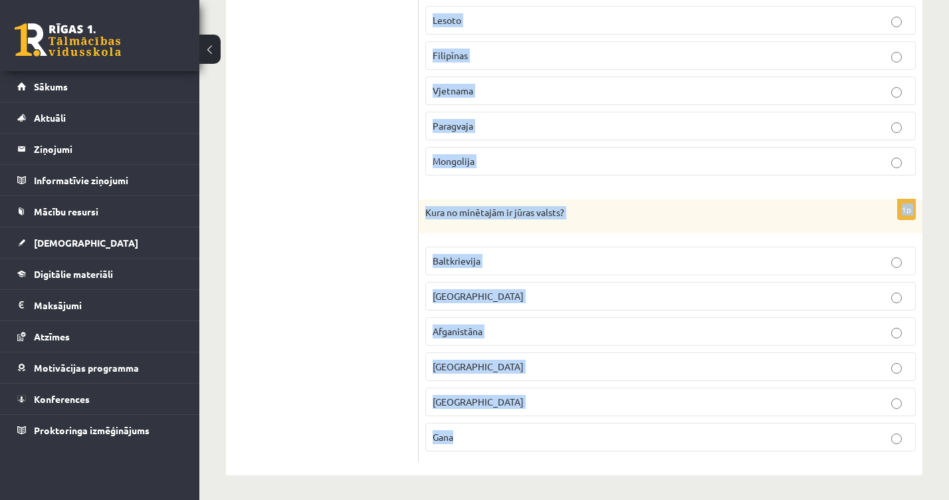
drag, startPoint x: 425, startPoint y: 122, endPoint x: 604, endPoint y: 536, distance: 450.4
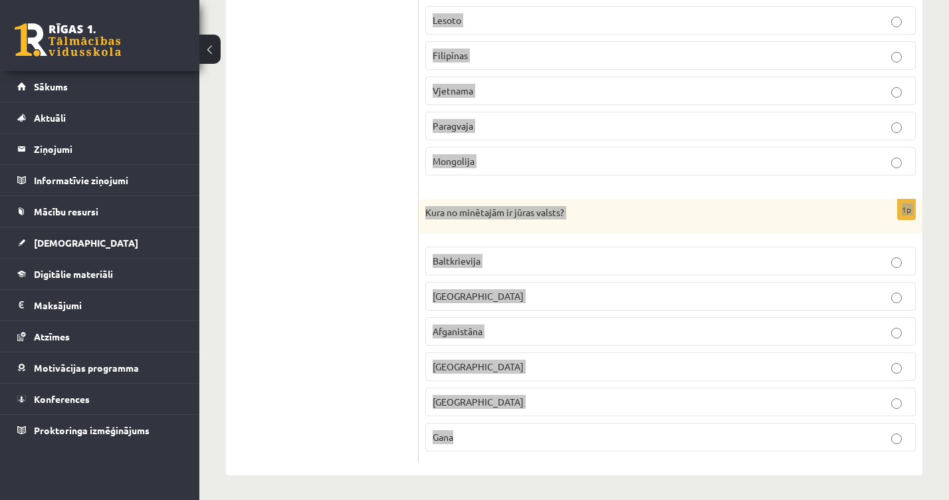
copy form "Kura no minētajām ir iekškontinentāla valsts? Čehija Somija ASV Nigērija Čīle K…"
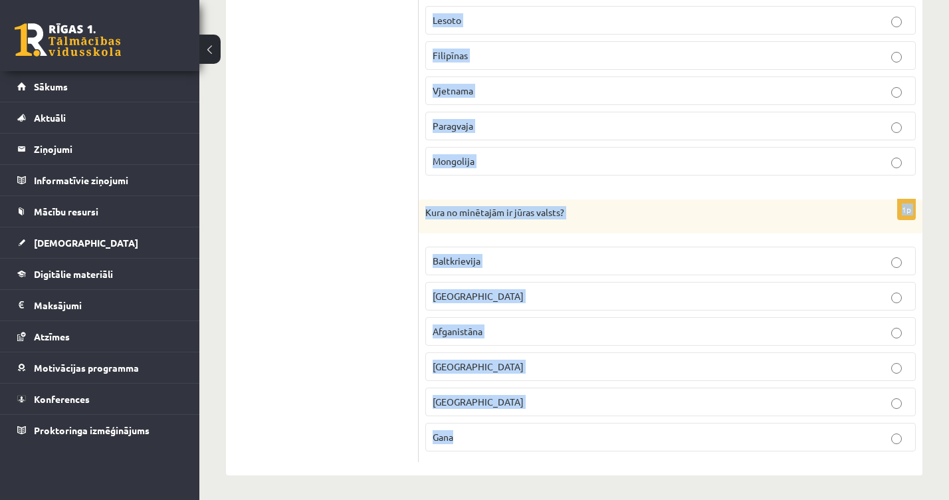
click at [713, 112] on label "Paragvaja" at bounding box center [670, 126] width 490 height 29
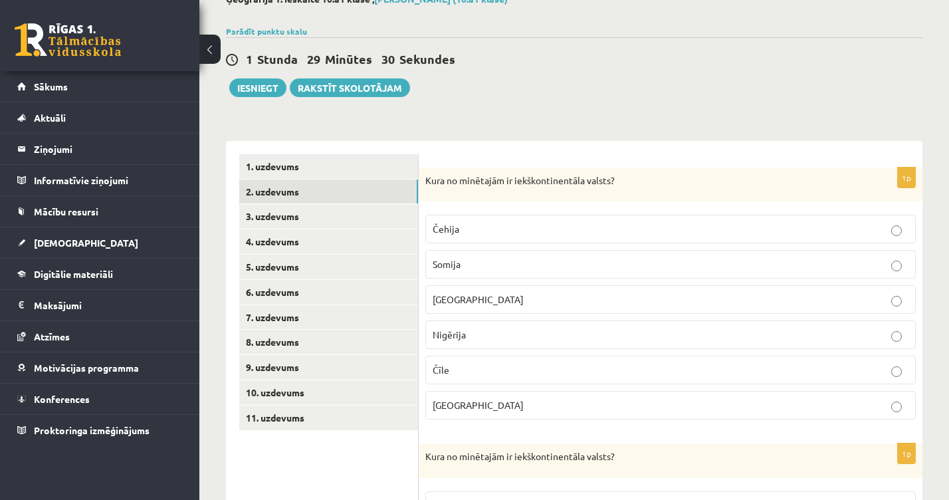
scroll to position [75, 0]
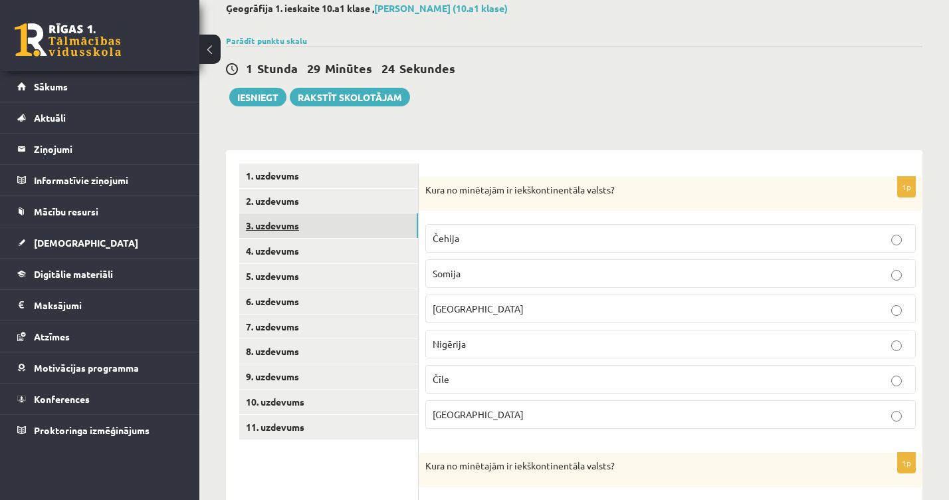
click at [362, 231] on link "3. uzdevums" at bounding box center [328, 225] width 179 height 25
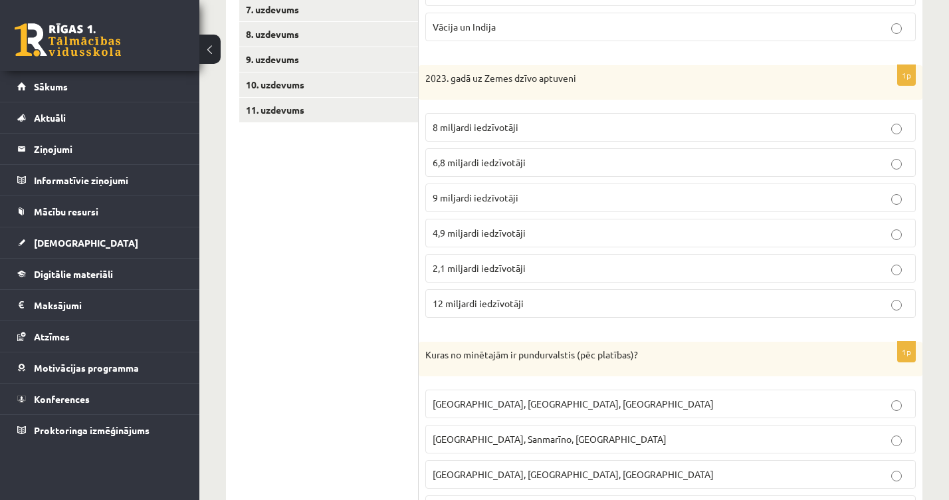
scroll to position [82, 0]
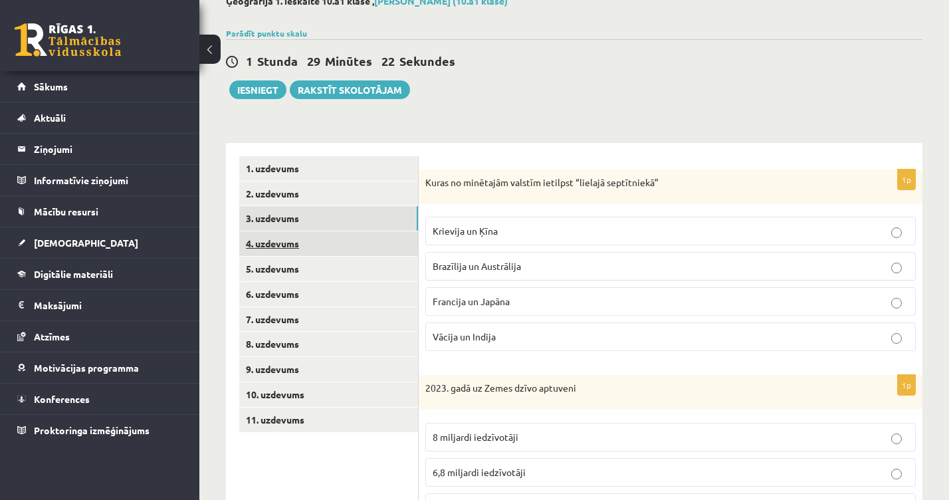
click at [324, 235] on link "4. uzdevums" at bounding box center [328, 243] width 179 height 25
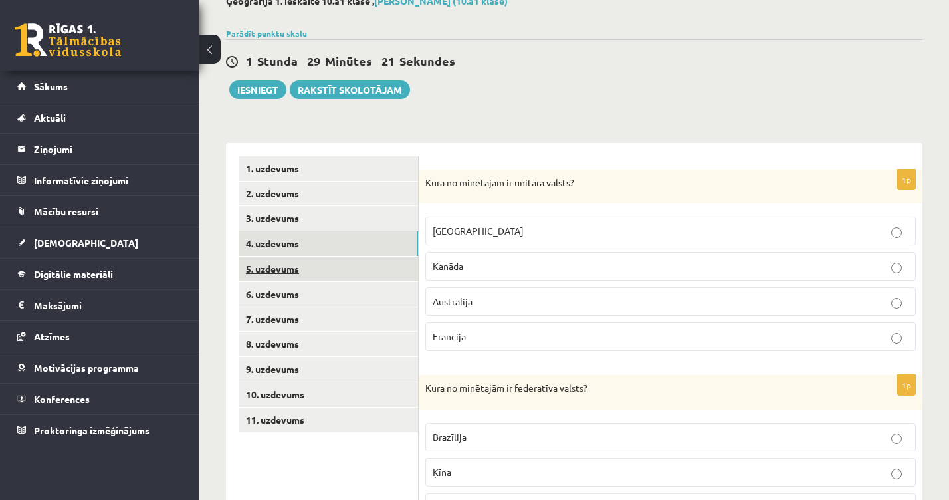
click at [310, 267] on link "5. uzdevums" at bounding box center [328, 269] width 179 height 25
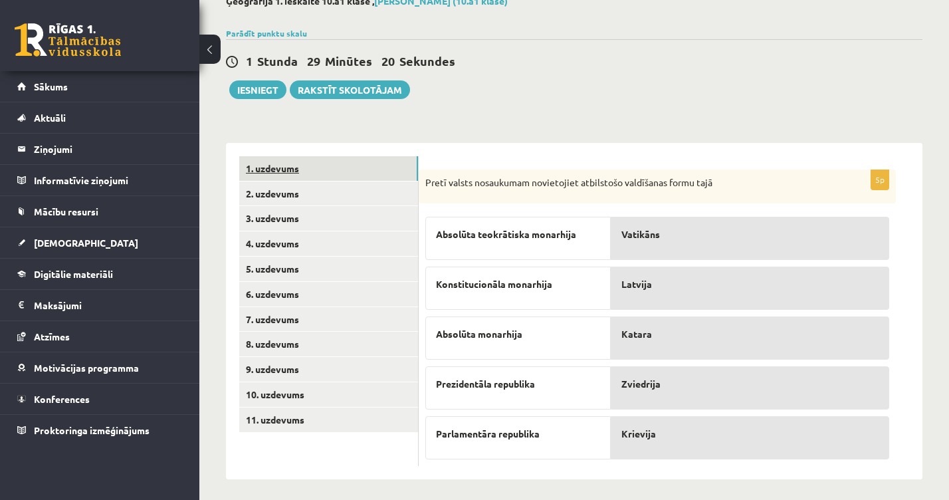
click at [326, 163] on link "1. uzdevums" at bounding box center [328, 168] width 179 height 25
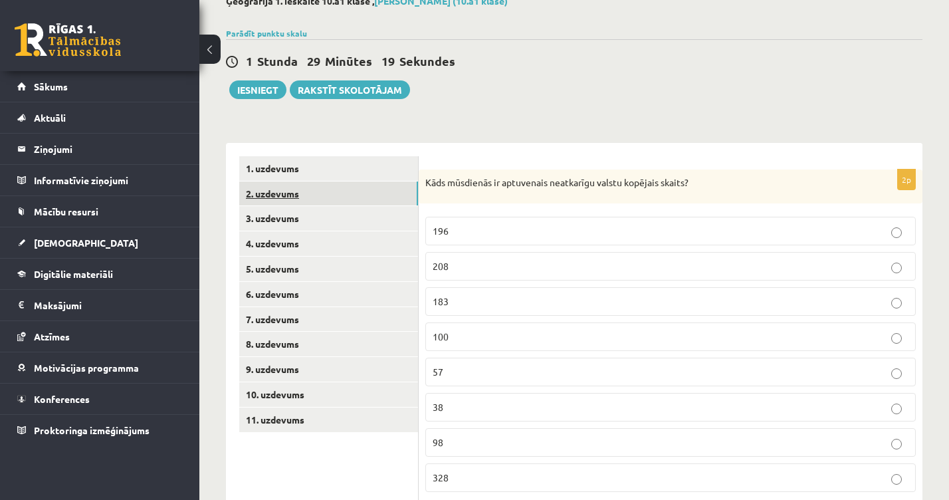
click at [361, 203] on link "2. uzdevums" at bounding box center [328, 193] width 179 height 25
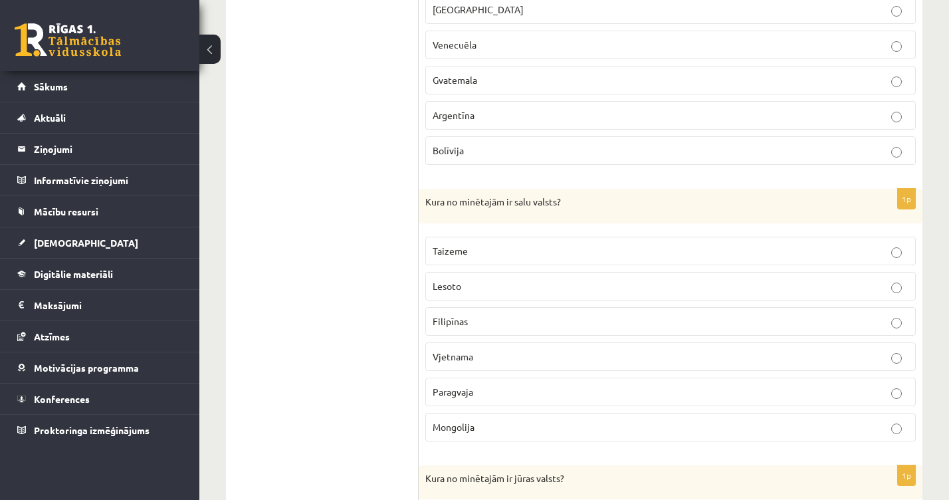
scroll to position [1158, 0]
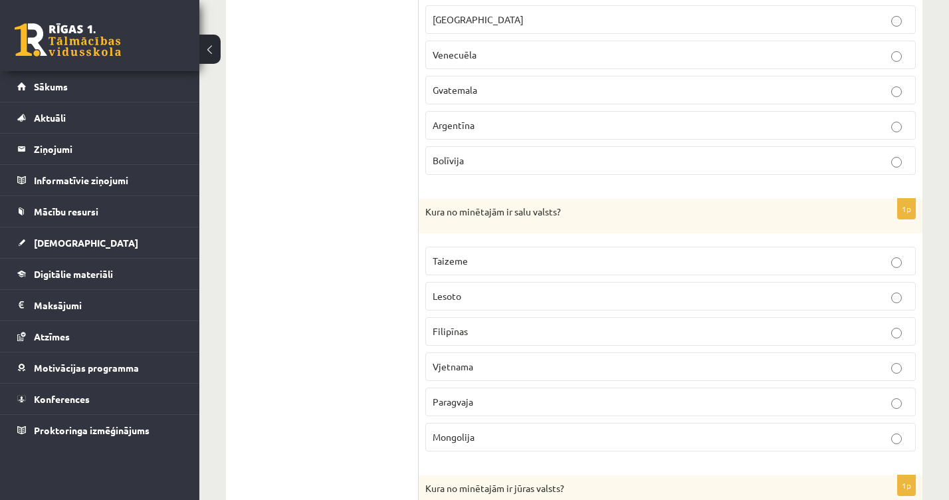
click at [467, 261] on span "Taizeme" at bounding box center [450, 261] width 35 height 12
click at [504, 341] on label "Filipīnas" at bounding box center [670, 331] width 490 height 29
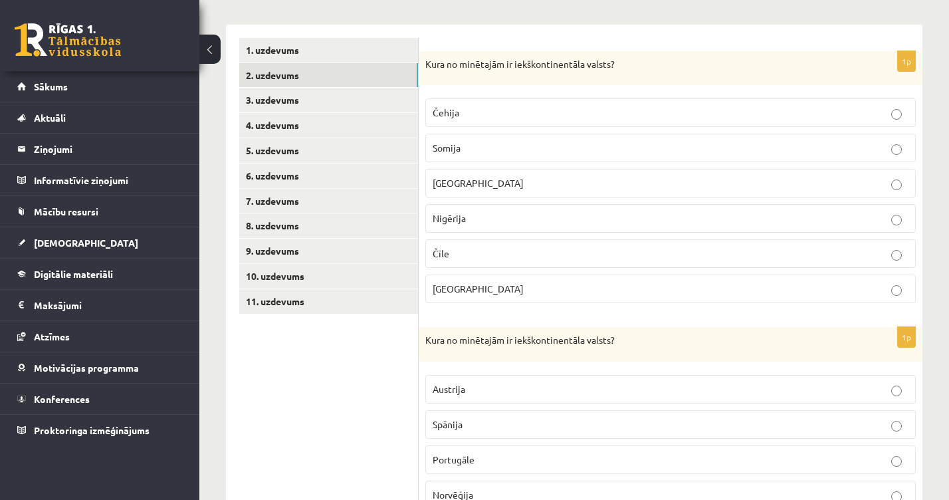
scroll to position [199, 0]
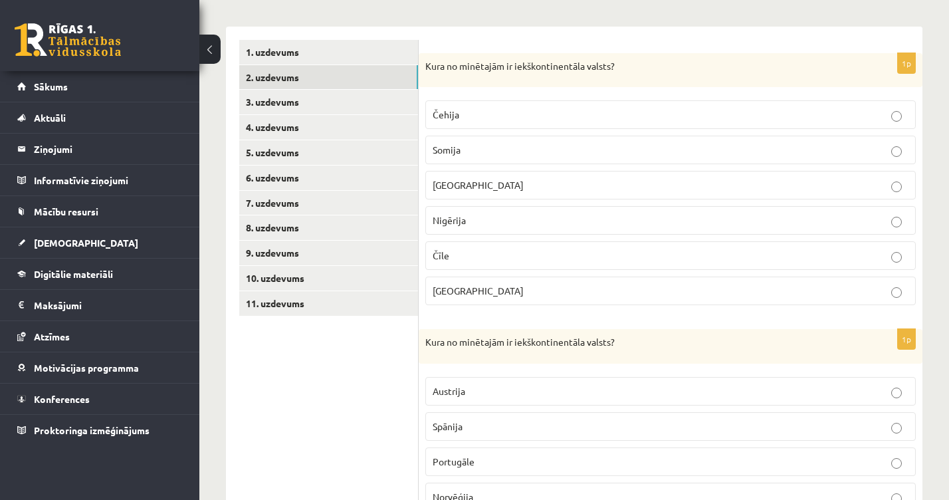
click at [458, 126] on label "Čehija" at bounding box center [670, 114] width 490 height 29
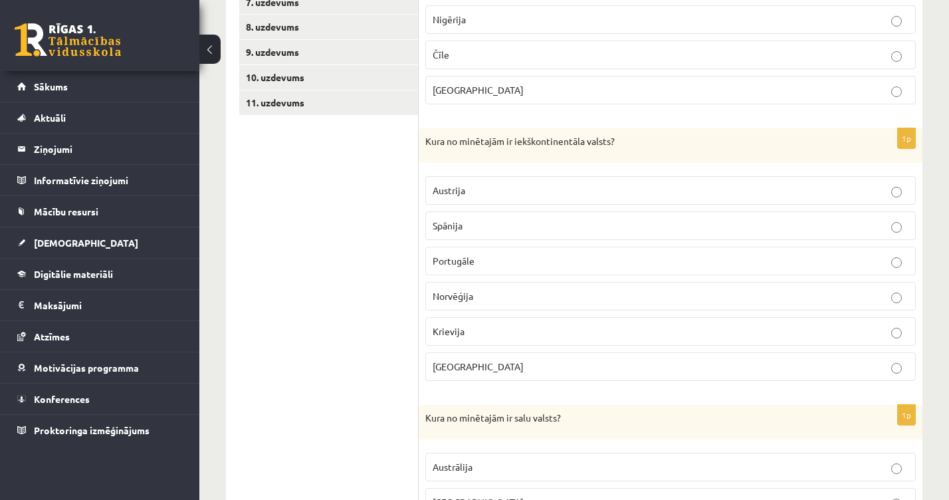
scroll to position [403, 0]
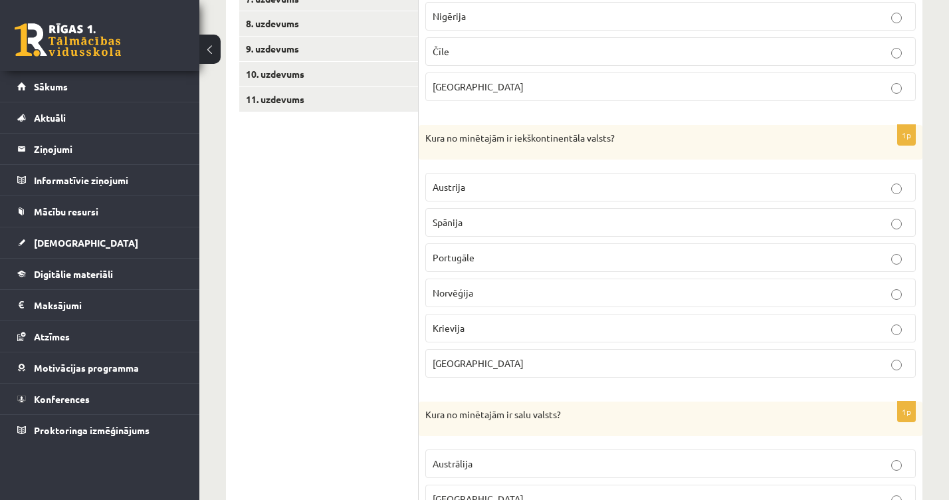
click at [457, 162] on div "1p Kura no minētajām ir iekškontinentāla valsts? Austrija Spānija Portugāle Nor…" at bounding box center [671, 256] width 504 height 263
click at [457, 171] on fieldset "Austrija Spānija Portugāle Norvēģija Krievija Angola" at bounding box center [670, 273] width 490 height 215
click at [457, 183] on span "Austrija" at bounding box center [449, 187] width 33 height 12
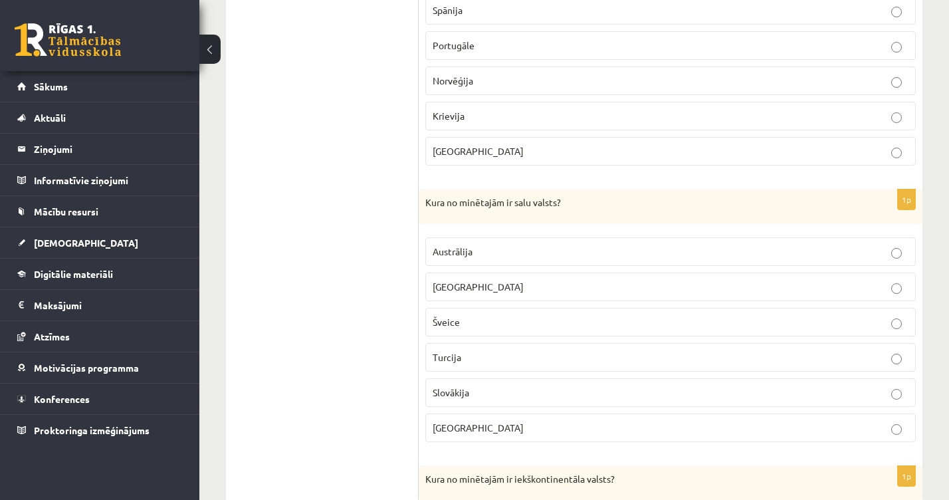
scroll to position [750, 0]
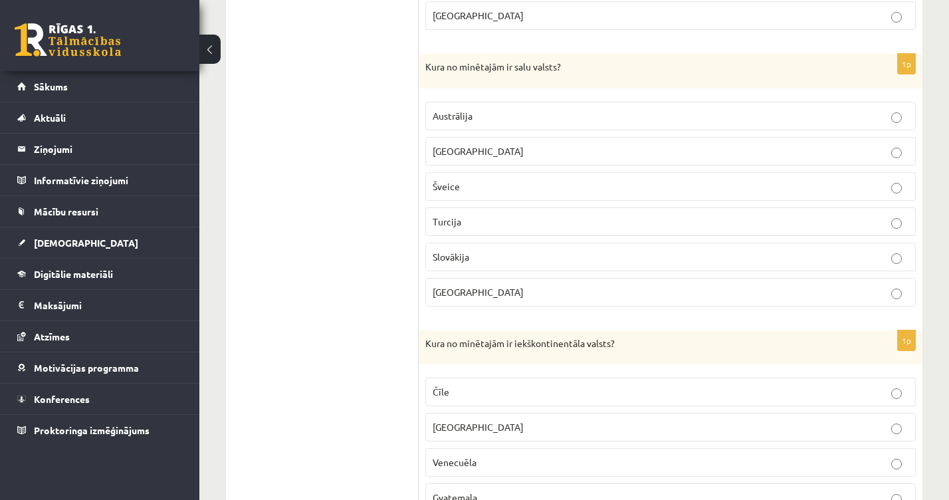
click at [466, 109] on p "Austrālija" at bounding box center [671, 116] width 476 height 14
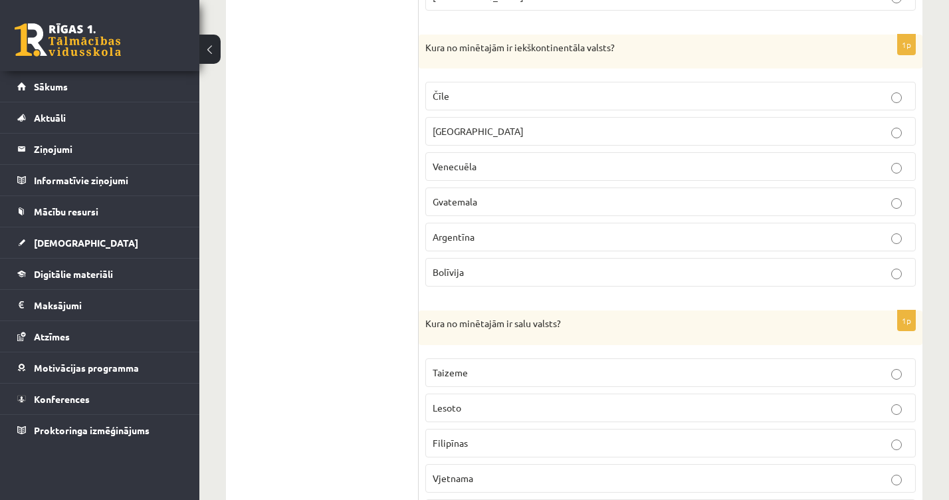
scroll to position [1052, 0]
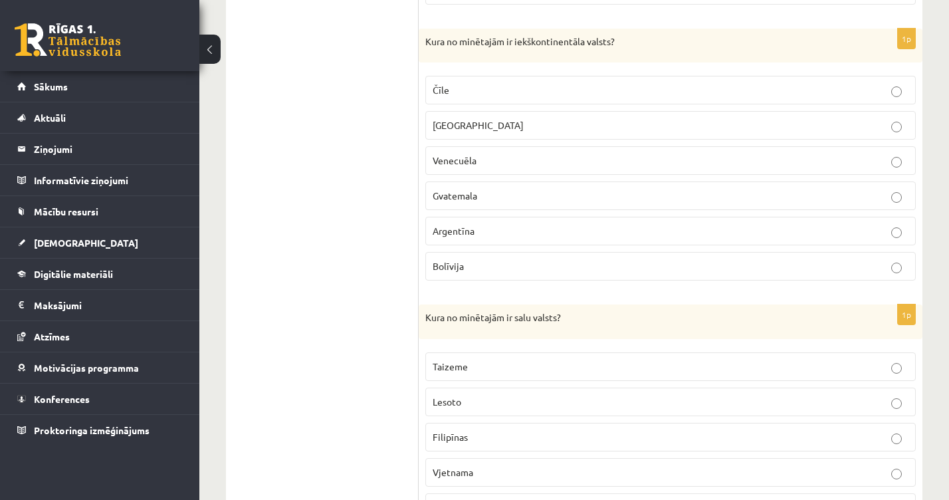
click at [464, 245] on fieldset "Čīle Meksika Venecuēla Gvatemala Argentīna Bolīvija" at bounding box center [670, 176] width 490 height 215
click at [463, 257] on label "Bolīvija" at bounding box center [670, 266] width 490 height 29
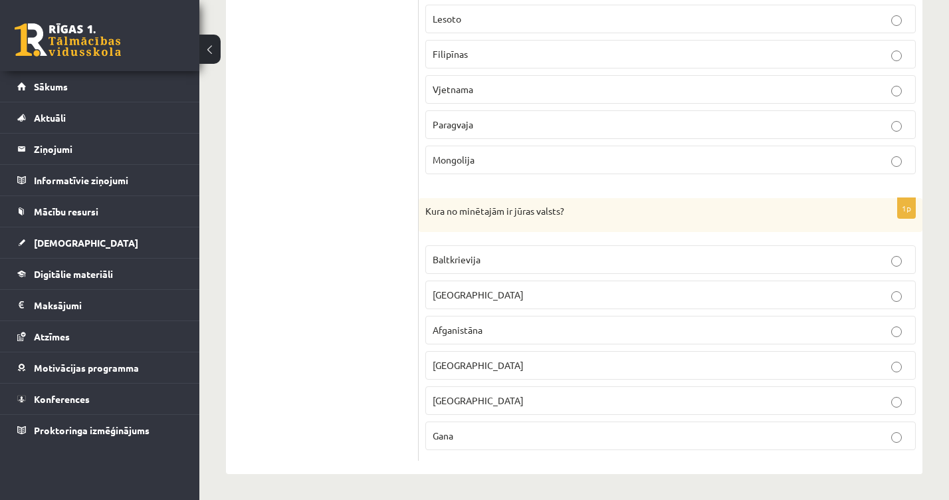
scroll to position [1434, 0]
click at [447, 423] on label "Gana" at bounding box center [670, 437] width 490 height 29
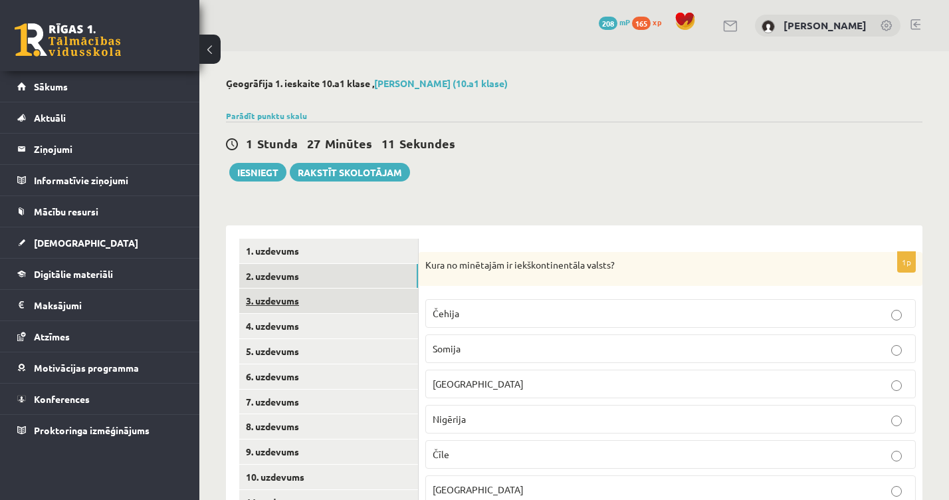
scroll to position [0, 0]
click at [341, 304] on link "3. uzdevums" at bounding box center [328, 300] width 179 height 25
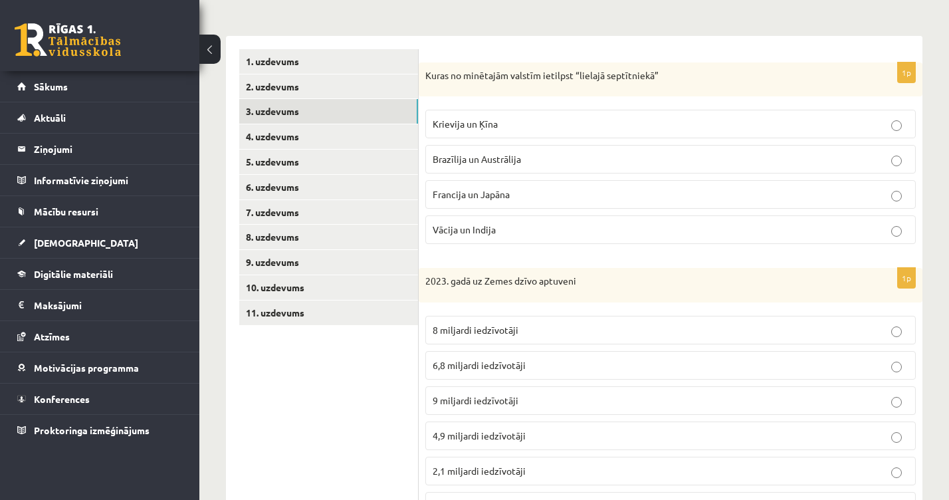
scroll to position [182, 0]
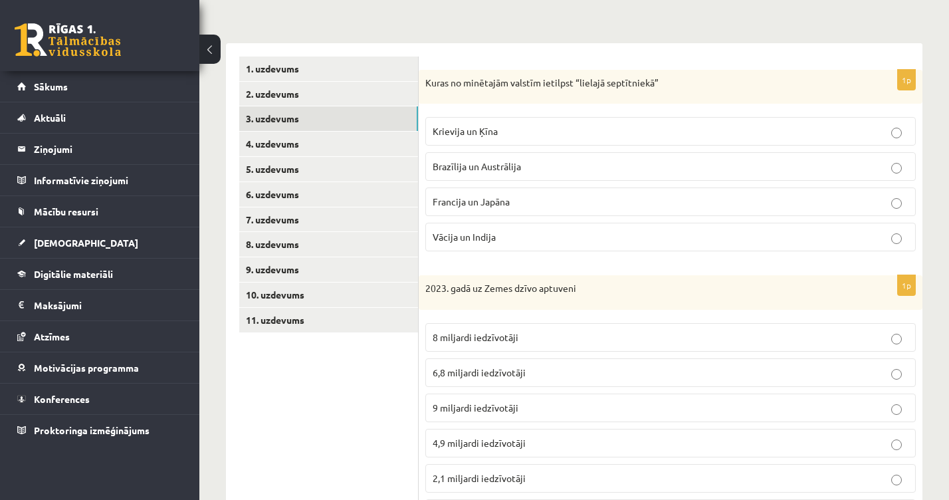
click at [516, 131] on p "Krievija un Ķīna" at bounding box center [671, 131] width 476 height 14
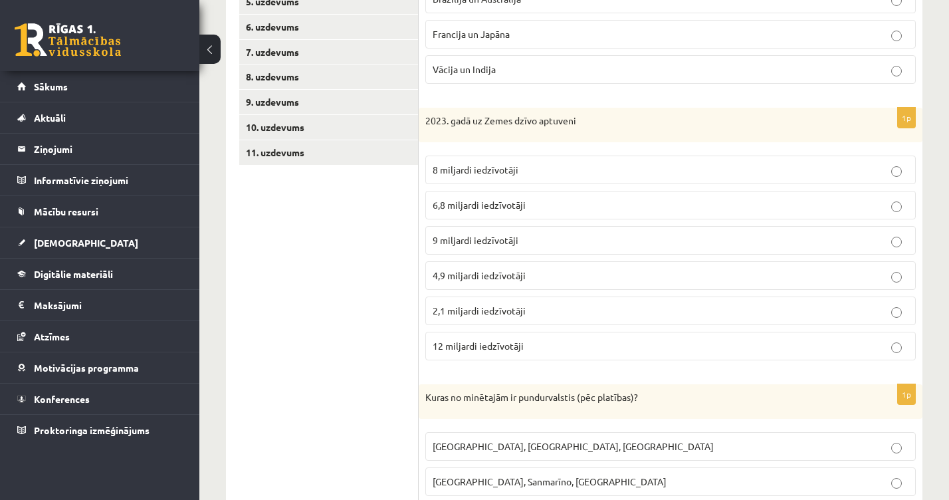
scroll to position [353, 0]
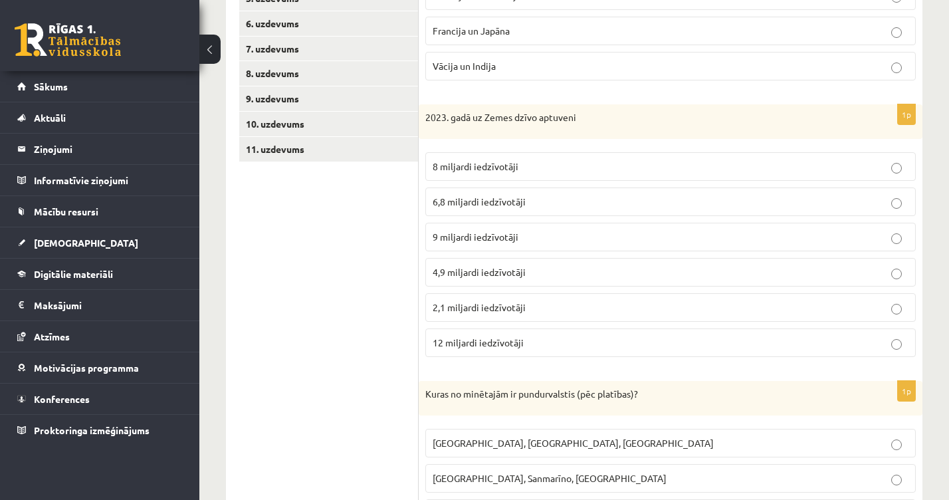
click at [471, 165] on span "8 miljardi iedzīvotāji" at bounding box center [476, 166] width 86 height 12
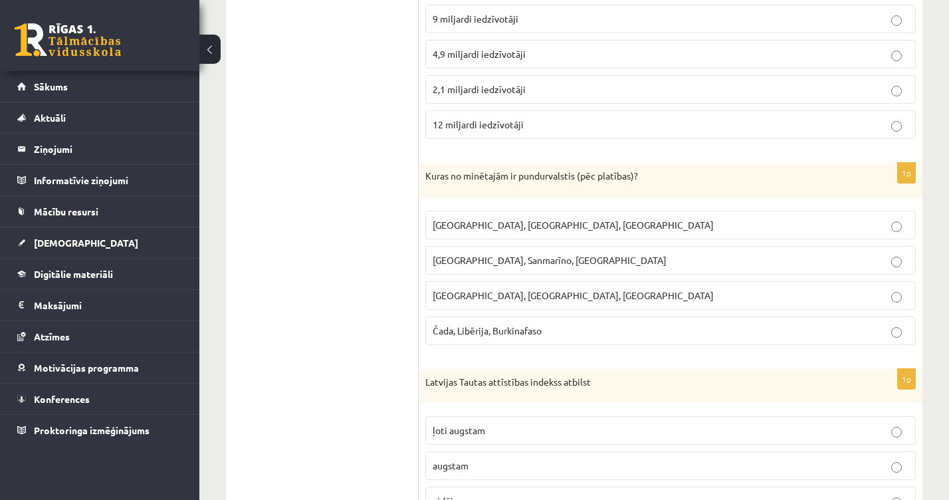
scroll to position [572, 0]
click at [454, 219] on span "Latvija, Lietuva, Igaunija" at bounding box center [573, 224] width 281 height 12
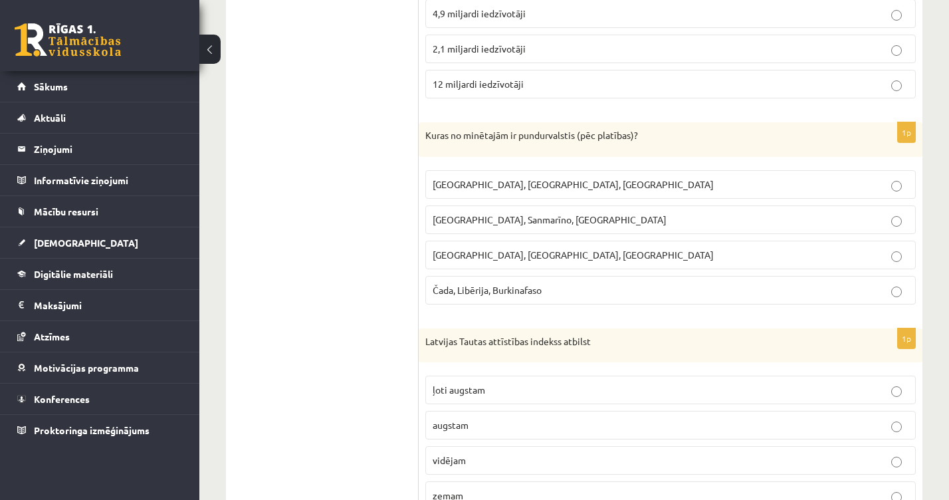
scroll to position [612, 0]
click at [494, 217] on span "Monako, Sanmarīno, Luksemburga" at bounding box center [550, 219] width 234 height 12
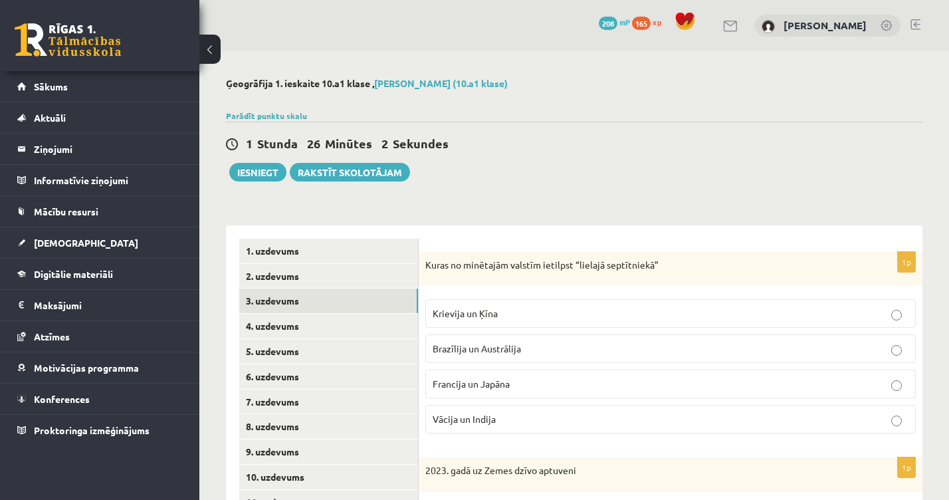
scroll to position [0, 0]
click at [484, 395] on label "Francija un Japāna" at bounding box center [670, 384] width 490 height 29
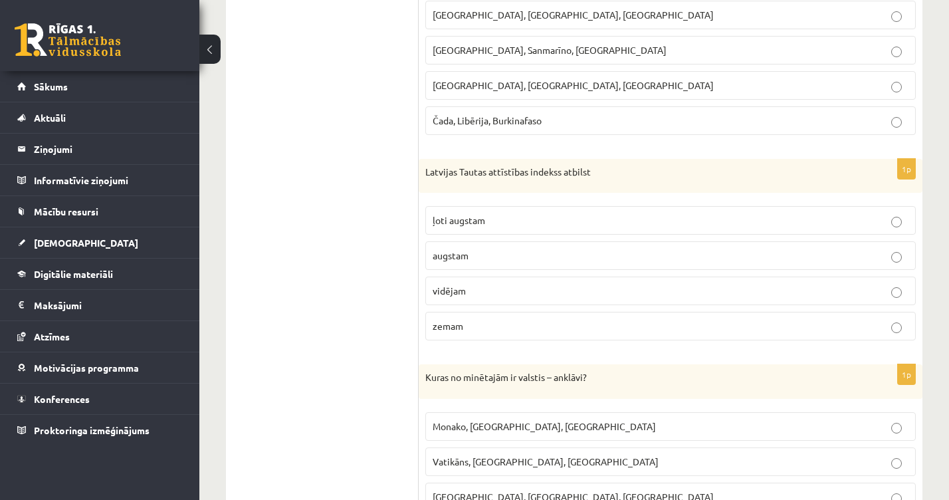
scroll to position [784, 0]
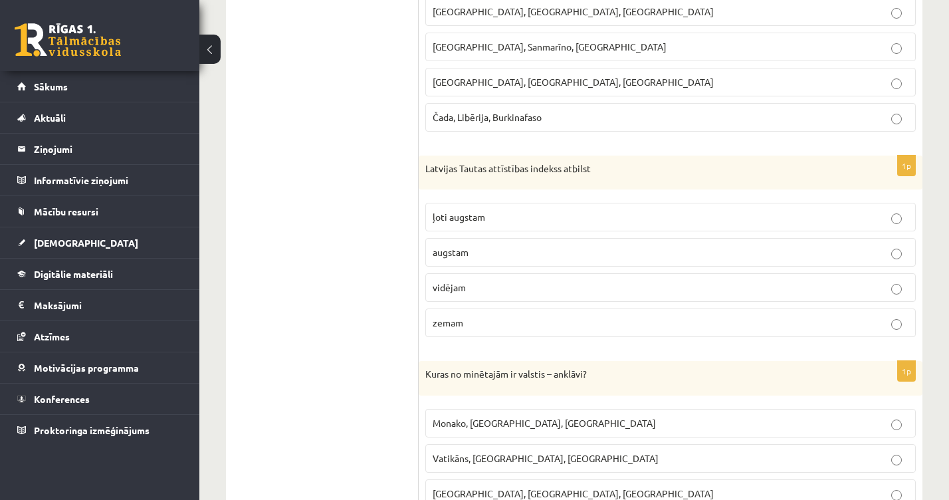
click at [479, 234] on fieldset "ļoti augstam augstam vidējam zemam" at bounding box center [670, 268] width 490 height 145
click at [479, 253] on p "augstam" at bounding box center [671, 252] width 476 height 14
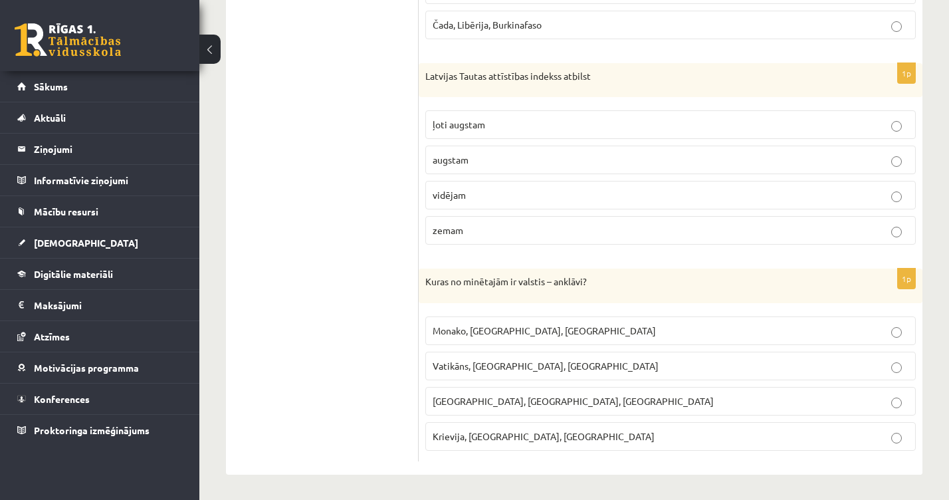
scroll to position [876, 0]
click at [476, 360] on p "Vatikāns, Lesoto, Sanmarīno" at bounding box center [671, 367] width 476 height 14
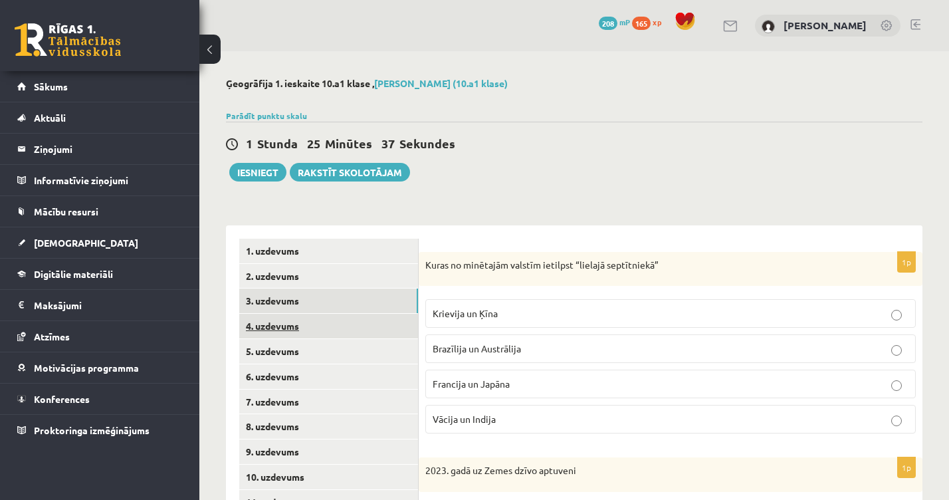
scroll to position [0, 0]
click at [309, 324] on link "4. uzdevums" at bounding box center [328, 326] width 179 height 25
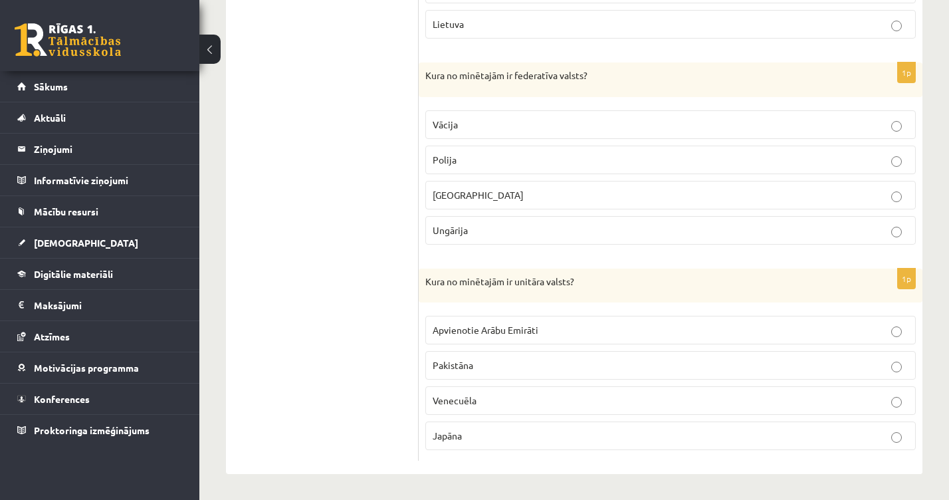
scroll to position [600, 0]
click at [473, 109] on fieldset "Vācija Polija Ukraina Ungārija" at bounding box center [670, 176] width 490 height 145
click at [476, 123] on p "Vācija" at bounding box center [671, 125] width 476 height 14
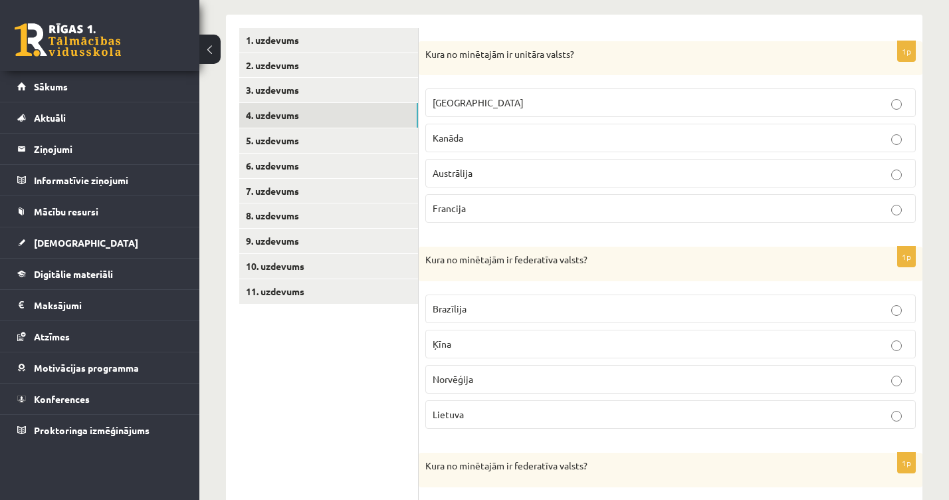
scroll to position [274, 0]
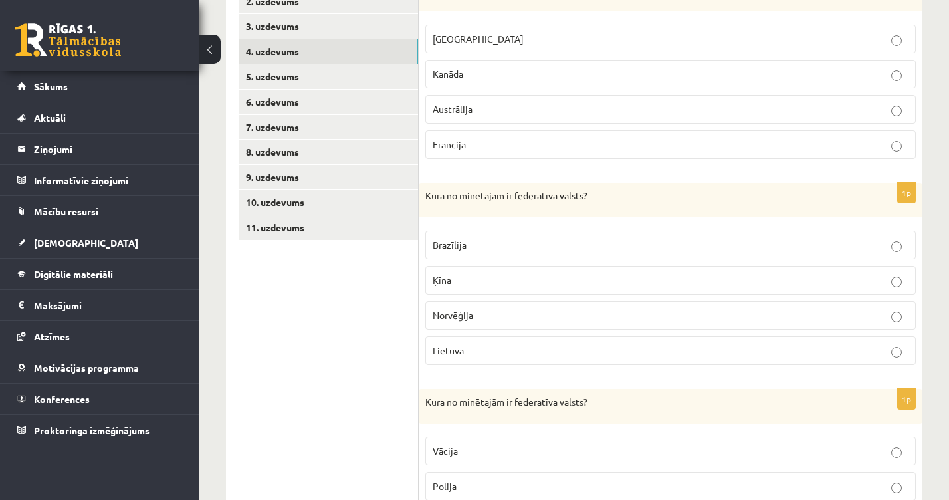
click at [456, 241] on span "Brazīlija" at bounding box center [450, 245] width 34 height 12
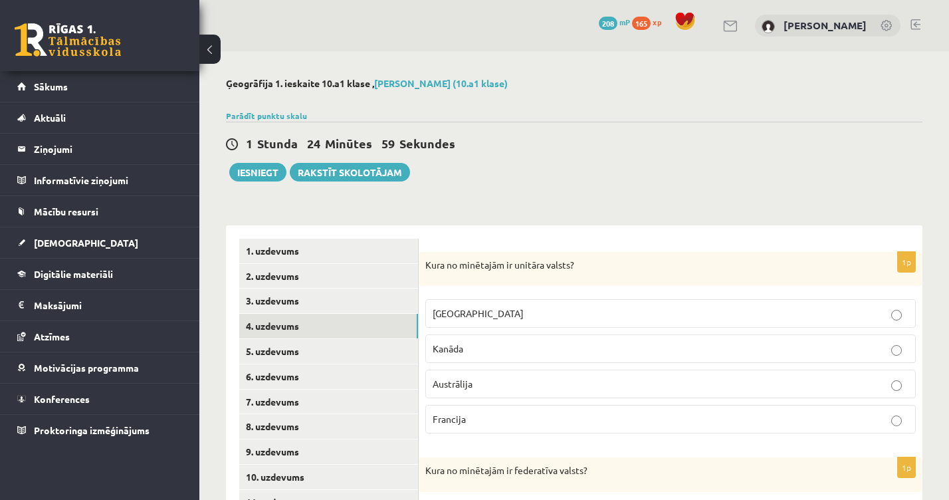
scroll to position [0, 0]
click at [438, 420] on span "Francija" at bounding box center [449, 419] width 33 height 12
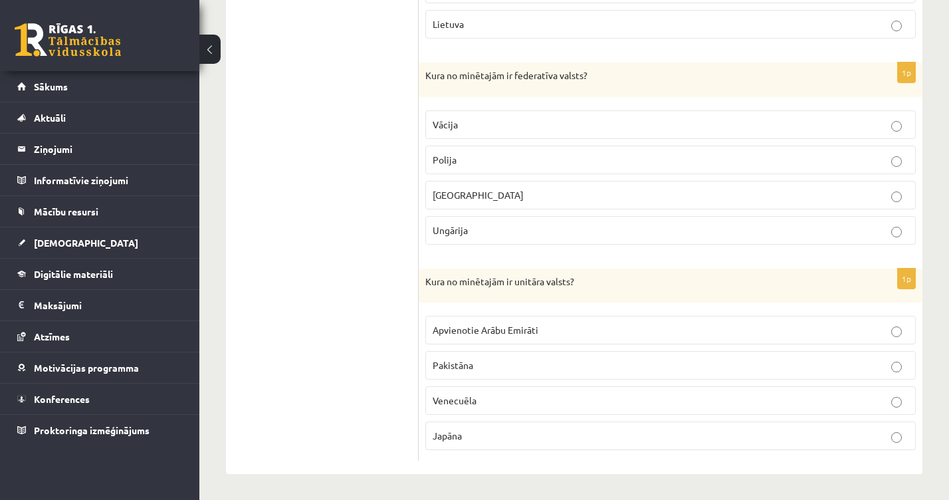
scroll to position [600, 0]
click at [449, 431] on span "Japāna" at bounding box center [447, 436] width 29 height 12
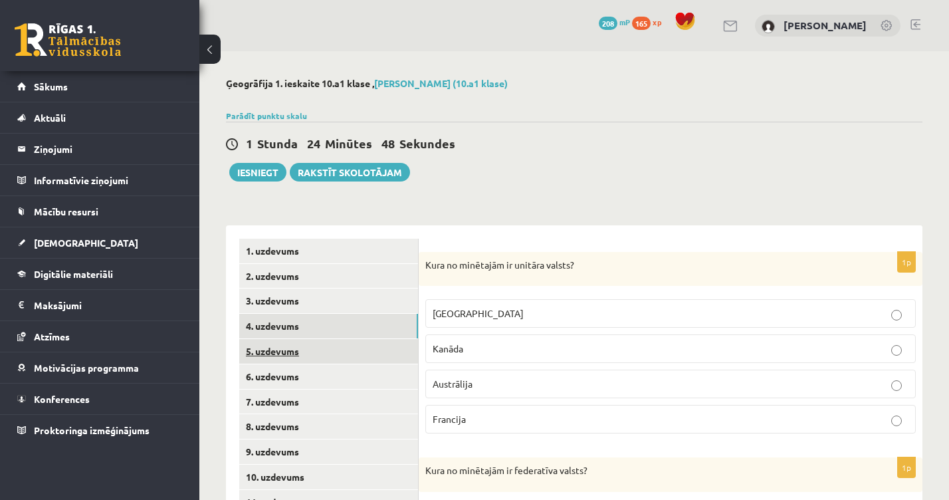
scroll to position [0, 0]
click at [296, 347] on link "5. uzdevums" at bounding box center [328, 351] width 179 height 25
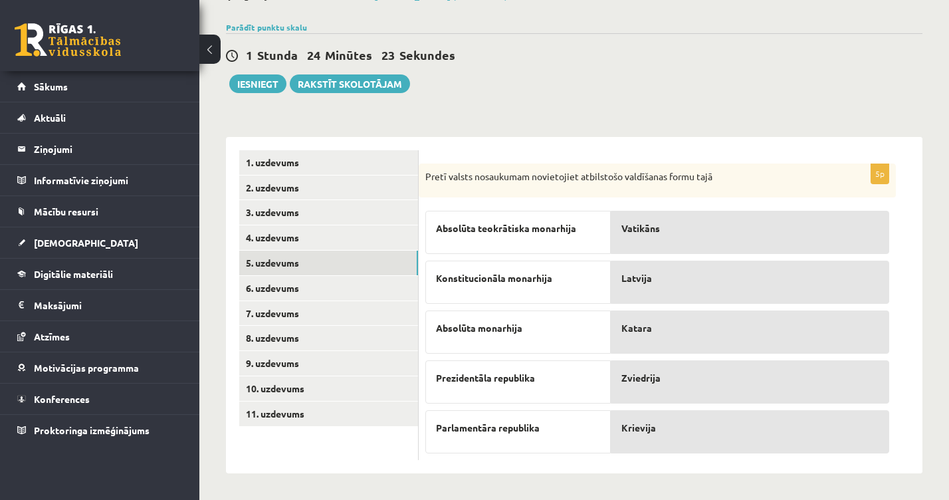
scroll to position [88, 0]
click at [313, 284] on link "6. uzdevums" at bounding box center [328, 288] width 179 height 25
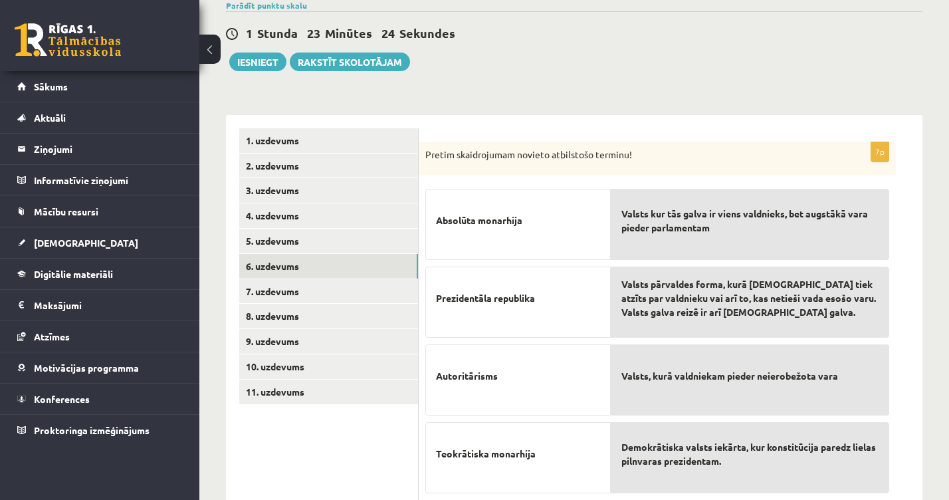
scroll to position [110, 0]
click at [348, 305] on link "8. uzdevums" at bounding box center [328, 316] width 179 height 25
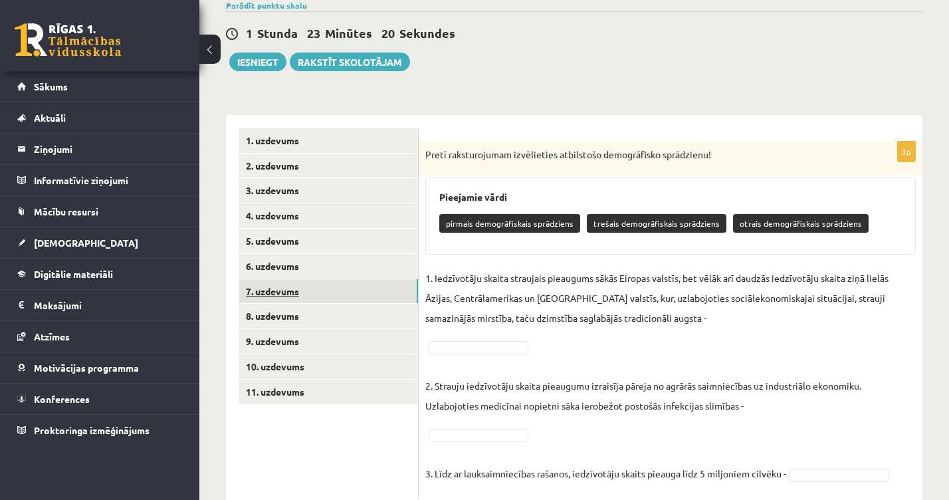
click at [347, 291] on link "7. uzdevums" at bounding box center [328, 291] width 179 height 25
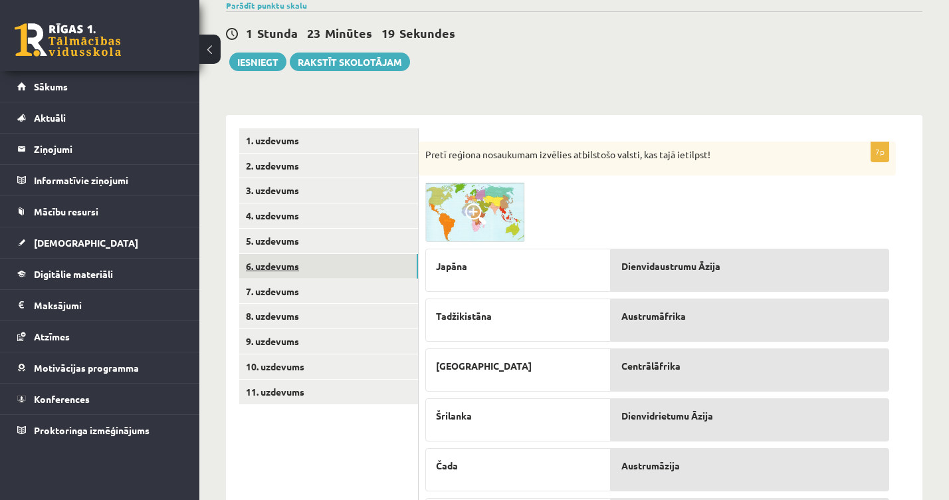
click at [328, 267] on link "6. uzdevums" at bounding box center [328, 266] width 179 height 25
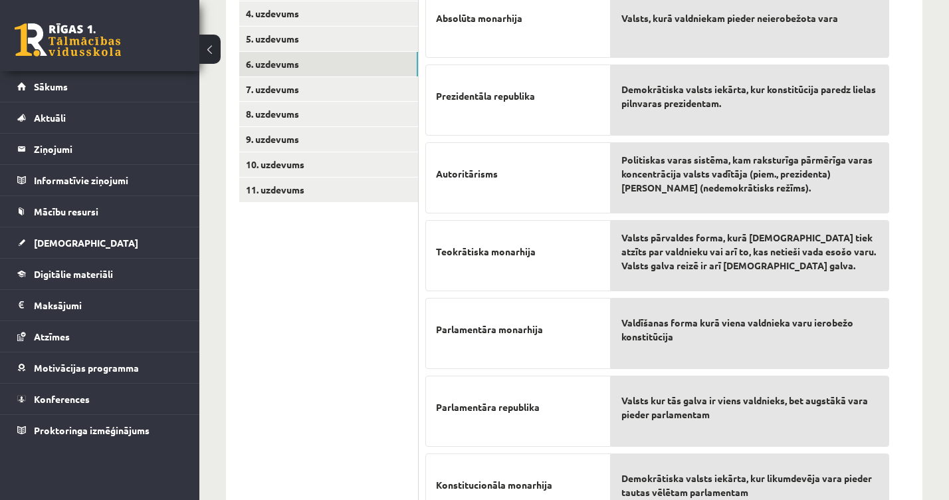
scroll to position [228, 0]
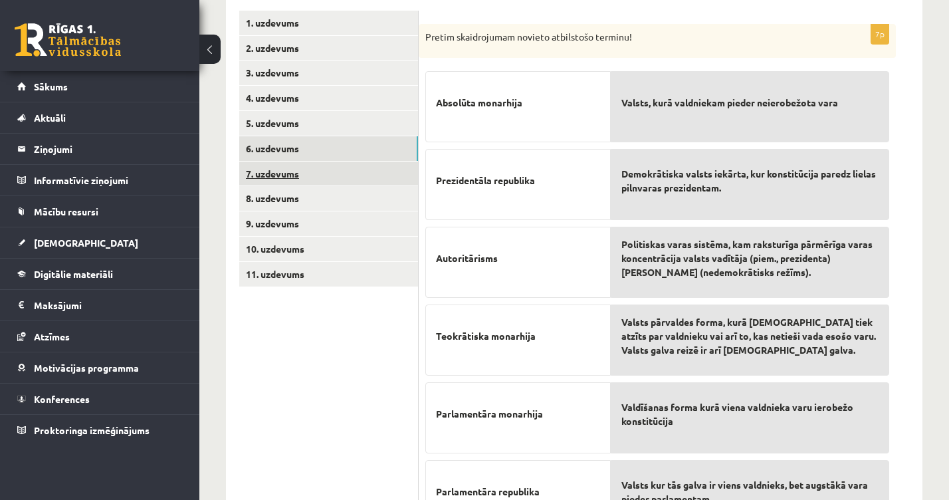
click at [310, 167] on link "7. uzdevums" at bounding box center [328, 174] width 179 height 25
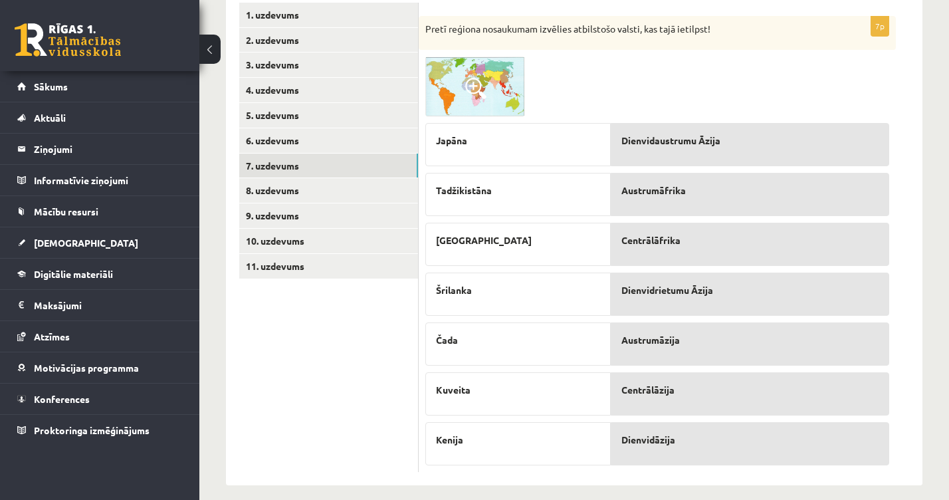
scroll to position [237, 0]
click at [475, 91] on span at bounding box center [475, 86] width 21 height 21
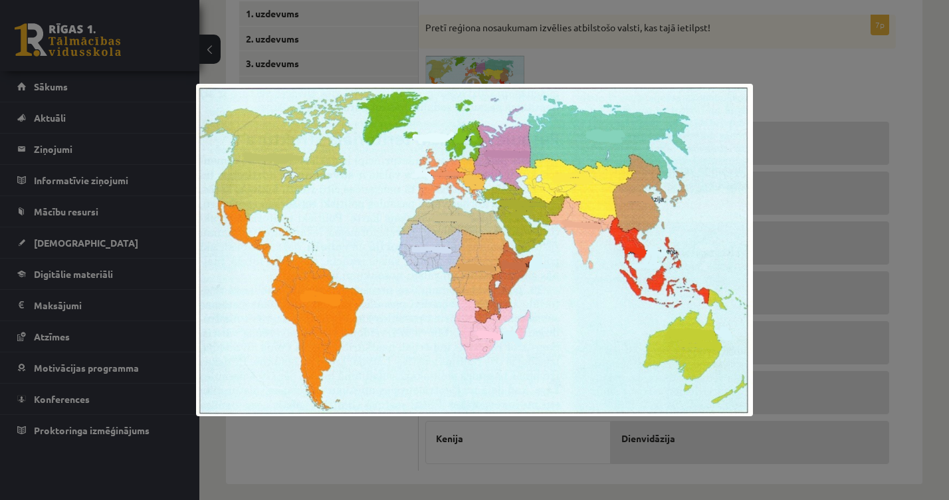
click at [756, 70] on div at bounding box center [474, 250] width 949 height 500
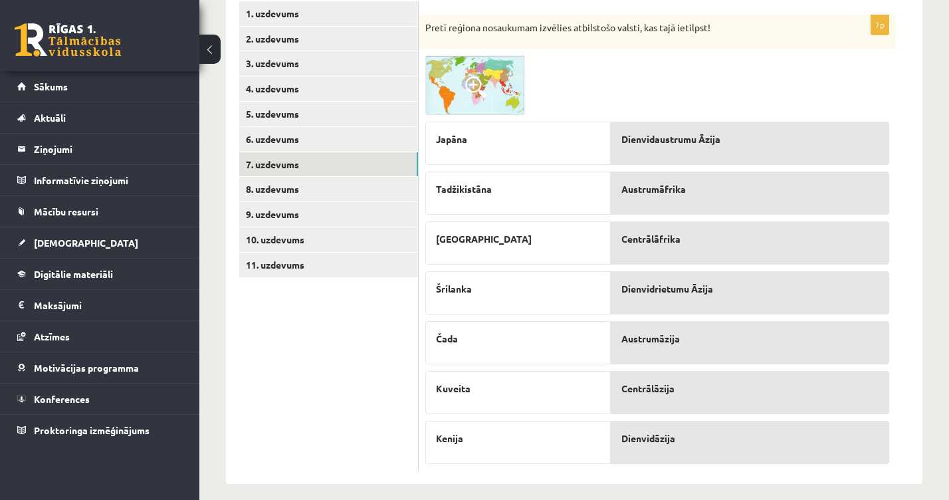
click at [501, 68] on img at bounding box center [475, 85] width 100 height 60
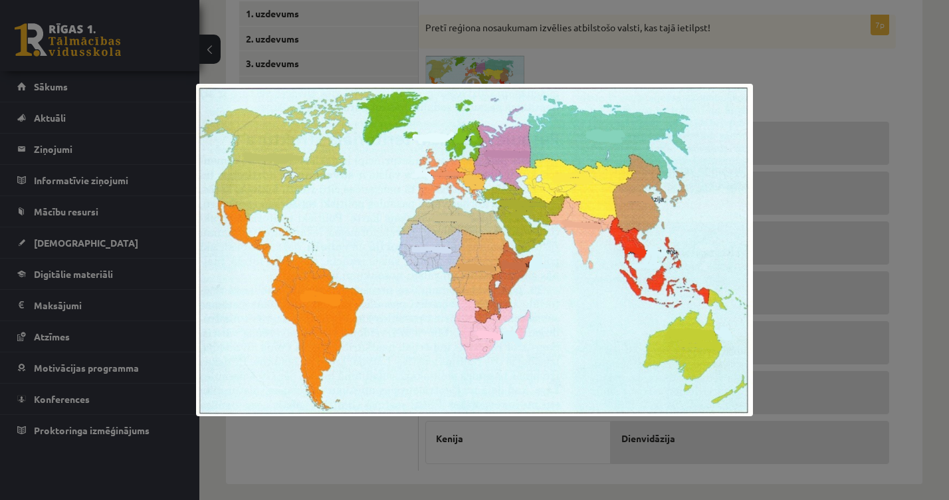
click at [754, 94] on div at bounding box center [474, 250] width 949 height 500
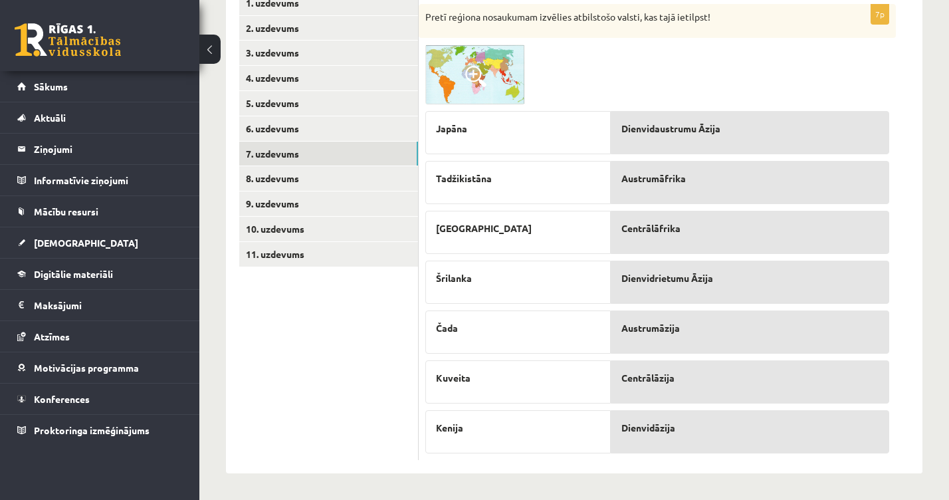
scroll to position [248, 0]
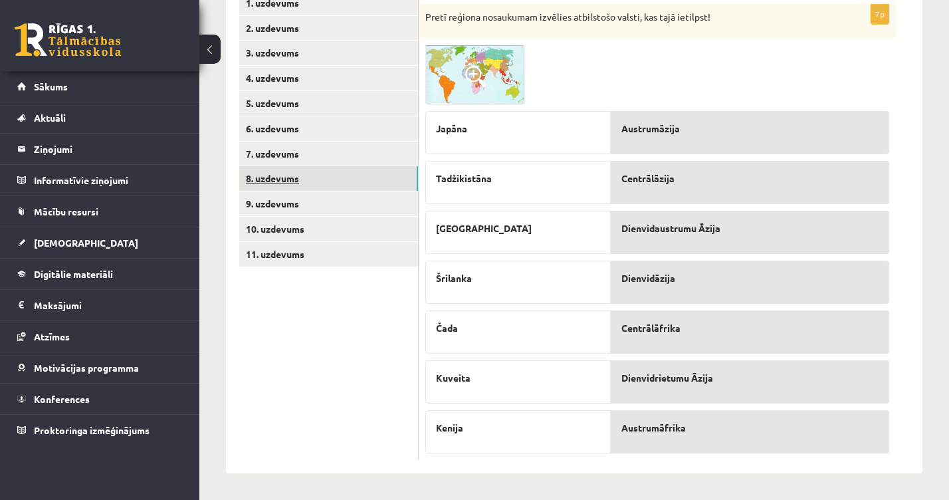
click at [320, 169] on link "8. uzdevums" at bounding box center [328, 178] width 179 height 25
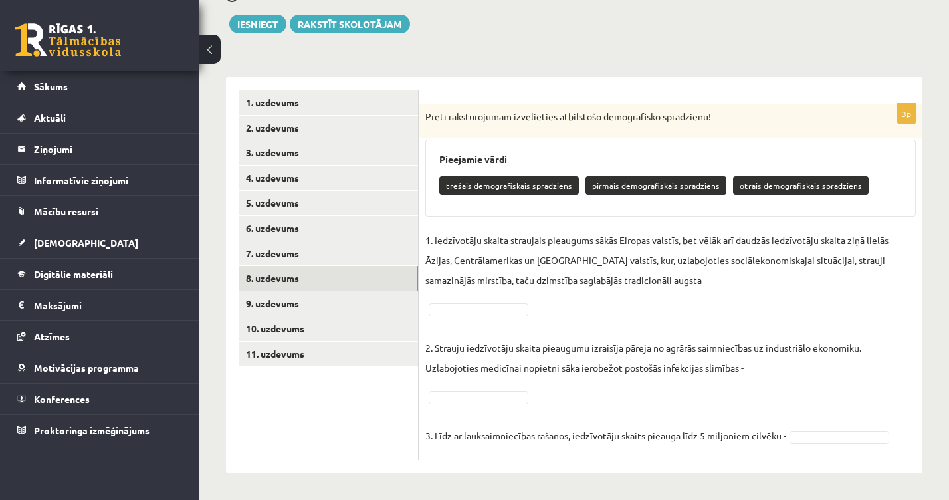
scroll to position [148, 0]
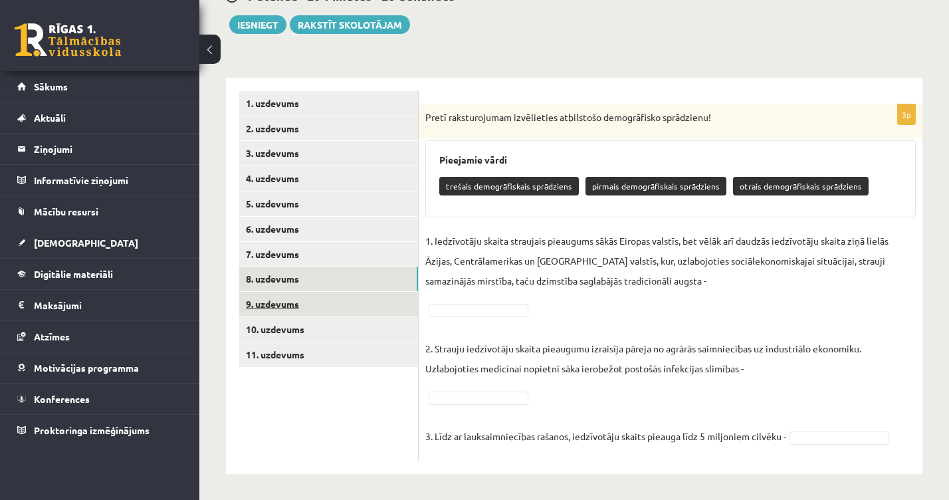
click at [300, 305] on link "9. uzdevums" at bounding box center [328, 304] width 179 height 25
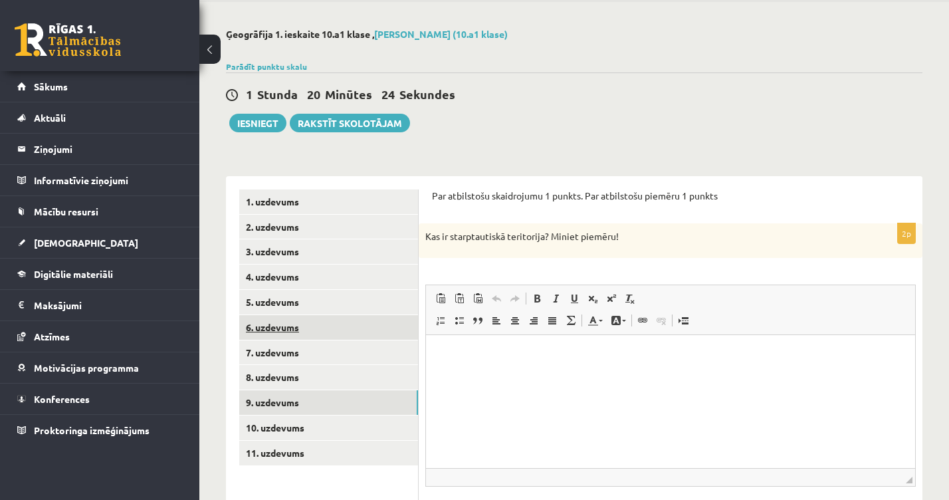
scroll to position [0, 0]
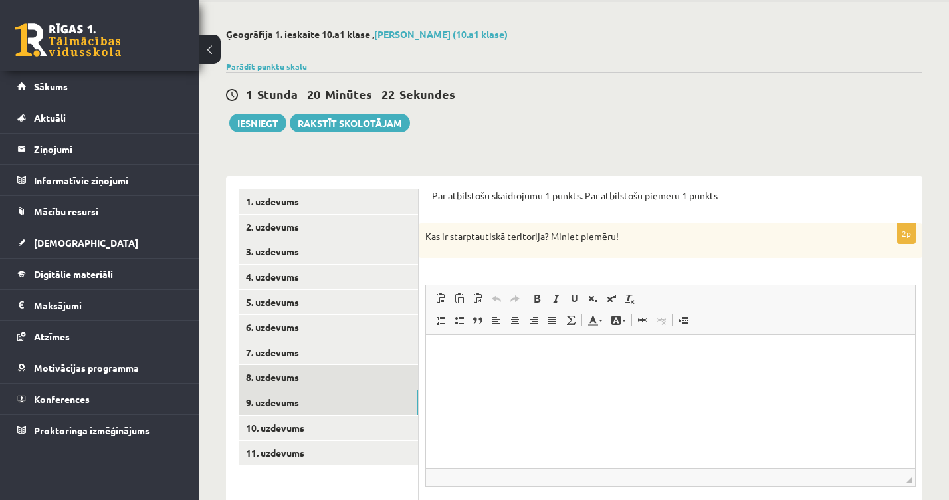
click at [336, 373] on link "8. uzdevums" at bounding box center [328, 377] width 179 height 25
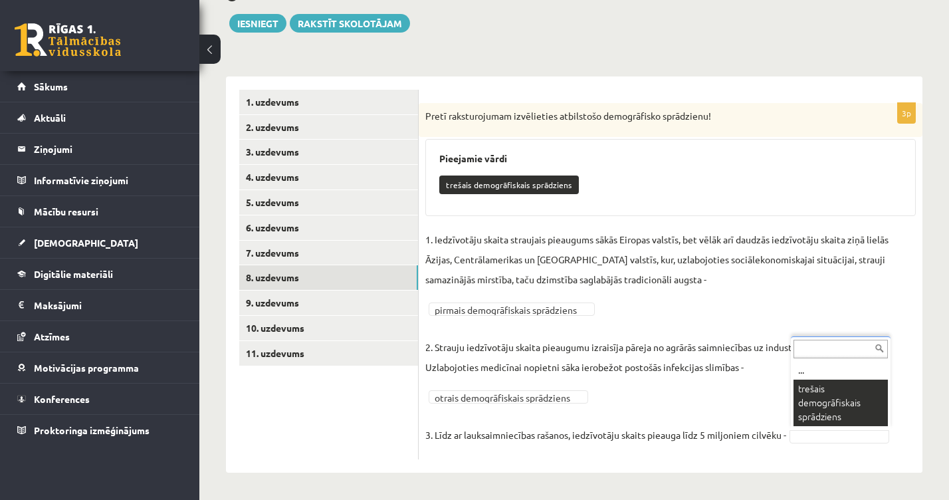
scroll to position [137, 0]
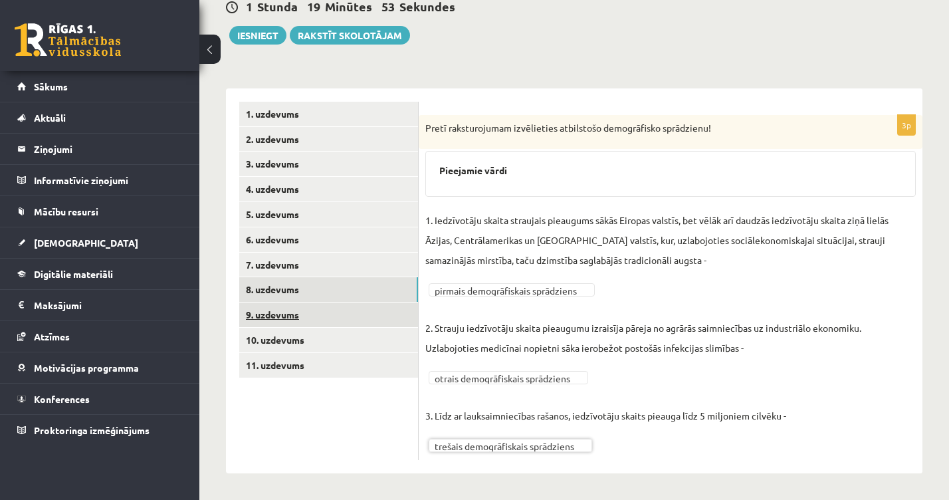
click at [305, 310] on link "9. uzdevums" at bounding box center [328, 314] width 179 height 25
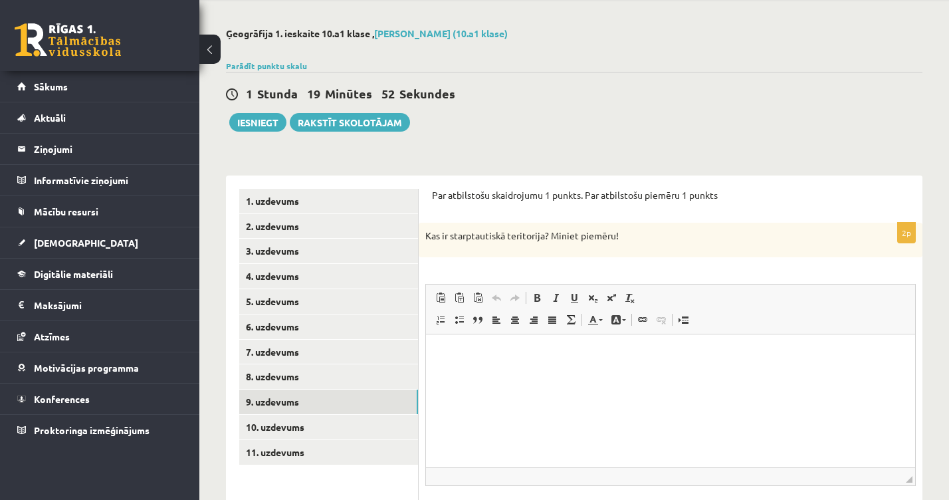
scroll to position [0, 0]
click at [354, 420] on link "10. uzdevums" at bounding box center [328, 427] width 179 height 25
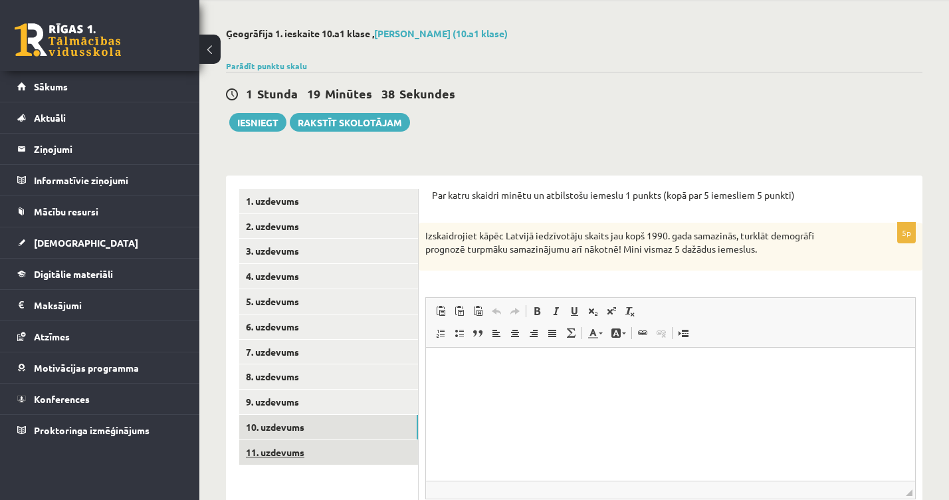
click at [278, 441] on link "11. uzdevums" at bounding box center [328, 452] width 179 height 25
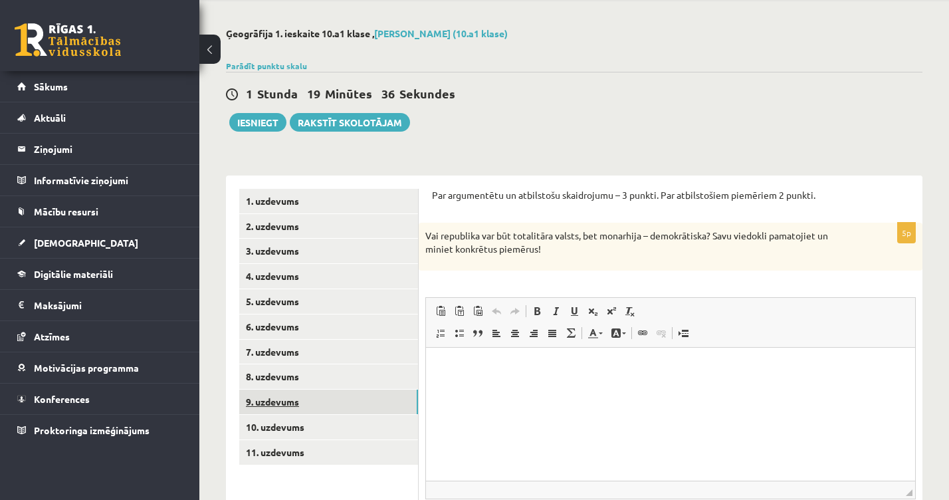
click at [299, 389] on link "9. uzdevums" at bounding box center [328, 401] width 179 height 25
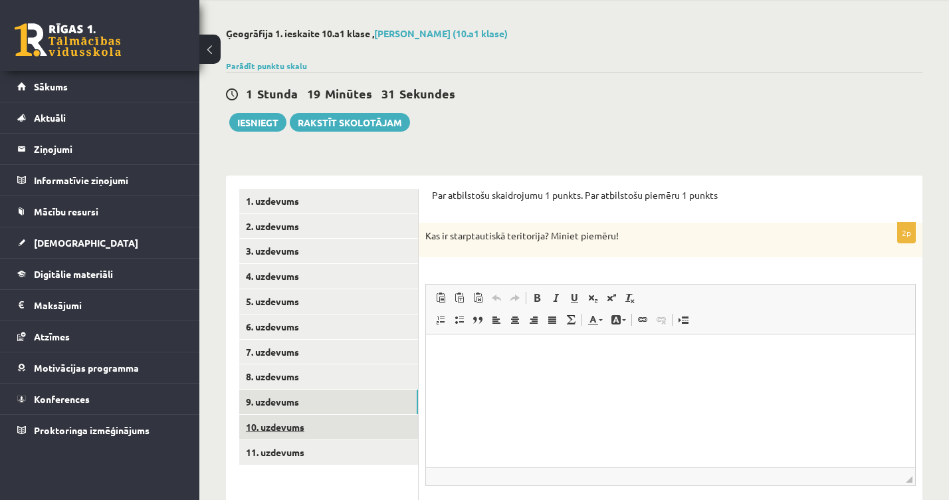
click at [271, 423] on link "10. uzdevums" at bounding box center [328, 427] width 179 height 25
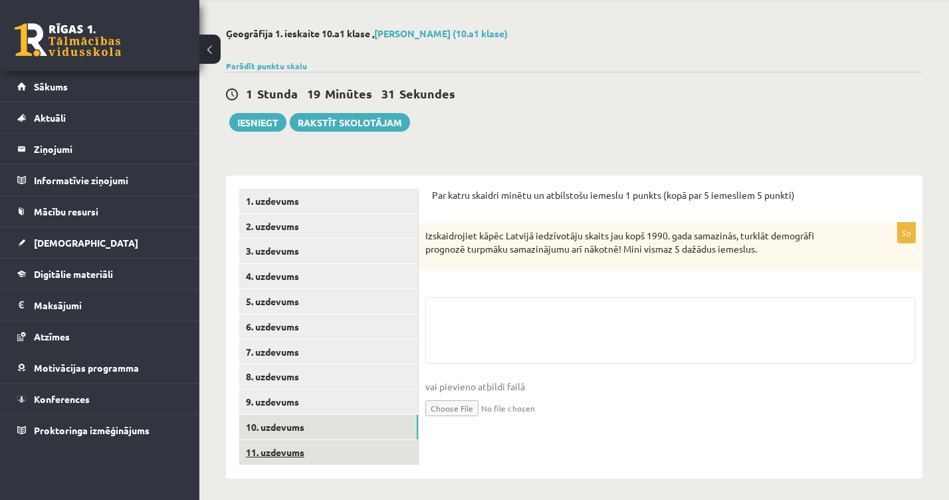
click at [274, 440] on link "11. uzdevums" at bounding box center [328, 452] width 179 height 25
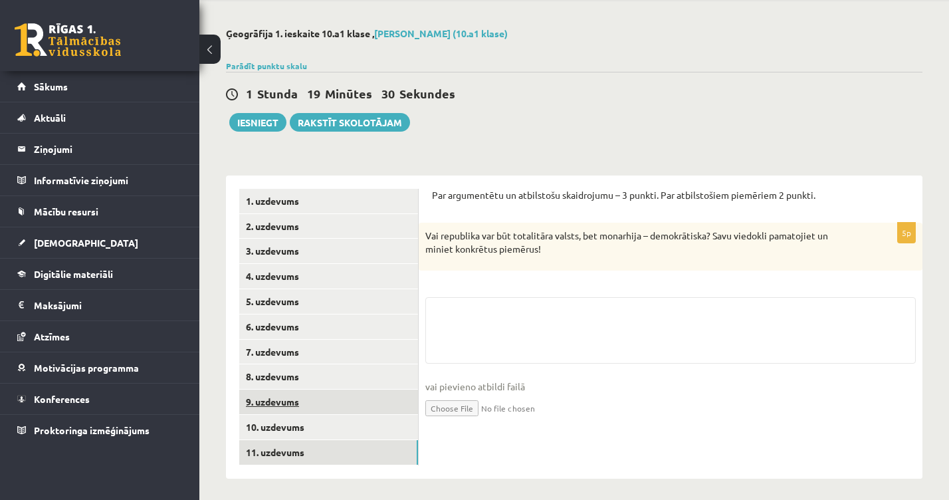
click at [274, 404] on link "9. uzdevums" at bounding box center [328, 401] width 179 height 25
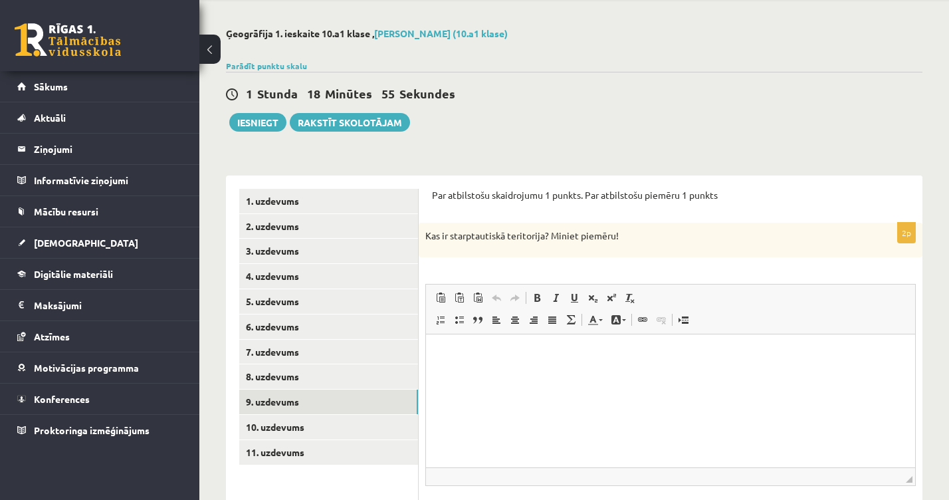
click at [463, 361] on html at bounding box center [670, 354] width 489 height 41
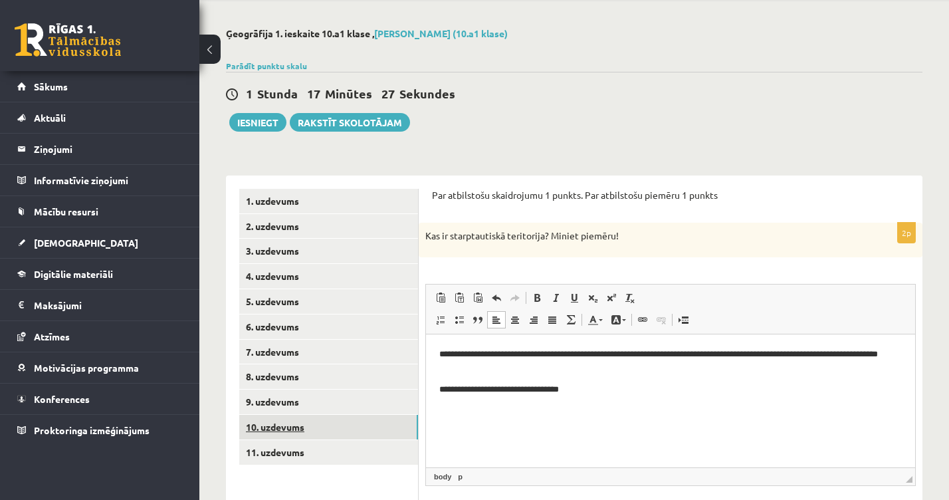
click at [292, 415] on link "10. uzdevums" at bounding box center [328, 427] width 179 height 25
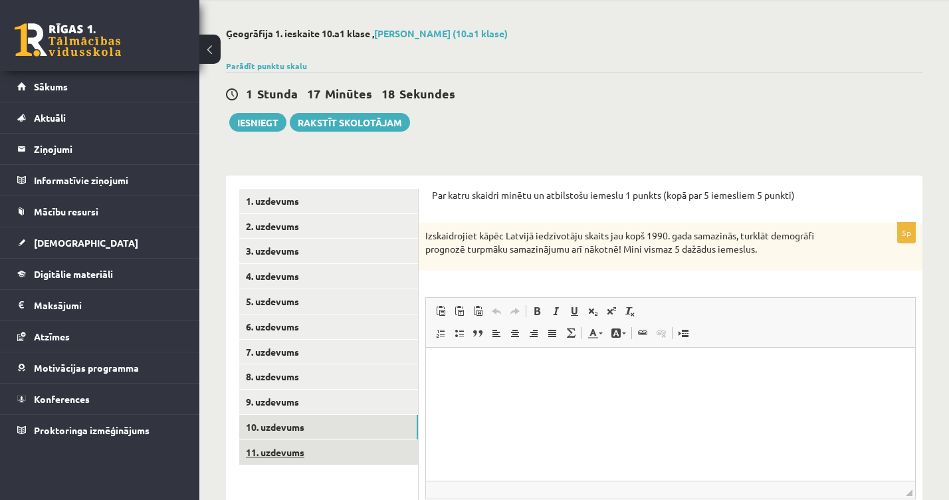
click at [316, 440] on link "11. uzdevums" at bounding box center [328, 452] width 179 height 25
click at [317, 415] on link "10. uzdevums" at bounding box center [328, 427] width 179 height 25
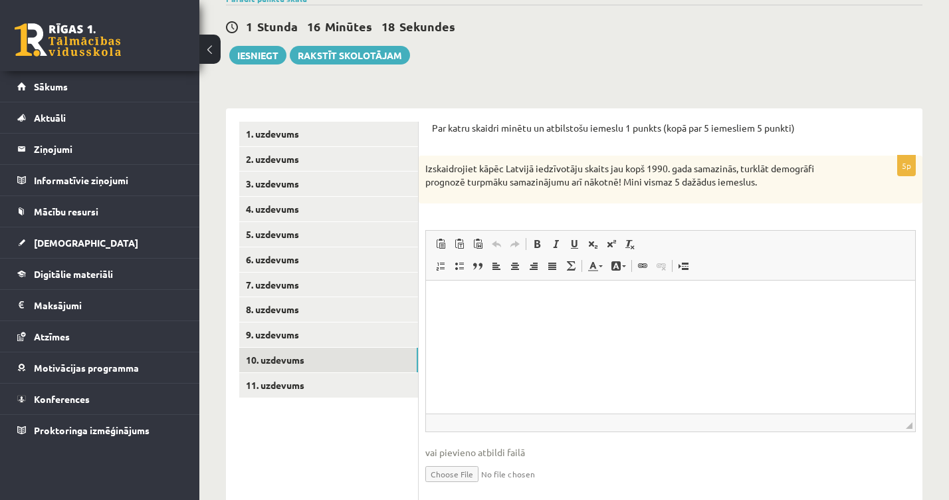
scroll to position [122, 0]
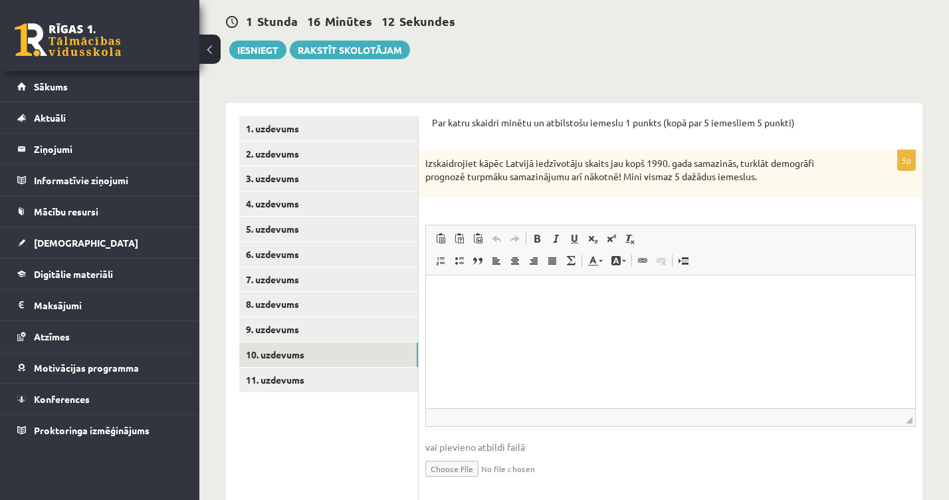
click at [494, 315] on html at bounding box center [670, 294] width 489 height 41
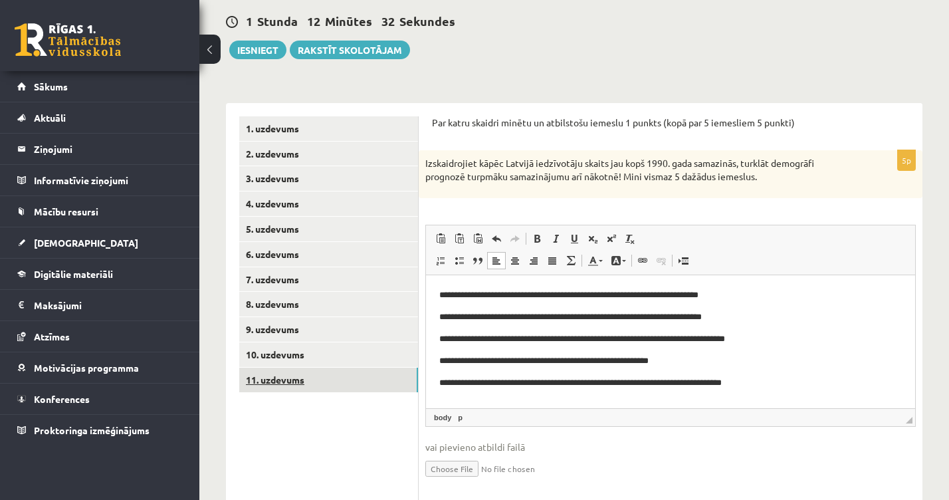
click at [342, 378] on link "11. uzdevums" at bounding box center [328, 380] width 179 height 25
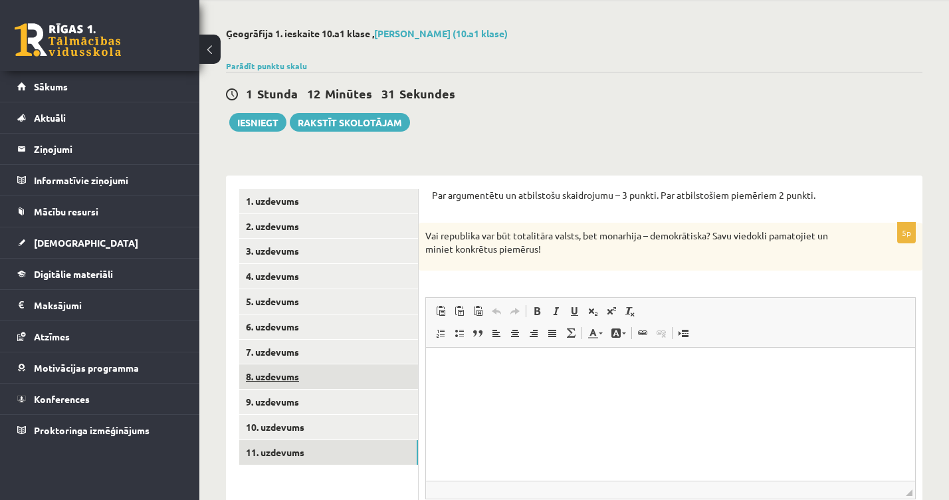
scroll to position [0, 0]
click at [538, 374] on html at bounding box center [670, 367] width 489 height 41
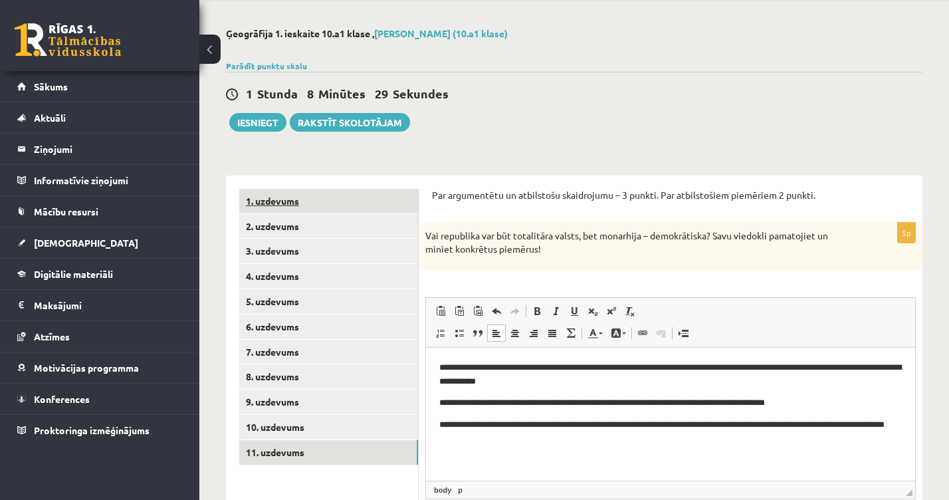
click at [296, 204] on link "1. uzdevums" at bounding box center [328, 201] width 179 height 25
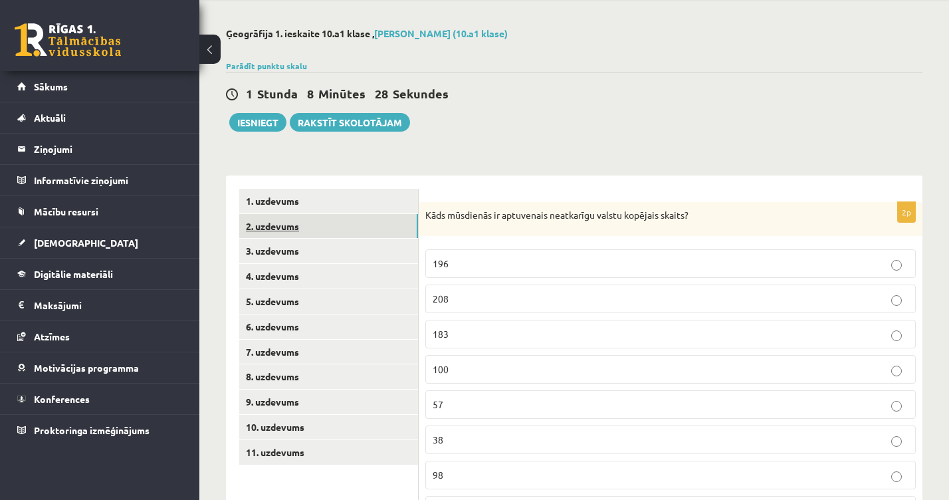
click at [292, 220] on link "2. uzdevums" at bounding box center [328, 226] width 179 height 25
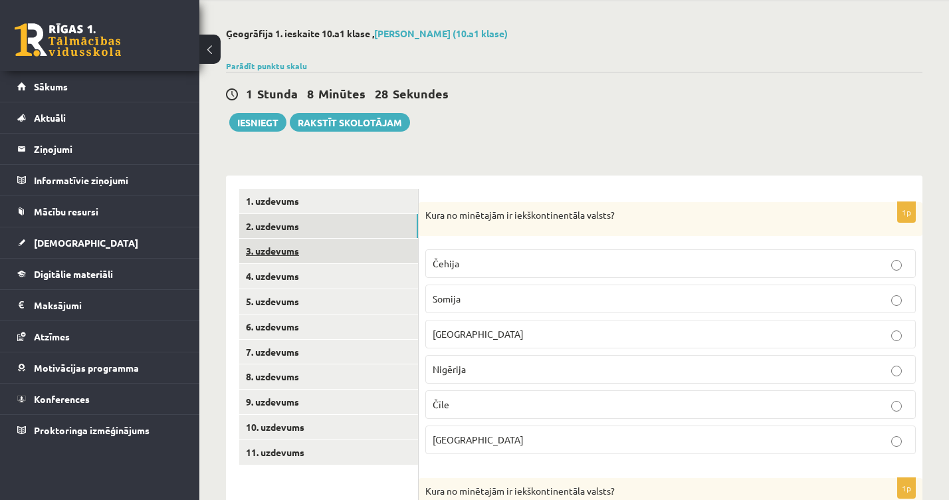
click at [294, 245] on link "3. uzdevums" at bounding box center [328, 251] width 179 height 25
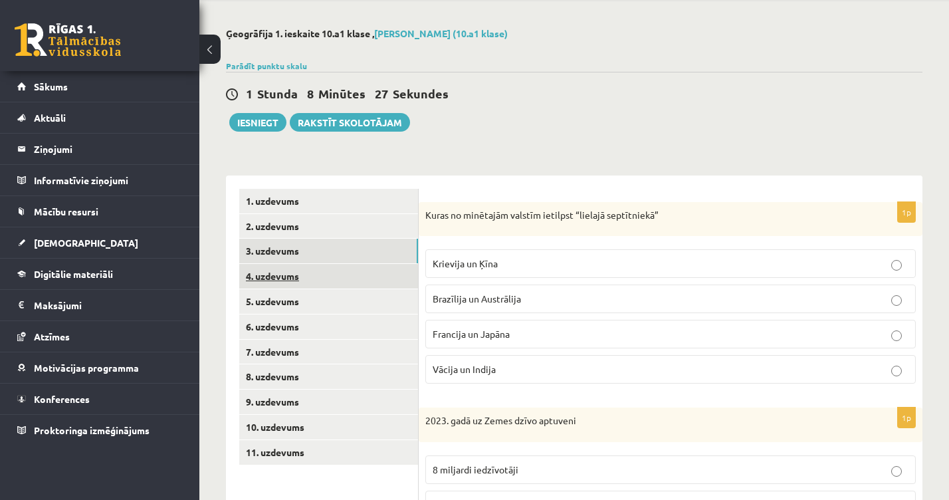
click at [298, 277] on link "4. uzdevums" at bounding box center [328, 276] width 179 height 25
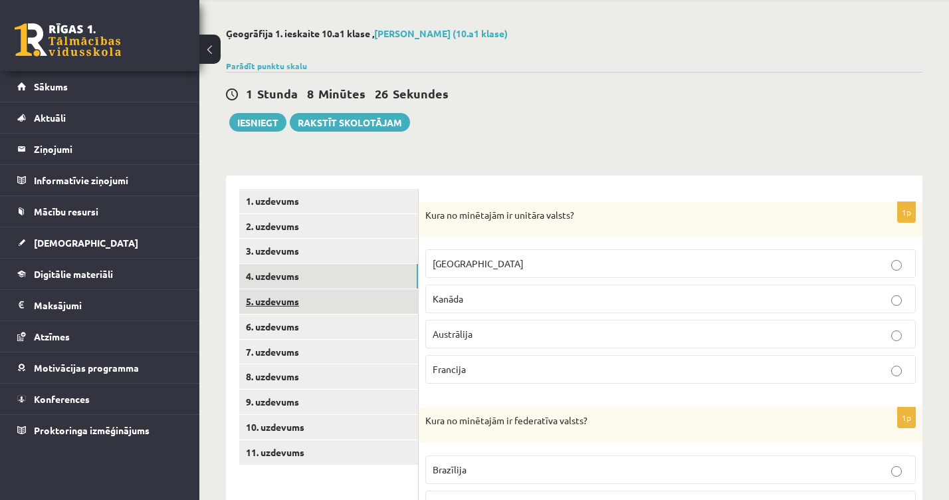
click at [302, 300] on link "5. uzdevums" at bounding box center [328, 301] width 179 height 25
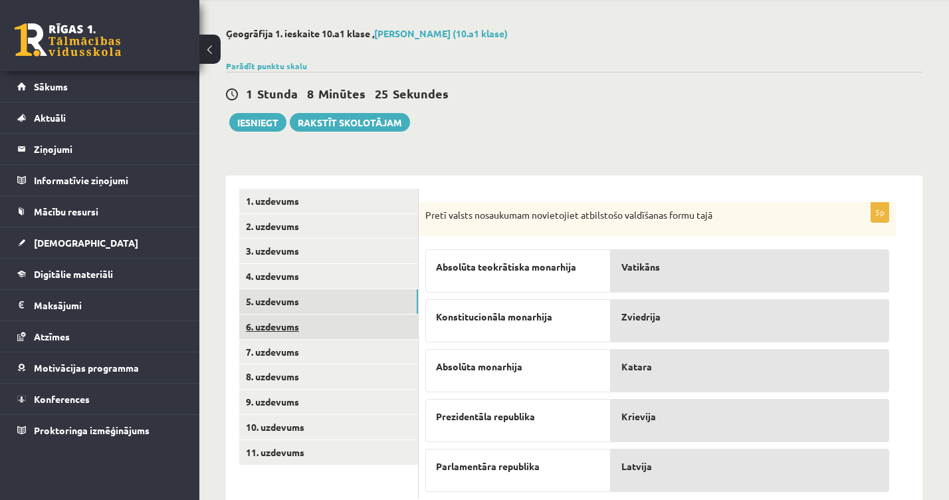
click at [302, 318] on link "6. uzdevums" at bounding box center [328, 326] width 179 height 25
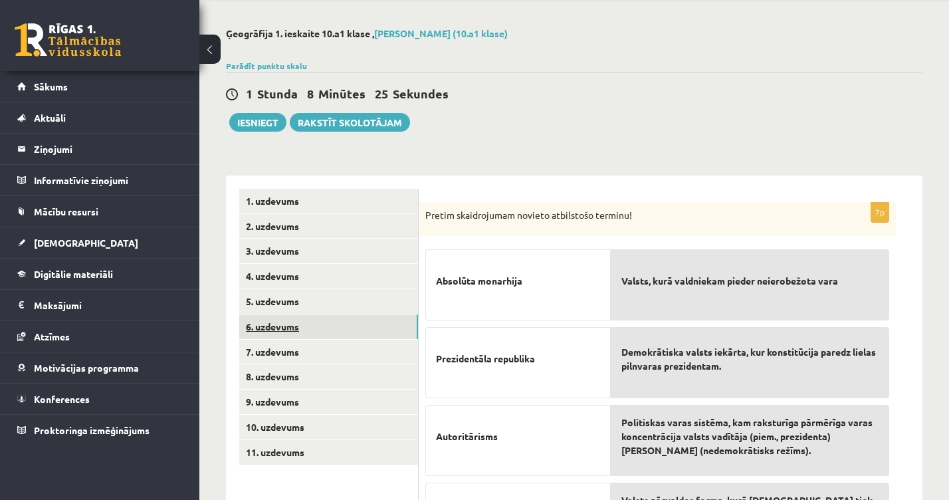
scroll to position [72, 0]
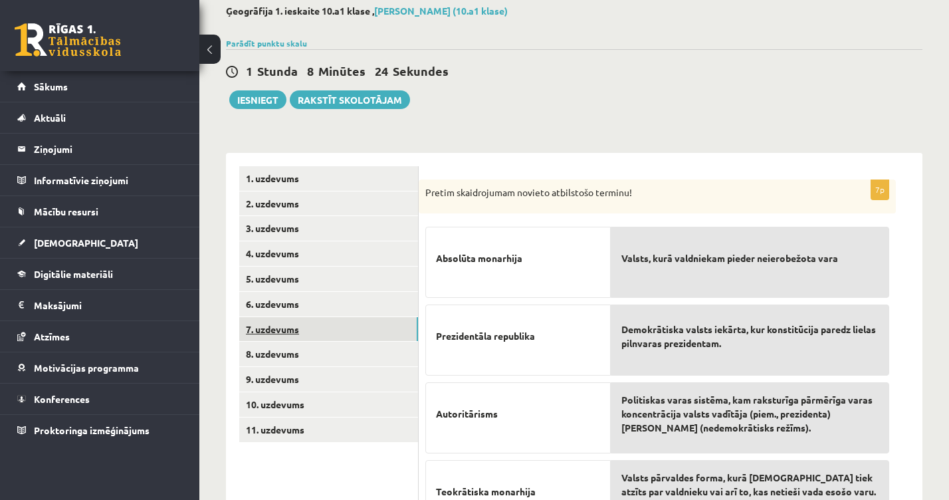
click at [302, 325] on link "7. uzdevums" at bounding box center [328, 329] width 179 height 25
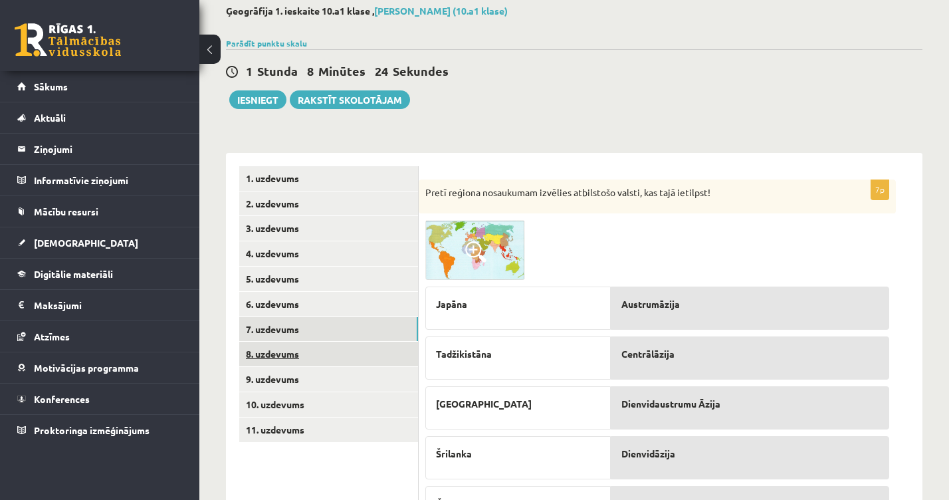
click at [302, 350] on link "8. uzdevums" at bounding box center [328, 354] width 179 height 25
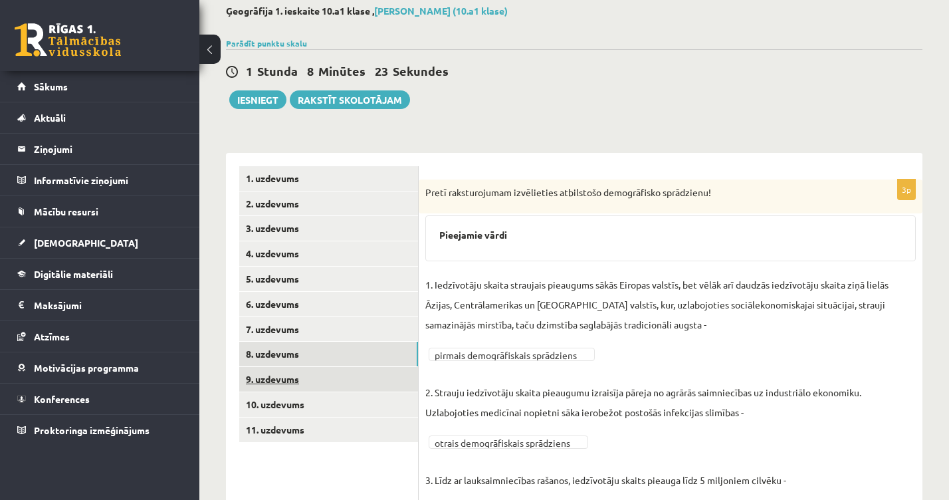
click at [302, 383] on link "9. uzdevums" at bounding box center [328, 379] width 179 height 25
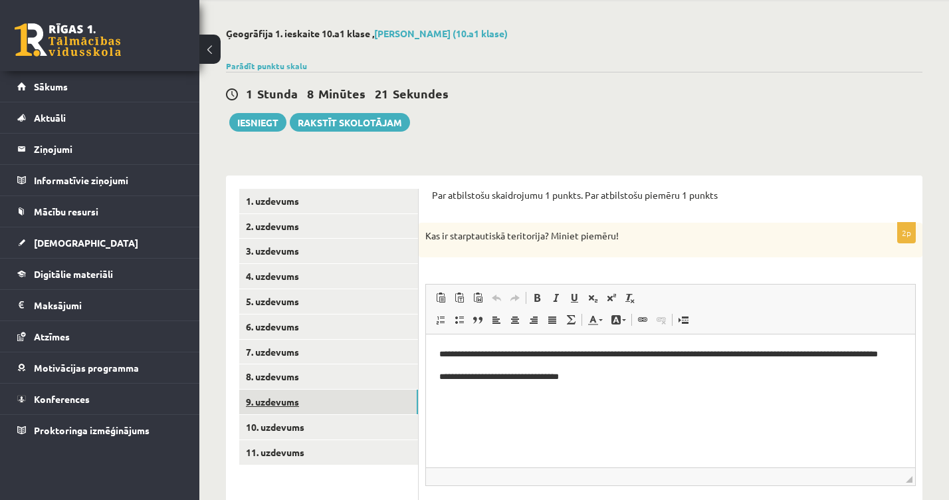
scroll to position [0, 0]
click at [305, 389] on link "9. uzdevums" at bounding box center [328, 401] width 179 height 25
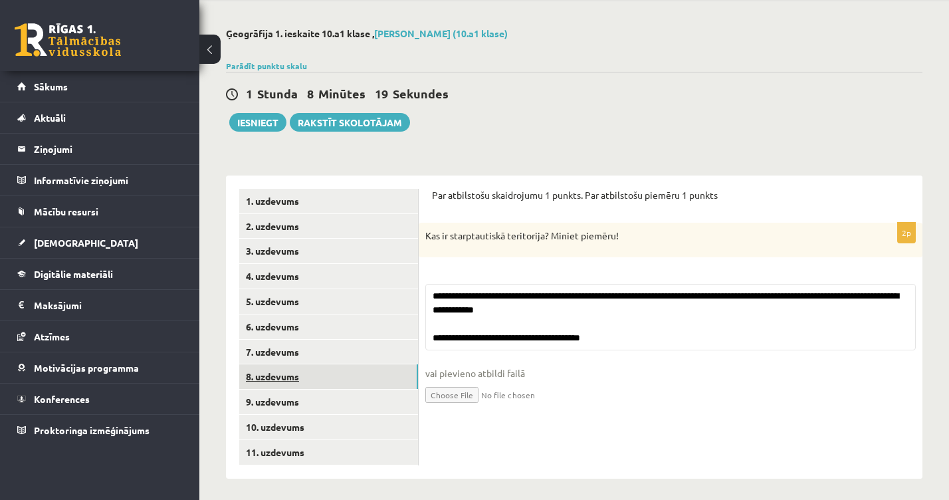
click at [305, 378] on link "8. uzdevums" at bounding box center [328, 376] width 179 height 25
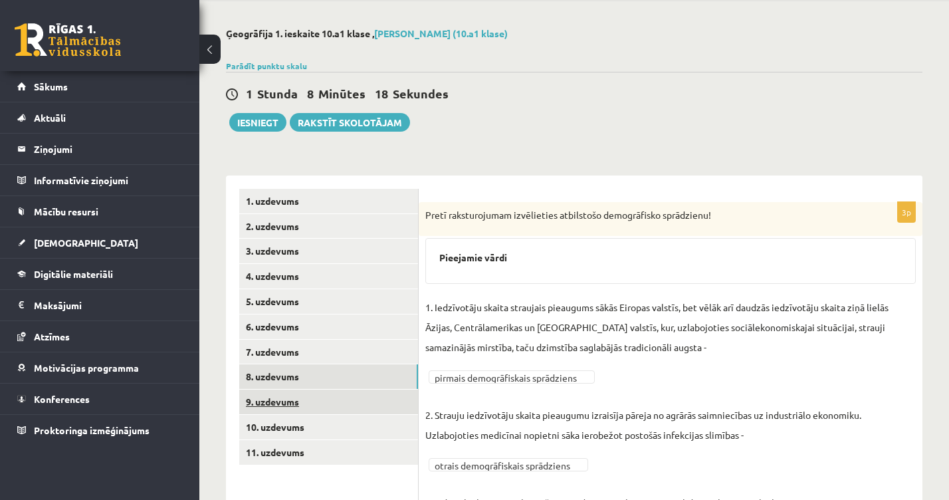
click at [300, 395] on link "9. uzdevums" at bounding box center [328, 401] width 179 height 25
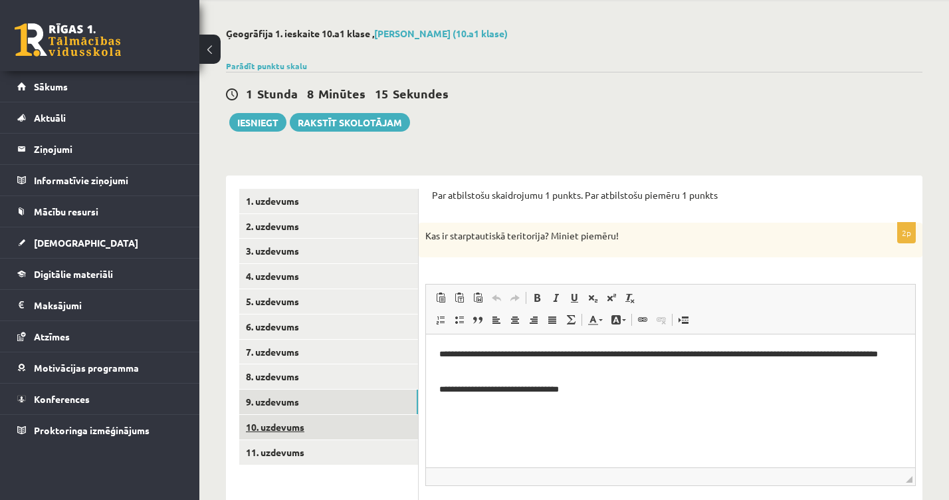
click at [290, 424] on link "10. uzdevums" at bounding box center [328, 427] width 179 height 25
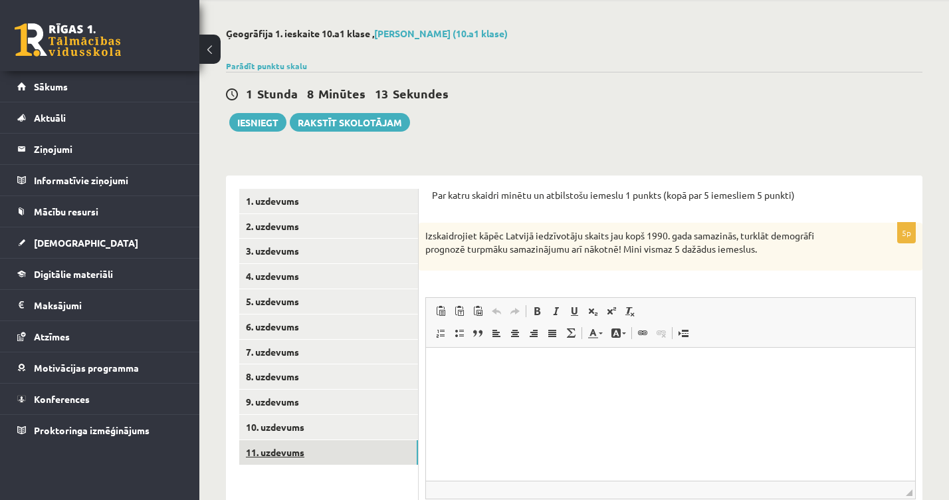
click at [288, 440] on link "11. uzdevums" at bounding box center [328, 452] width 179 height 25
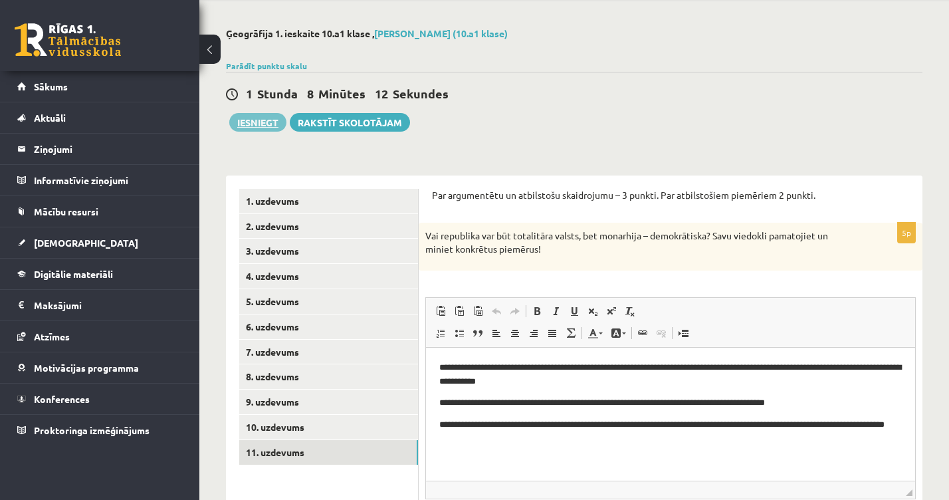
click at [263, 124] on button "Iesniegt" at bounding box center [257, 122] width 57 height 19
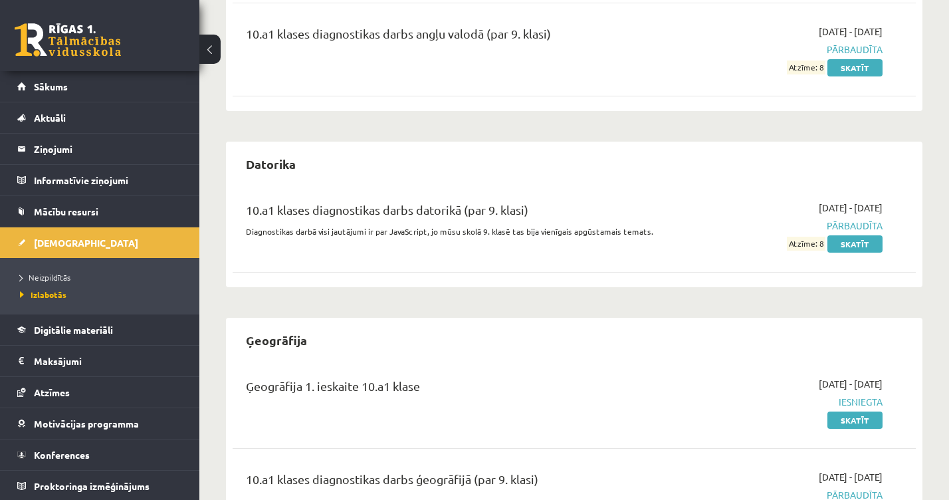
scroll to position [146, 0]
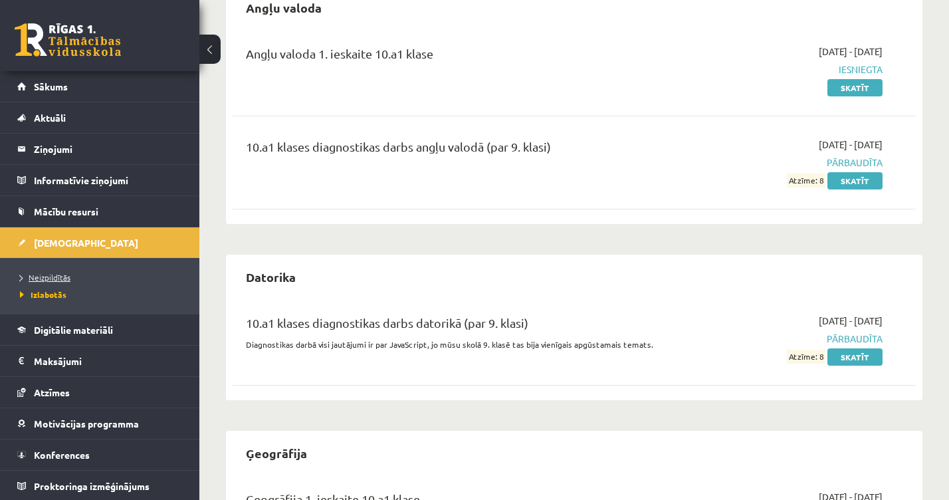
click at [57, 272] on link "Neizpildītās" at bounding box center [103, 277] width 166 height 12
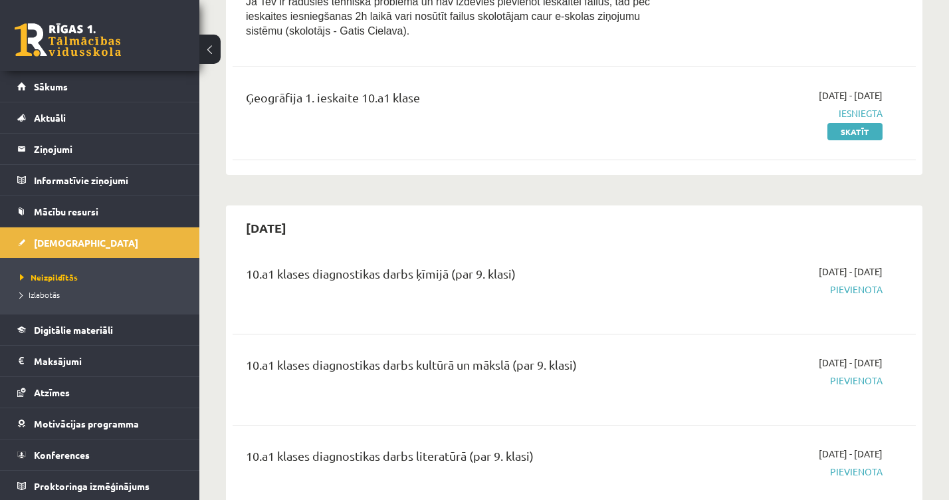
scroll to position [533, 0]
